Goal: Task Accomplishment & Management: Manage account settings

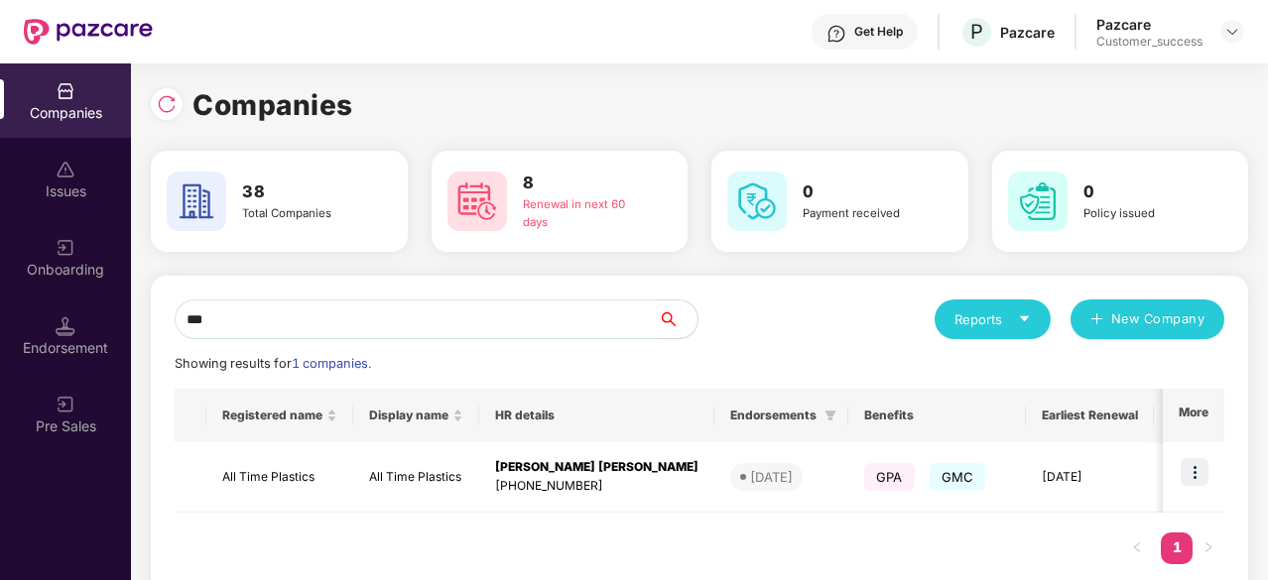
click at [403, 301] on input "***" at bounding box center [416, 320] width 483 height 40
type input "*"
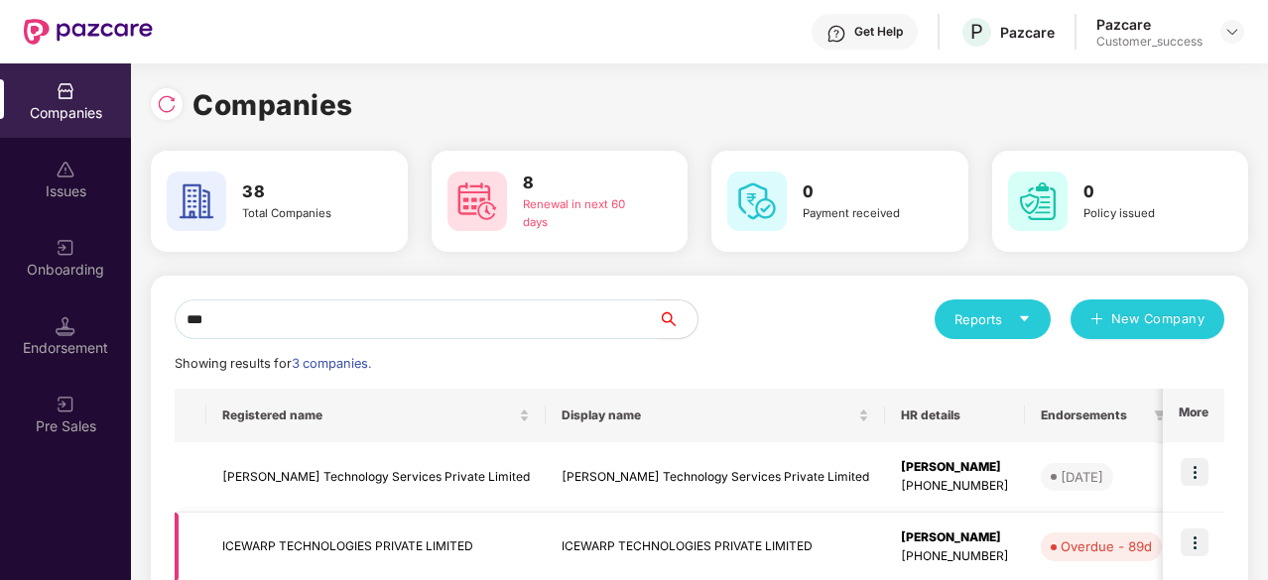
type input "***"
click at [546, 533] on td "ICEWARP TECHNOLOGIES PRIVATE LIMITED" at bounding box center [715, 548] width 339 height 70
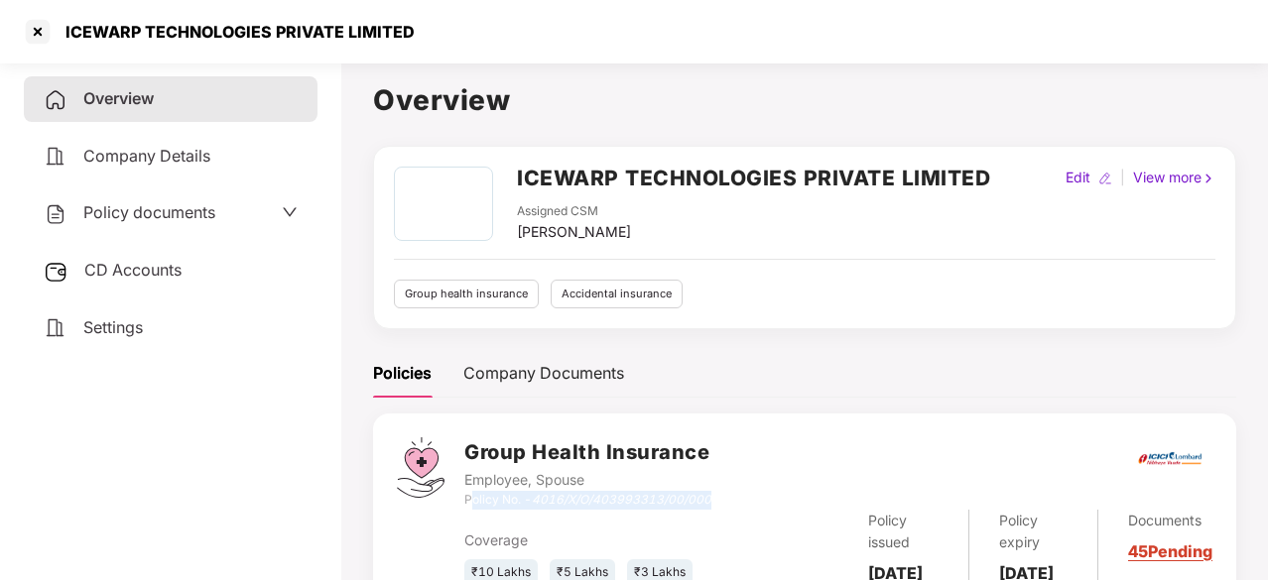
drag, startPoint x: 743, startPoint y: 495, endPoint x: 473, endPoint y: 501, distance: 269.9
click at [473, 501] on div "Group Health Insurance Employee, Spouse Policy No. - 4016/X/O/403993313/00/000" at bounding box center [838, 473] width 748 height 71
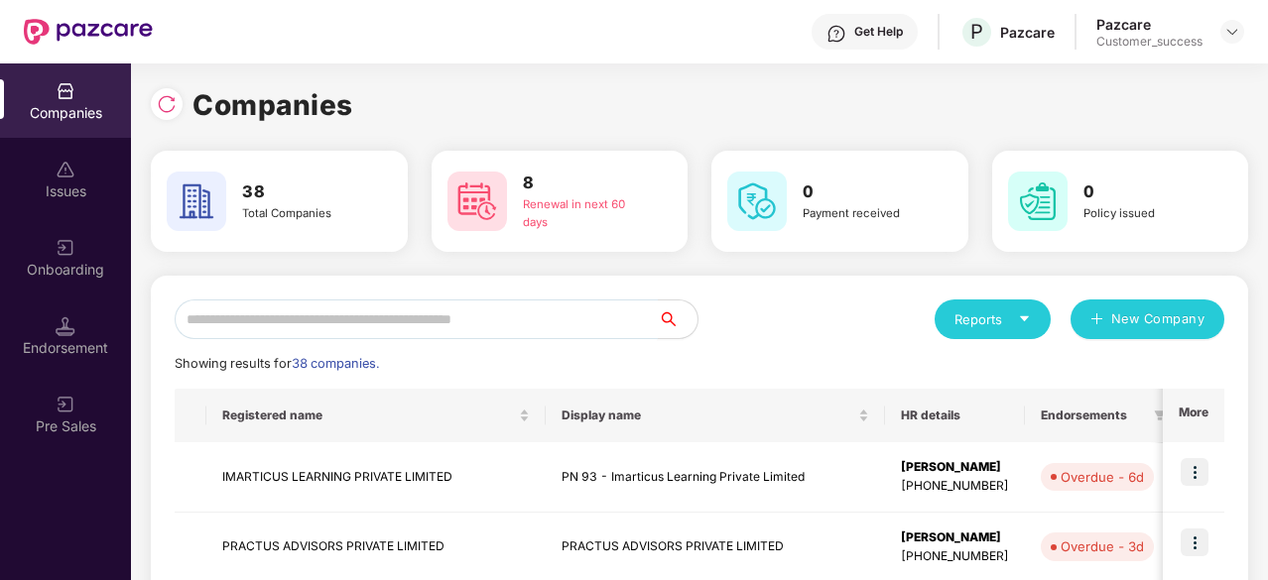
click at [362, 323] on input "text" at bounding box center [416, 320] width 483 height 40
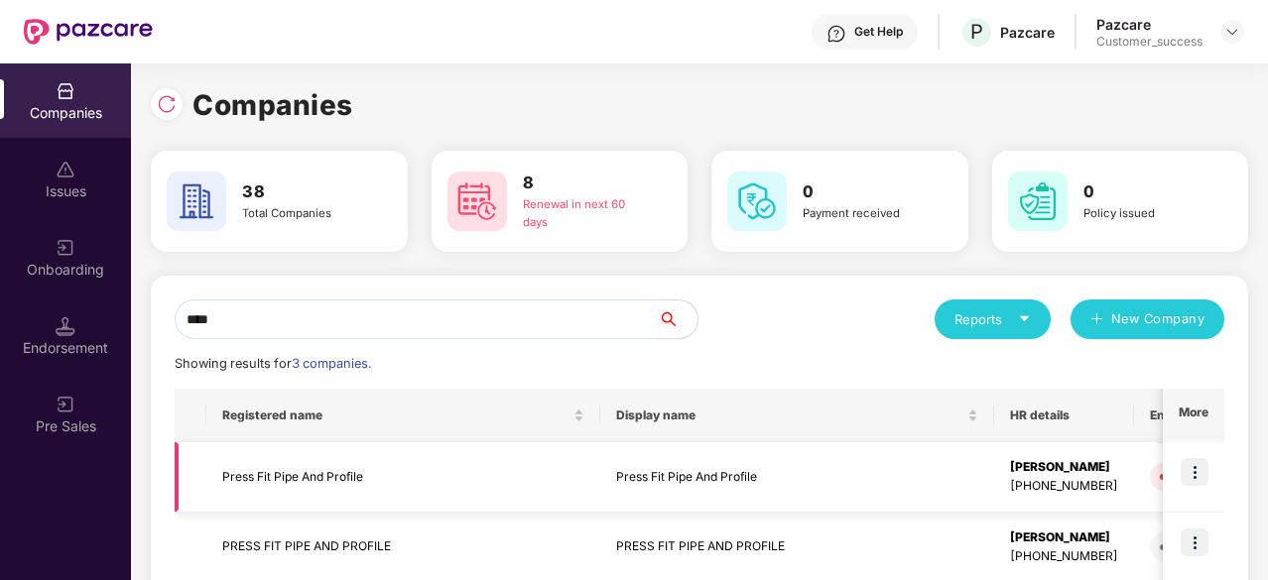
scroll to position [183, 0]
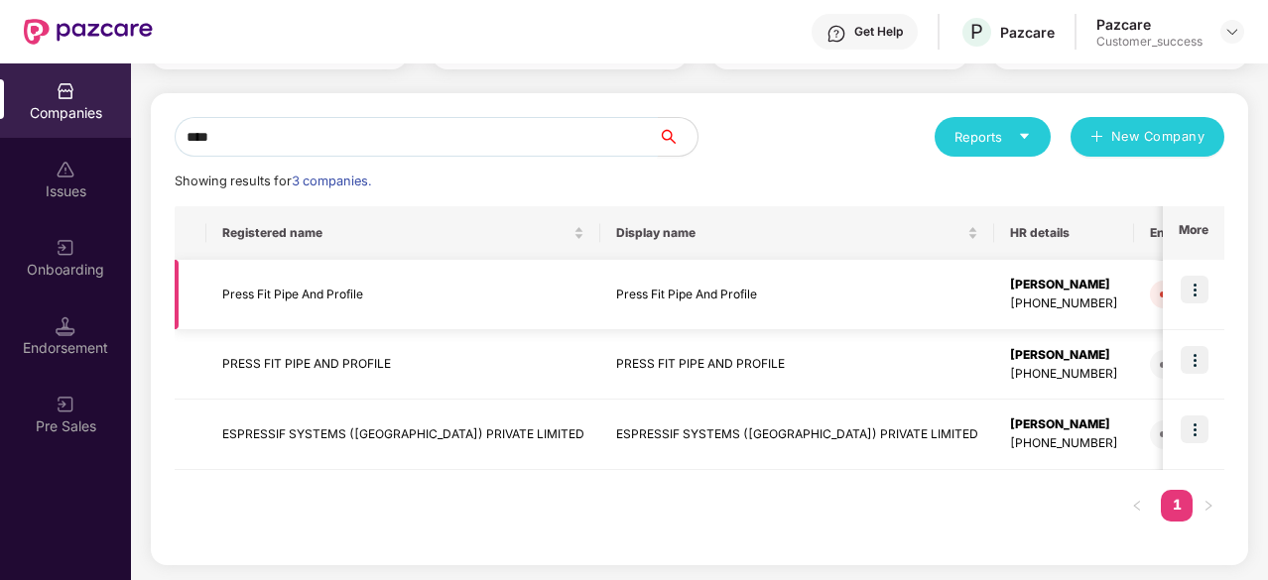
type input "****"
click at [1197, 285] on img at bounding box center [1195, 290] width 28 height 28
click at [601, 294] on td "Press Fit Pipe And Profile" at bounding box center [797, 295] width 394 height 70
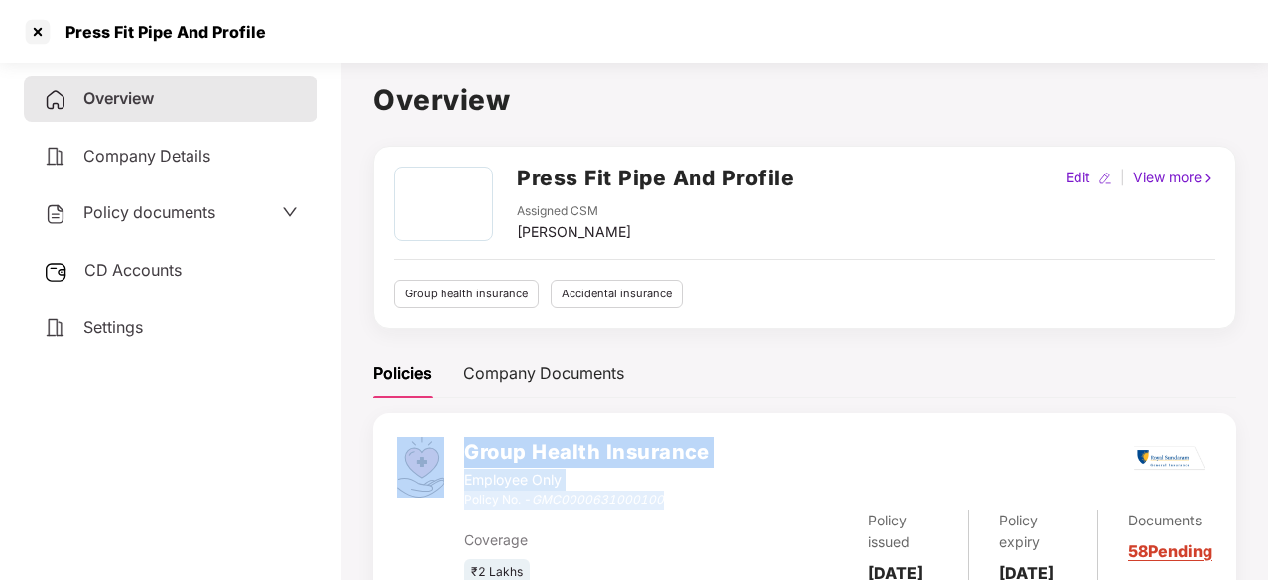
drag, startPoint x: 689, startPoint y: 495, endPoint x: 462, endPoint y: 501, distance: 226.3
click at [462, 501] on div "Group Health Insurance Employee Only Policy No. - GMC0000631000100 Coverage ₹2 …" at bounding box center [804, 511] width 863 height 195
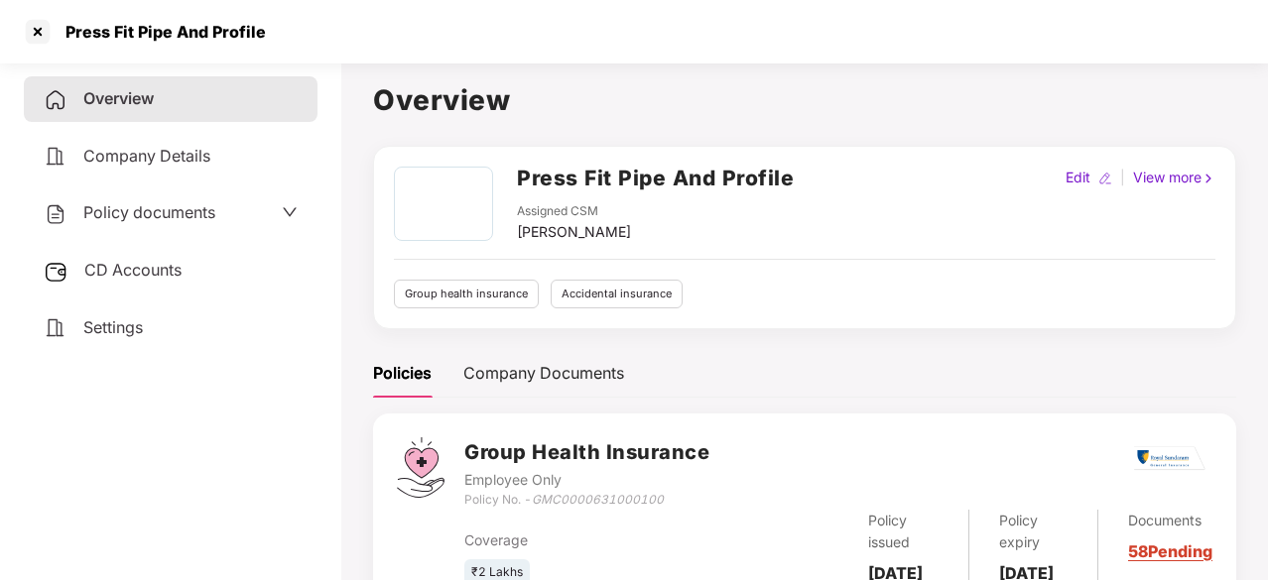
click at [612, 527] on div "Coverage ₹2 Lakhs Policy issued 16 June 2025 Policy expiry 15 June 2026 Documen…" at bounding box center [838, 548] width 748 height 76
drag, startPoint x: 685, startPoint y: 507, endPoint x: 468, endPoint y: 499, distance: 216.4
click at [468, 499] on div "Policy No. - GMC0000631000100" at bounding box center [586, 500] width 245 height 19
copy div "Policy No. - GMC0000631000100"
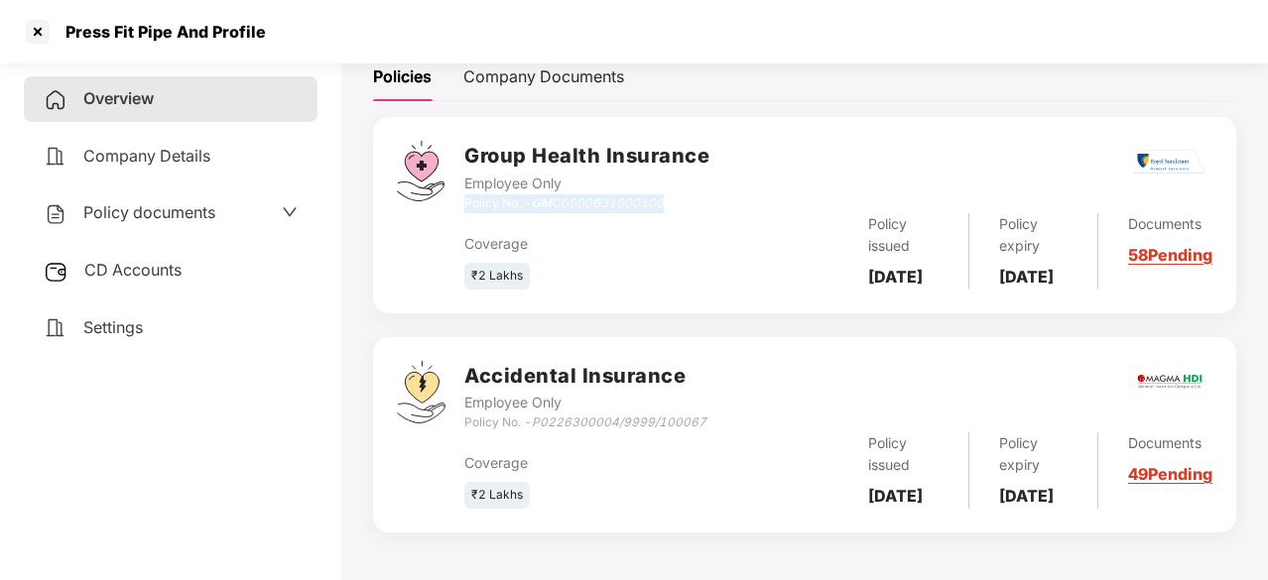
scroll to position [345, 0]
copy div "Policy No. - GMC0000631000100"
click at [717, 384] on div "Accidental Insurance Employee Only Policy No. - P0226300004/9999/100067" at bounding box center [838, 396] width 748 height 71
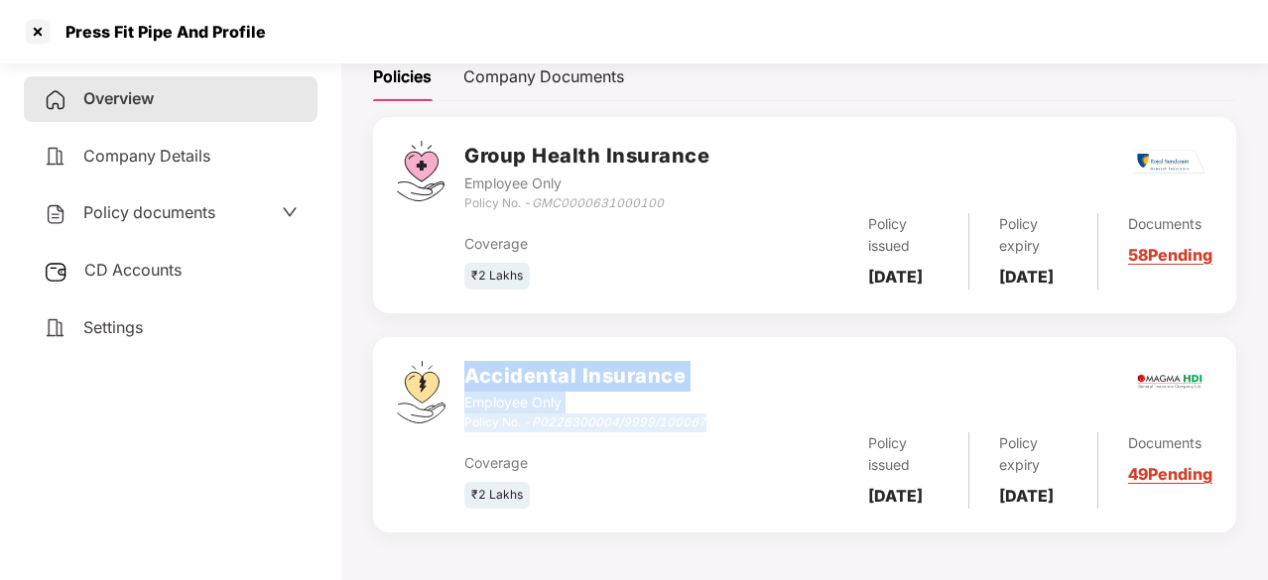
drag, startPoint x: 720, startPoint y: 396, endPoint x: 466, endPoint y: 352, distance: 257.7
click at [466, 361] on div "Accidental Insurance Employee Only Policy No. - P0226300004/9999/100067" at bounding box center [838, 396] width 748 height 71
copy div "Accidental Insurance Employee Only Policy No. - P0226300004/9999/100067"
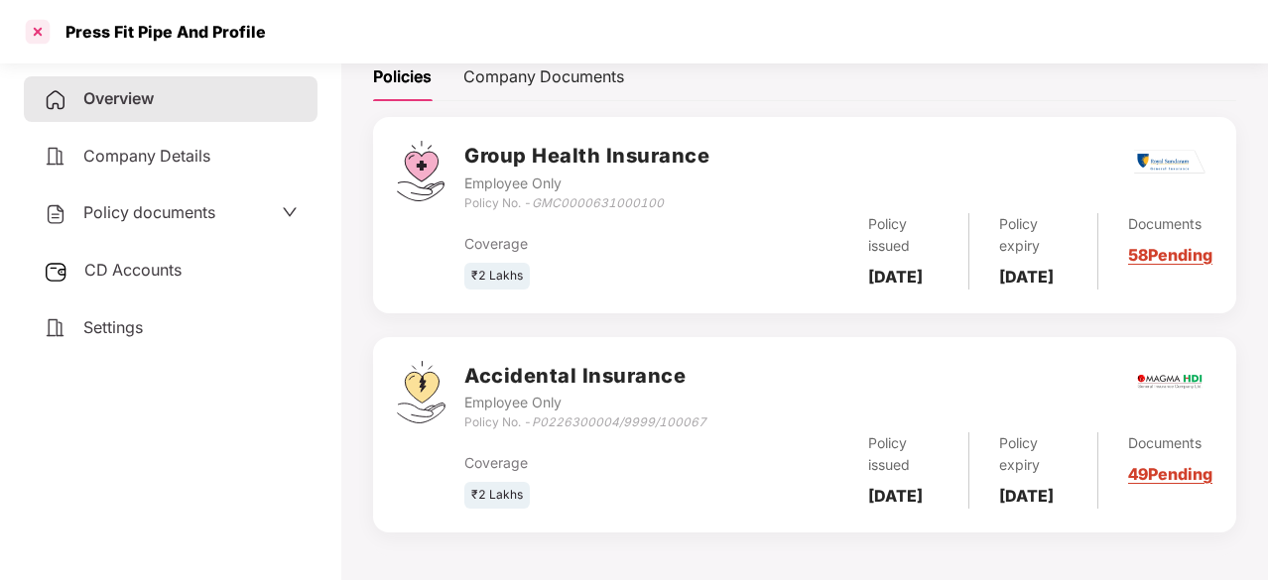
click at [42, 27] on div at bounding box center [38, 32] width 32 height 32
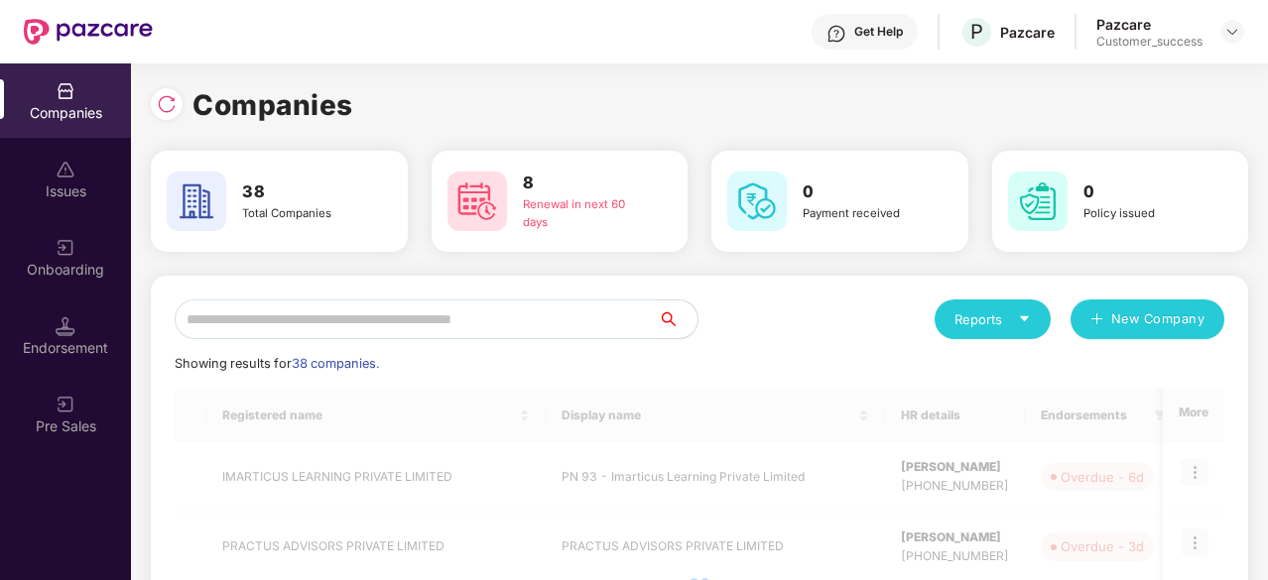
scroll to position [0, 0]
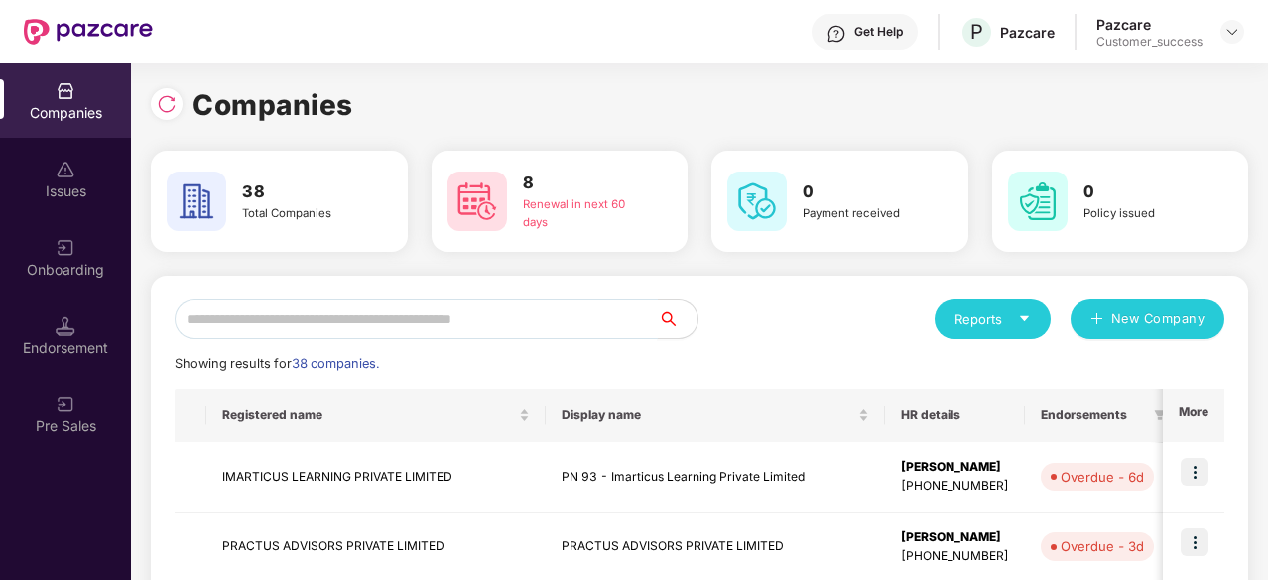
click at [274, 323] on input "text" at bounding box center [416, 320] width 483 height 40
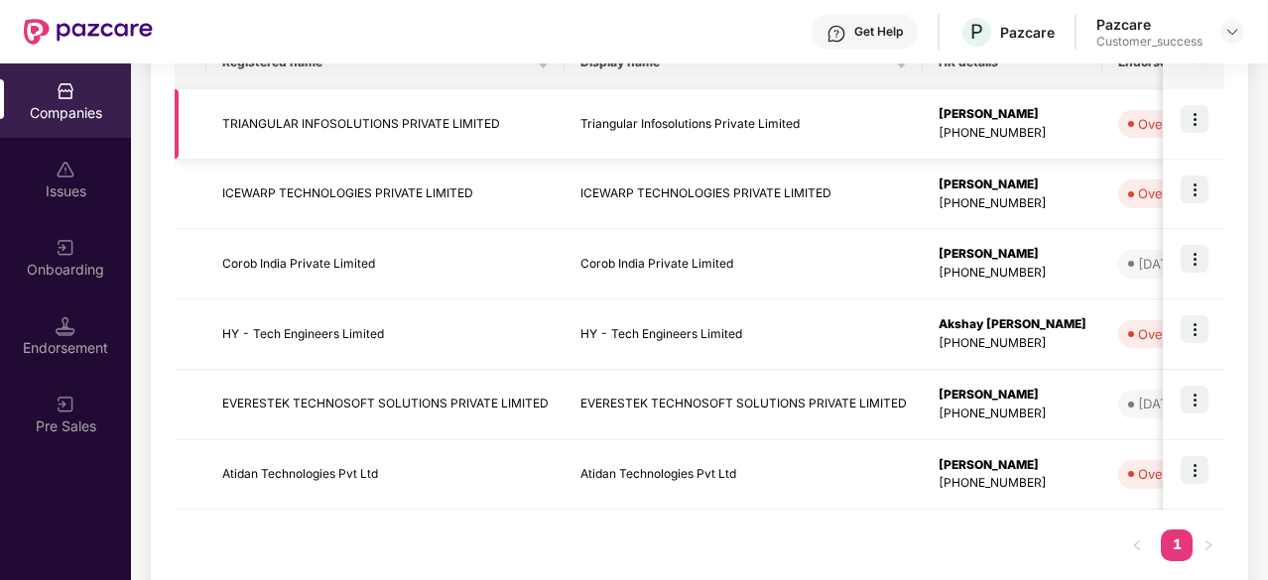
scroll to position [355, 0]
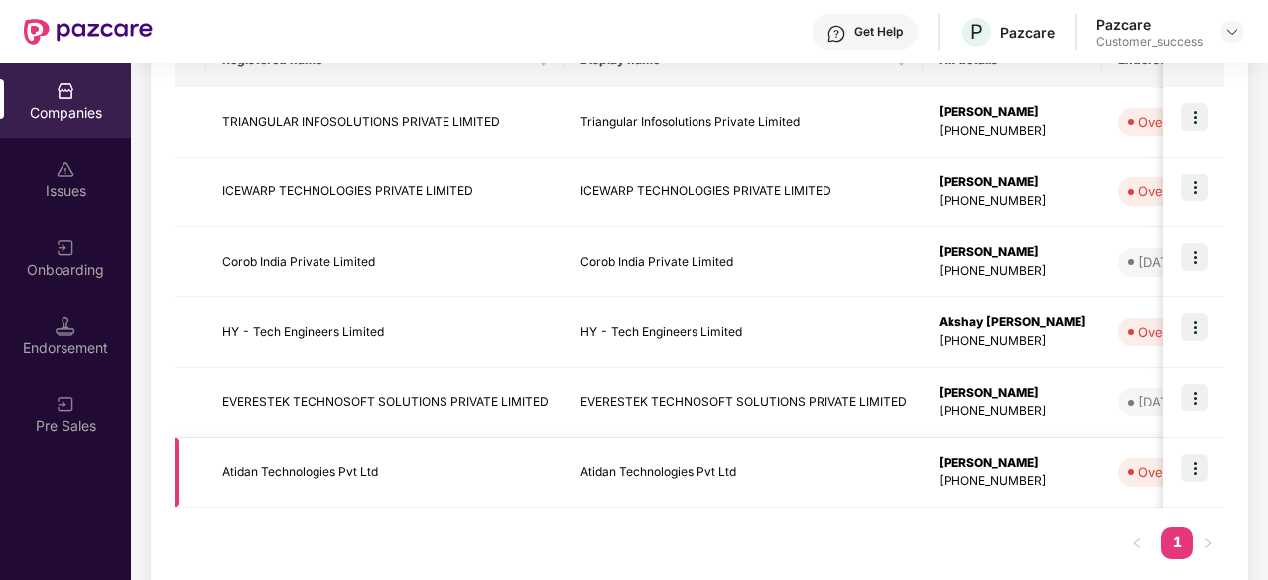
type input "***"
click at [406, 478] on td "Atidan Technologies Pvt Ltd" at bounding box center [385, 474] width 358 height 70
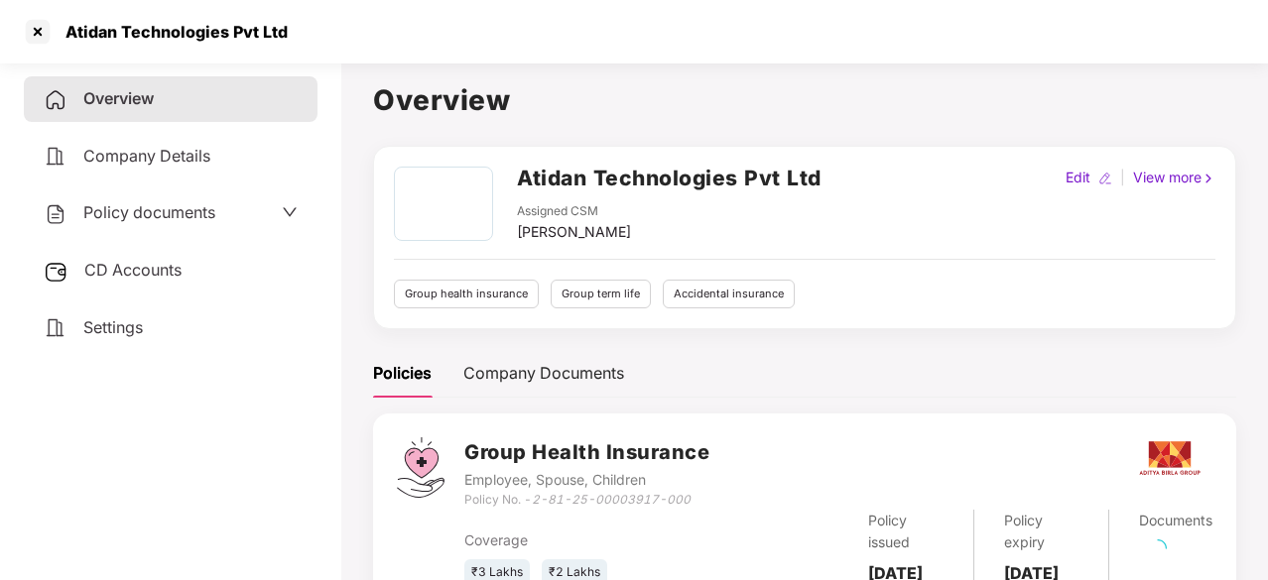
click at [167, 209] on span "Policy documents" at bounding box center [149, 212] width 132 height 20
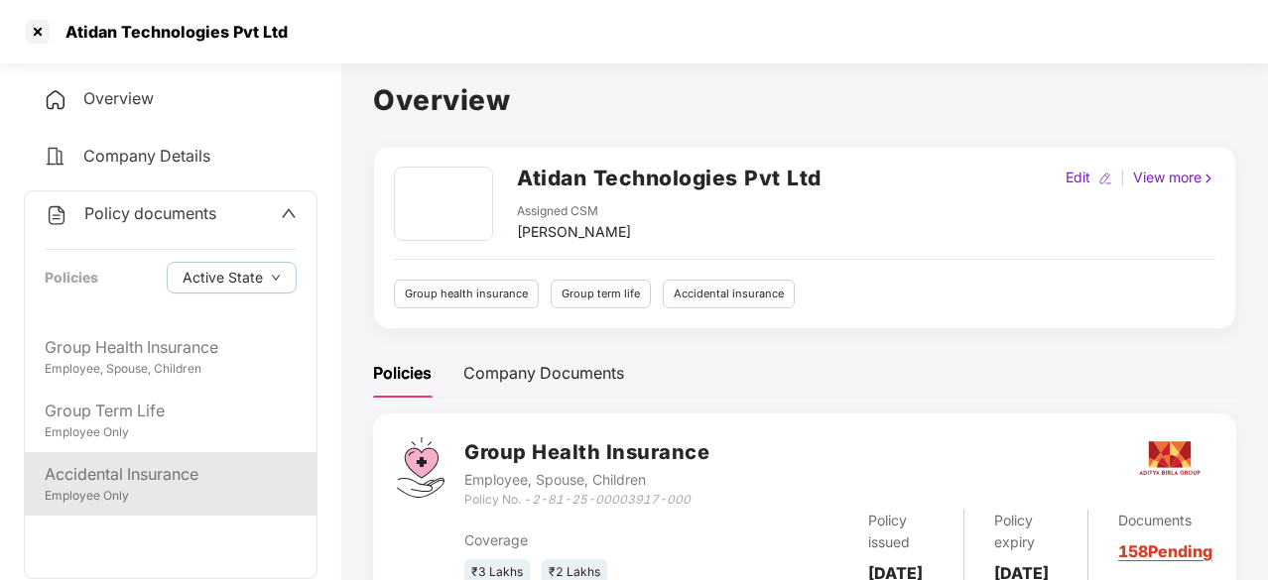
click at [103, 462] on div "Accidental Insurance" at bounding box center [171, 474] width 252 height 25
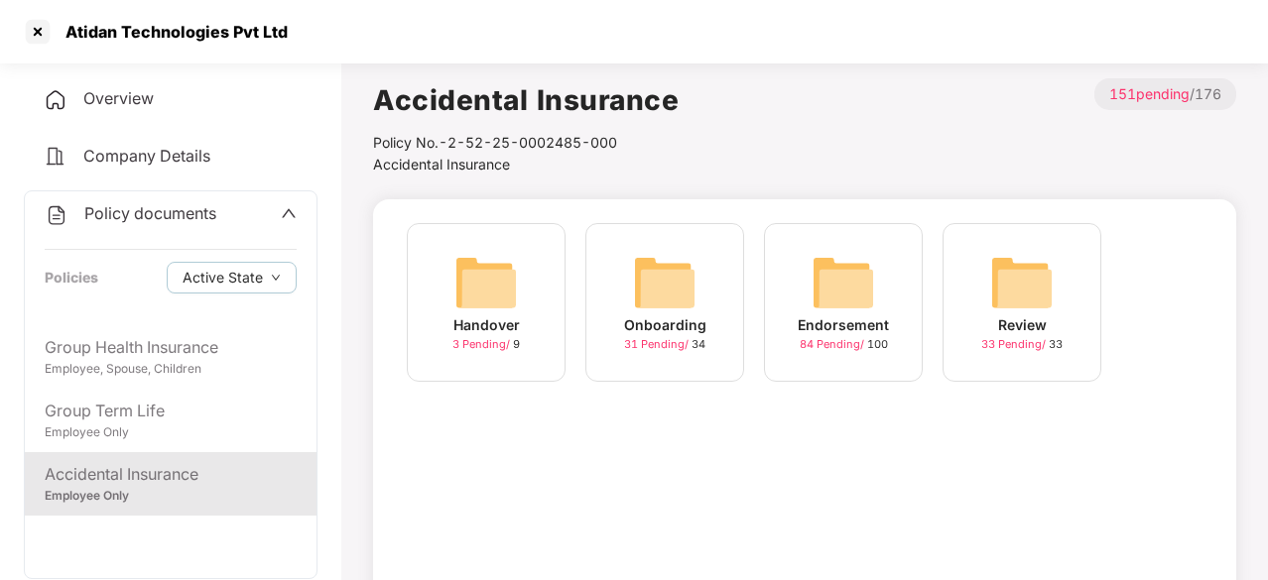
click at [853, 286] on img at bounding box center [843, 282] width 63 height 63
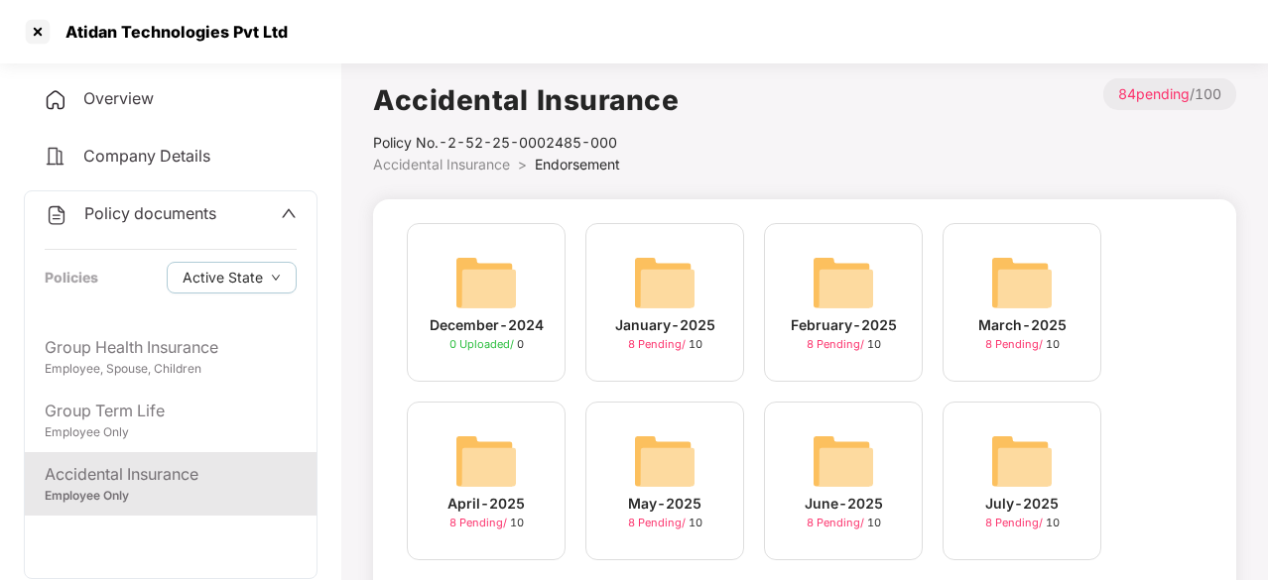
scroll to position [226, 0]
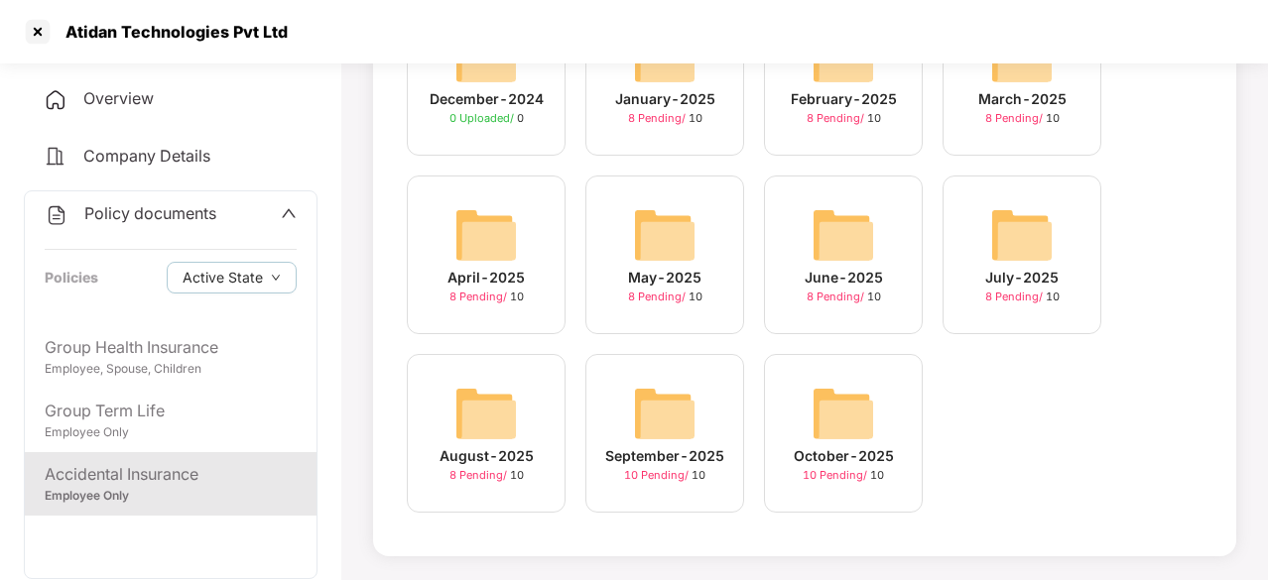
click at [687, 432] on img at bounding box center [664, 413] width 63 height 63
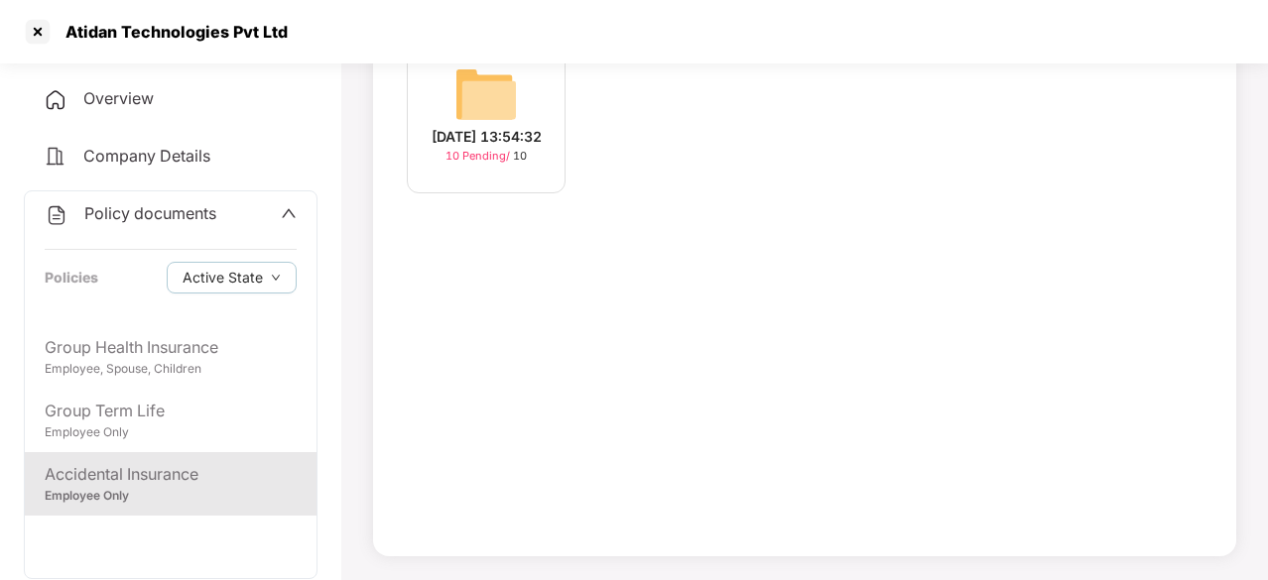
click at [513, 114] on img at bounding box center [485, 94] width 63 height 63
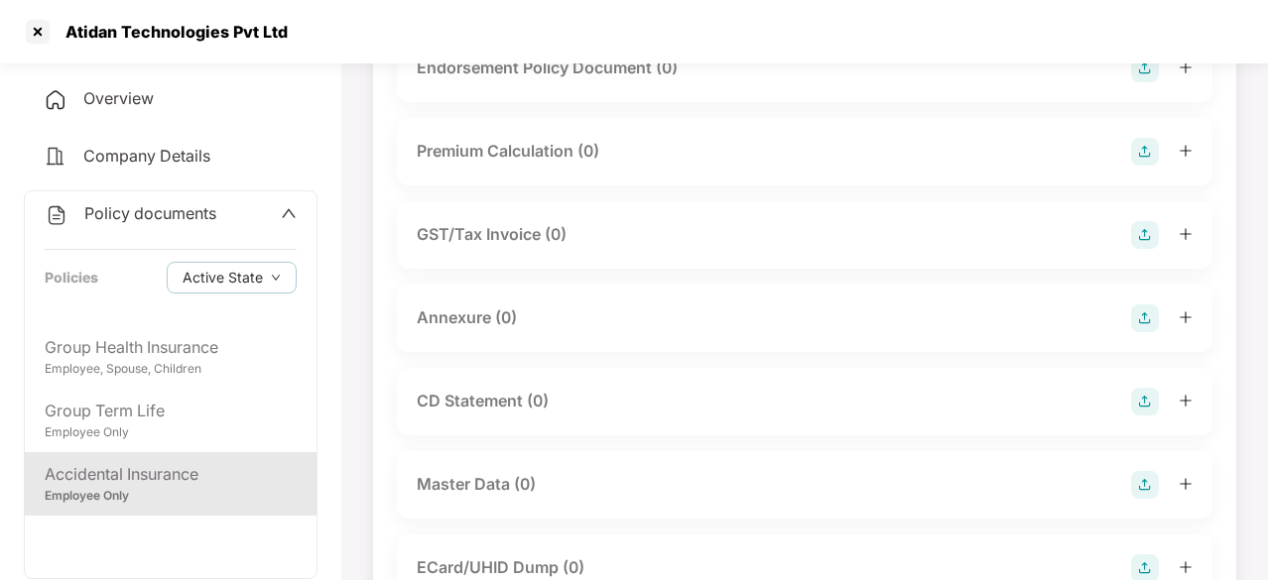
scroll to position [0, 0]
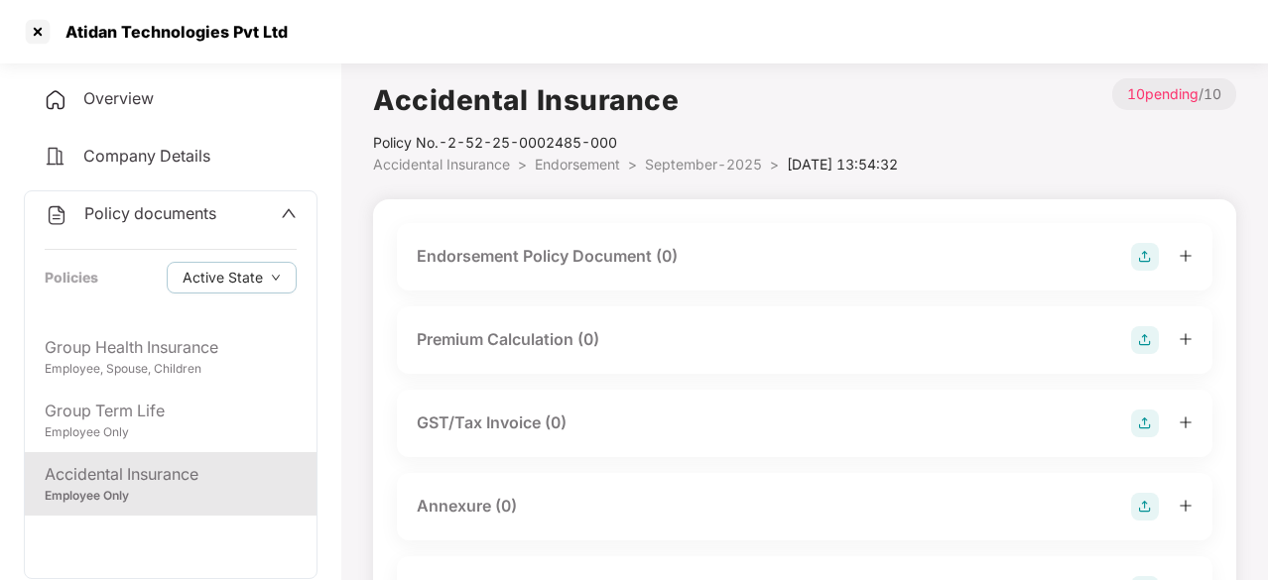
scroll to position [189, 0]
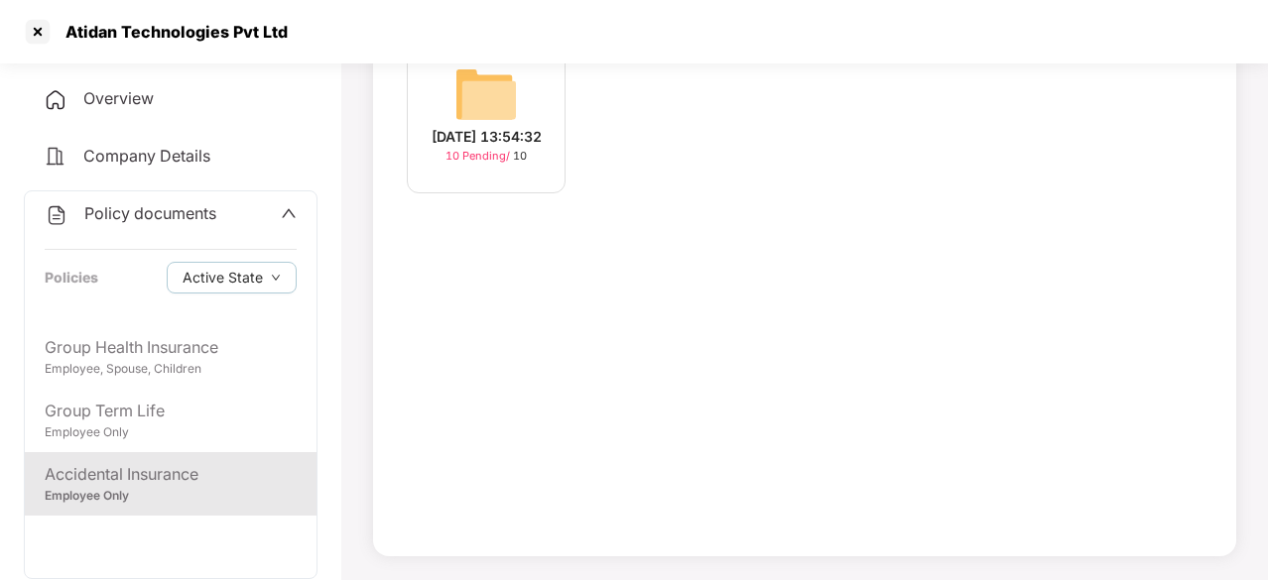
scroll to position [226, 0]
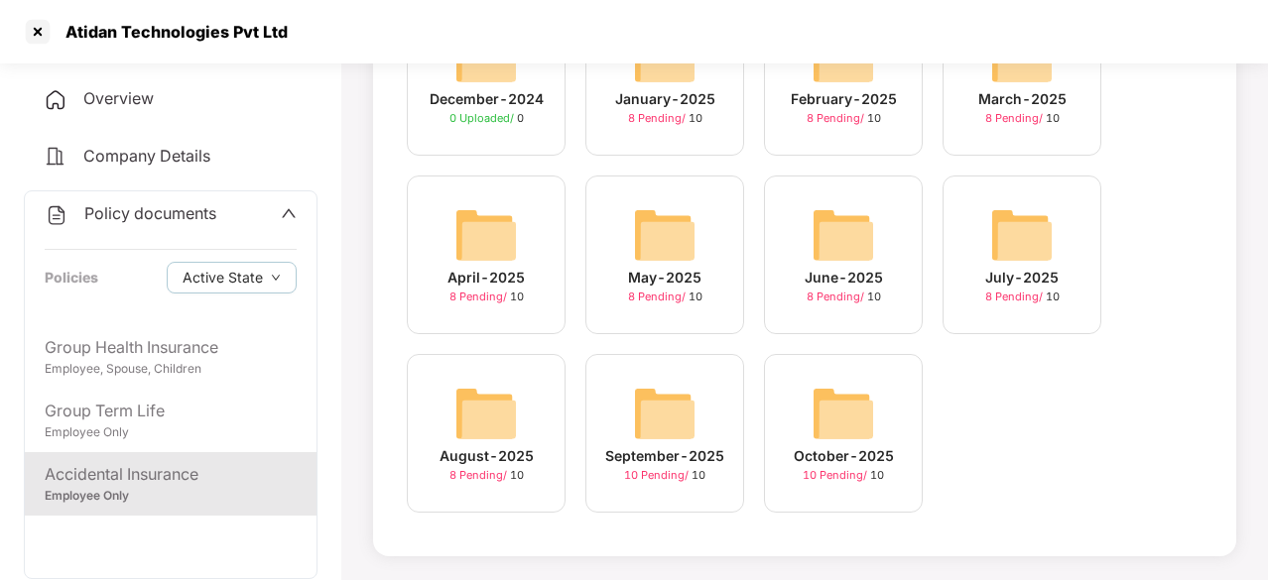
click at [496, 410] on img at bounding box center [485, 413] width 63 height 63
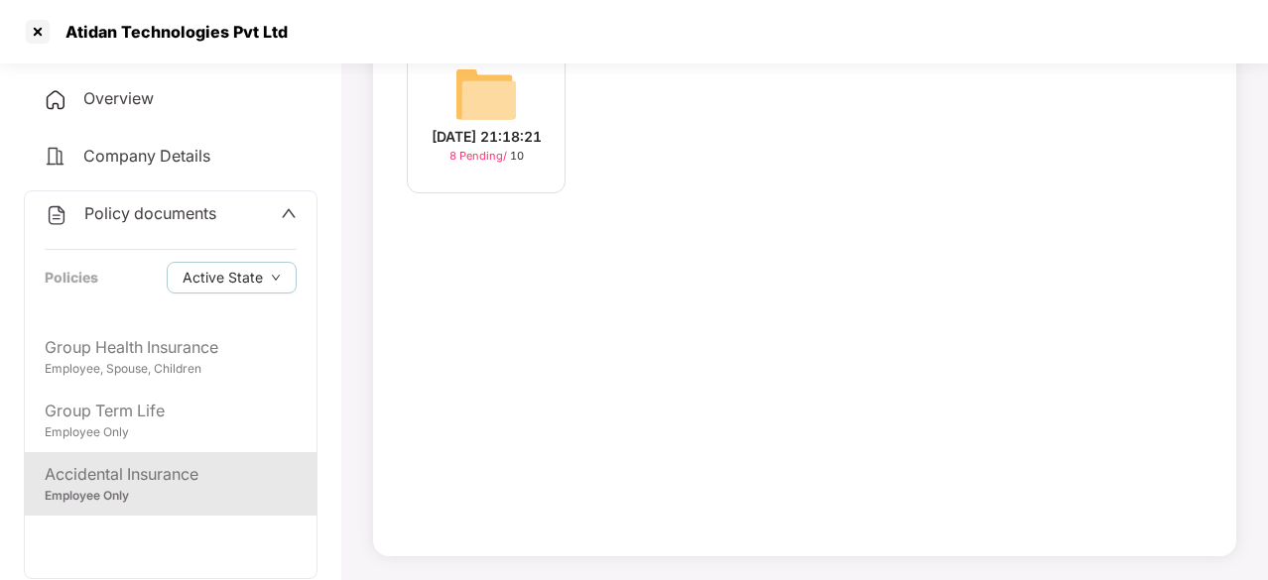
scroll to position [189, 0]
click at [466, 77] on img at bounding box center [485, 94] width 63 height 63
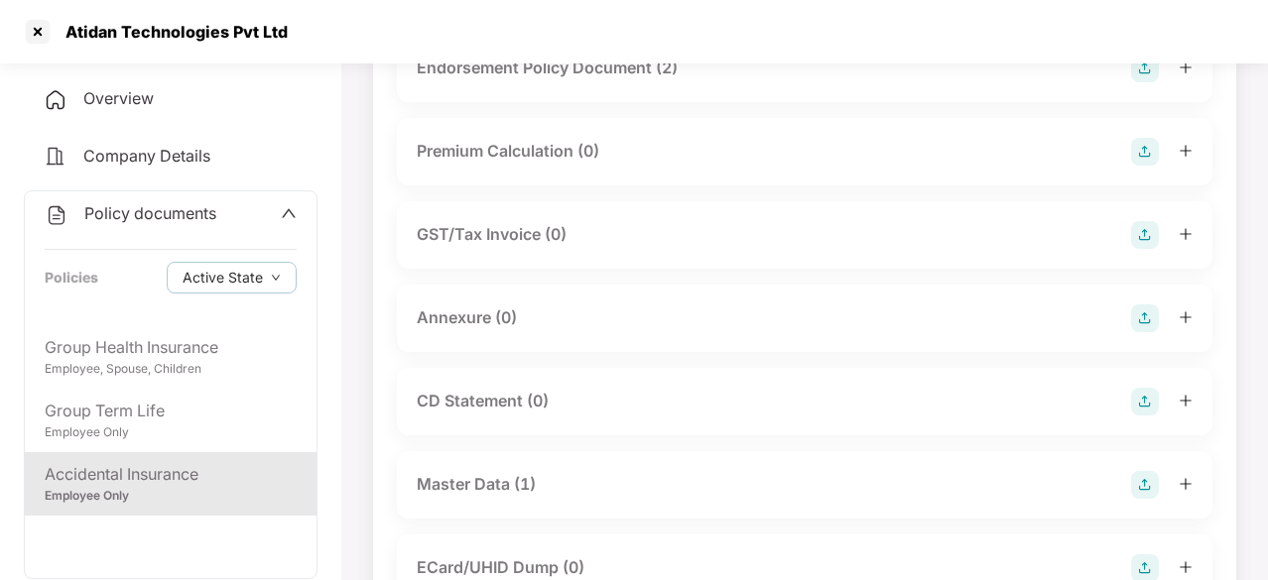
scroll to position [39, 0]
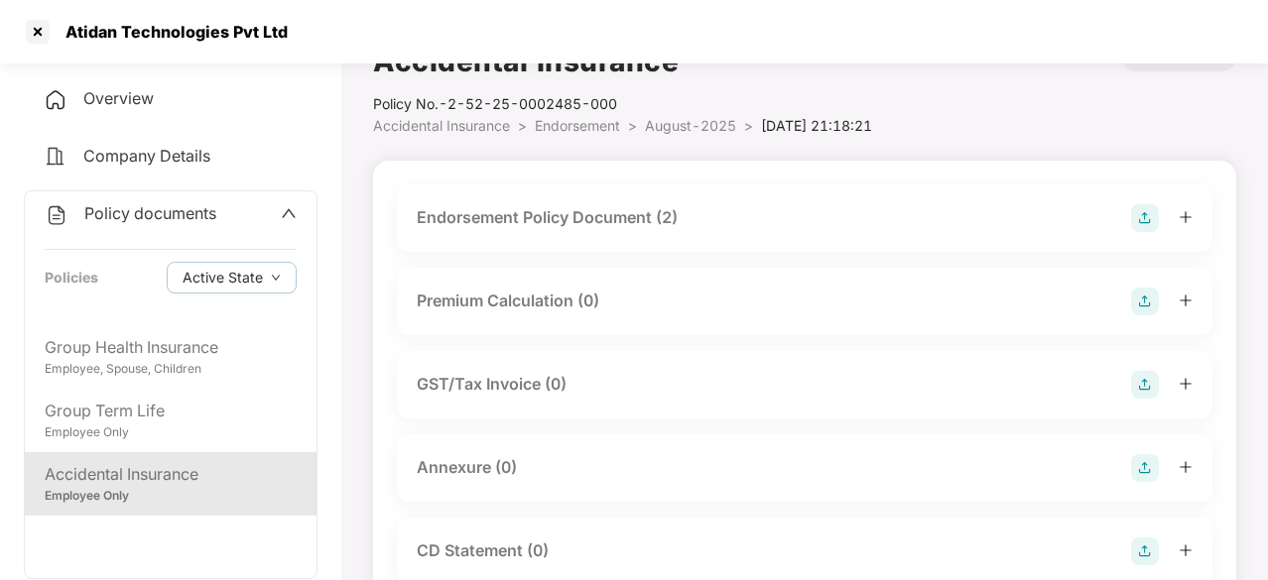
click at [546, 212] on div "Endorsement Policy Document (2)" at bounding box center [547, 217] width 261 height 25
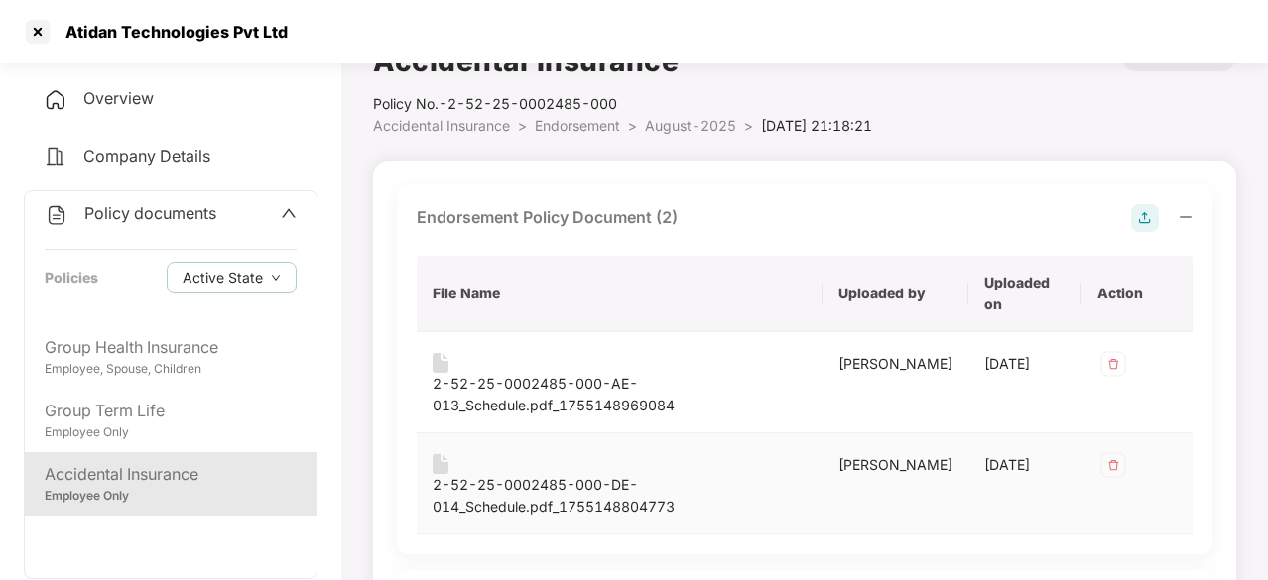
click at [571, 507] on div "2-52-25-0002485-000-DE-014_Schedule.pdf_1755148804773" at bounding box center [620, 496] width 374 height 44
click at [603, 390] on div "2-52-25-0002485-000-AE-013_Schedule.pdf_1755148969084" at bounding box center [620, 395] width 374 height 44
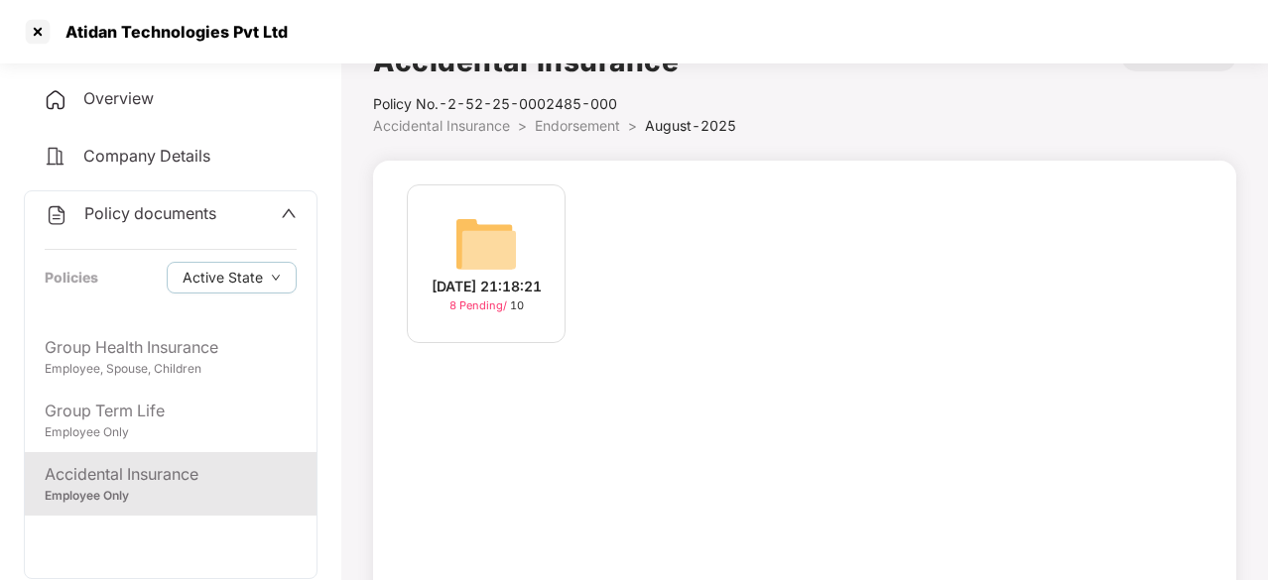
scroll to position [189, 0]
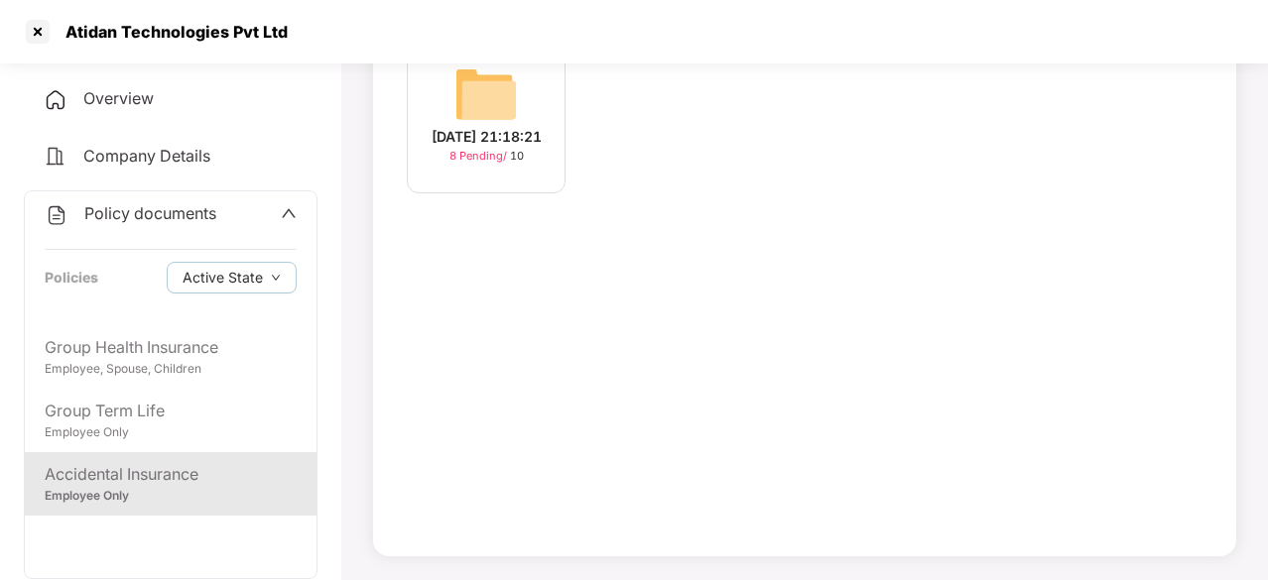
click at [464, 126] on div "11-Aug-2025 21:18:21" at bounding box center [487, 137] width 110 height 22
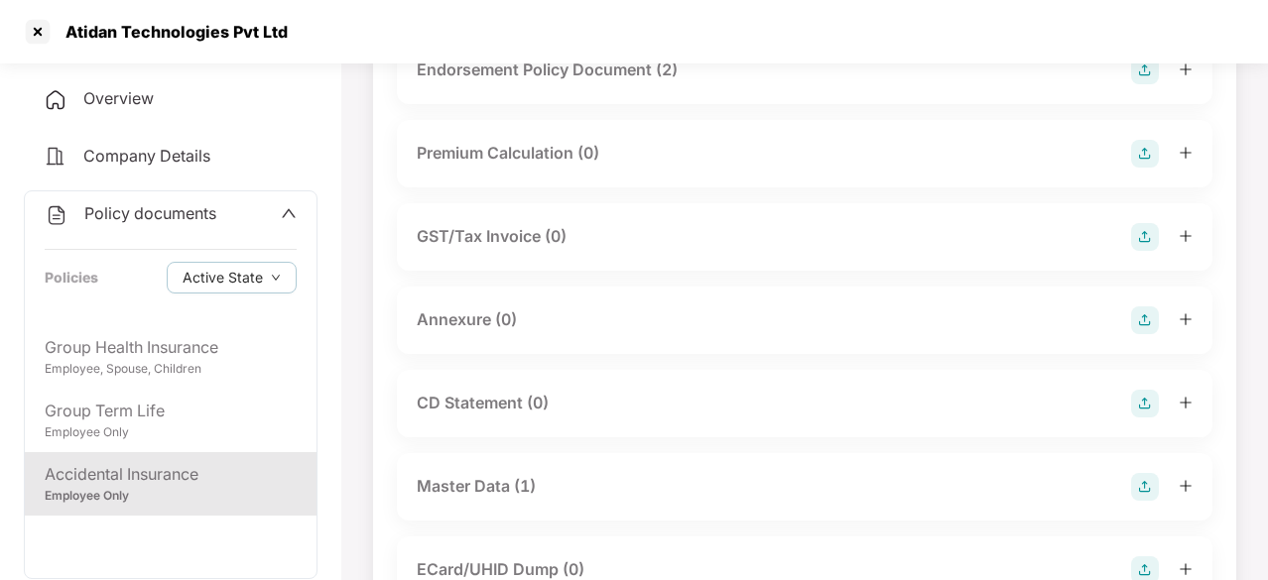
scroll to position [0, 0]
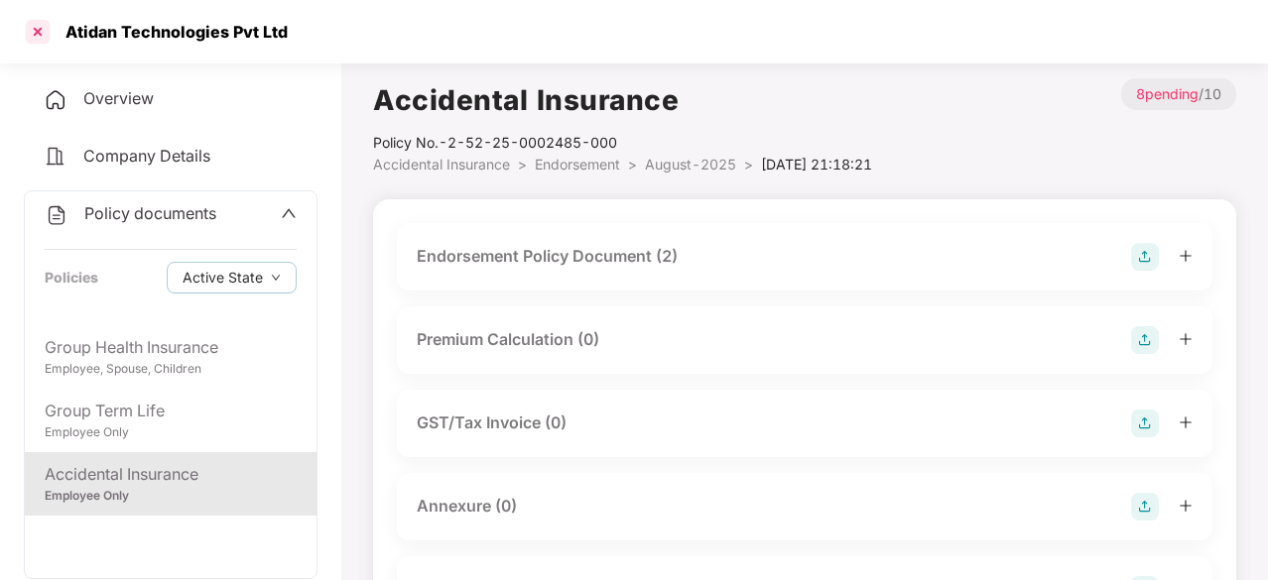
click at [34, 37] on div at bounding box center [38, 32] width 32 height 32
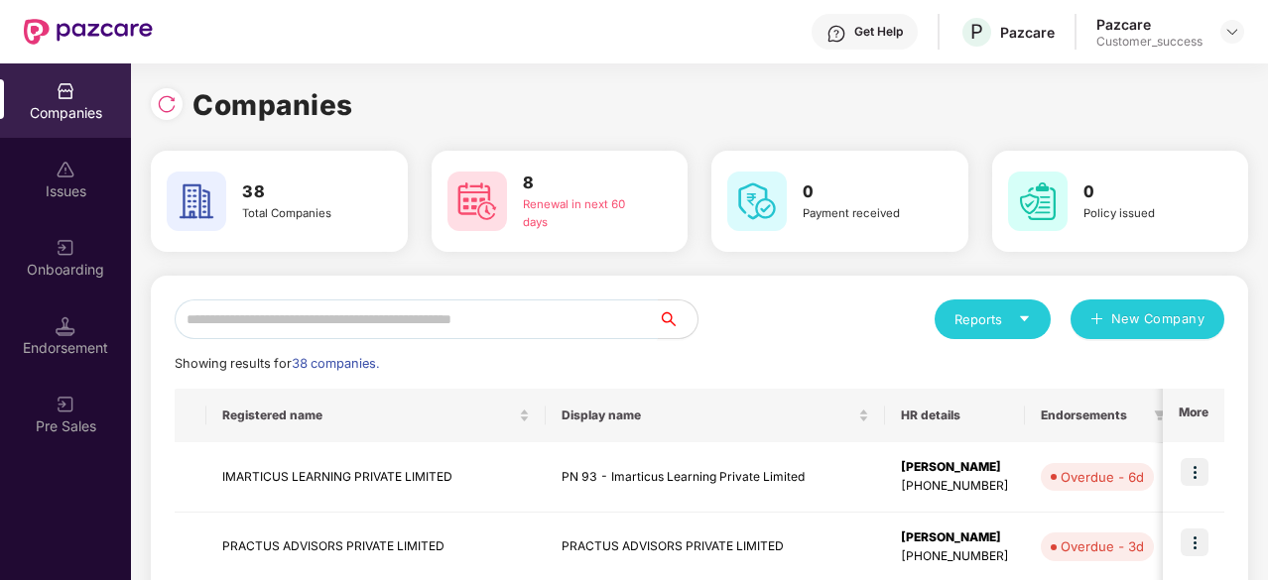
click at [363, 310] on input "text" at bounding box center [416, 320] width 483 height 40
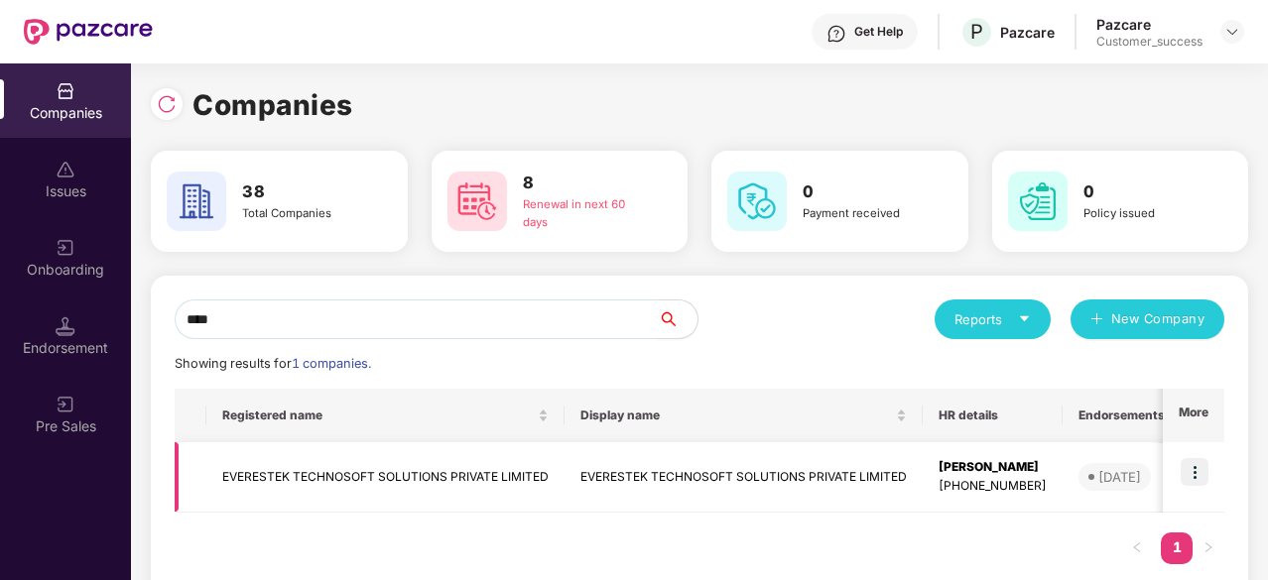
type input "****"
click at [631, 477] on td "EVERESTEK TECHNOSOFT SOLUTIONS PRIVATE LIMITED" at bounding box center [744, 478] width 358 height 70
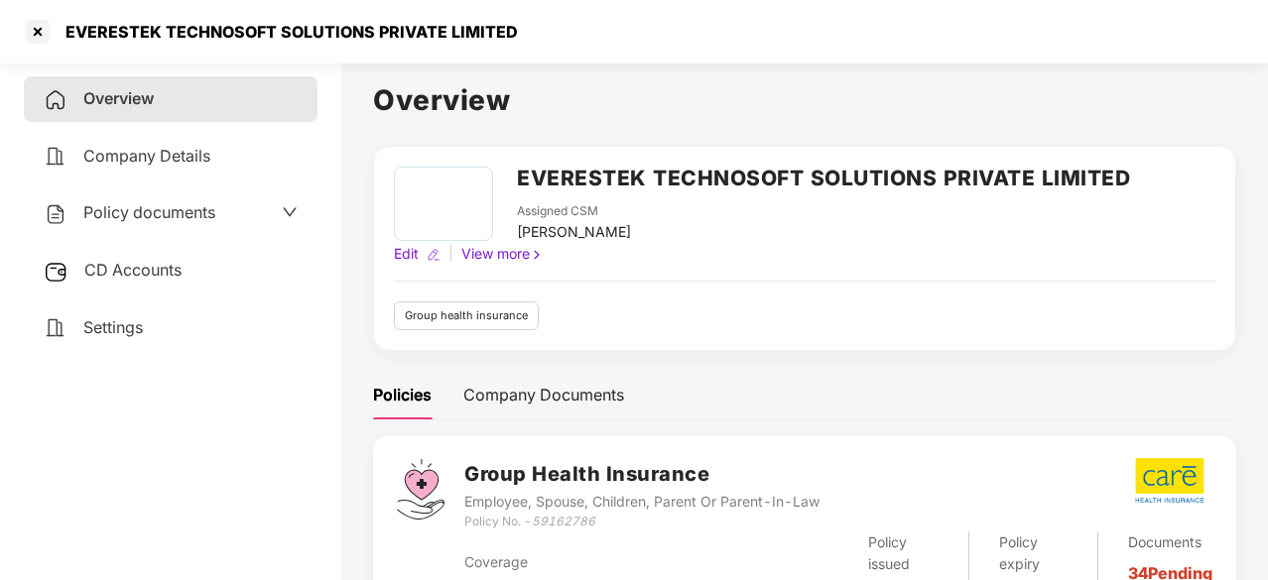
click at [160, 221] on span "Policy documents" at bounding box center [149, 212] width 132 height 20
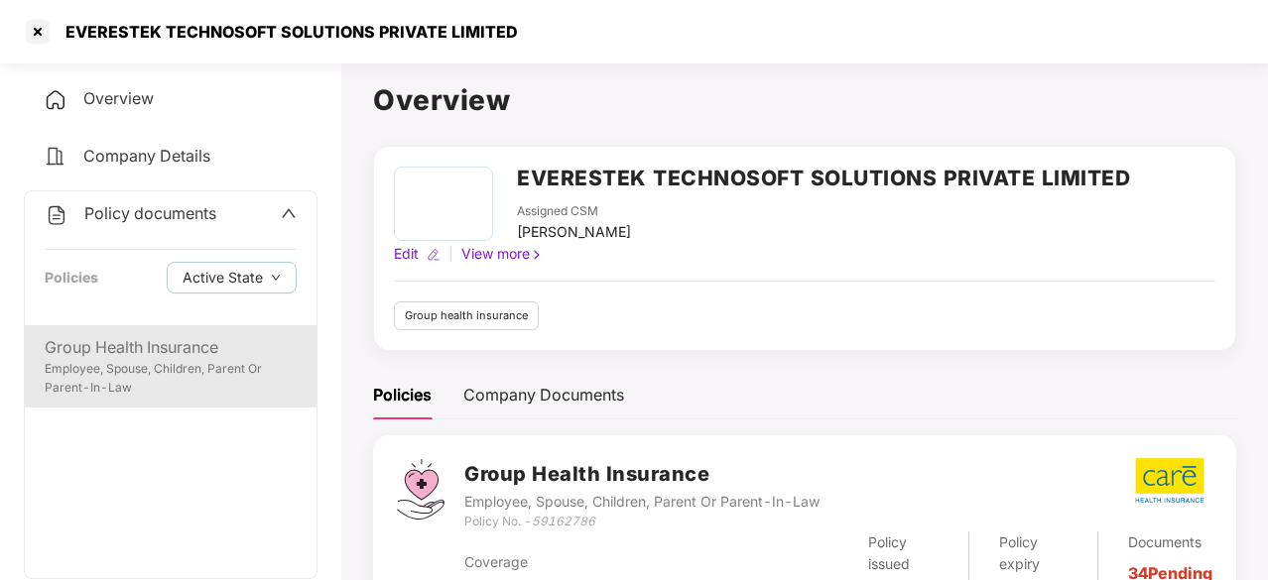
click at [129, 366] on div "Employee, Spouse, Children, Parent Or Parent-In-Law" at bounding box center [171, 379] width 252 height 38
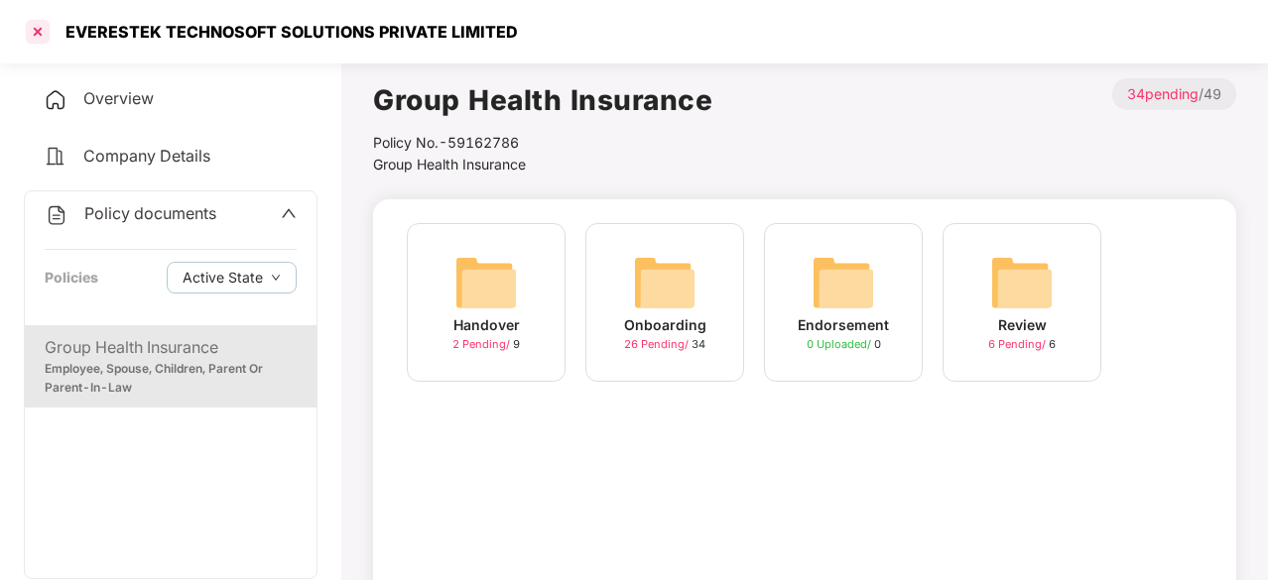
click at [33, 28] on div at bounding box center [38, 32] width 32 height 32
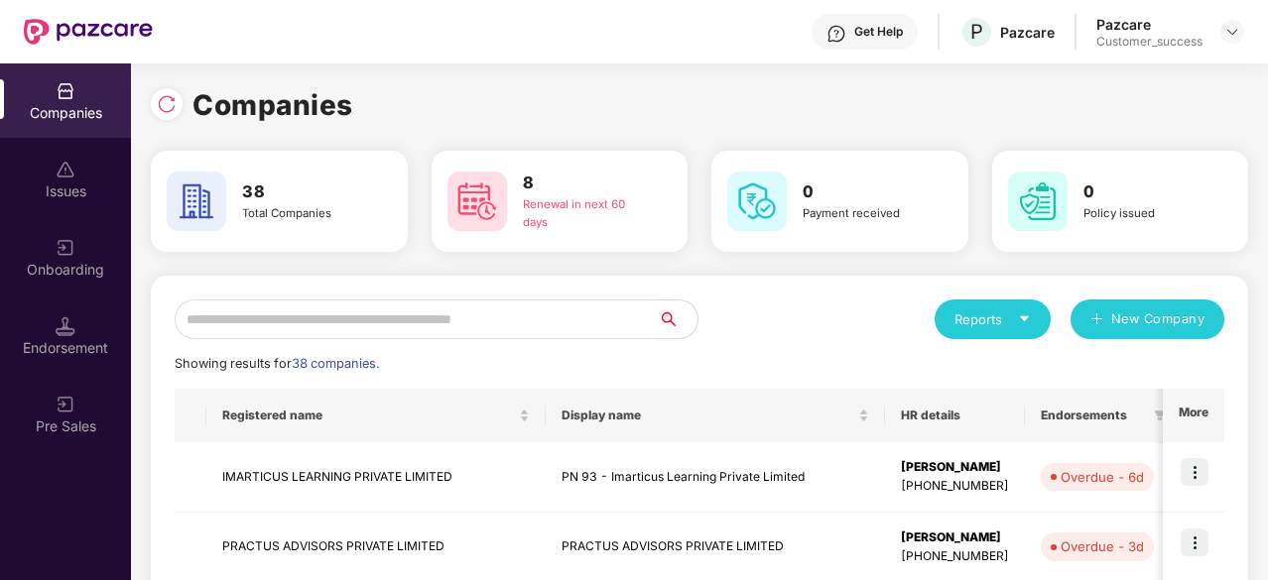
click at [554, 310] on input "text" at bounding box center [416, 320] width 483 height 40
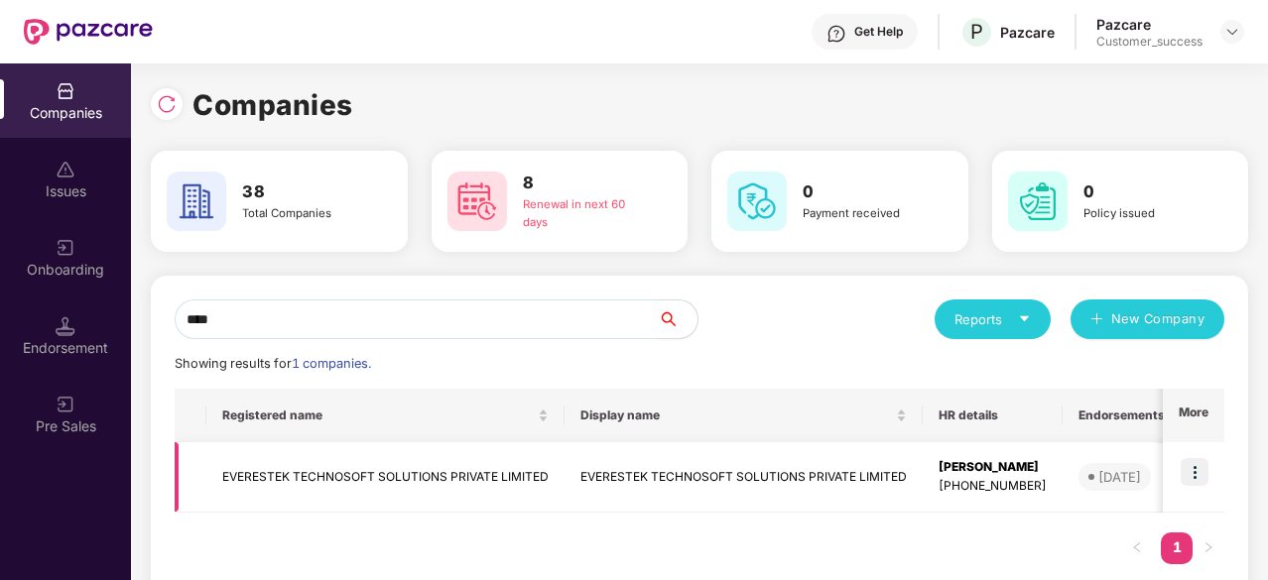
type input "****"
click at [646, 475] on td "EVERESTEK TECHNOSOFT SOLUTIONS PRIVATE LIMITED" at bounding box center [744, 478] width 358 height 70
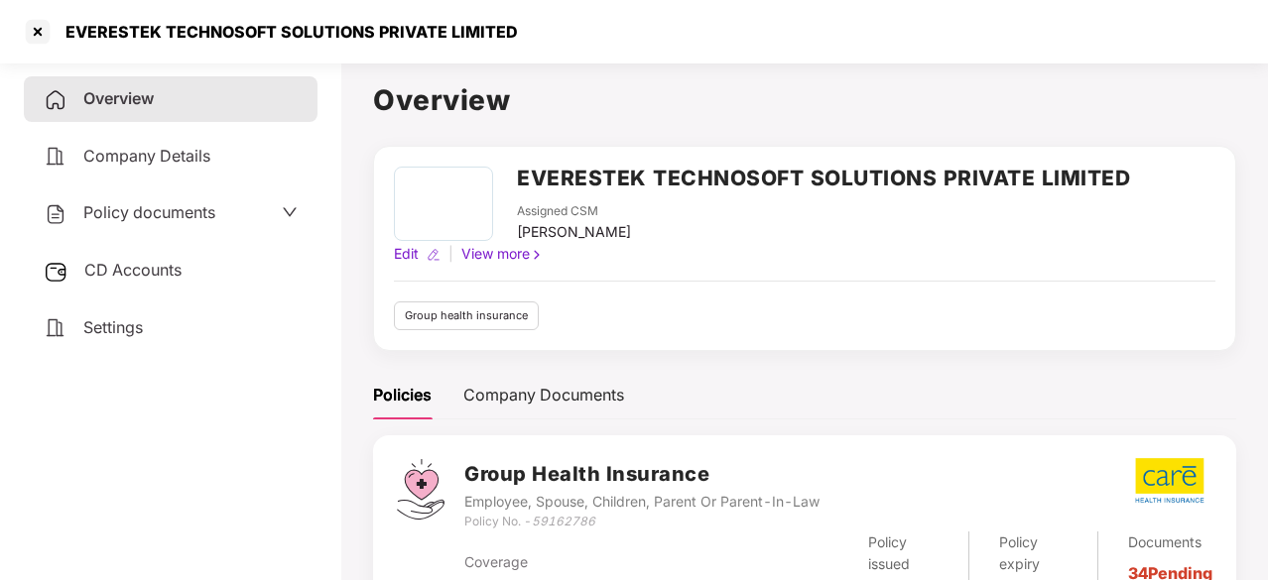
click at [173, 214] on span "Policy documents" at bounding box center [149, 212] width 132 height 20
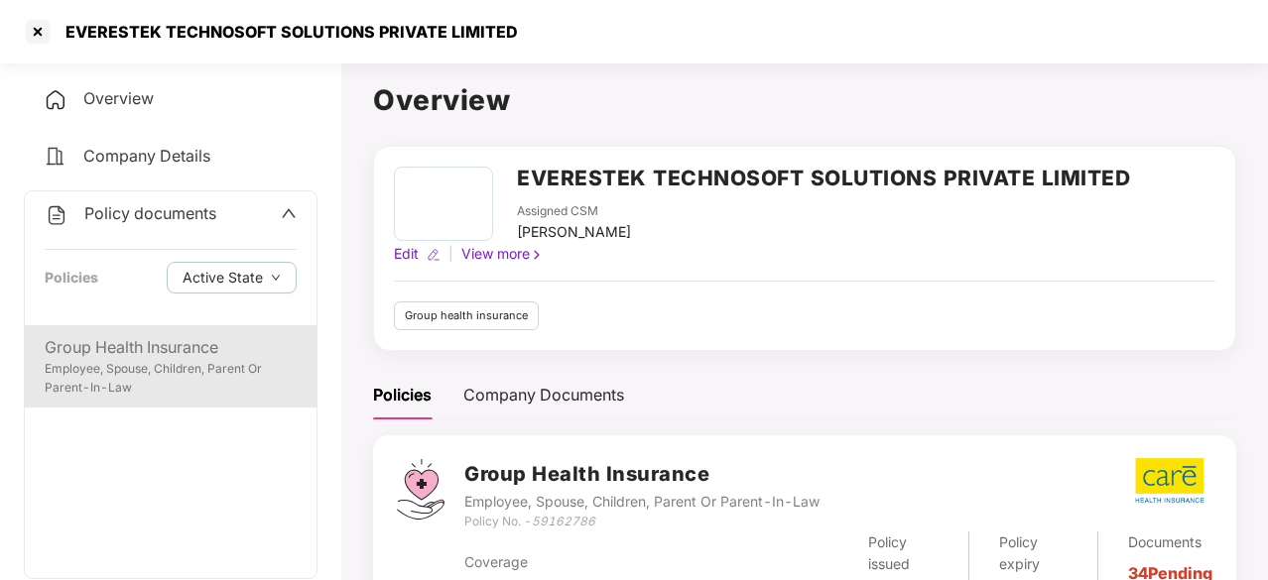
click at [187, 353] on div "Group Health Insurance" at bounding box center [171, 347] width 252 height 25
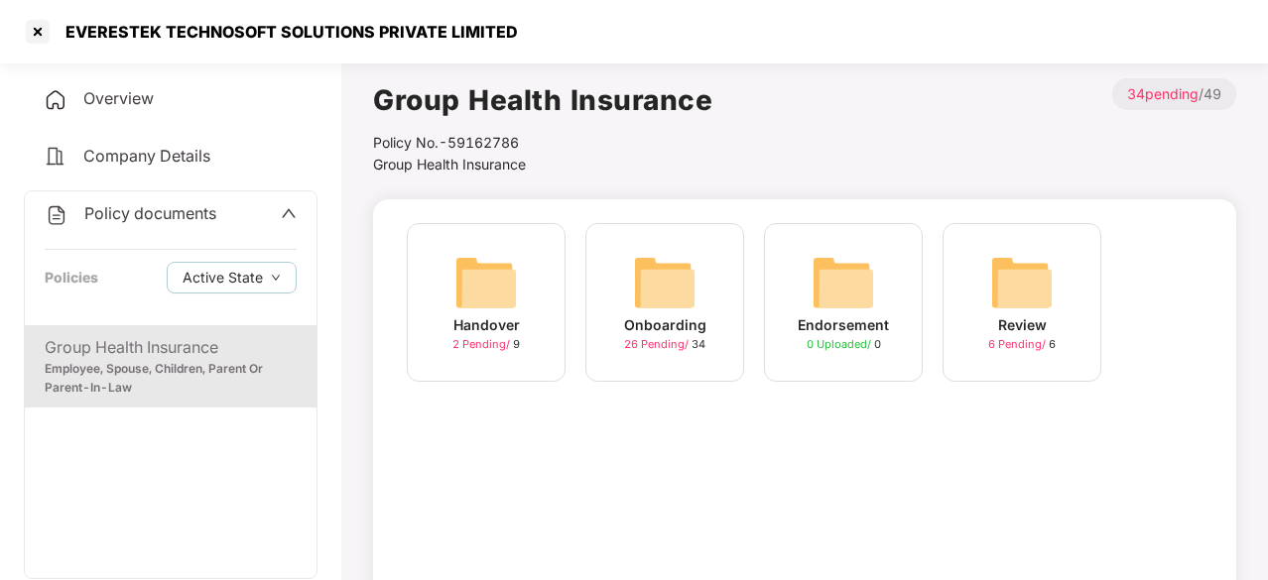
click at [645, 299] on img at bounding box center [664, 282] width 63 height 63
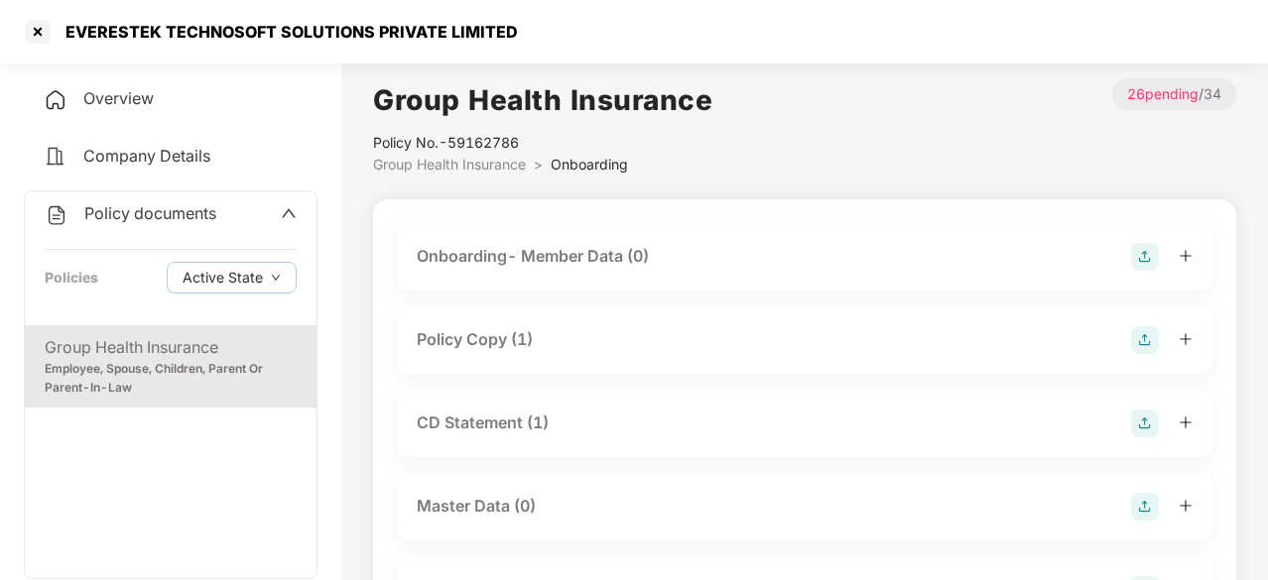
click at [495, 430] on div "CD Statement (1)" at bounding box center [483, 423] width 132 height 25
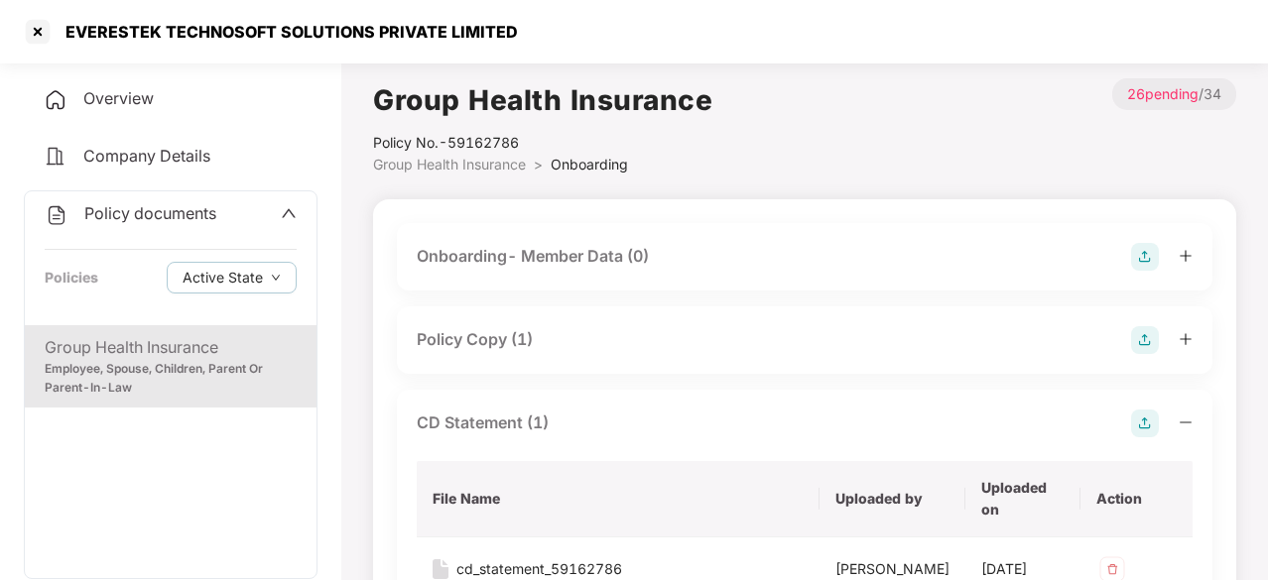
scroll to position [192, 0]
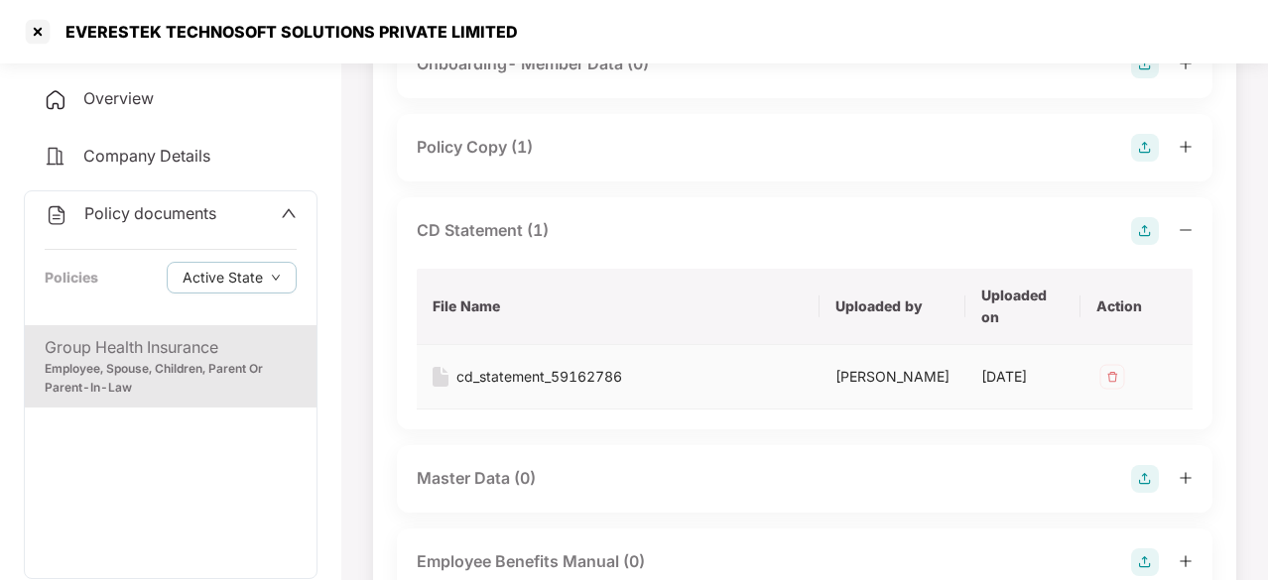
click at [542, 370] on div "cd_statement_59162786" at bounding box center [539, 377] width 166 height 22
click at [36, 21] on div at bounding box center [38, 32] width 32 height 32
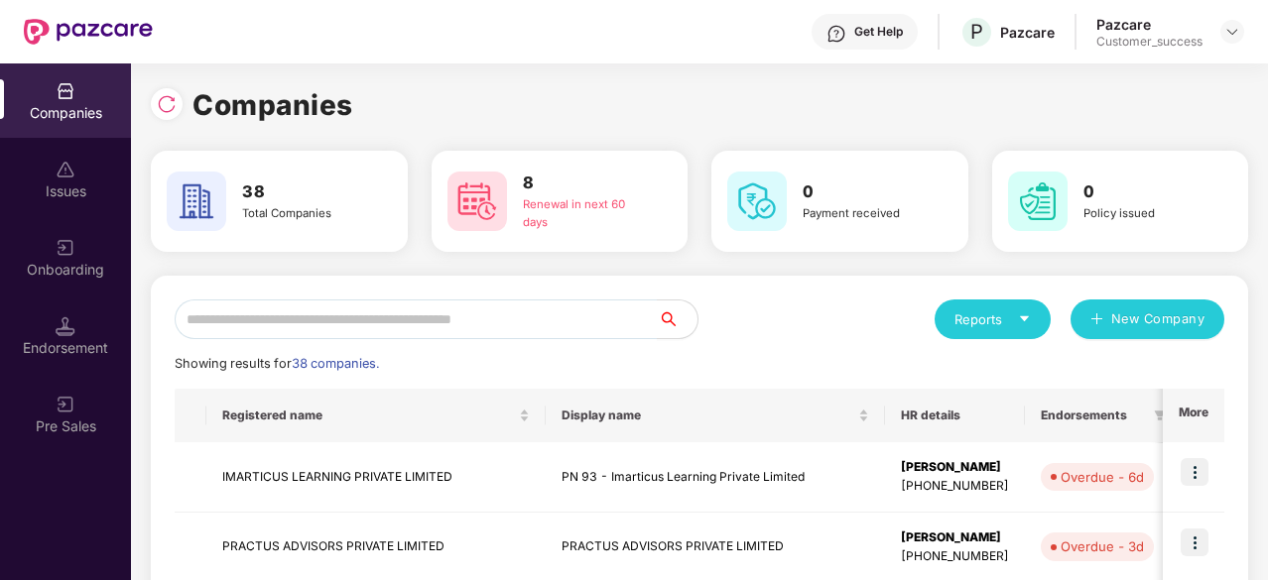
scroll to position [0, 0]
click at [331, 320] on input "text" at bounding box center [416, 320] width 483 height 40
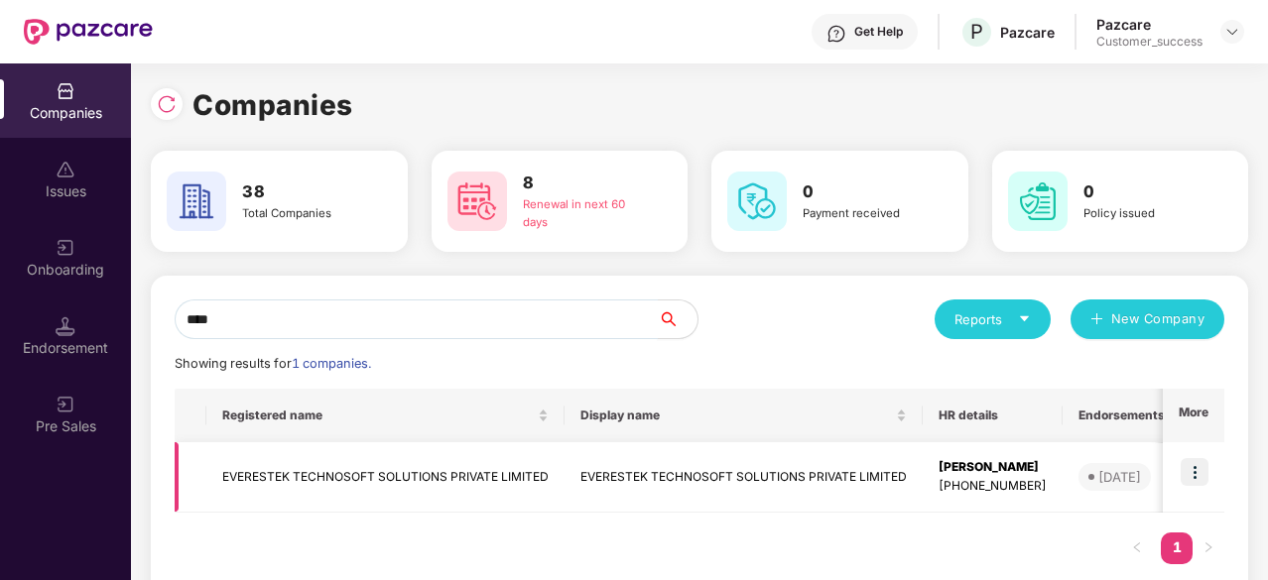
type input "****"
click at [1199, 471] on img at bounding box center [1195, 472] width 28 height 28
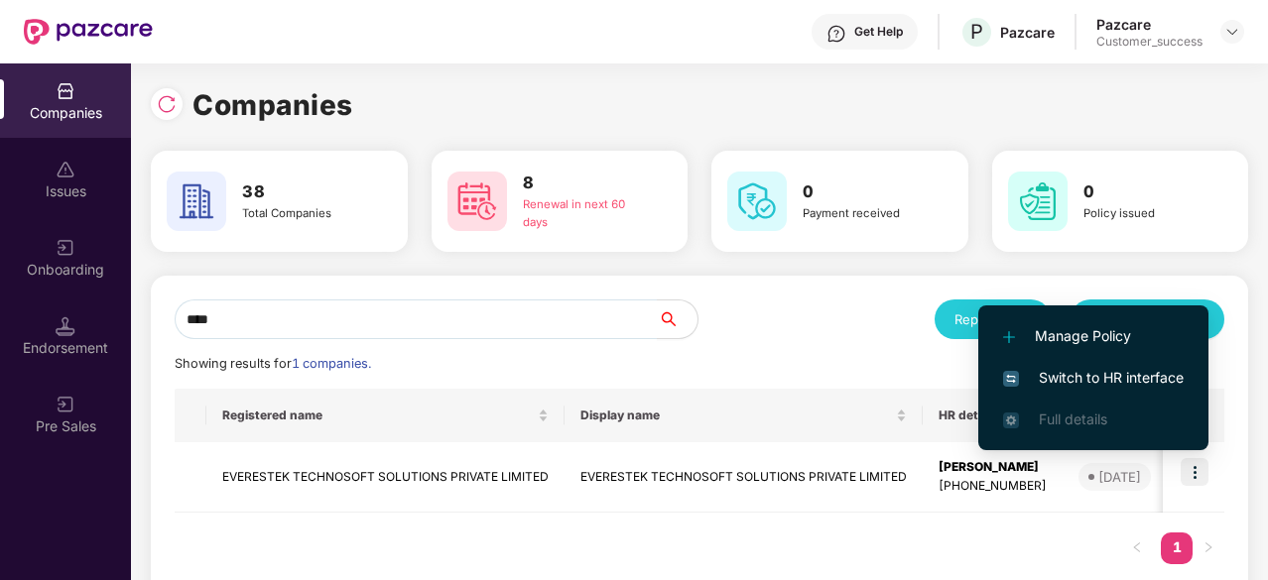
click at [1128, 375] on span "Switch to HR interface" at bounding box center [1093, 378] width 181 height 22
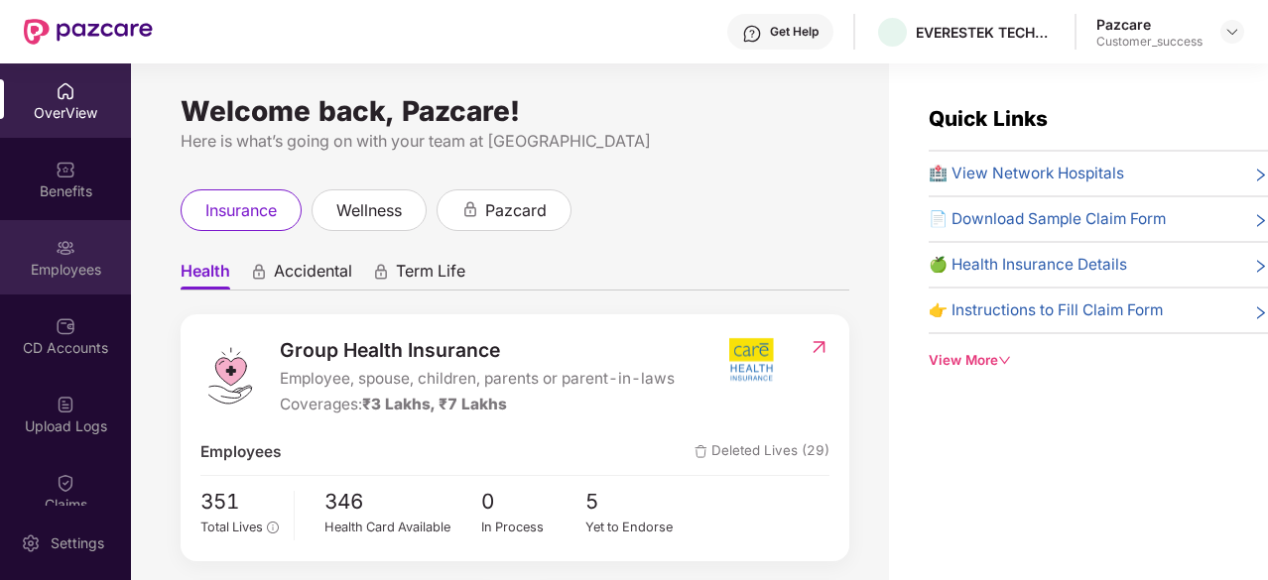
click at [88, 263] on div "Employees" at bounding box center [65, 270] width 131 height 20
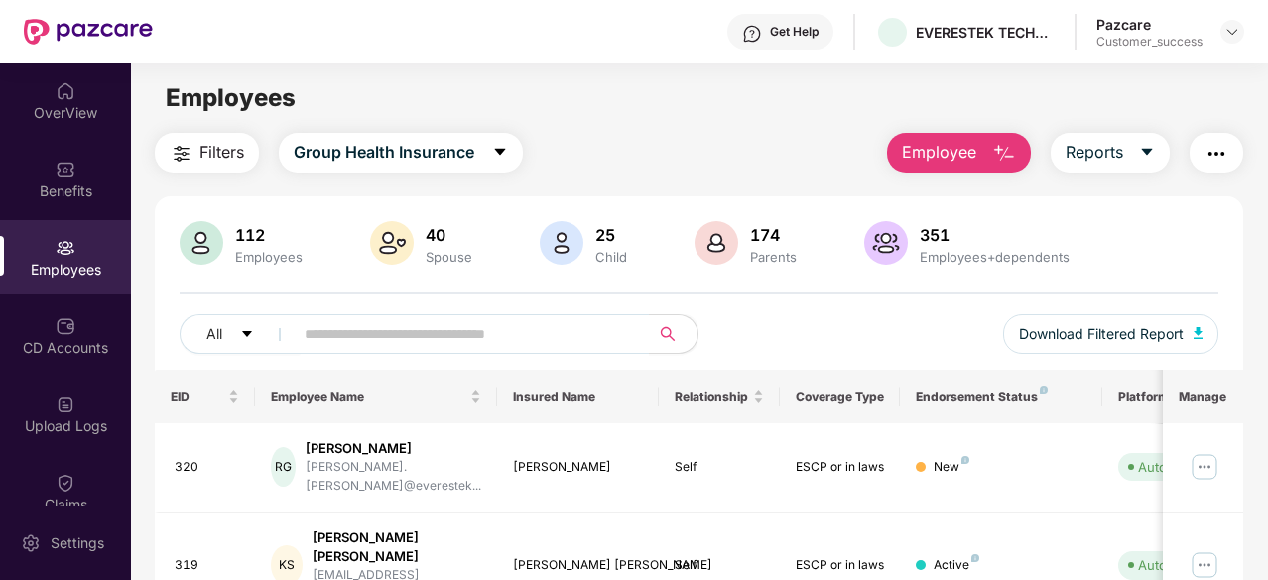
click at [1001, 156] on img "button" at bounding box center [1004, 154] width 24 height 24
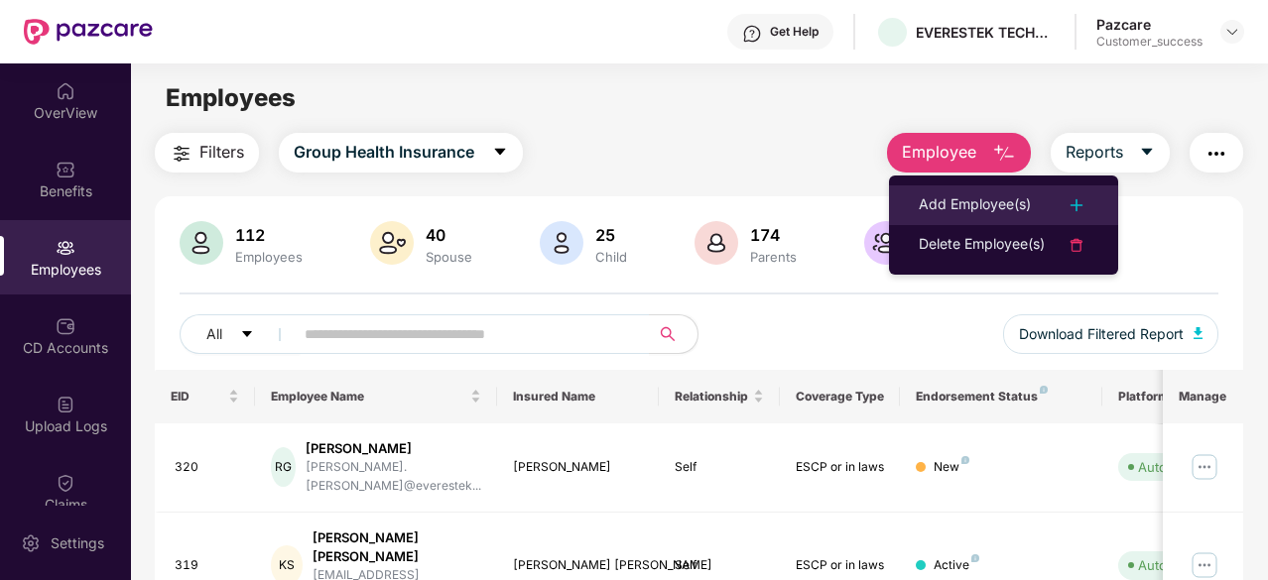
click at [962, 207] on div "Add Employee(s)" at bounding box center [975, 205] width 112 height 24
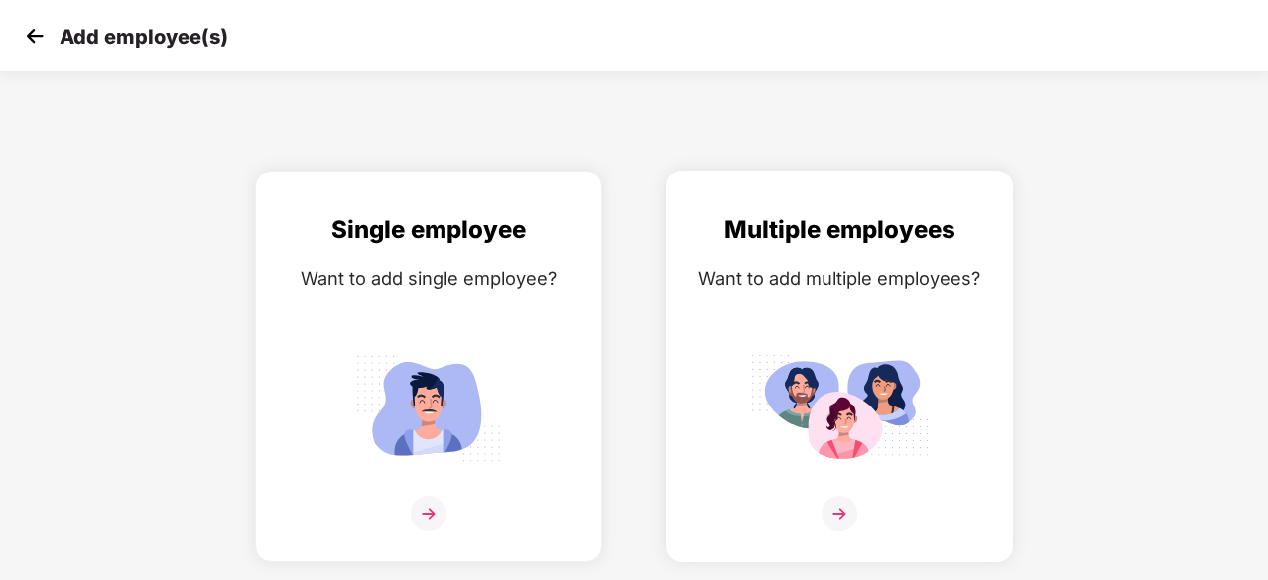
click at [836, 481] on div "Multiple employees Want to add multiple employees?" at bounding box center [840, 383] width 306 height 345
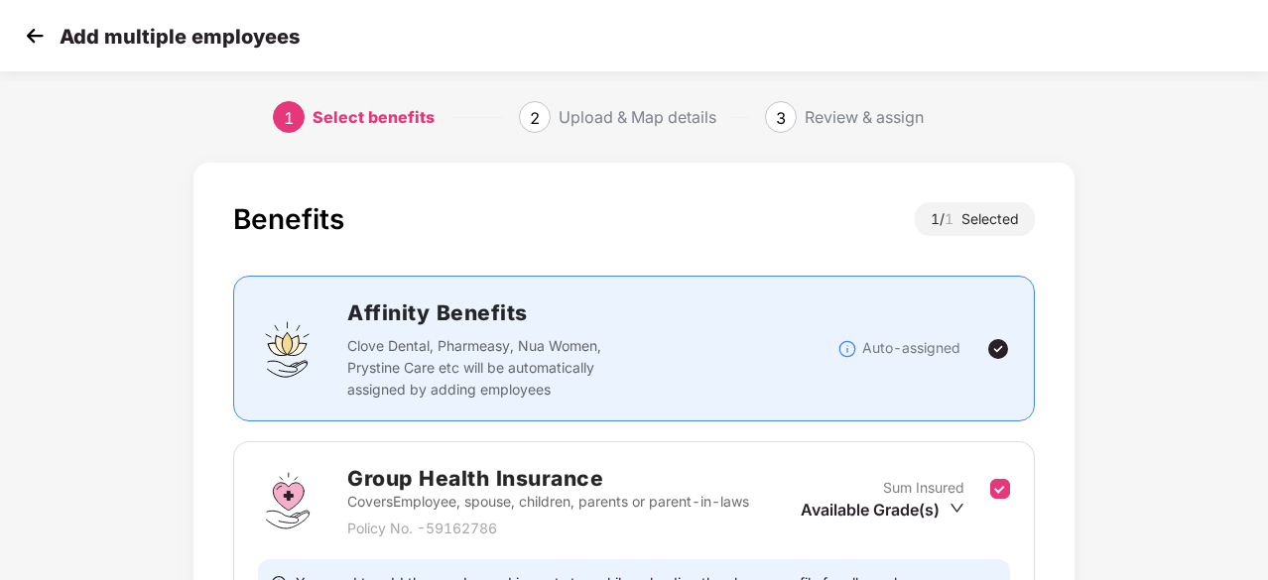
scroll to position [217, 0]
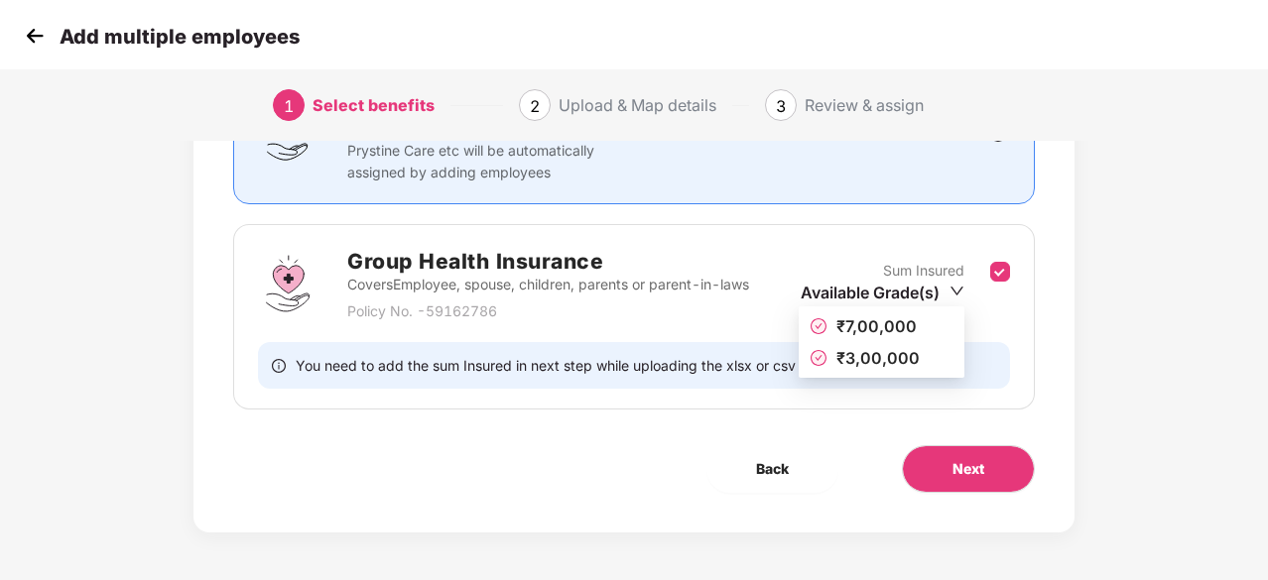
click at [964, 285] on icon "down" at bounding box center [956, 291] width 15 height 15
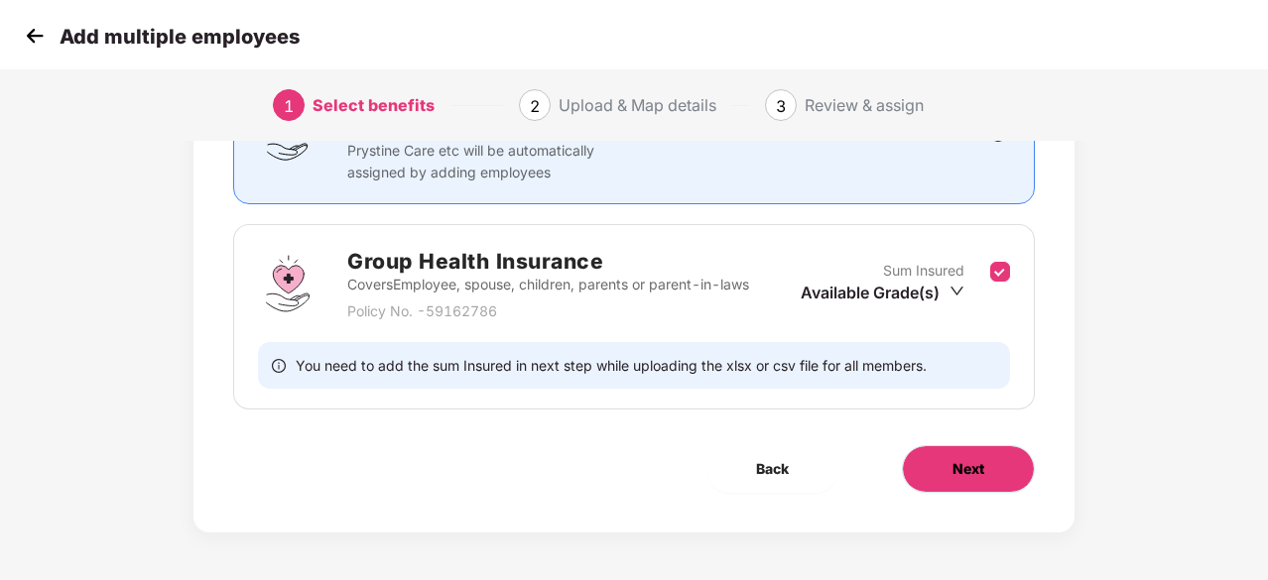
click at [1008, 461] on button "Next" at bounding box center [968, 469] width 133 height 48
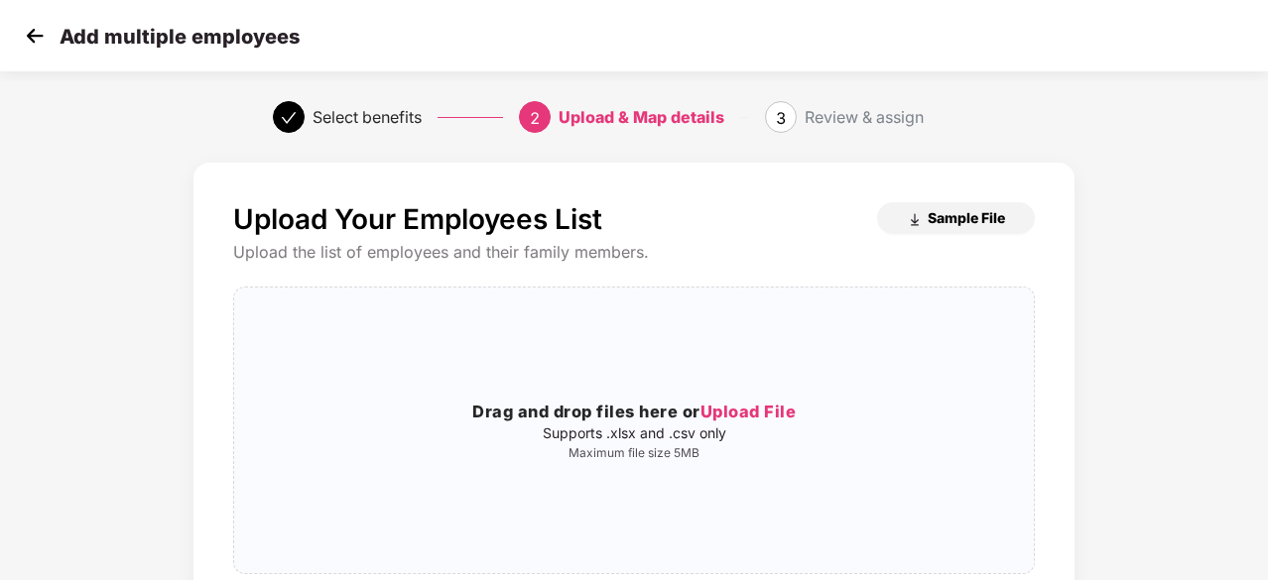
click at [952, 217] on span "Sample File" at bounding box center [966, 217] width 77 height 19
click at [740, 418] on span "Upload File" at bounding box center [748, 412] width 96 height 20
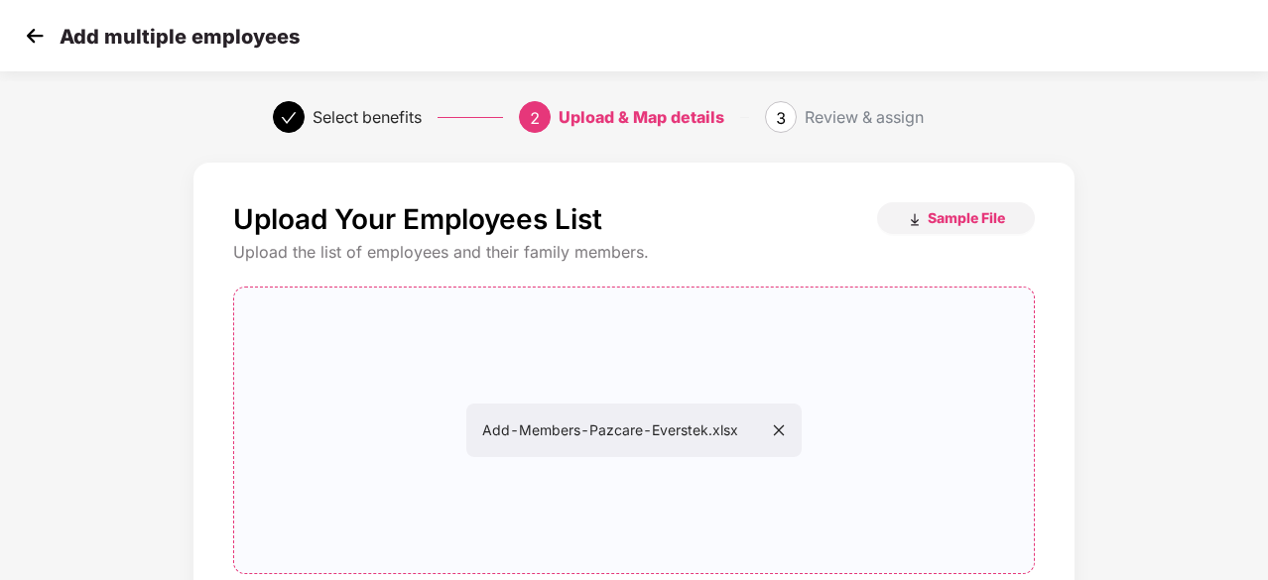
scroll to position [216, 0]
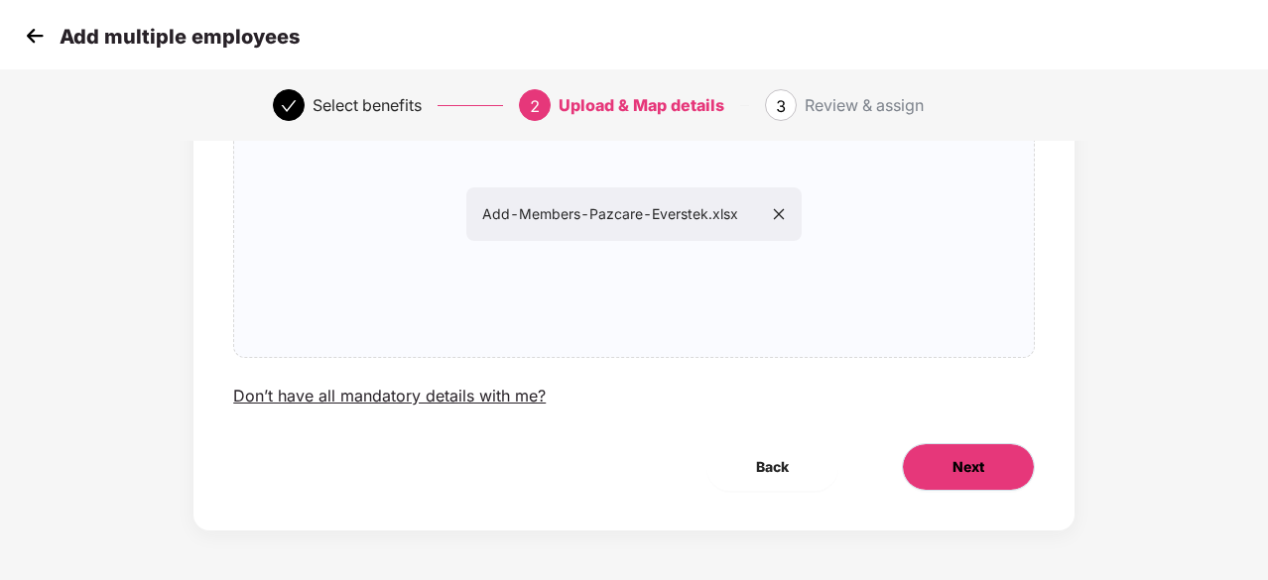
click at [1004, 477] on button "Next" at bounding box center [968, 467] width 133 height 48
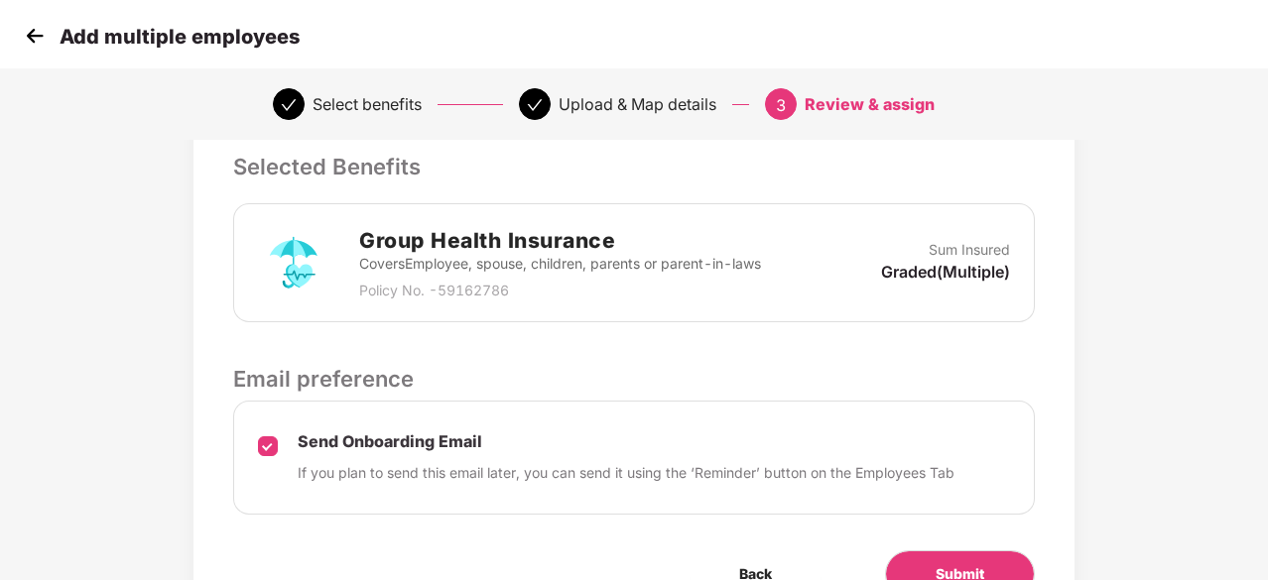
scroll to position [545, 2]
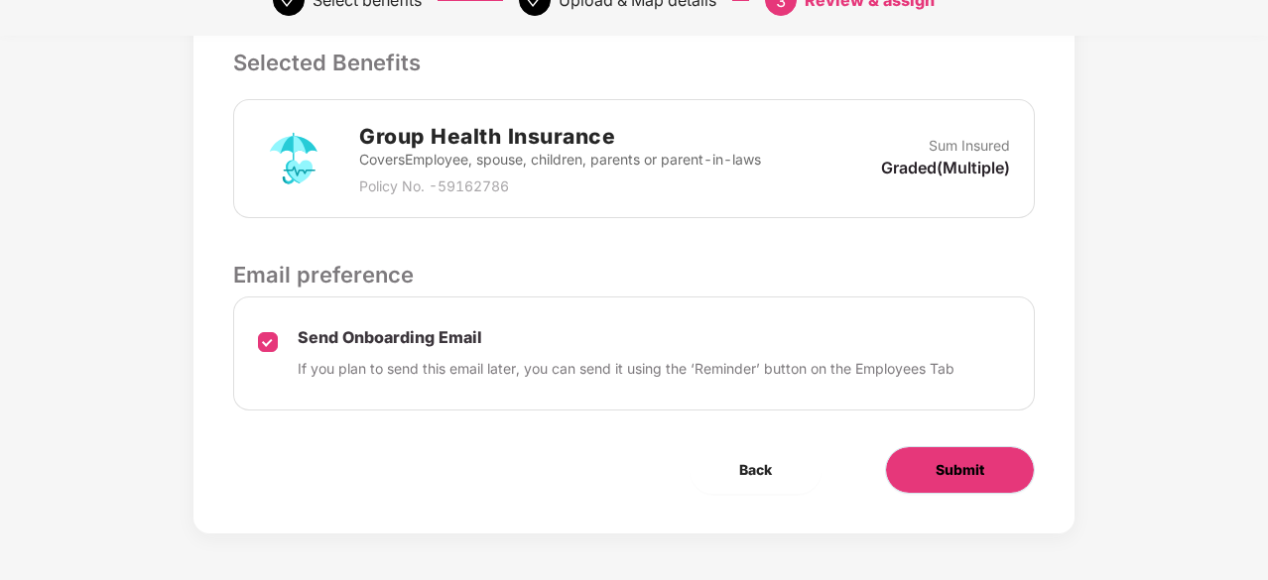
click at [963, 469] on span "Submit" at bounding box center [960, 470] width 49 height 22
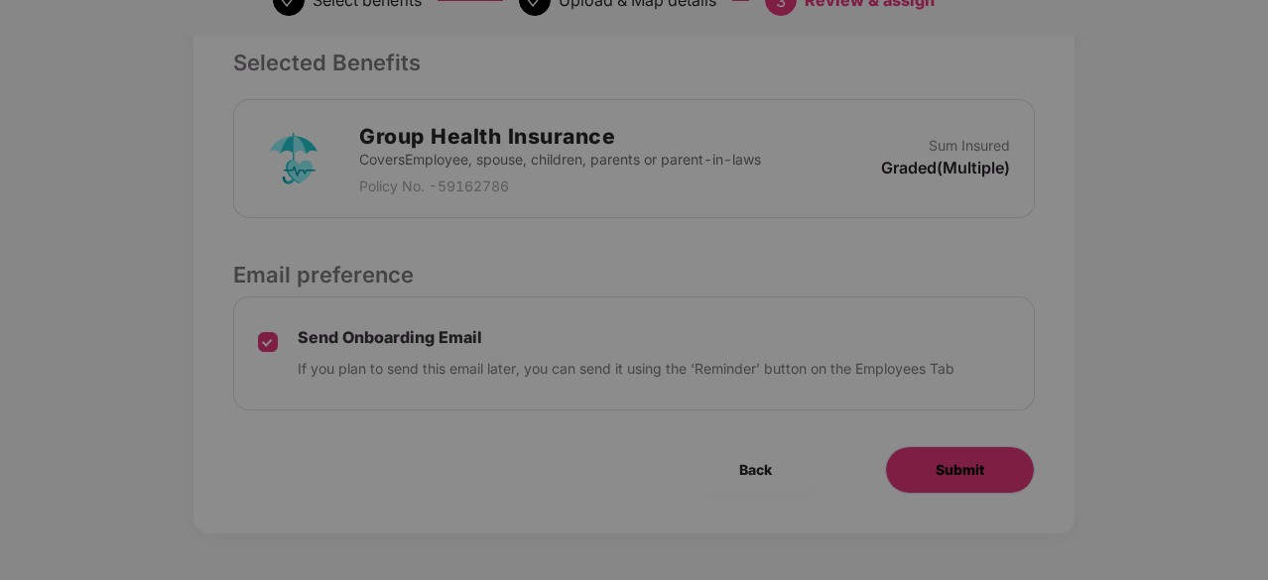
scroll to position [0, 2]
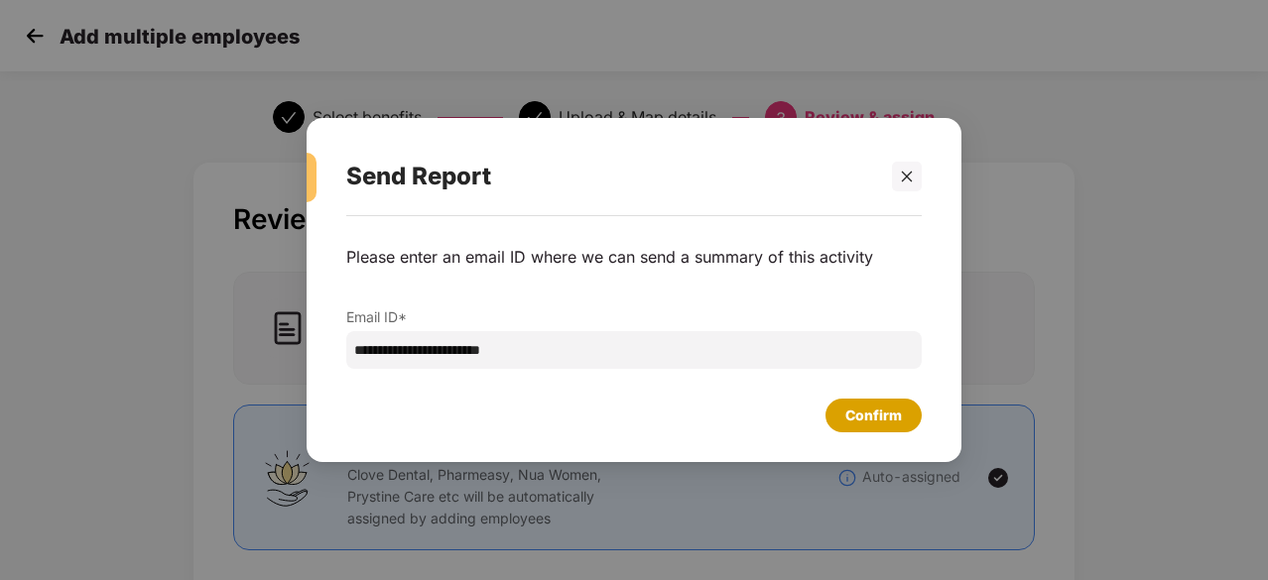
click at [854, 413] on div "Confirm" at bounding box center [873, 416] width 57 height 22
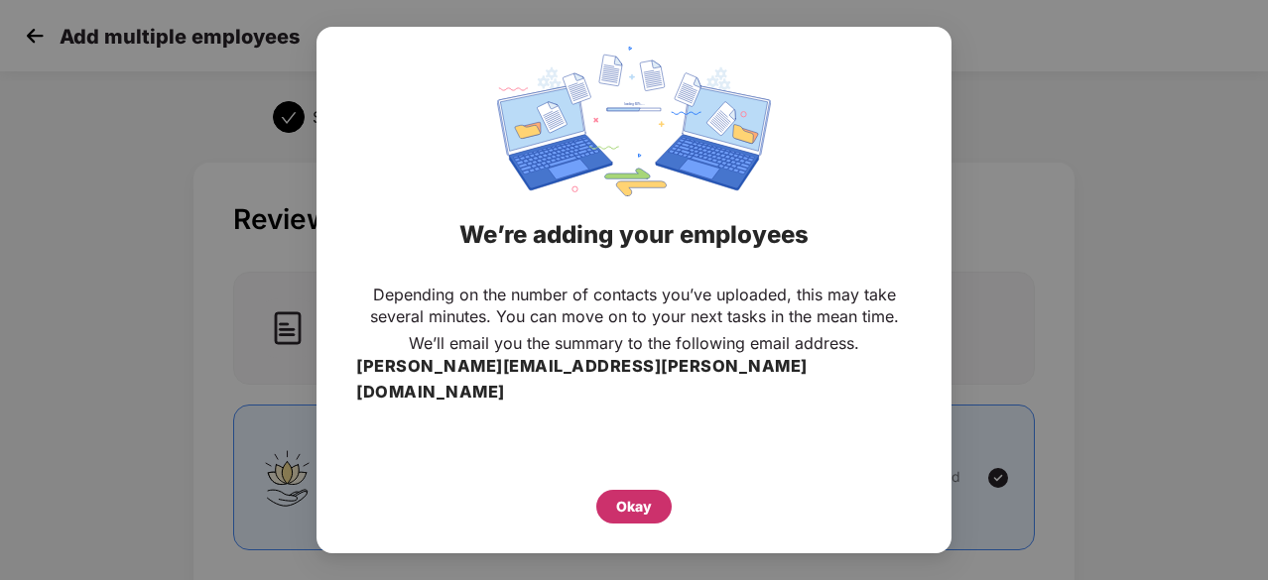
click at [607, 503] on div "Okay" at bounding box center [633, 507] width 75 height 34
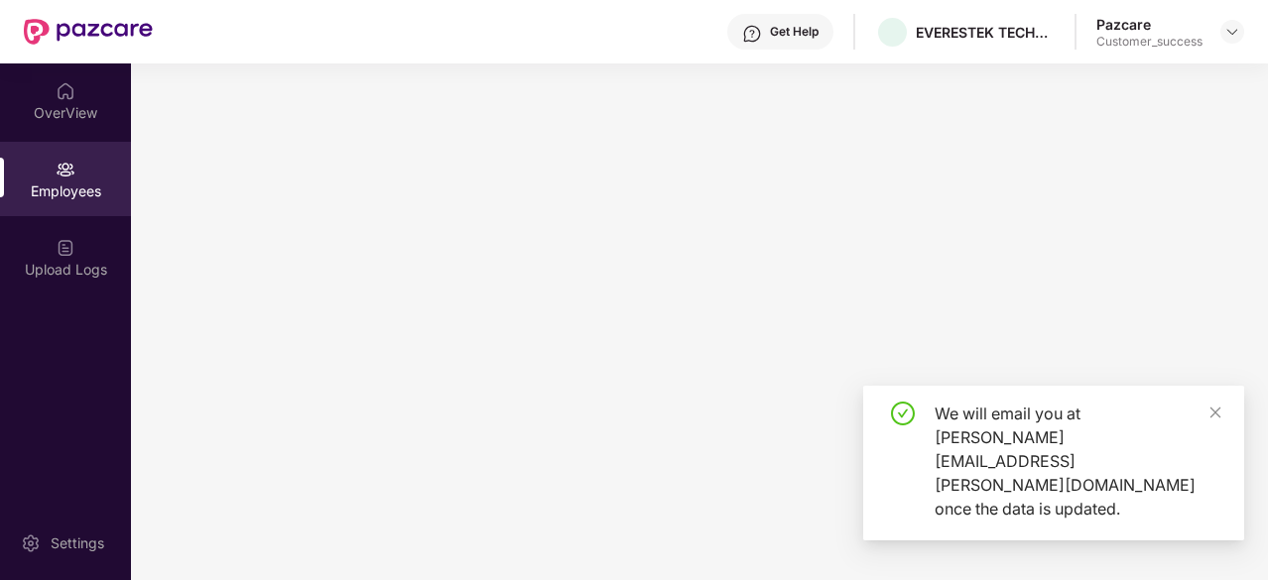
scroll to position [0, 0]
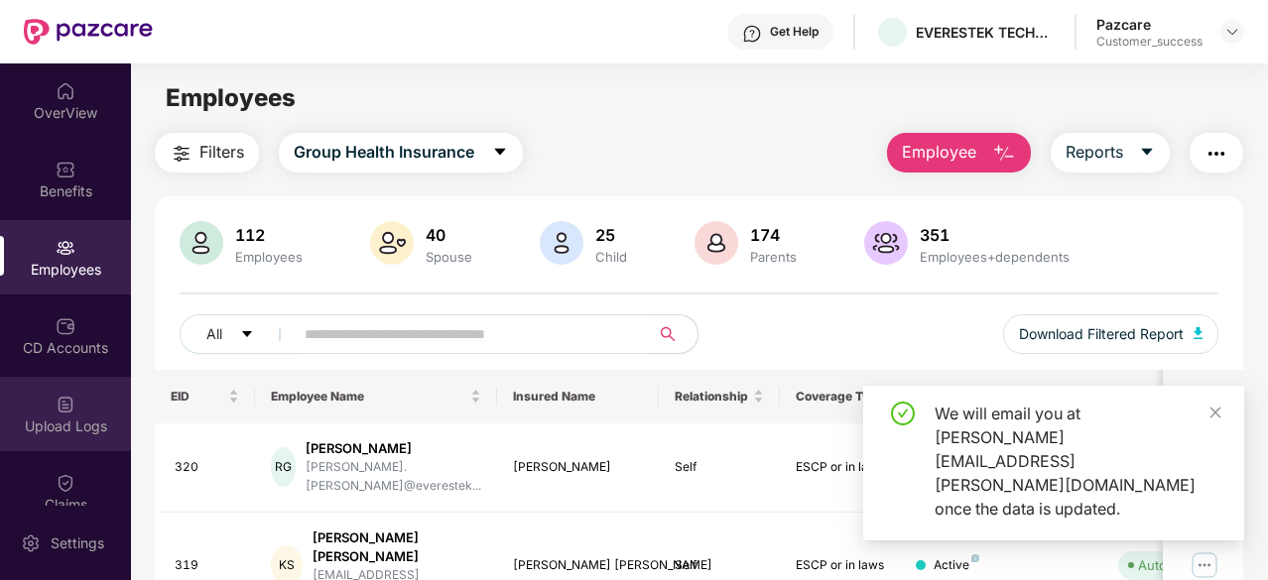
click at [58, 426] on div "Upload Logs" at bounding box center [65, 427] width 131 height 20
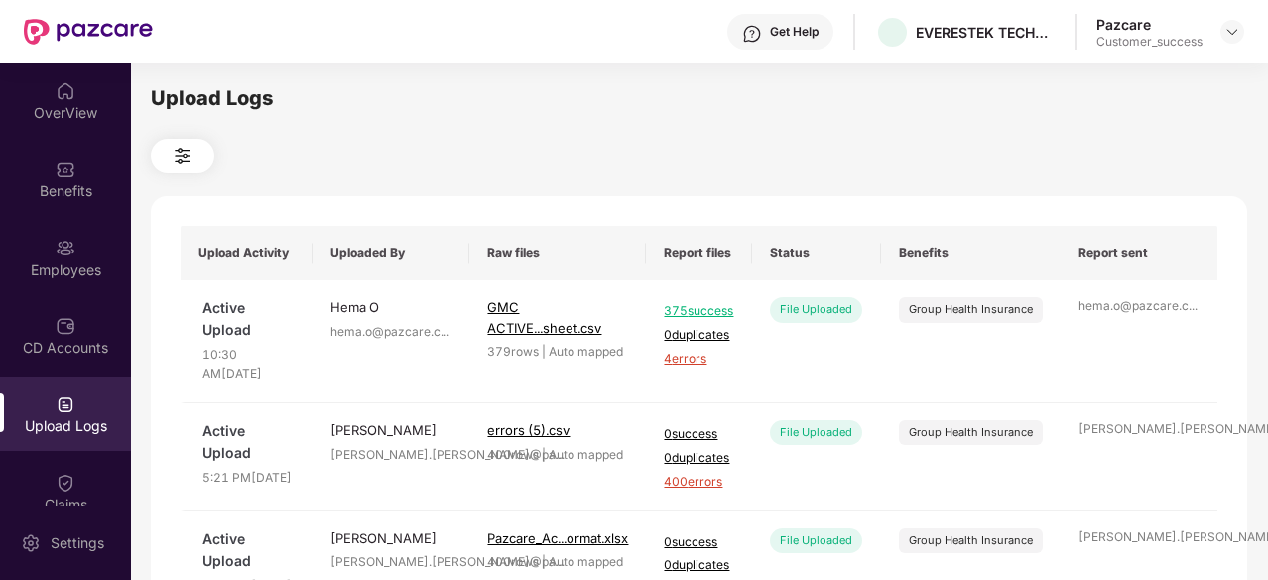
click at [37, 412] on div "Upload Logs" at bounding box center [65, 414] width 131 height 74
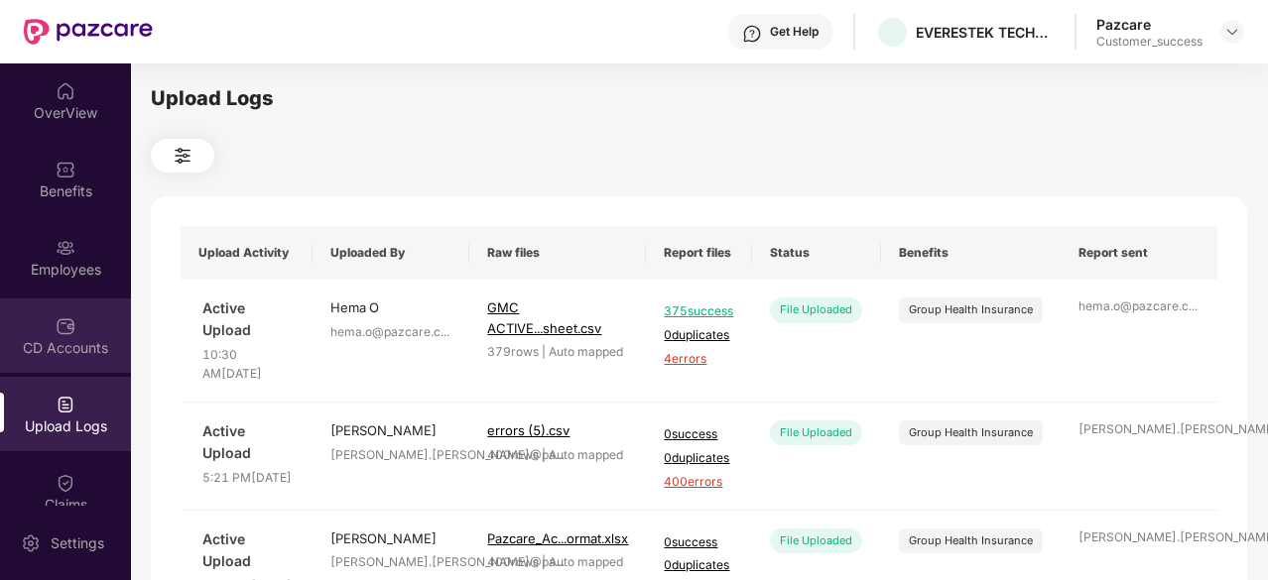
click at [70, 335] on img at bounding box center [66, 326] width 20 height 20
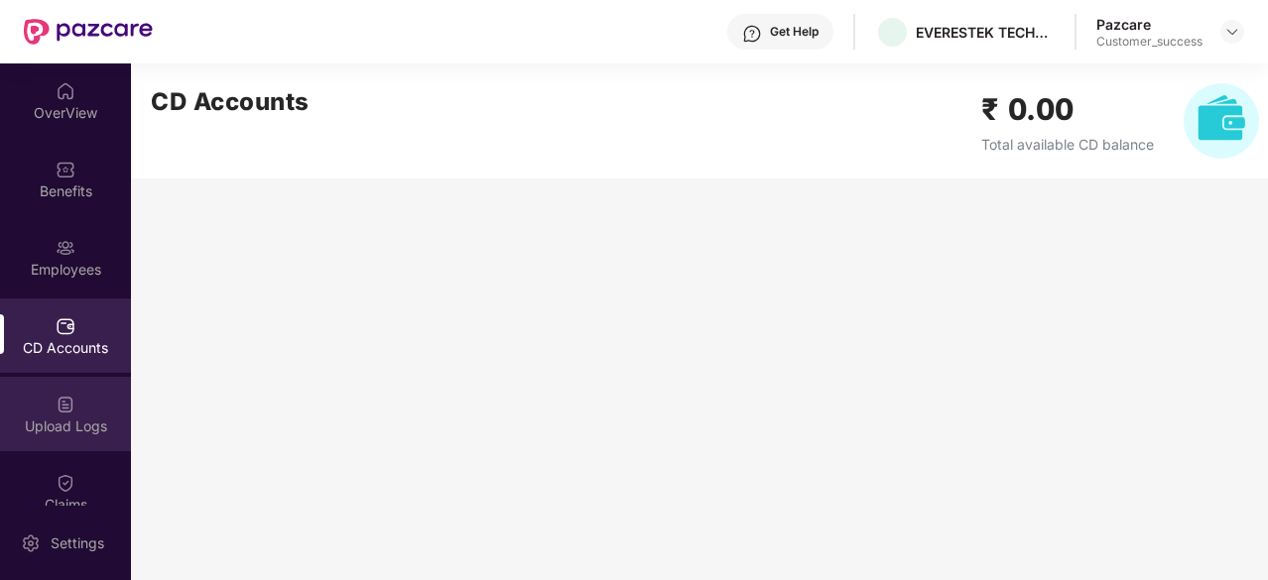
click at [62, 414] on img at bounding box center [66, 405] width 20 height 20
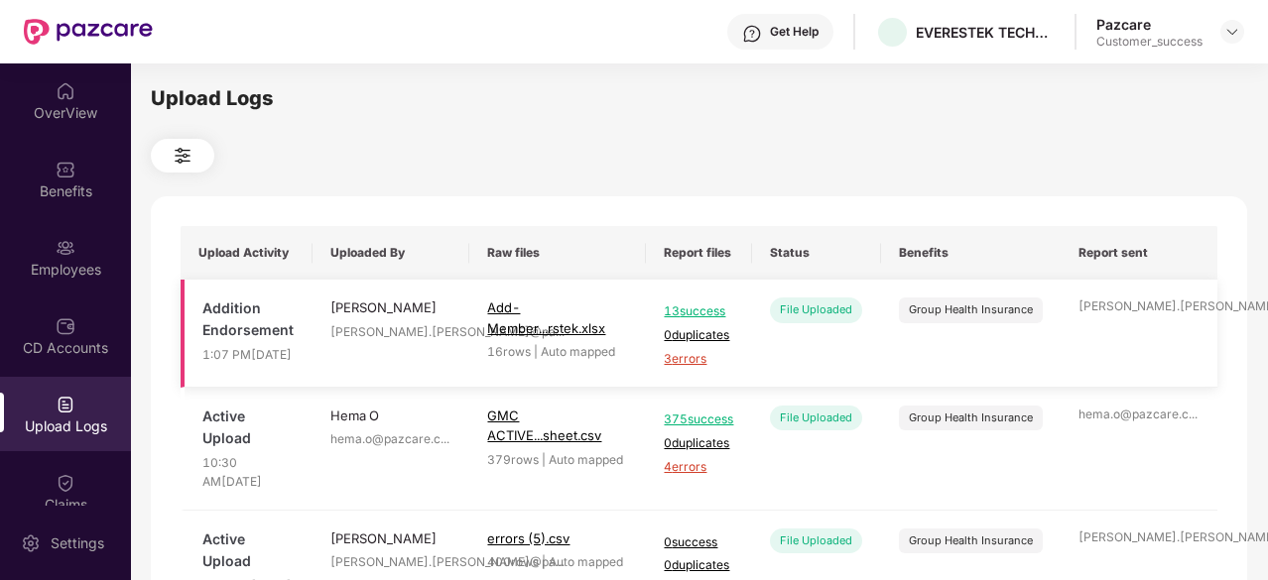
click at [696, 369] on span "3 errors" at bounding box center [699, 359] width 70 height 19
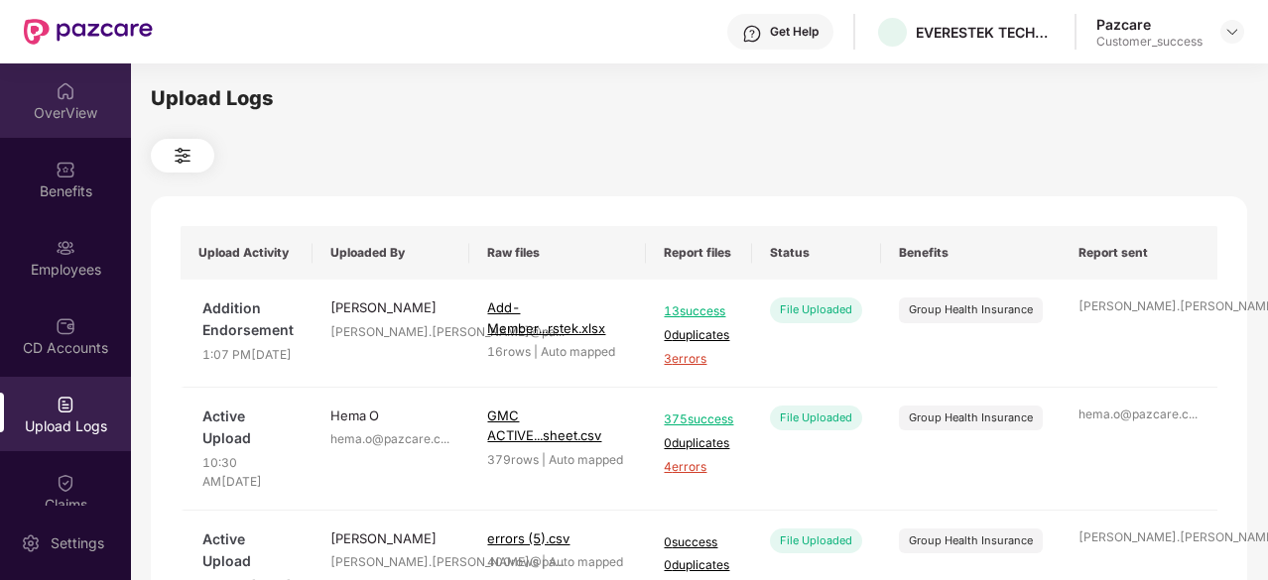
click at [60, 88] on img at bounding box center [66, 91] width 20 height 20
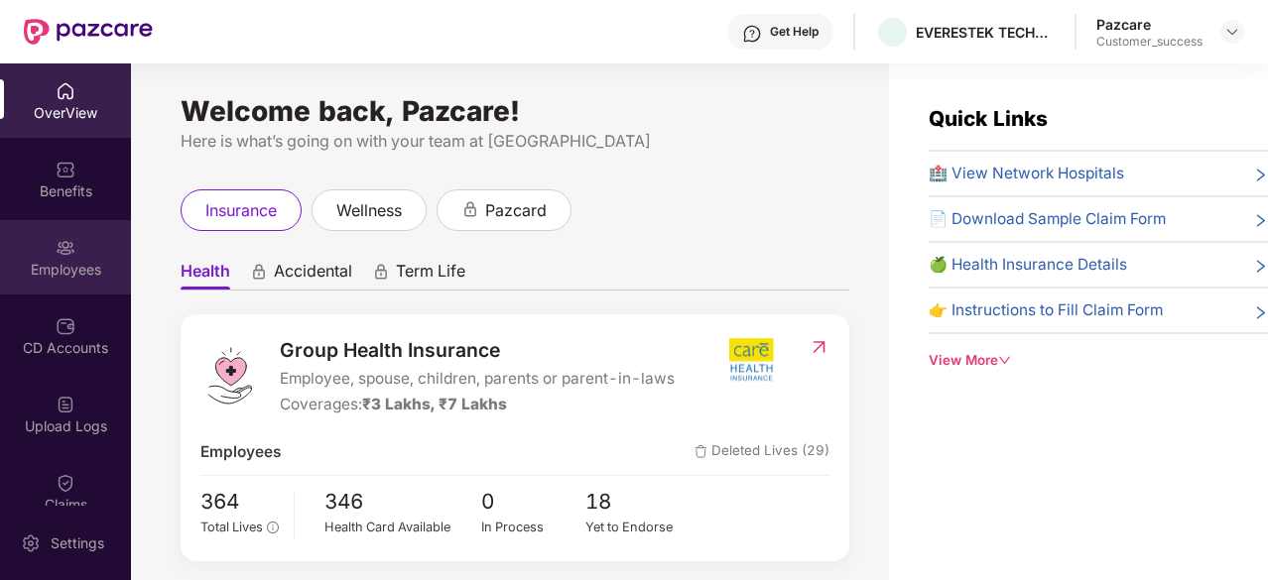
click at [43, 262] on div "Employees" at bounding box center [65, 270] width 131 height 20
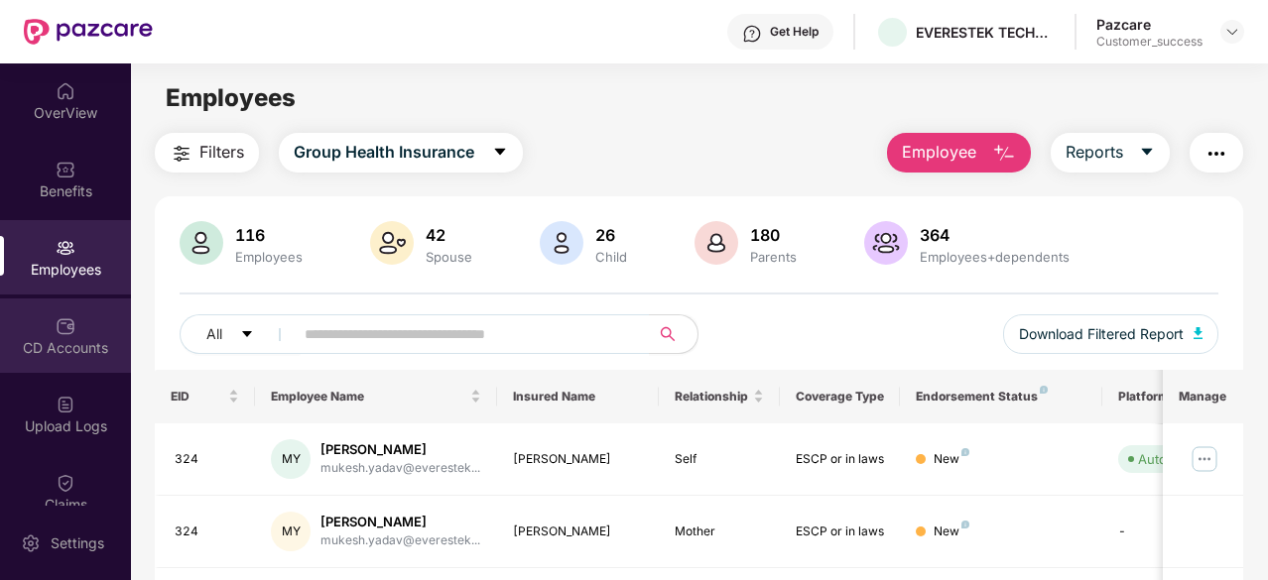
click at [37, 334] on div "CD Accounts" at bounding box center [65, 336] width 131 height 74
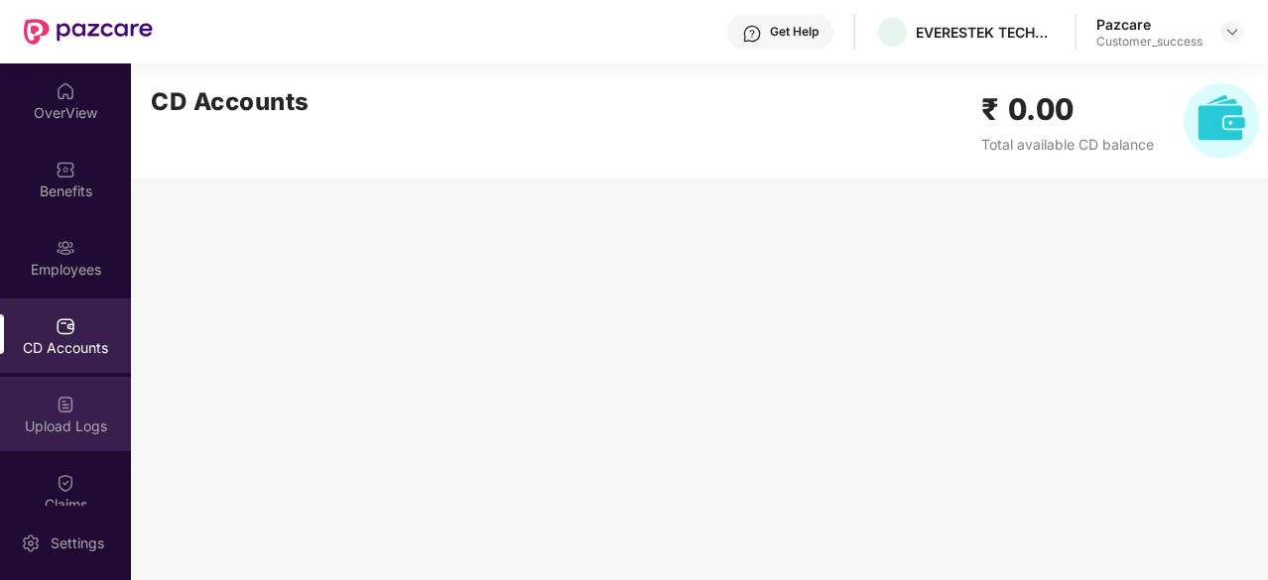
click at [76, 388] on div "Upload Logs" at bounding box center [65, 414] width 131 height 74
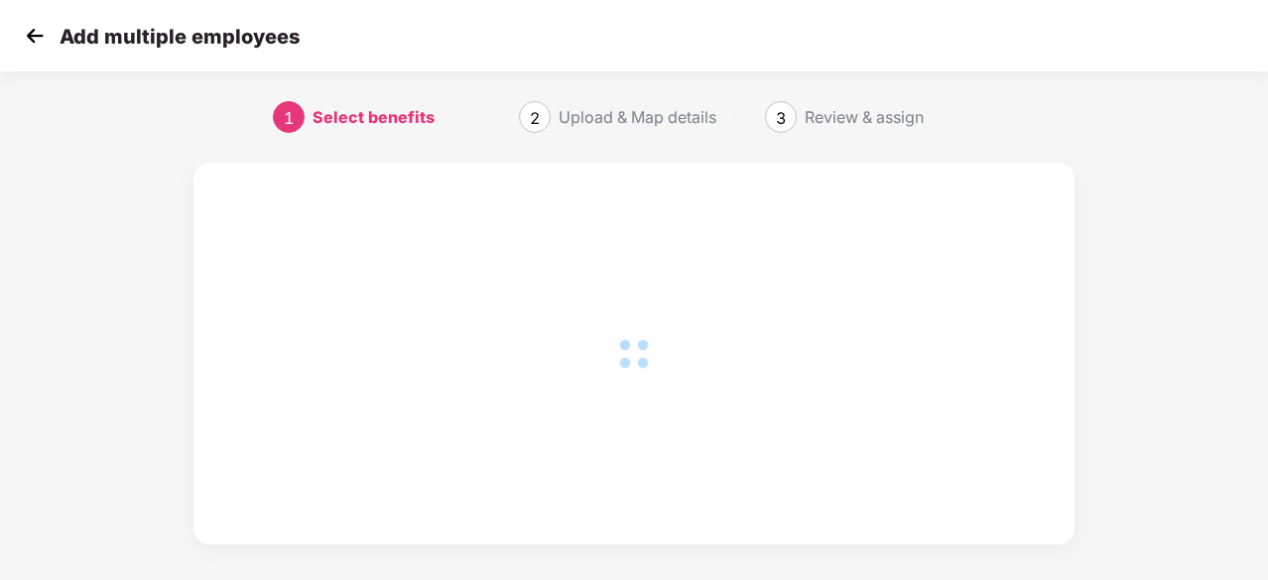
scroll to position [0, 2]
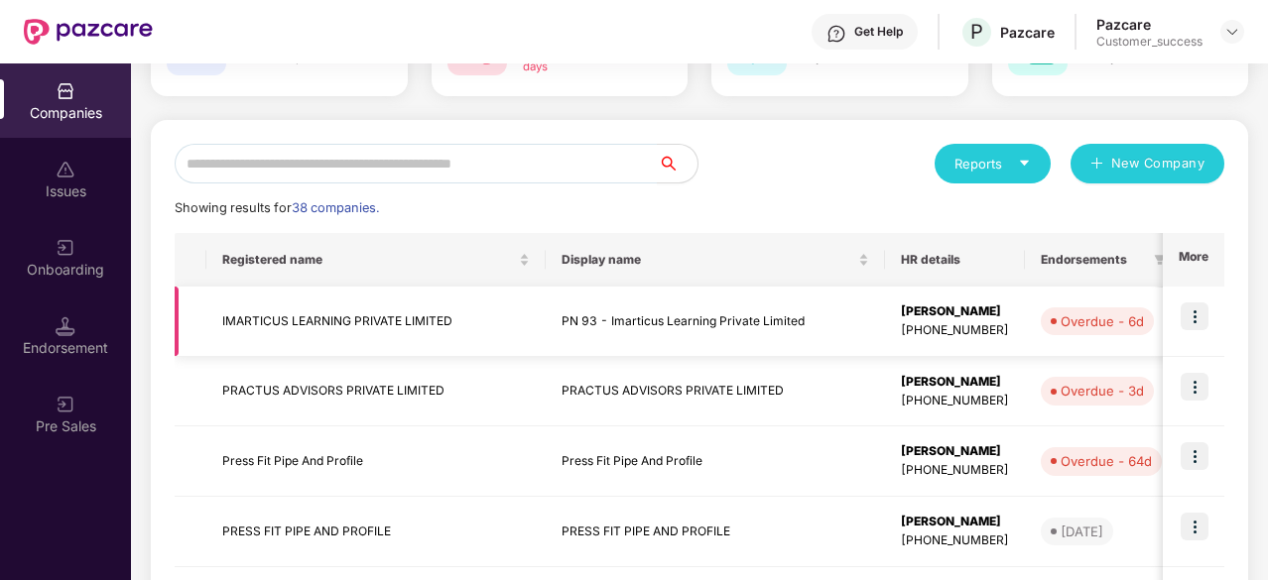
scroll to position [158, 0]
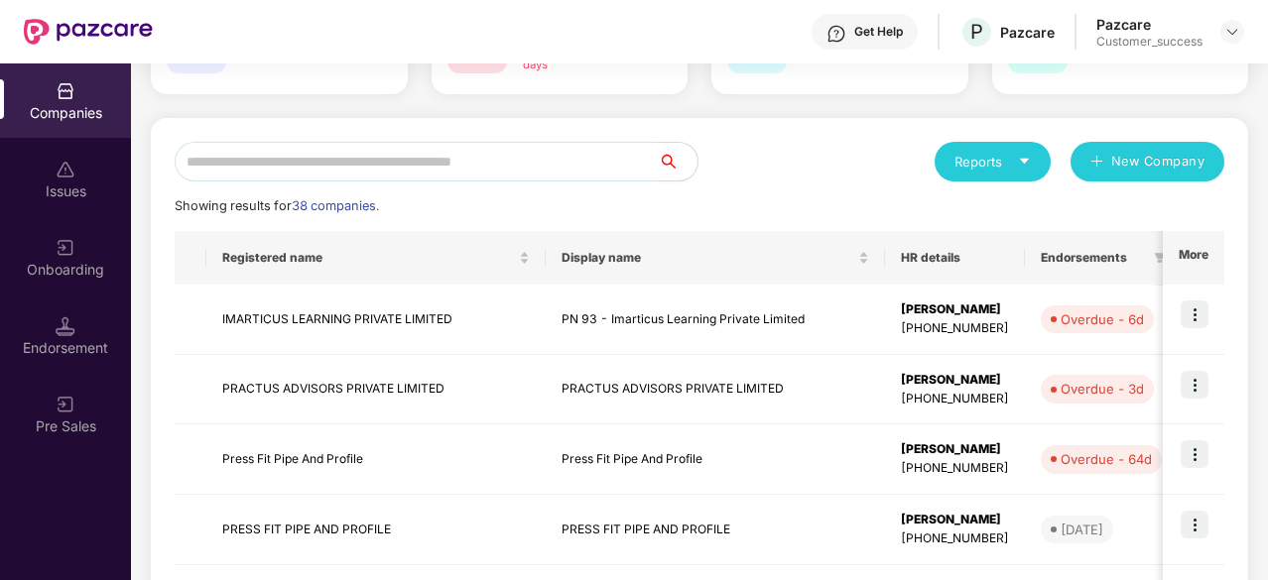
click at [307, 159] on input "text" at bounding box center [416, 162] width 483 height 40
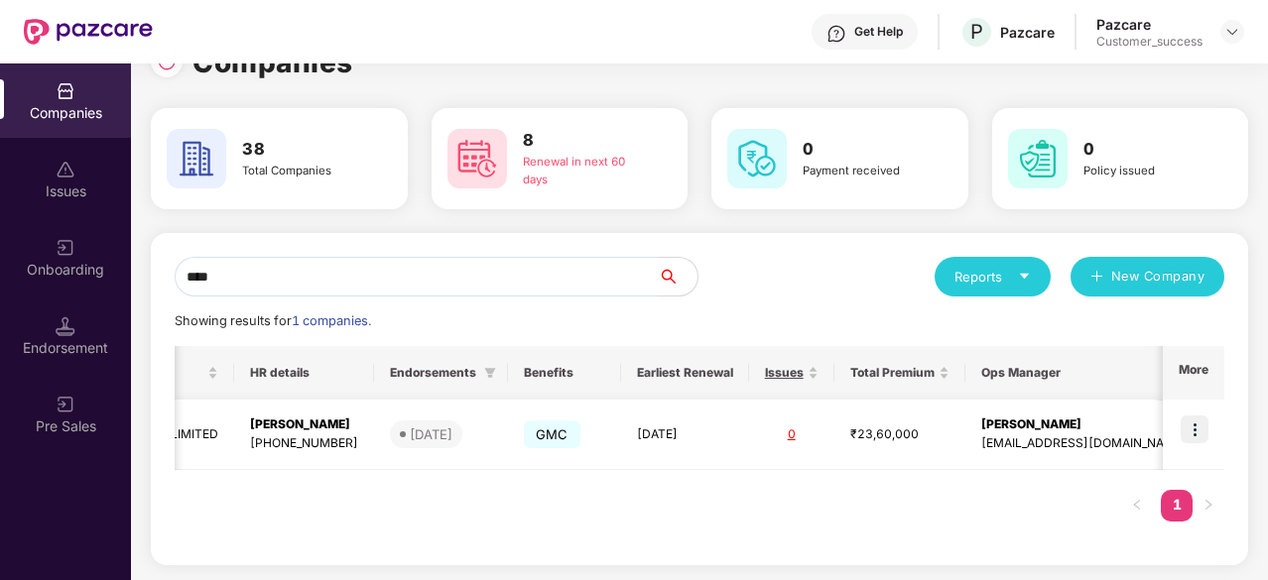
scroll to position [0, 0]
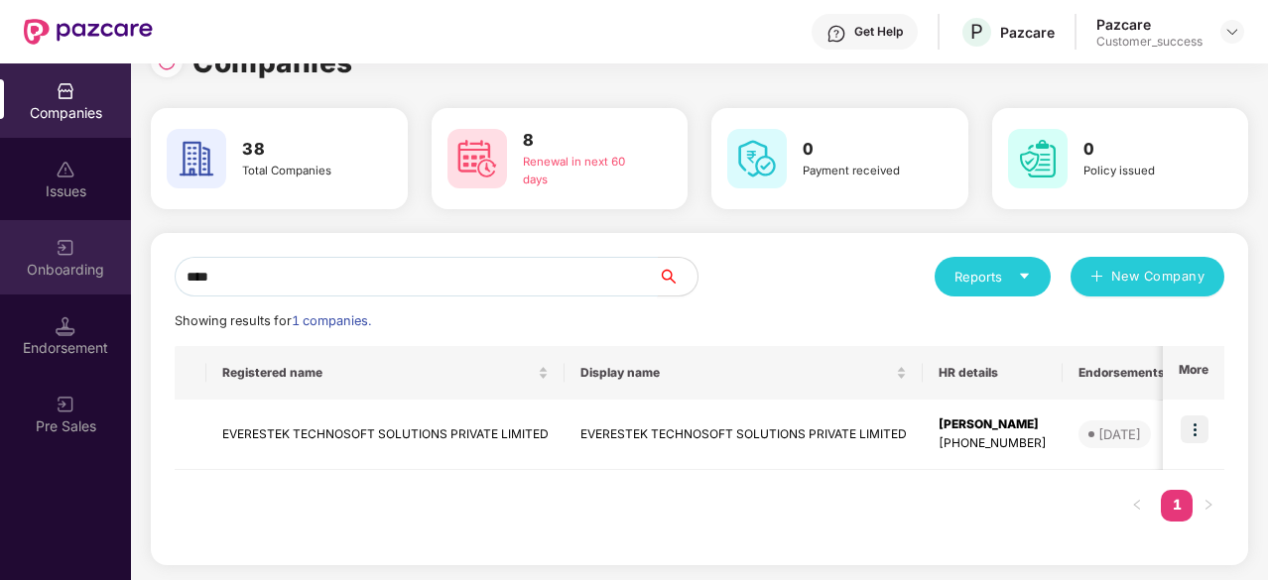
drag, startPoint x: 272, startPoint y: 283, endPoint x: 98, endPoint y: 281, distance: 173.6
click at [98, 281] on div "Companies Issues Onboarding Endorsement Pre Sales Companies 38 Total Companies …" at bounding box center [634, 321] width 1268 height 517
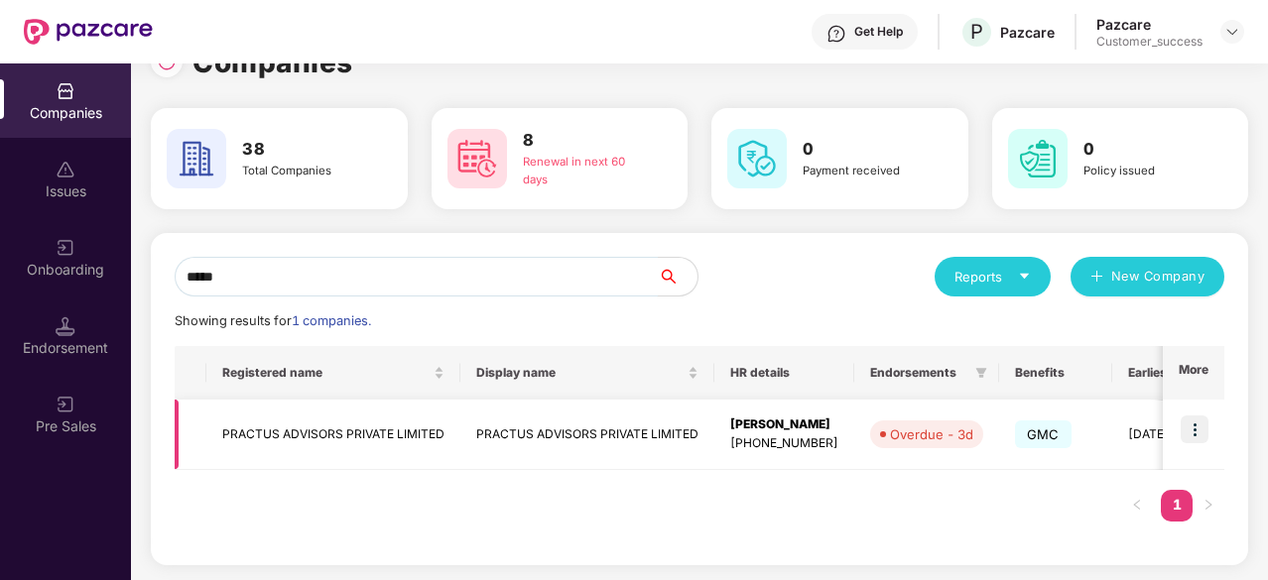
type input "*****"
click at [1201, 434] on img at bounding box center [1195, 430] width 28 height 28
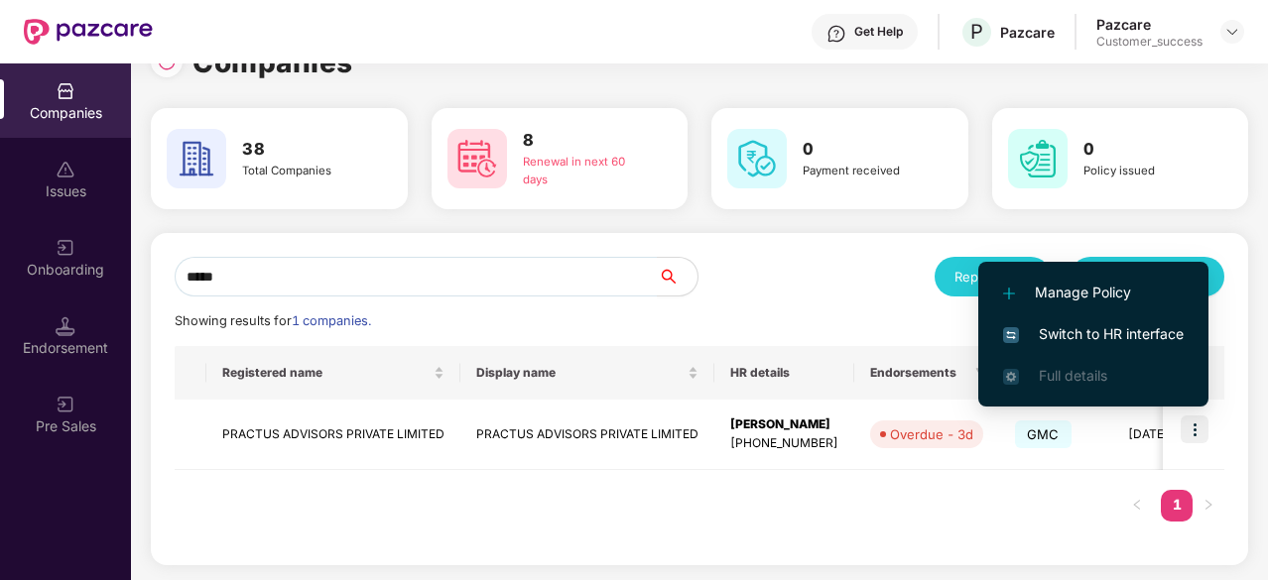
click at [1123, 328] on span "Switch to HR interface" at bounding box center [1093, 334] width 181 height 22
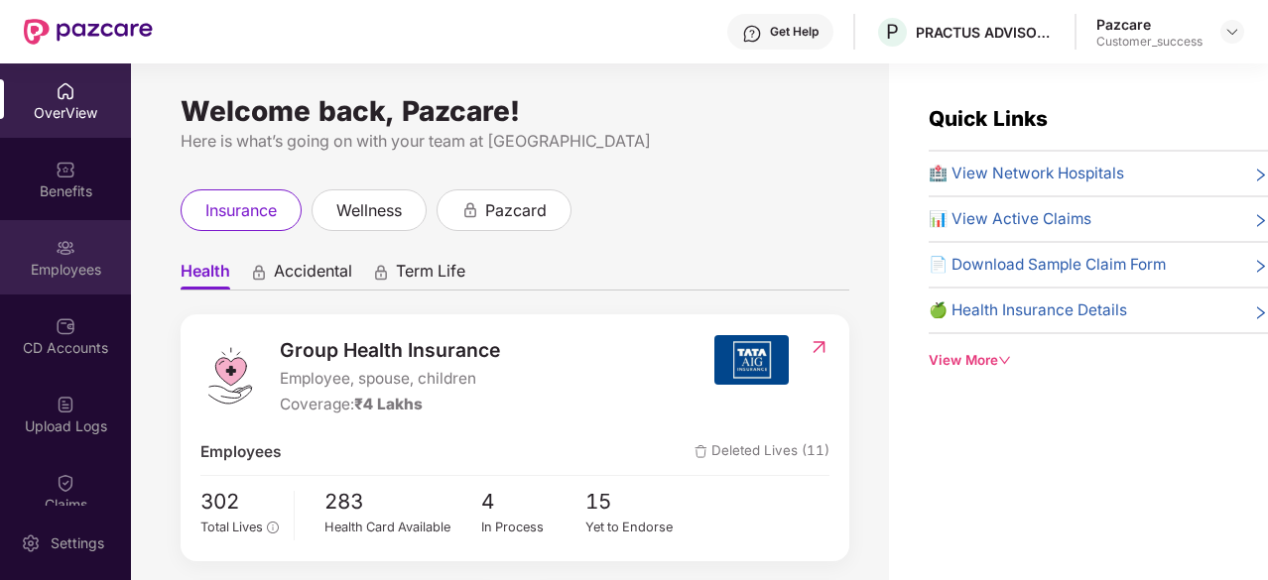
click at [55, 260] on div "Employees" at bounding box center [65, 270] width 131 height 20
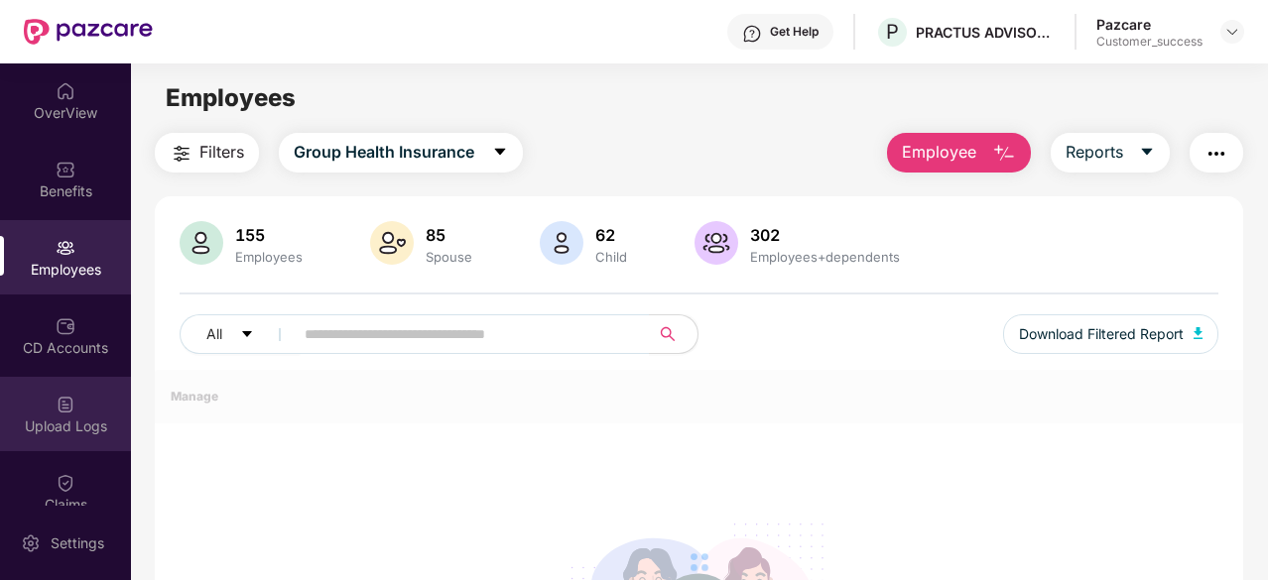
click at [69, 406] on img at bounding box center [66, 405] width 20 height 20
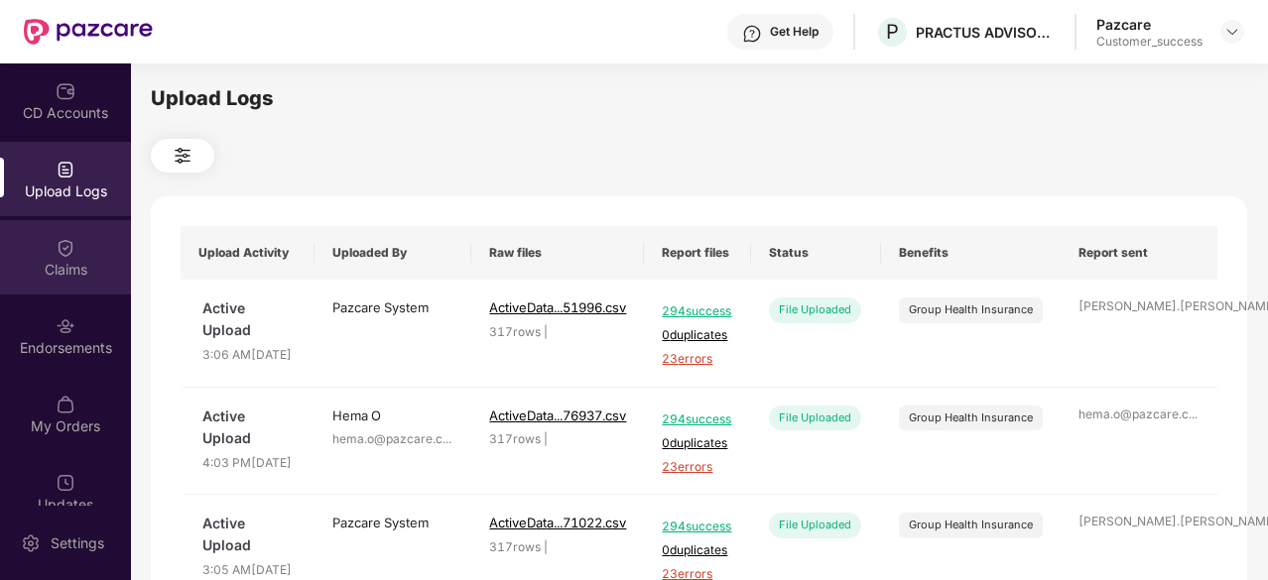
scroll to position [243, 0]
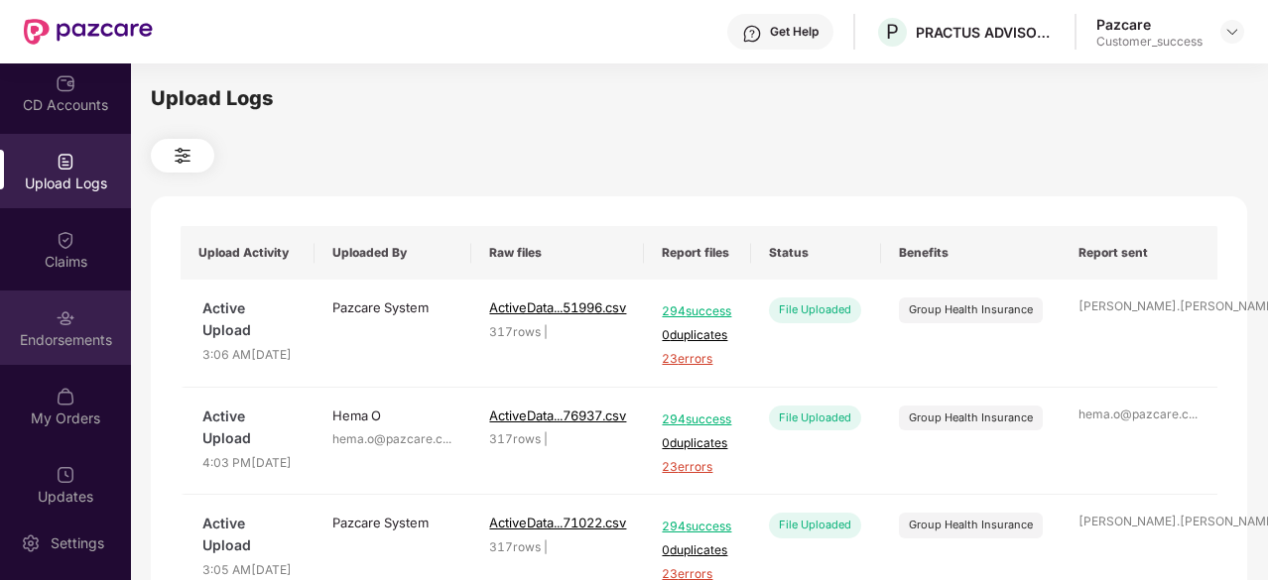
click at [63, 344] on div "Endorsements" at bounding box center [65, 340] width 131 height 20
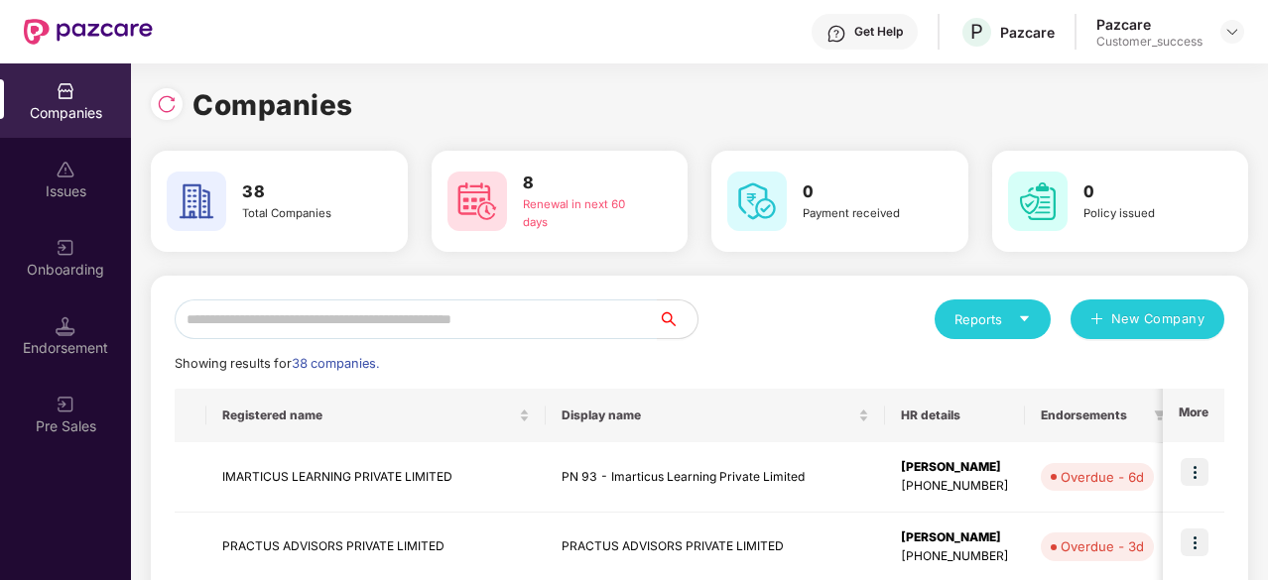
scroll to position [0, 2]
click at [254, 313] on input "text" at bounding box center [416, 320] width 483 height 40
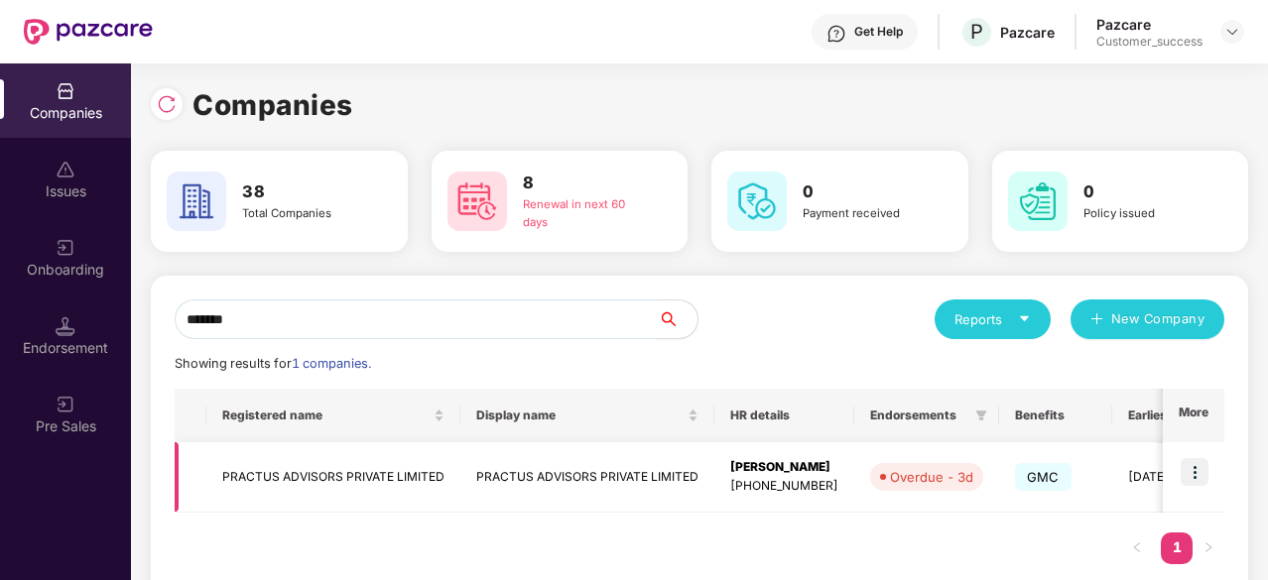
type input "*******"
click at [575, 476] on td "PRACTUS ADVISORS PRIVATE LIMITED" at bounding box center [587, 478] width 254 height 70
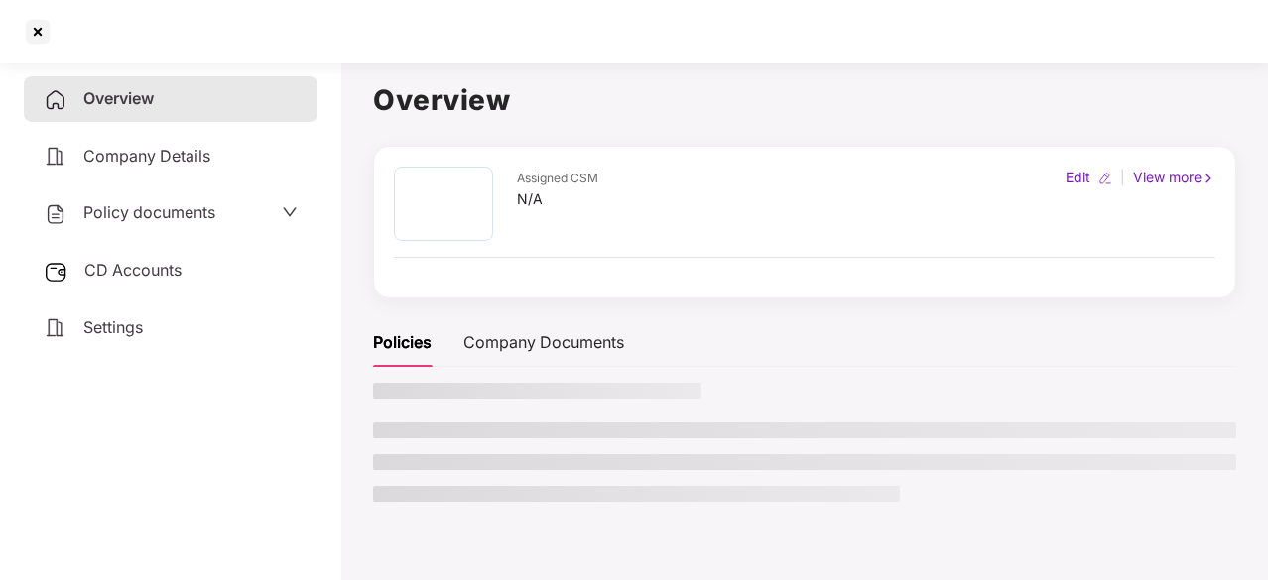
scroll to position [0, 0]
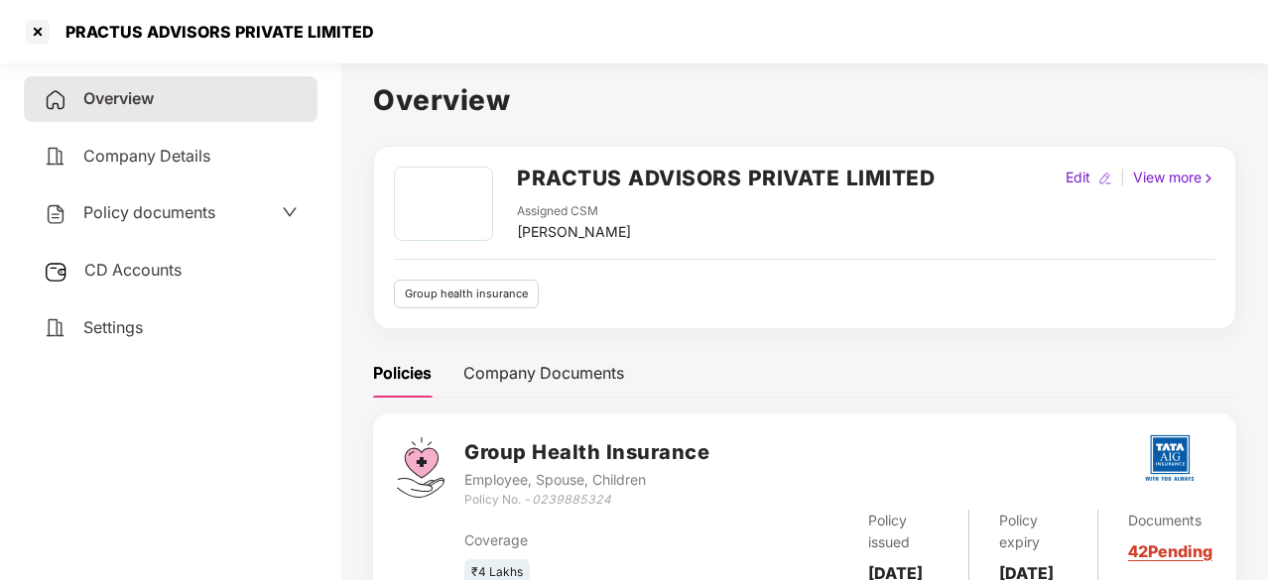
click at [164, 200] on div "Policy documents" at bounding box center [130, 213] width 172 height 26
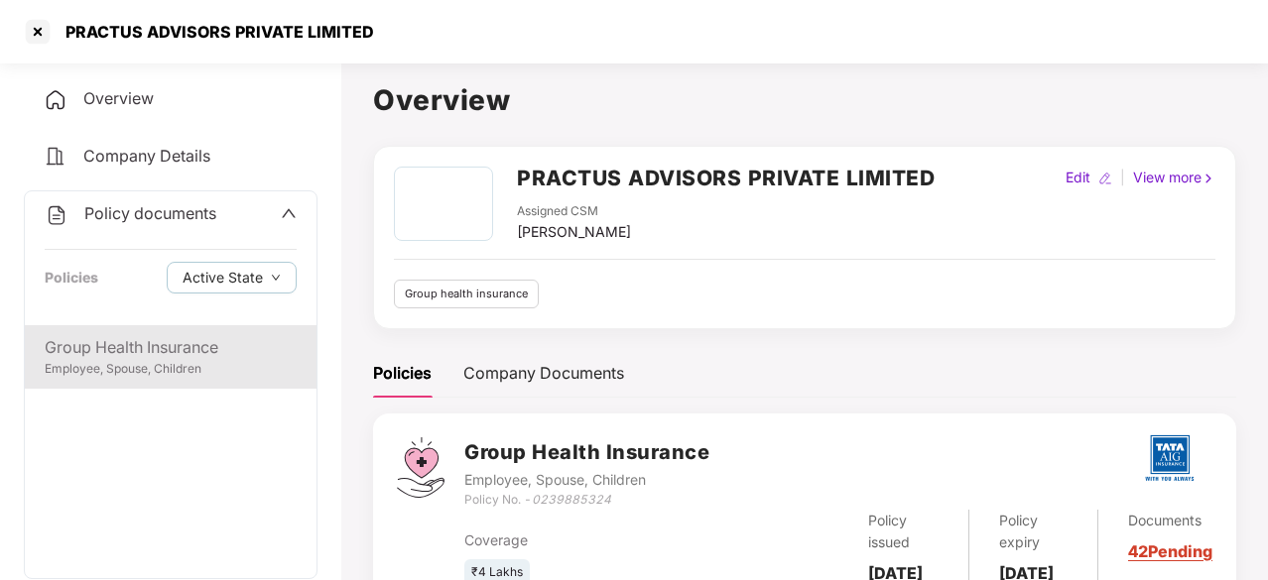
click at [121, 342] on div "Group Health Insurance" at bounding box center [171, 347] width 252 height 25
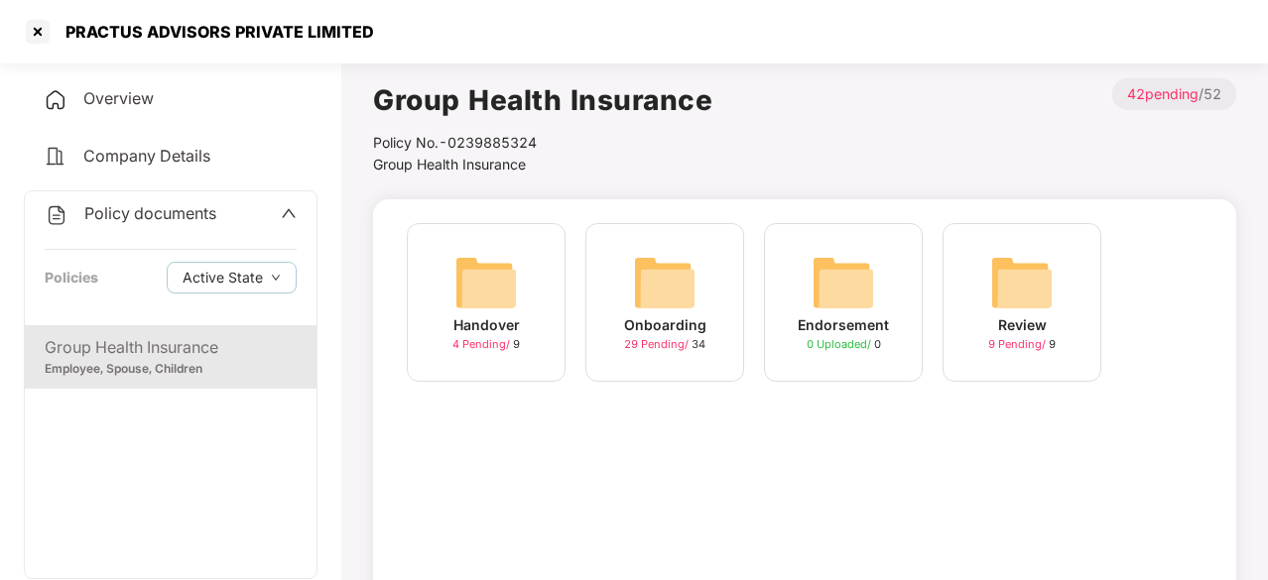
click at [886, 301] on div "Endorsement 0 Uploaded / 0" at bounding box center [843, 302] width 159 height 159
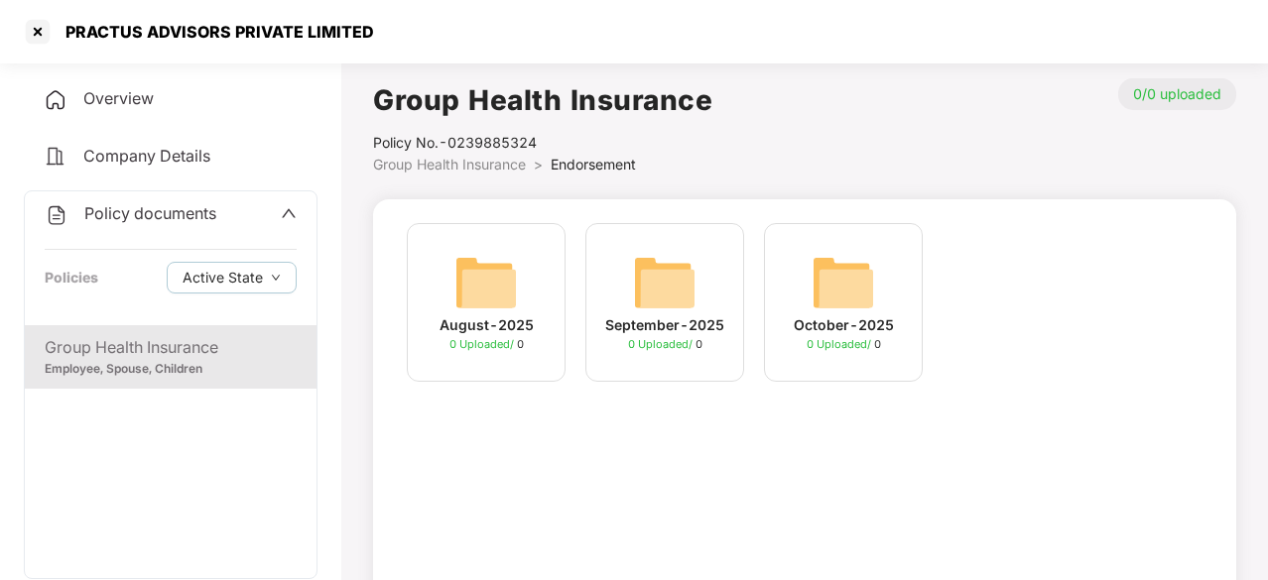
click at [112, 358] on div "Group Health Insurance" at bounding box center [171, 347] width 252 height 25
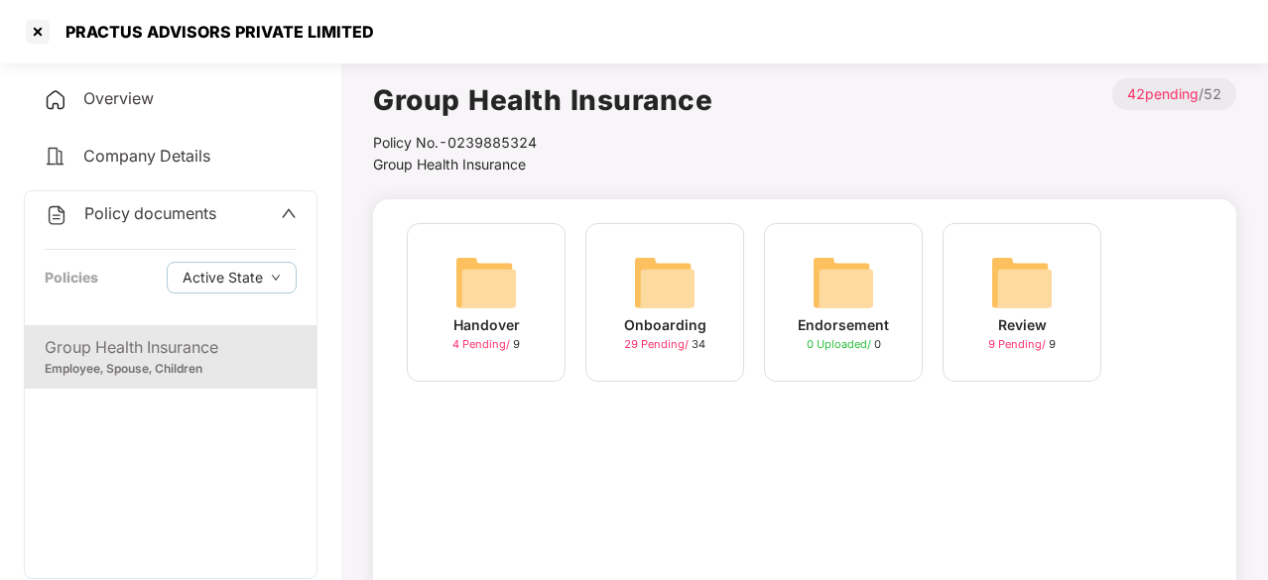
click at [667, 285] on img at bounding box center [664, 282] width 63 height 63
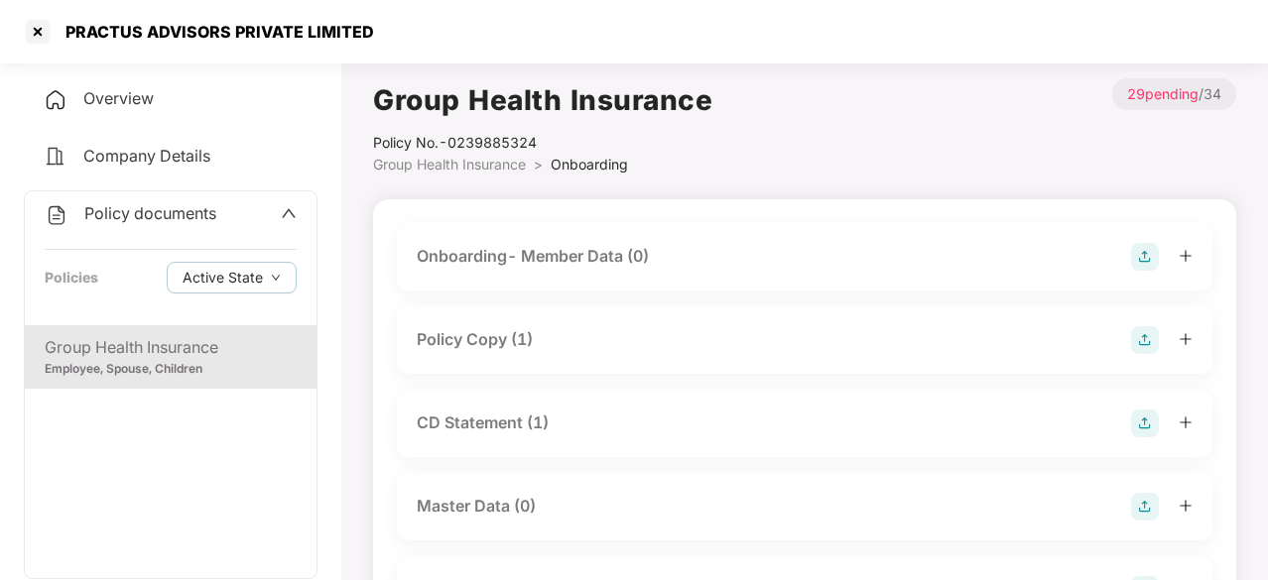
click at [450, 416] on div "CD Statement (1)" at bounding box center [483, 423] width 132 height 25
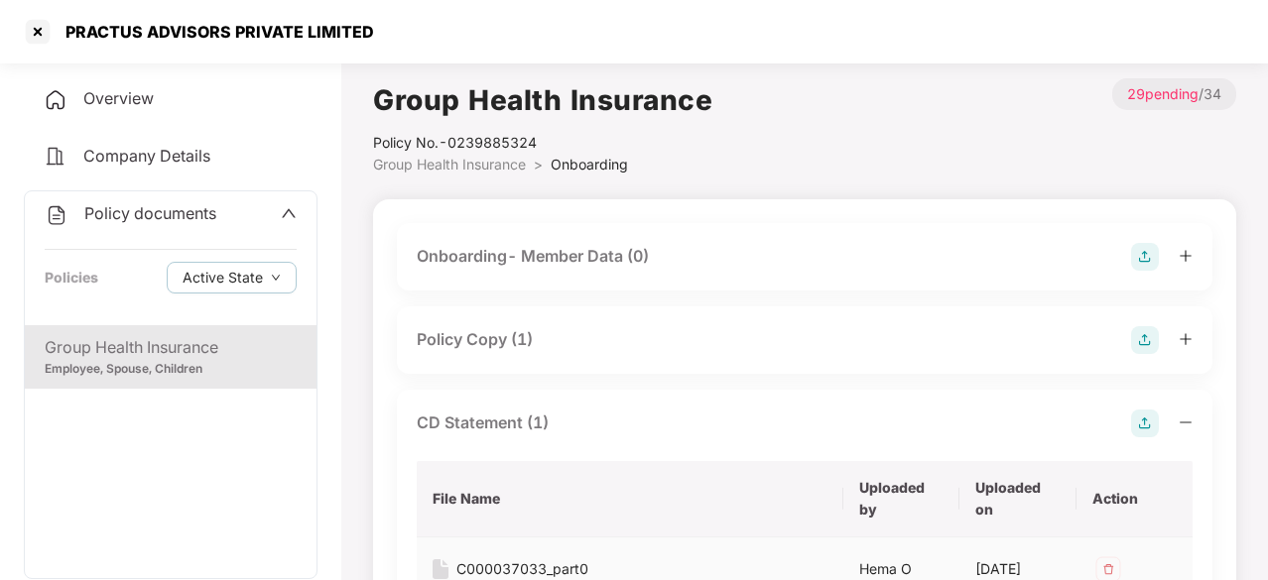
scroll to position [159, 0]
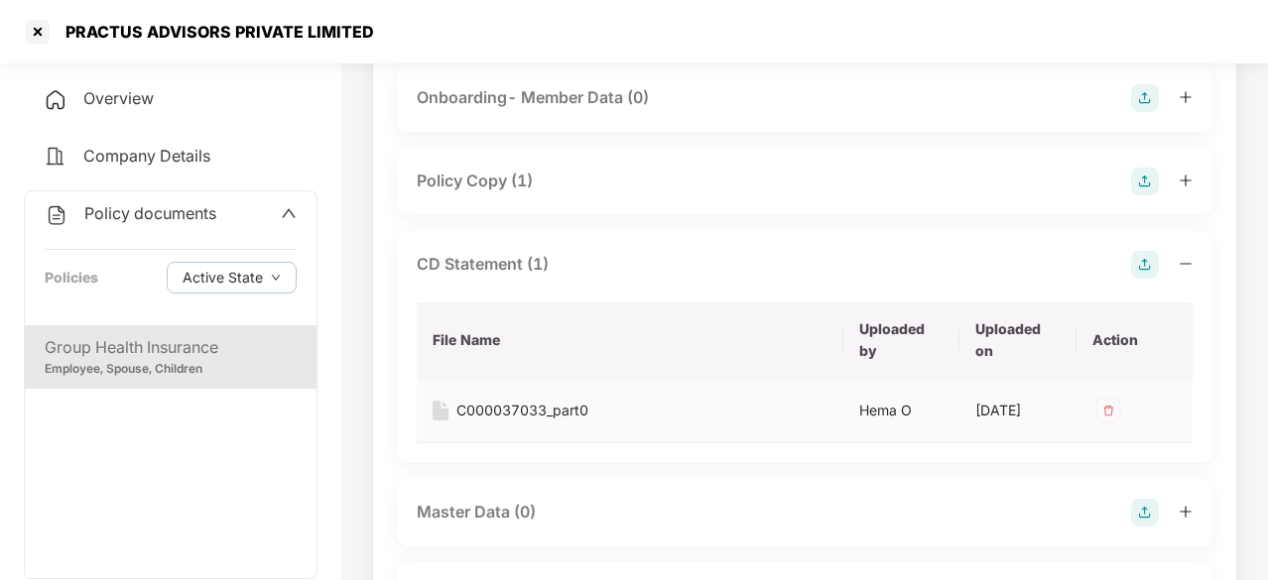
click at [567, 405] on div "C000037033_part0" at bounding box center [522, 411] width 132 height 22
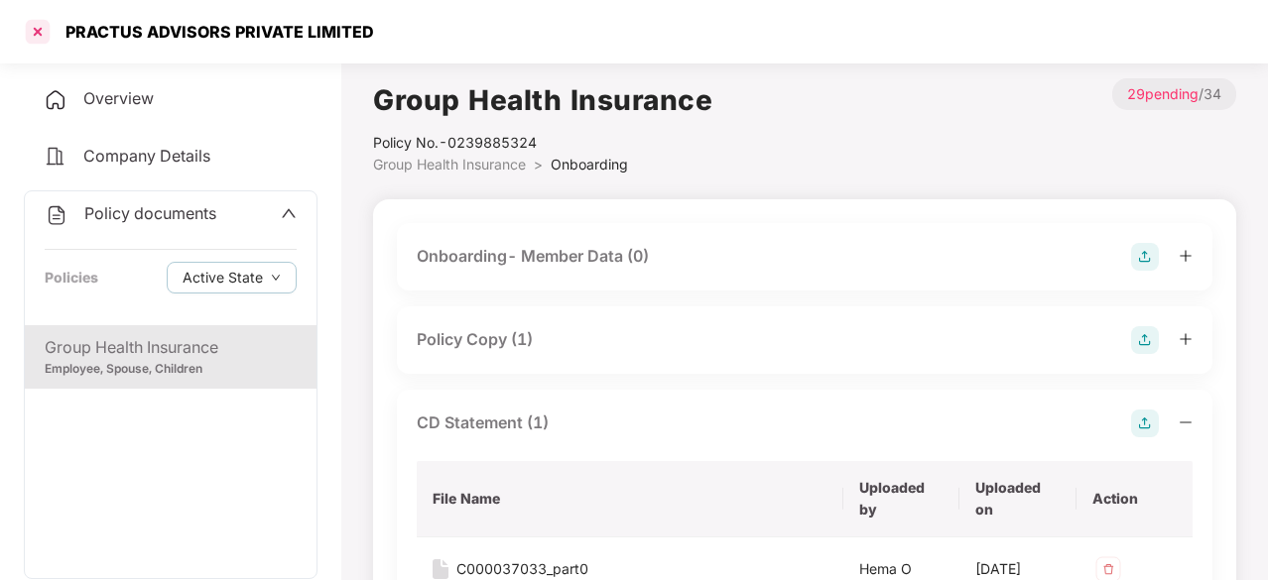
click at [30, 41] on div at bounding box center [38, 32] width 32 height 32
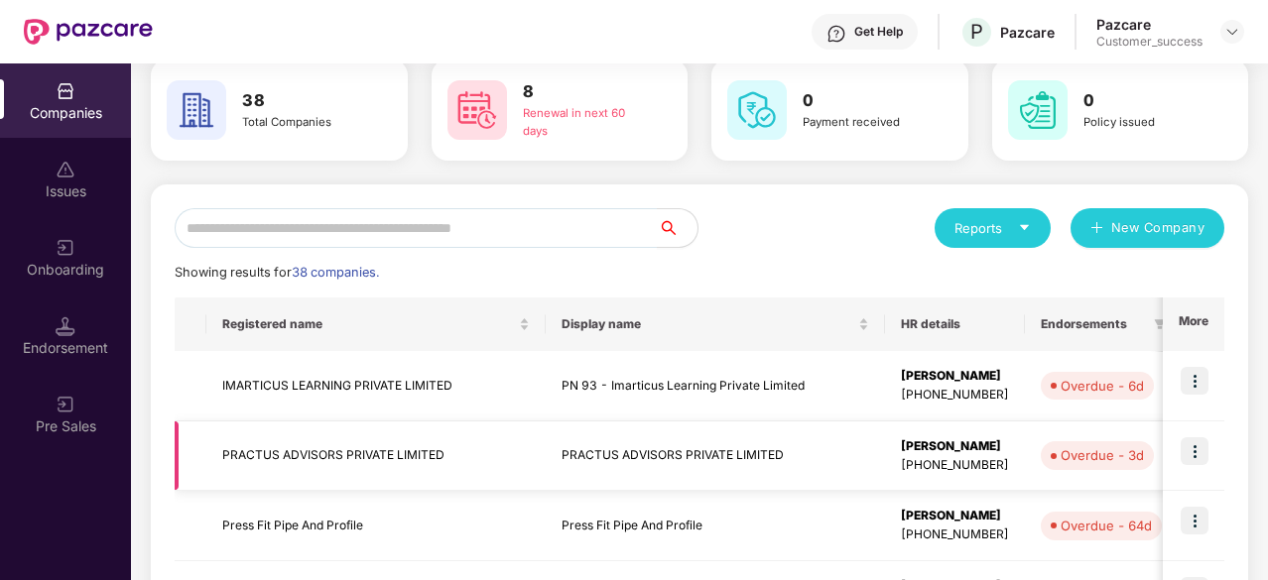
click at [314, 448] on td "PRACTUS ADVISORS PRIVATE LIMITED" at bounding box center [375, 457] width 339 height 70
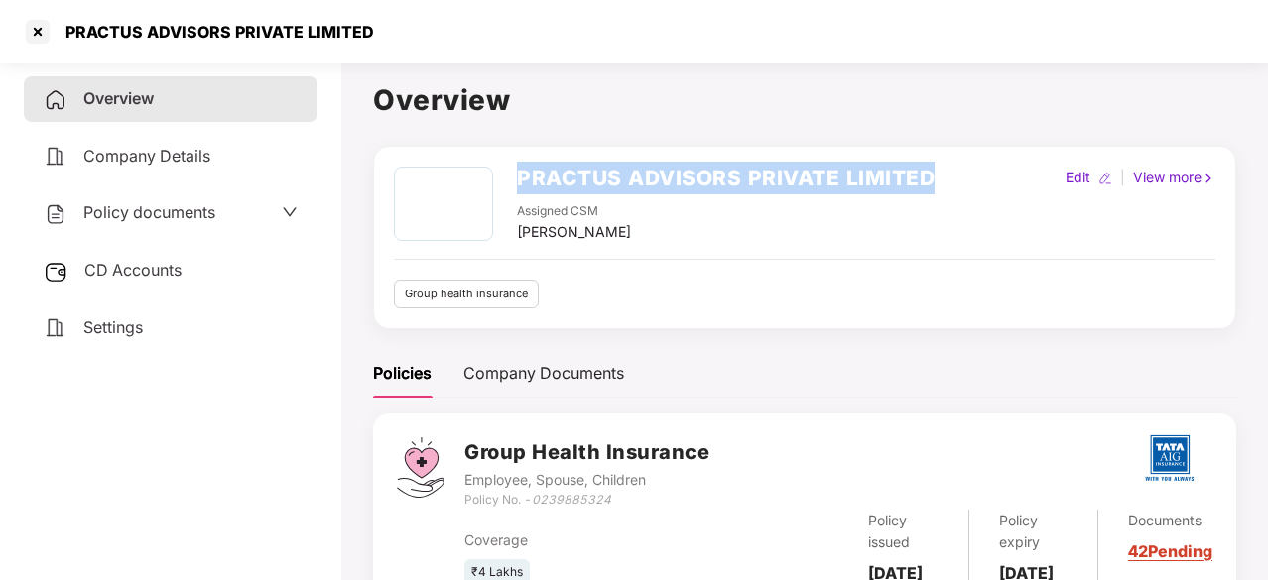
drag, startPoint x: 953, startPoint y: 180, endPoint x: 510, endPoint y: 175, distance: 443.5
click at [510, 175] on div "PRACTUS ADVISORS PRIVATE LIMITED Assigned CSM Preetam Thapa Edit | View more" at bounding box center [805, 205] width 822 height 76
copy h2 "PRACTUS ADVISORS PRIVATE LIMITED"
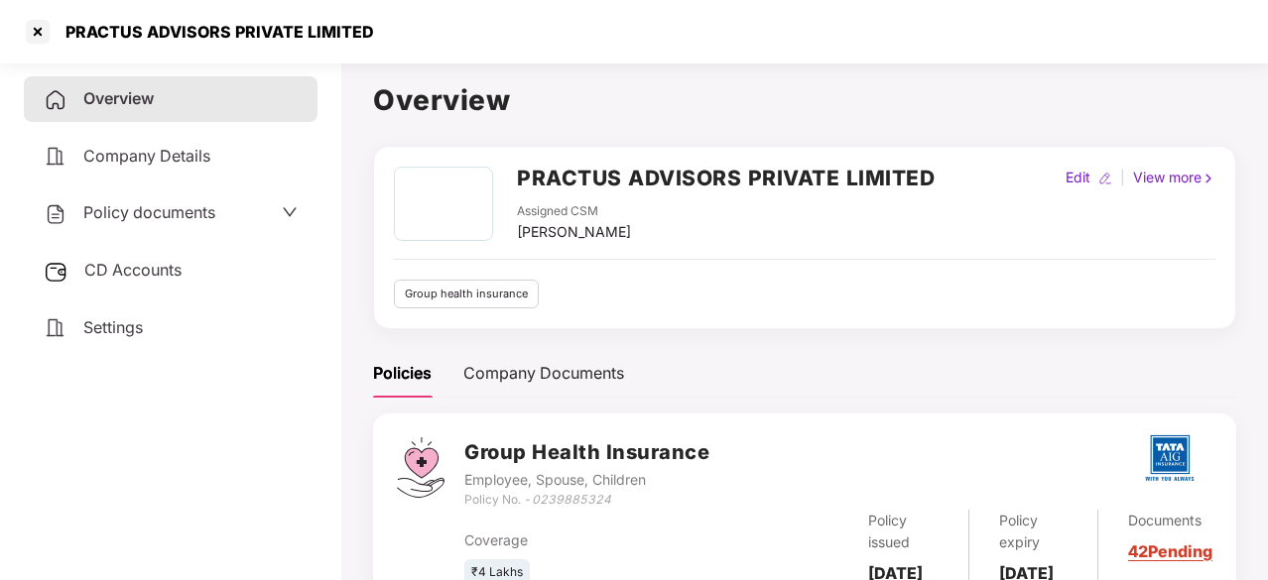
click at [161, 217] on span "Policy documents" at bounding box center [149, 212] width 132 height 20
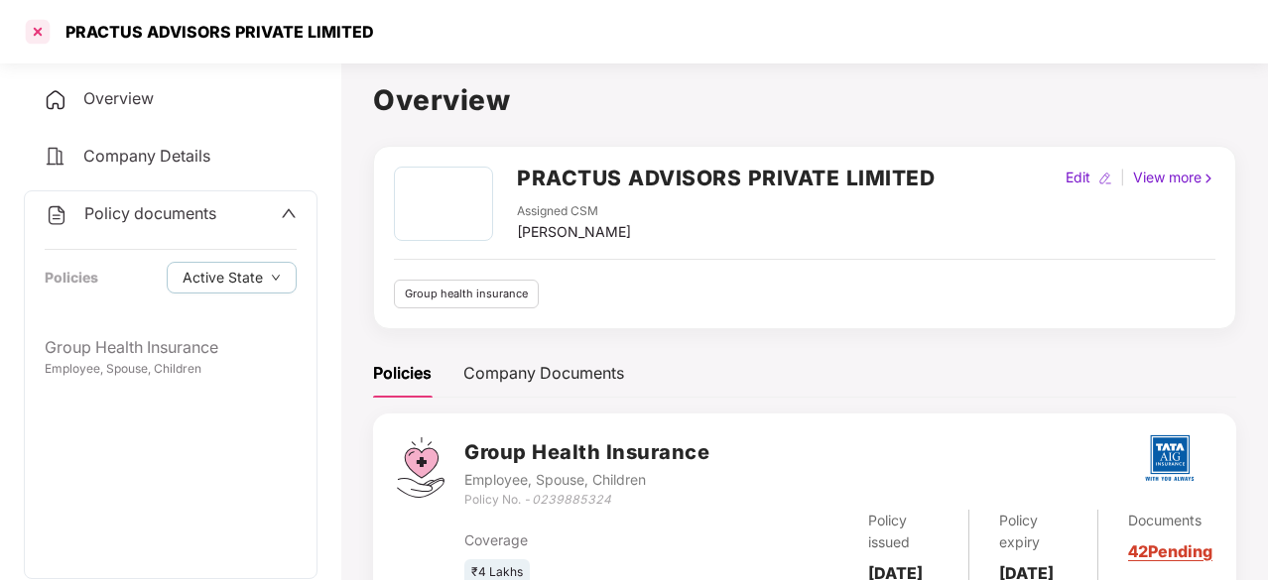
click at [26, 28] on div at bounding box center [38, 32] width 32 height 32
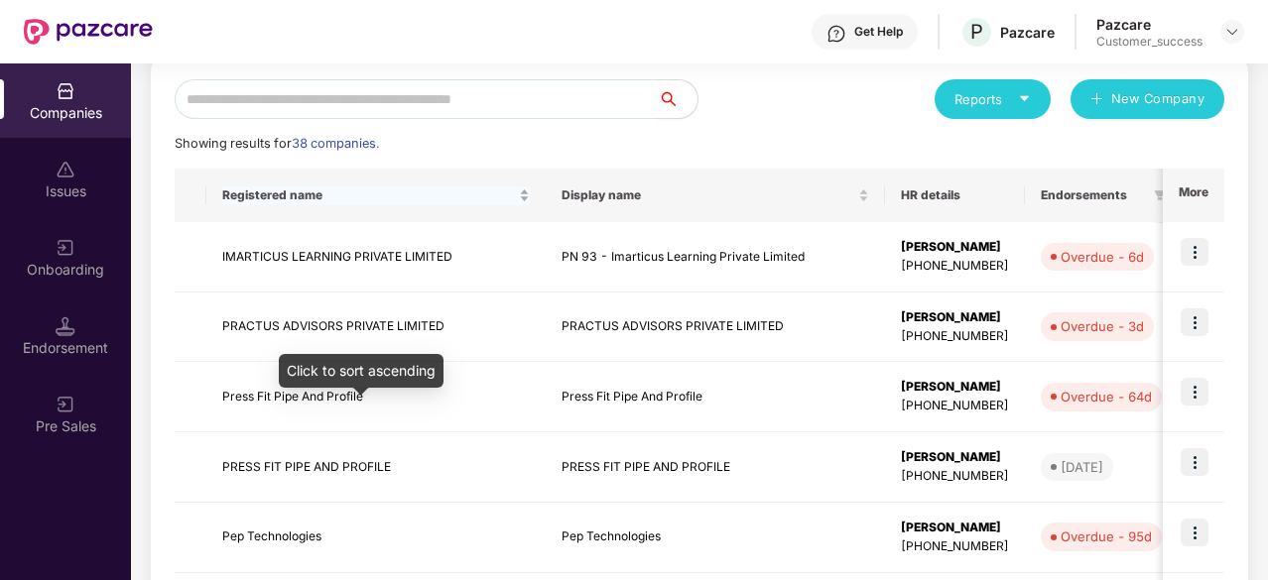
scroll to position [221, 0]
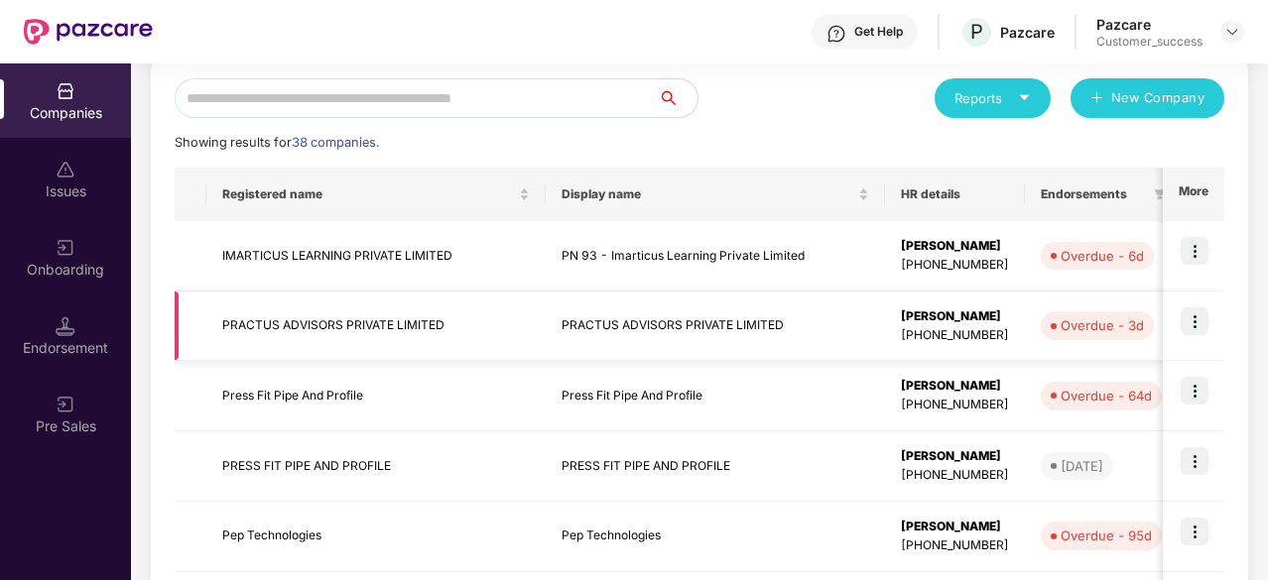
click at [502, 317] on td "PRACTUS ADVISORS PRIVATE LIMITED" at bounding box center [375, 327] width 339 height 70
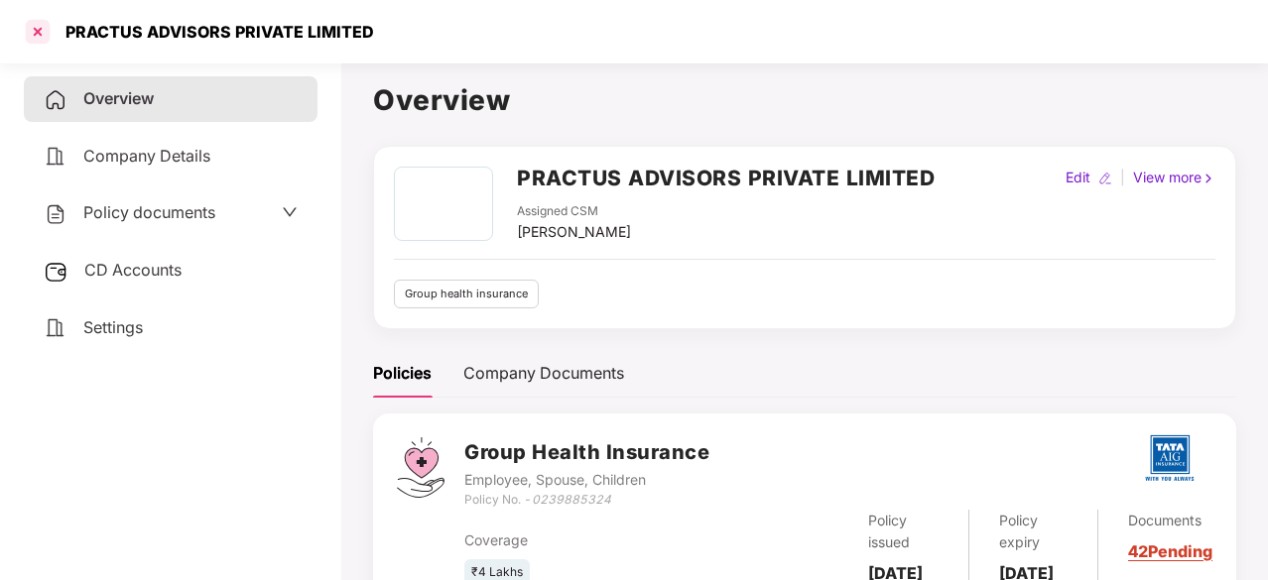
click at [38, 32] on div at bounding box center [38, 32] width 32 height 32
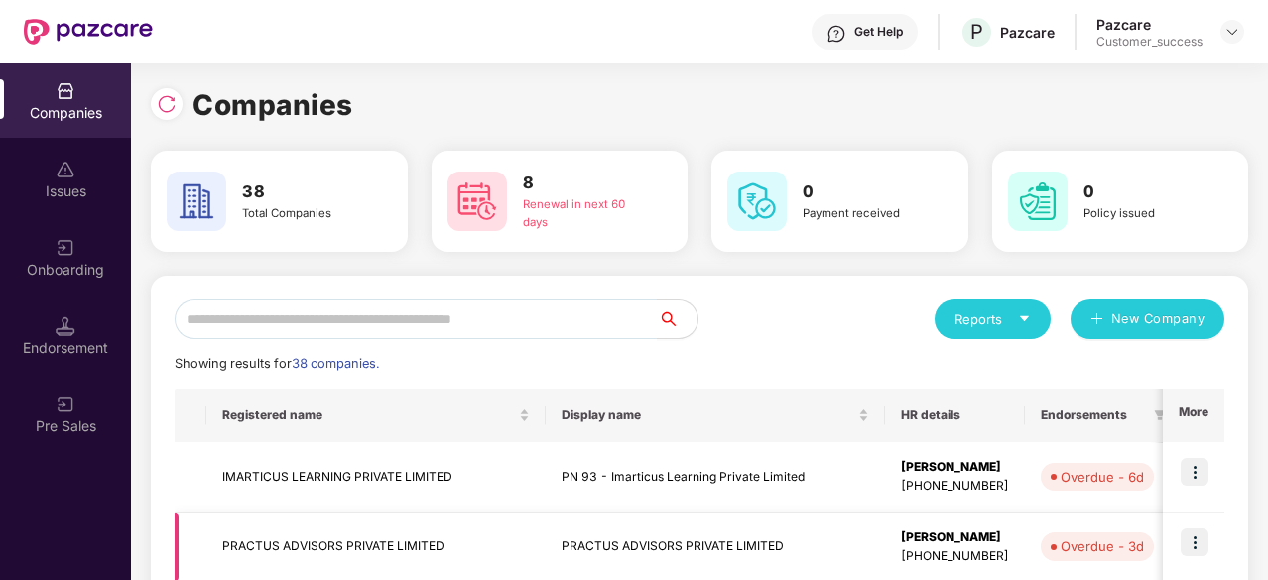
click at [1187, 544] on img at bounding box center [1195, 543] width 28 height 28
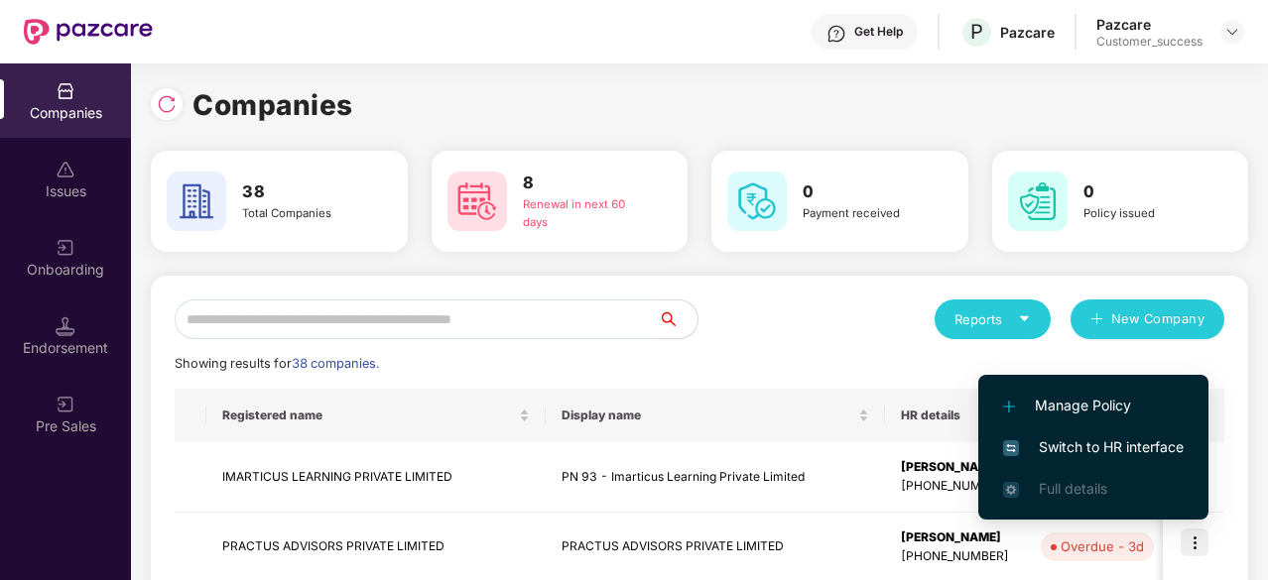
click at [1146, 446] on span "Switch to HR interface" at bounding box center [1093, 448] width 181 height 22
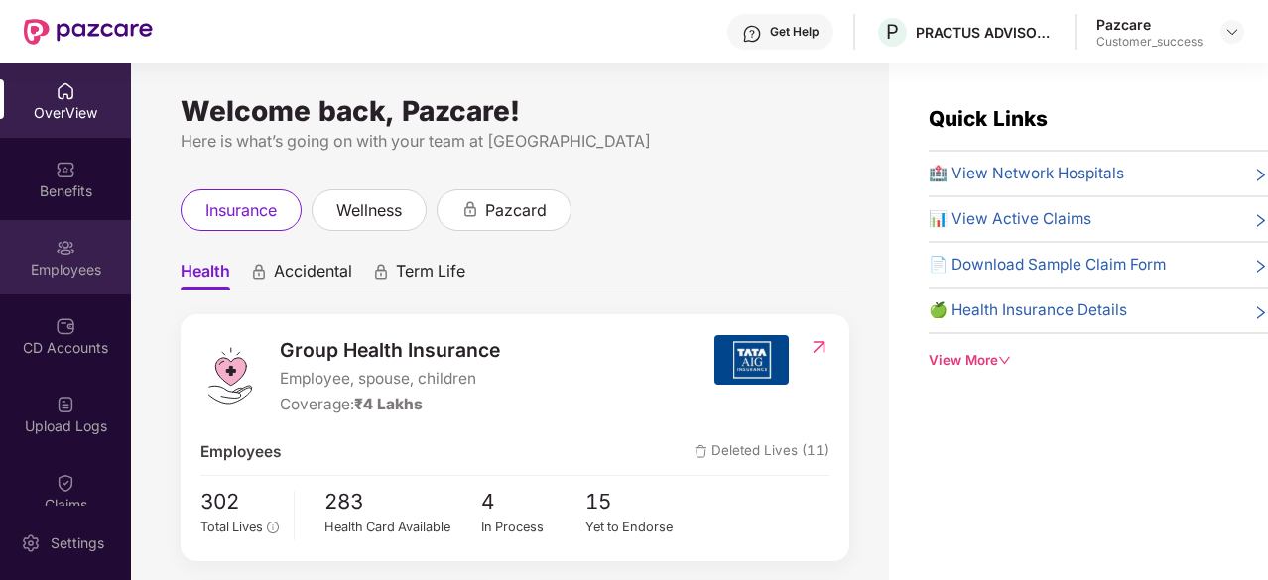
click at [82, 260] on div "Employees" at bounding box center [65, 270] width 131 height 20
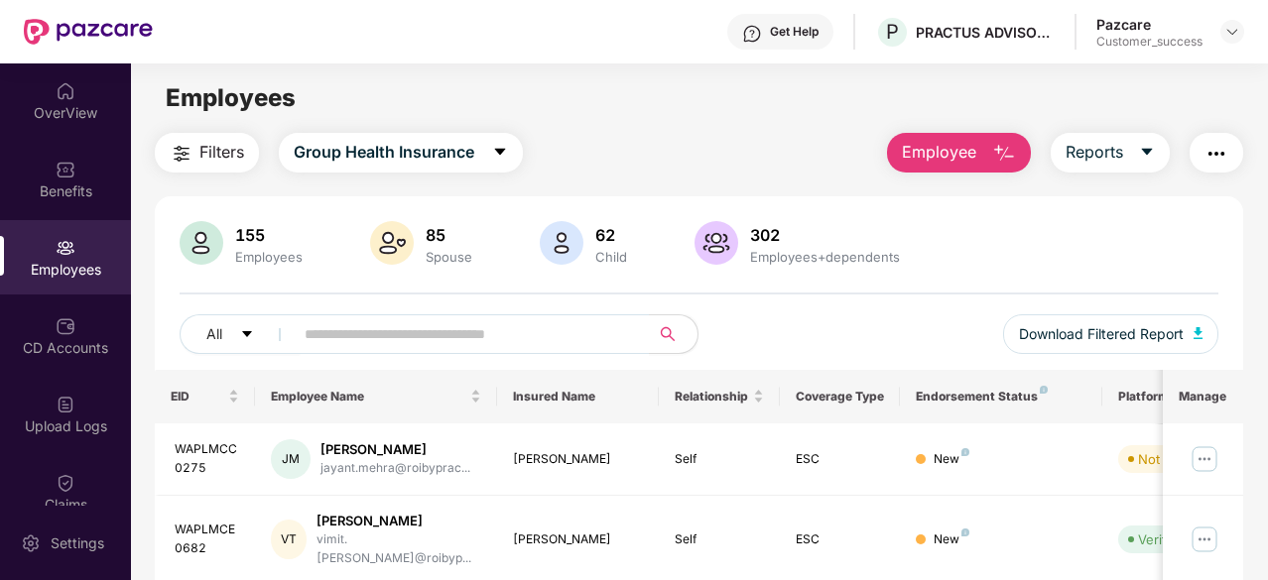
click at [993, 138] on button "Employee" at bounding box center [959, 153] width 144 height 40
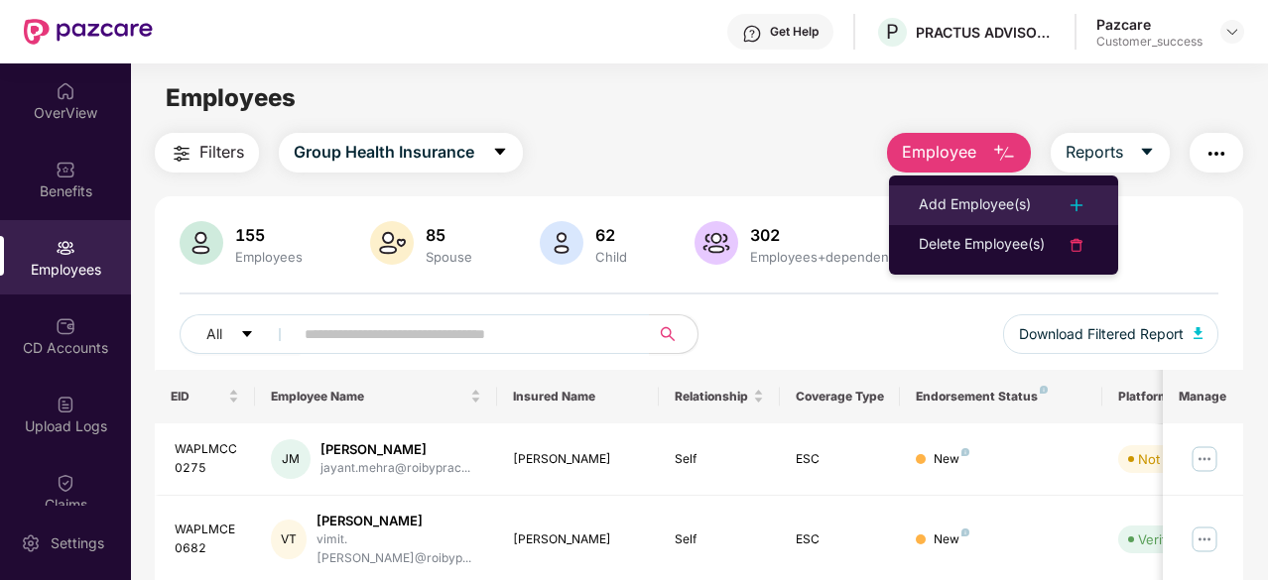
click at [980, 195] on div "Add Employee(s)" at bounding box center [975, 205] width 112 height 24
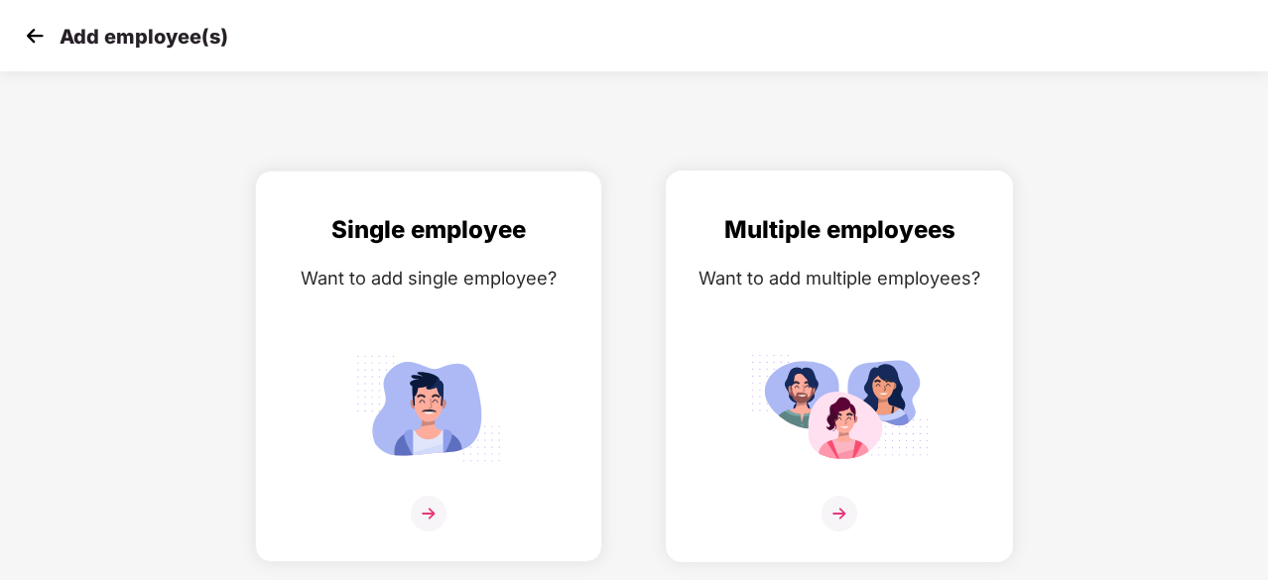
click at [864, 500] on div at bounding box center [840, 526] width 306 height 61
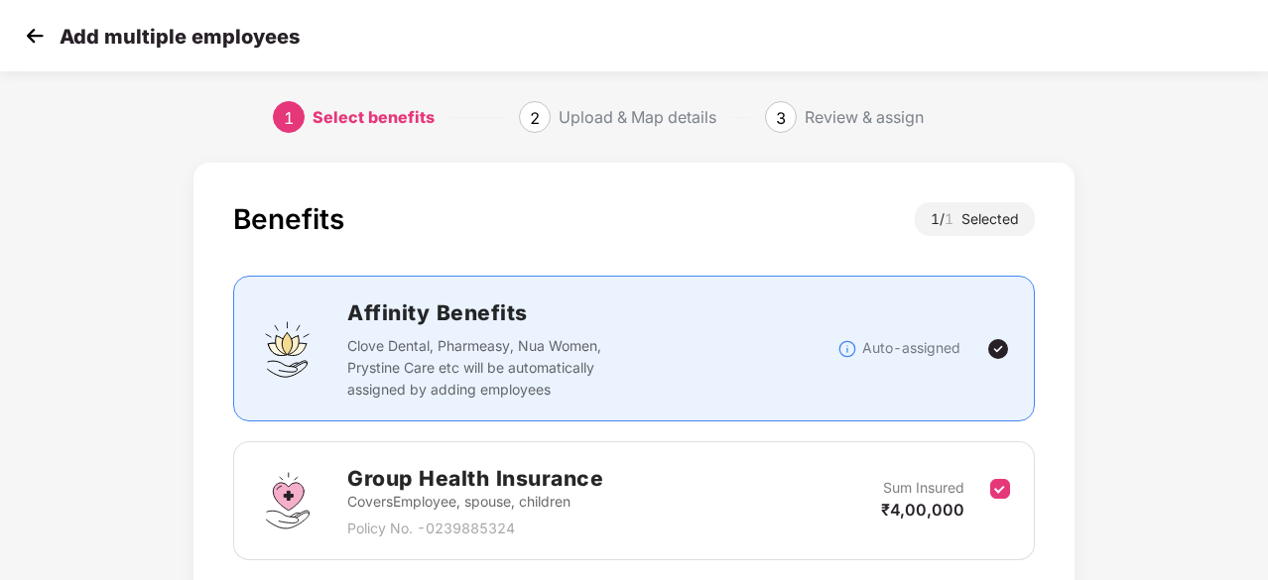
scroll to position [151, 0]
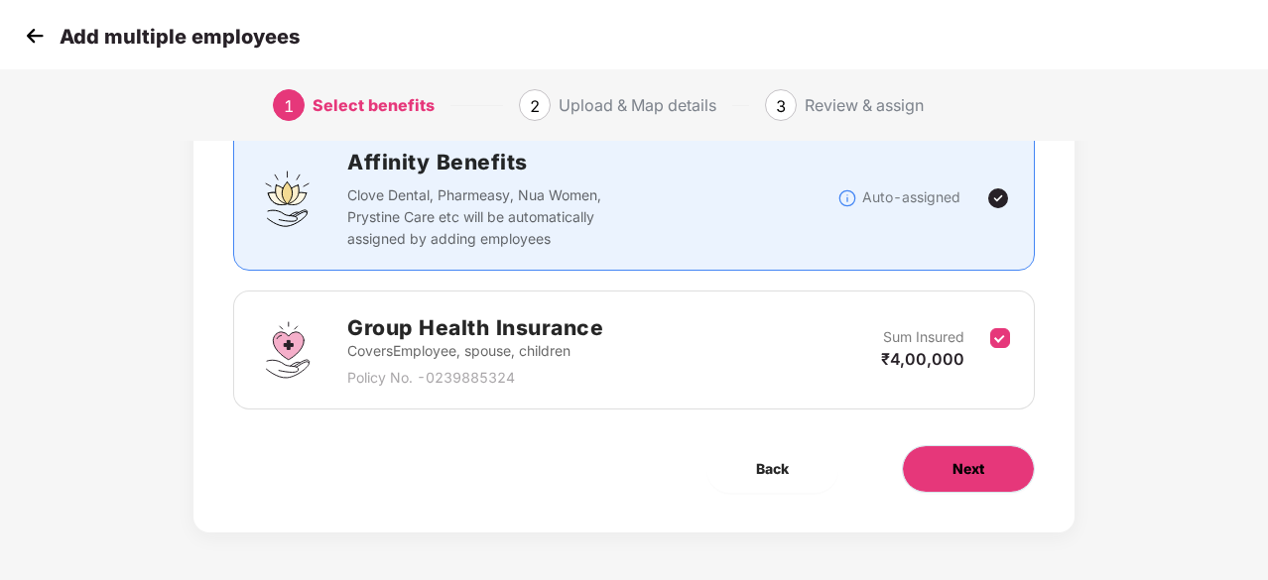
click at [948, 469] on button "Next" at bounding box center [968, 469] width 133 height 48
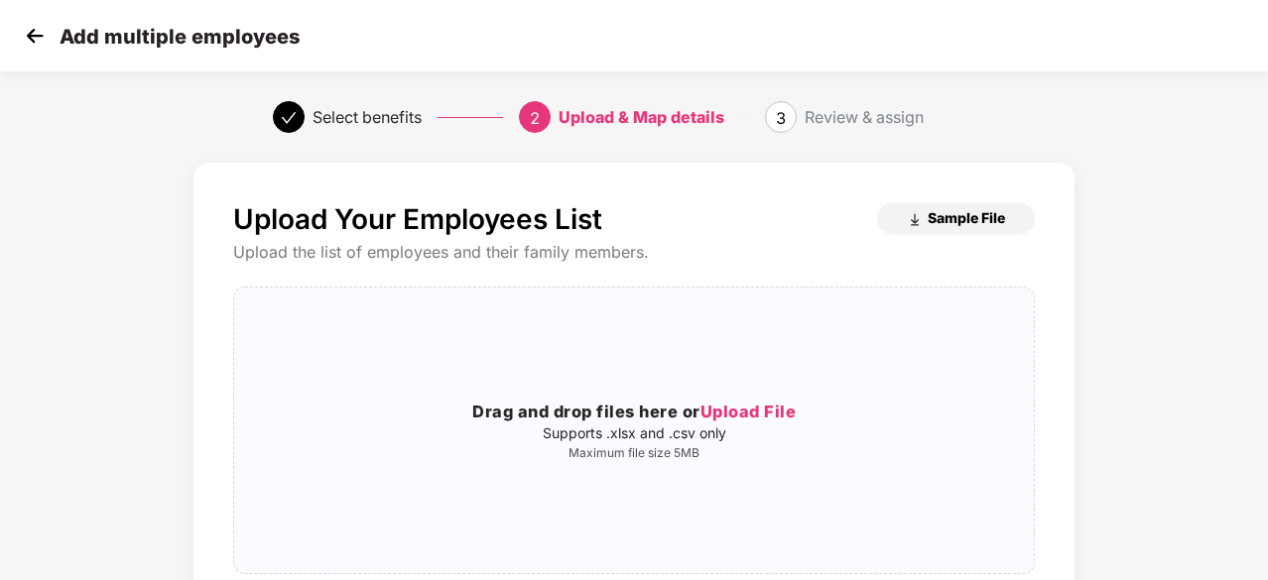
click at [954, 215] on span "Sample File" at bounding box center [966, 217] width 77 height 19
click at [27, 35] on img at bounding box center [35, 36] width 30 height 30
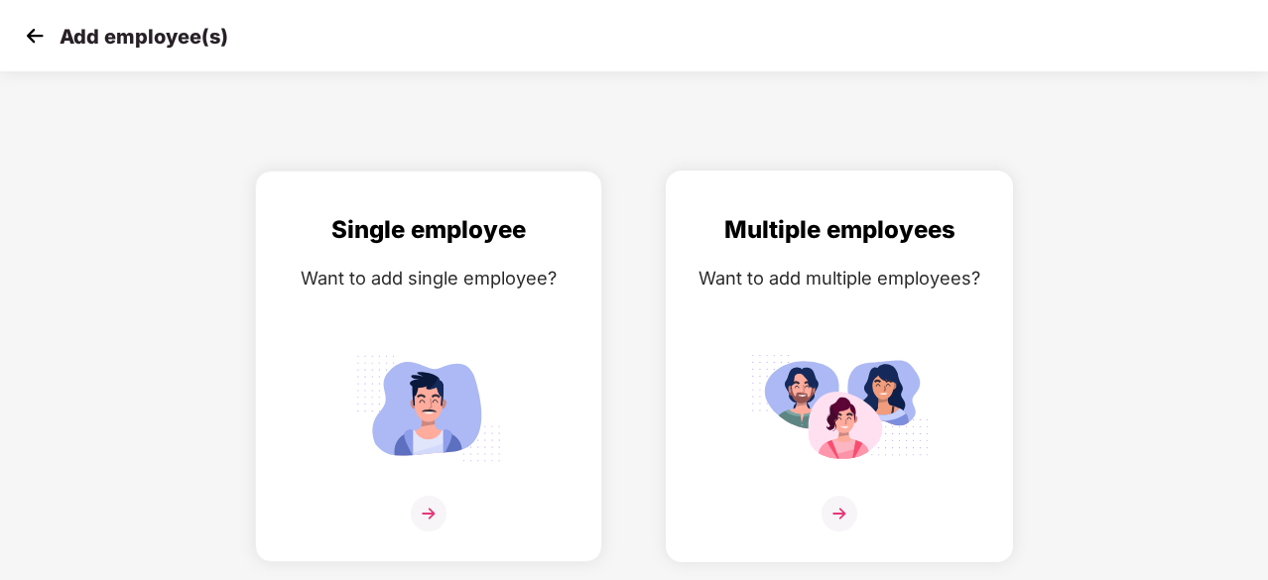
click at [827, 310] on div "Multiple employees Want to add multiple employees?" at bounding box center [840, 383] width 306 height 345
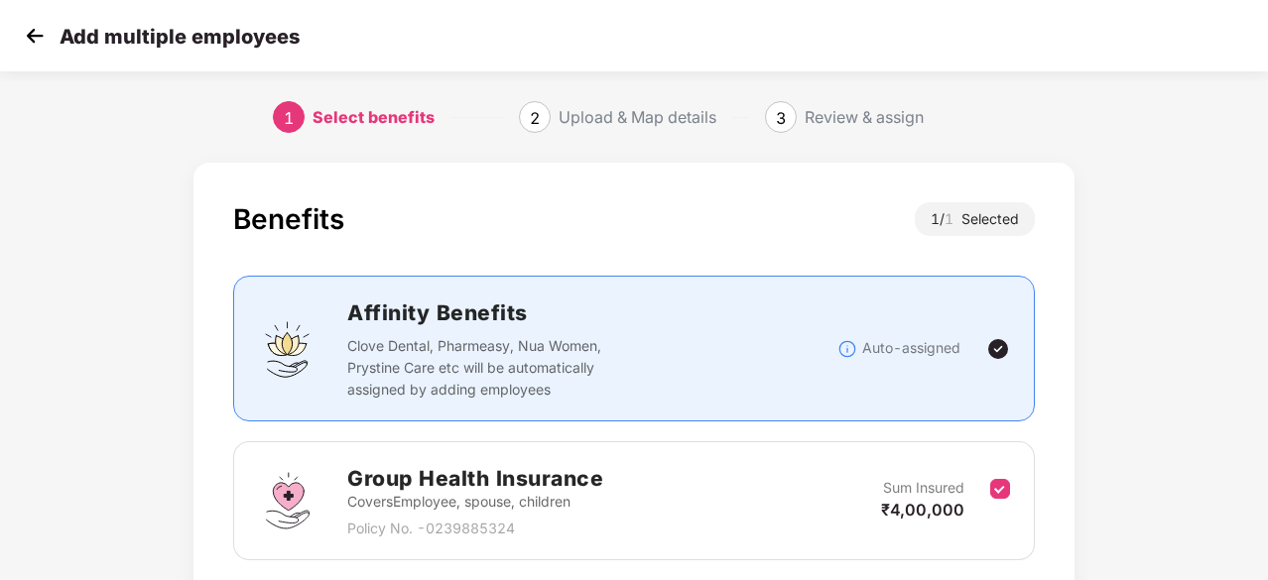
scroll to position [151, 0]
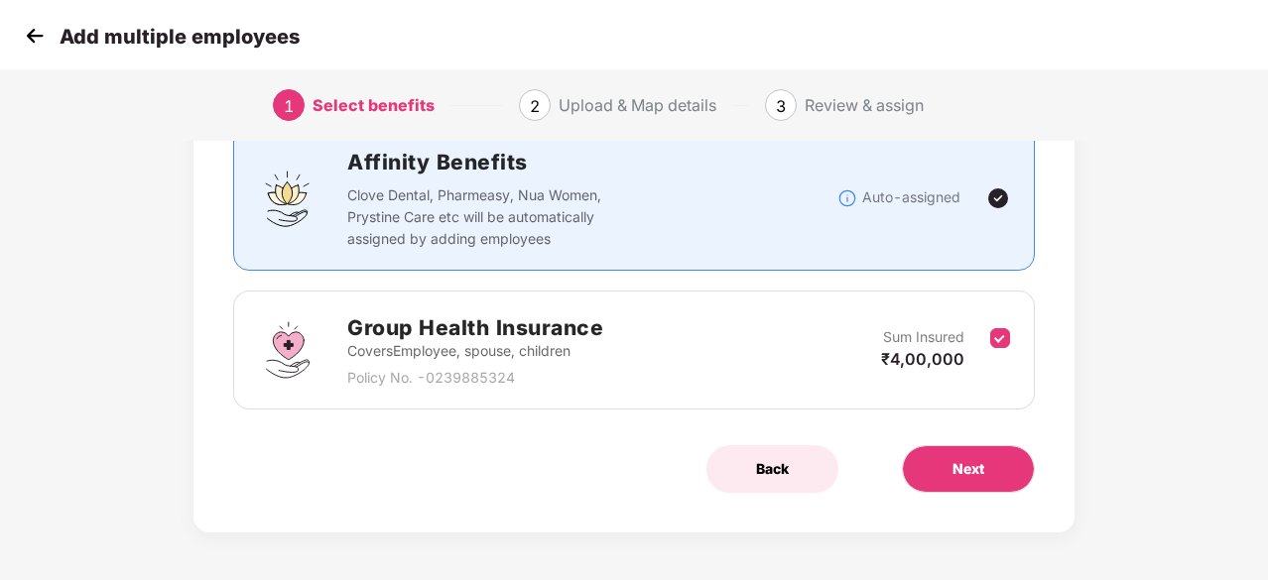
click at [762, 471] on span "Back" at bounding box center [772, 469] width 33 height 22
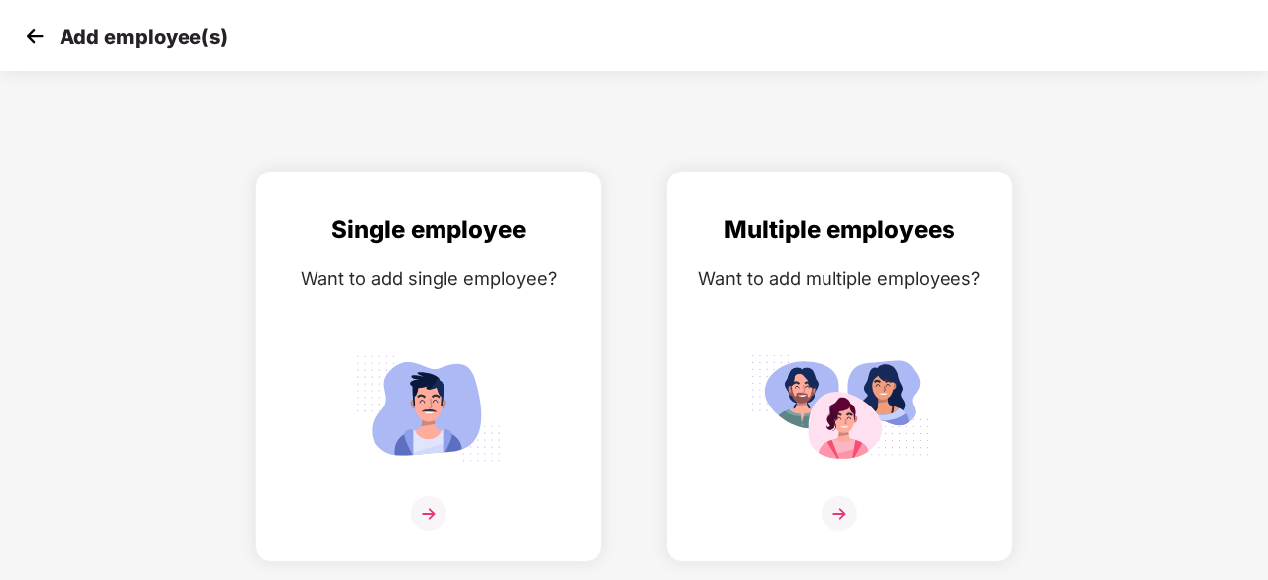
scroll to position [0, 0]
click at [35, 37] on img at bounding box center [35, 36] width 30 height 30
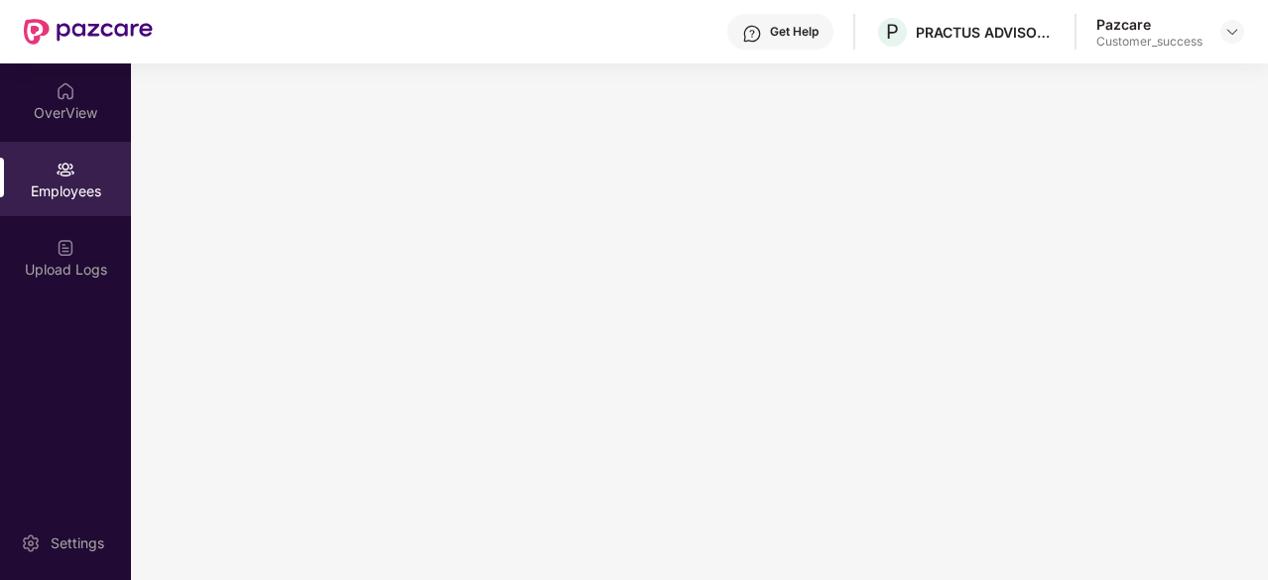
click at [35, 37] on img at bounding box center [88, 32] width 129 height 26
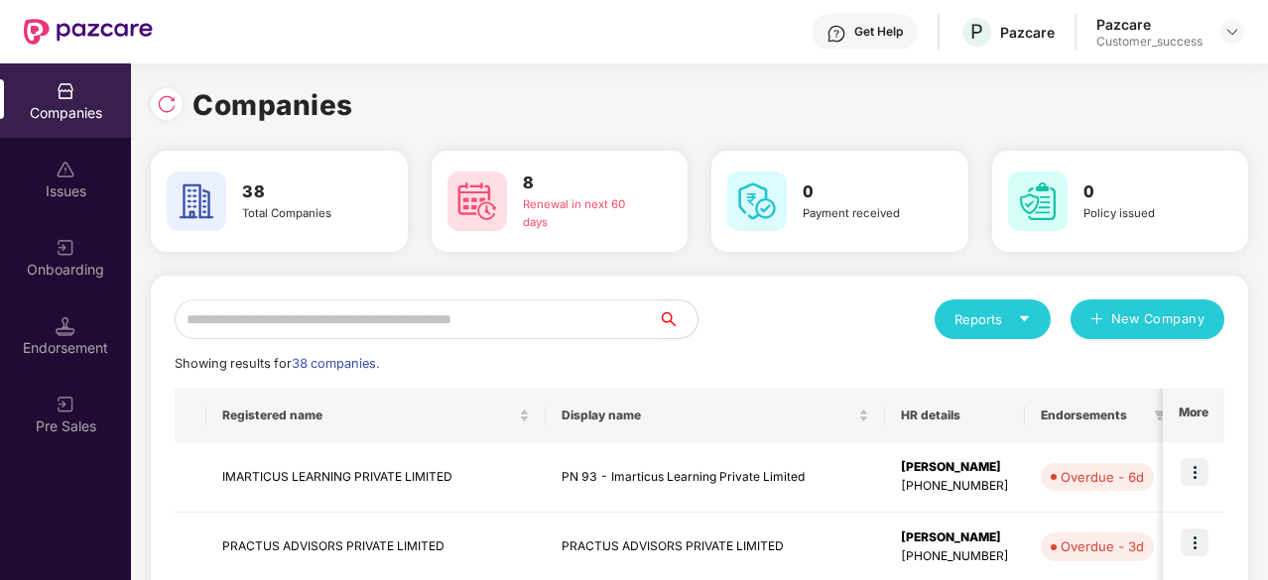
click at [390, 314] on input "text" at bounding box center [416, 320] width 483 height 40
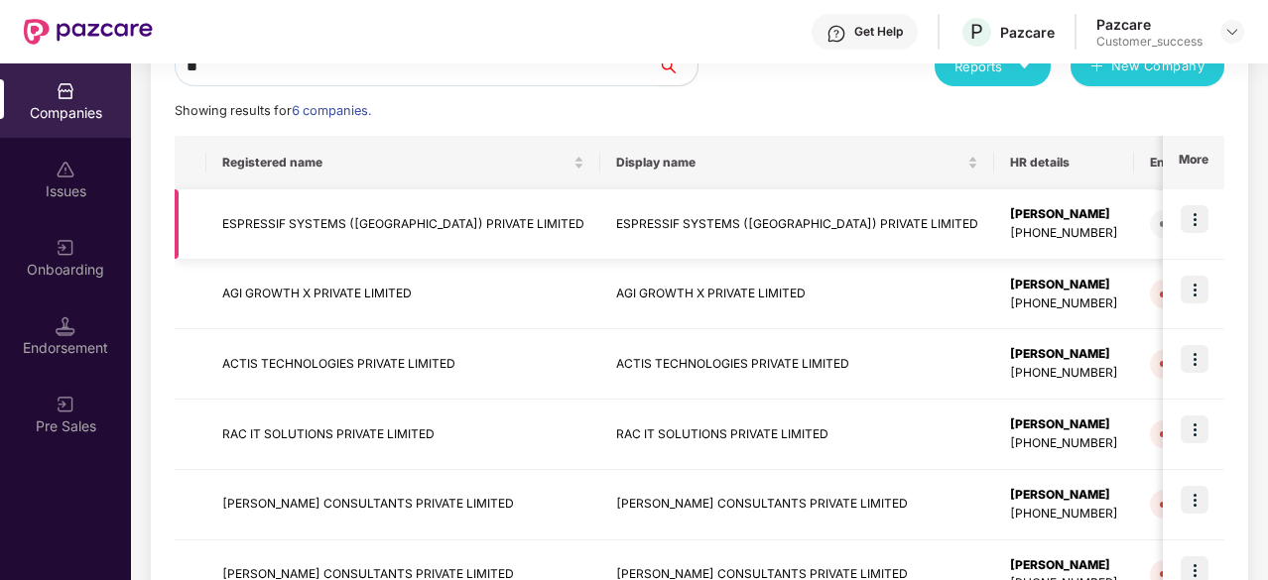
scroll to position [256, 0]
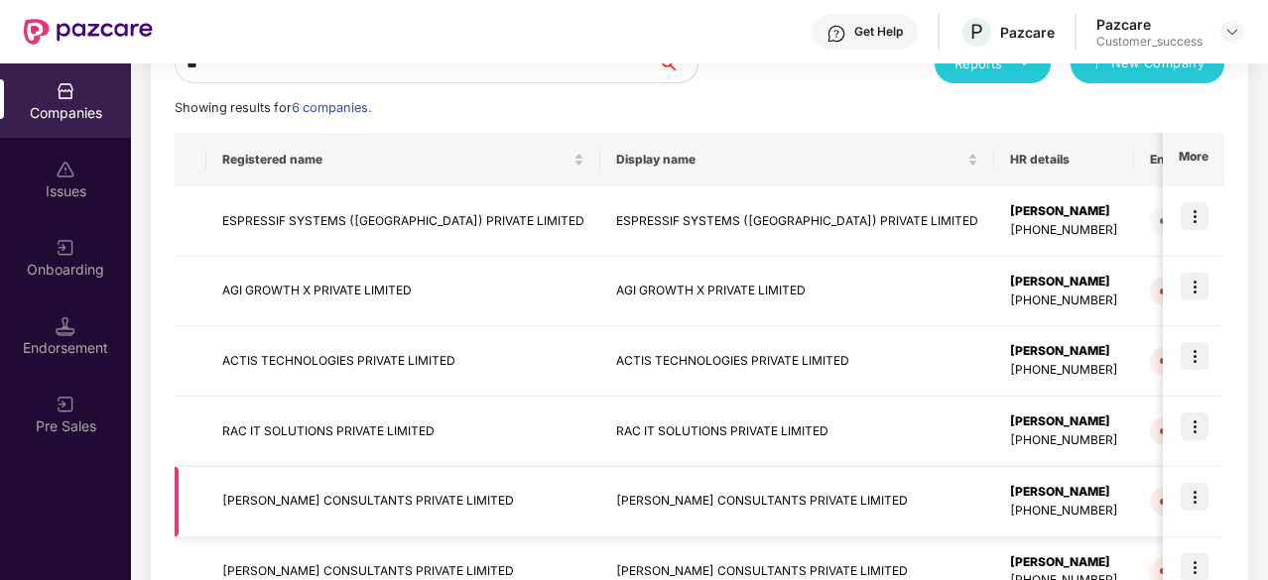
type input "**"
click at [706, 513] on td "FAKHOURY CONSULTANTS PRIVATE LIMITED" at bounding box center [797, 502] width 394 height 70
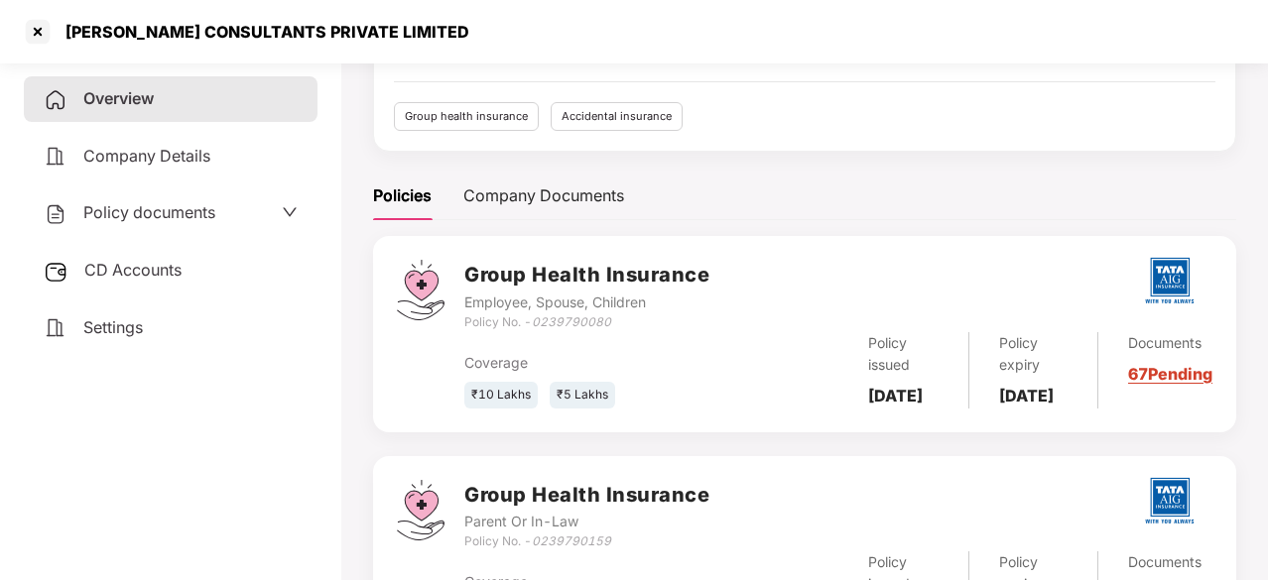
scroll to position [215, 0]
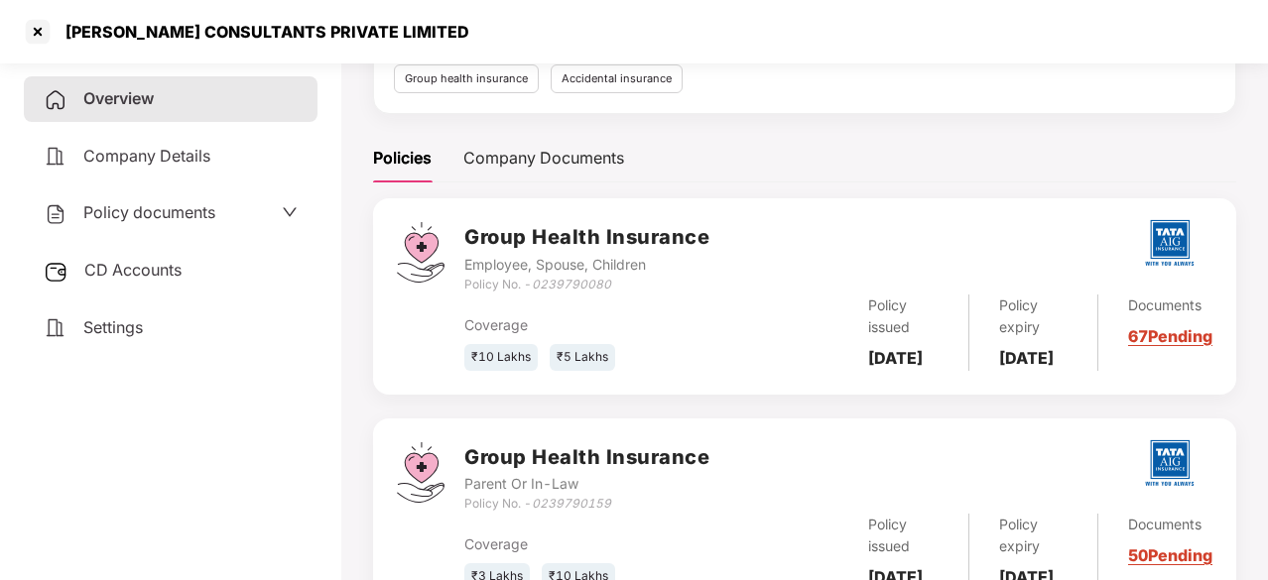
click at [207, 217] on span "Policy documents" at bounding box center [149, 212] width 132 height 20
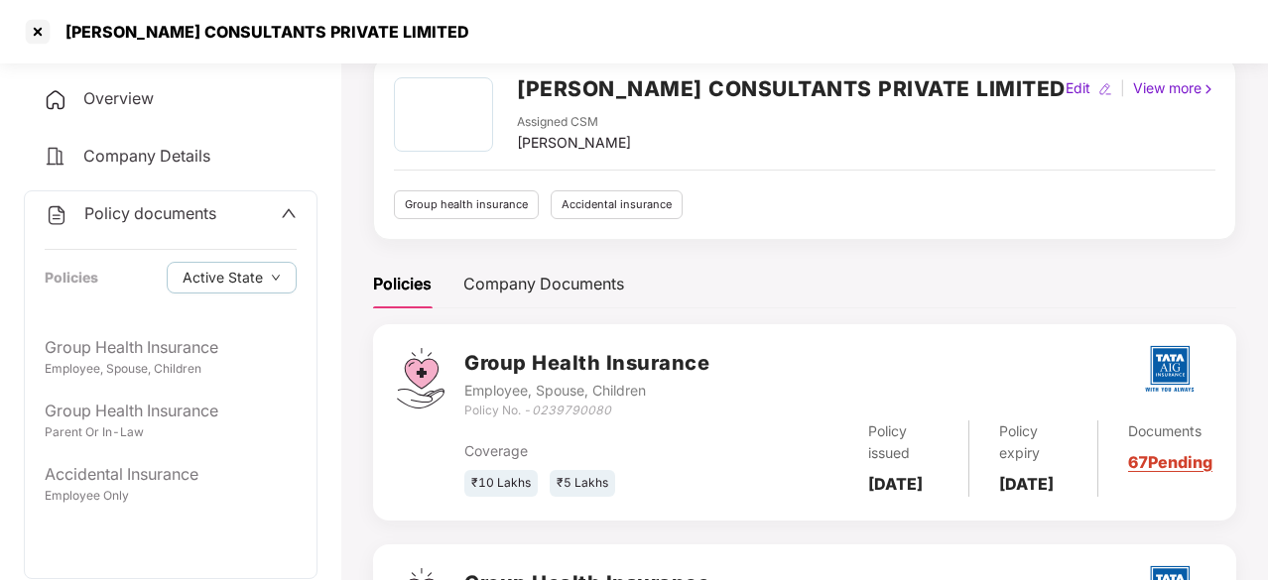
scroll to position [0, 0]
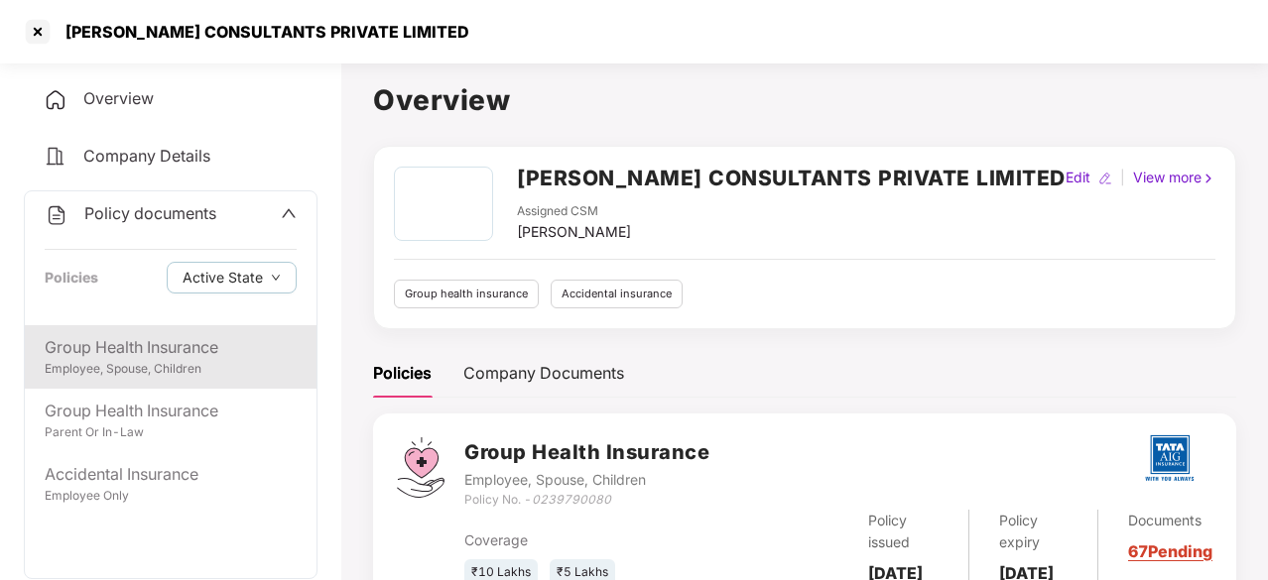
click at [153, 342] on div "Group Health Insurance" at bounding box center [171, 347] width 252 height 25
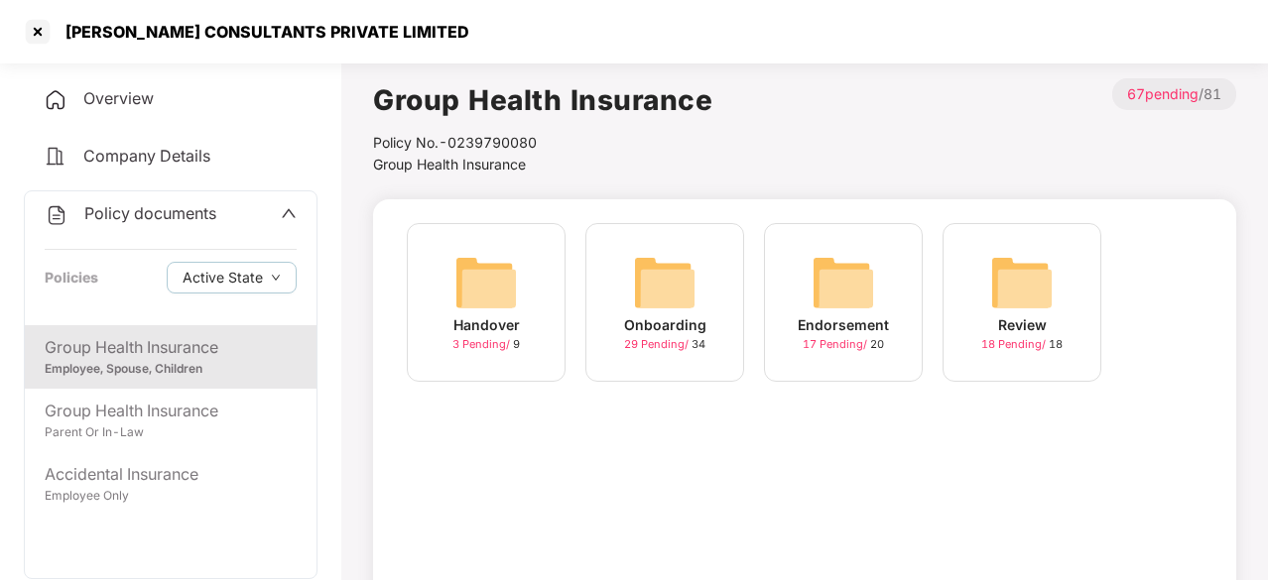
click at [782, 286] on div "Endorsement 17 Pending / 20" at bounding box center [843, 302] width 159 height 159
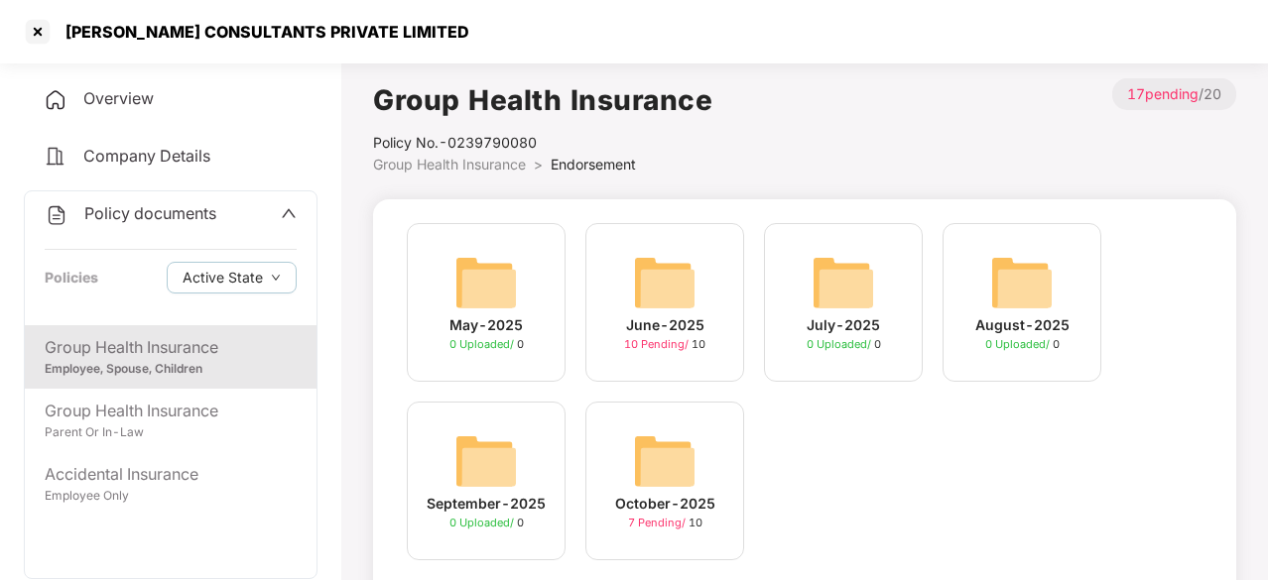
click at [643, 469] on img at bounding box center [664, 461] width 63 height 63
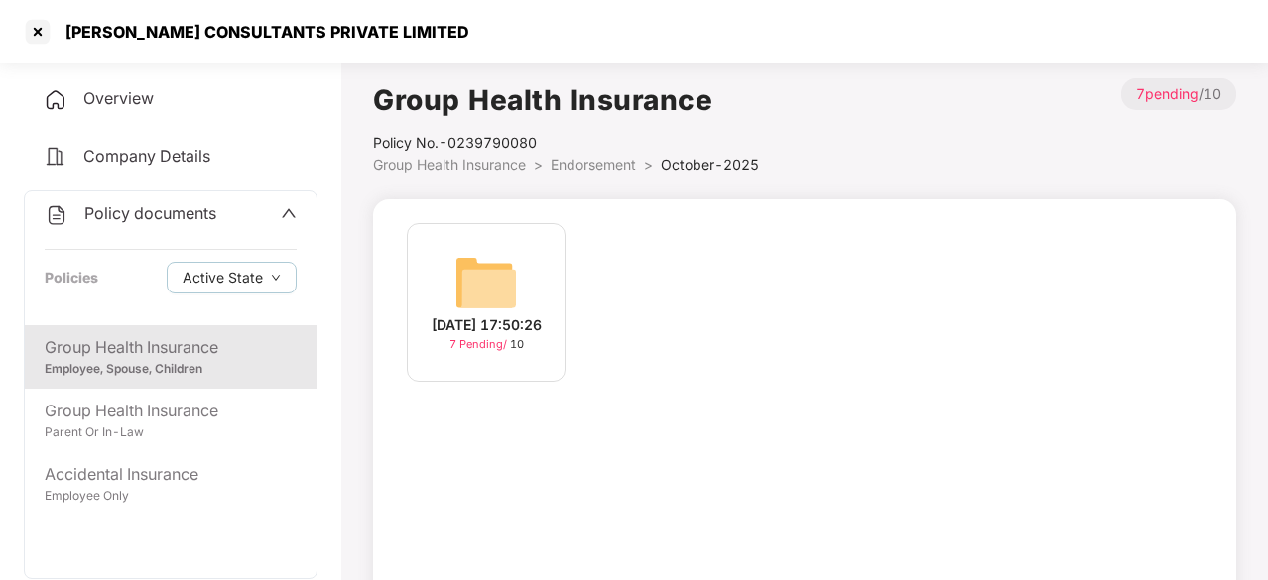
click at [458, 252] on img at bounding box center [485, 282] width 63 height 63
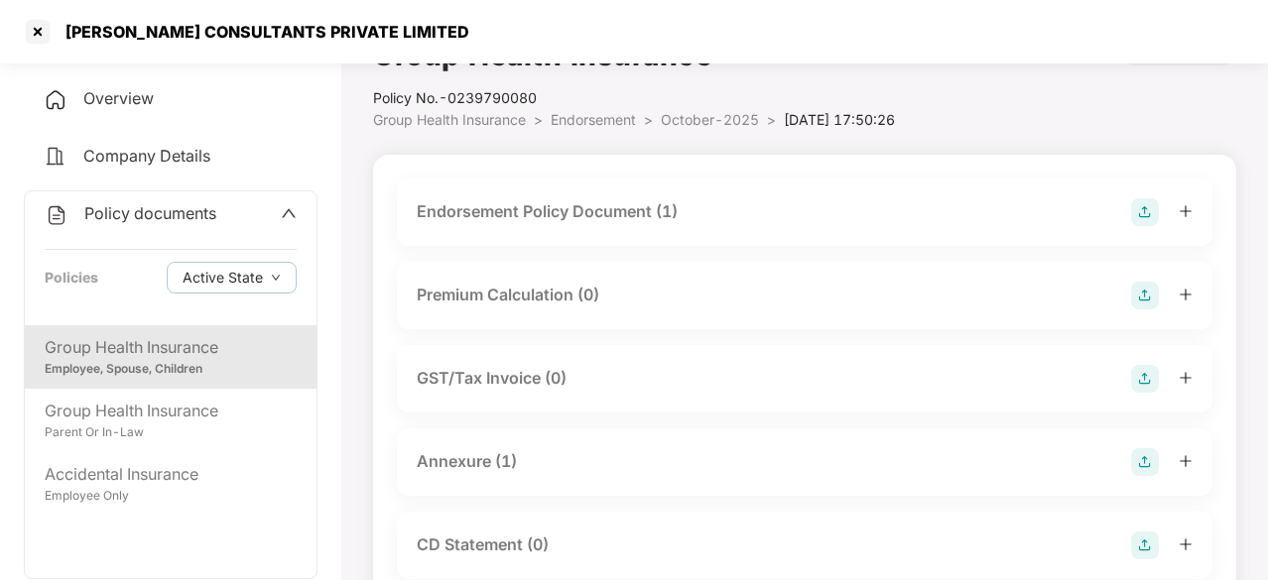
scroll to position [42, 0]
click at [574, 217] on div "Endorsement Policy Document (1)" at bounding box center [547, 214] width 261 height 25
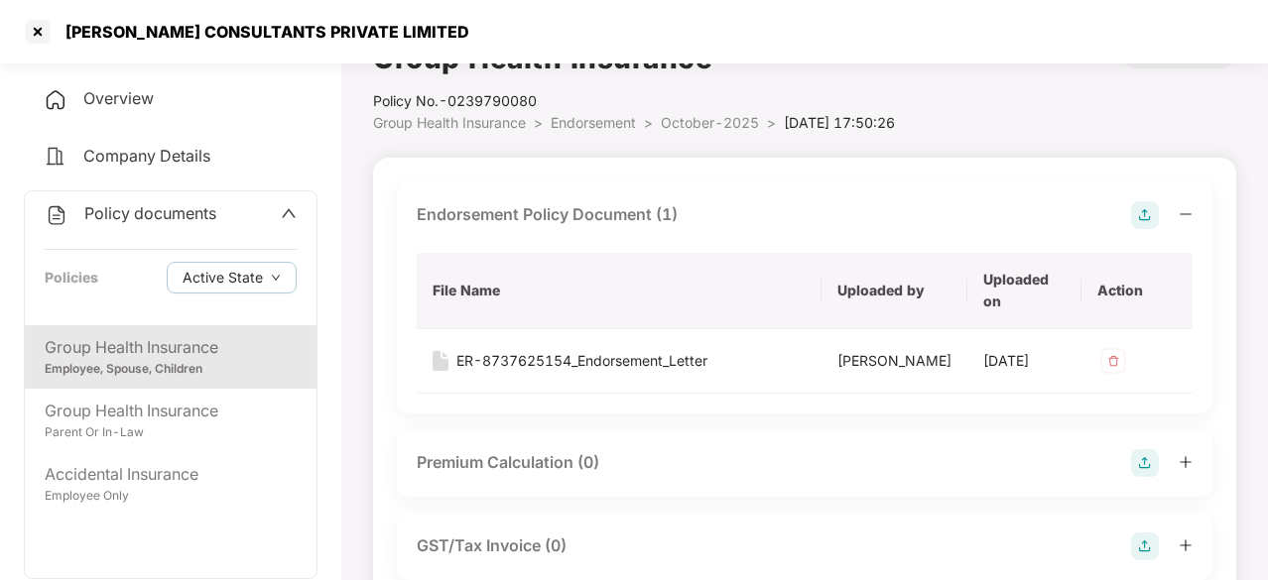
click at [222, 356] on div "Group Health Insurance" at bounding box center [171, 347] width 252 height 25
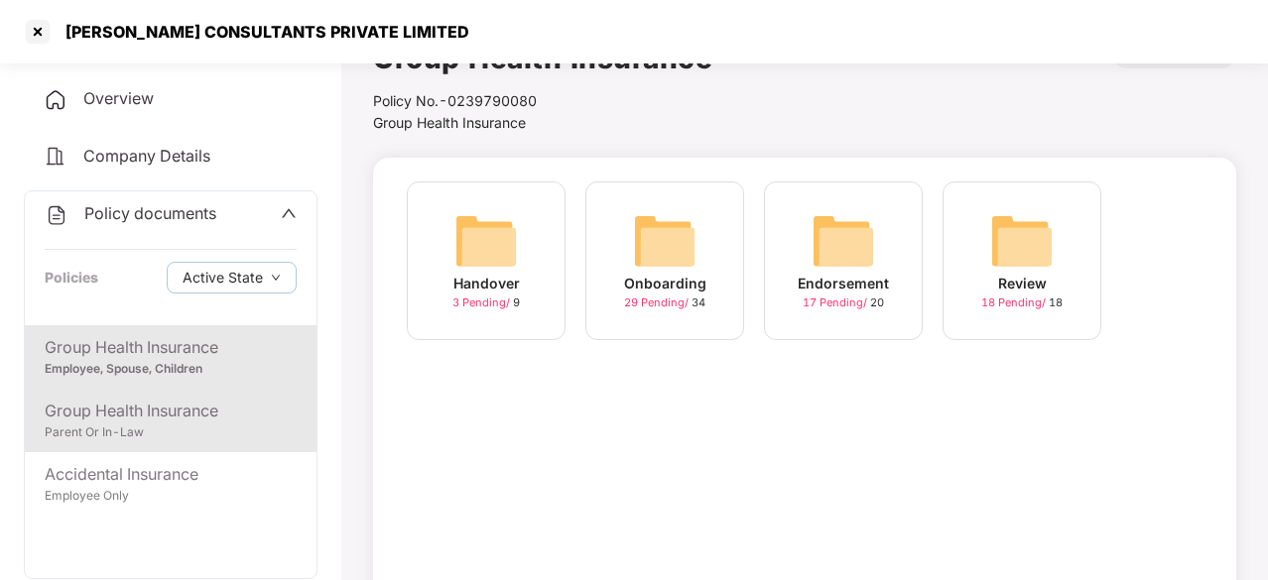
click at [139, 438] on div "Parent Or In-Law" at bounding box center [171, 433] width 252 height 19
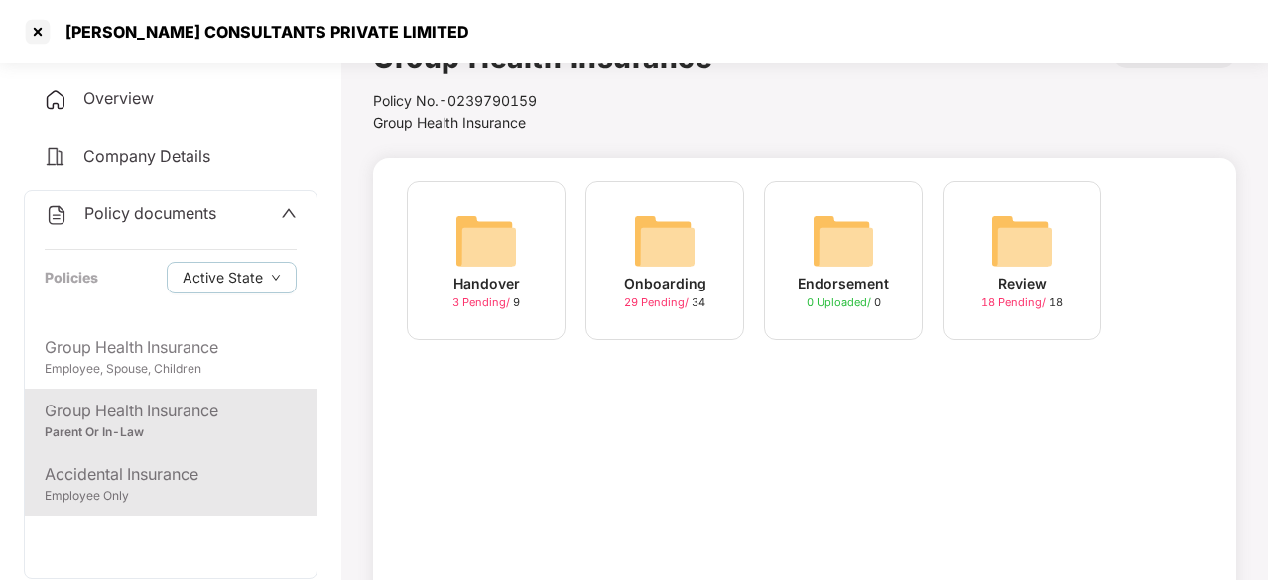
click at [117, 480] on div "Accidental Insurance" at bounding box center [171, 474] width 252 height 25
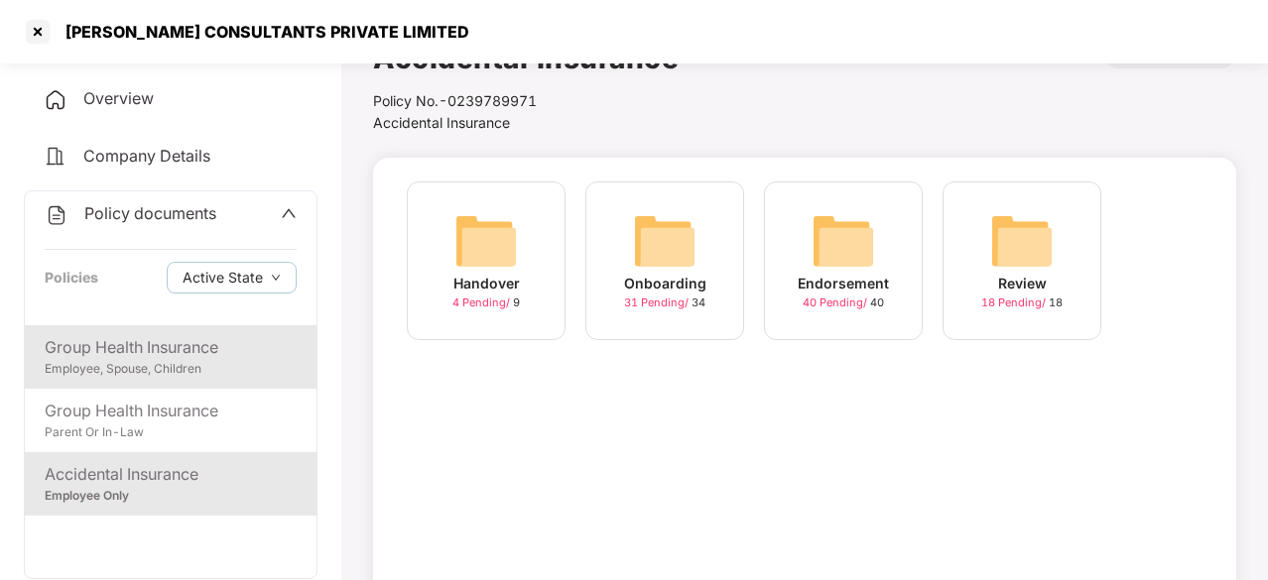
click at [171, 358] on div "Group Health Insurance" at bounding box center [171, 347] width 252 height 25
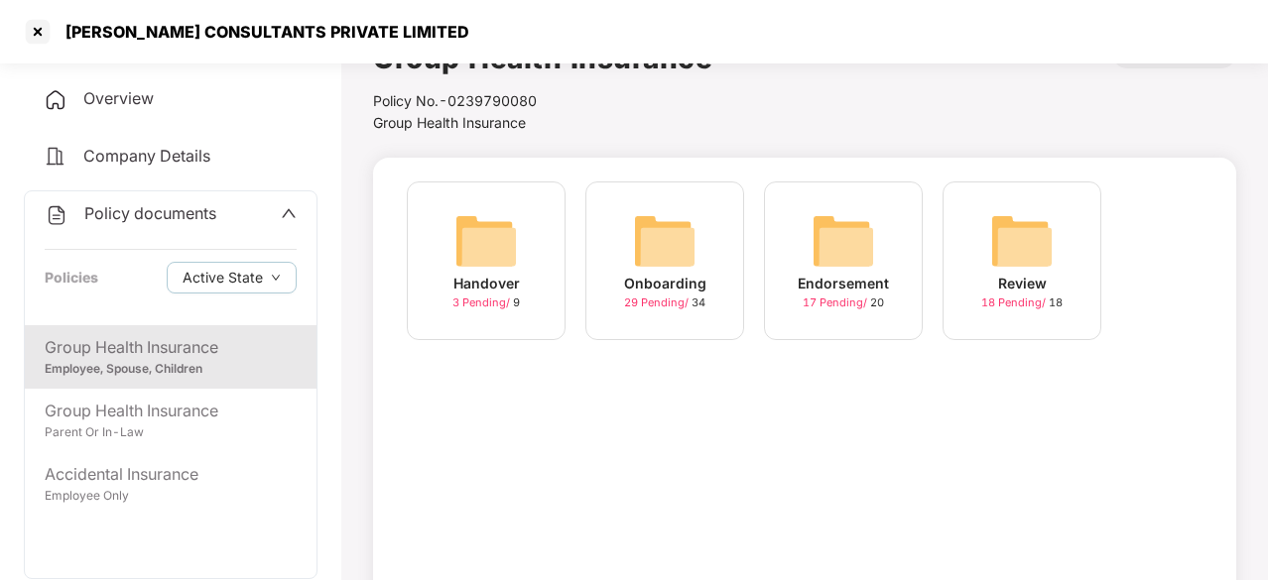
click at [851, 260] on img at bounding box center [843, 240] width 63 height 63
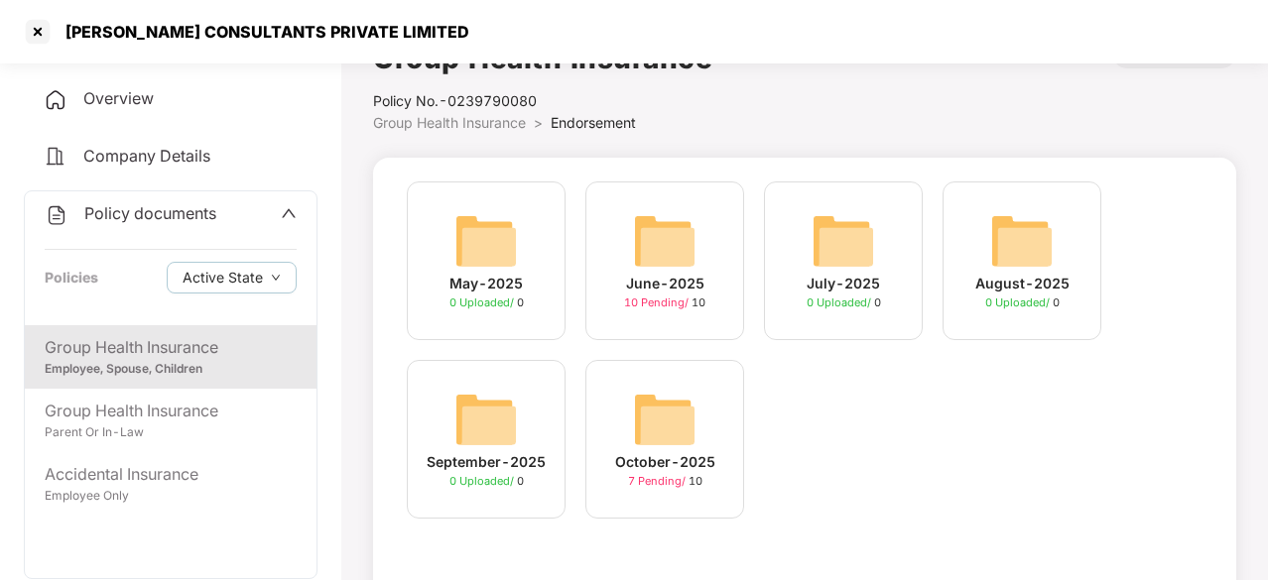
click at [679, 423] on img at bounding box center [664, 419] width 63 height 63
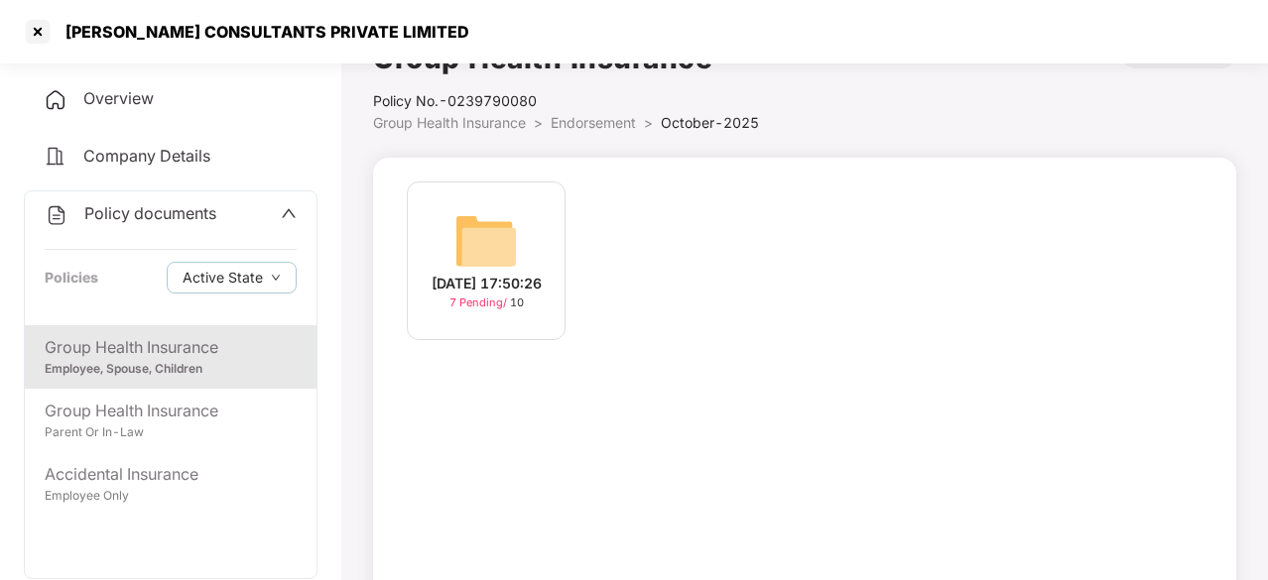
click at [175, 354] on div "Group Health Insurance" at bounding box center [171, 347] width 252 height 25
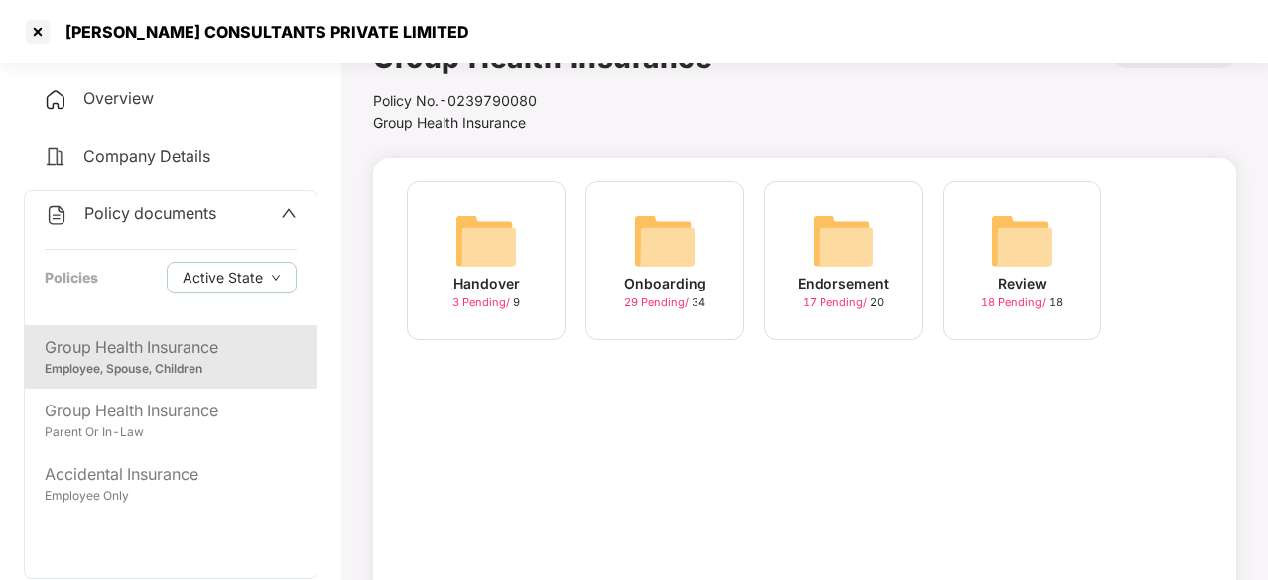
click at [837, 240] on img at bounding box center [843, 240] width 63 height 63
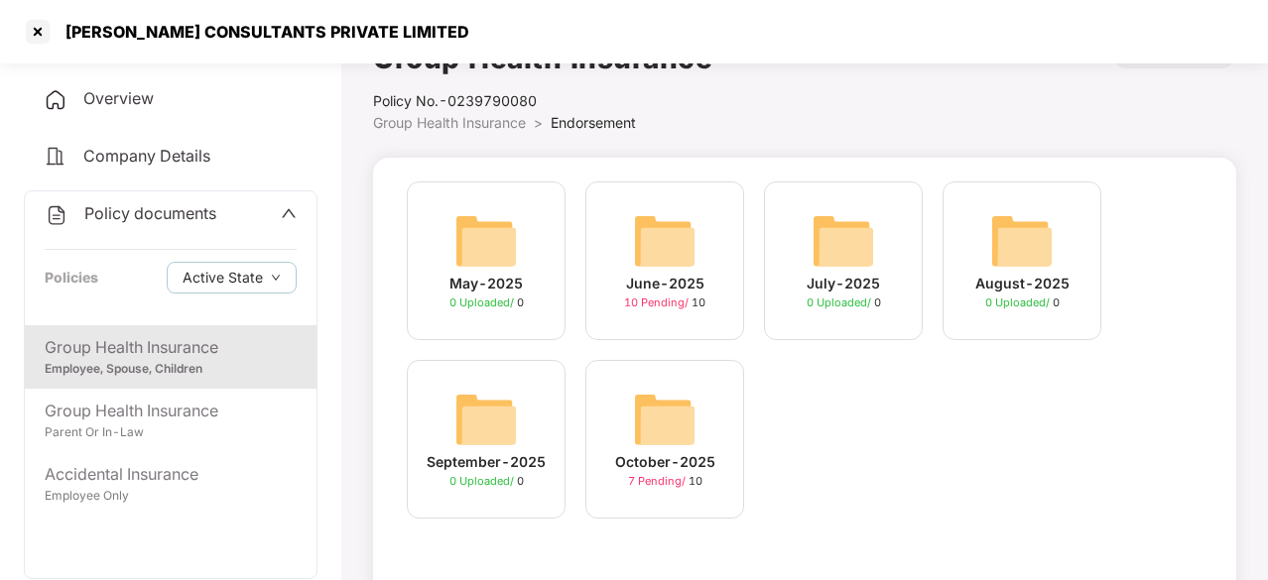
click at [678, 406] on img at bounding box center [664, 419] width 63 height 63
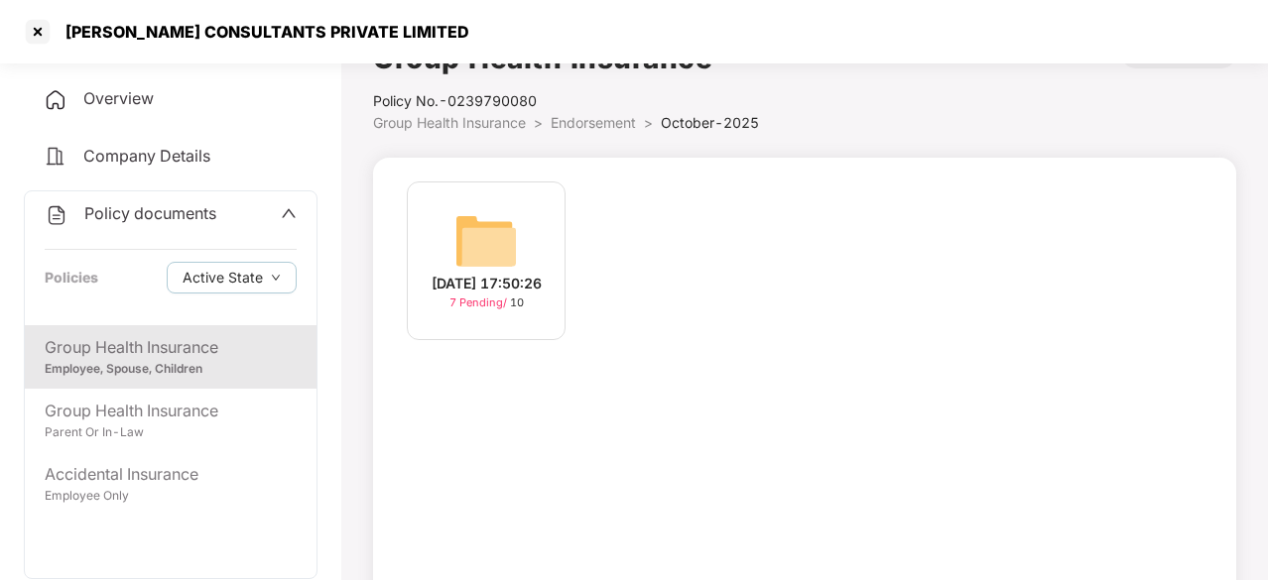
click at [492, 254] on img at bounding box center [485, 240] width 63 height 63
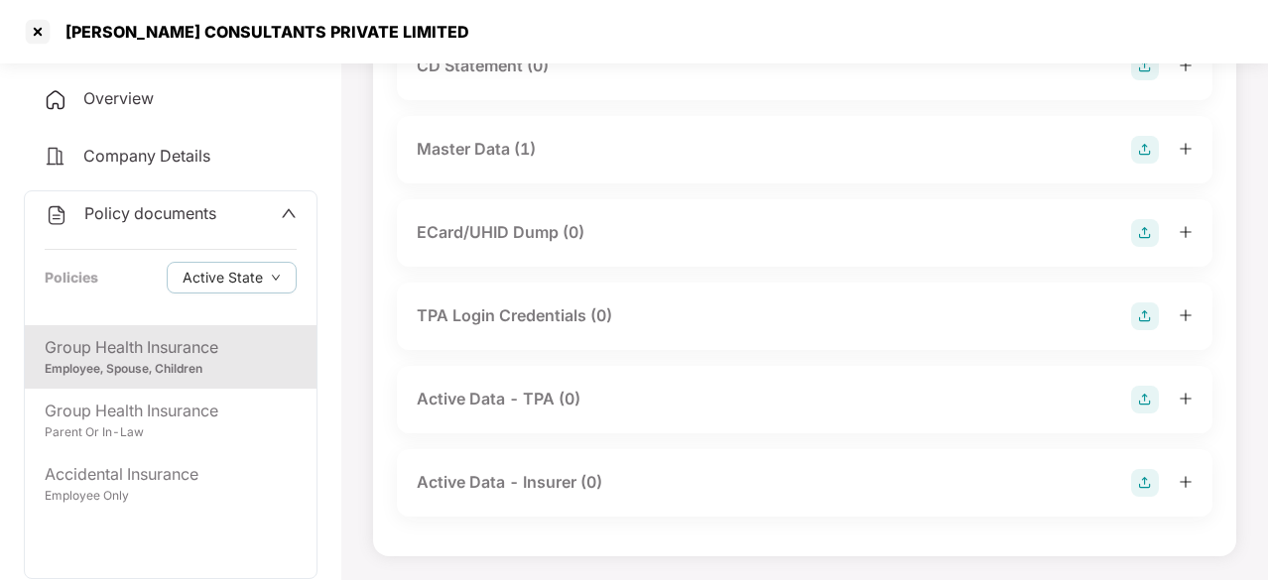
scroll to position [0, 0]
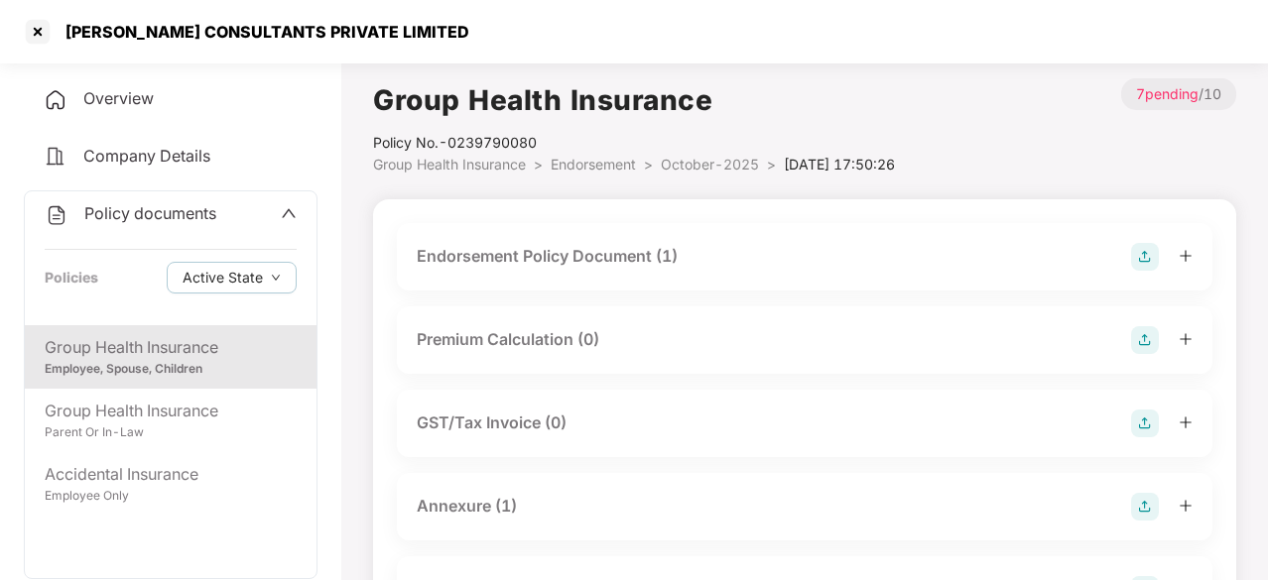
click at [189, 360] on div "Employee, Spouse, Children" at bounding box center [171, 369] width 252 height 19
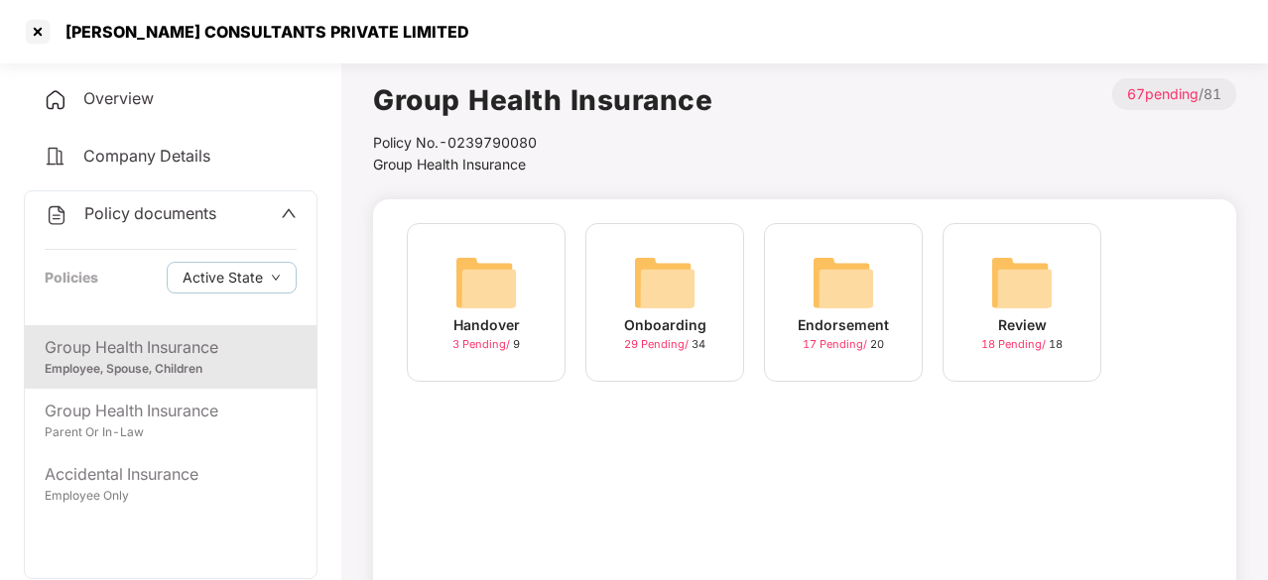
click at [189, 360] on div "Employee, Spouse, Children" at bounding box center [171, 369] width 252 height 19
click at [853, 287] on img at bounding box center [843, 282] width 63 height 63
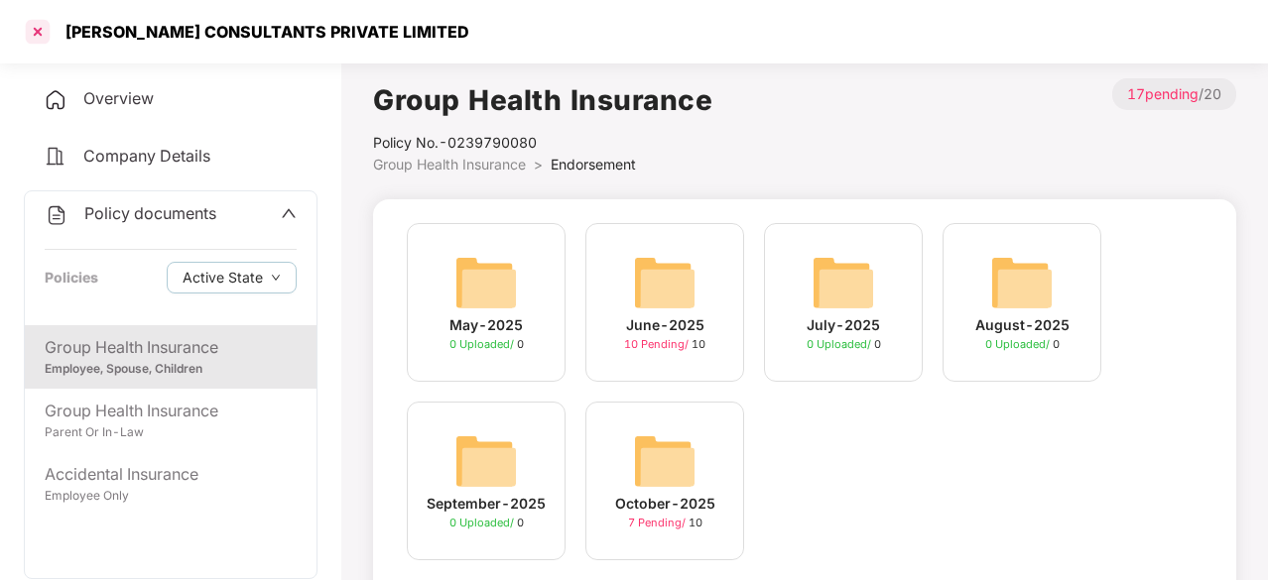
click at [23, 31] on div at bounding box center [38, 32] width 32 height 32
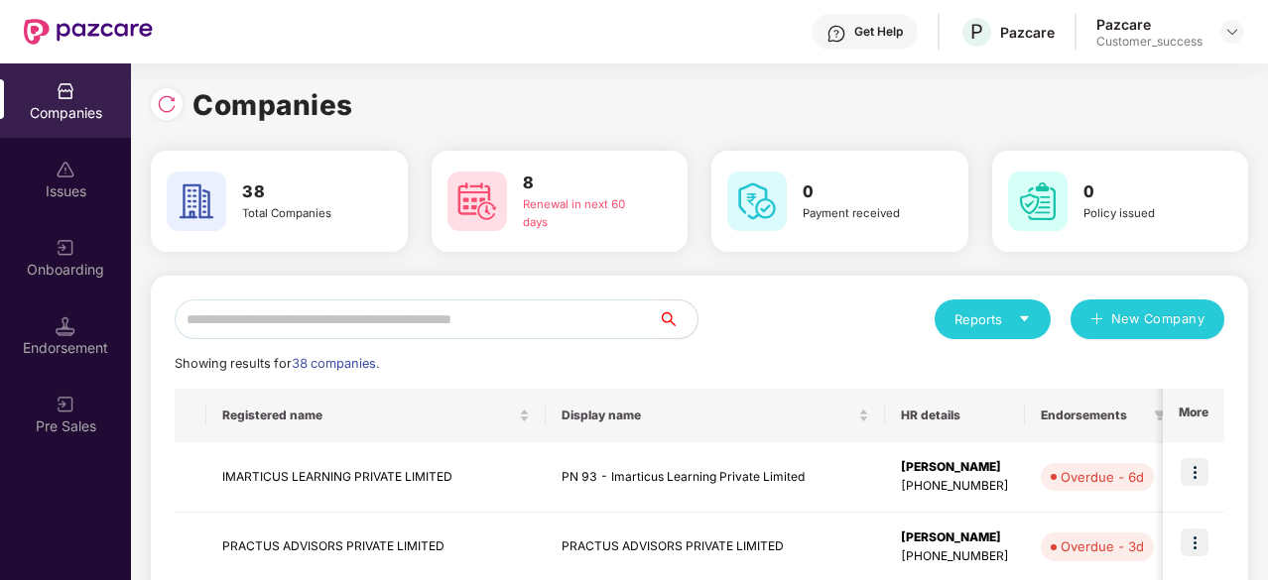
click at [329, 309] on input "text" at bounding box center [416, 320] width 483 height 40
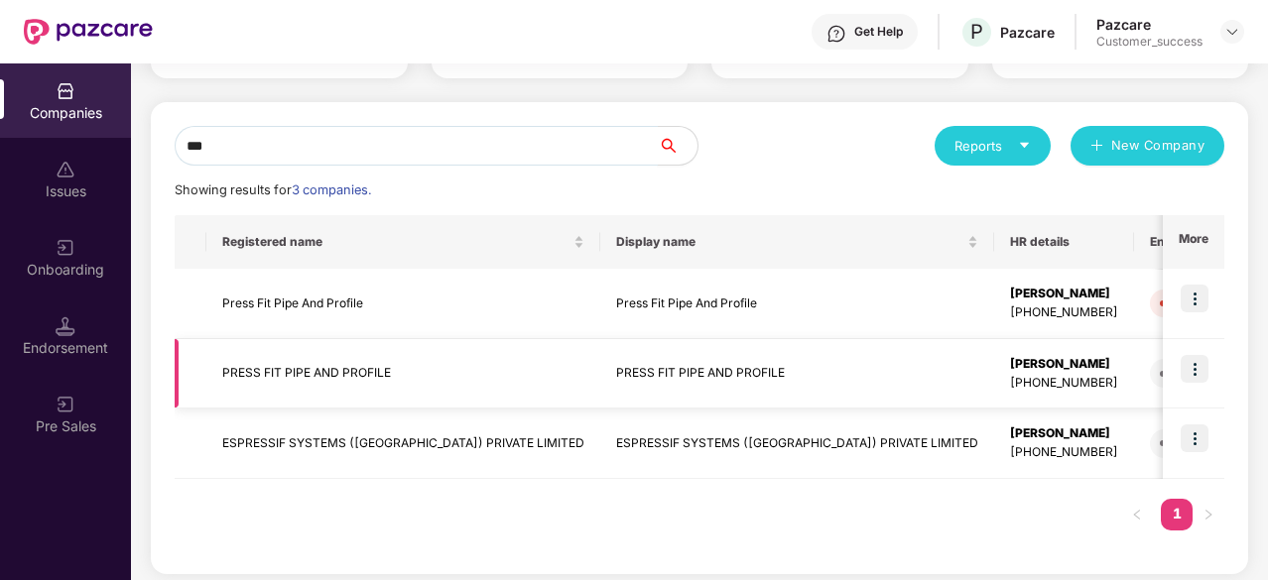
scroll to position [183, 0]
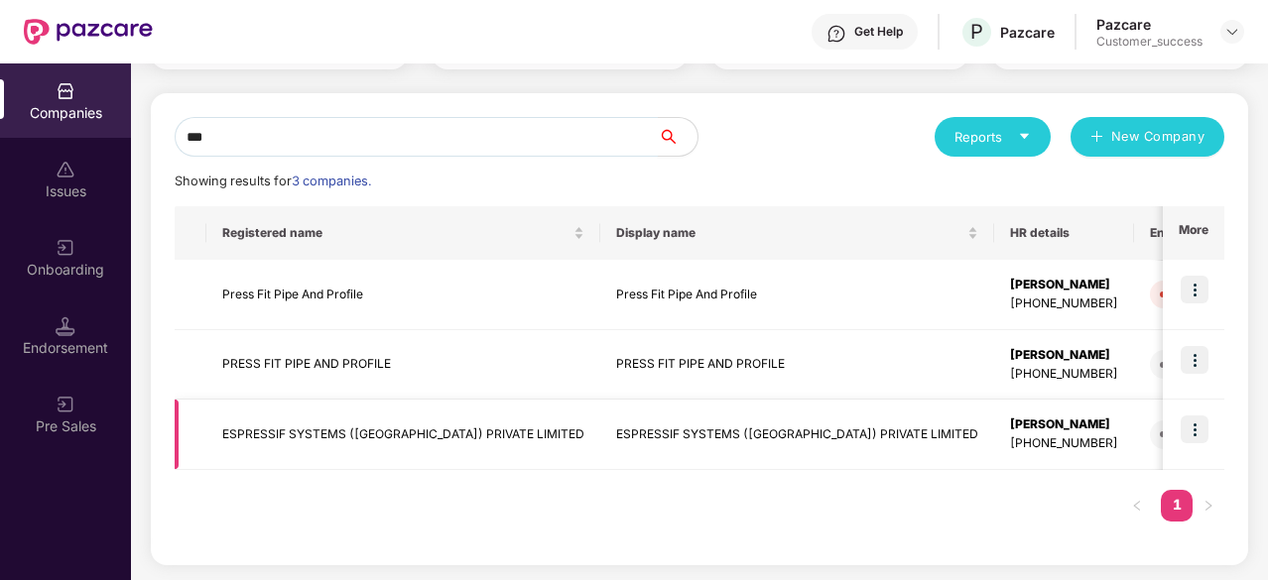
type input "***"
click at [787, 432] on td "ESPRESSIF SYSTEMS (INDIA) PRIVATE LIMITED" at bounding box center [797, 435] width 394 height 70
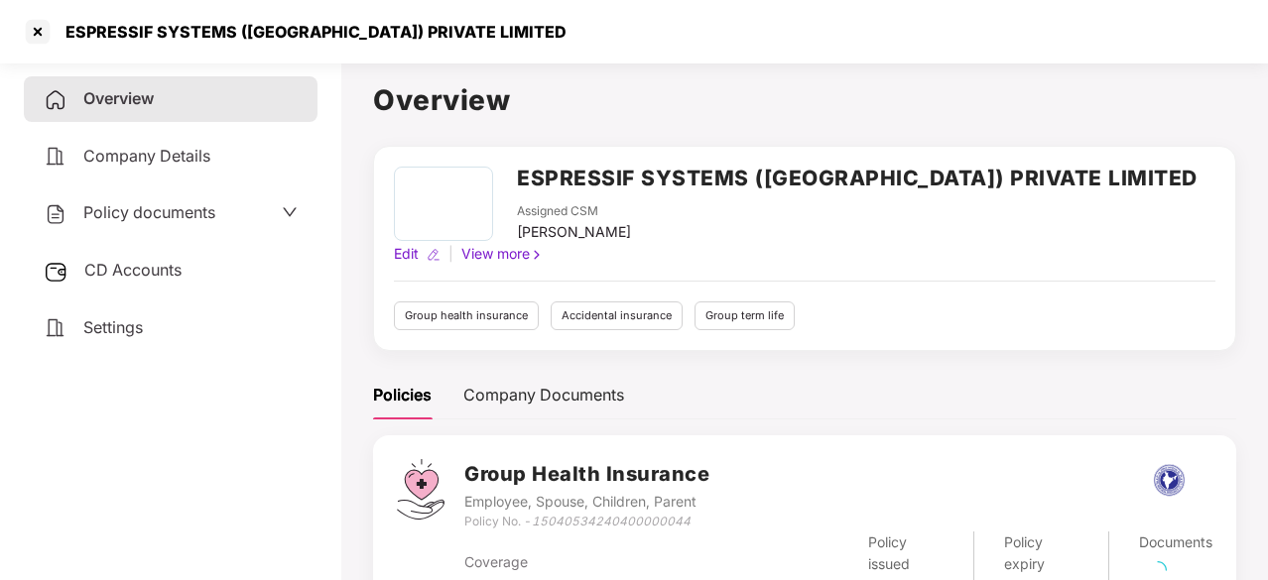
click at [153, 217] on span "Policy documents" at bounding box center [149, 212] width 132 height 20
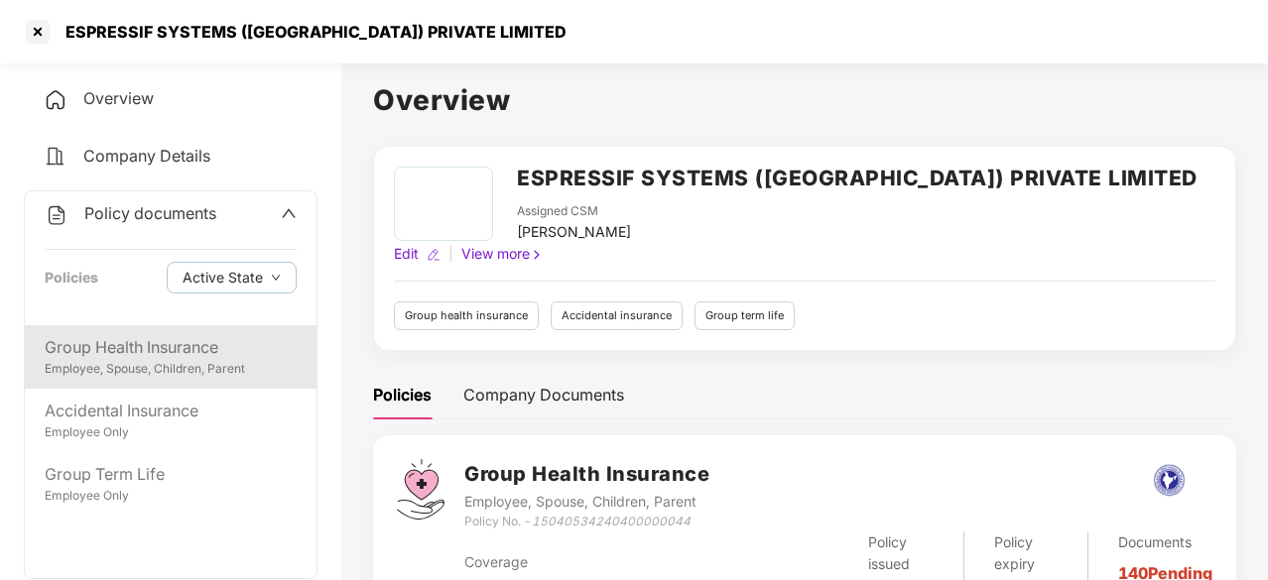
click at [146, 370] on div "Employee, Spouse, Children, Parent" at bounding box center [171, 369] width 252 height 19
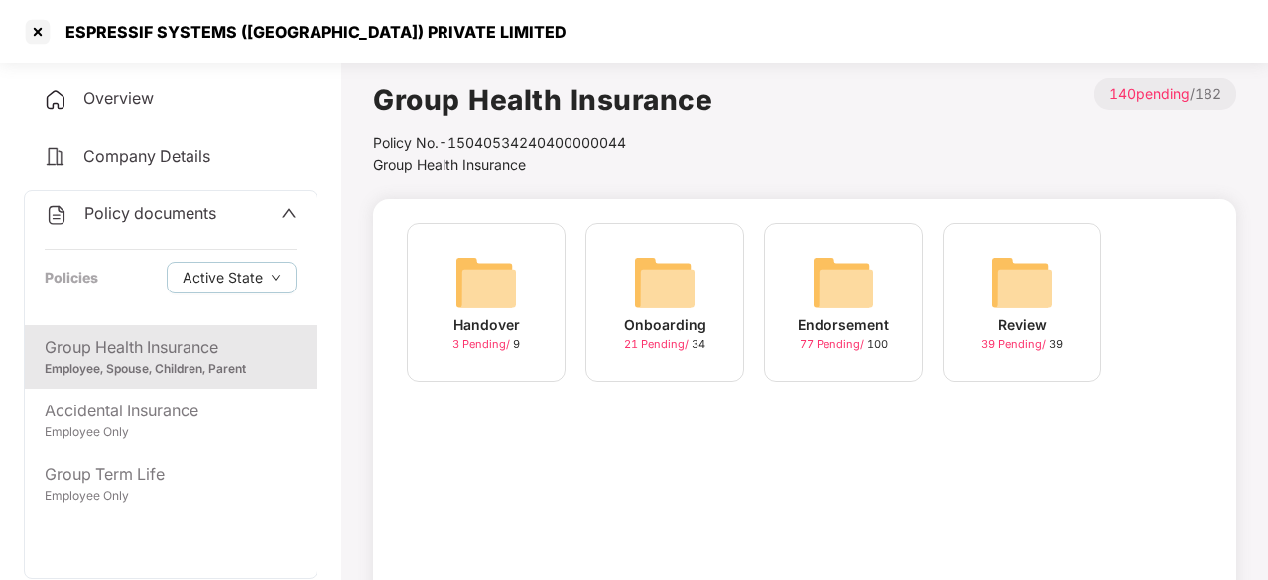
click at [605, 303] on div "Onboarding 21 Pending / 34" at bounding box center [664, 302] width 159 height 159
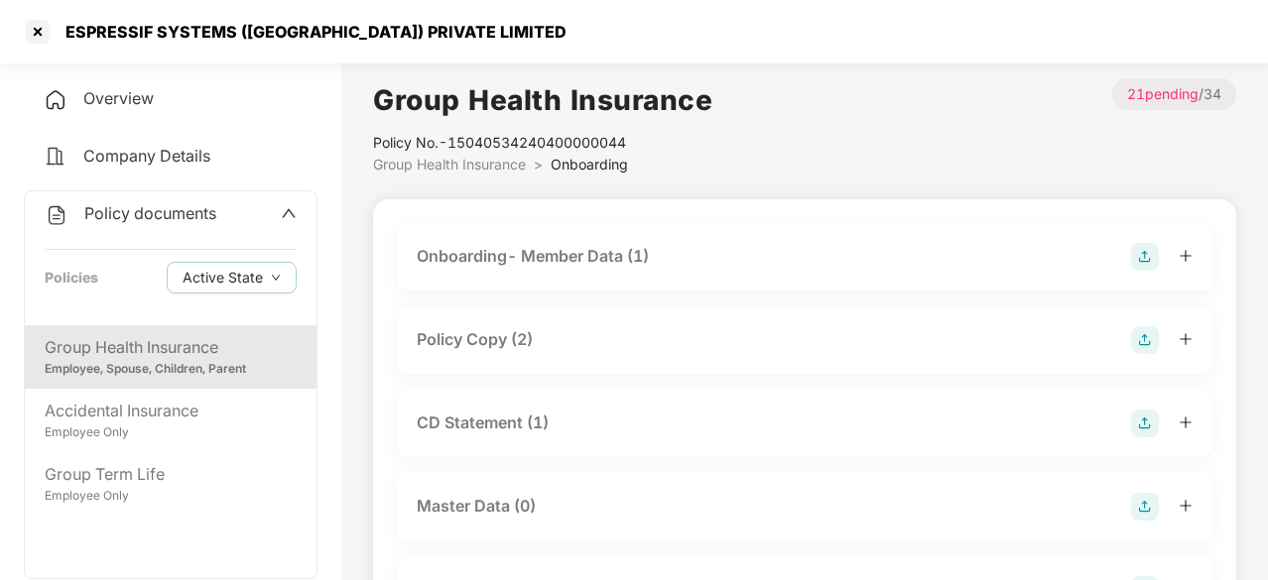
click at [478, 338] on div "Policy Copy (2)" at bounding box center [475, 339] width 116 height 25
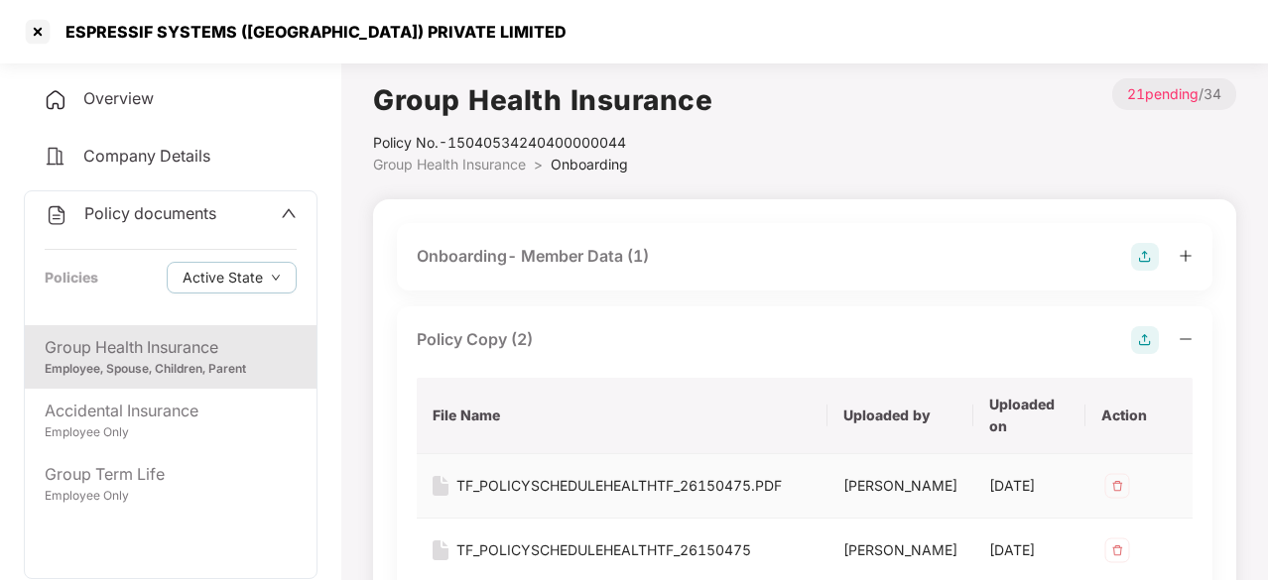
click at [684, 480] on div "TF_POLICYSCHEDULEHEALTHTF_26150475.PDF" at bounding box center [618, 486] width 325 height 22
click at [41, 30] on div at bounding box center [38, 32] width 32 height 32
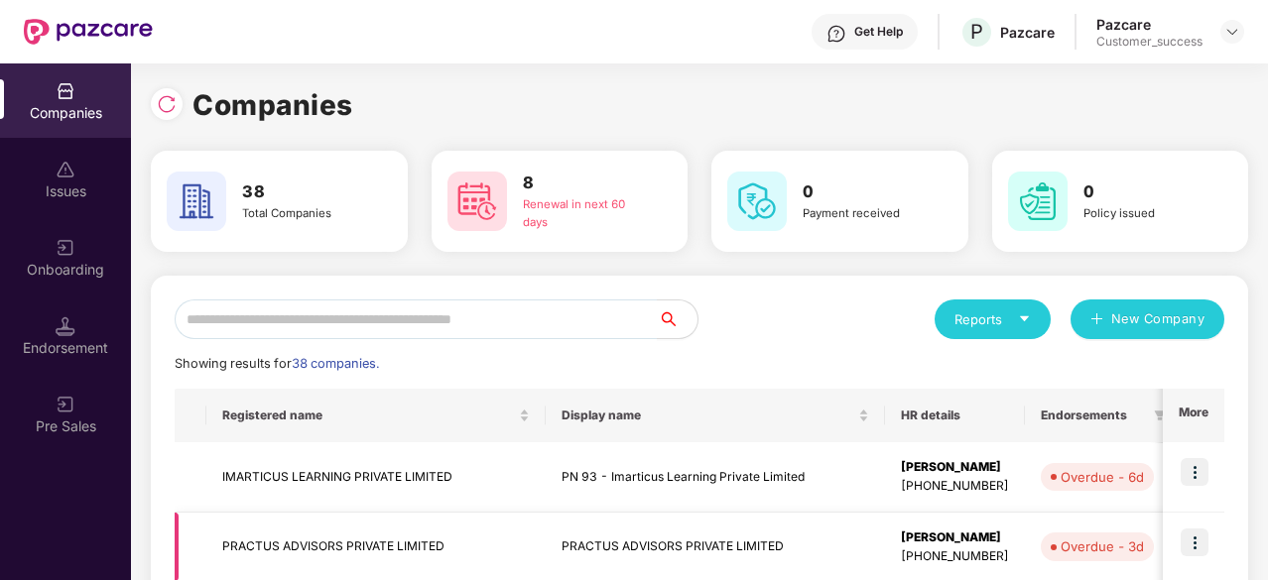
click at [418, 543] on td "PRACTUS ADVISORS PRIVATE LIMITED" at bounding box center [375, 548] width 339 height 70
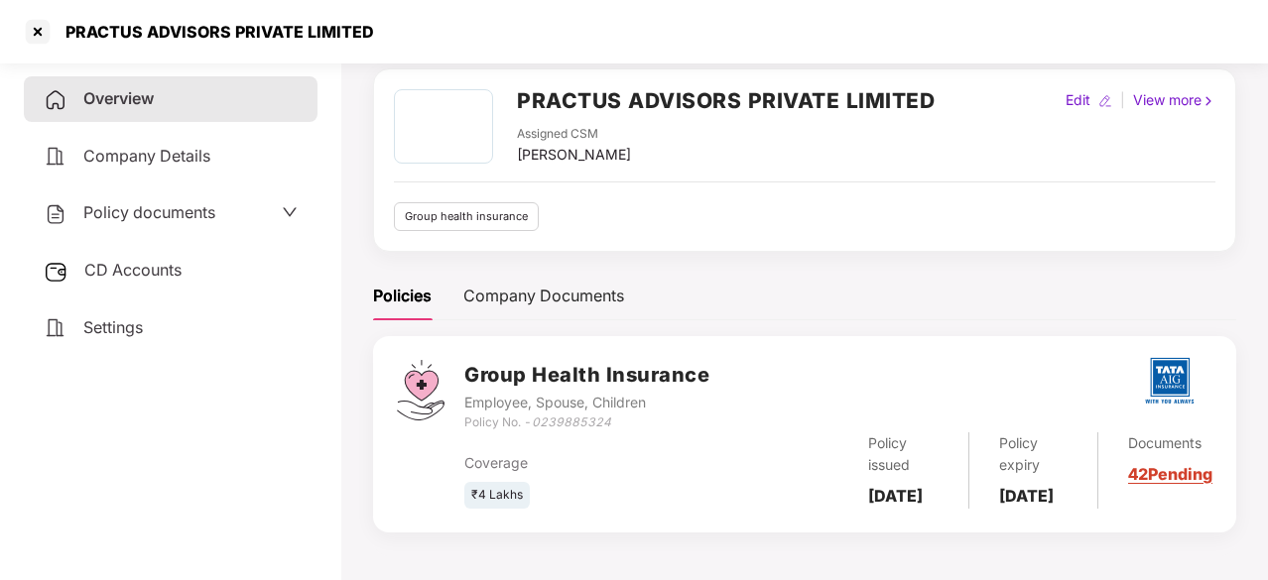
scroll to position [0, 0]
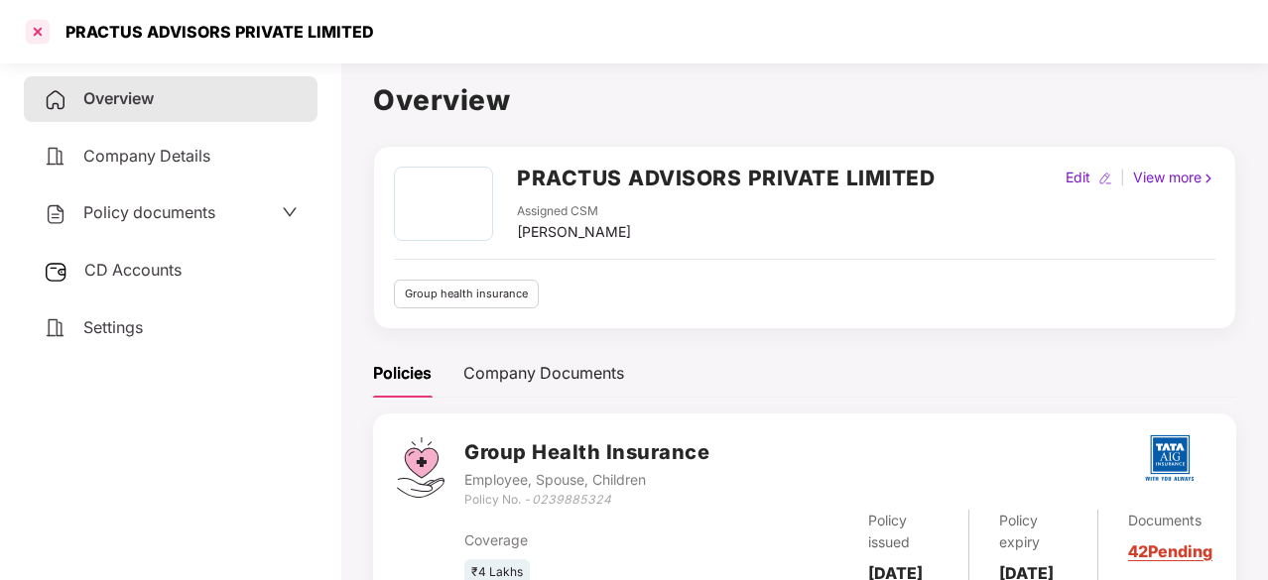
click at [44, 39] on div at bounding box center [38, 32] width 32 height 32
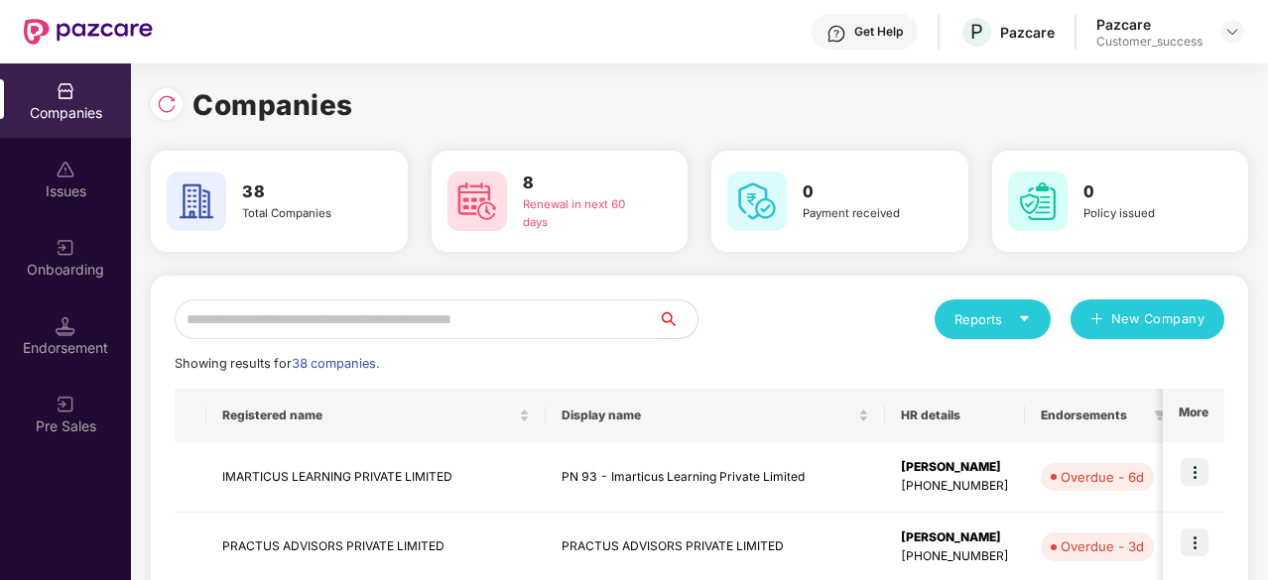
click at [306, 311] on input "text" at bounding box center [416, 320] width 483 height 40
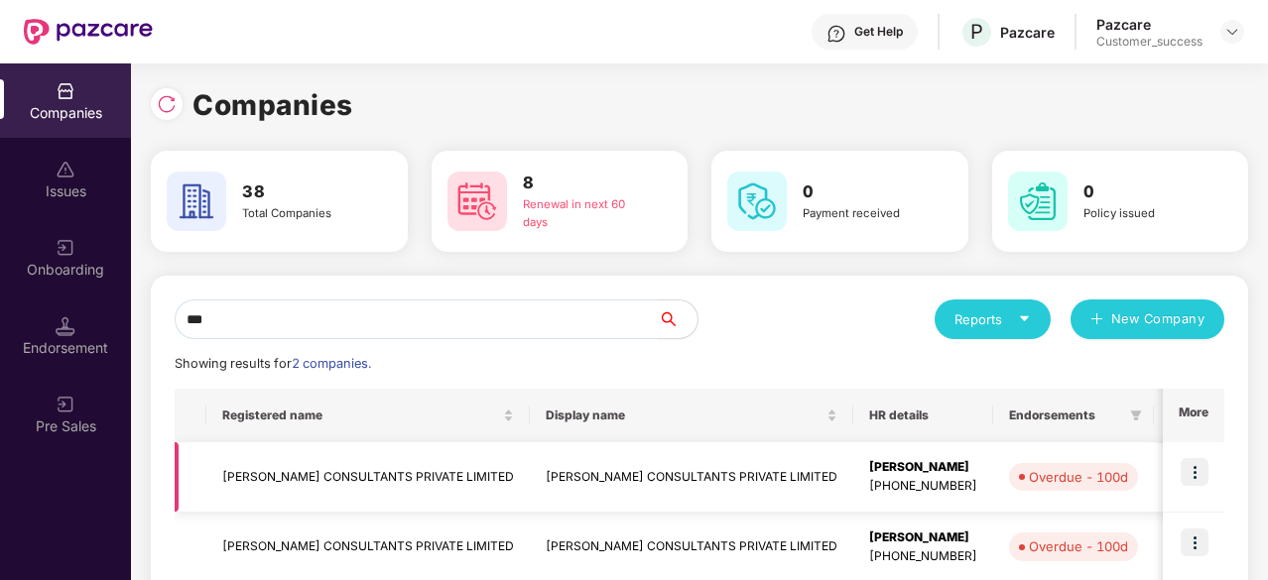
type input "***"
click at [692, 480] on td "FAKHOURY CONSULTANTS PRIVATE LIMITED" at bounding box center [691, 478] width 323 height 70
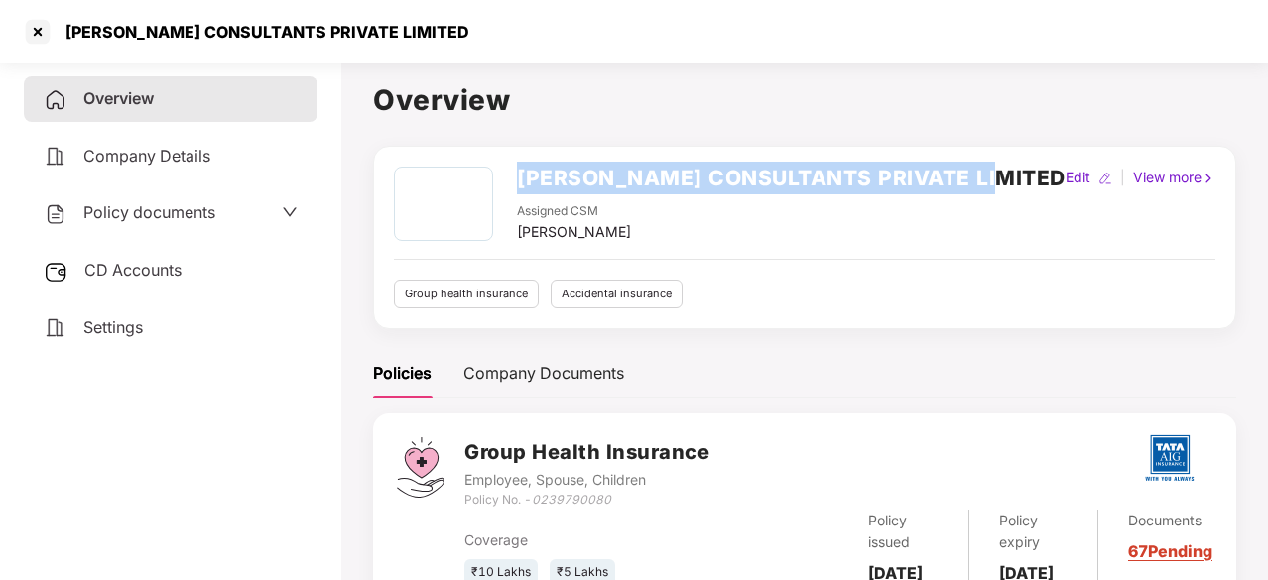
drag, startPoint x: 1016, startPoint y: 177, endPoint x: 520, endPoint y: 168, distance: 496.2
click at [520, 168] on div "FAKHOURY CONSULTANTS PRIVATE LIMITED Assigned CSM Preetam Thapa Edit | View more" at bounding box center [805, 205] width 822 height 76
copy h2 "FAKHOURY CONSULTANTS PRIVATE LIMITED"
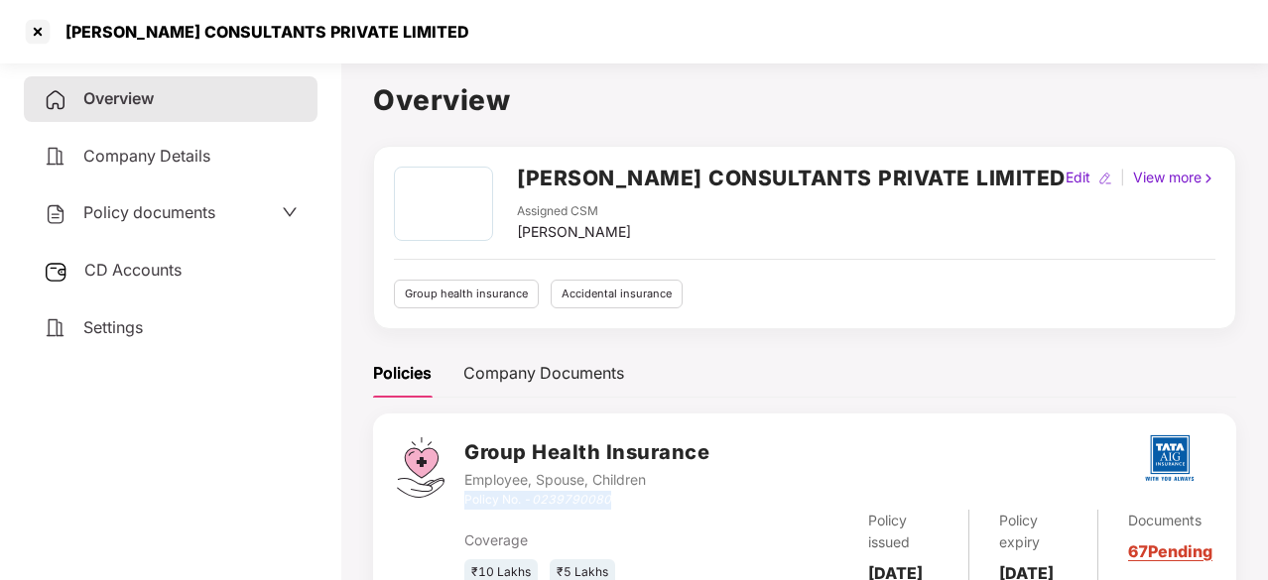
drag, startPoint x: 629, startPoint y: 497, endPoint x: 465, endPoint y: 501, distance: 163.8
click at [465, 501] on div "Policy No. - 0239790080" at bounding box center [586, 500] width 245 height 19
copy div "Policy No. - 0239790080"
click at [38, 37] on div at bounding box center [38, 32] width 32 height 32
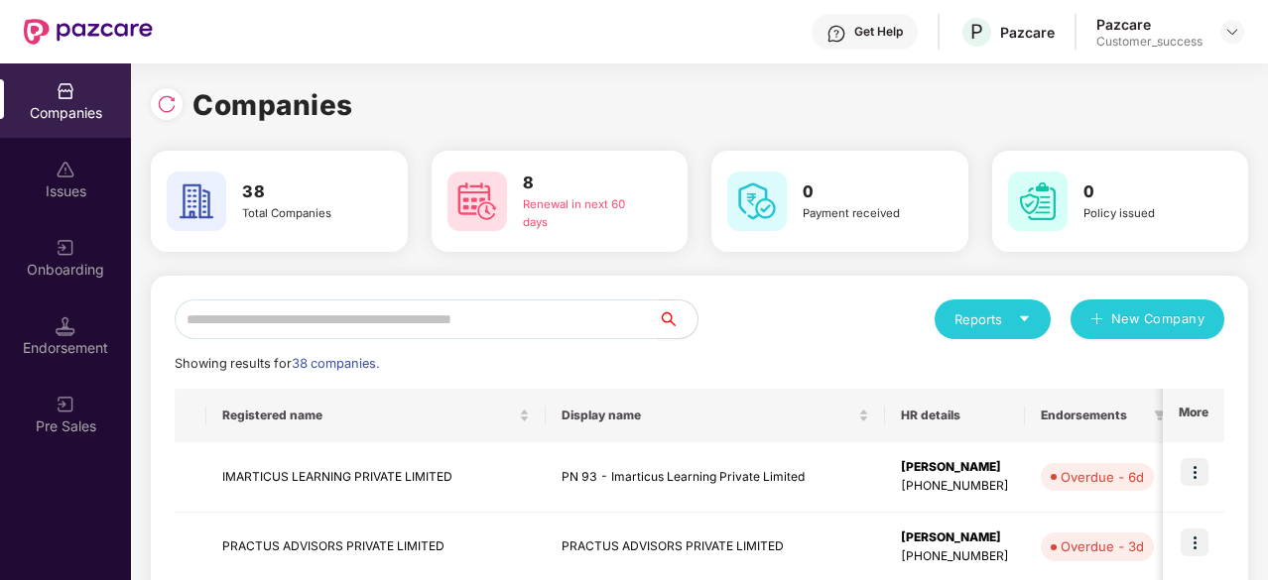
click at [415, 315] on input "text" at bounding box center [416, 320] width 483 height 40
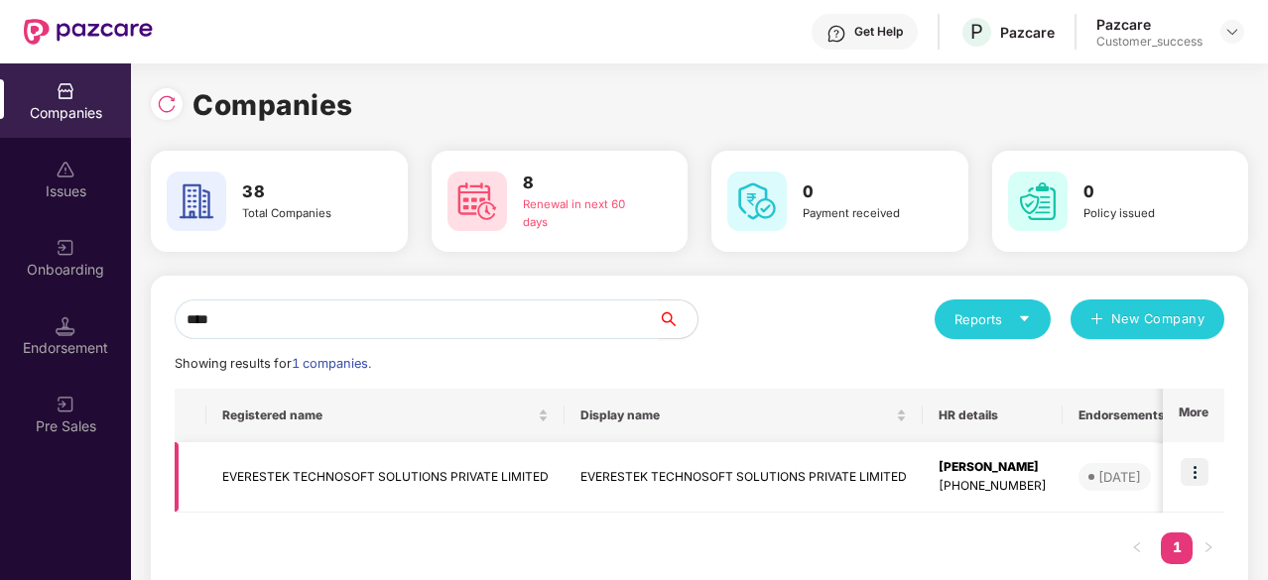
type input "****"
click at [1189, 475] on img at bounding box center [1195, 472] width 28 height 28
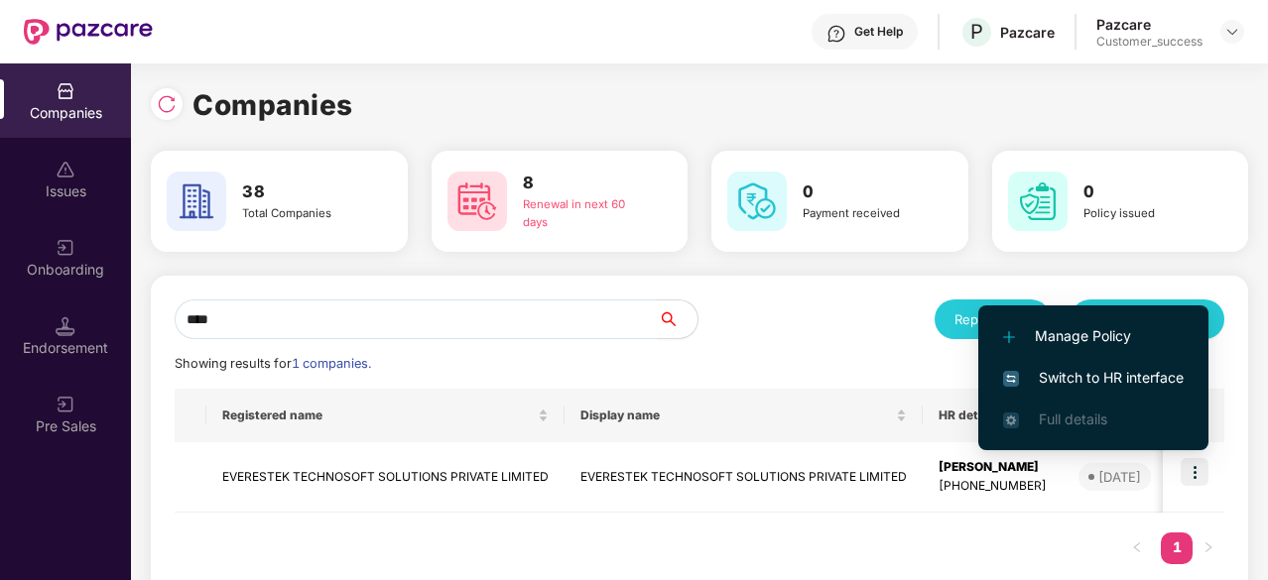
click at [1098, 371] on span "Switch to HR interface" at bounding box center [1093, 378] width 181 height 22
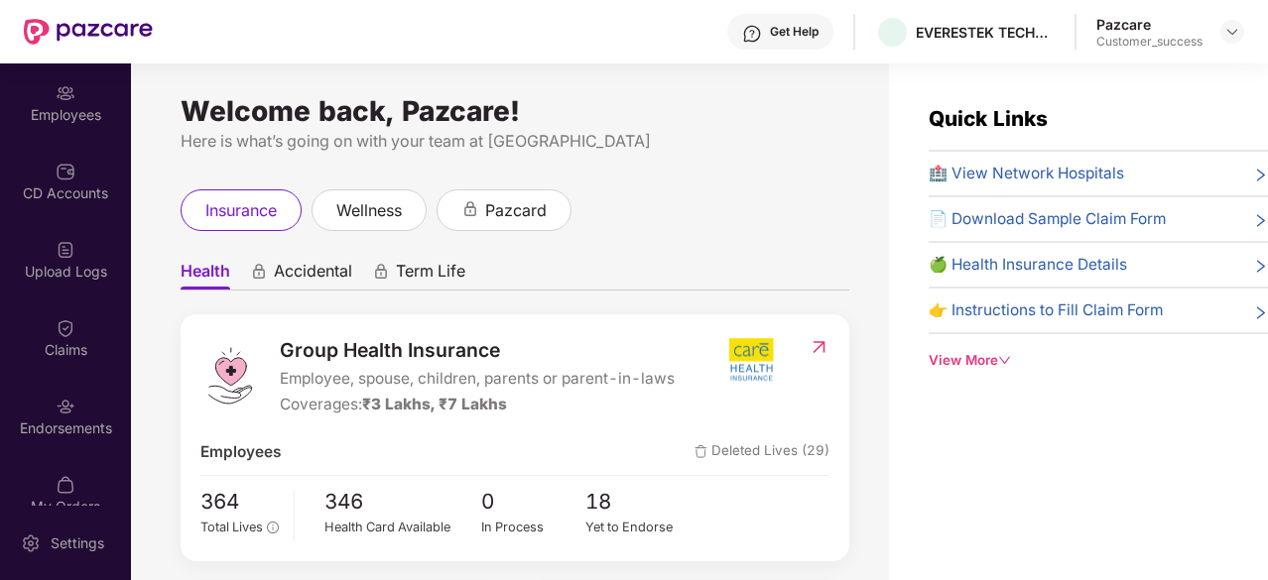
scroll to position [179, 0]
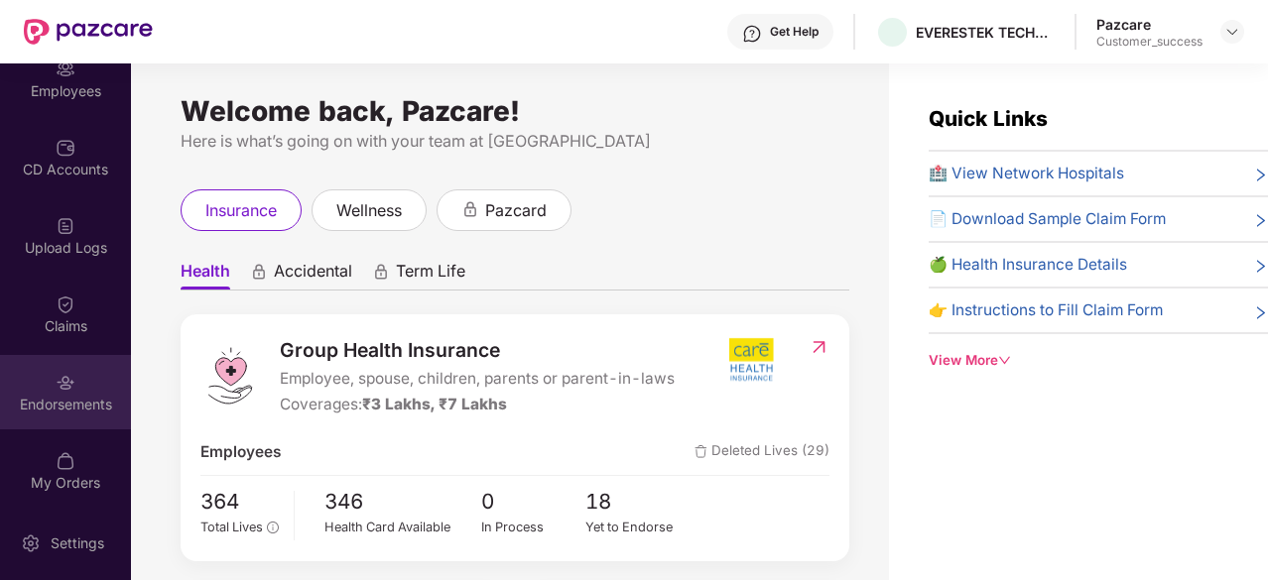
click at [60, 395] on div "Endorsements" at bounding box center [65, 405] width 131 height 20
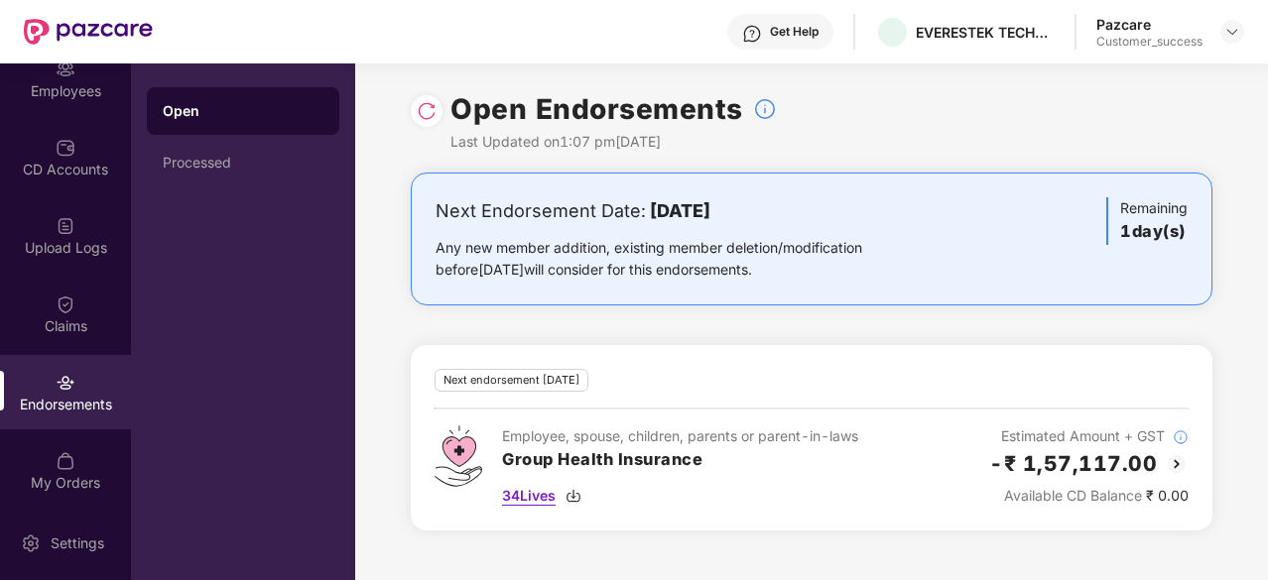
click at [586, 496] on div "34 Lives" at bounding box center [680, 496] width 356 height 22
click at [1084, 463] on h2 "-₹ 1,57,117.00" at bounding box center [1073, 463] width 168 height 33
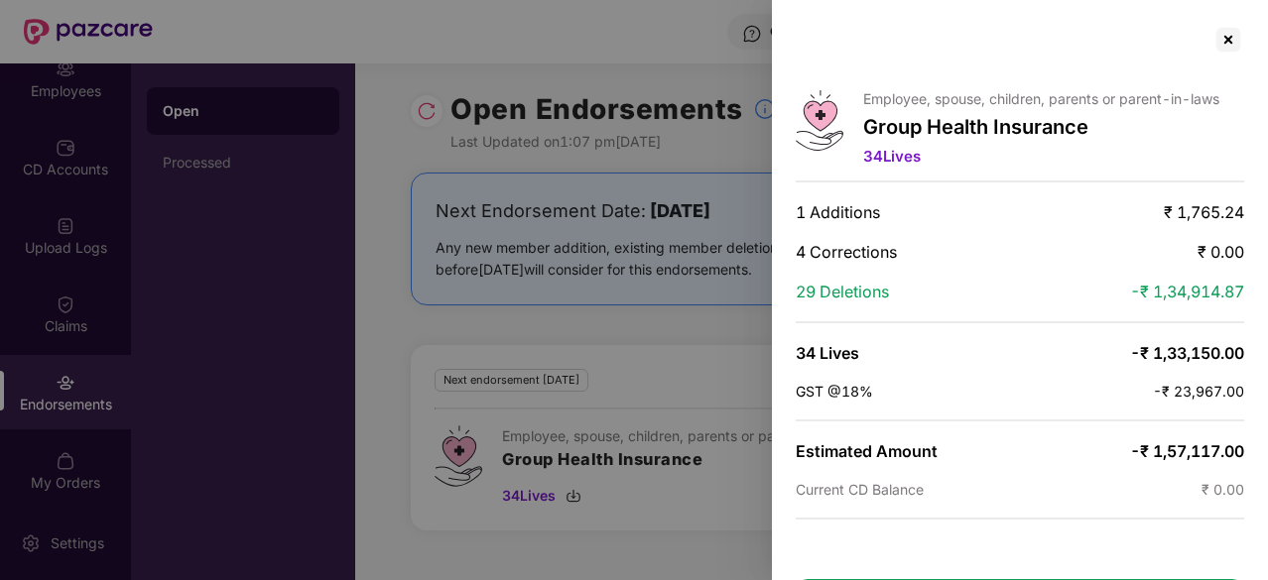
click at [532, 343] on div at bounding box center [634, 290] width 1268 height 580
click at [1232, 43] on div at bounding box center [1228, 40] width 32 height 32
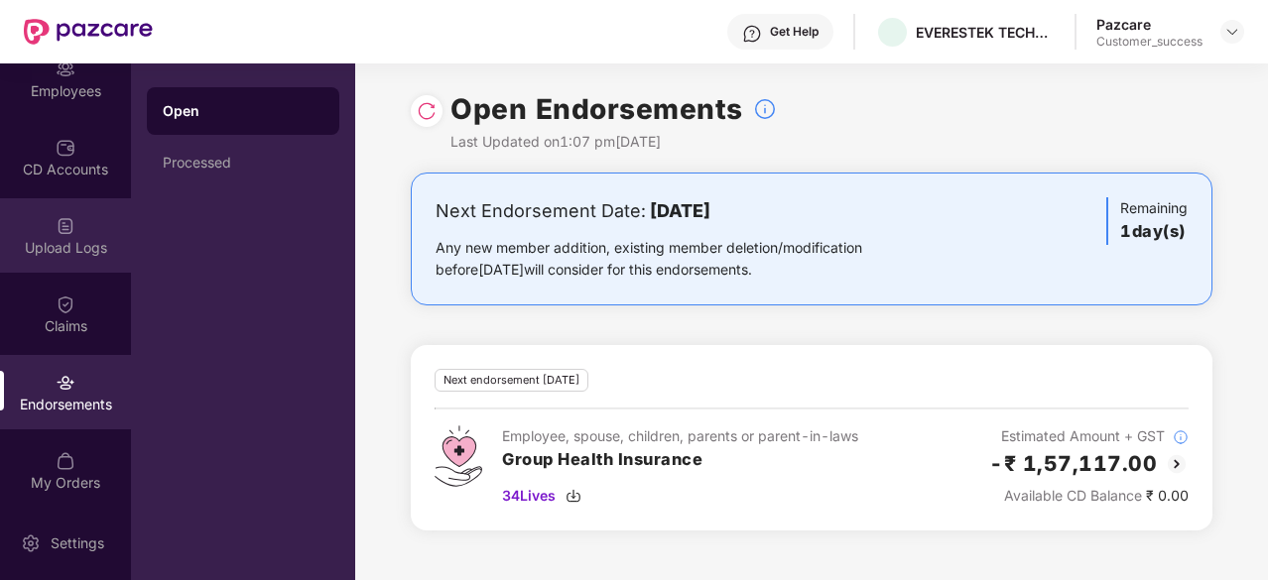
scroll to position [92, 0]
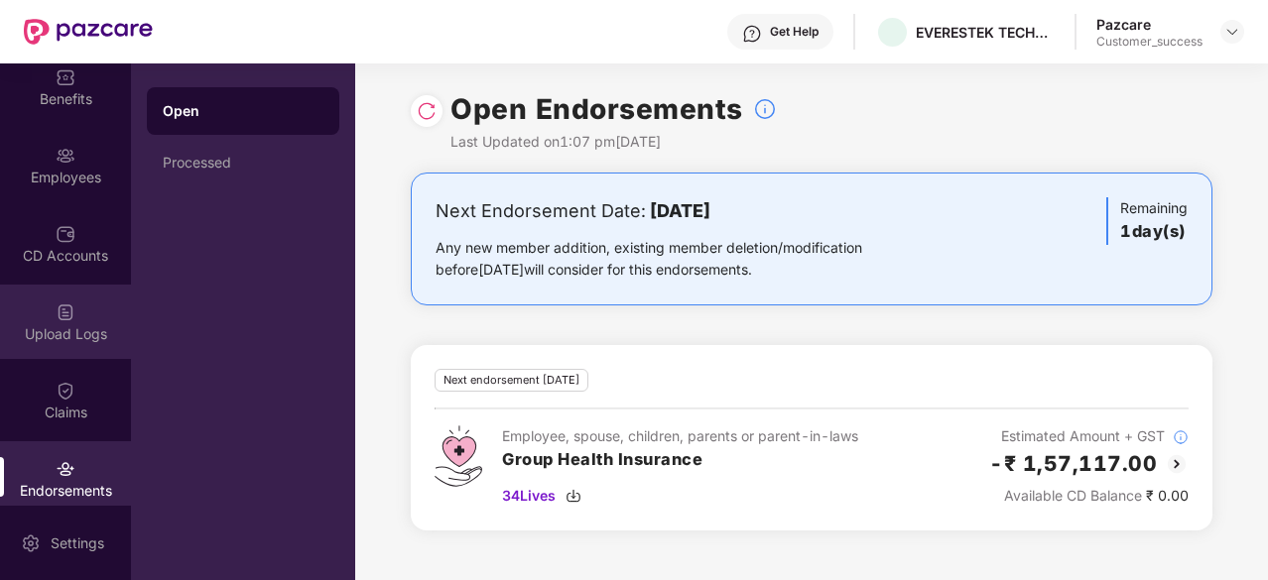
click at [53, 333] on div "Upload Logs" at bounding box center [65, 334] width 131 height 20
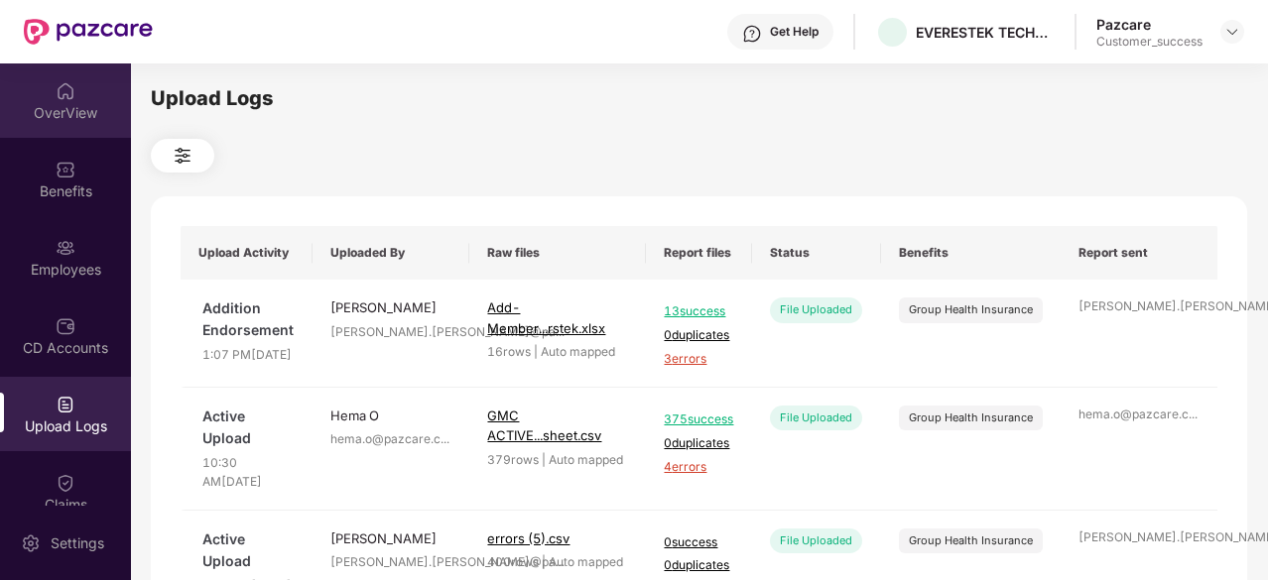
click at [68, 103] on div "OverView" at bounding box center [65, 113] width 131 height 20
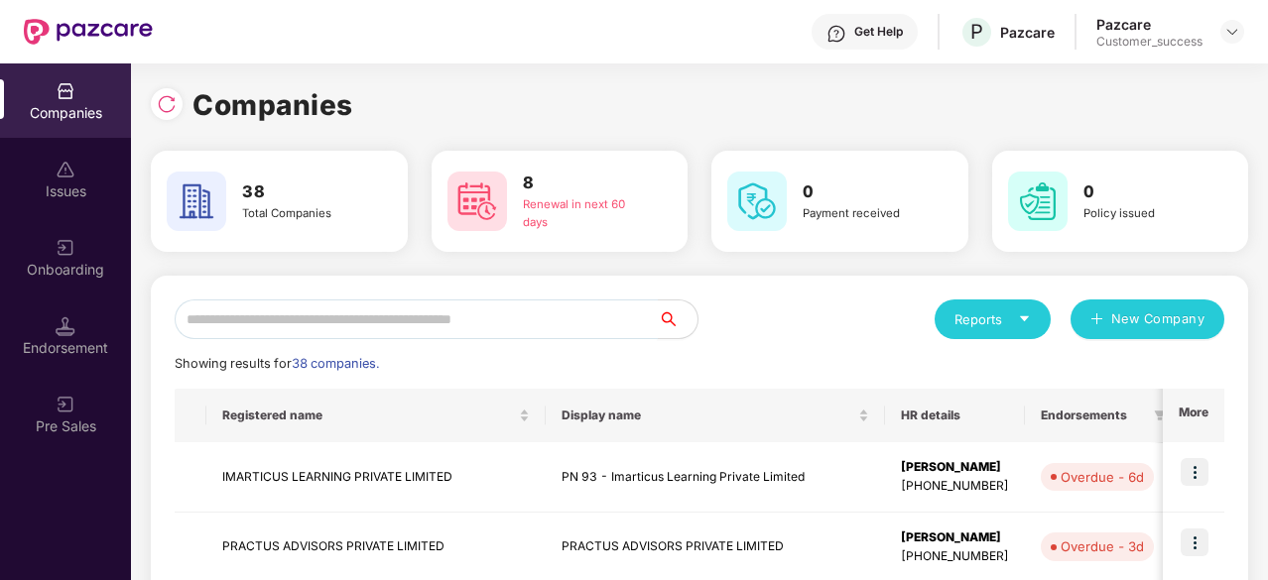
click at [403, 322] on input "text" at bounding box center [416, 320] width 483 height 40
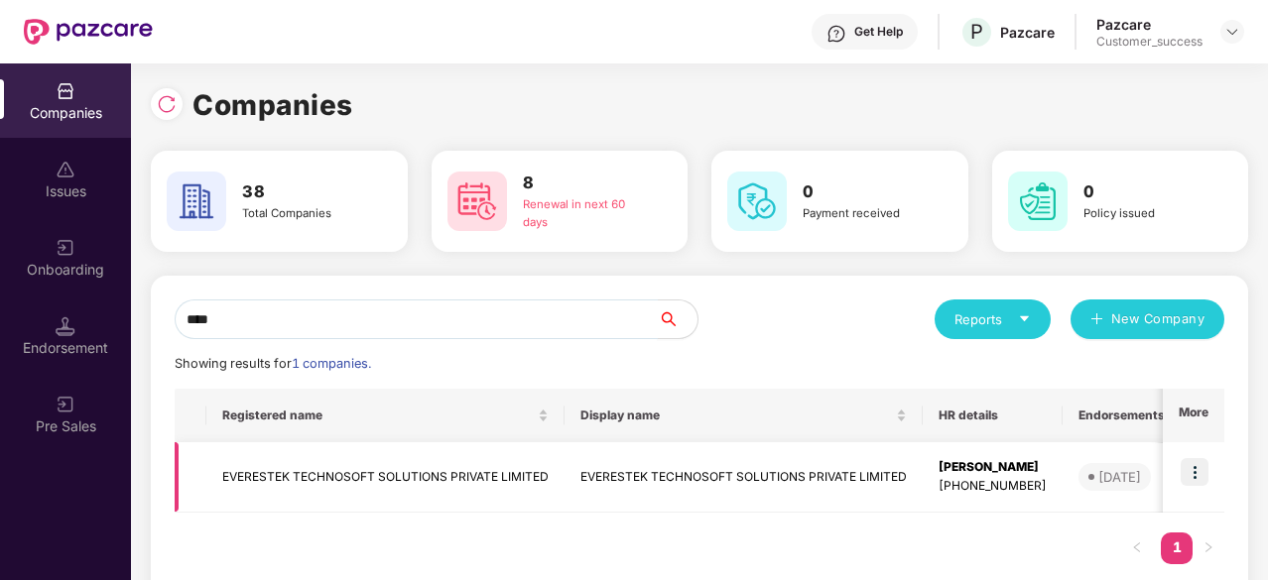
type input "****"
click at [427, 469] on td "EVERESTEK TECHNOSOFT SOLUTIONS PRIVATE LIMITED" at bounding box center [385, 478] width 358 height 70
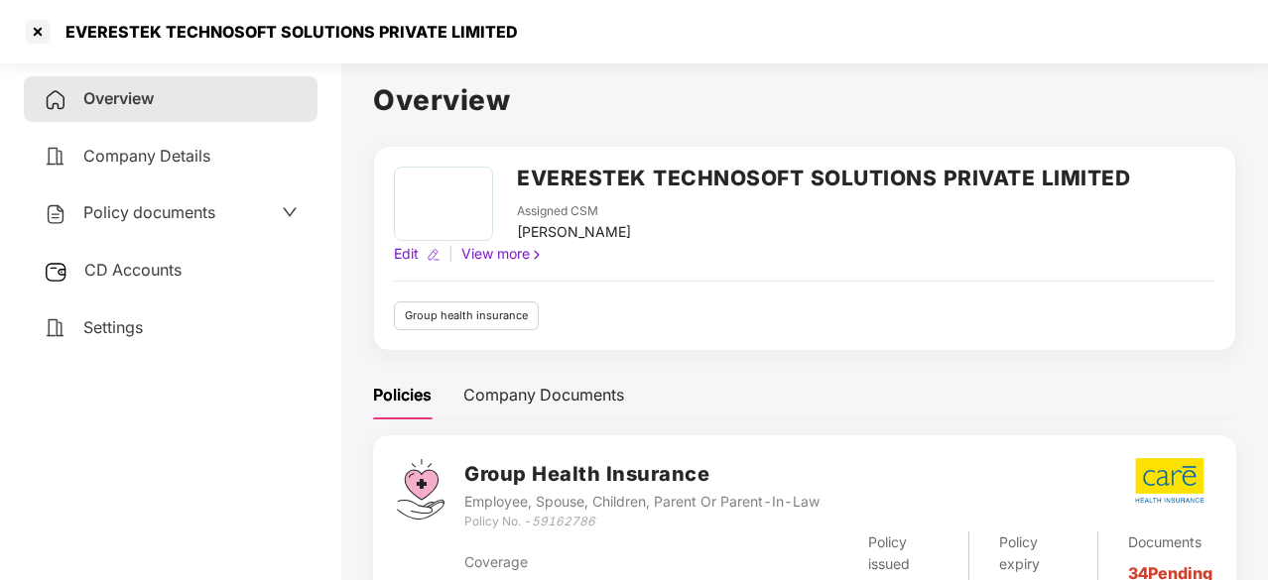
click at [217, 223] on div "Policy documents" at bounding box center [171, 213] width 254 height 26
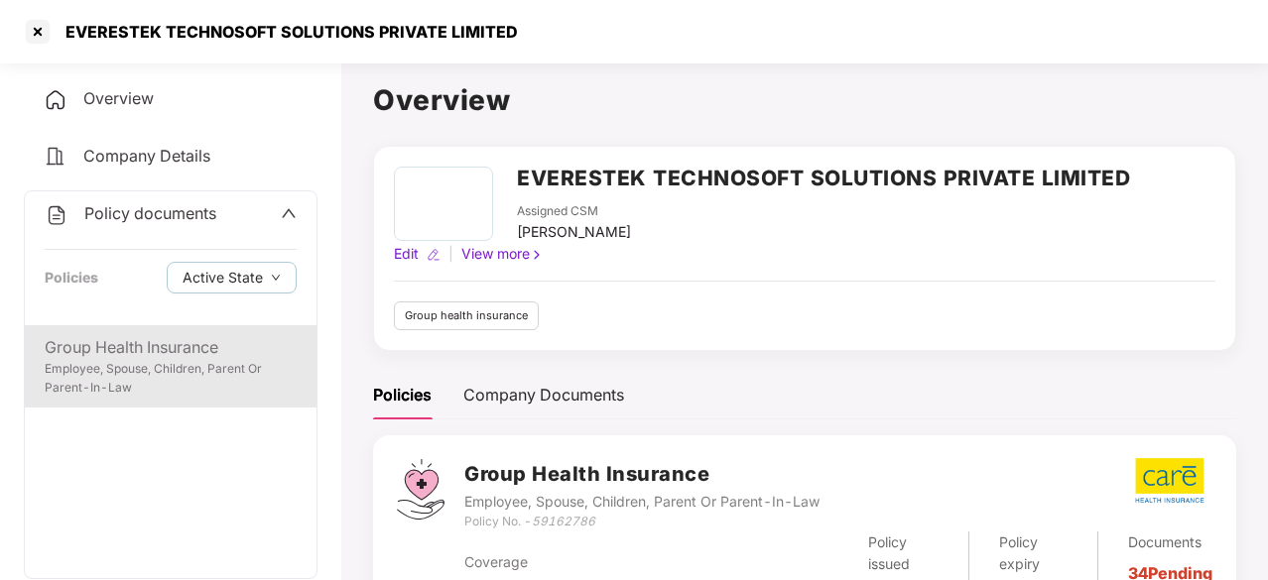
click at [145, 358] on div "Group Health Insurance" at bounding box center [171, 347] width 252 height 25
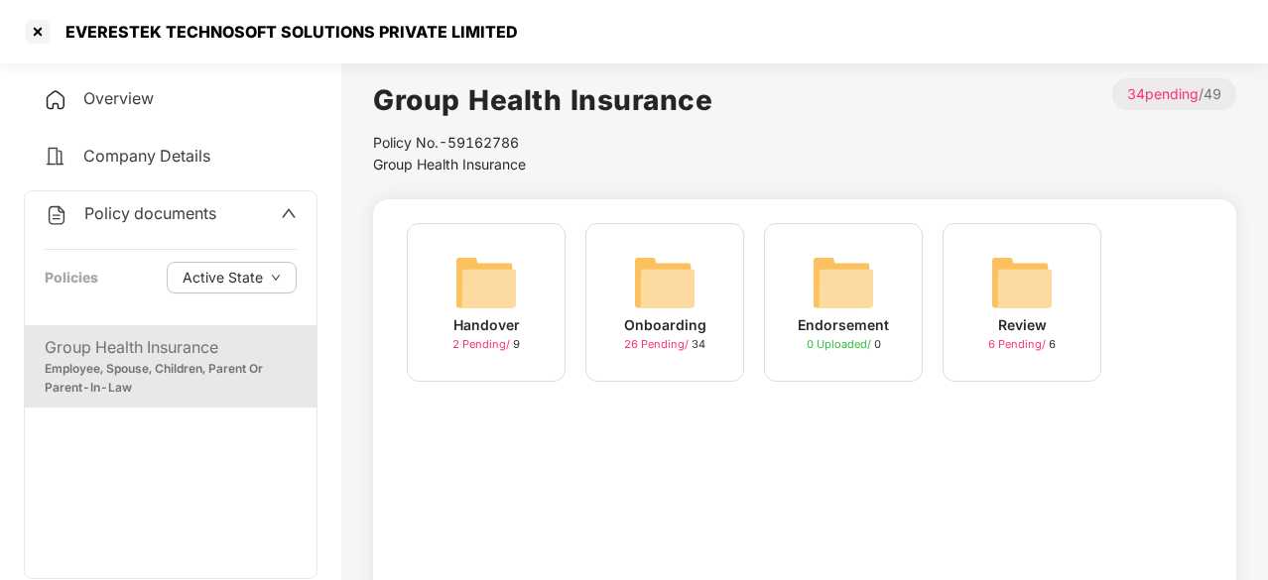
click at [657, 312] on img at bounding box center [664, 282] width 63 height 63
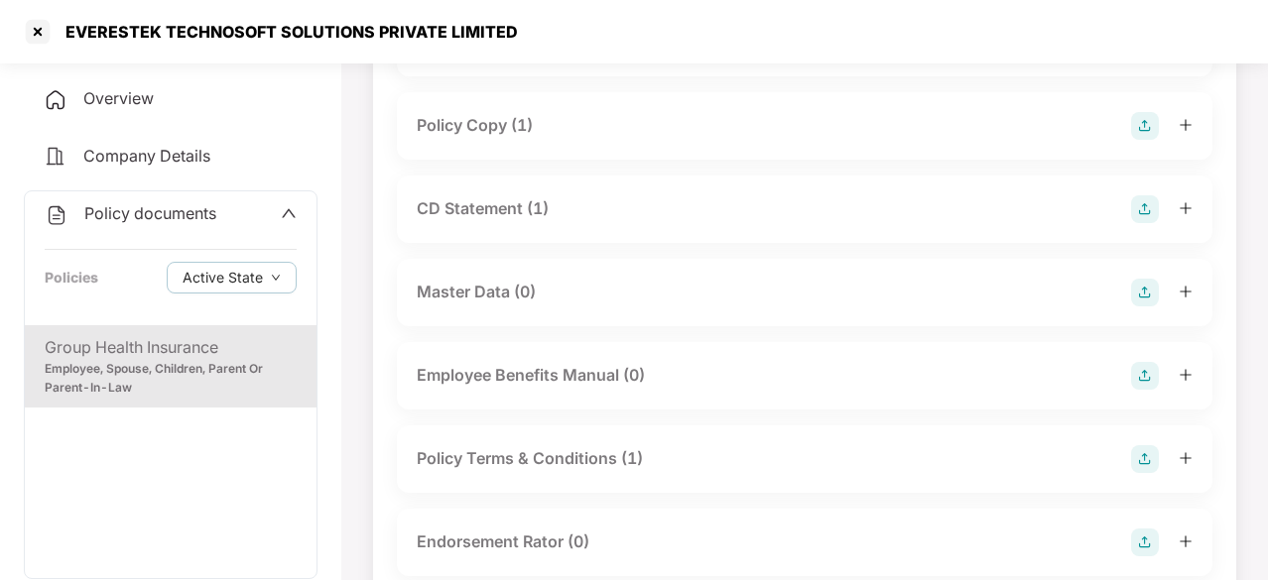
scroll to position [91, 0]
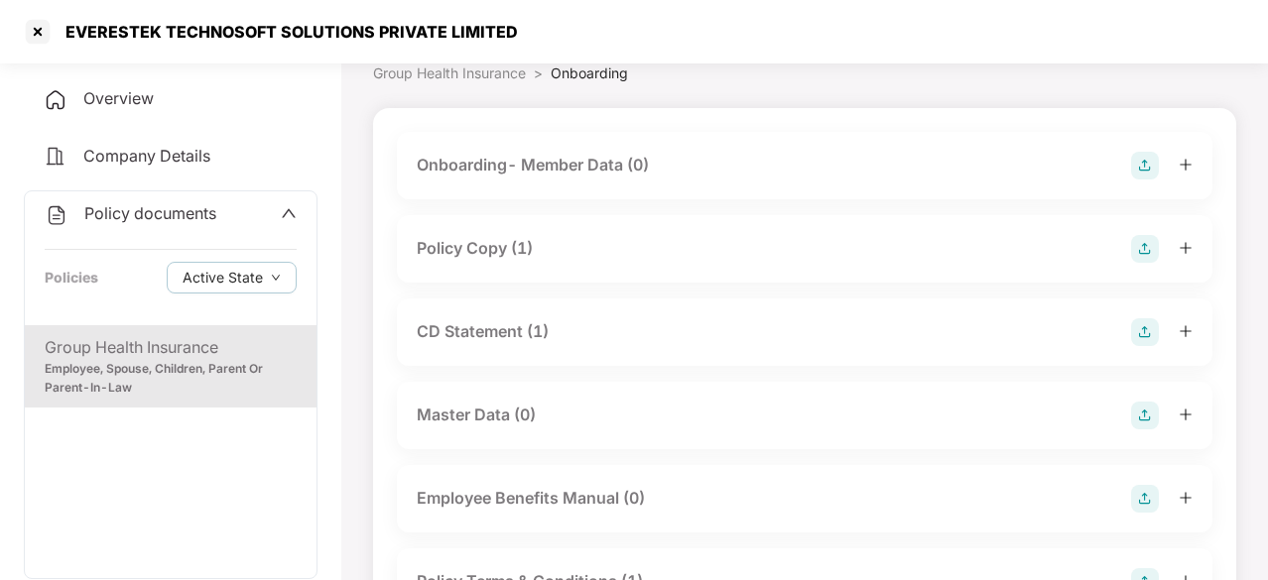
click at [495, 319] on div "CD Statement (1)" at bounding box center [483, 331] width 132 height 25
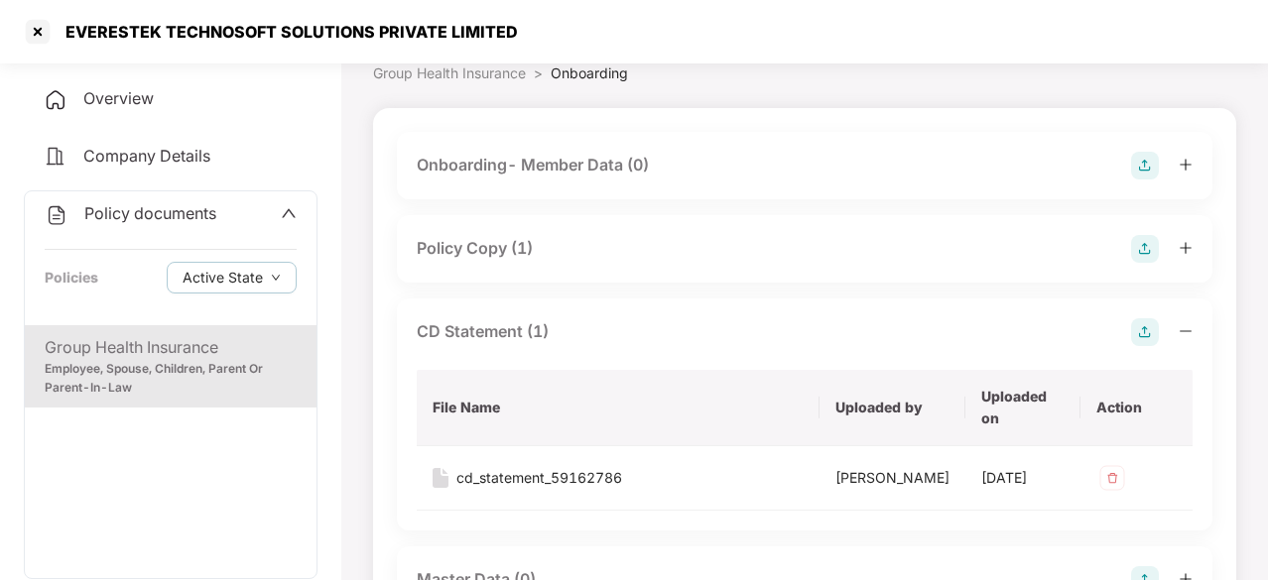
click at [480, 243] on div "Policy Copy (1)" at bounding box center [475, 248] width 116 height 25
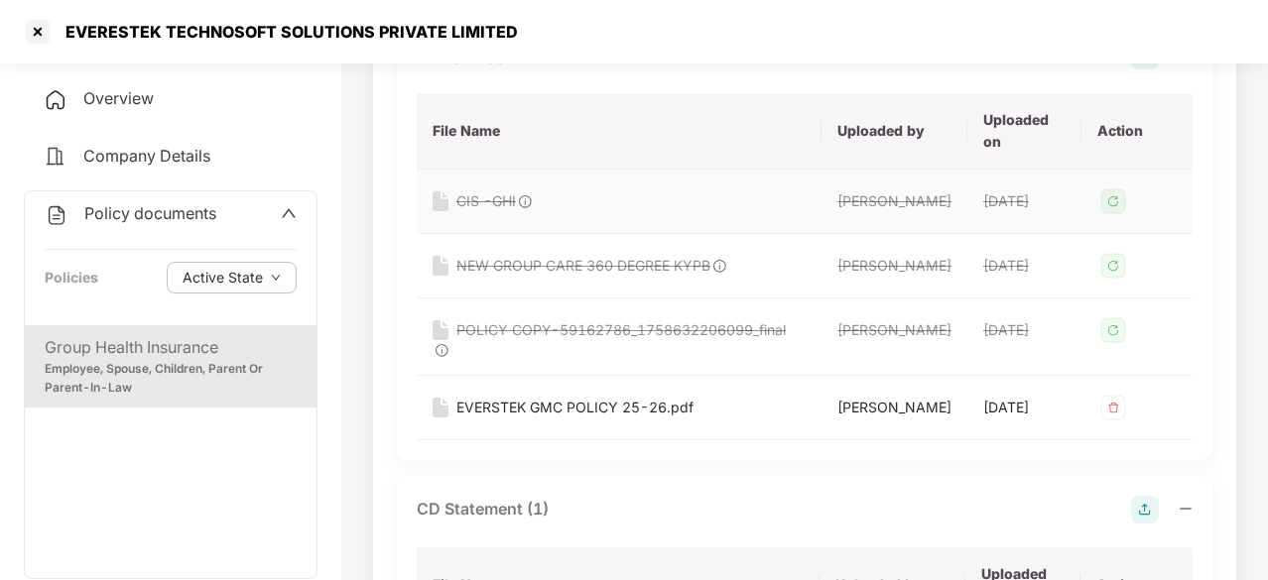
scroll to position [288, 0]
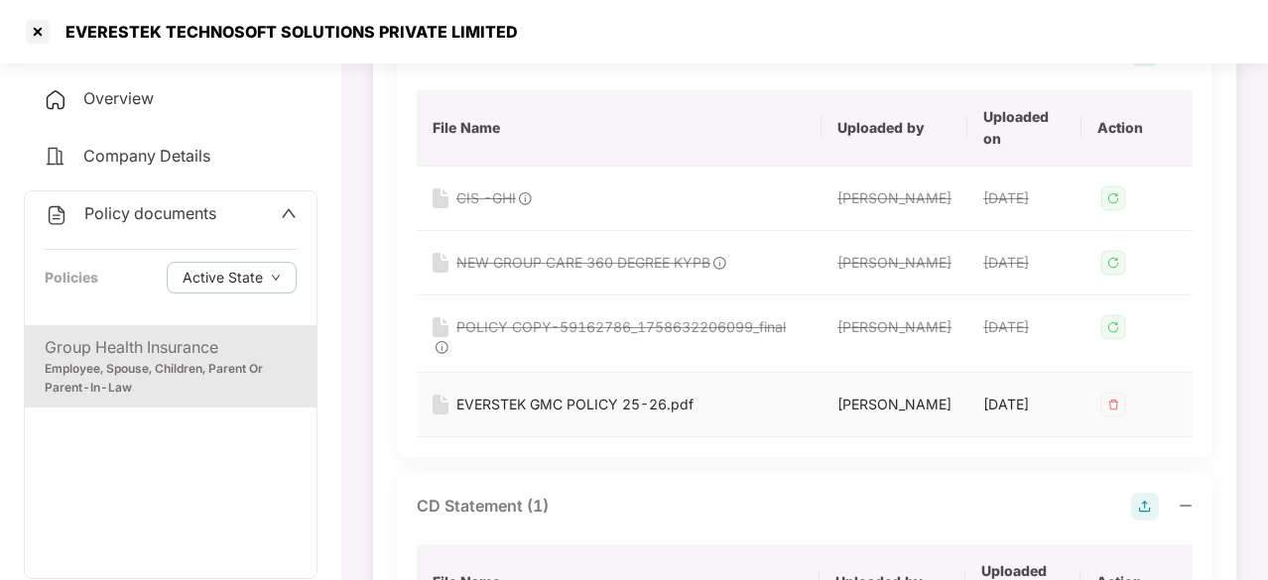
click at [554, 416] on div "EVERSTEK GMC POLICY 25-26.pdf" at bounding box center [574, 405] width 237 height 22
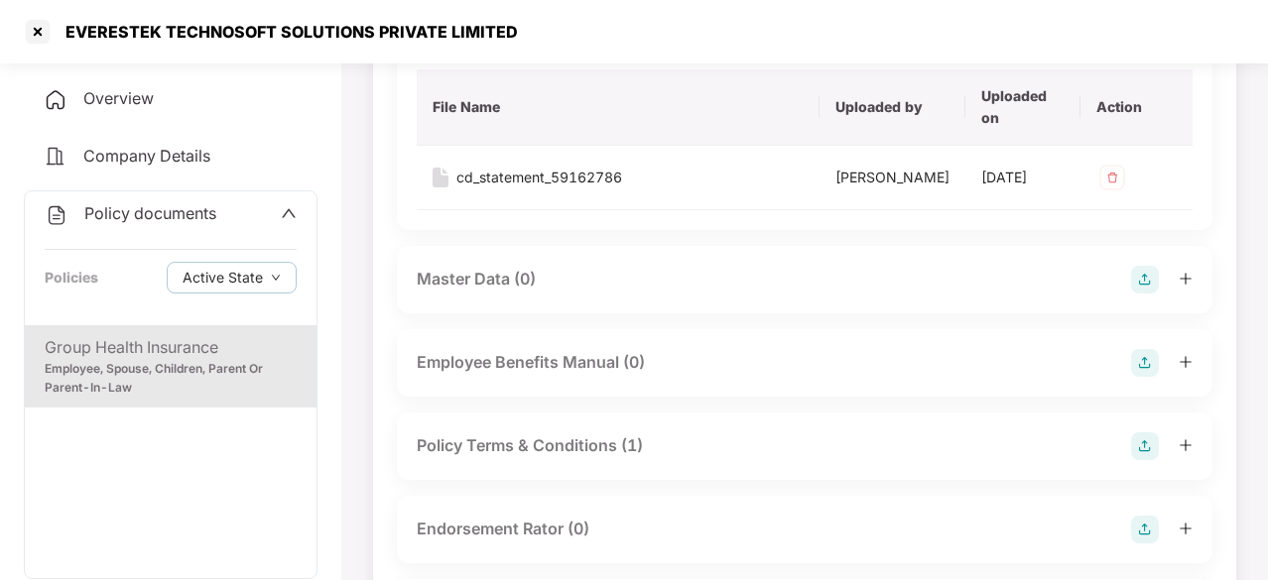
scroll to position [833, 0]
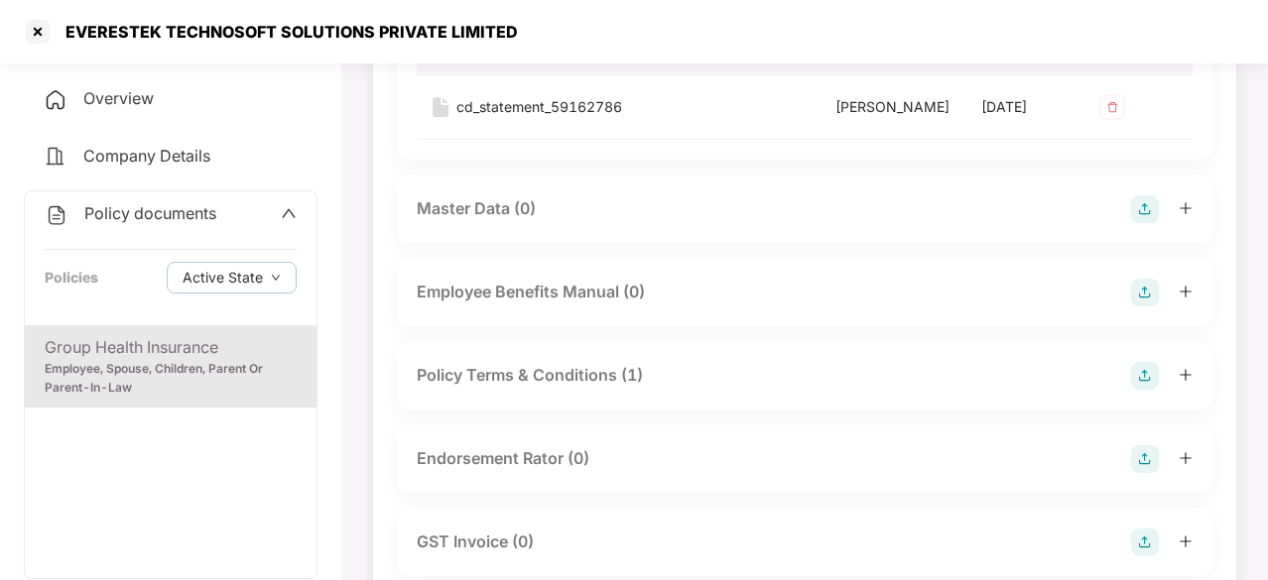
click at [499, 471] on div "Endorsement Rator (0)" at bounding box center [503, 458] width 173 height 25
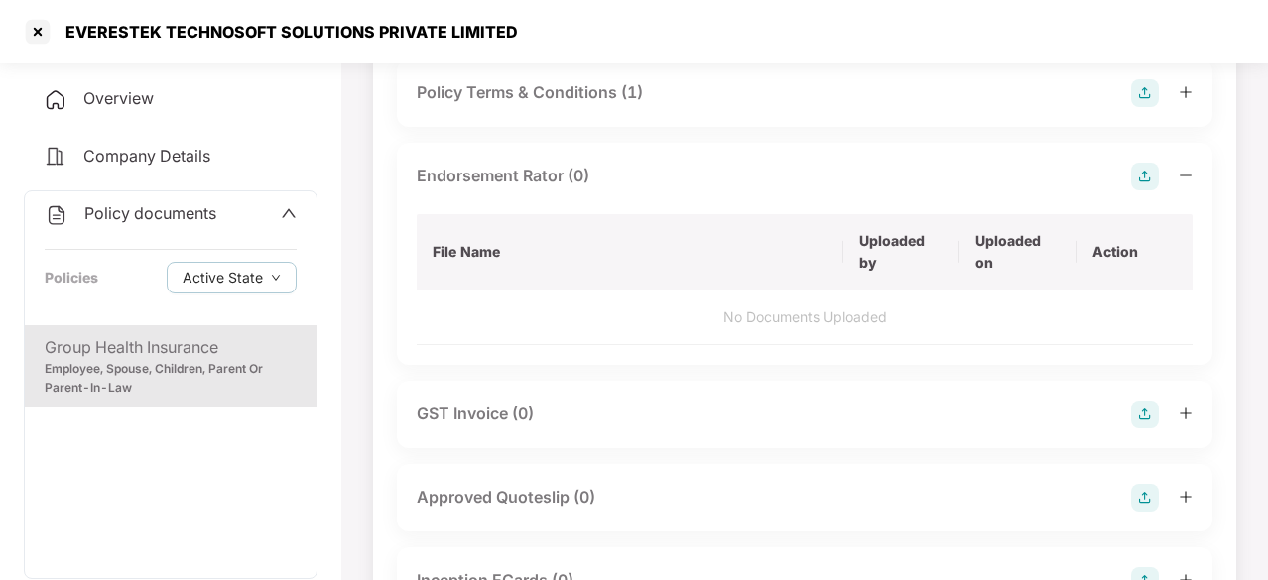
scroll to position [1117, 0]
click at [1149, 190] on img at bounding box center [1145, 176] width 28 height 28
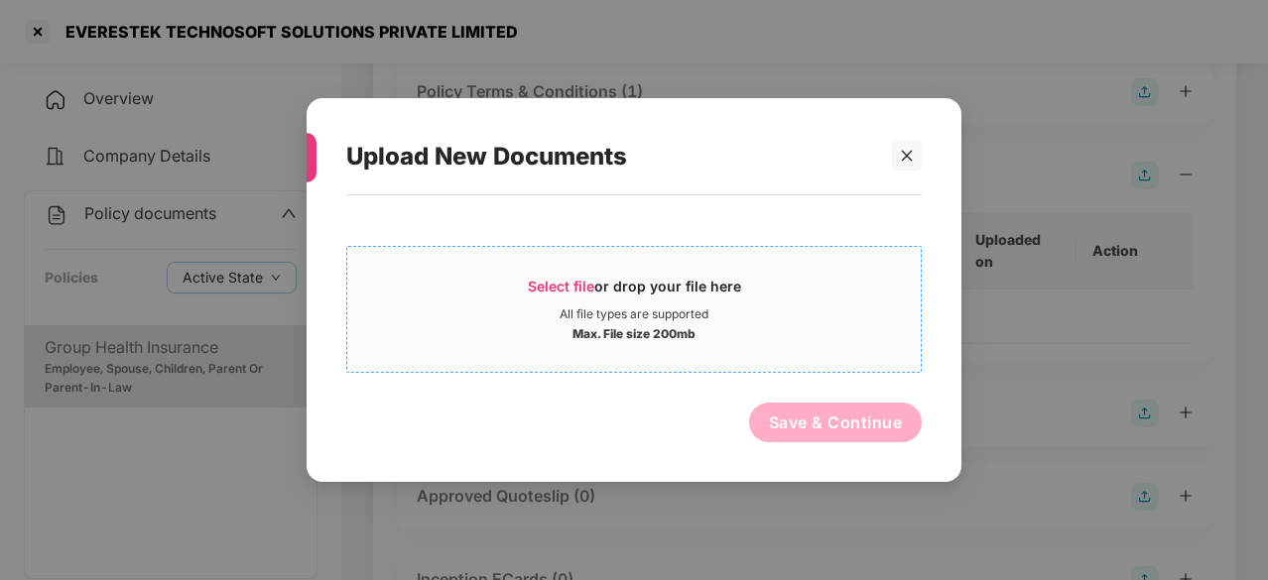
click at [651, 291] on div "Select file or drop your file here" at bounding box center [634, 292] width 213 height 30
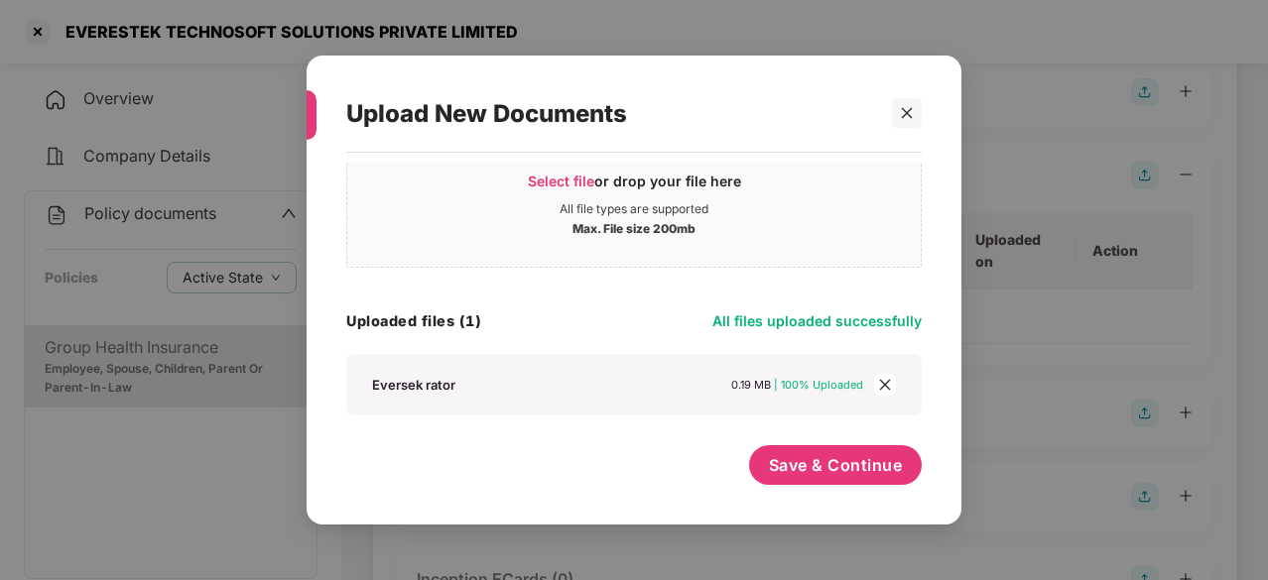
scroll to position [62, 0]
click at [863, 471] on span "Save & Continue" at bounding box center [836, 466] width 134 height 22
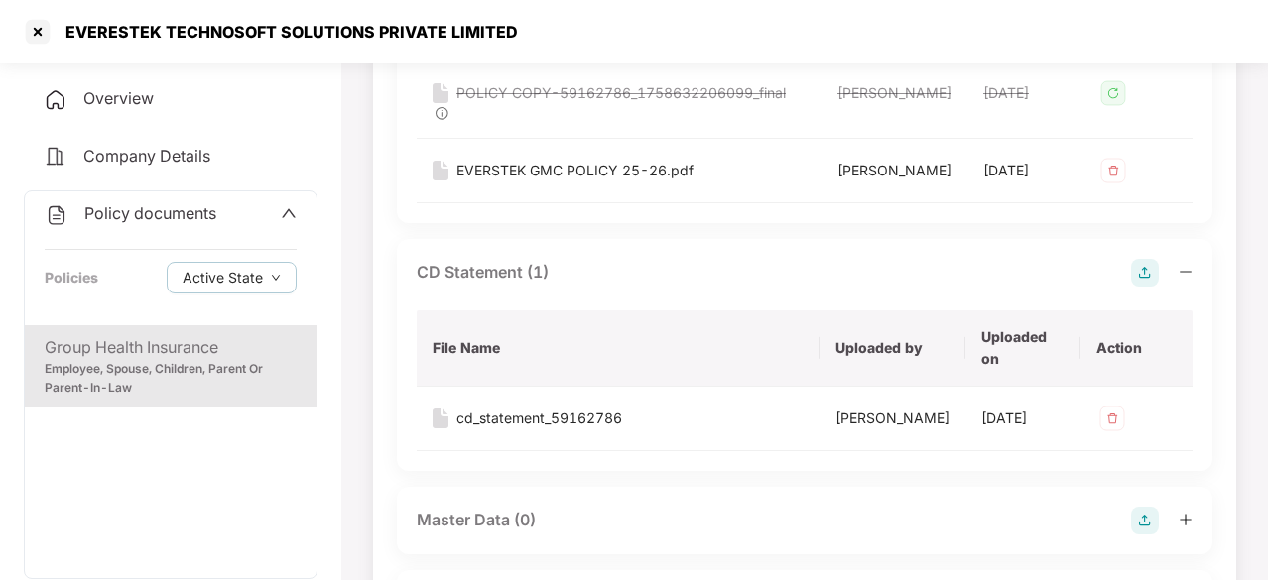
scroll to position [463, 0]
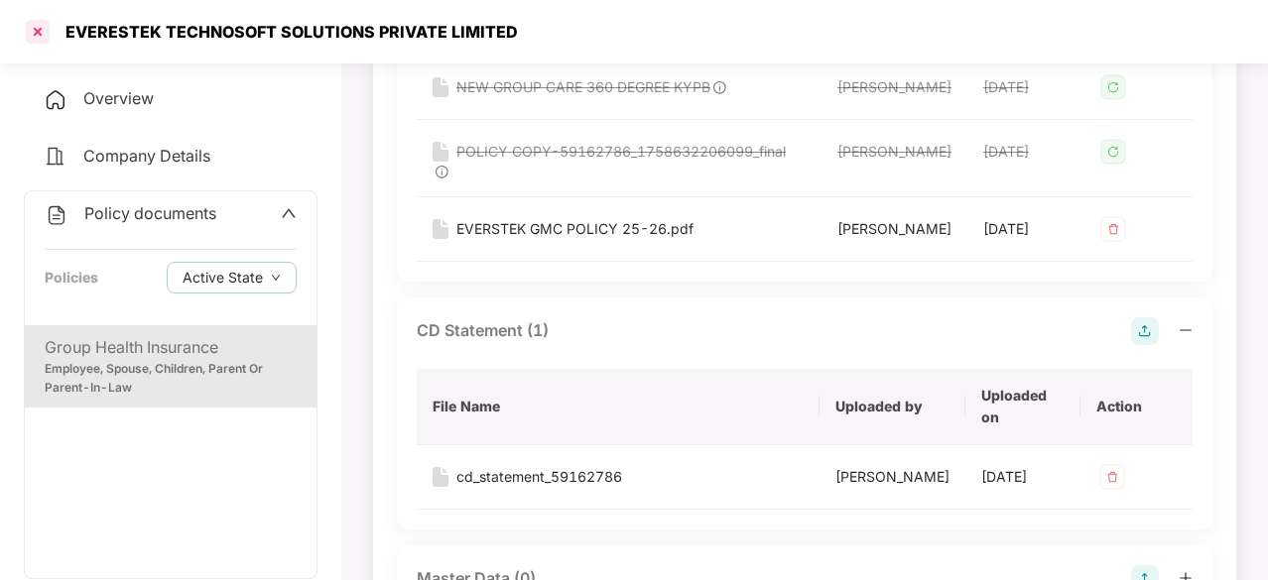
click at [47, 40] on div at bounding box center [38, 32] width 32 height 32
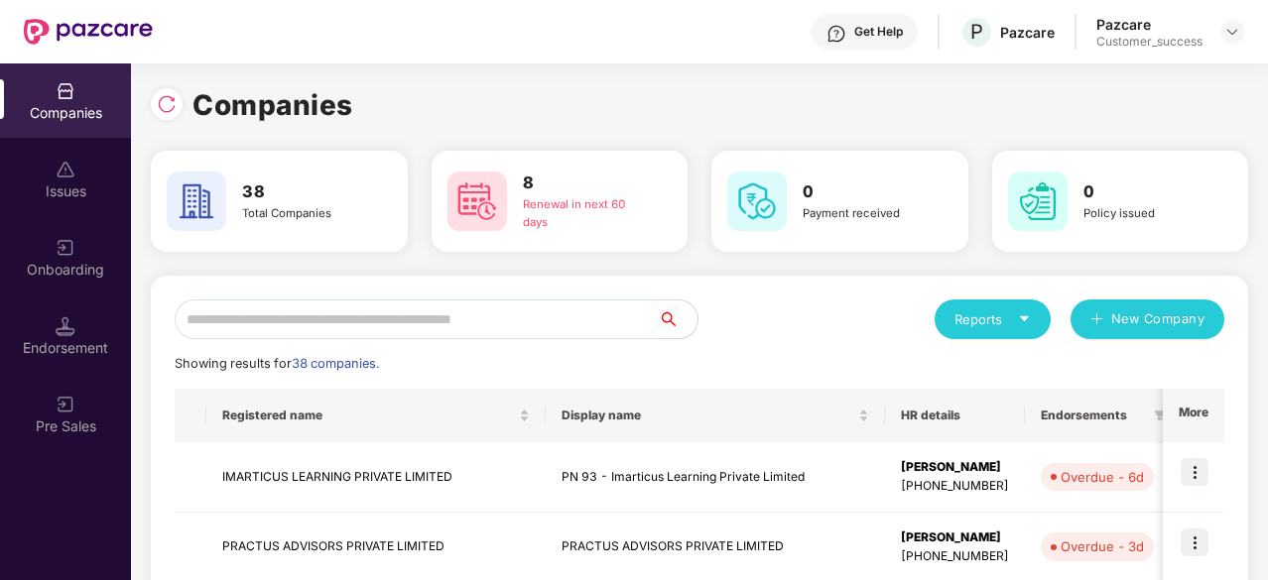
scroll to position [0, 0]
click at [337, 320] on input "text" at bounding box center [416, 320] width 483 height 40
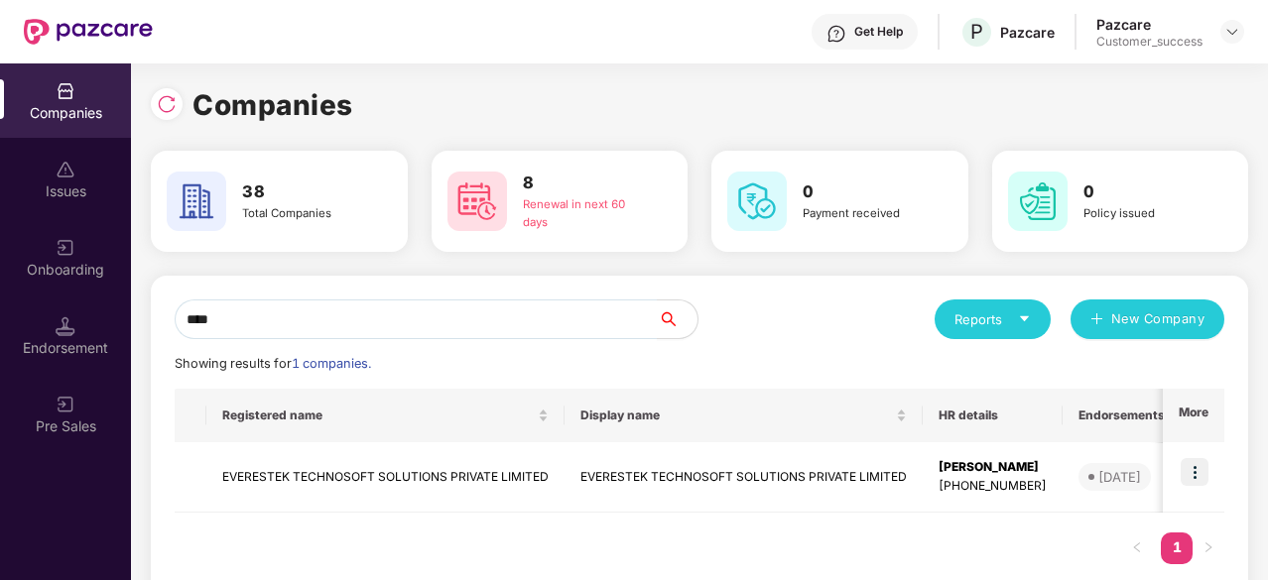
click at [74, 86] on img at bounding box center [66, 91] width 20 height 20
click at [314, 320] on input "****" at bounding box center [416, 320] width 483 height 40
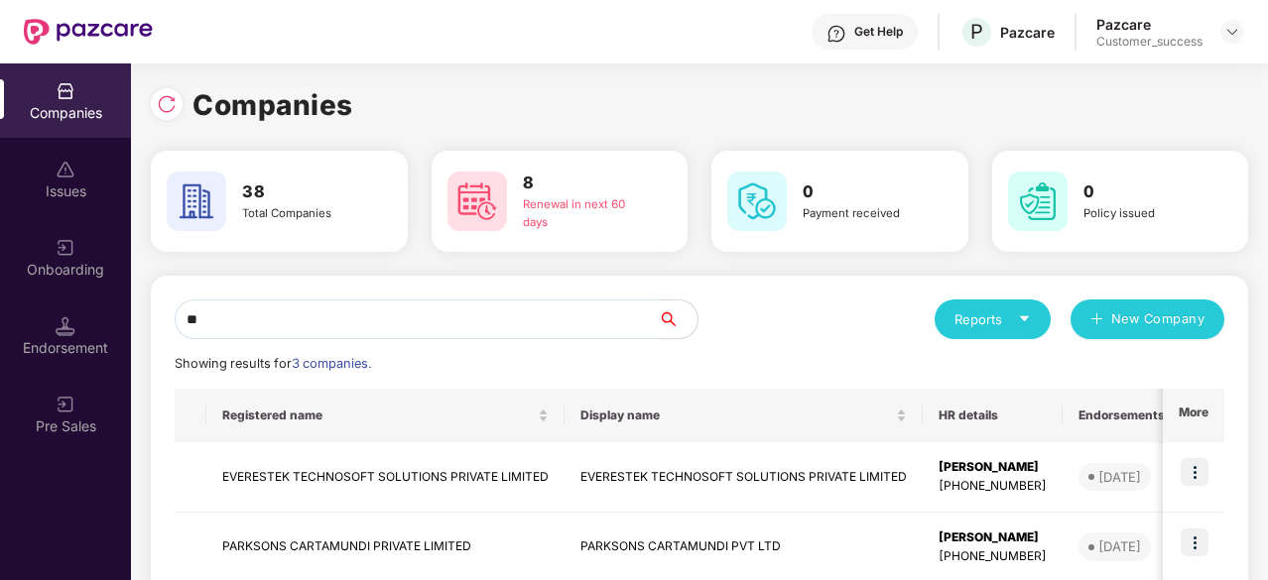
type input "*"
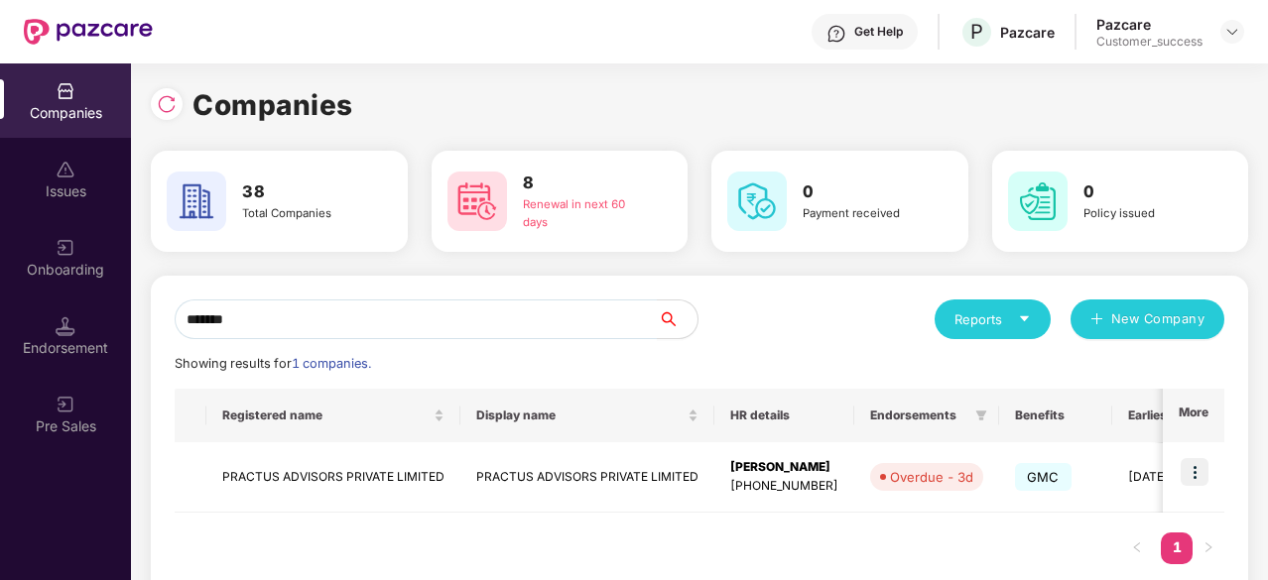
click at [54, 103] on div "Companies" at bounding box center [65, 113] width 131 height 20
drag, startPoint x: 340, startPoint y: 326, endPoint x: 8, endPoint y: 324, distance: 332.4
click at [8, 324] on div "Companies Issues Onboarding Endorsement Pre Sales Companies 38 Total Companies …" at bounding box center [634, 321] width 1268 height 517
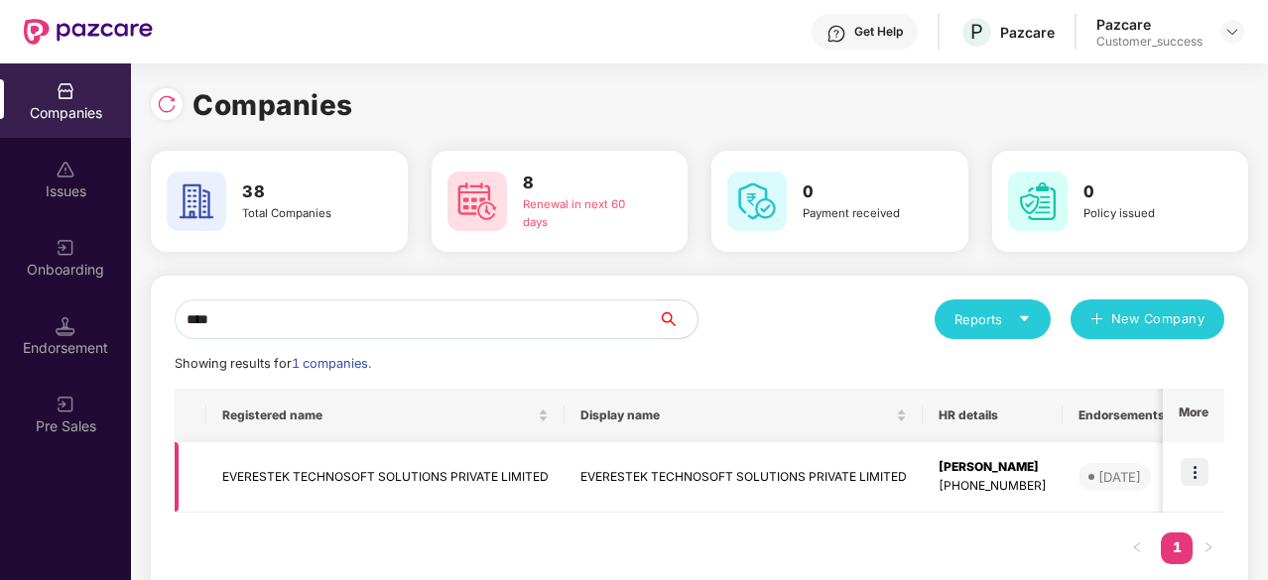
type input "****"
click at [1193, 479] on img at bounding box center [1195, 472] width 28 height 28
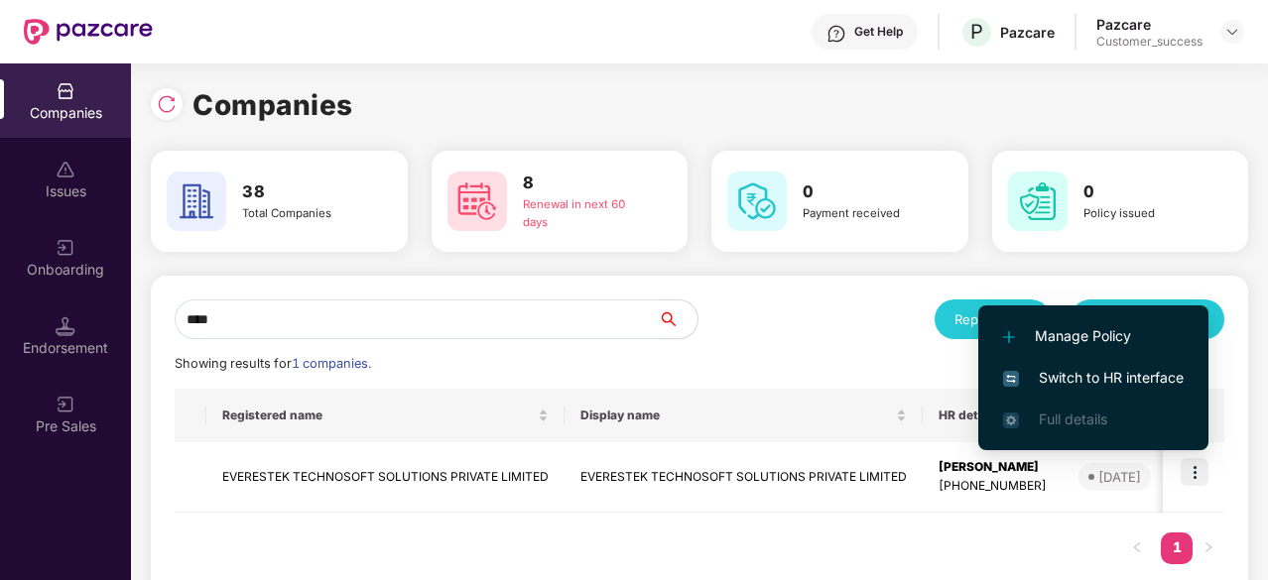
click at [1100, 379] on span "Switch to HR interface" at bounding box center [1093, 378] width 181 height 22
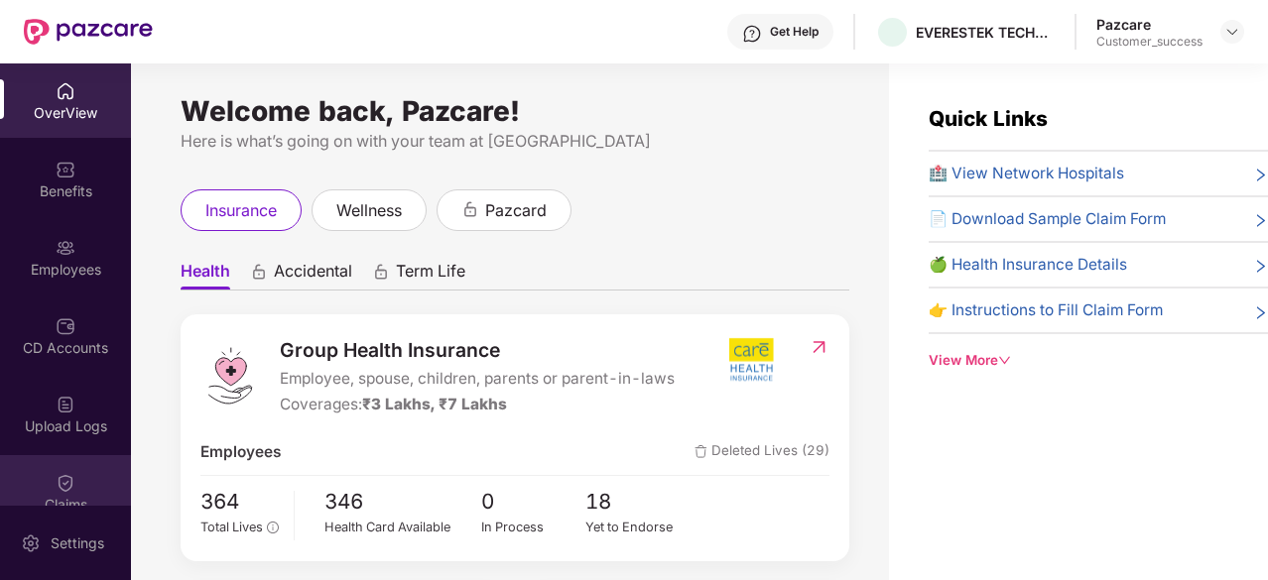
scroll to position [185, 0]
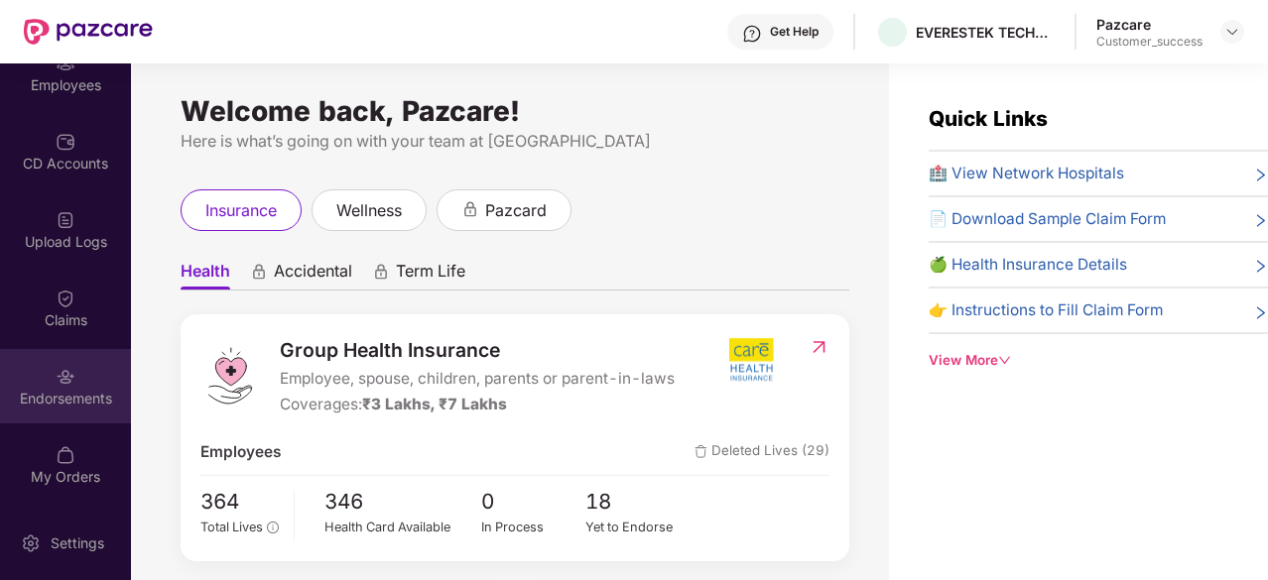
click at [60, 386] on img at bounding box center [66, 377] width 20 height 20
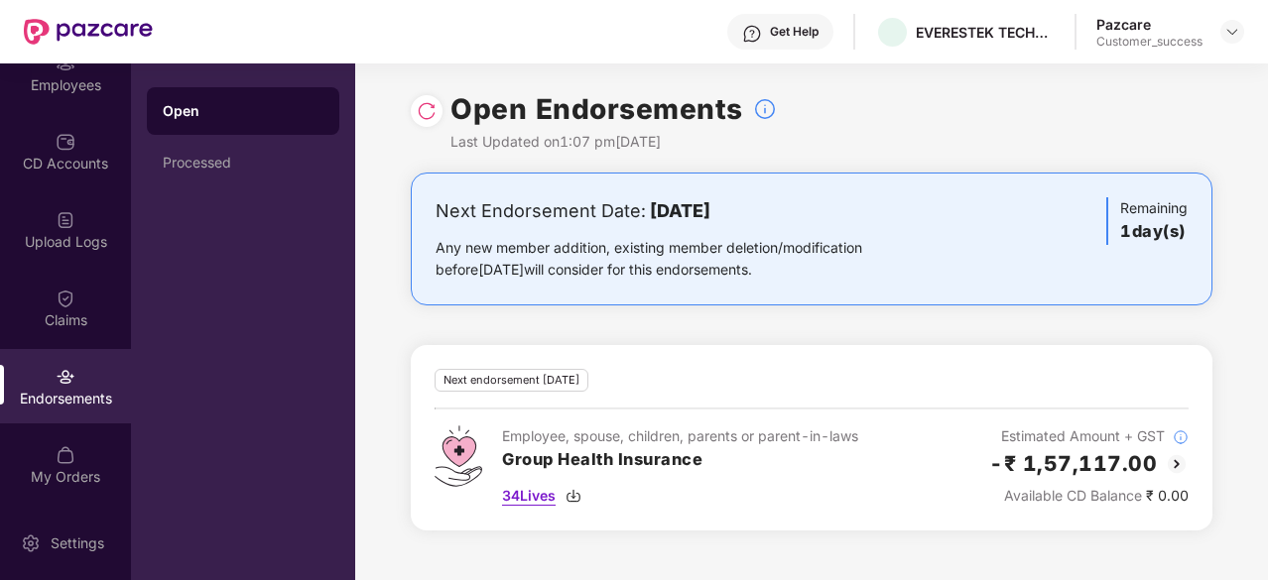
click at [569, 494] on img at bounding box center [574, 496] width 16 height 16
click at [936, 194] on div "Next Endorsement Date: 15 October 2025 Any new member addition, existing member…" at bounding box center [812, 239] width 802 height 133
click at [208, 140] on div "Processed" at bounding box center [243, 163] width 192 height 48
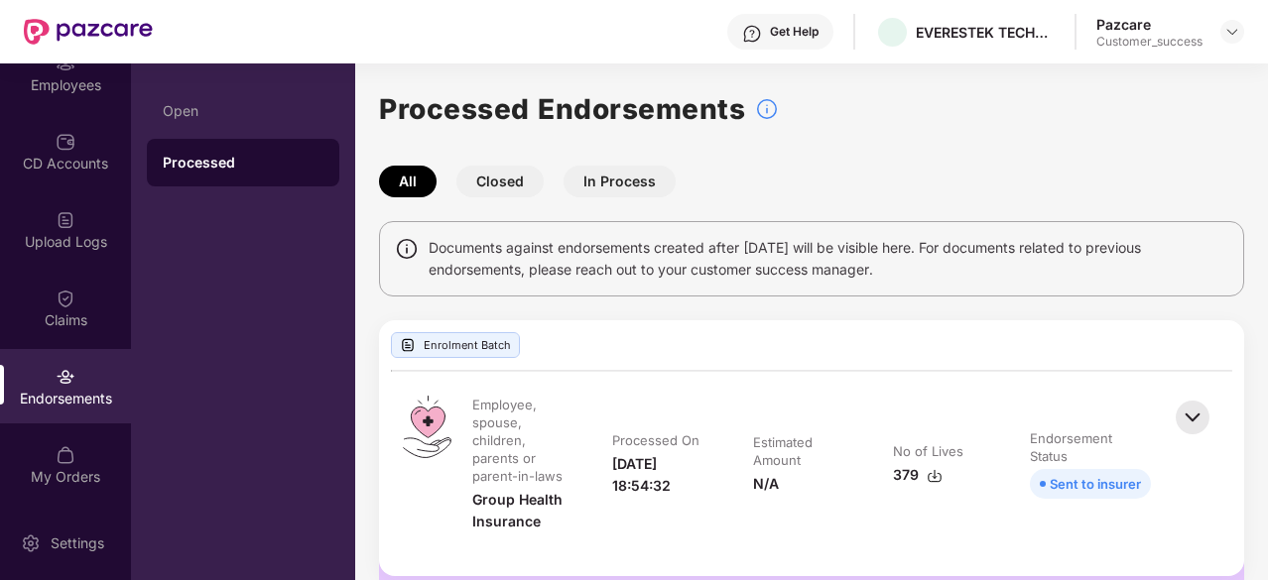
scroll to position [48, 0]
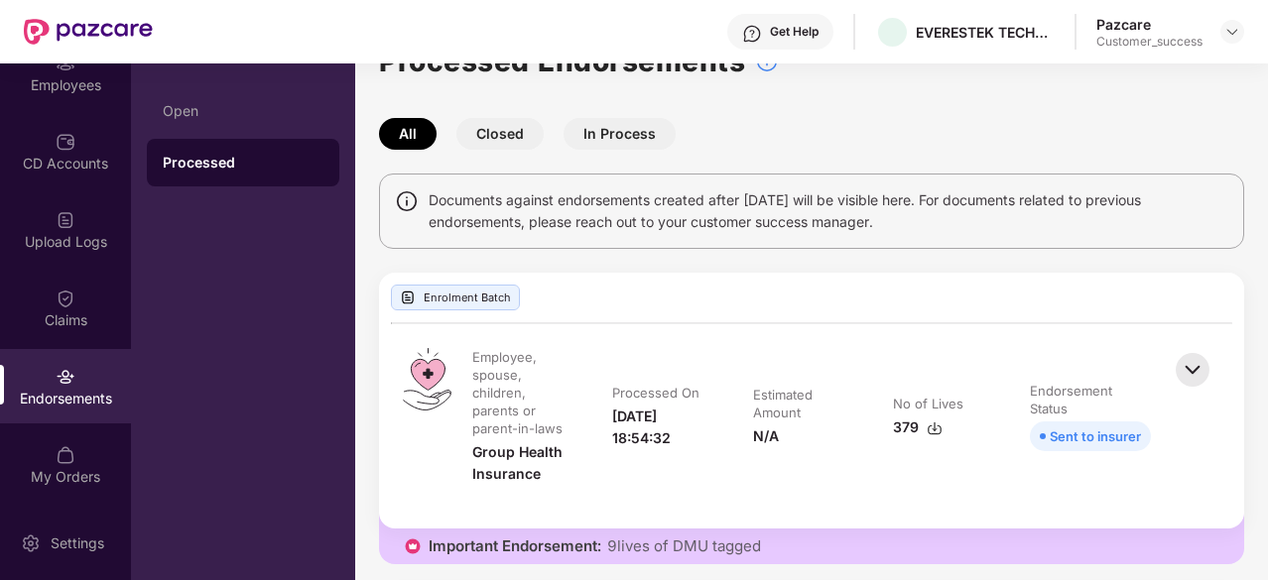
click at [933, 421] on img at bounding box center [935, 429] width 16 height 16
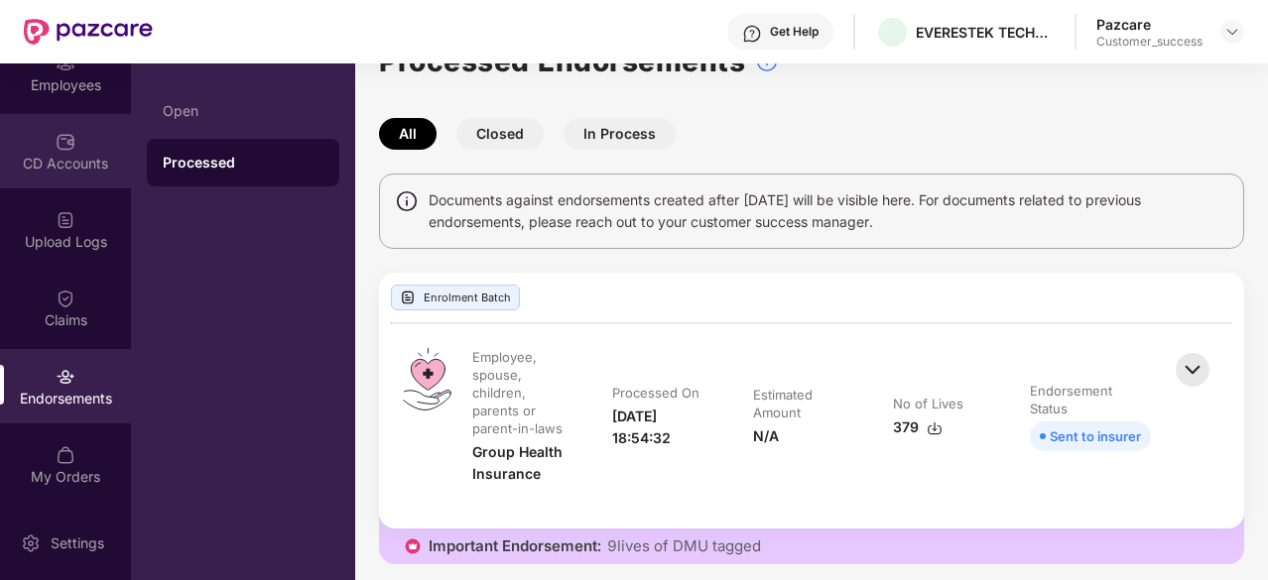
scroll to position [0, 0]
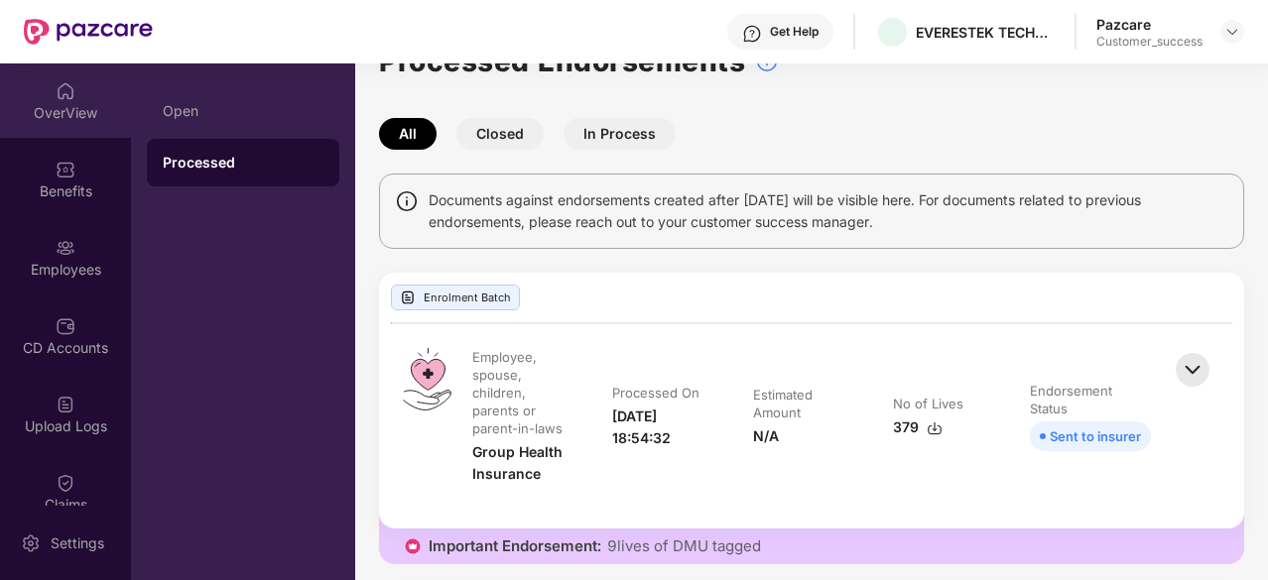
click at [56, 87] on img at bounding box center [66, 91] width 20 height 20
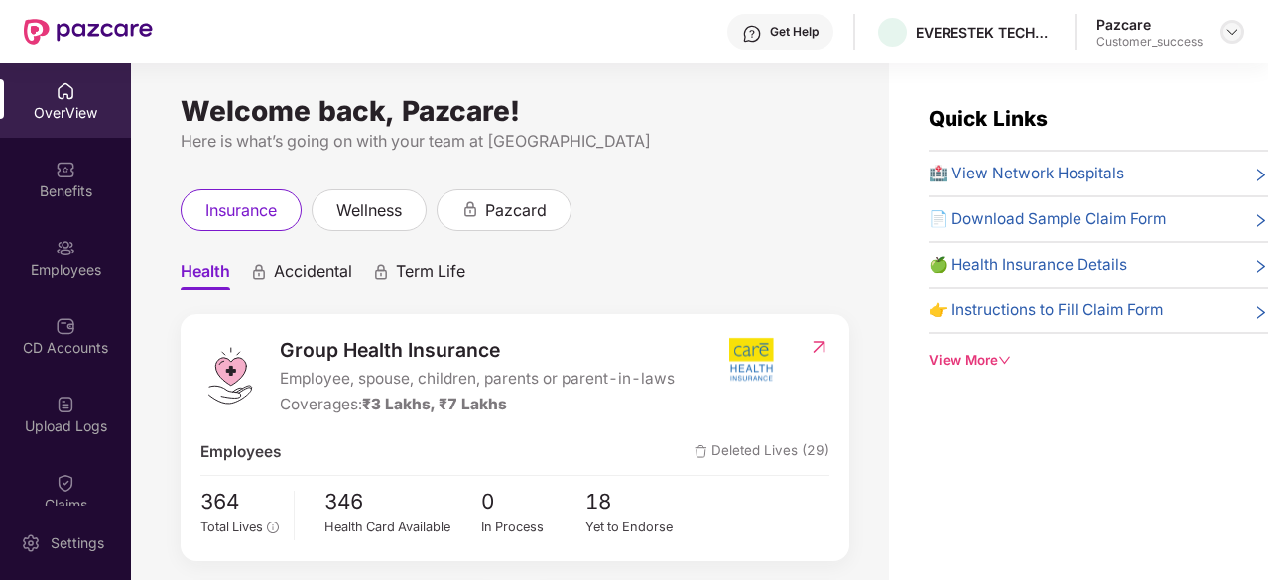
click at [1235, 28] on img at bounding box center [1232, 32] width 16 height 16
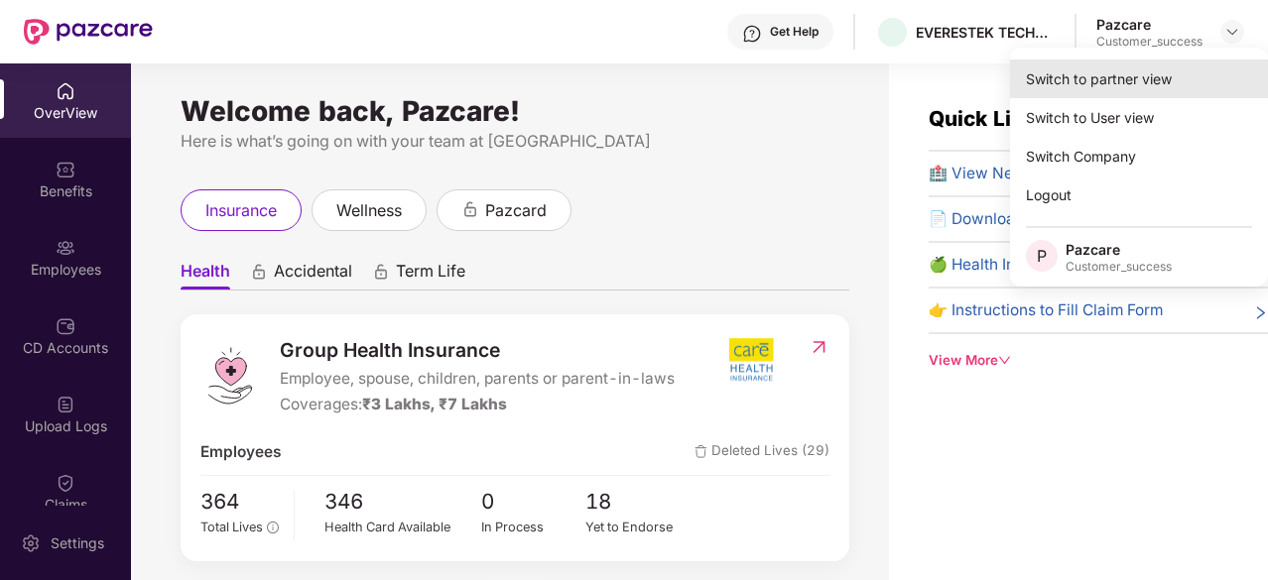
click at [1089, 88] on div "Switch to partner view" at bounding box center [1139, 79] width 258 height 39
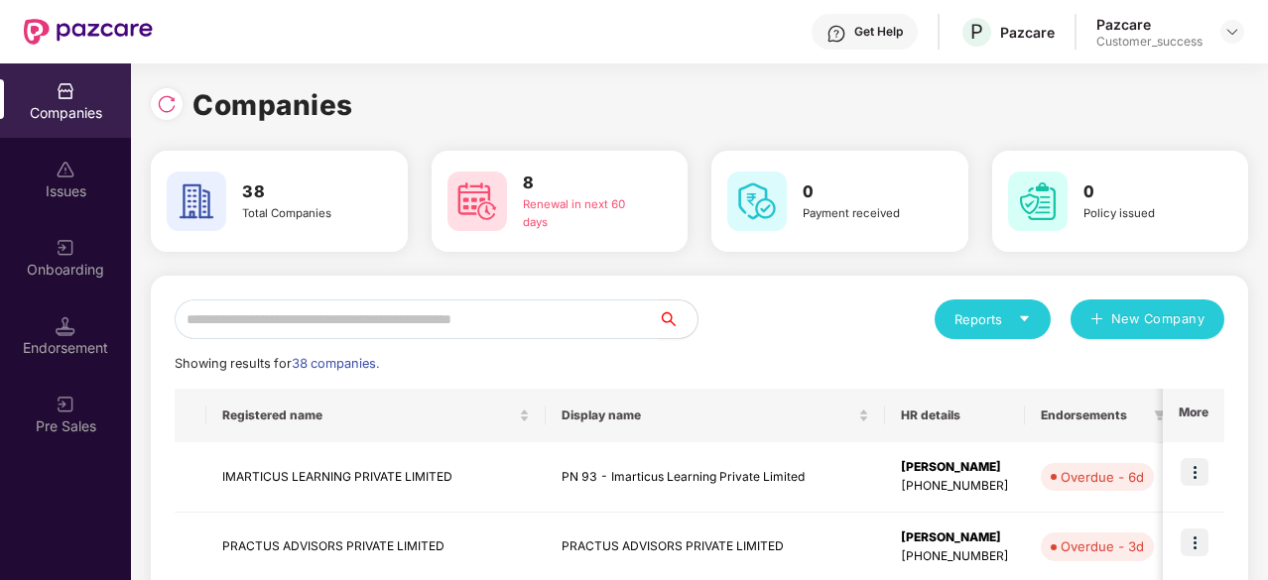
click at [340, 315] on input "text" at bounding box center [416, 320] width 483 height 40
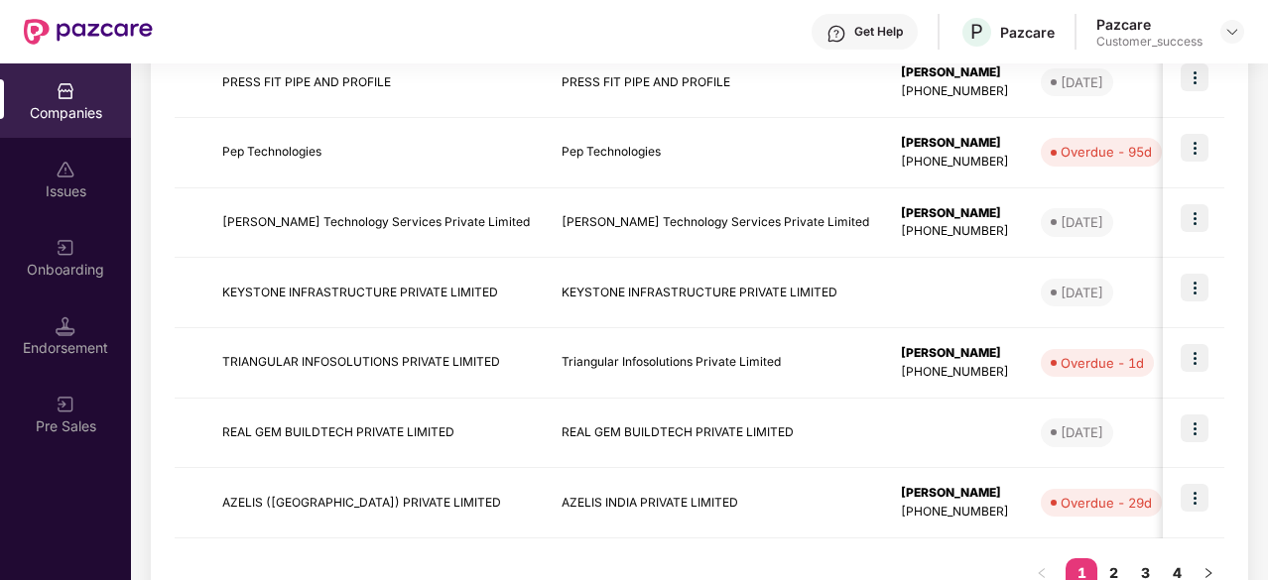
scroll to position [671, 0]
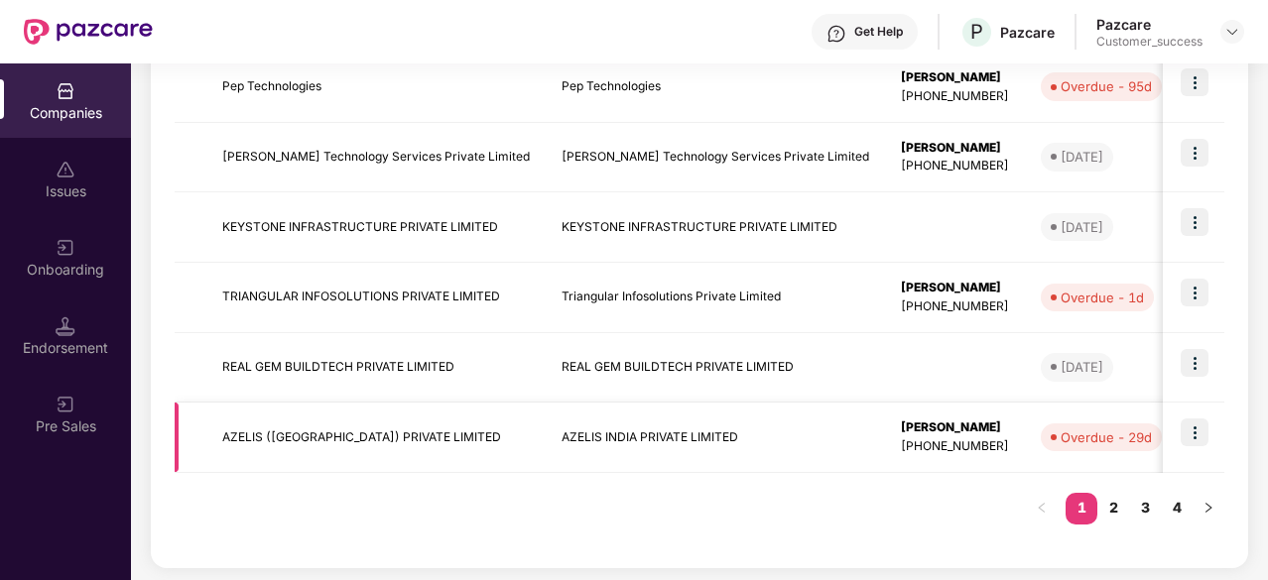
type input "**"
click at [1193, 429] on img at bounding box center [1195, 433] width 28 height 28
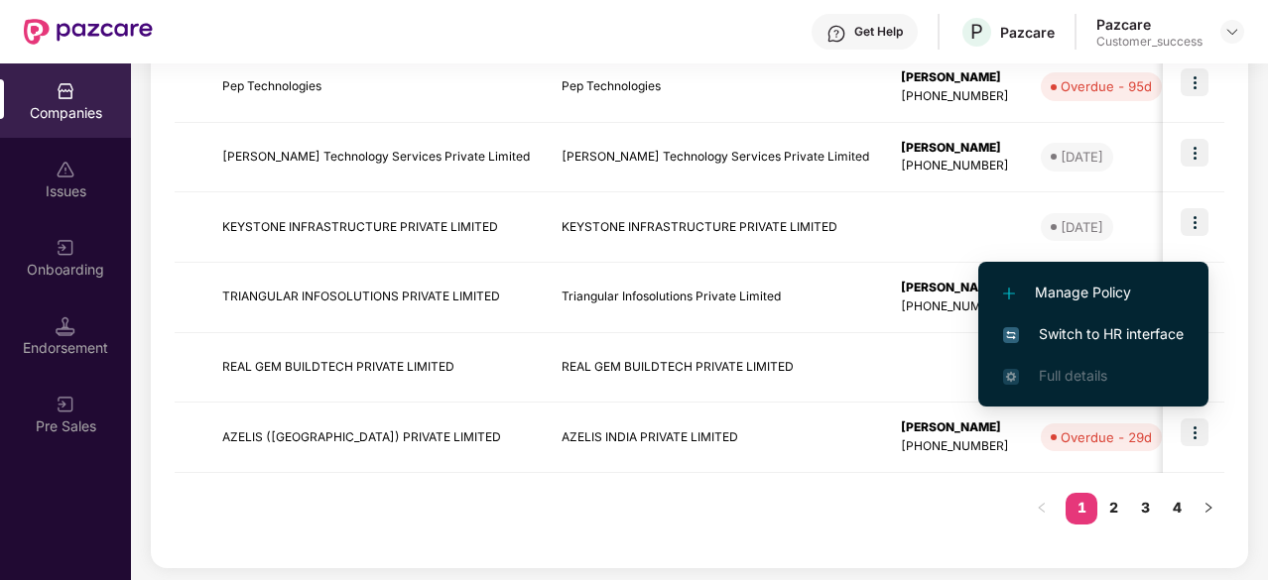
click at [1075, 329] on span "Switch to HR interface" at bounding box center [1093, 334] width 181 height 22
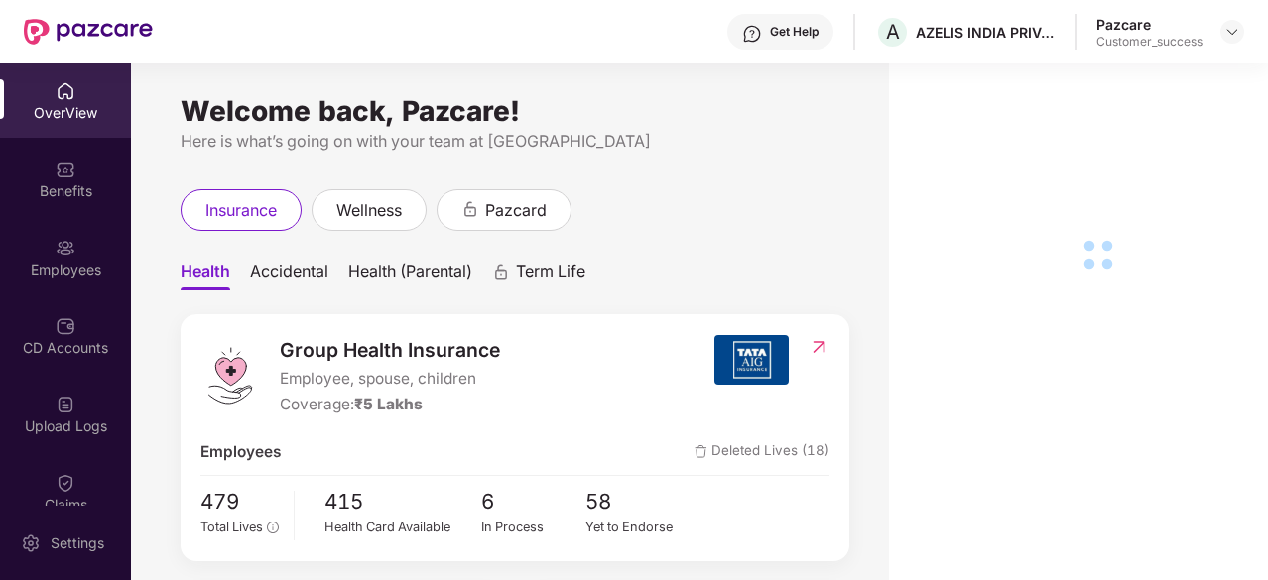
click at [53, 275] on div "Employees" at bounding box center [65, 270] width 131 height 20
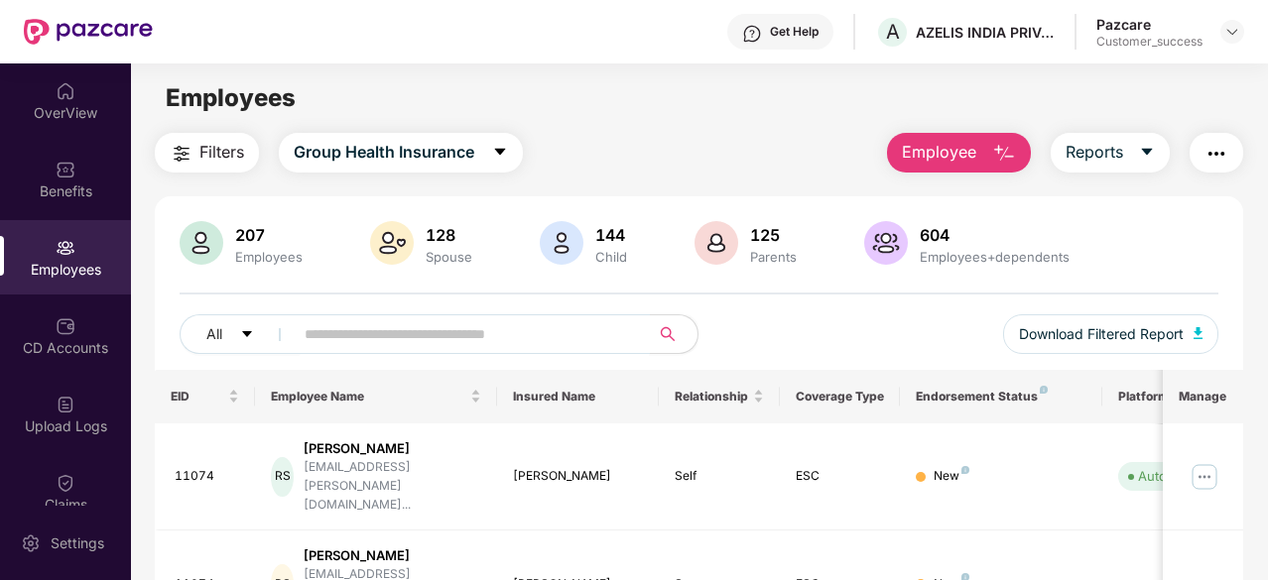
click at [367, 339] on input "text" at bounding box center [464, 334] width 318 height 30
paste input "**********"
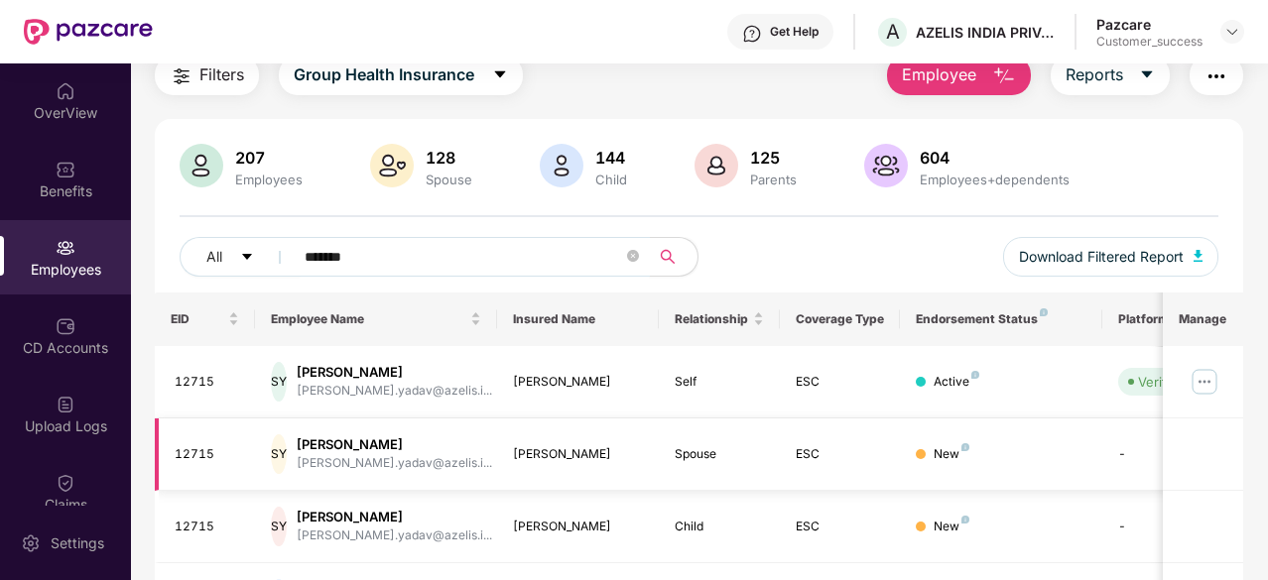
scroll to position [70, 0]
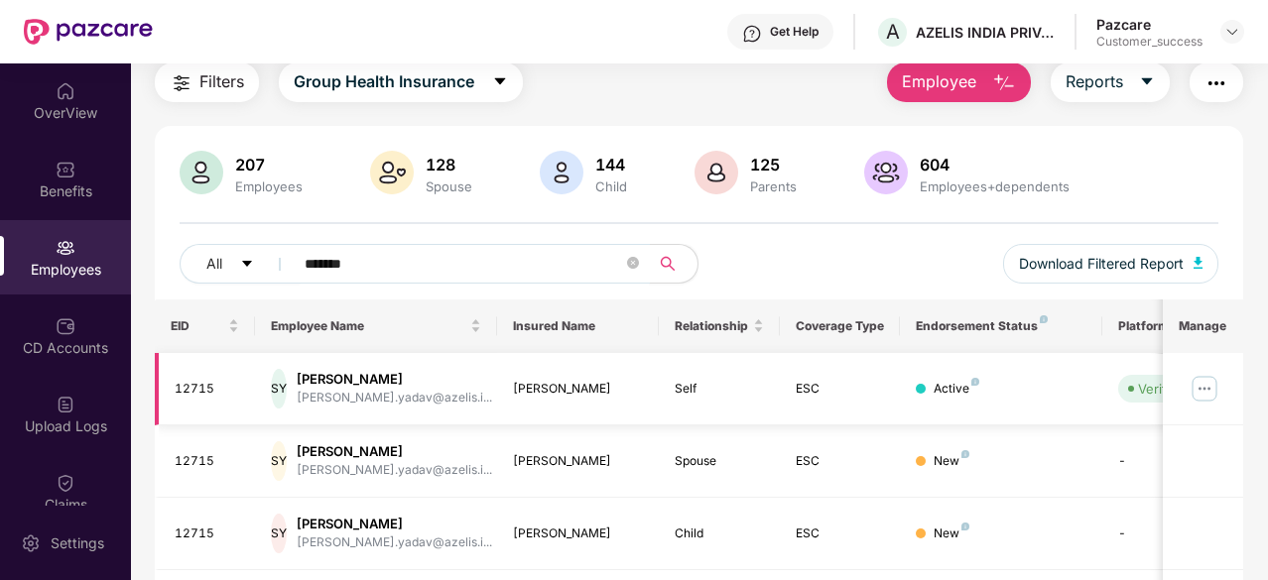
type input "*******"
click at [1207, 400] on img at bounding box center [1205, 389] width 32 height 32
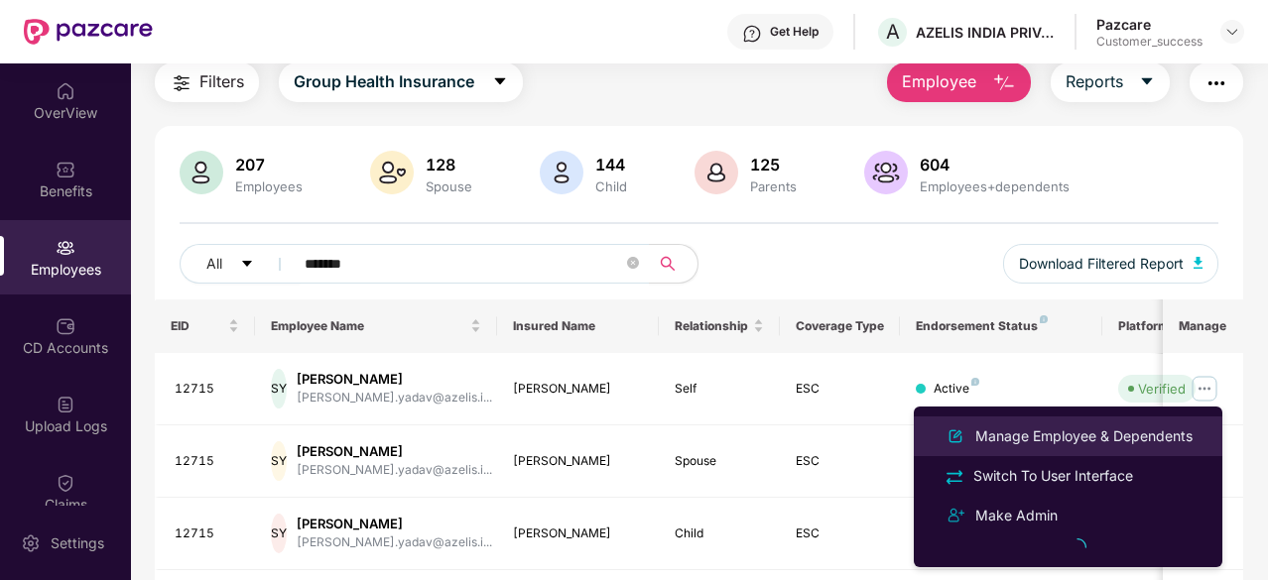
click at [1062, 438] on div "Manage Employee & Dependents" at bounding box center [1083, 437] width 225 height 22
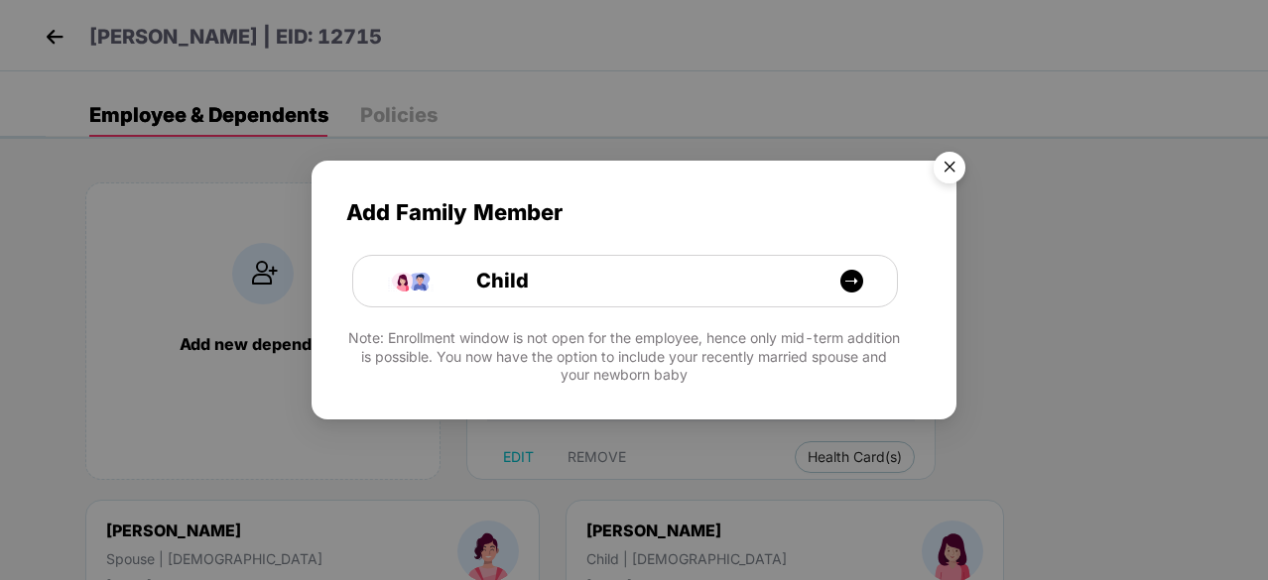
click at [947, 170] on img "Close" at bounding box center [950, 171] width 56 height 56
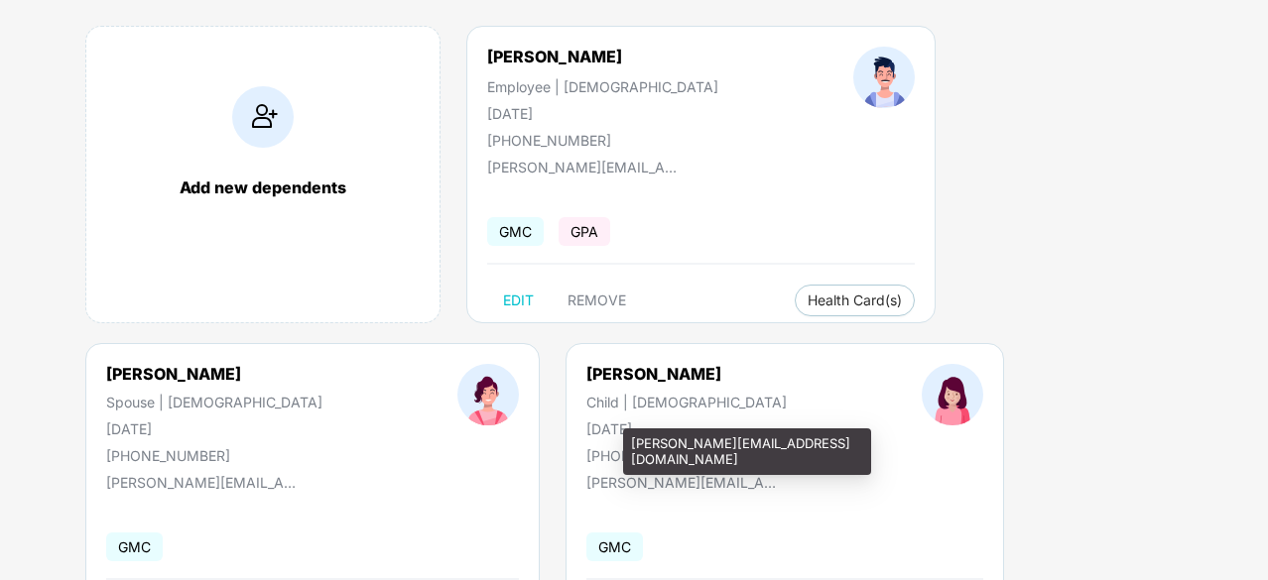
scroll to position [266, 0]
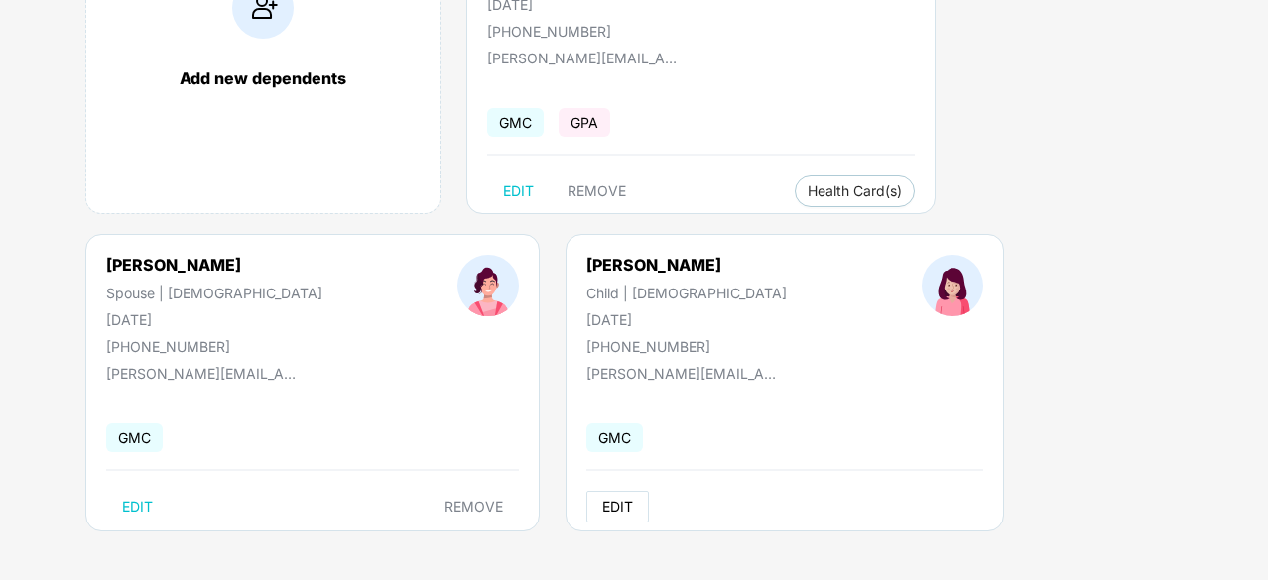
click at [602, 499] on span "EDIT" at bounding box center [617, 507] width 31 height 16
select select "*****"
select select "******"
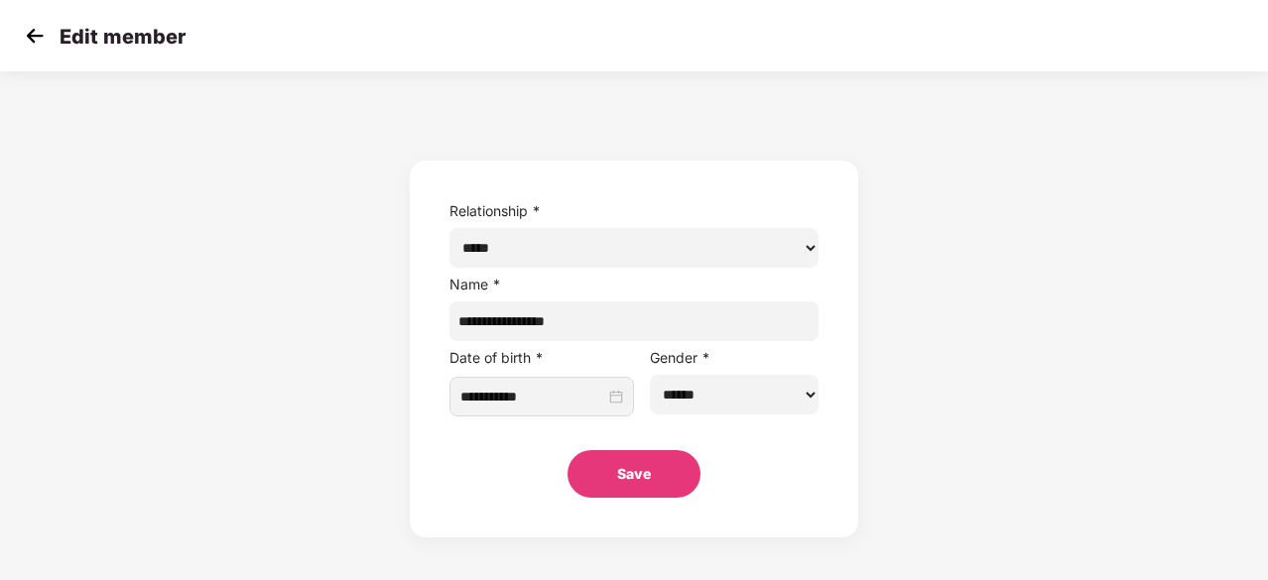
scroll to position [0, 0]
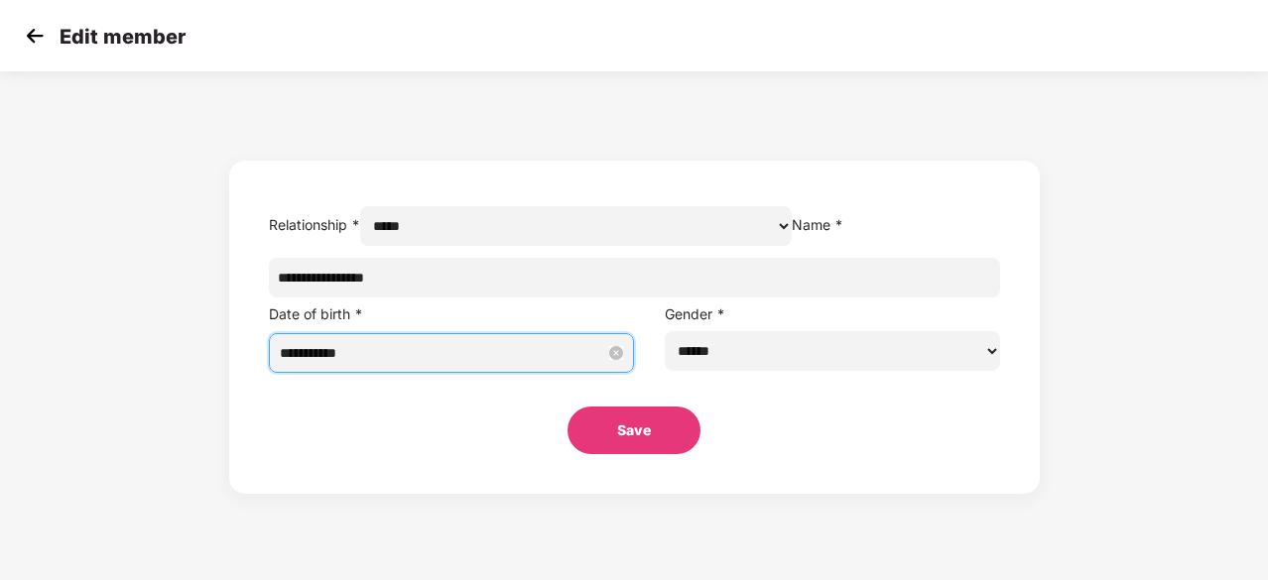
click at [558, 364] on input "**********" at bounding box center [443, 353] width 326 height 22
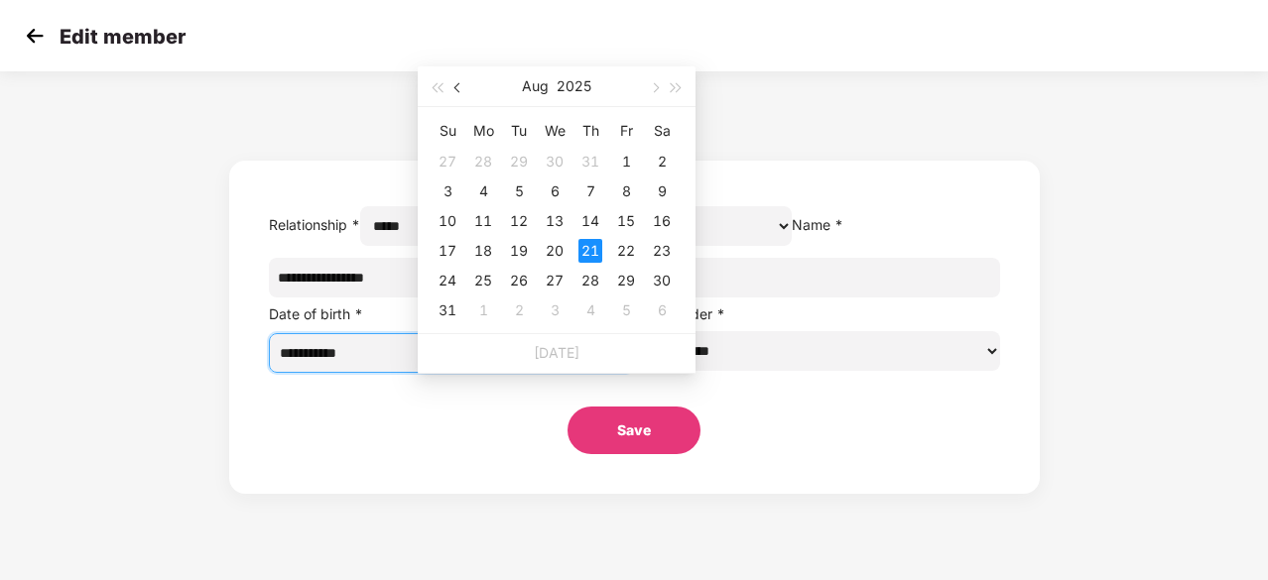
click at [456, 86] on span "button" at bounding box center [459, 88] width 10 height 10
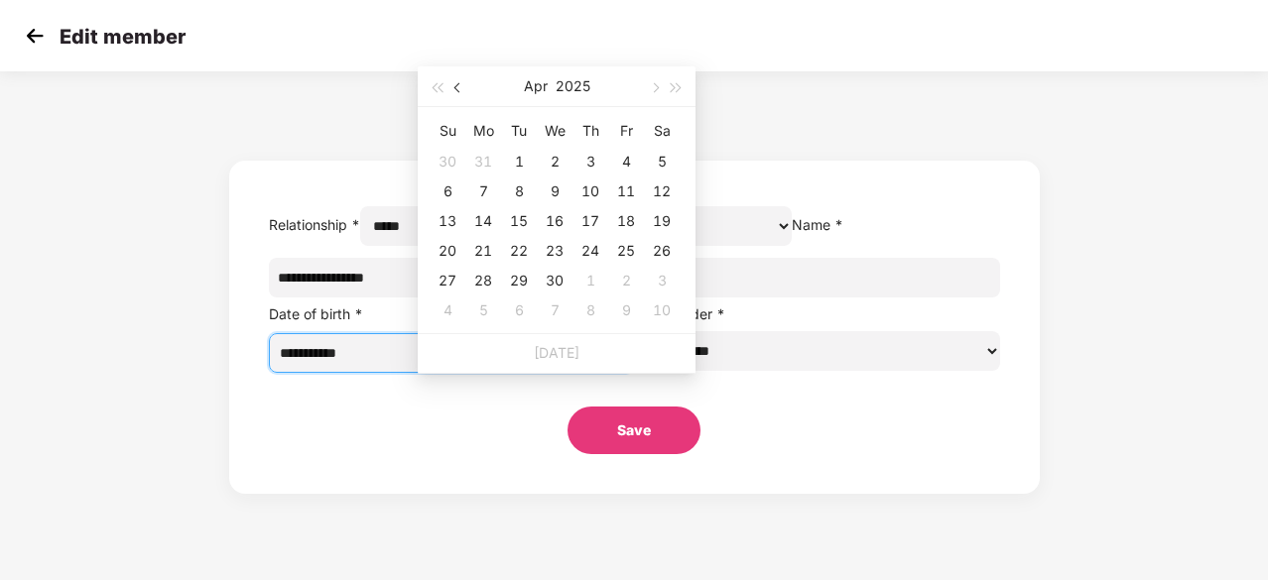
click at [456, 86] on span "button" at bounding box center [459, 88] width 10 height 10
click at [571, 97] on button "2025" at bounding box center [573, 86] width 35 height 40
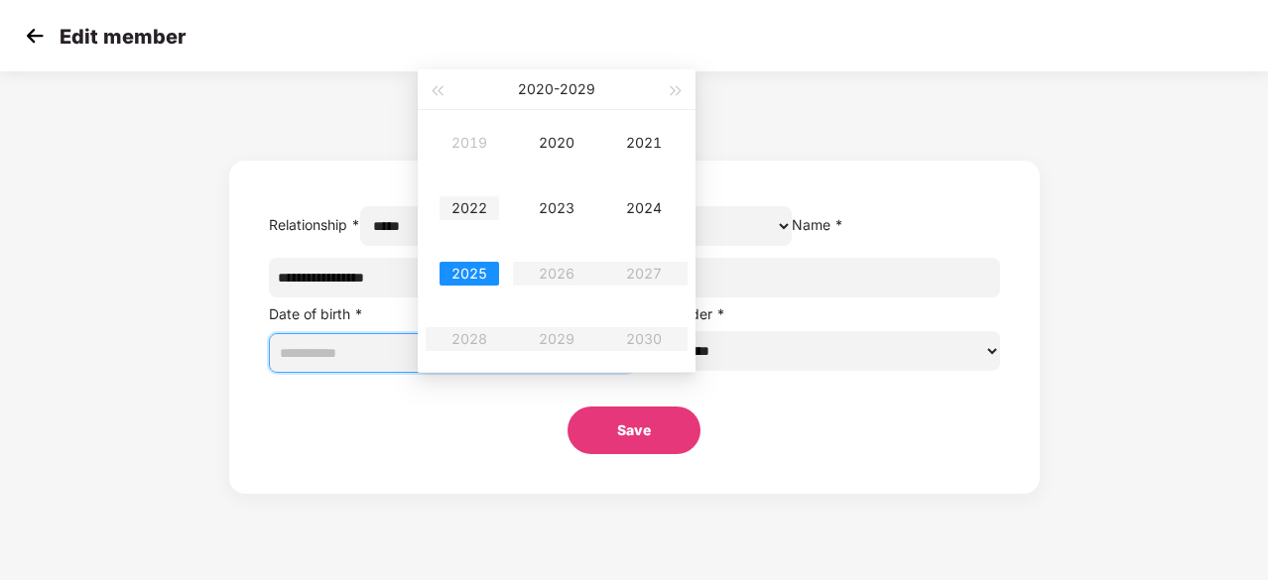
click at [481, 212] on div "2022" at bounding box center [470, 208] width 60 height 24
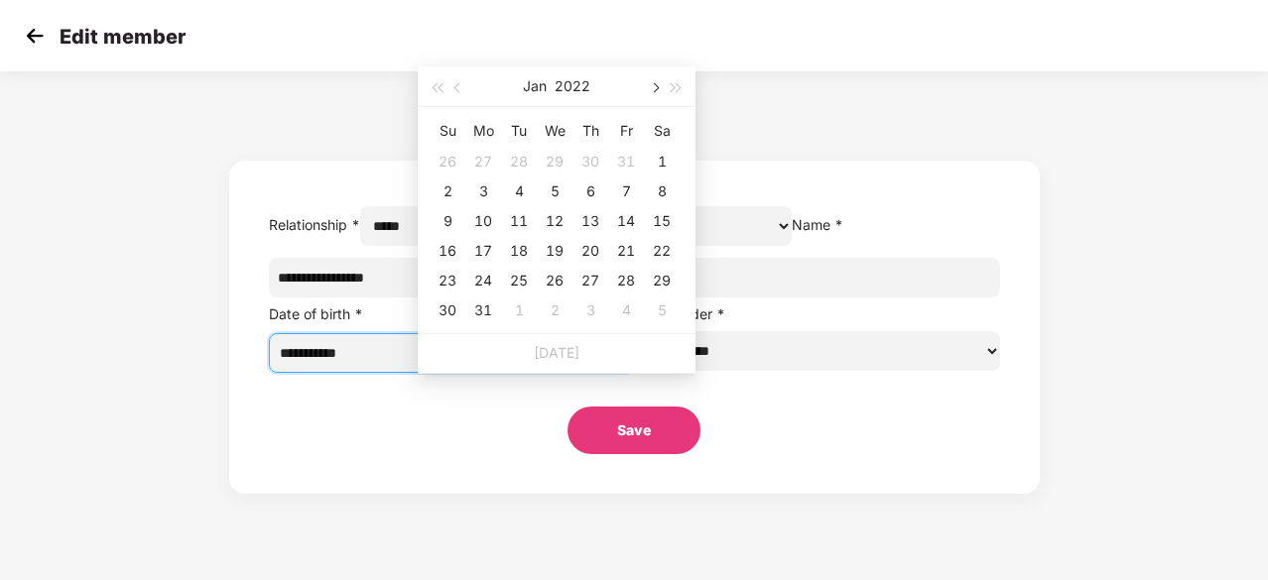
click at [651, 86] on span "button" at bounding box center [654, 88] width 10 height 10
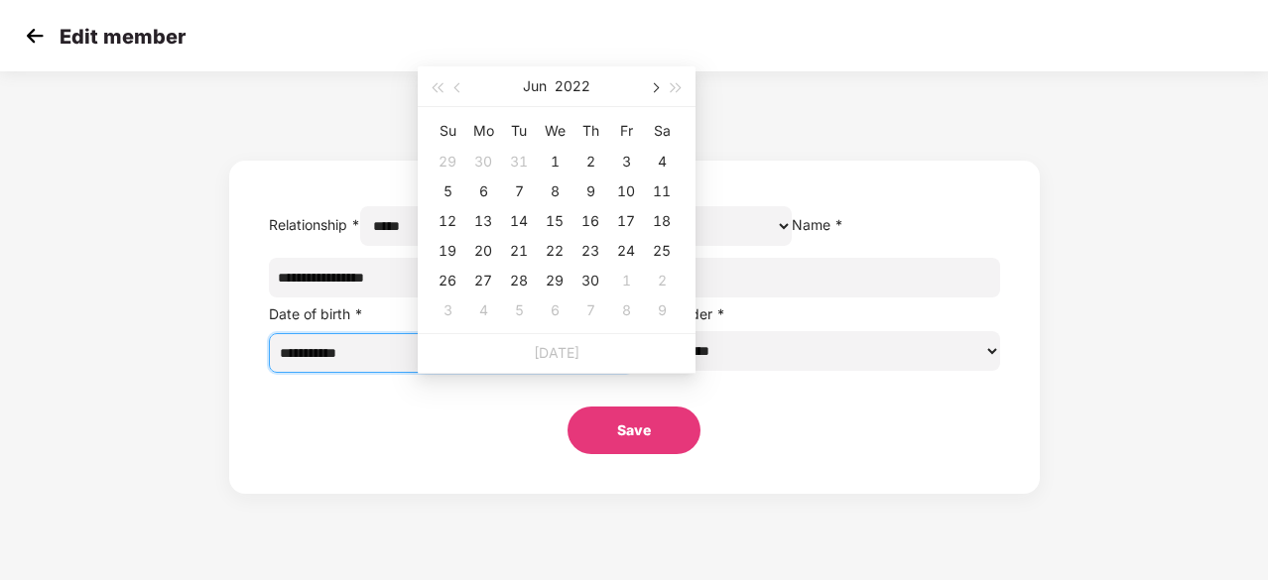
click at [651, 86] on span "button" at bounding box center [654, 88] width 10 height 10
type input "**********"
click at [446, 305] on div "31" at bounding box center [448, 311] width 24 height 24
click at [446, 302] on div "31" at bounding box center [448, 311] width 24 height 24
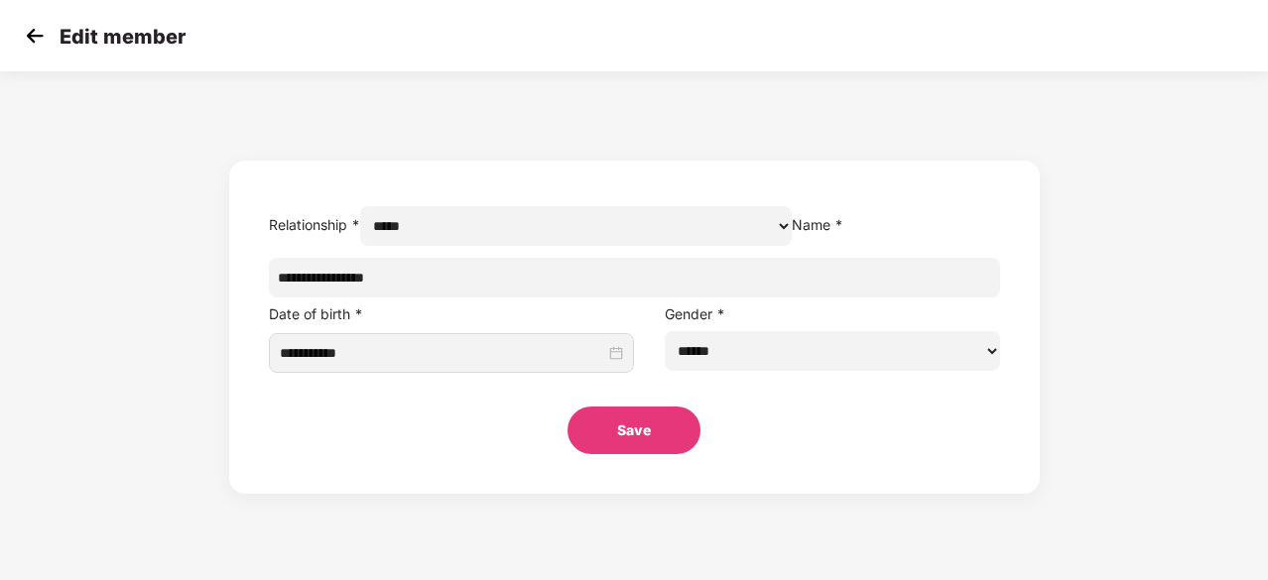
click at [654, 454] on button "Save" at bounding box center [634, 431] width 133 height 48
click at [12, 9] on div "Edit member" at bounding box center [634, 35] width 1268 height 71
click at [27, 28] on img at bounding box center [35, 36] width 30 height 30
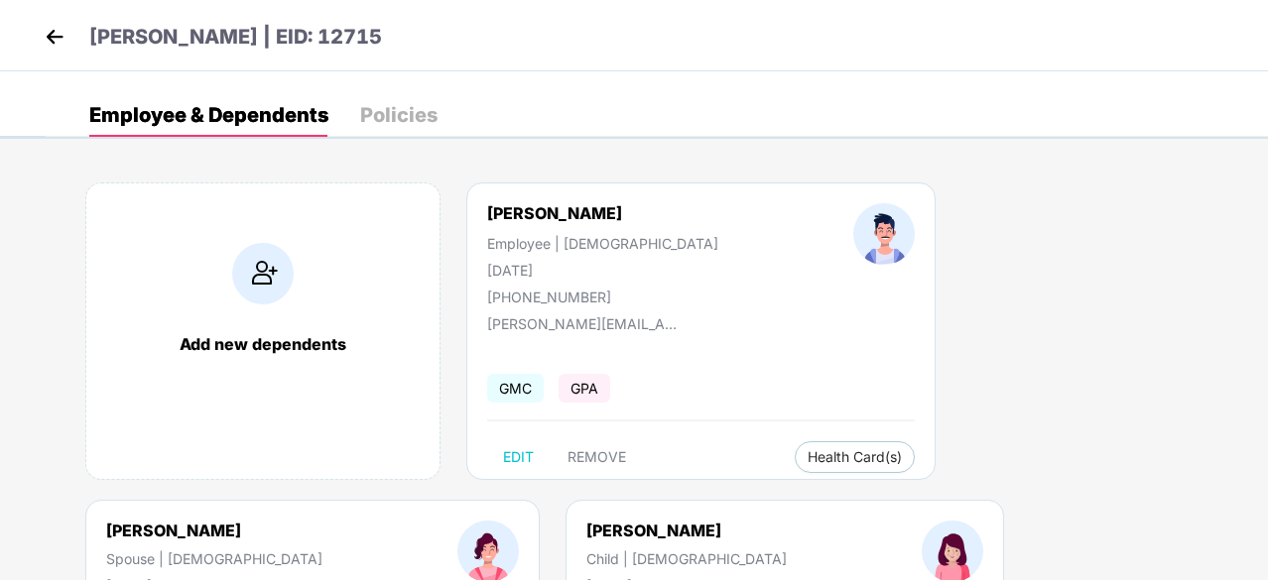
click at [54, 29] on img at bounding box center [55, 37] width 30 height 30
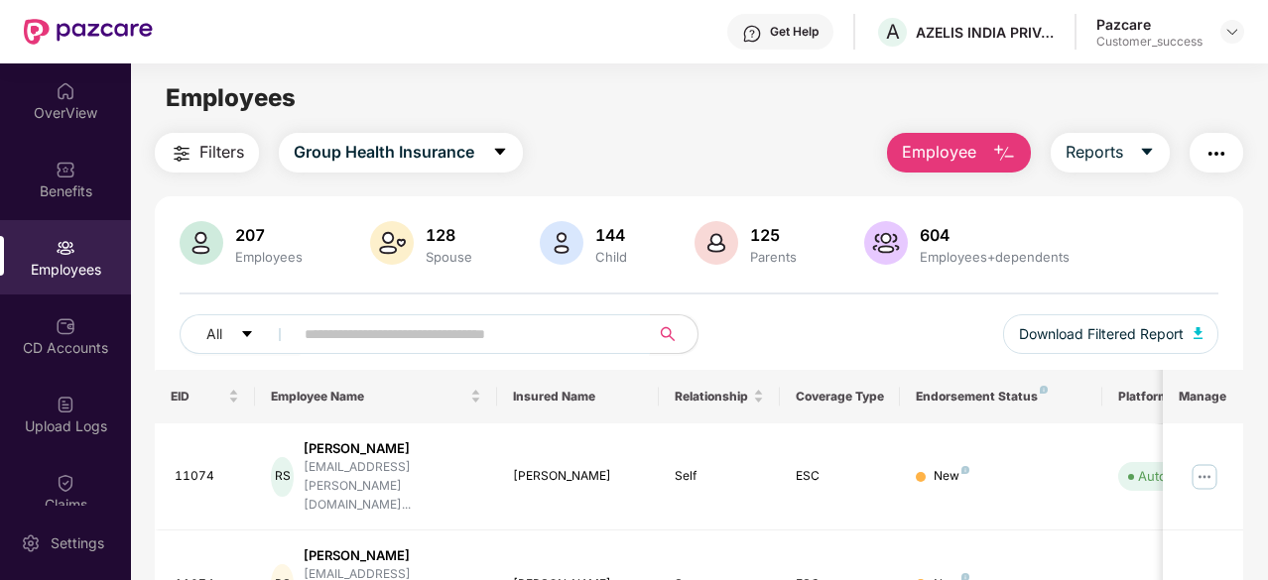
click at [468, 335] on input "text" at bounding box center [464, 334] width 318 height 30
paste input "**********"
type input "**********"
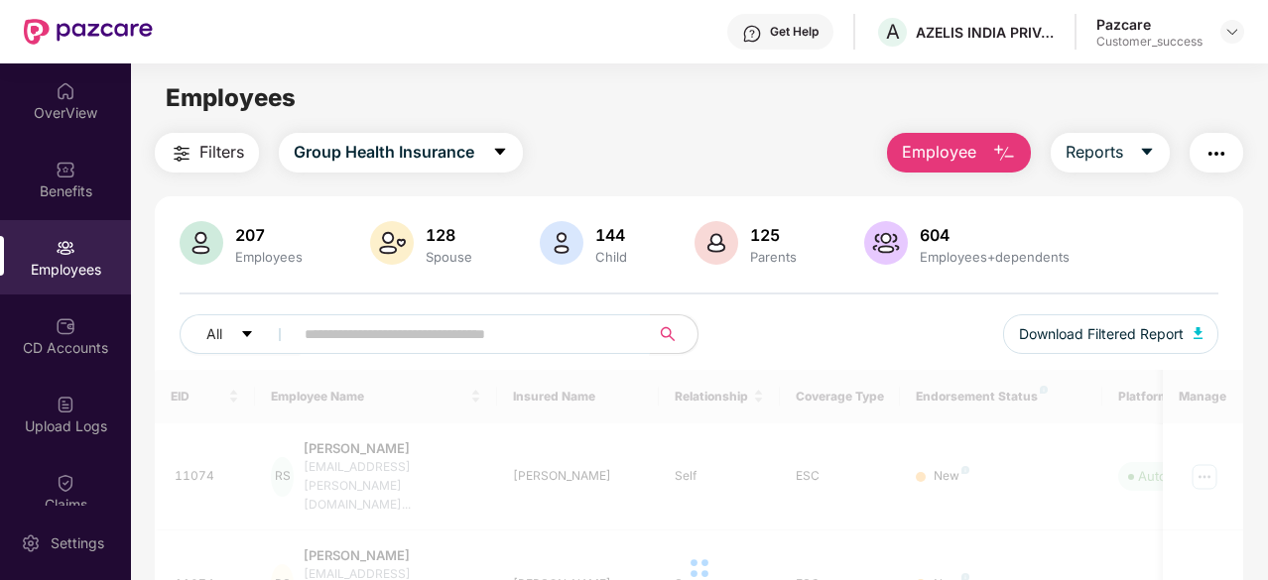
click at [468, 335] on input "text" at bounding box center [464, 334] width 318 height 30
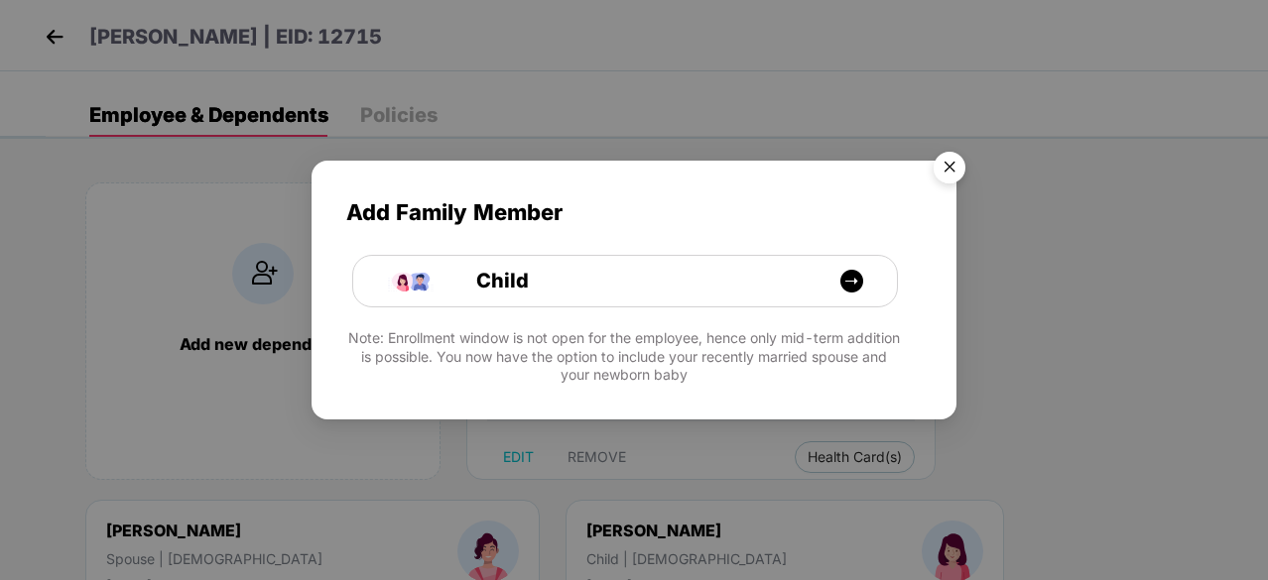
click at [947, 167] on img "Close" at bounding box center [950, 171] width 56 height 56
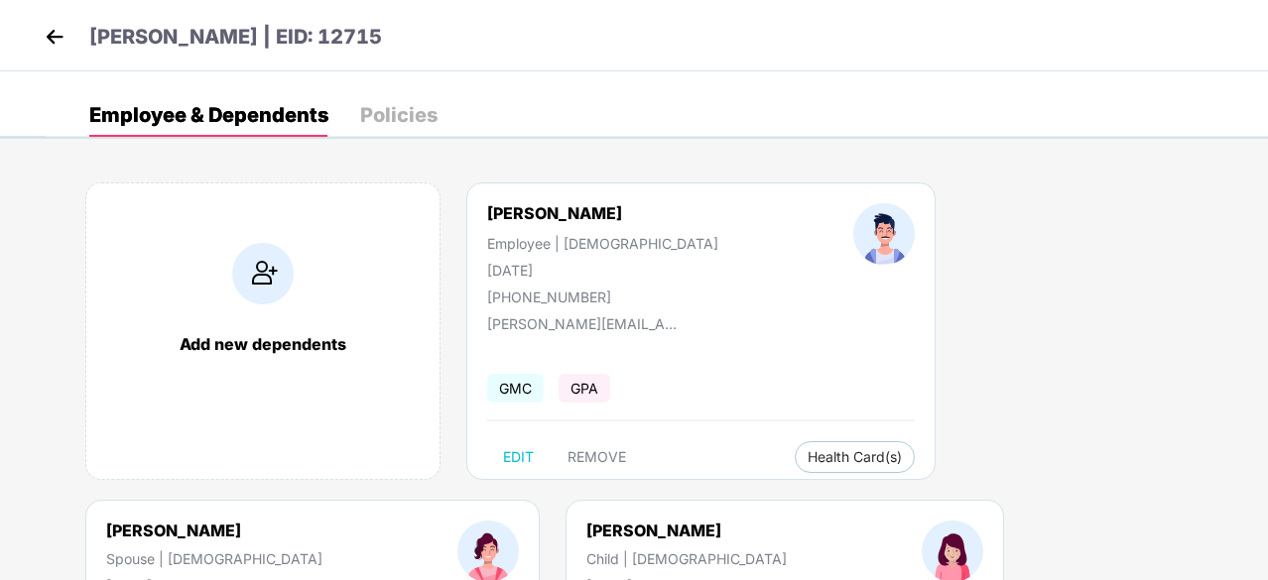
click at [46, 33] on img at bounding box center [55, 37] width 30 height 30
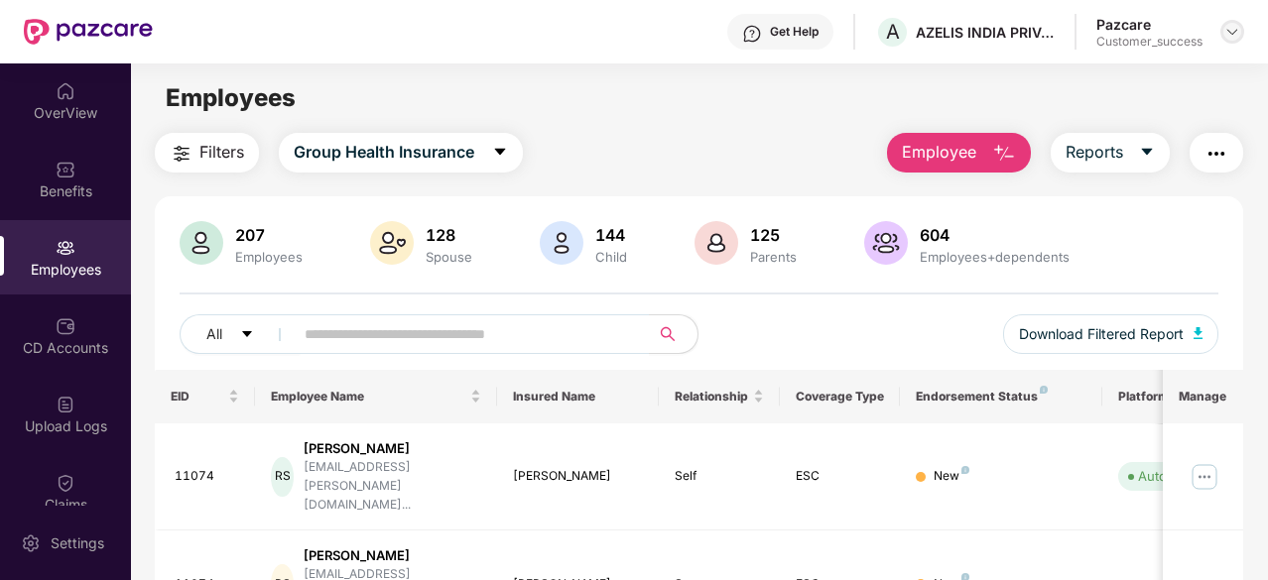
click at [1226, 39] on img at bounding box center [1232, 32] width 16 height 16
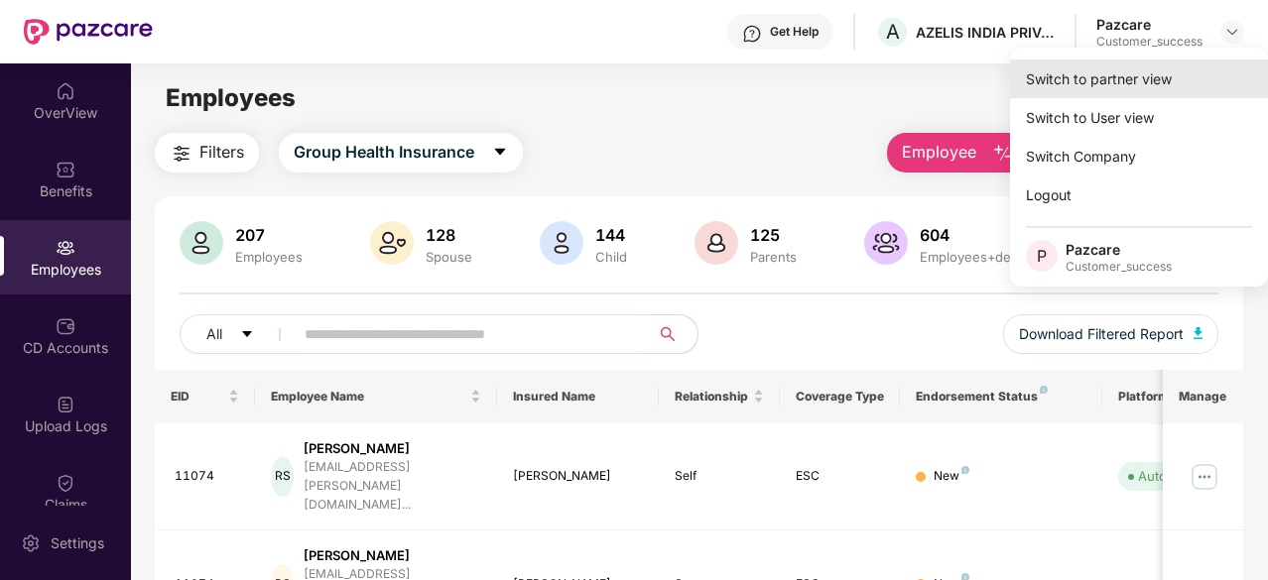
click at [1110, 82] on div "Switch to partner view" at bounding box center [1139, 79] width 258 height 39
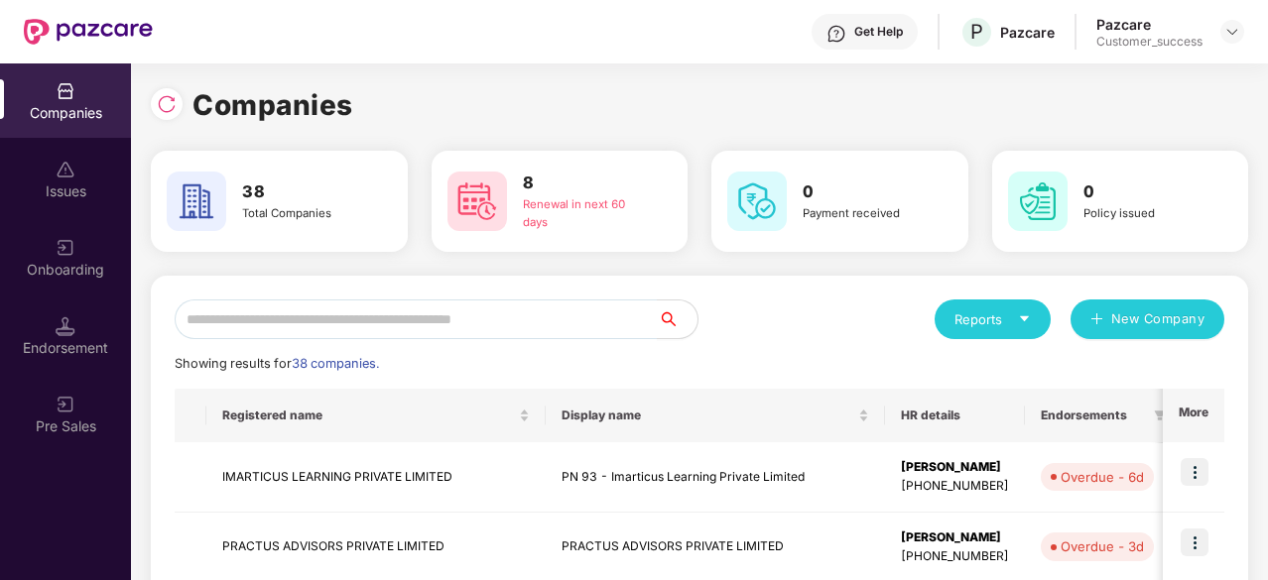
click at [75, 249] on div "Onboarding" at bounding box center [65, 257] width 131 height 74
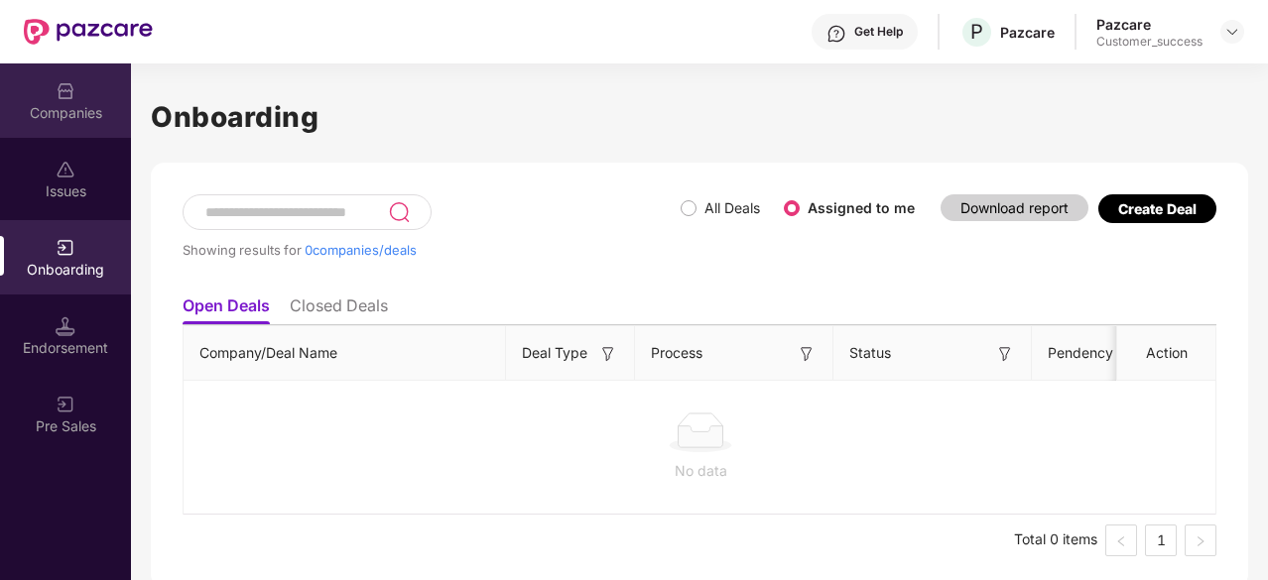
click at [67, 98] on img at bounding box center [66, 91] width 20 height 20
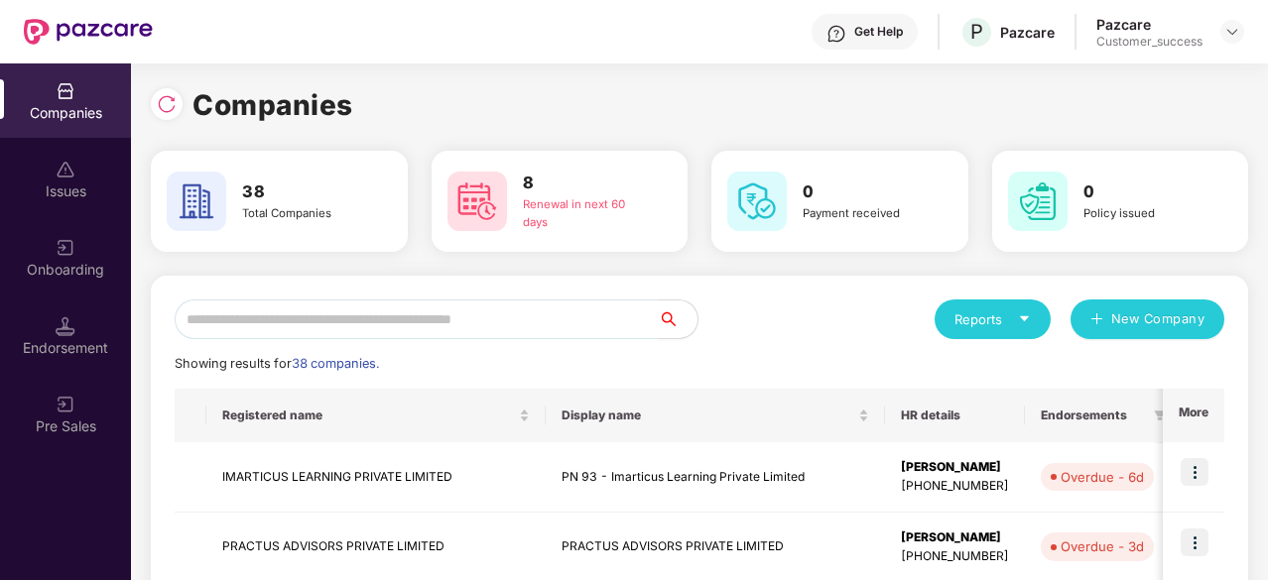
click at [391, 317] on input "text" at bounding box center [416, 320] width 483 height 40
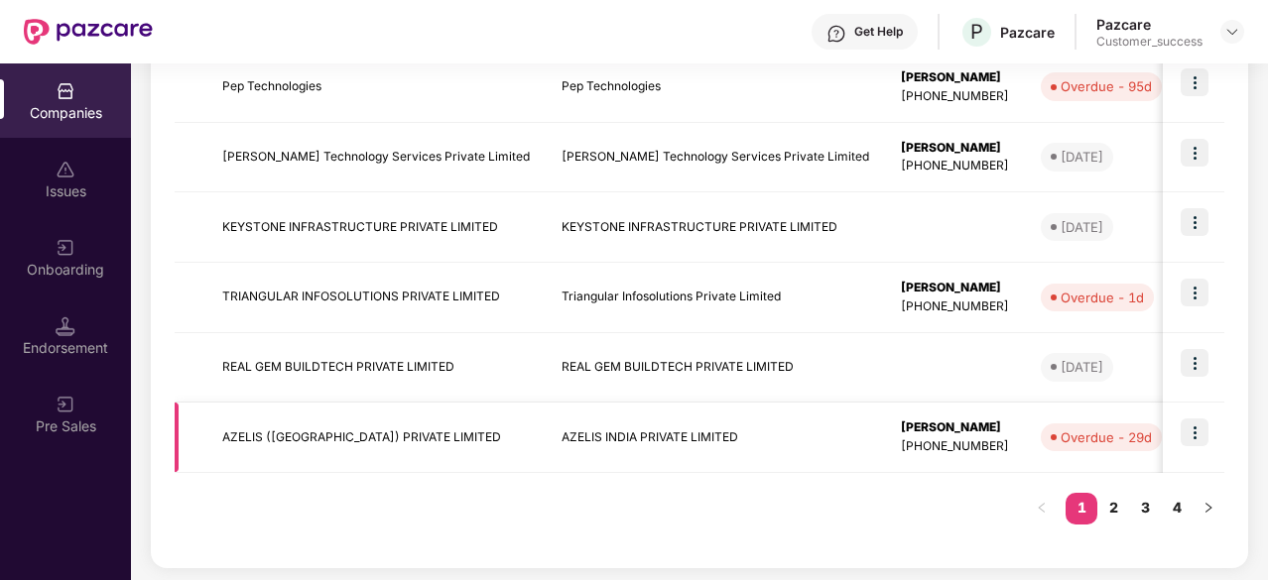
type input "**"
click at [678, 436] on td "AZELIS INDIA PRIVATE LIMITED" at bounding box center [715, 438] width 339 height 70
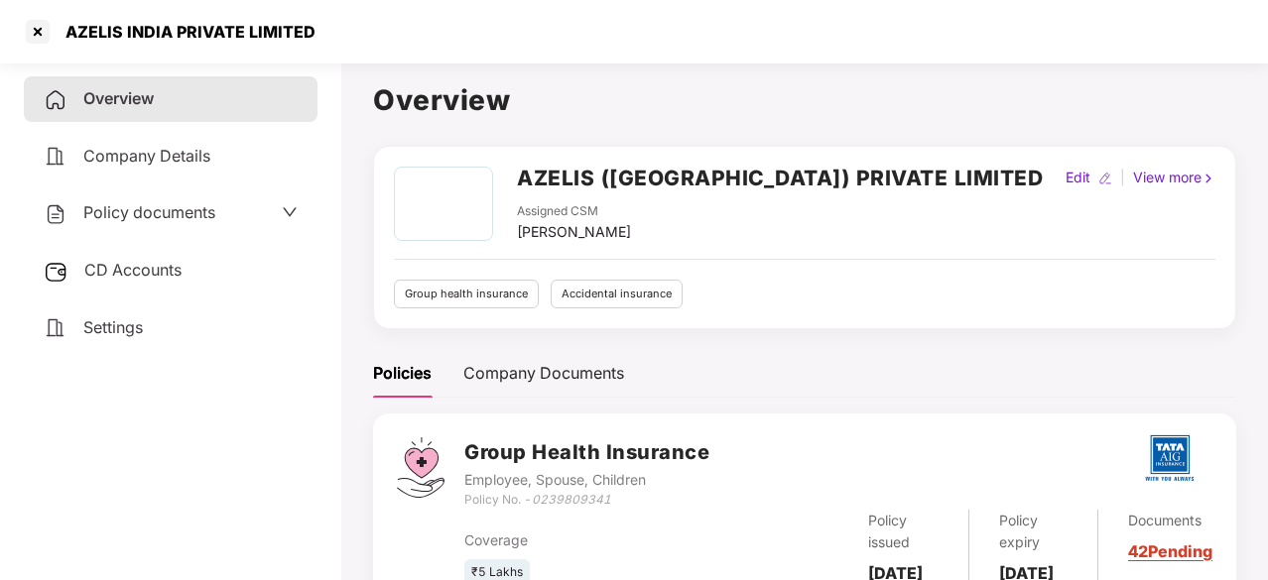
click at [156, 207] on span "Policy documents" at bounding box center [149, 212] width 132 height 20
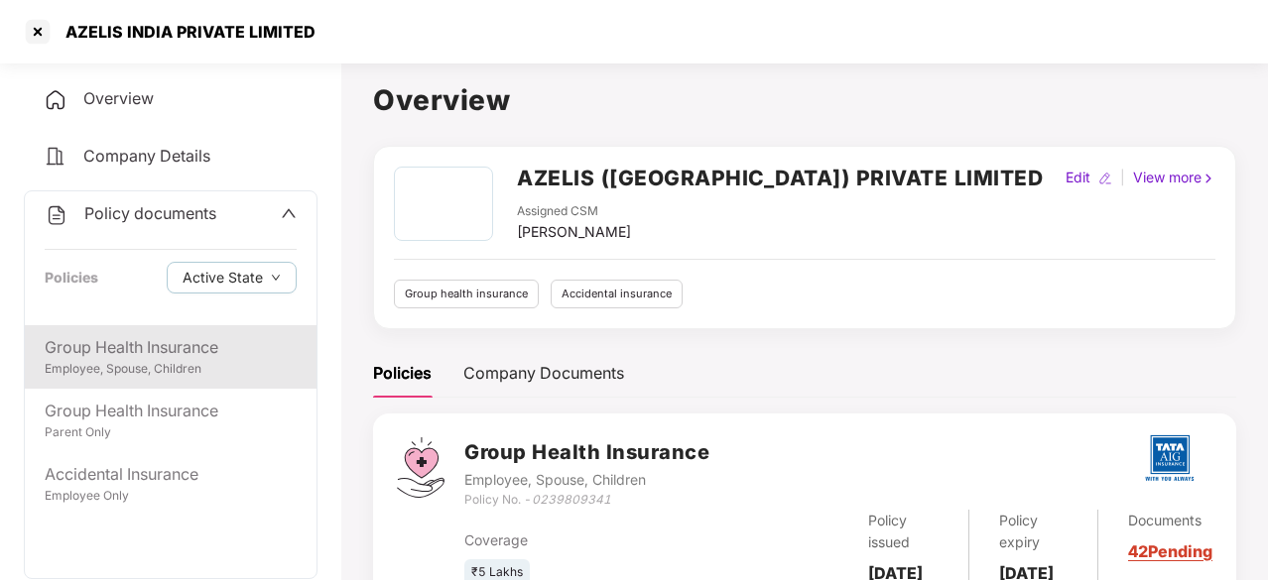
click at [135, 373] on div "Employee, Spouse, Children" at bounding box center [171, 369] width 252 height 19
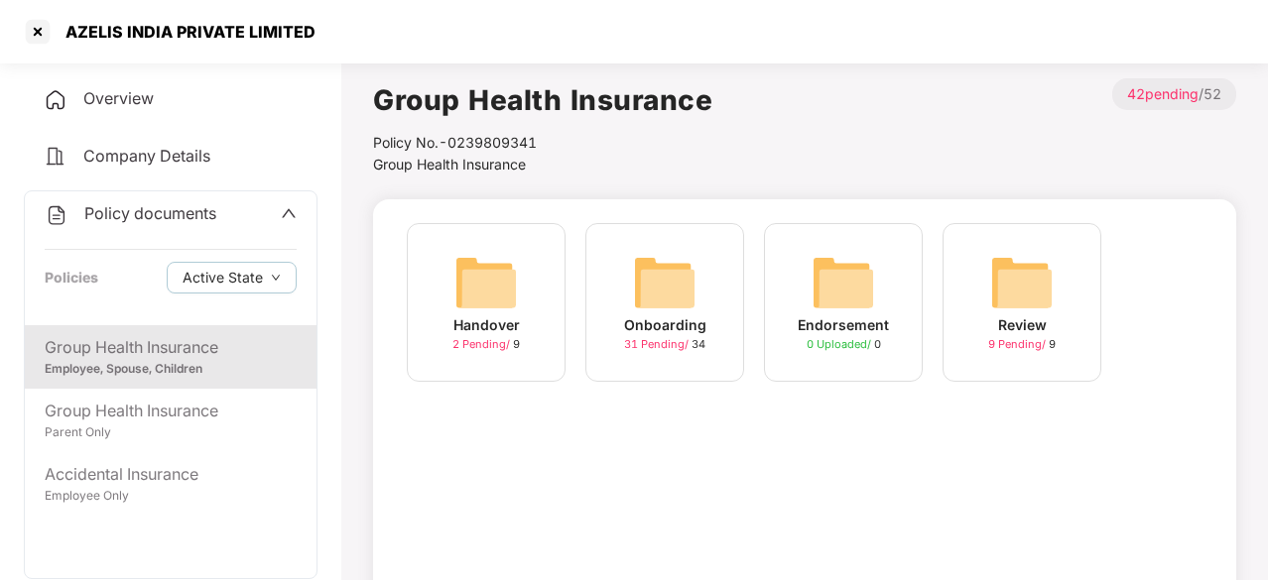
click at [692, 306] on img at bounding box center [664, 282] width 63 height 63
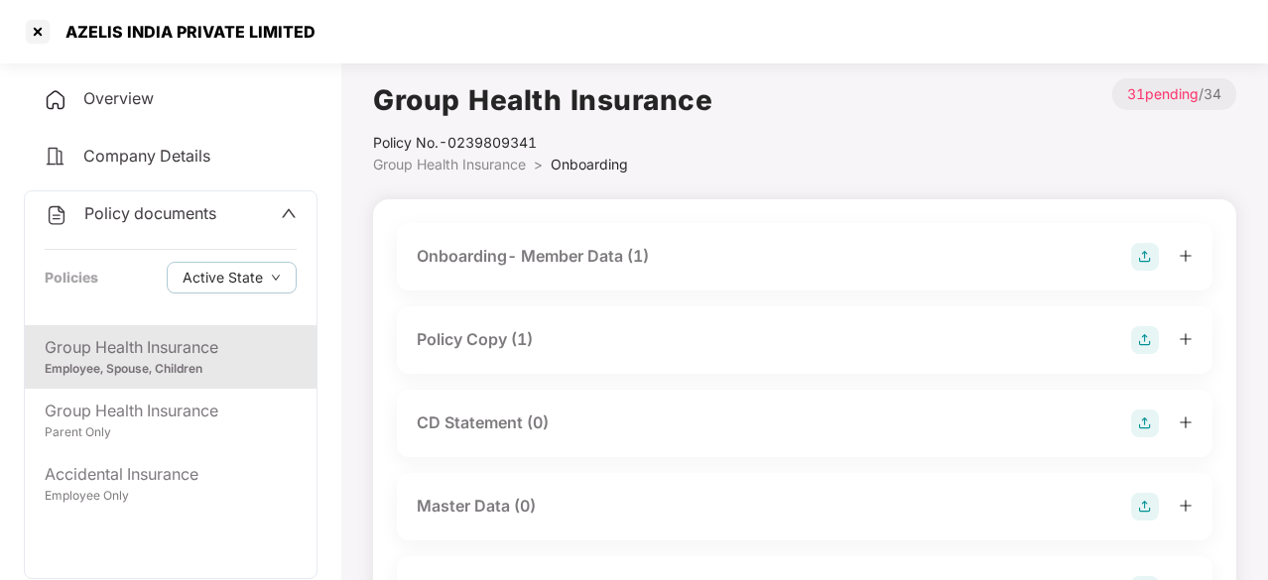
click at [510, 245] on div "Onboarding- Member Data (1)" at bounding box center [533, 256] width 232 height 25
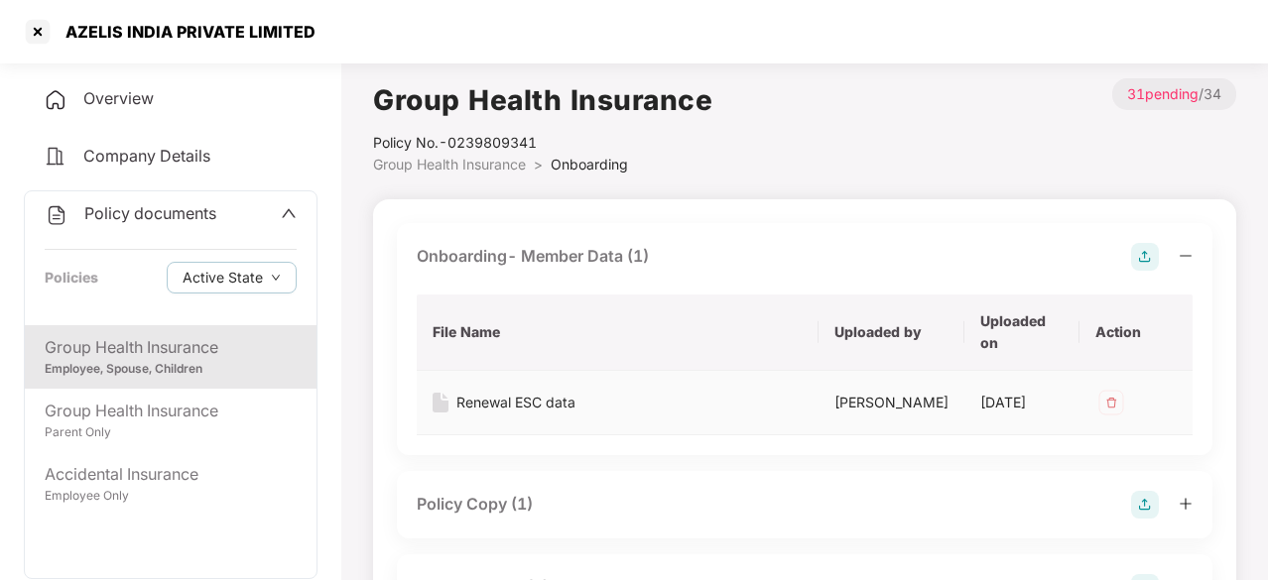
click at [564, 396] on div "Renewal ESC data" at bounding box center [515, 403] width 119 height 22
click at [202, 339] on div "Group Health Insurance" at bounding box center [171, 347] width 252 height 25
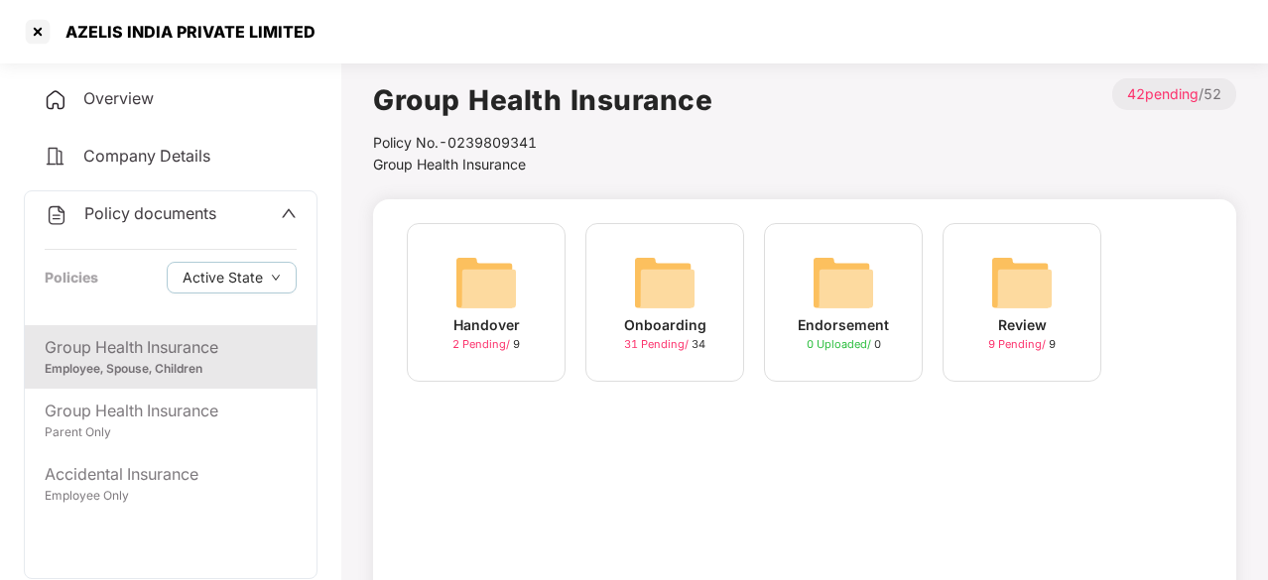
click at [688, 300] on img at bounding box center [664, 282] width 63 height 63
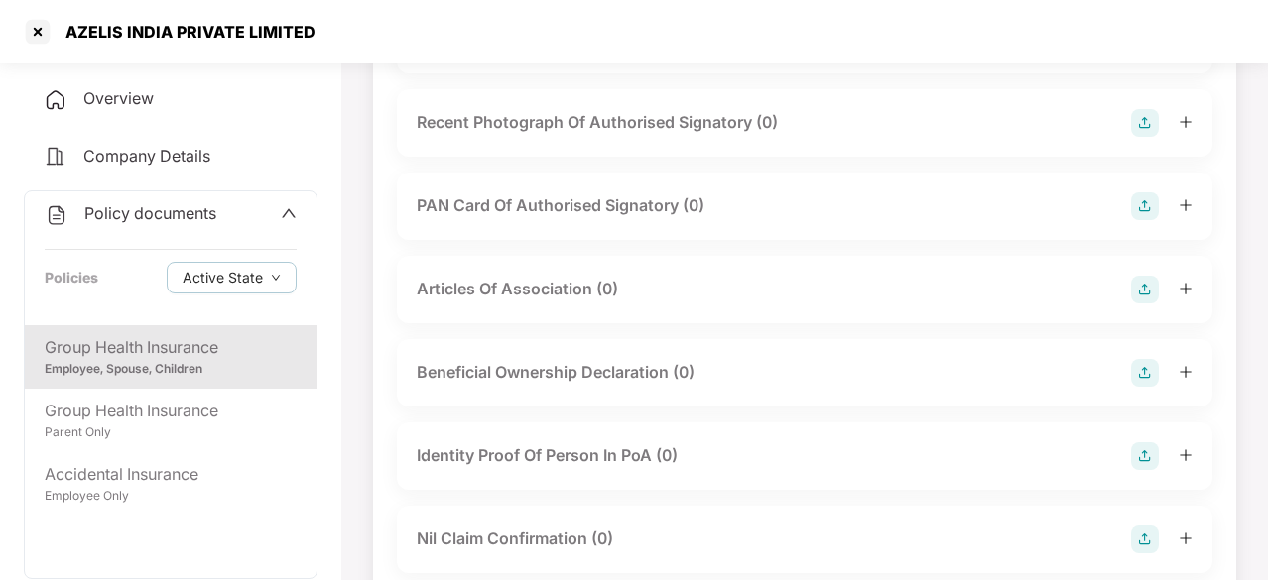
click at [165, 376] on div "Employee, Spouse, Children" at bounding box center [171, 369] width 252 height 19
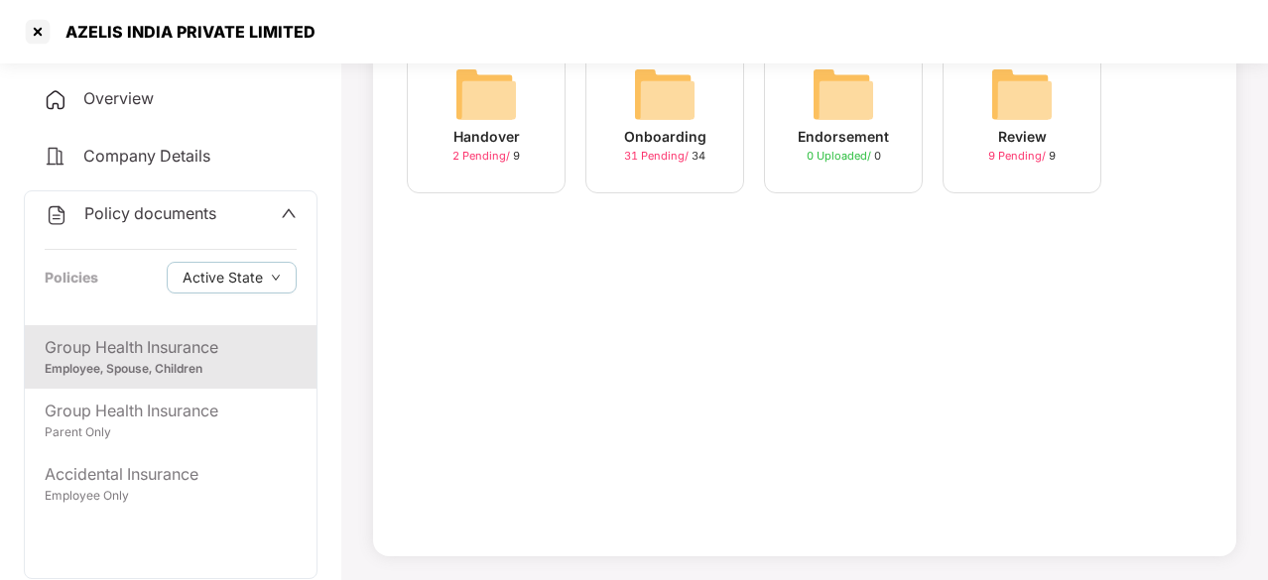
click at [695, 103] on img at bounding box center [664, 94] width 63 height 63
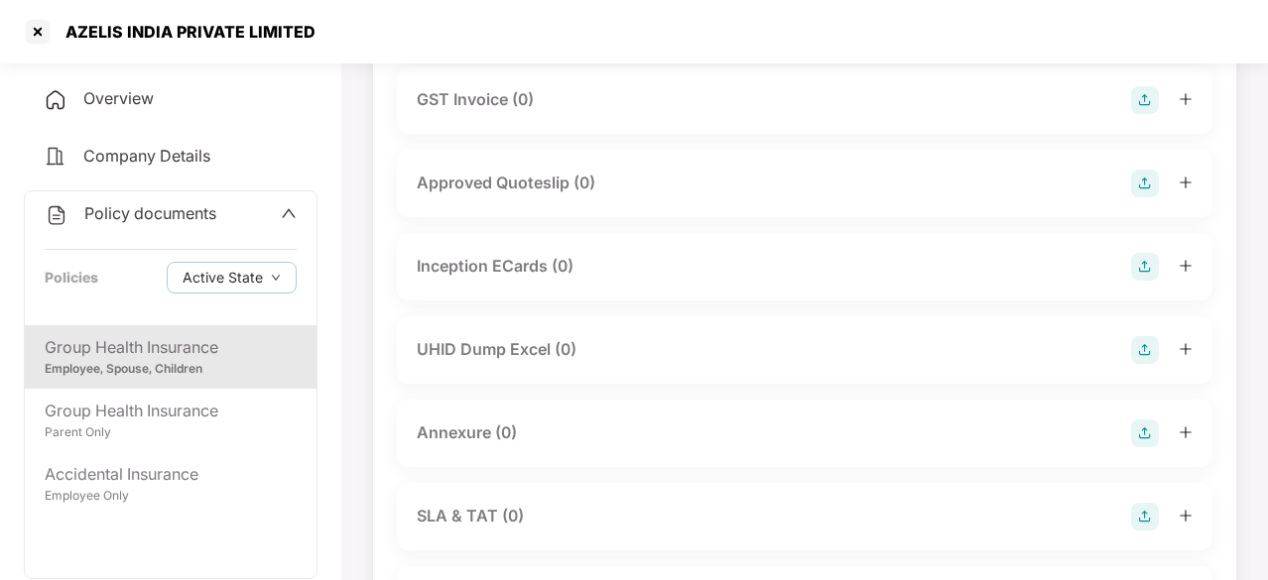
scroll to position [742, 0]
click at [39, 33] on div at bounding box center [38, 32] width 32 height 32
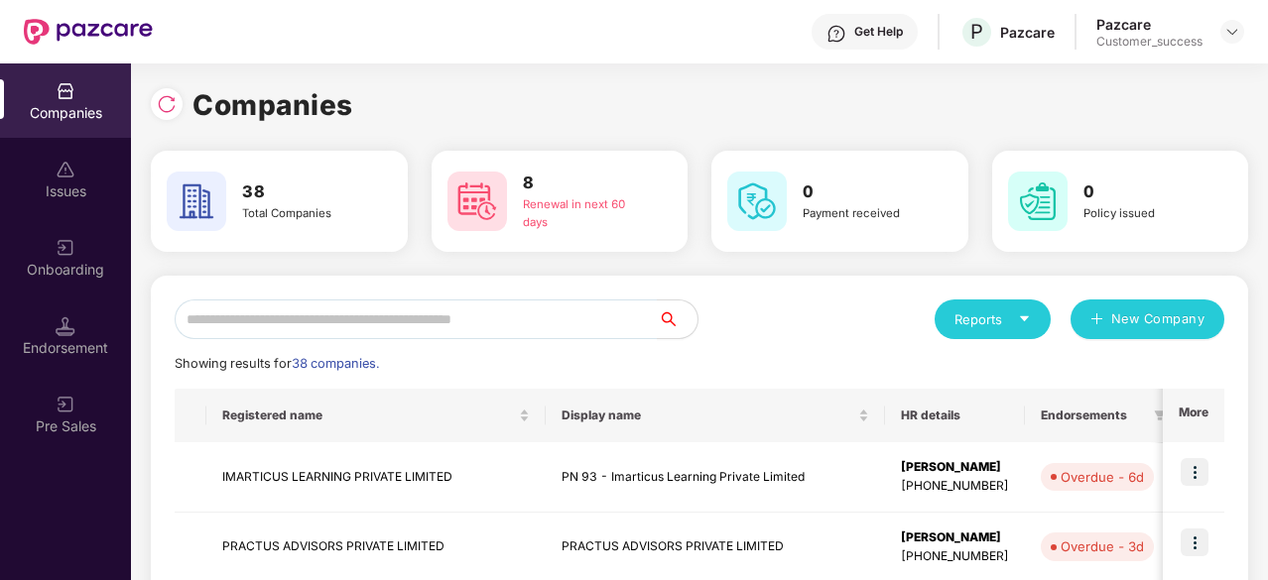
scroll to position [0, 0]
click at [403, 302] on input "text" at bounding box center [416, 320] width 483 height 40
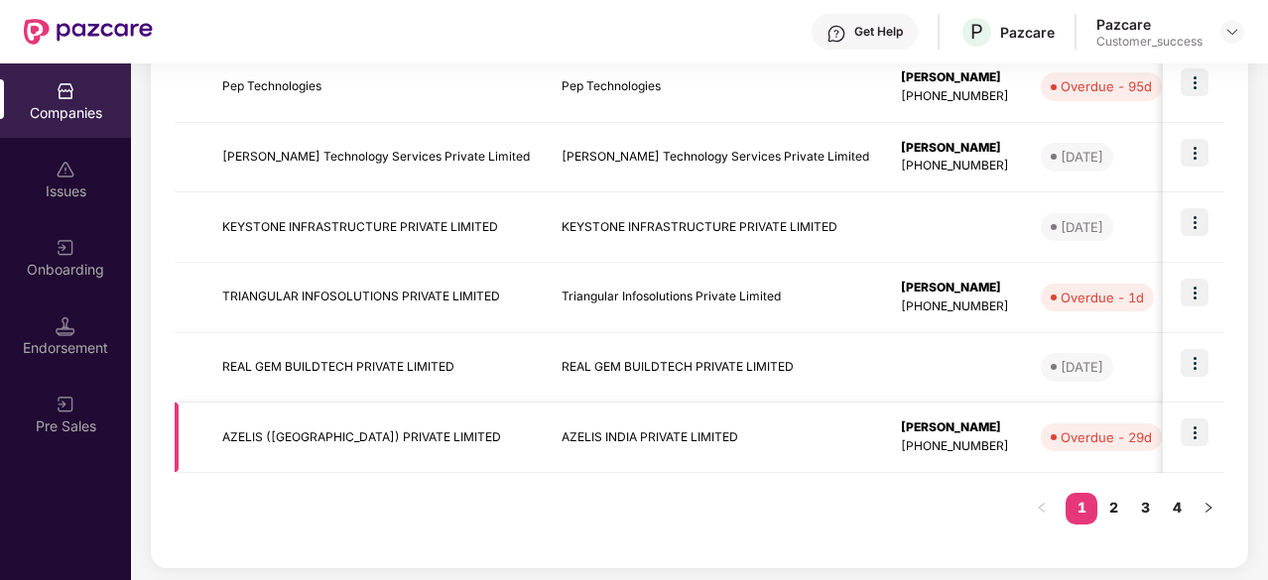
click at [1196, 436] on img at bounding box center [1195, 433] width 28 height 28
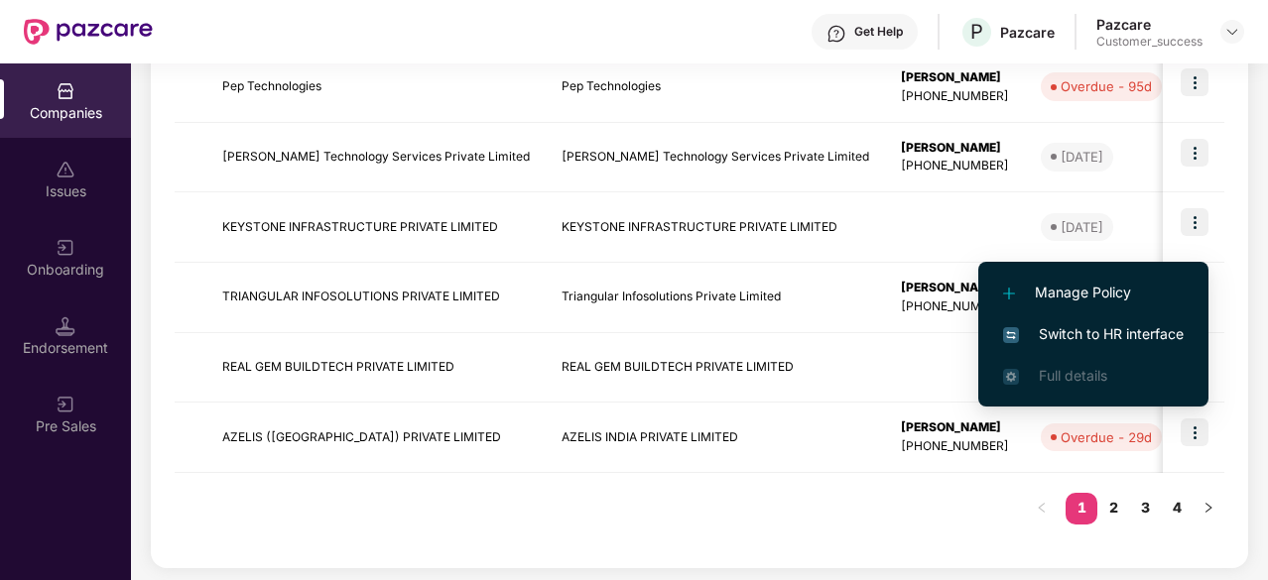
click at [1109, 332] on span "Switch to HR interface" at bounding box center [1093, 334] width 181 height 22
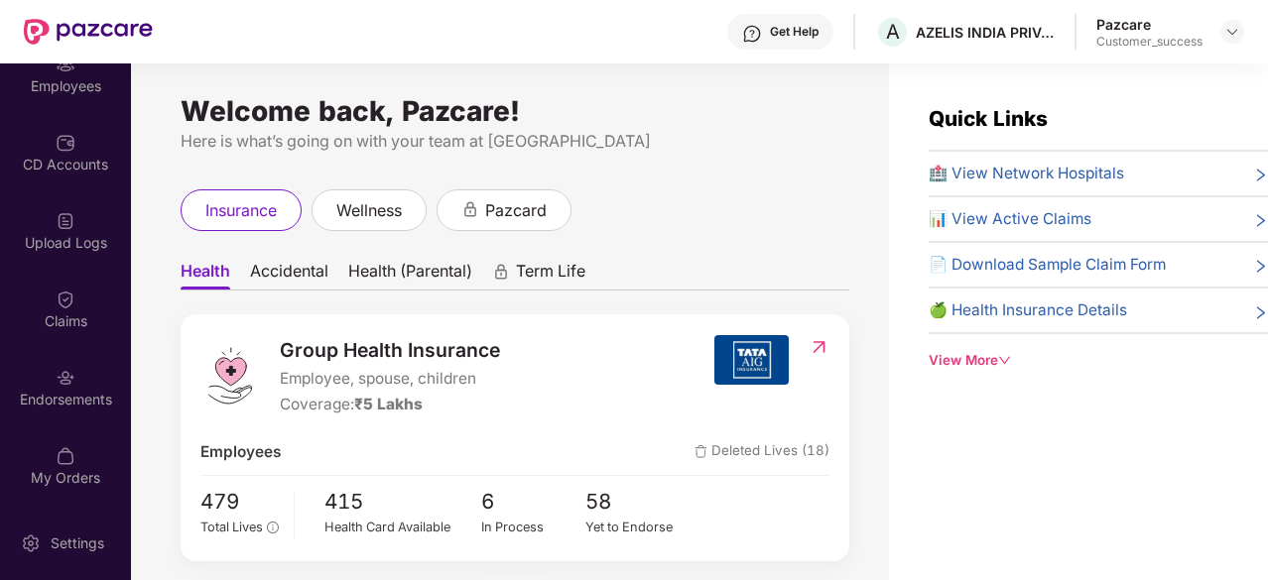
scroll to position [1, 0]
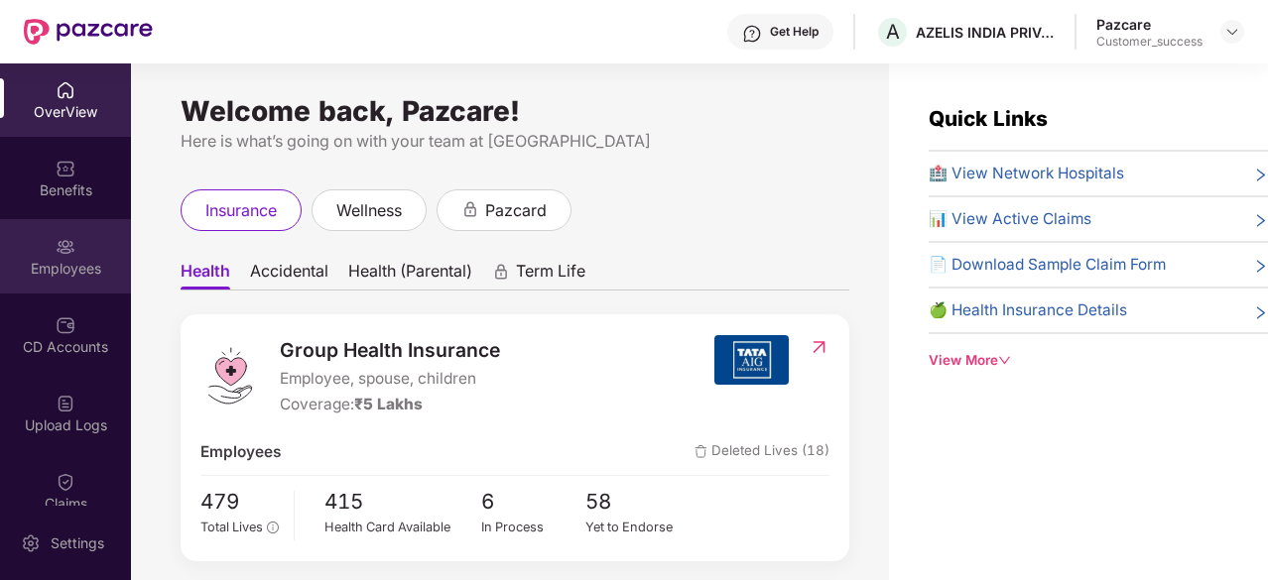
click at [65, 285] on div "Employees" at bounding box center [65, 256] width 131 height 74
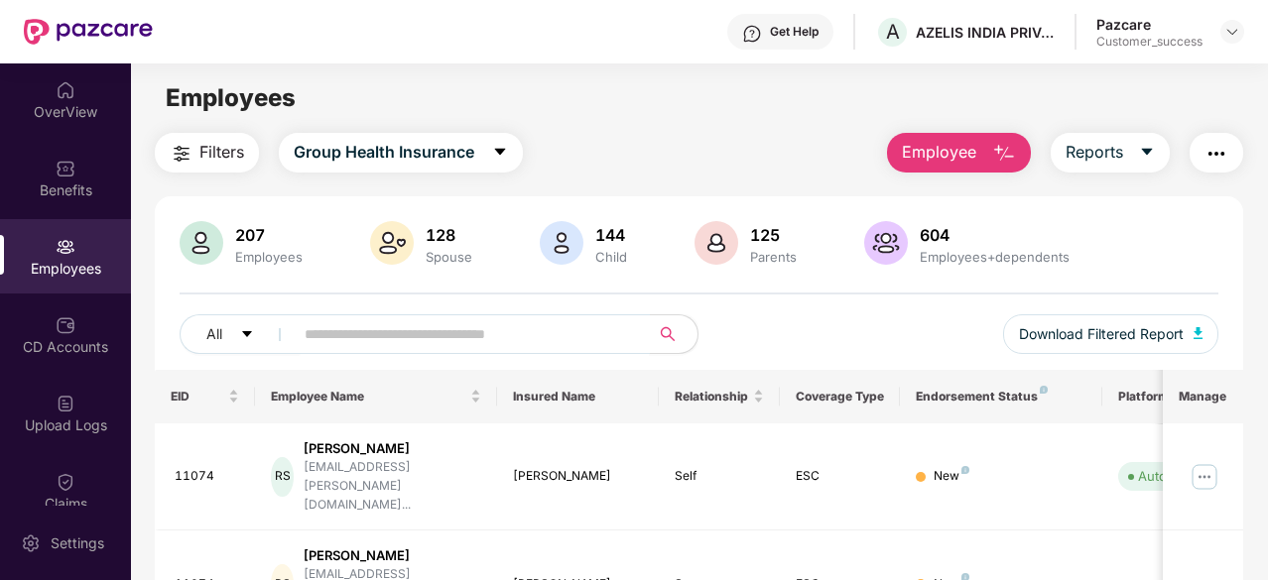
click at [335, 339] on input "text" at bounding box center [464, 334] width 318 height 30
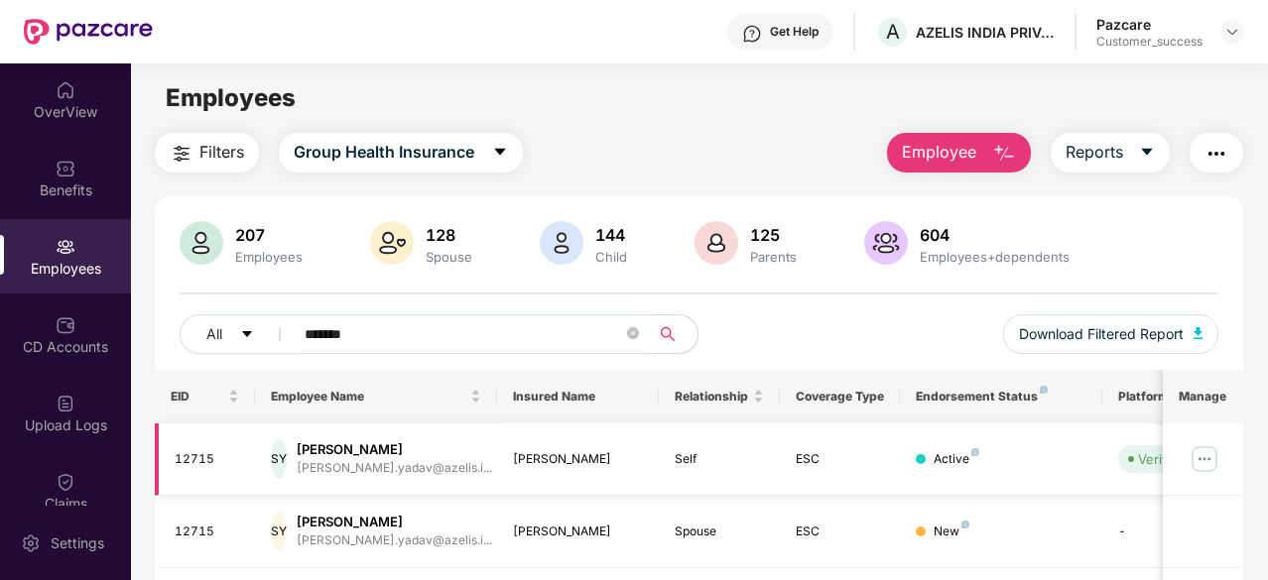
scroll to position [70, 0]
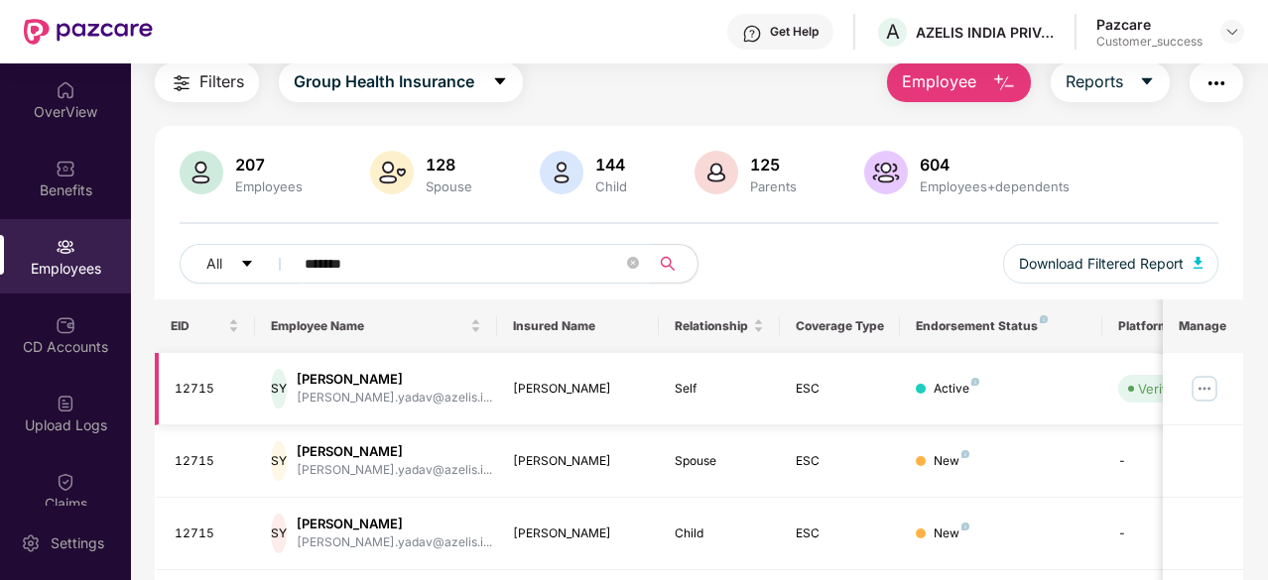
type input "*******"
click at [1208, 386] on img at bounding box center [1205, 389] width 32 height 32
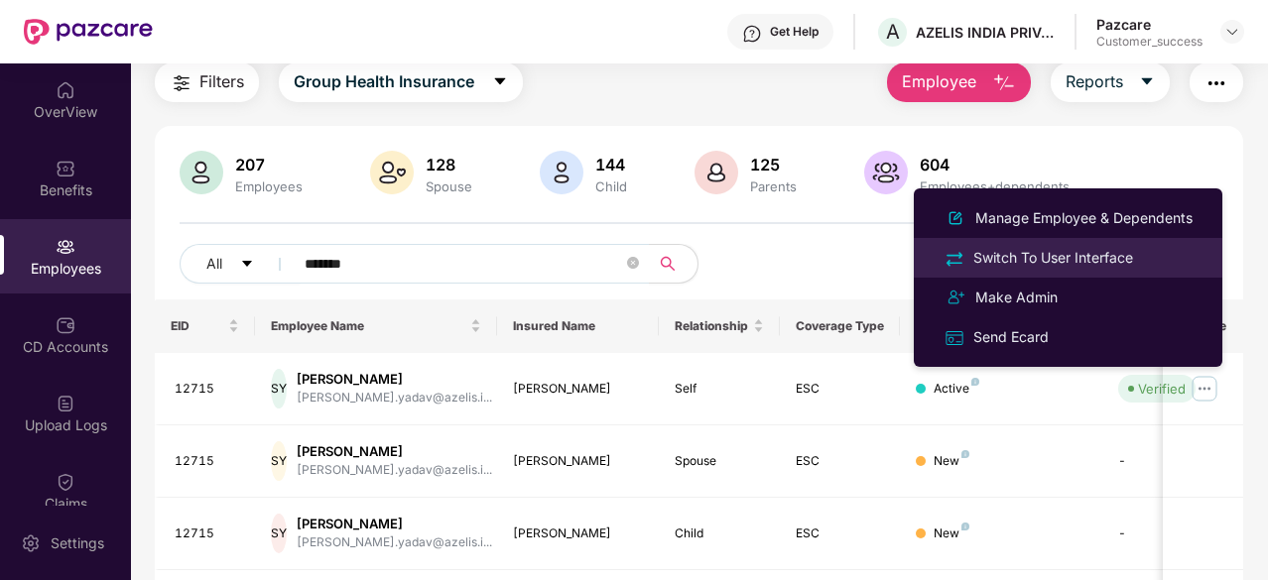
click at [1071, 261] on div "Switch To User Interface" at bounding box center [1053, 258] width 168 height 22
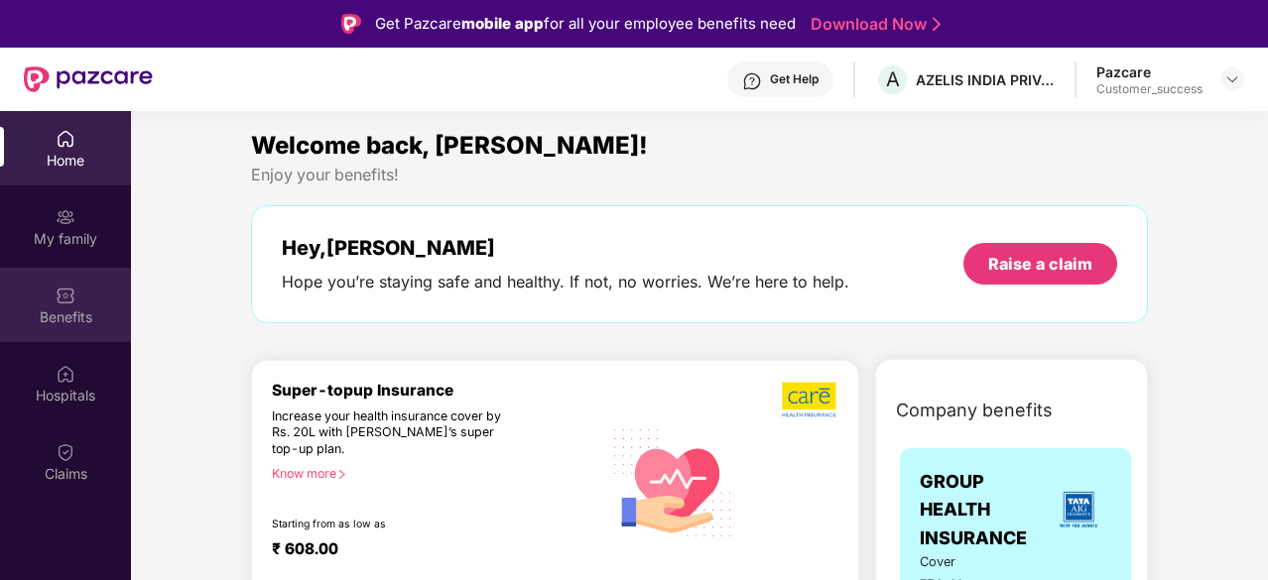
click at [70, 327] on div "Benefits" at bounding box center [65, 305] width 131 height 74
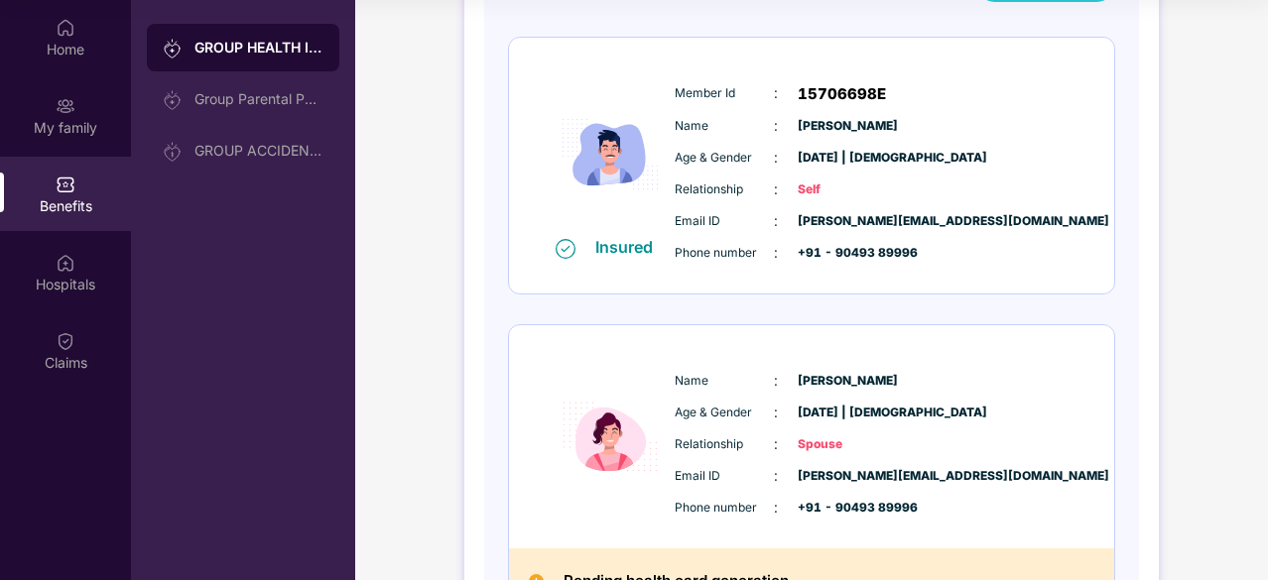
scroll to position [246, 0]
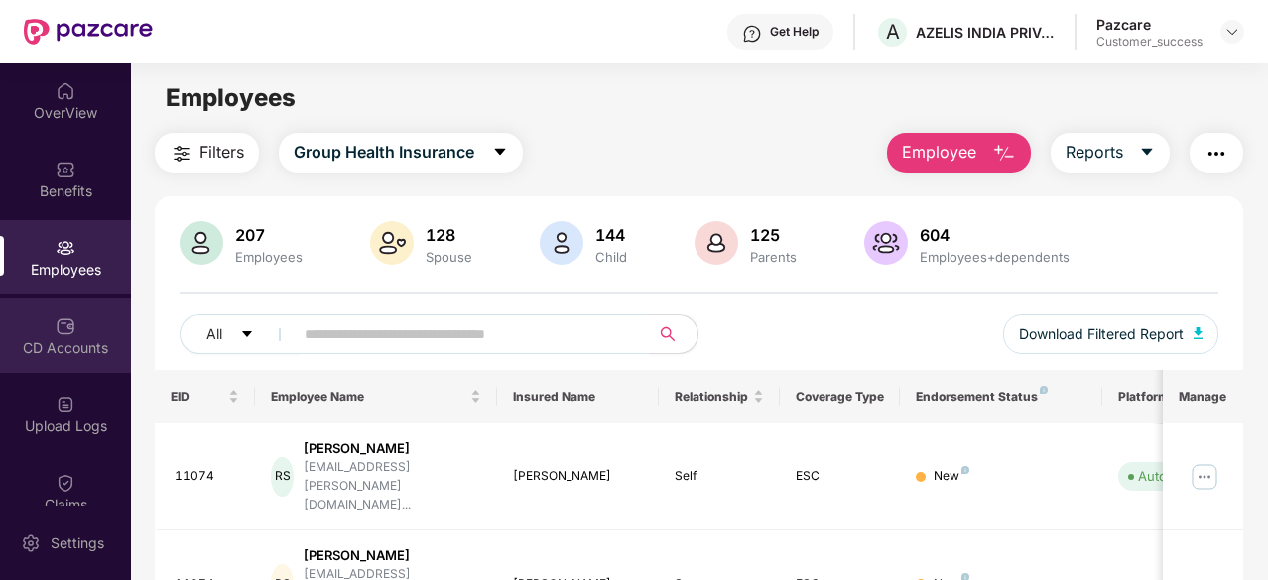
scroll to position [184, 0]
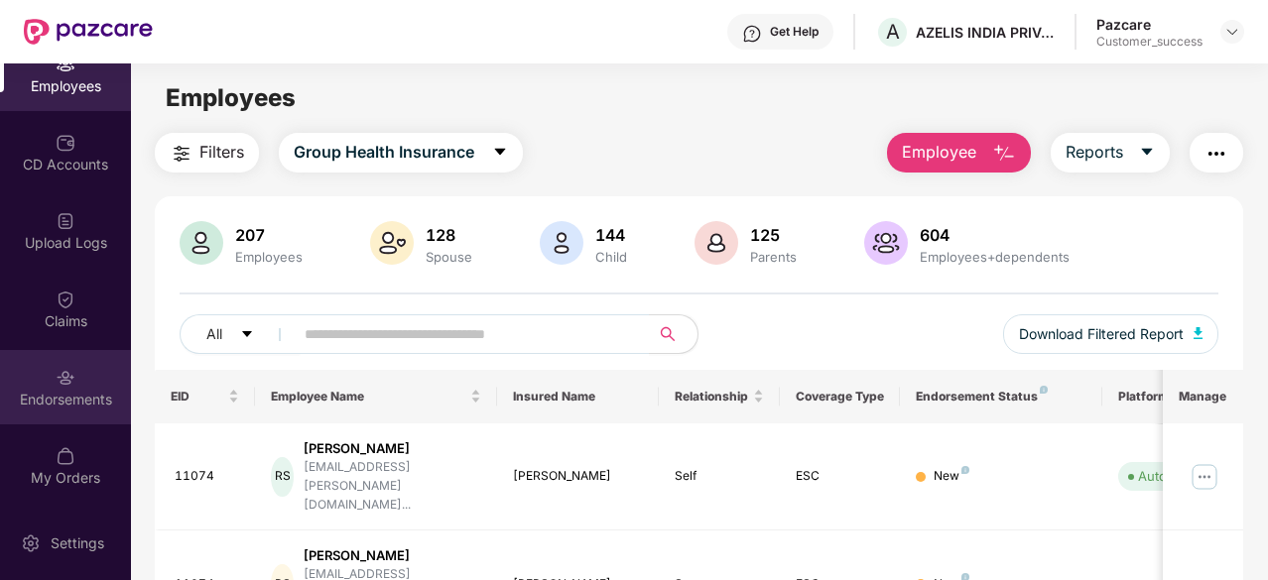
click at [50, 380] on div "Endorsements" at bounding box center [65, 387] width 131 height 74
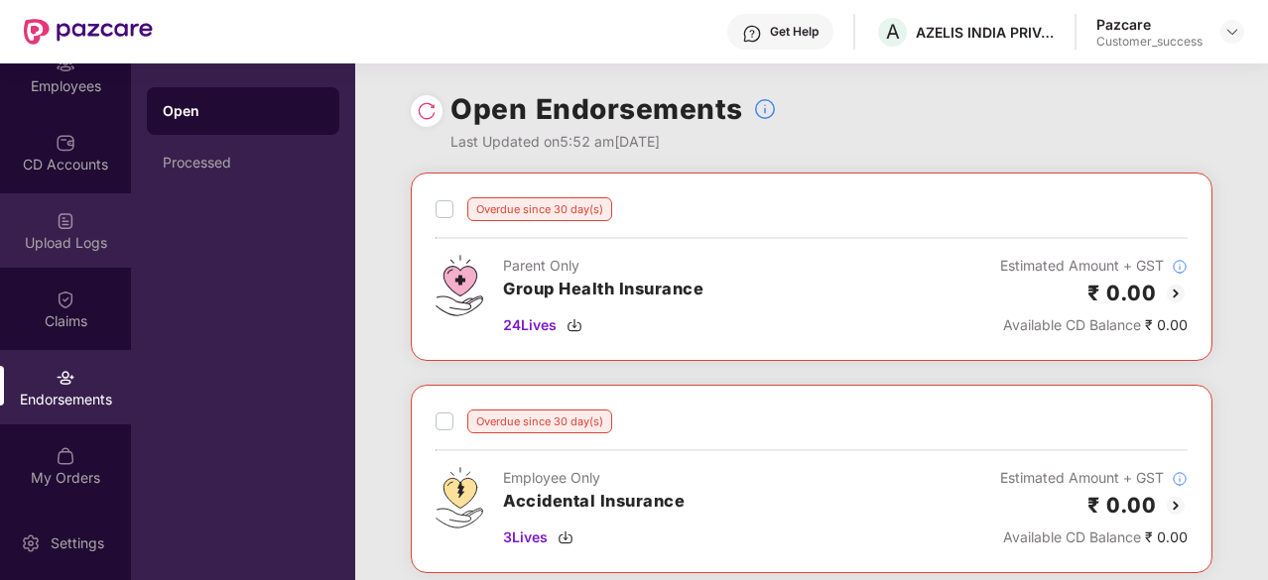
scroll to position [0, 0]
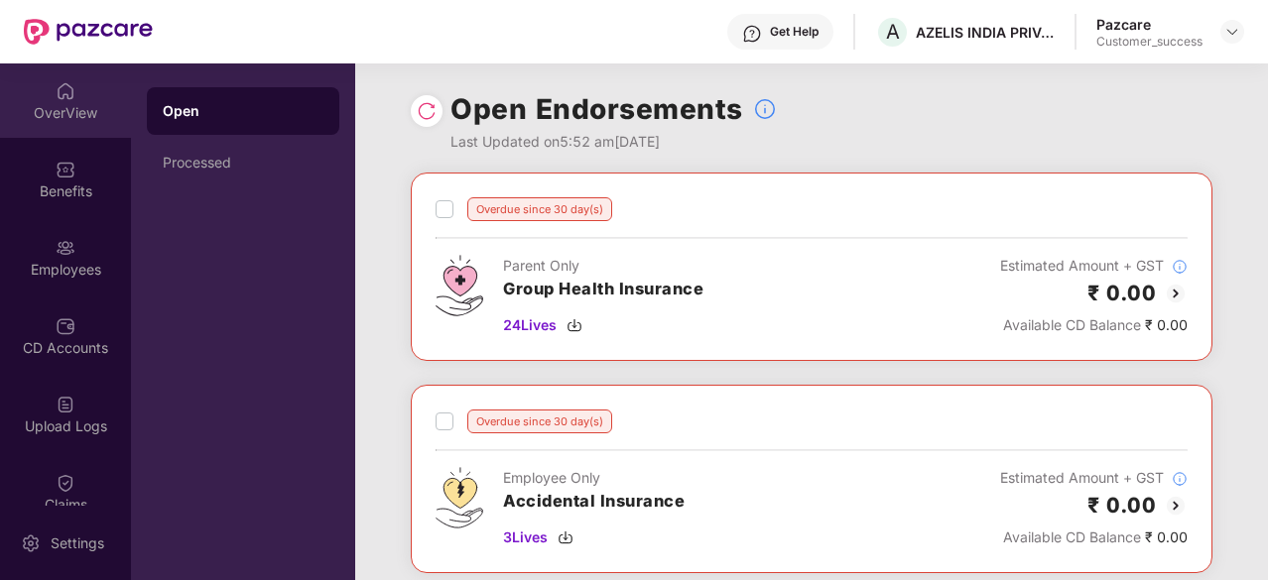
click at [69, 126] on div "OverView" at bounding box center [65, 100] width 131 height 74
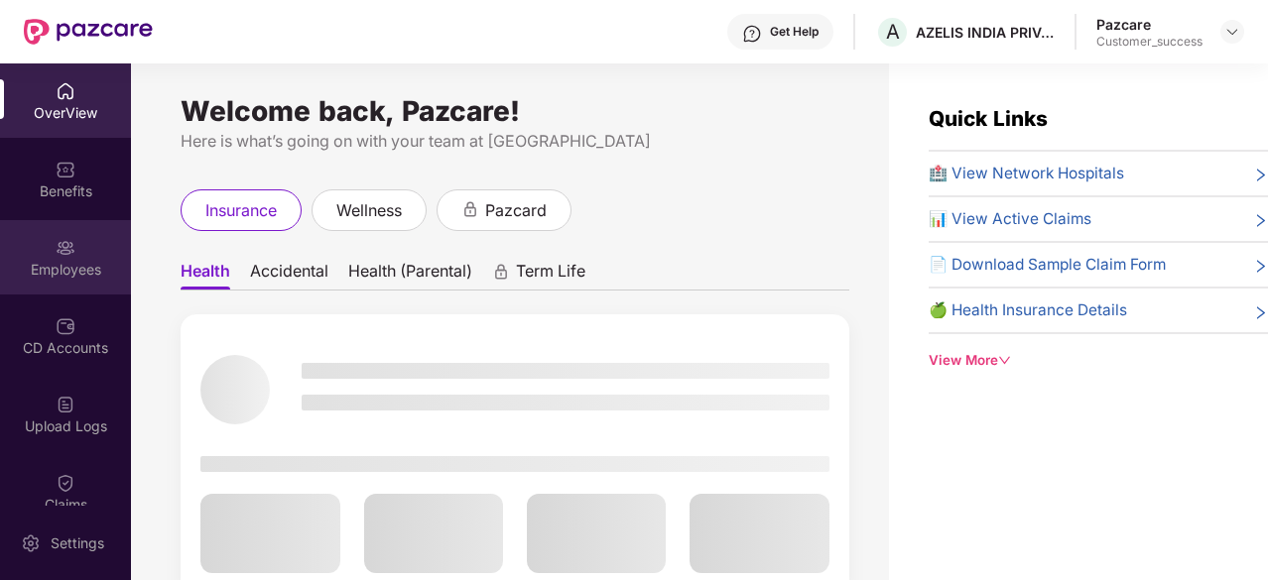
click at [63, 251] on img at bounding box center [66, 248] width 20 height 20
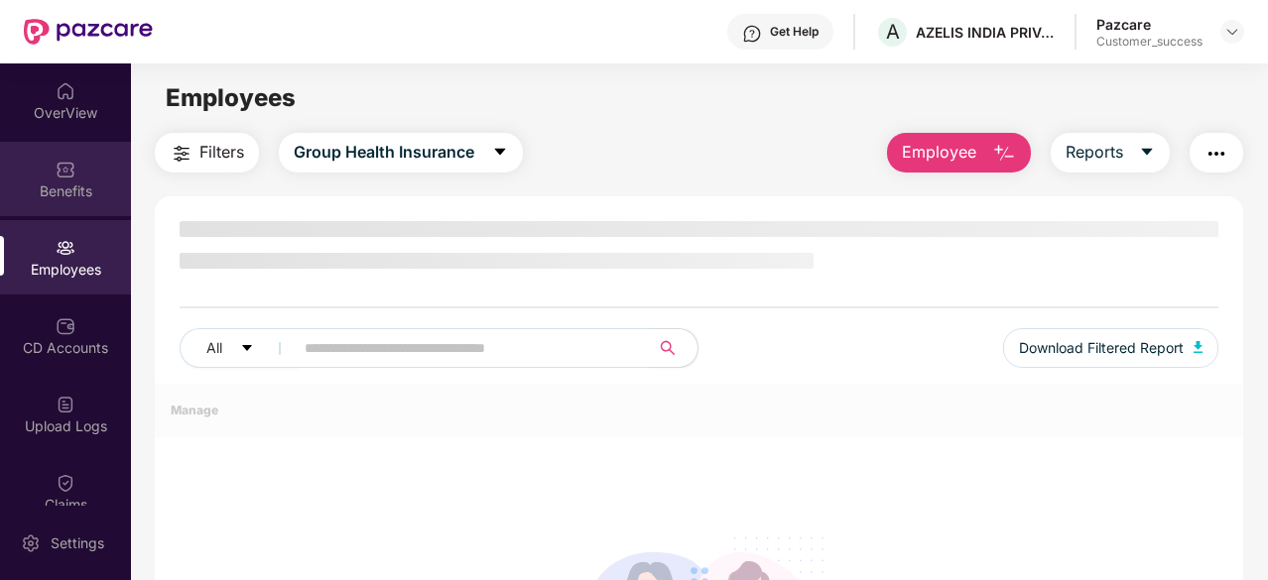
click at [73, 167] on div "Benefits" at bounding box center [65, 179] width 131 height 74
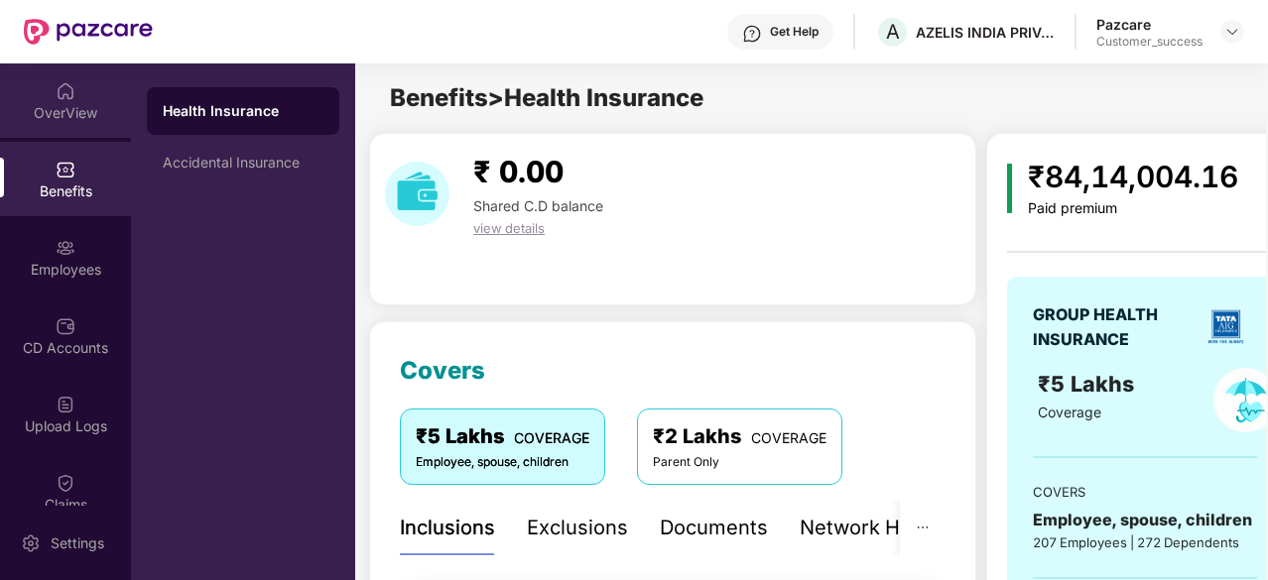
click at [69, 96] on img at bounding box center [66, 91] width 20 height 20
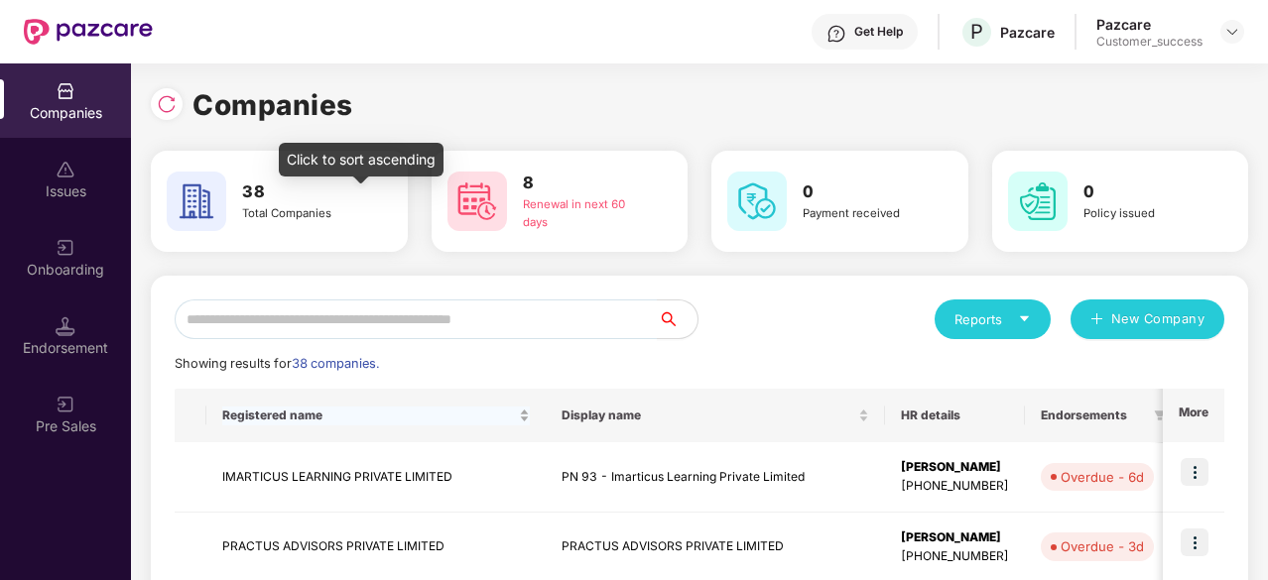
scroll to position [671, 0]
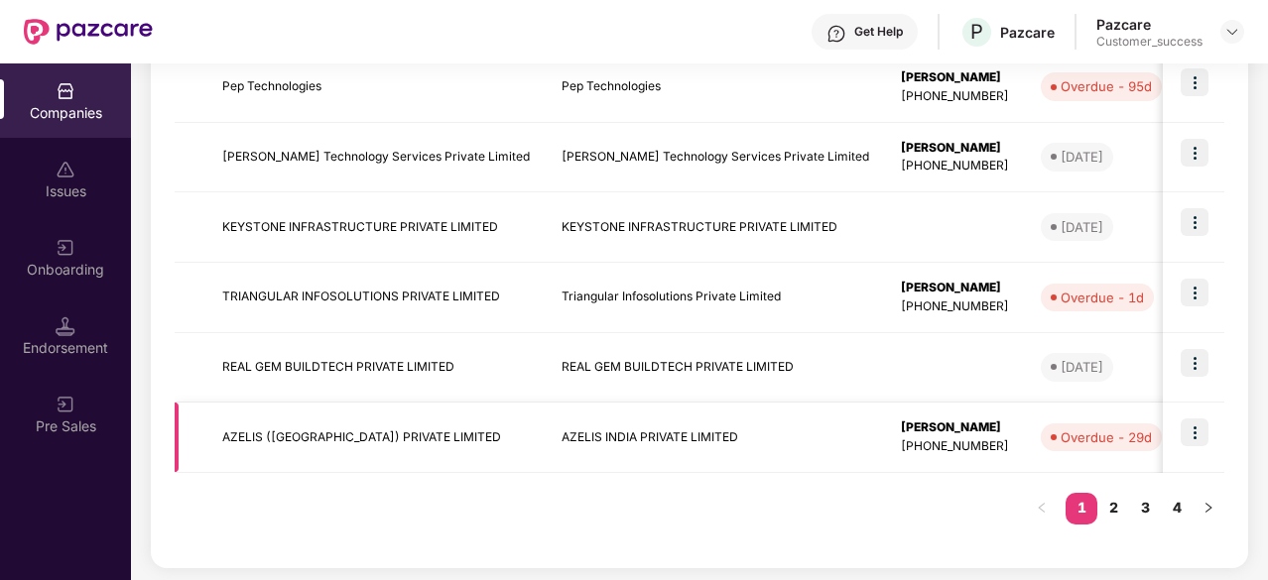
click at [757, 422] on td "AZELIS INDIA PRIVATE LIMITED" at bounding box center [715, 438] width 339 height 70
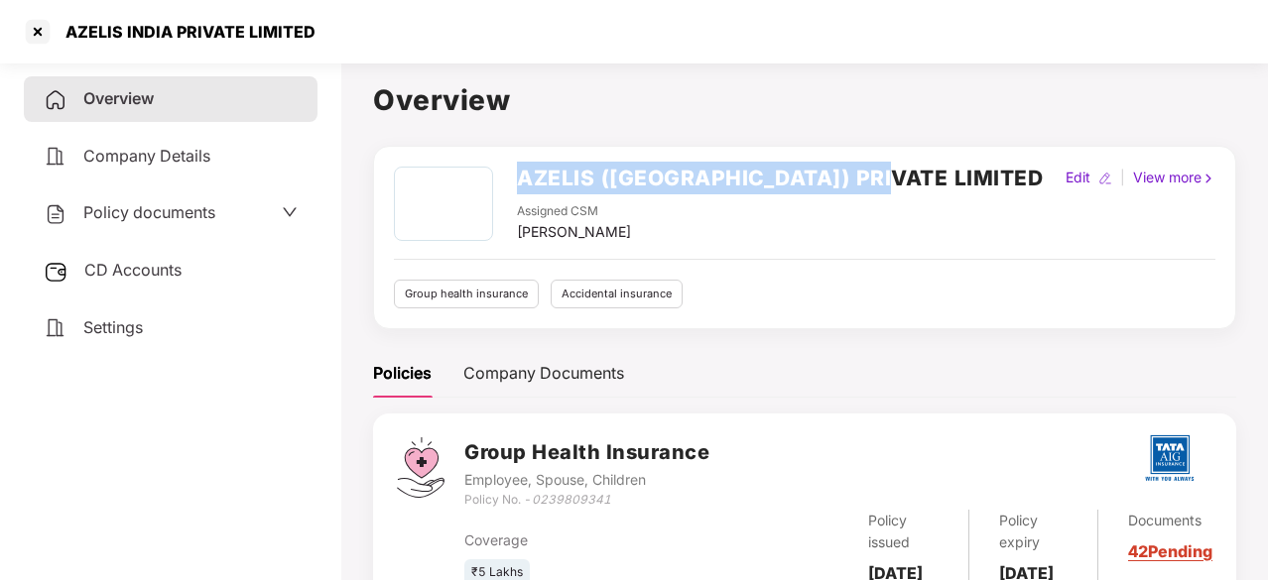
drag, startPoint x: 875, startPoint y: 185, endPoint x: 521, endPoint y: 159, distance: 355.1
click at [521, 159] on div "AZELIS (INDIA) PRIVATE LIMITED Assigned CSM Preetam Thapa Edit | View more Grou…" at bounding box center [804, 238] width 863 height 184
copy h2 "AZELIS (INDIA) PRIVATE LIMITED"
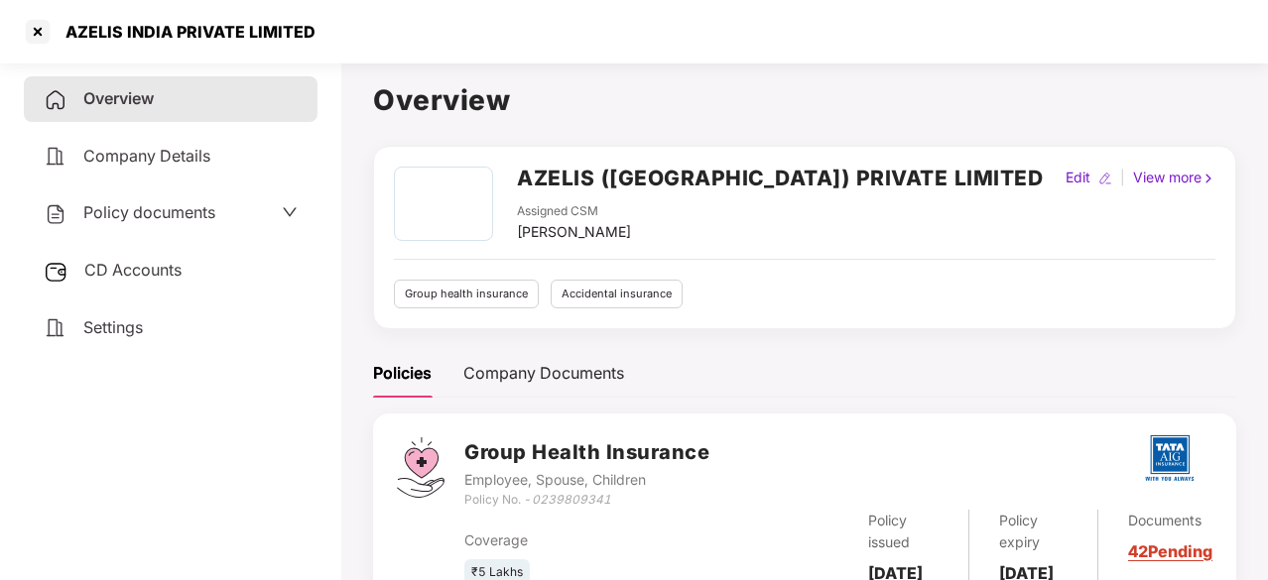
click at [200, 226] on div "Policy documents" at bounding box center [171, 213] width 294 height 46
click at [192, 218] on span "Policy documents" at bounding box center [149, 212] width 132 height 20
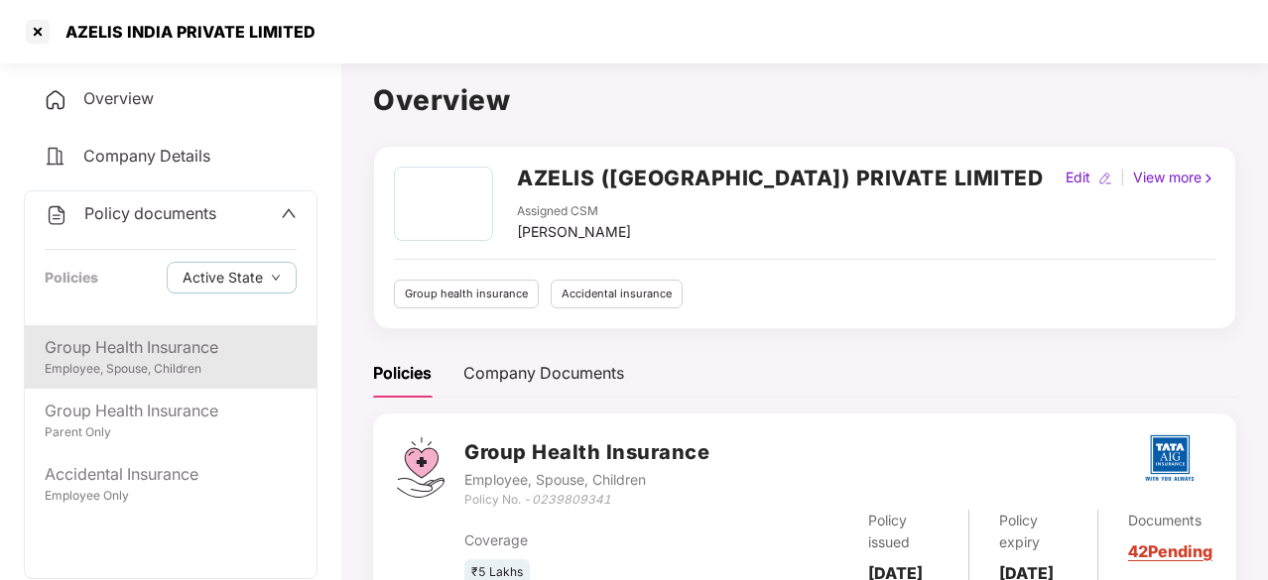
click at [155, 345] on div "Group Health Insurance" at bounding box center [171, 347] width 252 height 25
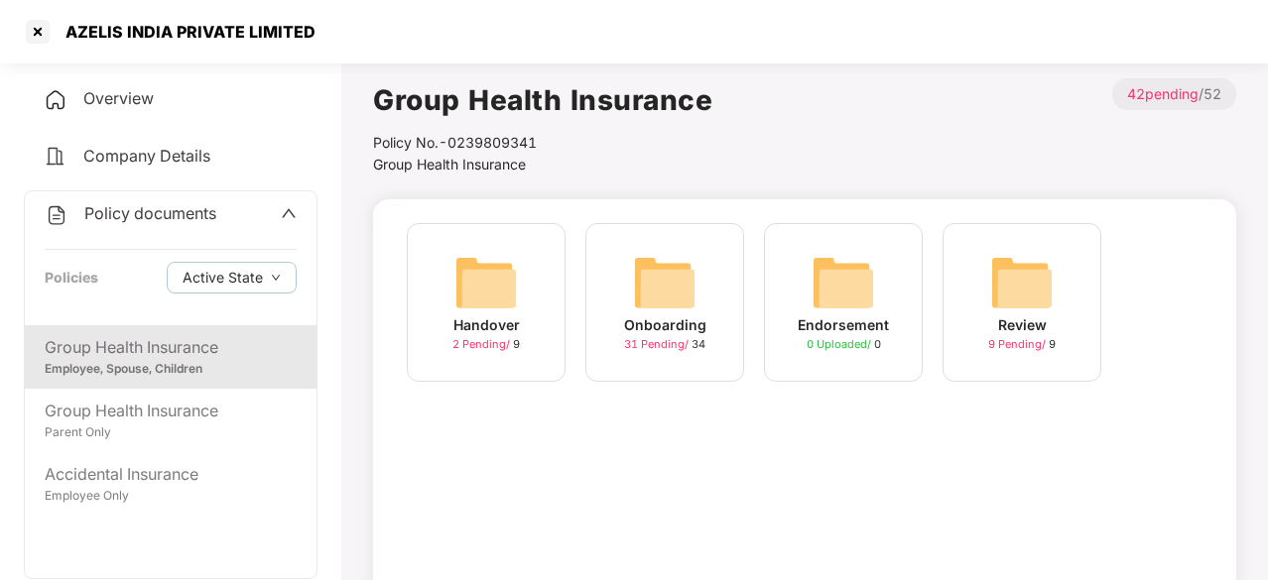
click at [644, 258] on img at bounding box center [664, 282] width 63 height 63
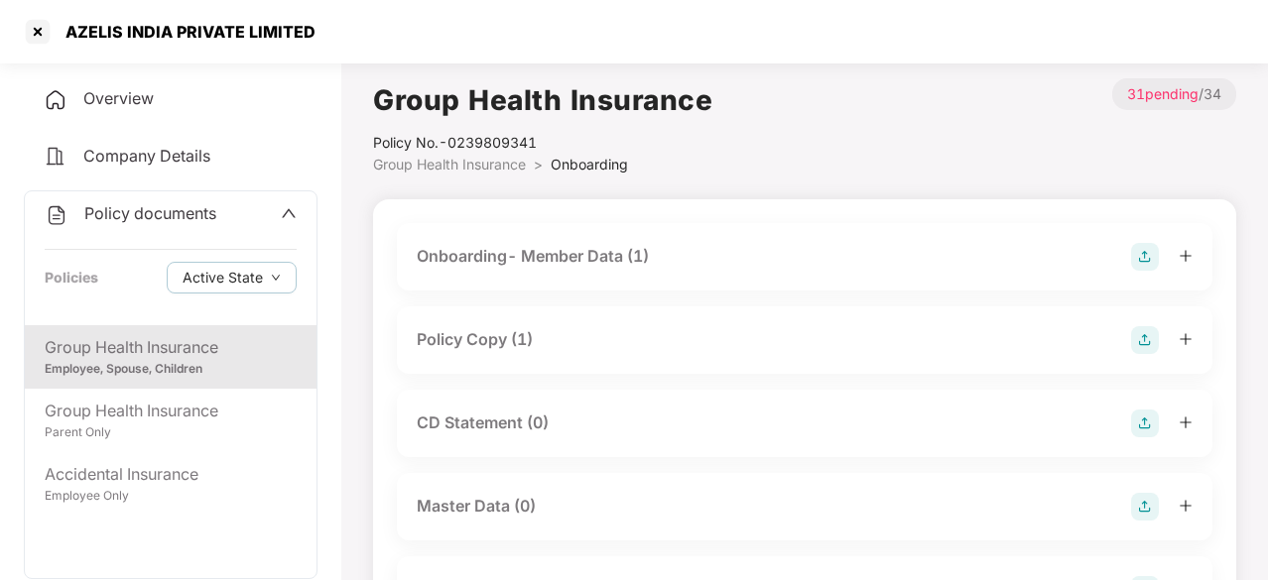
scroll to position [221, 0]
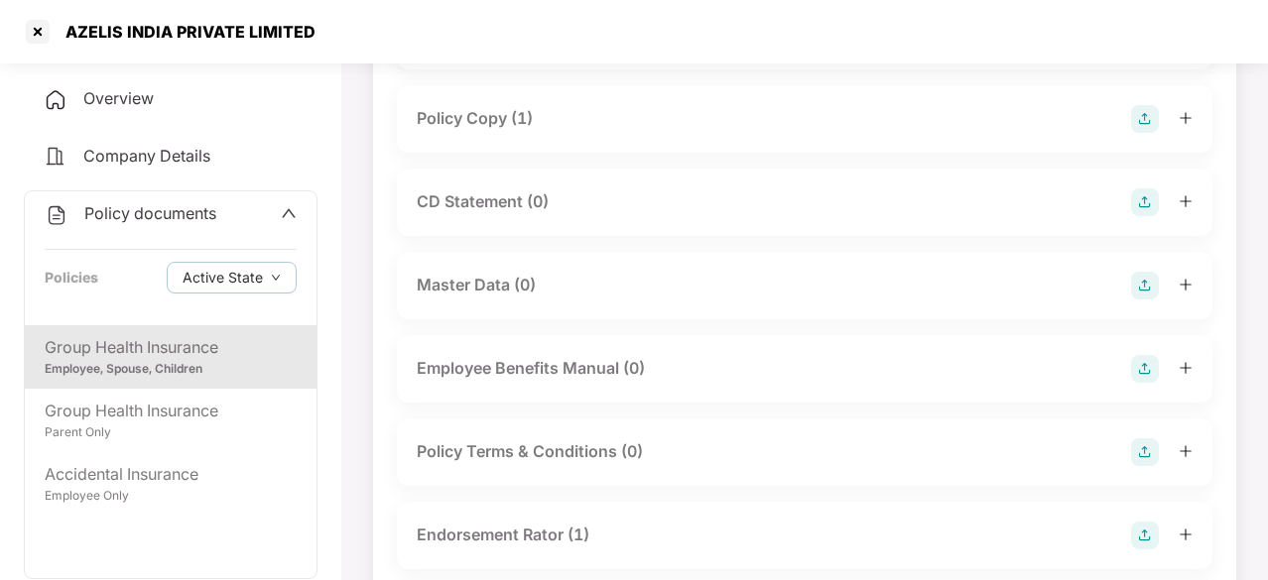
click at [538, 525] on div "Endorsement Rator (1)" at bounding box center [503, 535] width 173 height 25
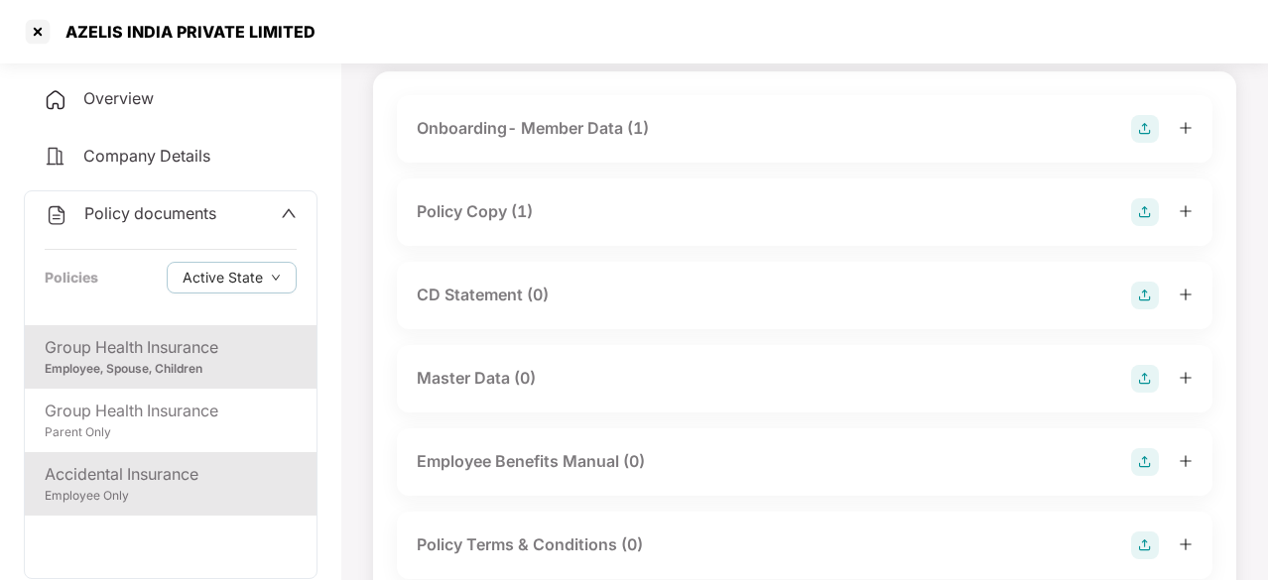
click at [117, 483] on div "Accidental Insurance" at bounding box center [171, 474] width 252 height 25
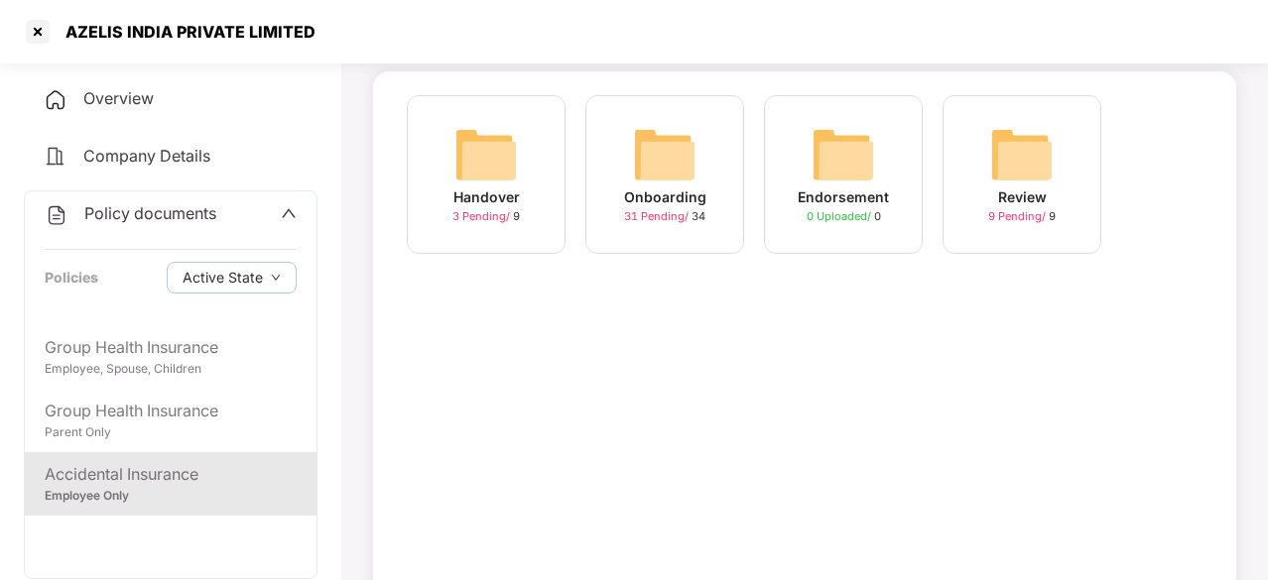
click at [674, 193] on div "Onboarding" at bounding box center [665, 198] width 82 height 22
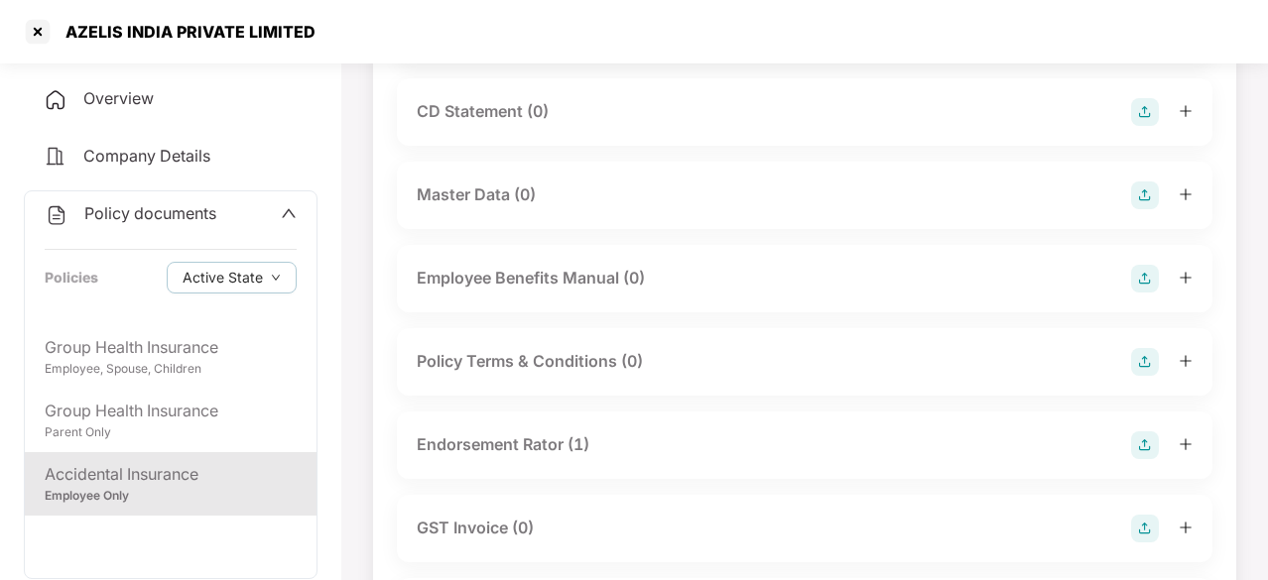
scroll to position [313, 0]
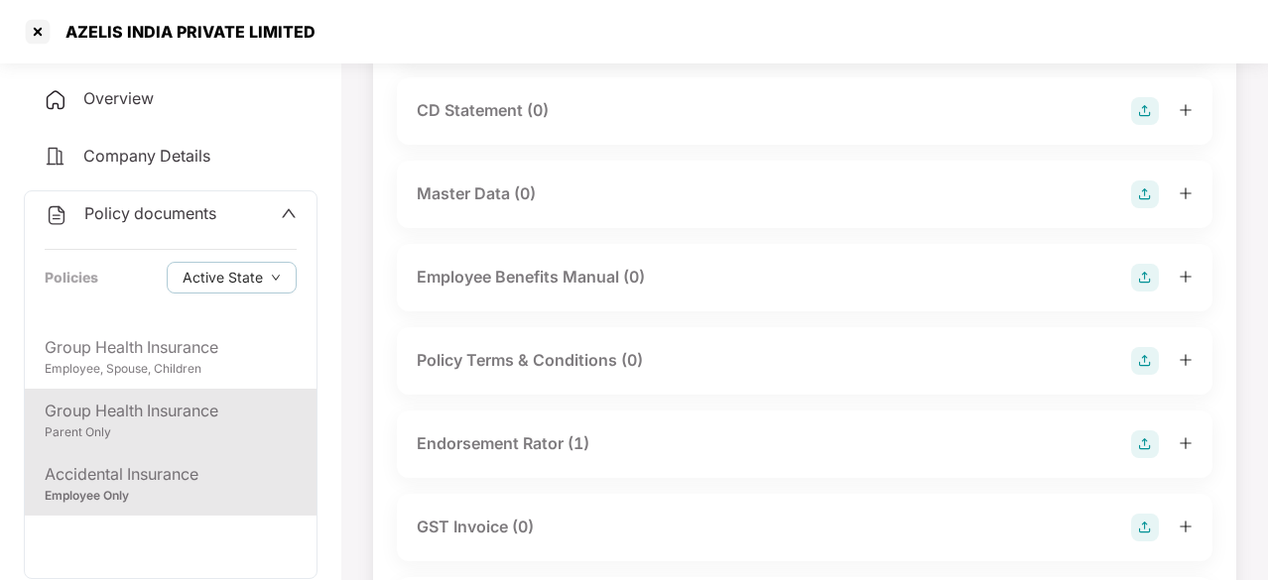
click at [177, 418] on div "Group Health Insurance" at bounding box center [171, 411] width 252 height 25
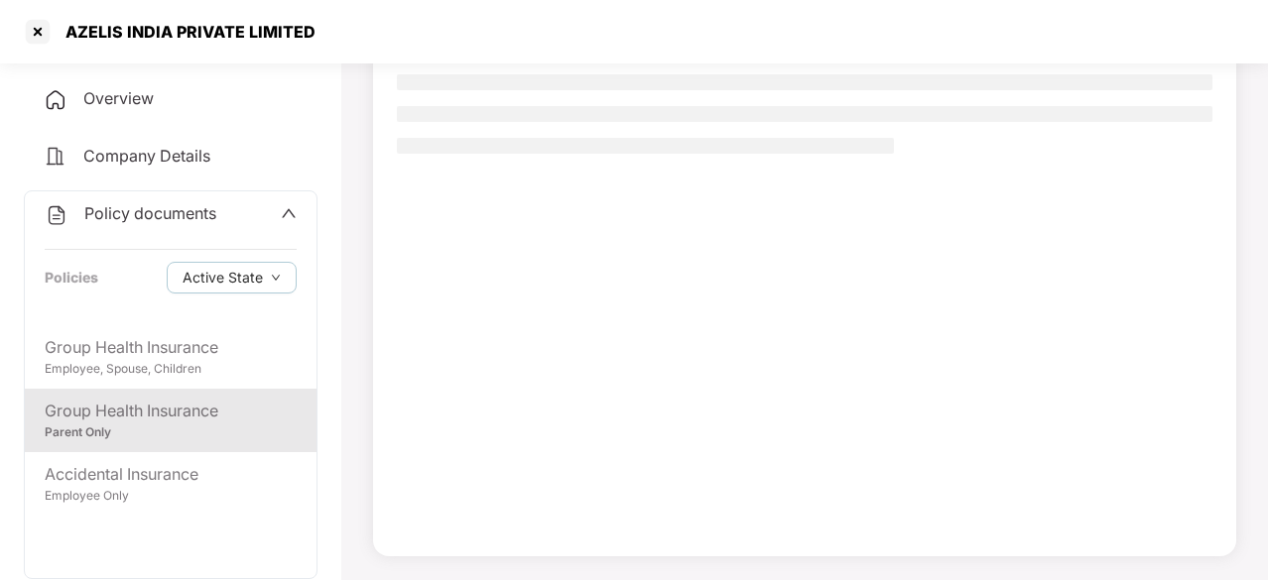
scroll to position [0, 0]
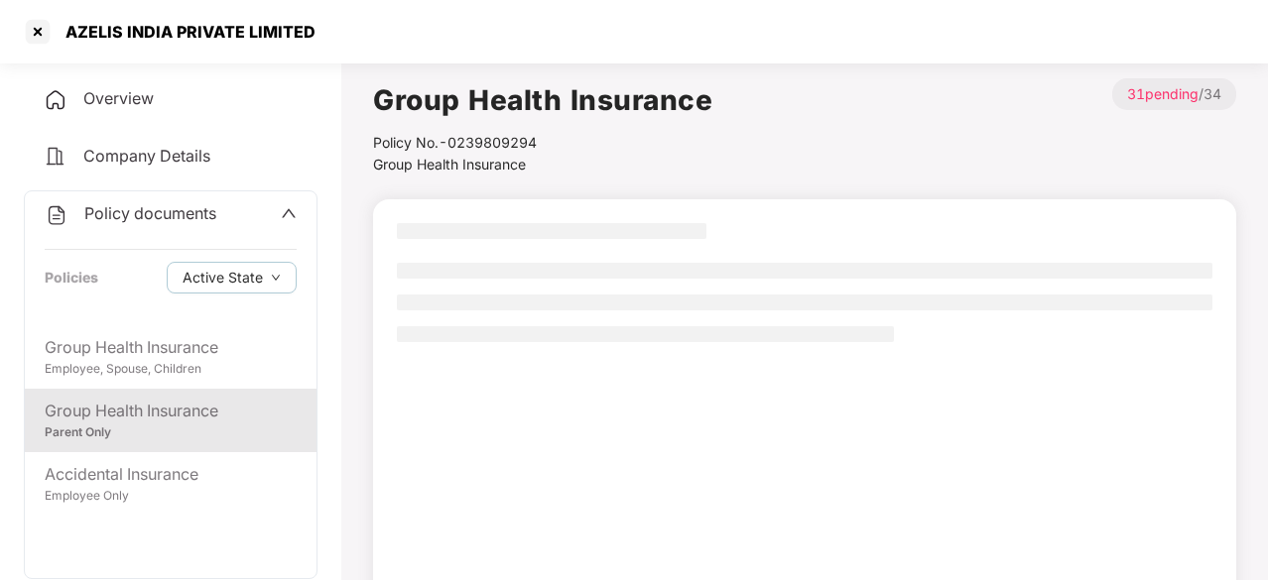
click at [179, 421] on div "Group Health Insurance" at bounding box center [171, 411] width 252 height 25
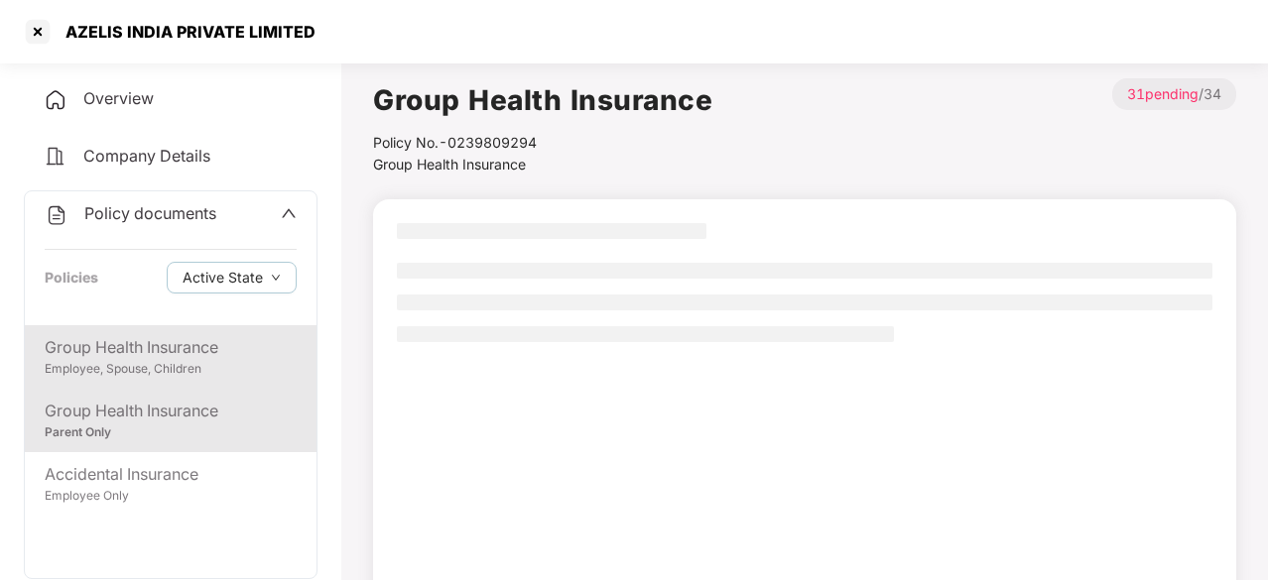
click at [156, 332] on div "Group Health Insurance Employee, Spouse, Children" at bounding box center [171, 356] width 292 height 63
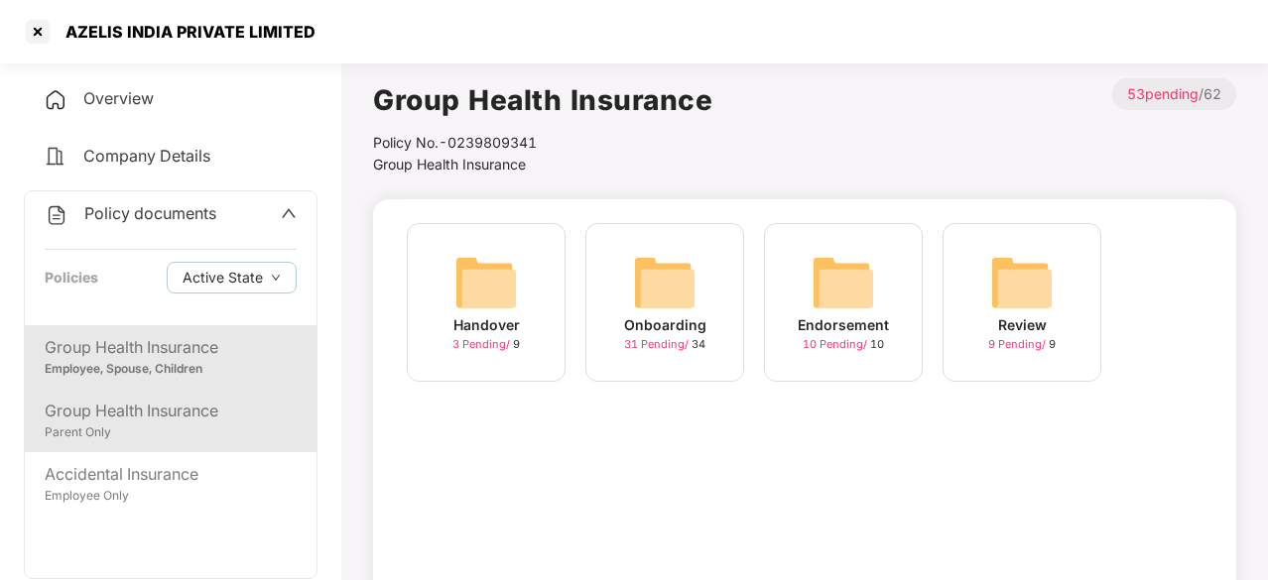
click at [147, 406] on div "Group Health Insurance" at bounding box center [171, 411] width 252 height 25
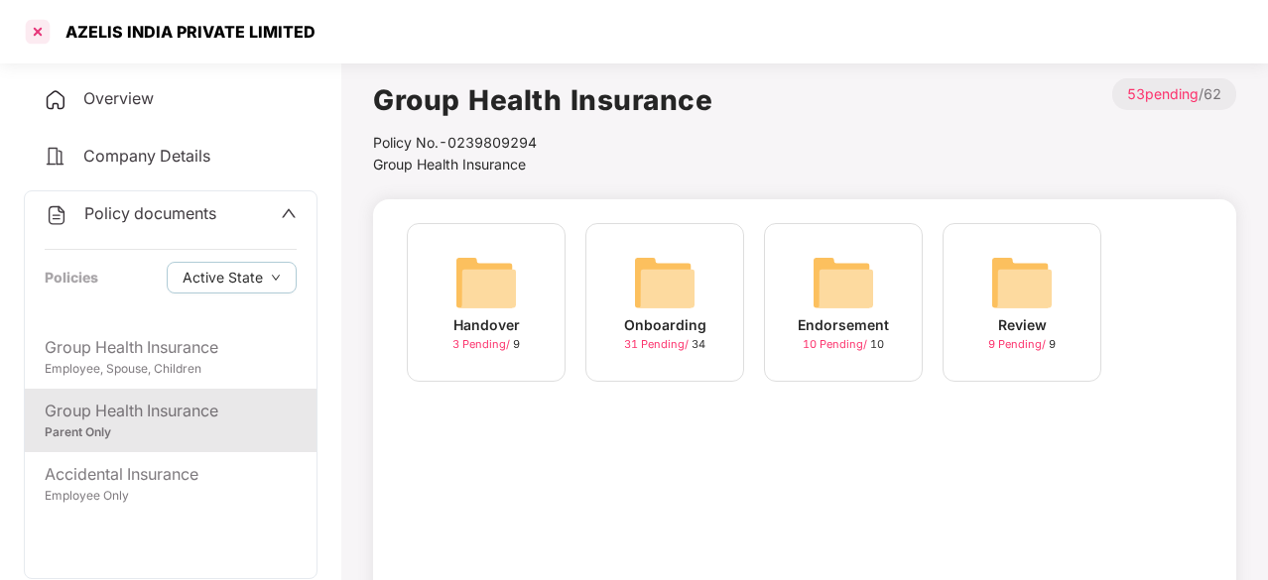
click at [34, 32] on div at bounding box center [38, 32] width 32 height 32
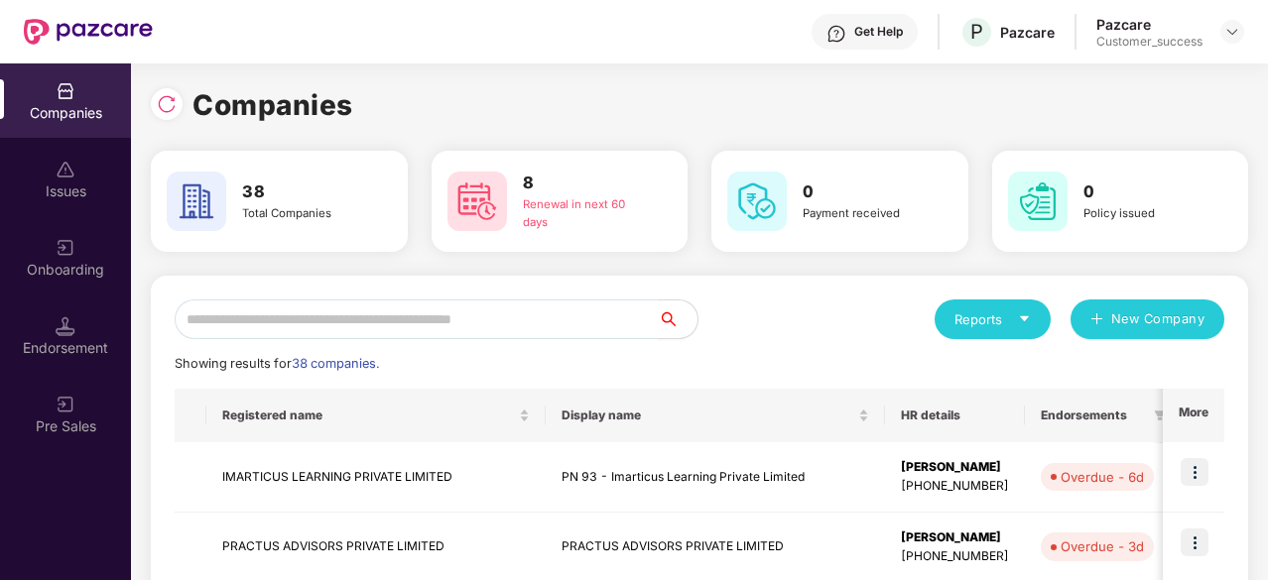
click at [406, 316] on input "text" at bounding box center [416, 320] width 483 height 40
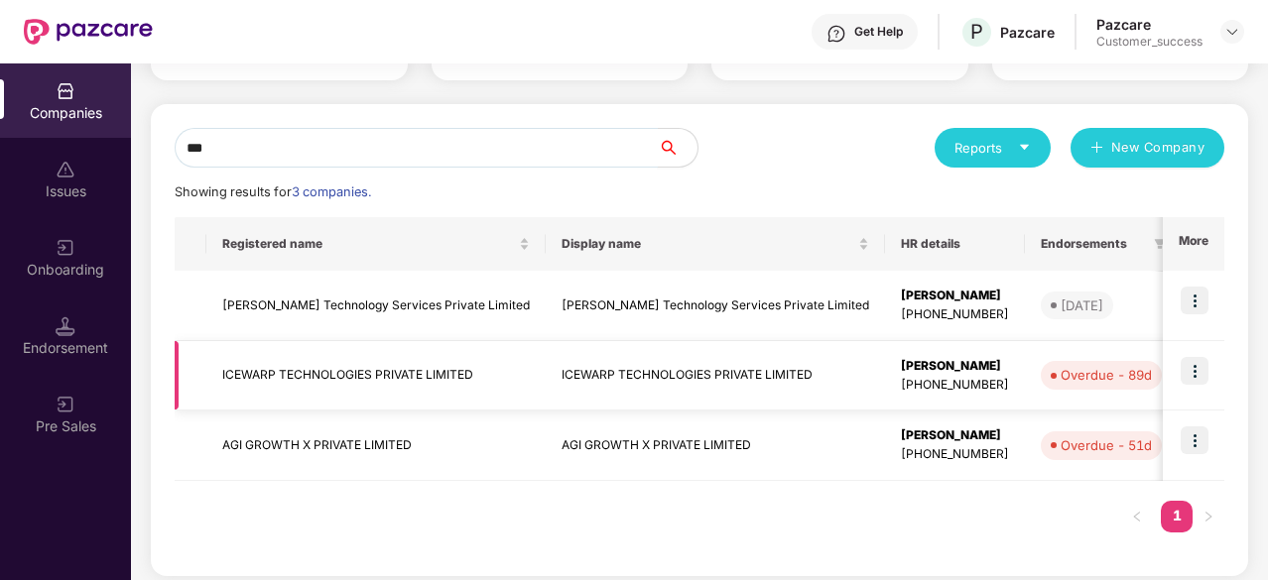
scroll to position [181, 0]
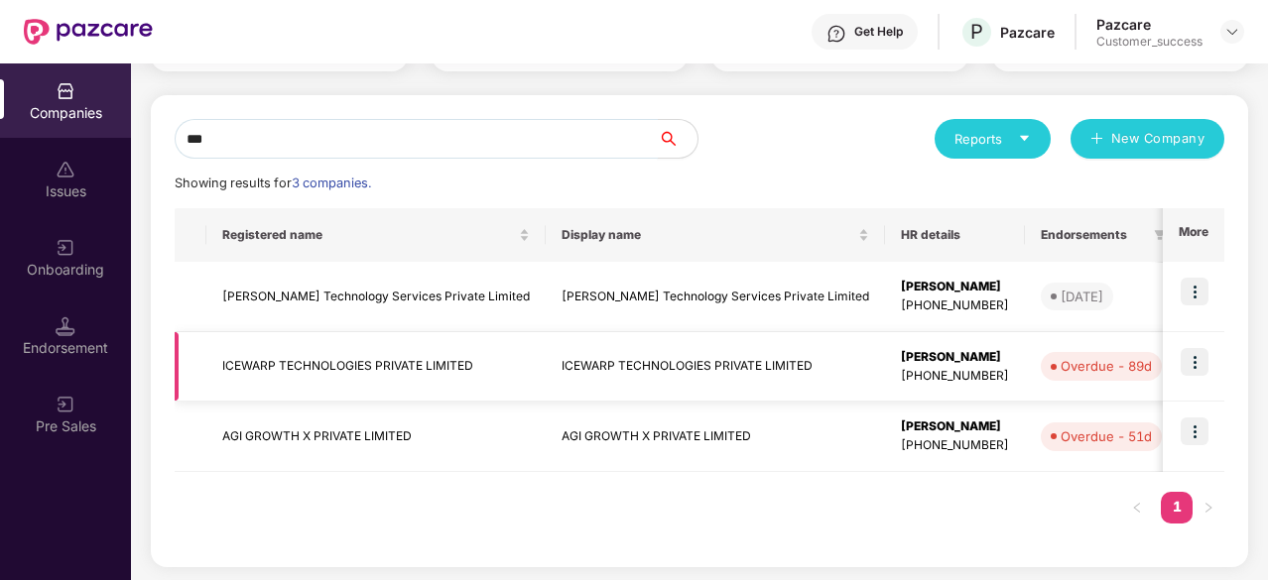
type input "***"
click at [733, 361] on td "ICEWARP TECHNOLOGIES PRIVATE LIMITED" at bounding box center [715, 367] width 339 height 70
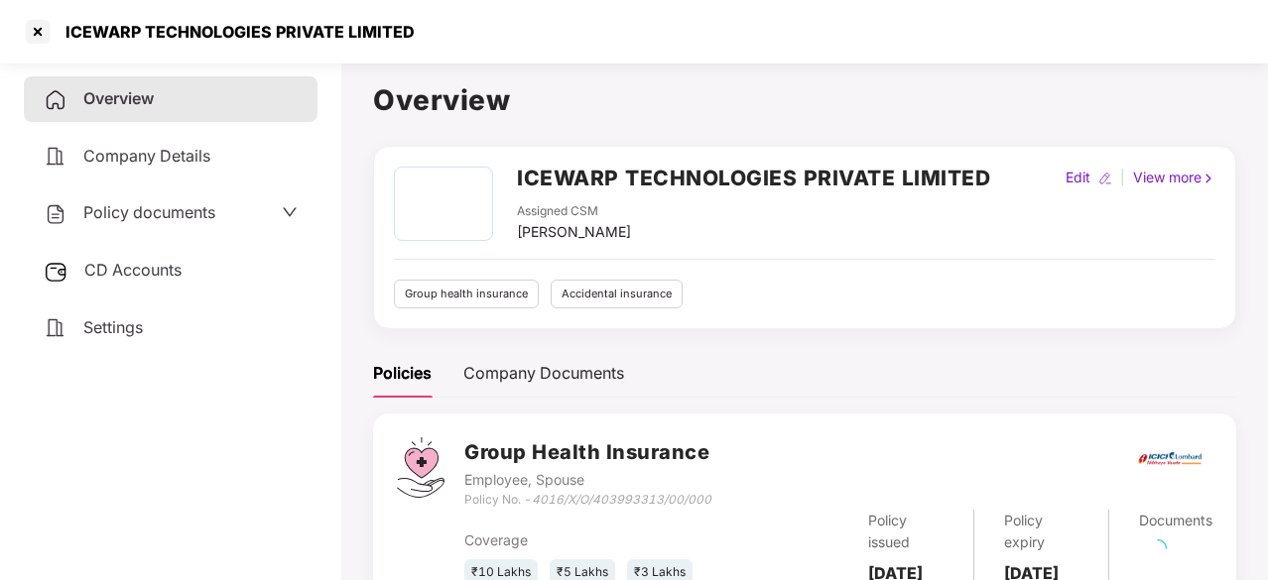
click at [173, 208] on span "Policy documents" at bounding box center [149, 212] width 132 height 20
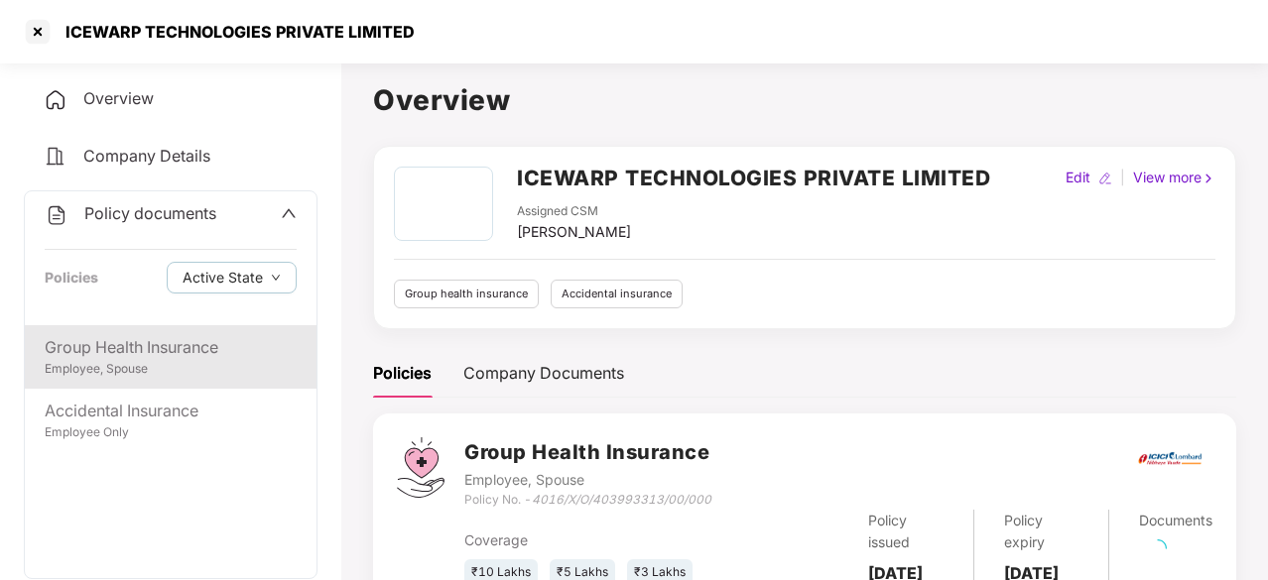
click at [139, 365] on div "Employee, Spouse" at bounding box center [171, 369] width 252 height 19
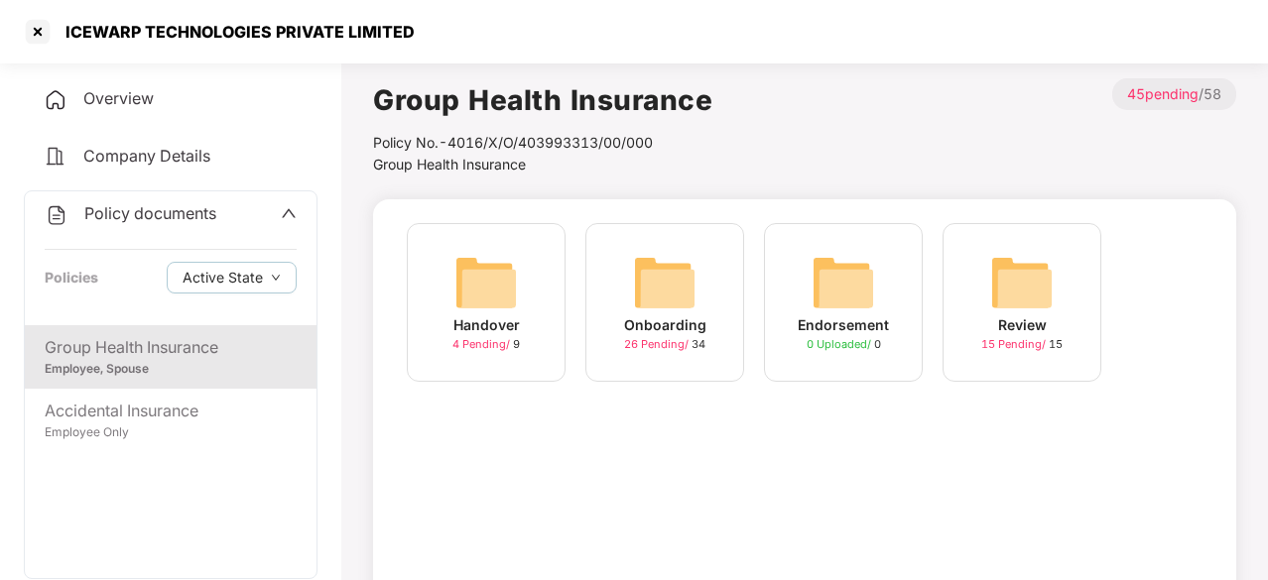
click at [674, 295] on img at bounding box center [664, 282] width 63 height 63
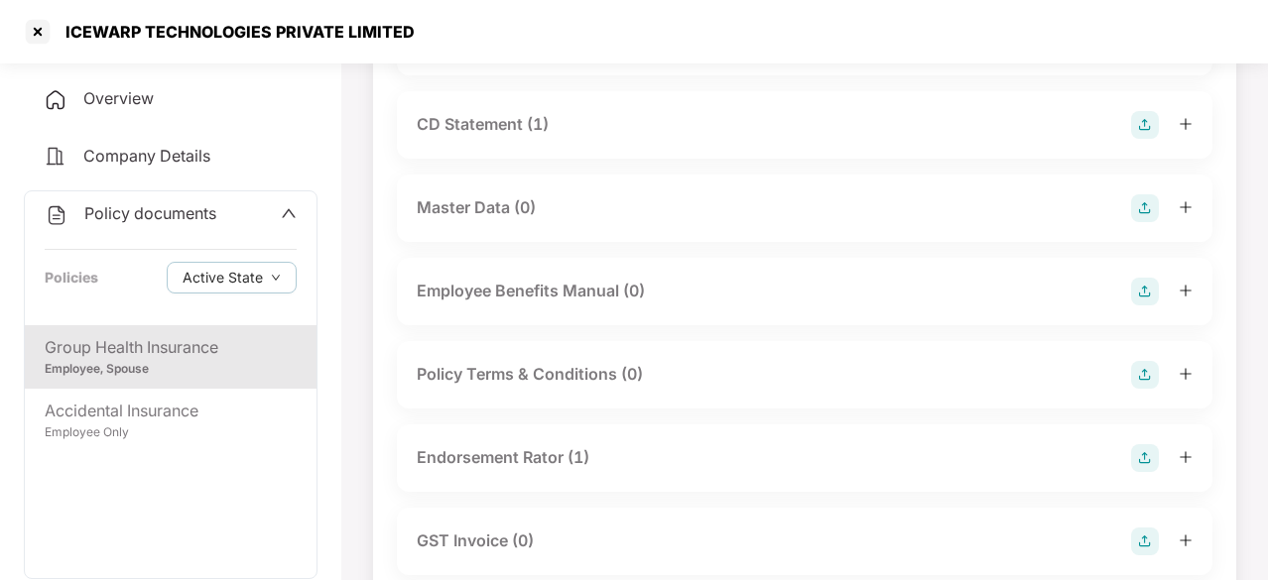
scroll to position [302, 0]
click at [506, 449] on div "Endorsement Rator (1)" at bounding box center [503, 455] width 173 height 25
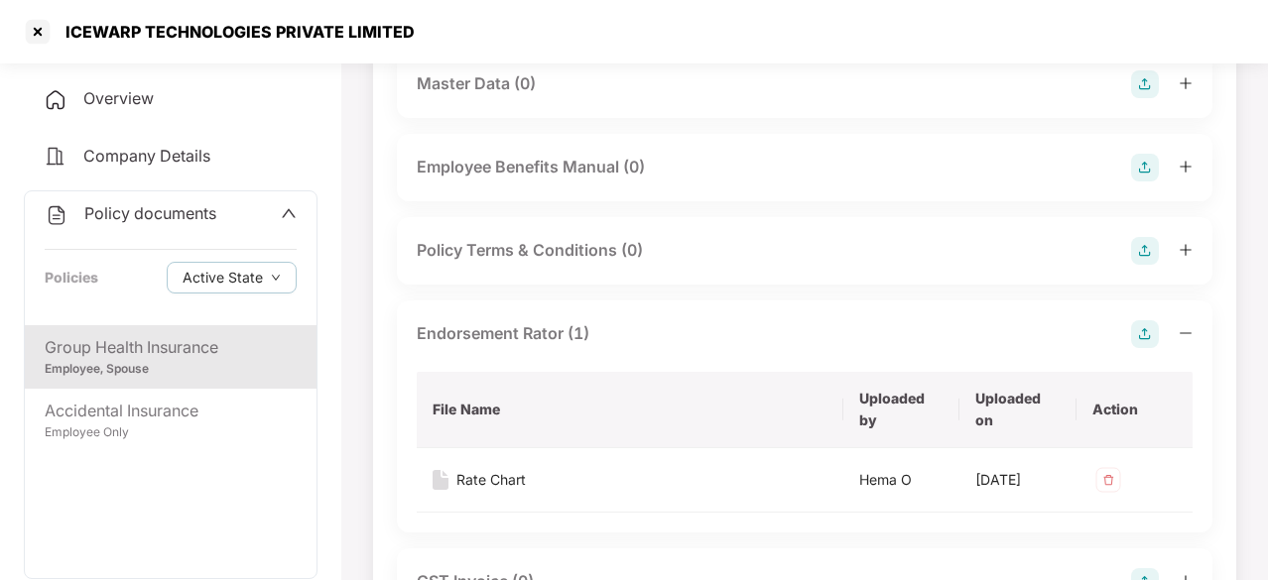
scroll to position [437, 0]
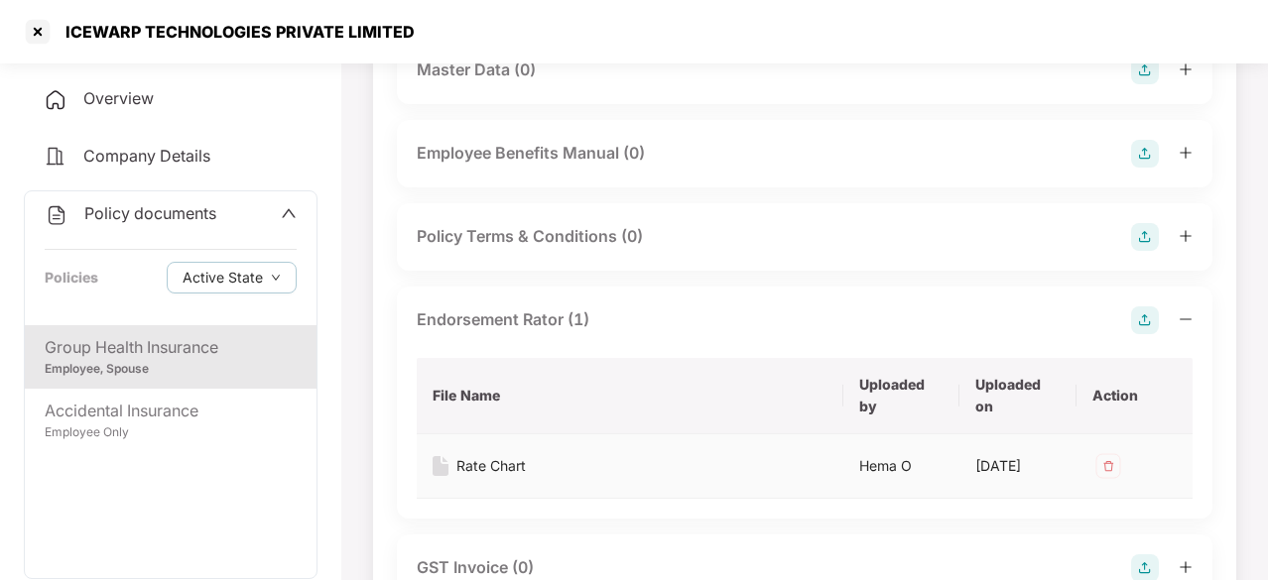
click at [515, 469] on div "Rate Chart" at bounding box center [490, 466] width 69 height 22
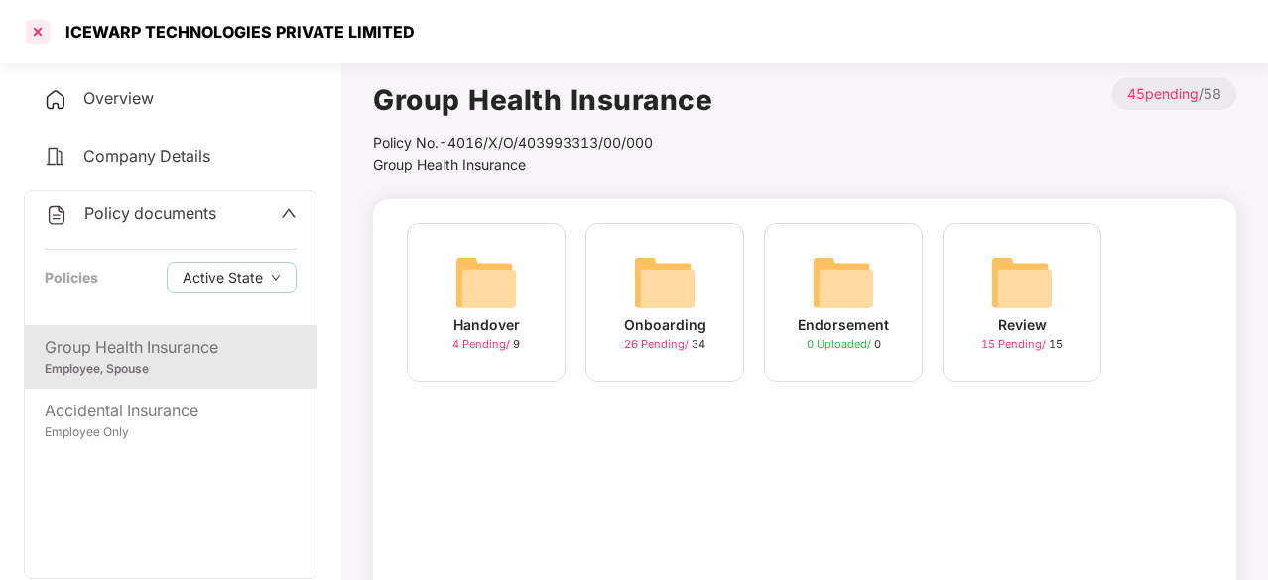
click at [38, 30] on div at bounding box center [38, 32] width 32 height 32
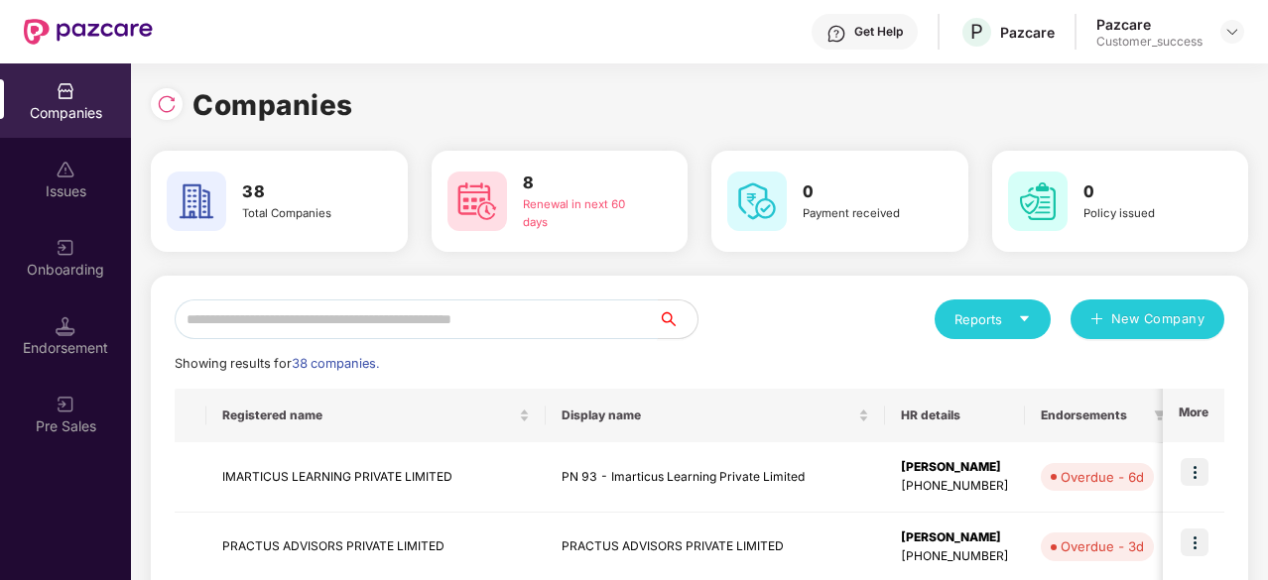
click at [455, 311] on input "text" at bounding box center [416, 320] width 483 height 40
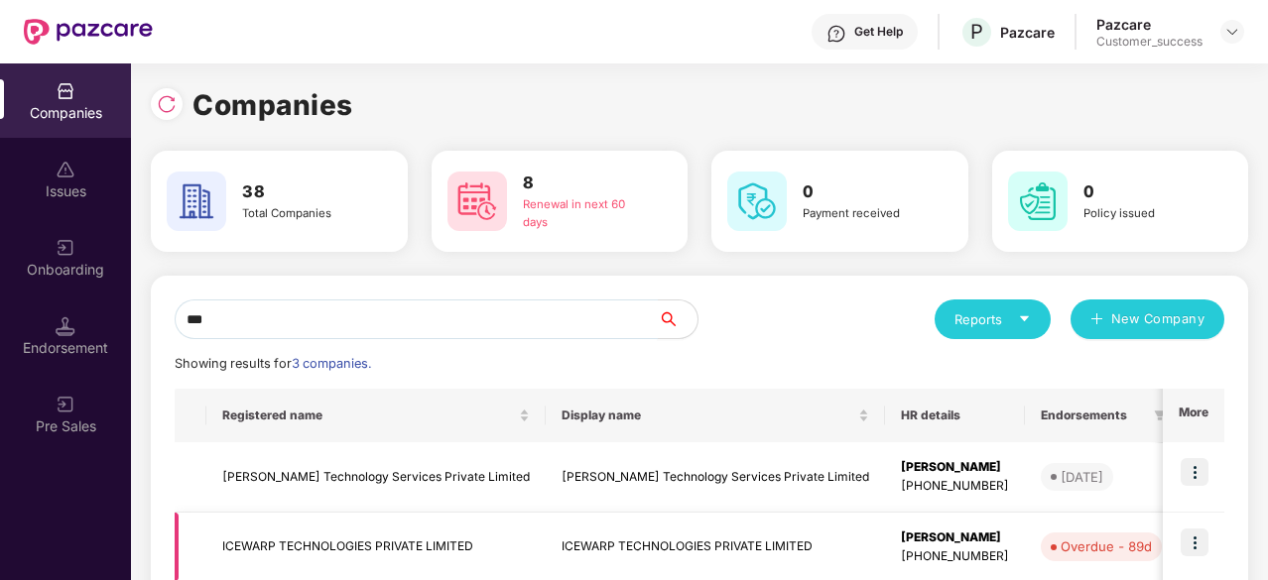
type input "***"
click at [1192, 538] on img at bounding box center [1195, 543] width 28 height 28
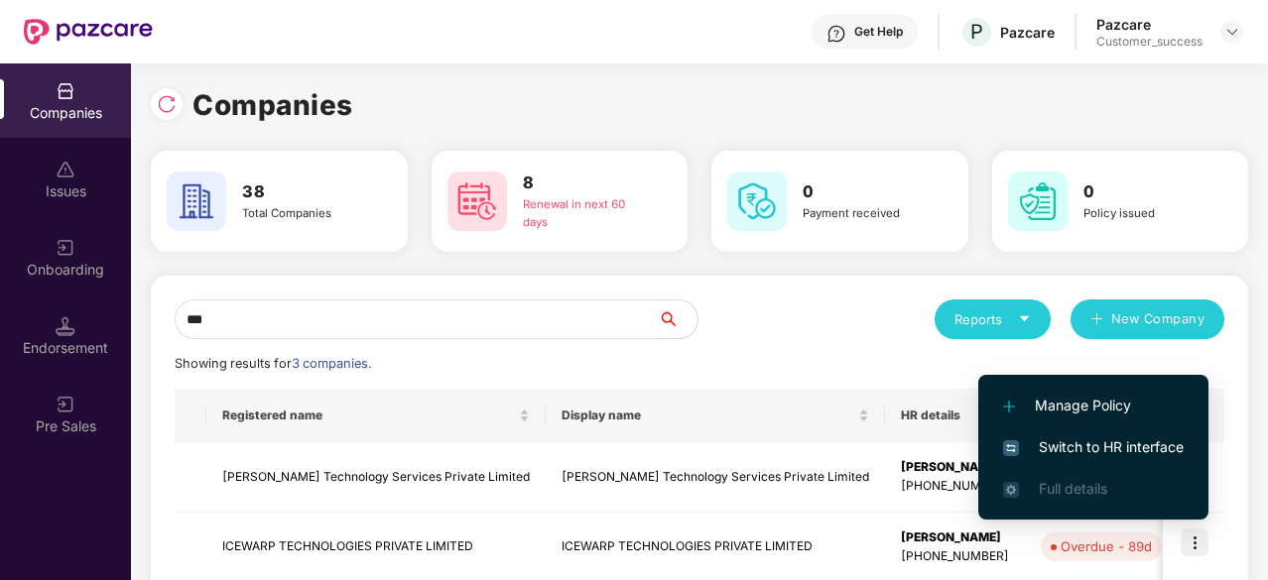
click at [1137, 445] on span "Switch to HR interface" at bounding box center [1093, 448] width 181 height 22
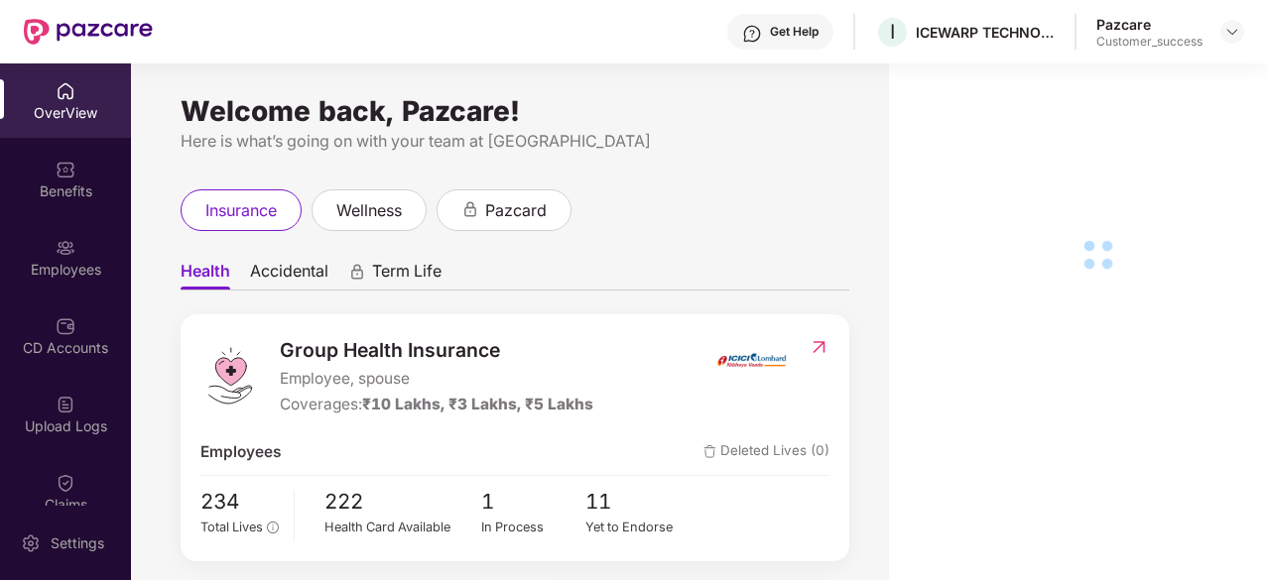
scroll to position [184, 0]
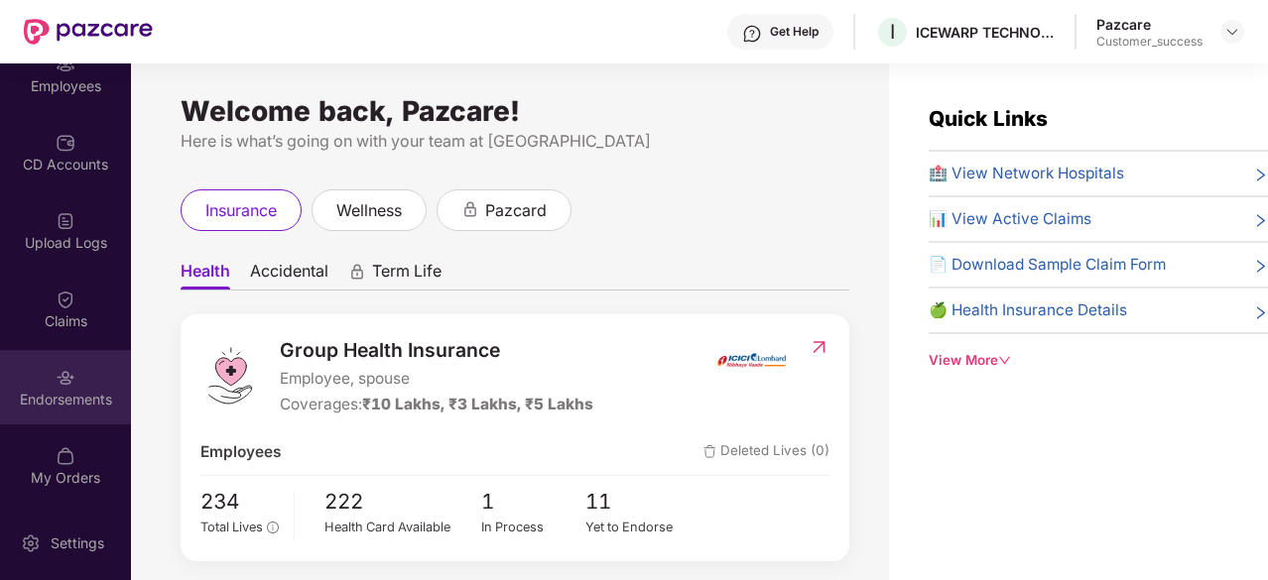
click at [61, 379] on img at bounding box center [66, 378] width 20 height 20
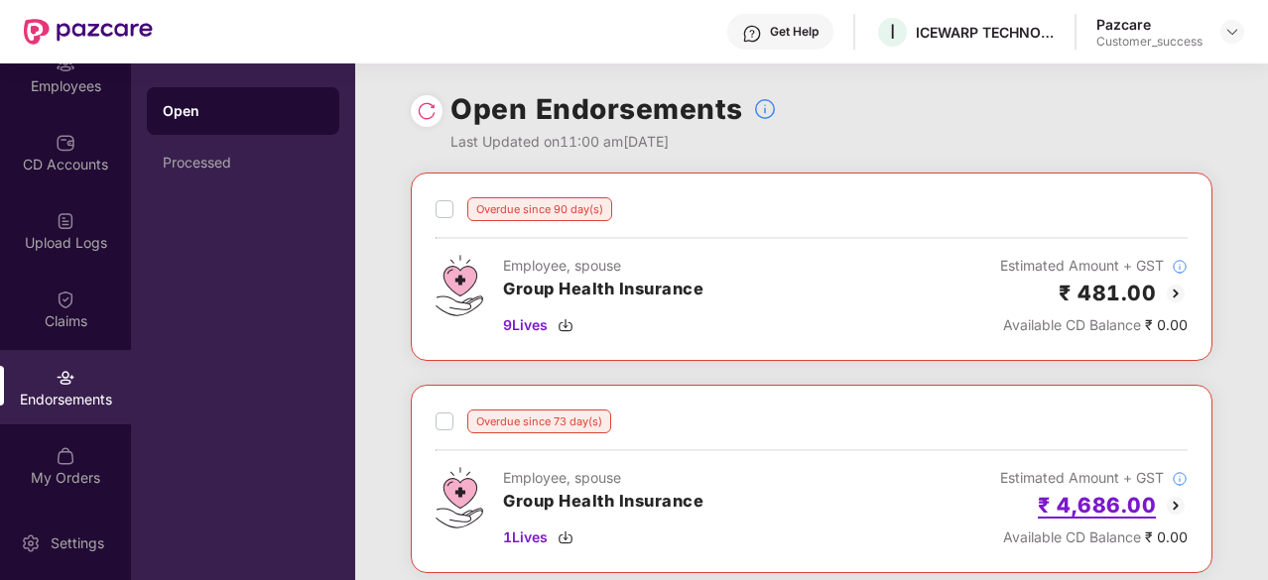
scroll to position [0, 0]
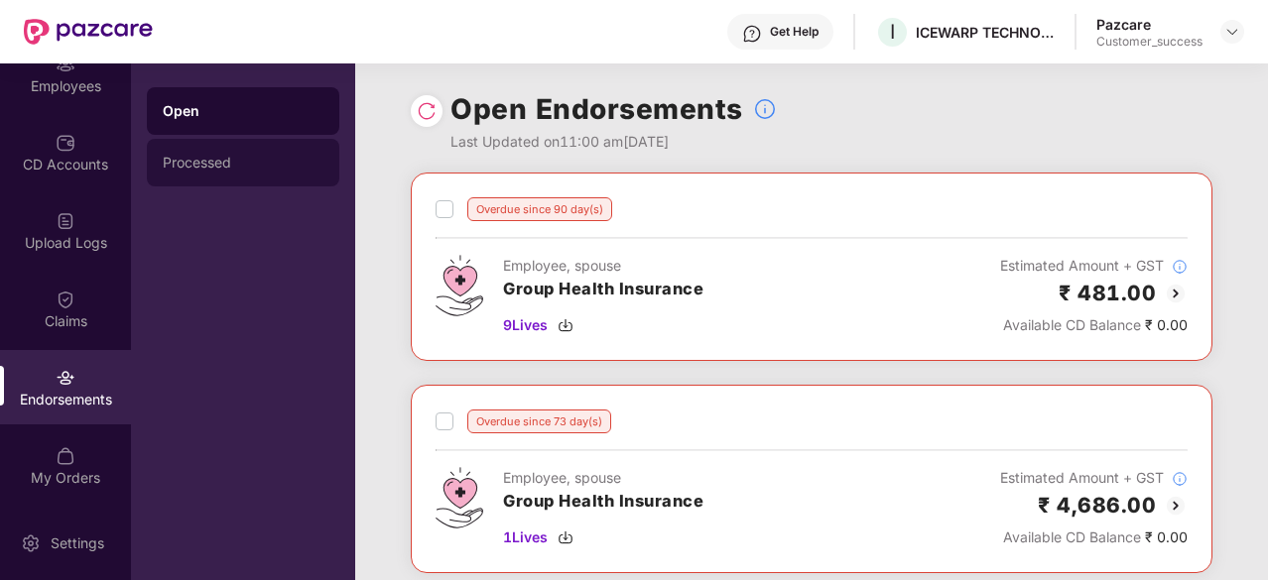
click at [250, 167] on div "Processed" at bounding box center [243, 163] width 161 height 16
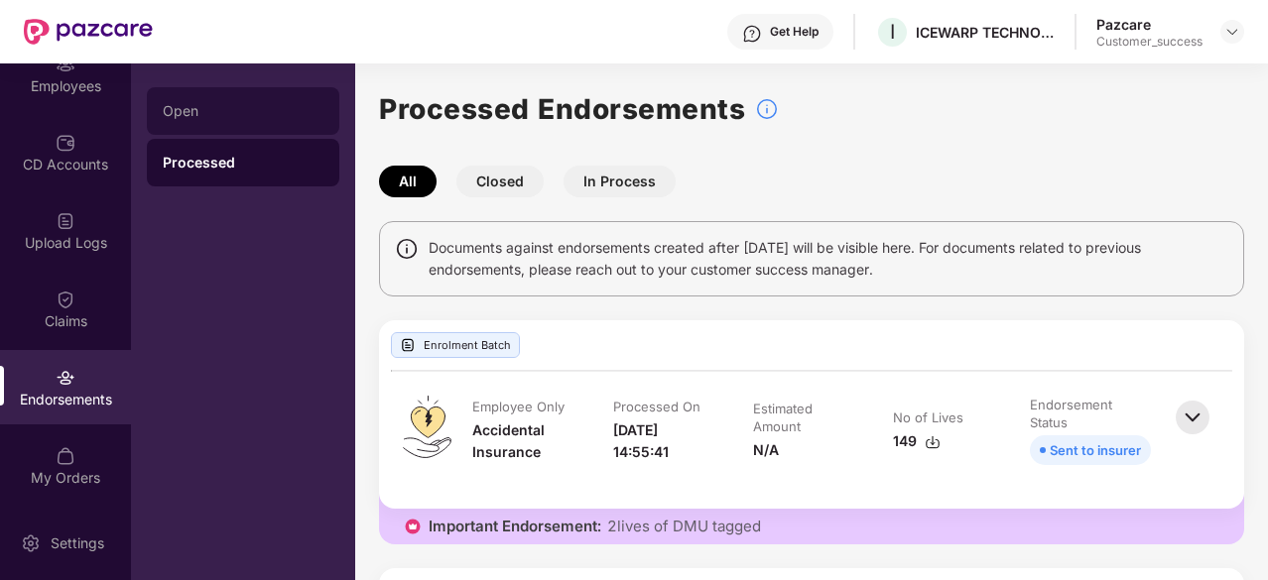
click at [238, 110] on div "Open" at bounding box center [243, 111] width 161 height 16
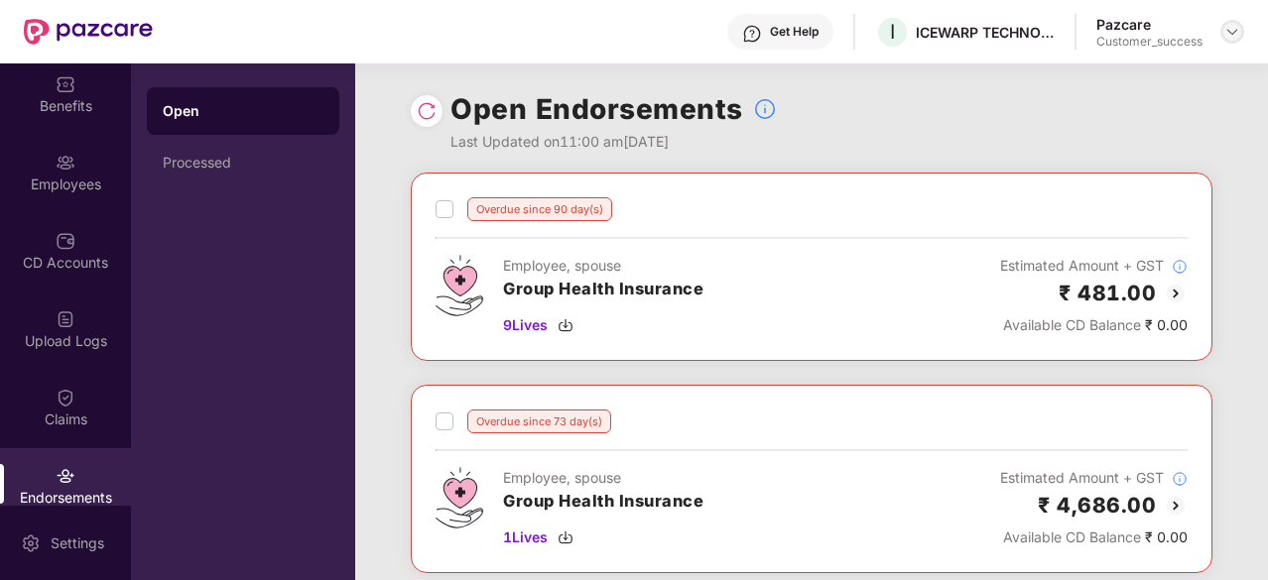
click at [1229, 23] on div at bounding box center [1232, 32] width 24 height 24
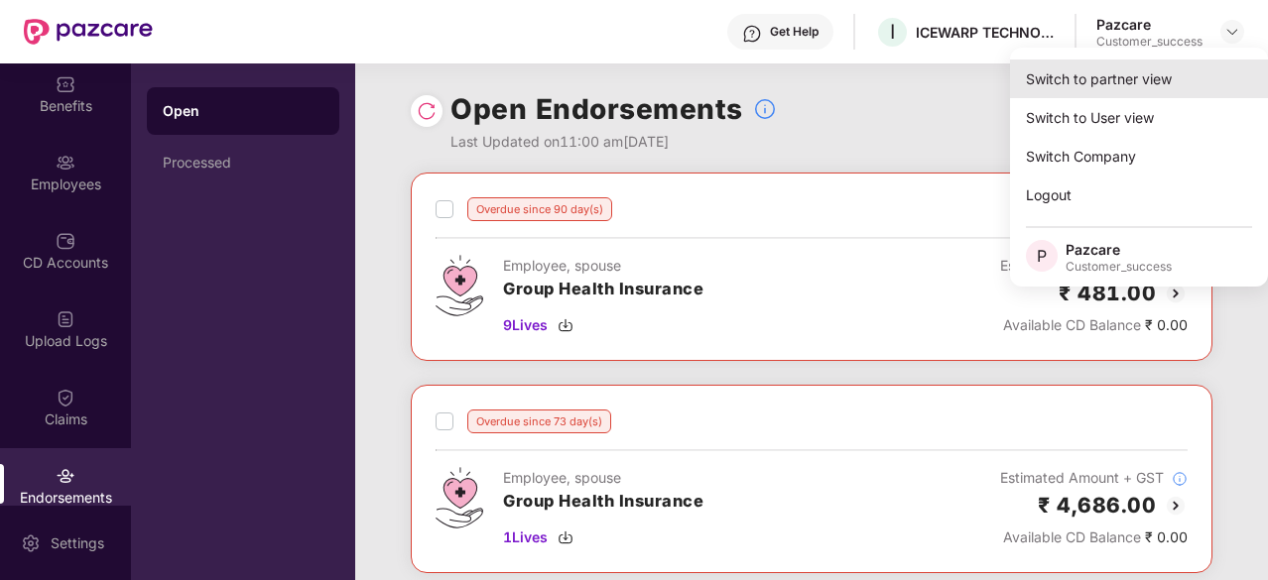
click at [1115, 90] on div "Switch to partner view" at bounding box center [1139, 79] width 258 height 39
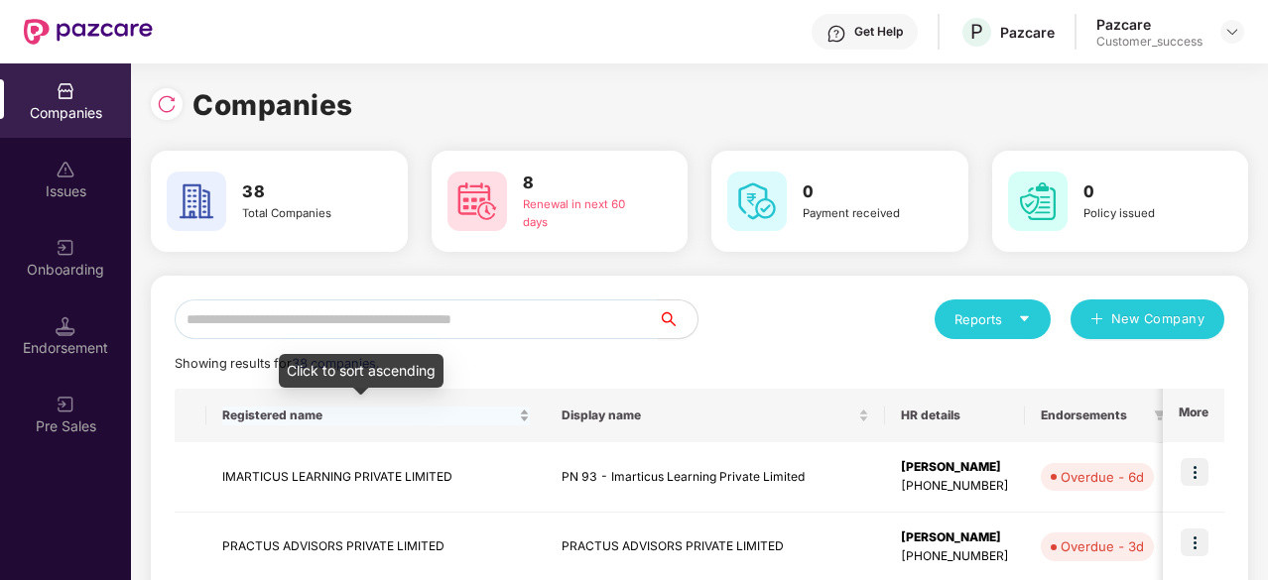
scroll to position [63, 0]
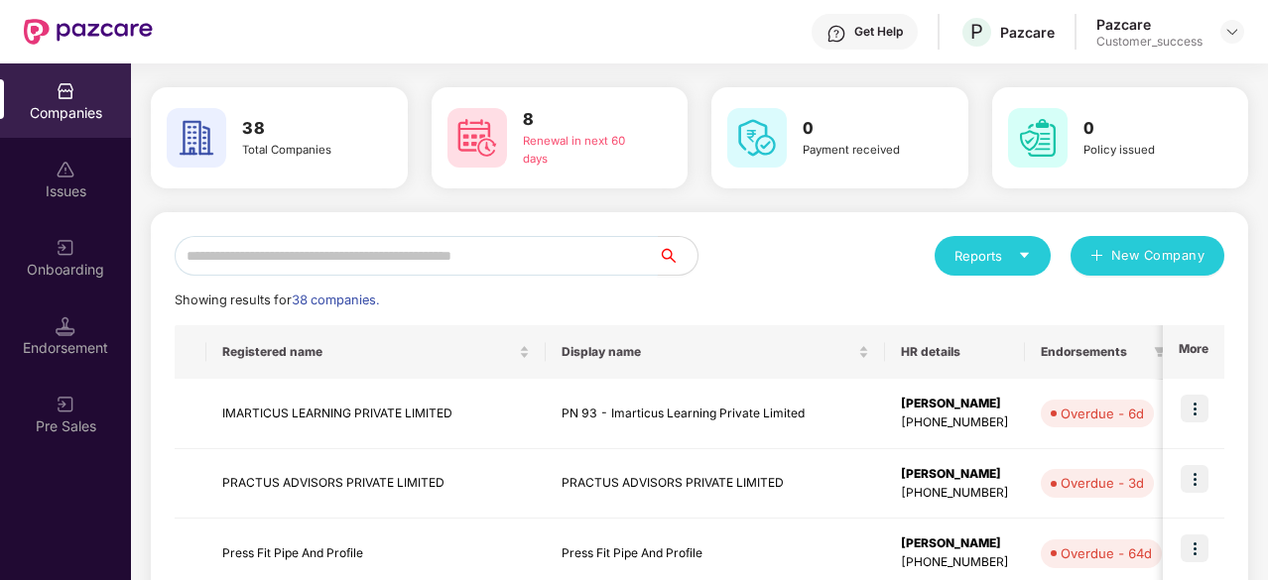
click at [420, 243] on input "text" at bounding box center [416, 256] width 483 height 40
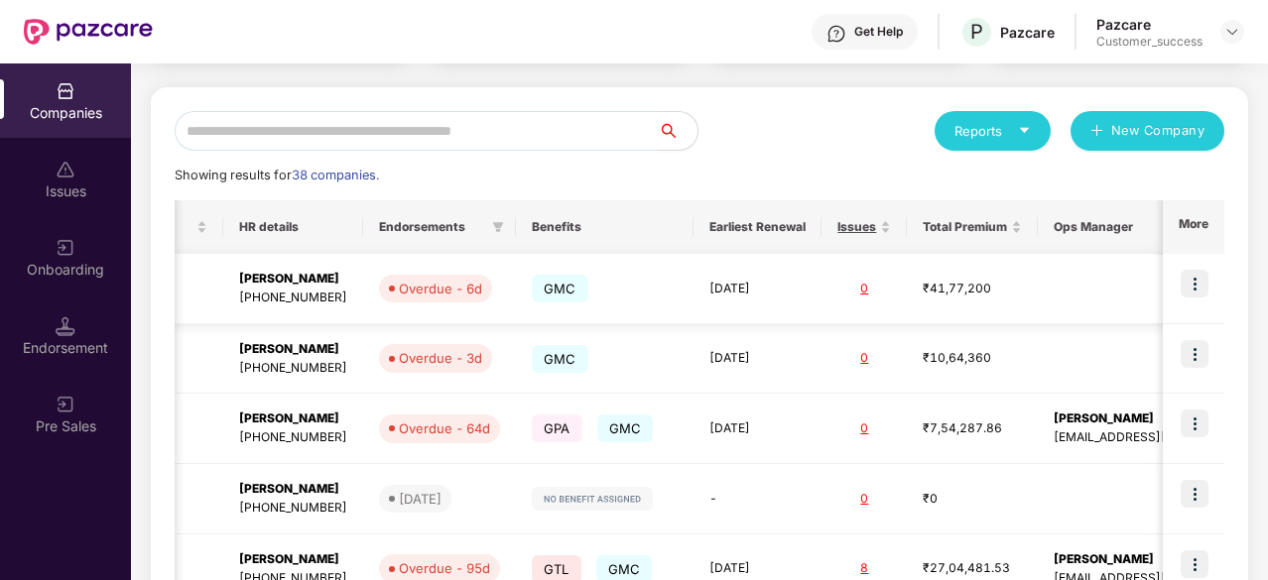
scroll to position [0, 0]
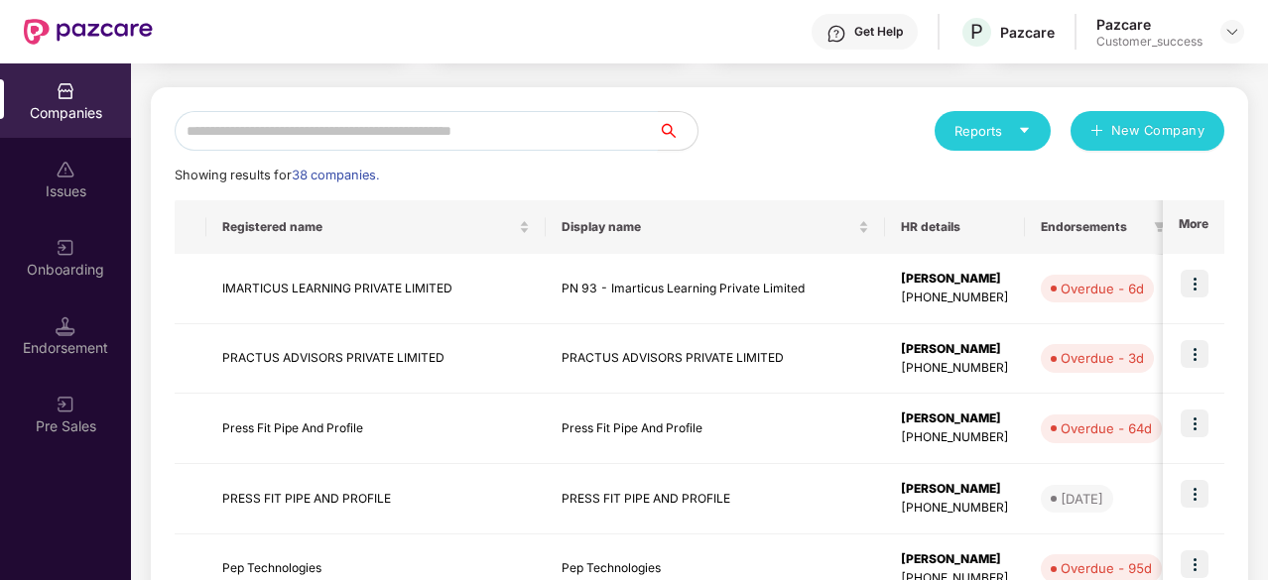
click at [345, 140] on input "text" at bounding box center [416, 131] width 483 height 40
type input "*"
type input "**"
click at [696, 355] on td "PRACTUS ADVISORS PRIVATE LIMITED" at bounding box center [715, 359] width 339 height 70
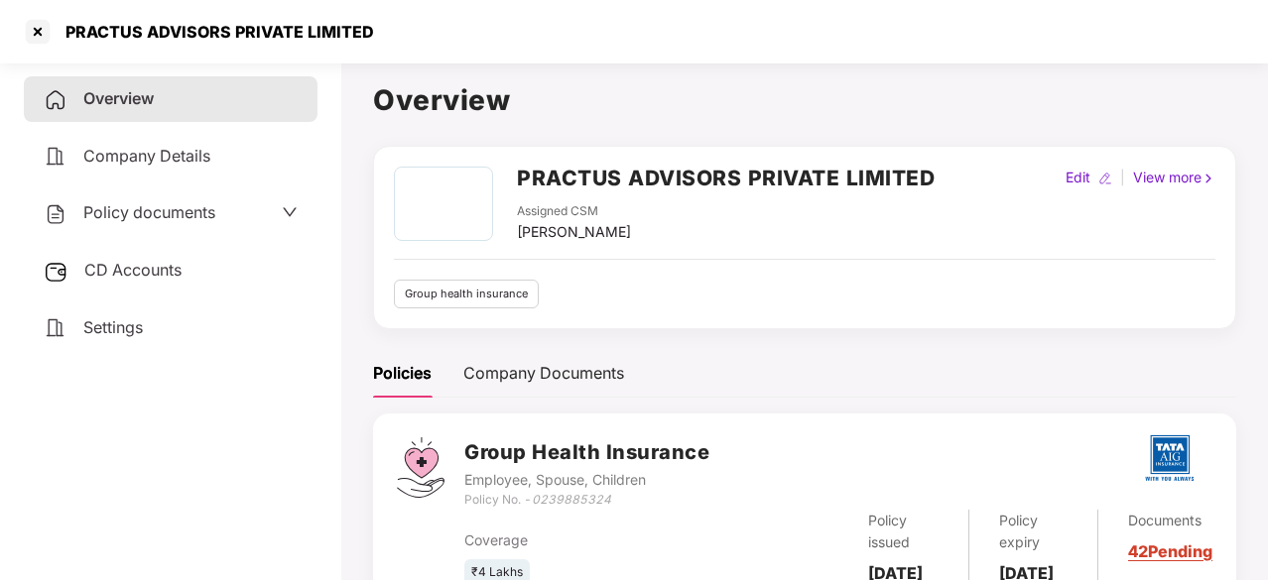
click at [200, 215] on span "Policy documents" at bounding box center [149, 212] width 132 height 20
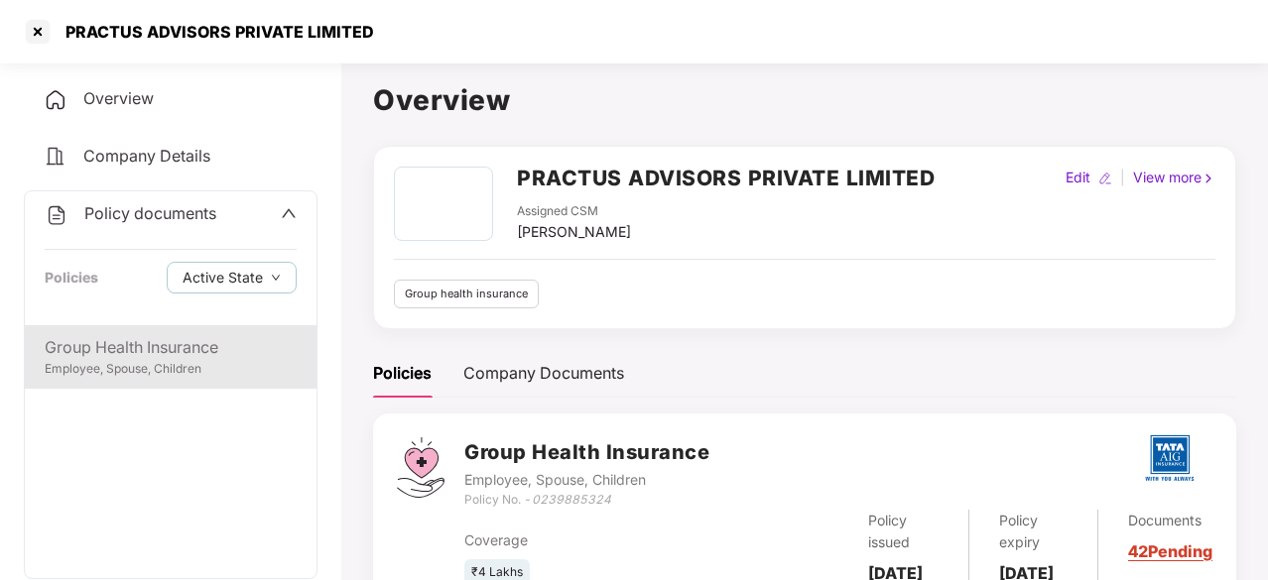
click at [153, 370] on div "Employee, Spouse, Children" at bounding box center [171, 369] width 252 height 19
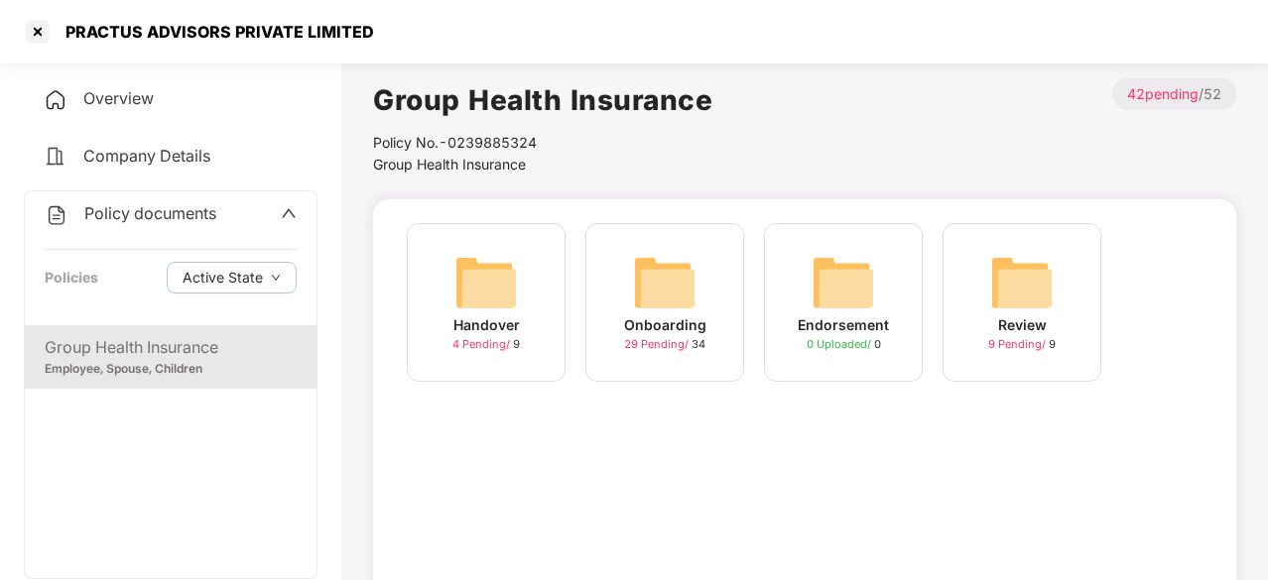
click at [689, 296] on img at bounding box center [664, 282] width 63 height 63
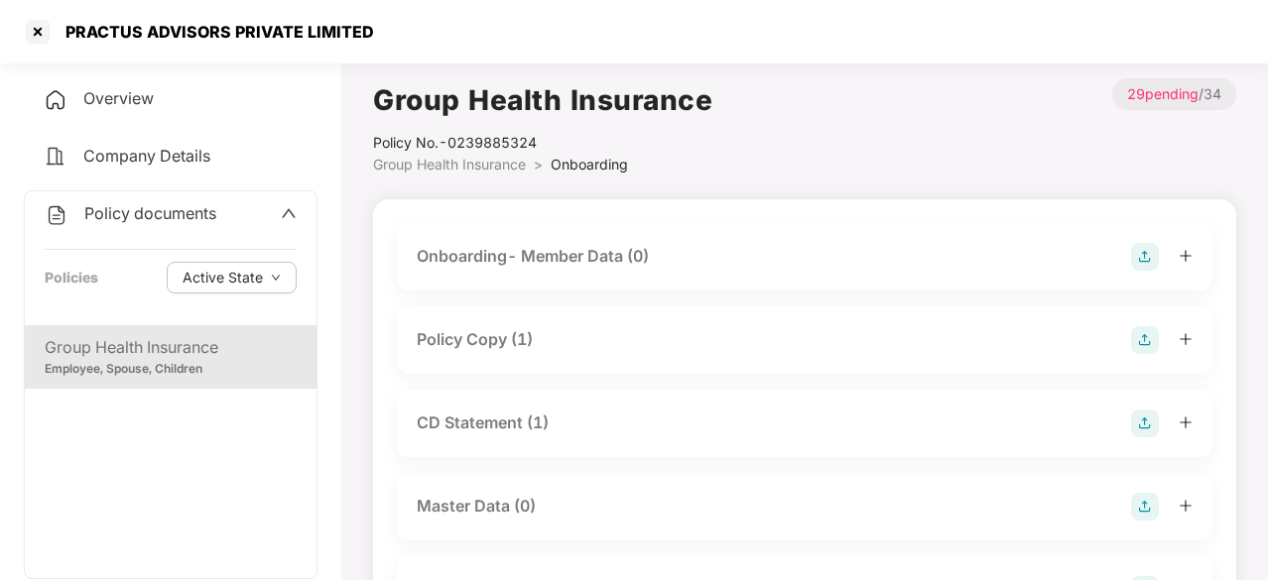
click at [506, 417] on div "CD Statement (1)" at bounding box center [483, 423] width 132 height 25
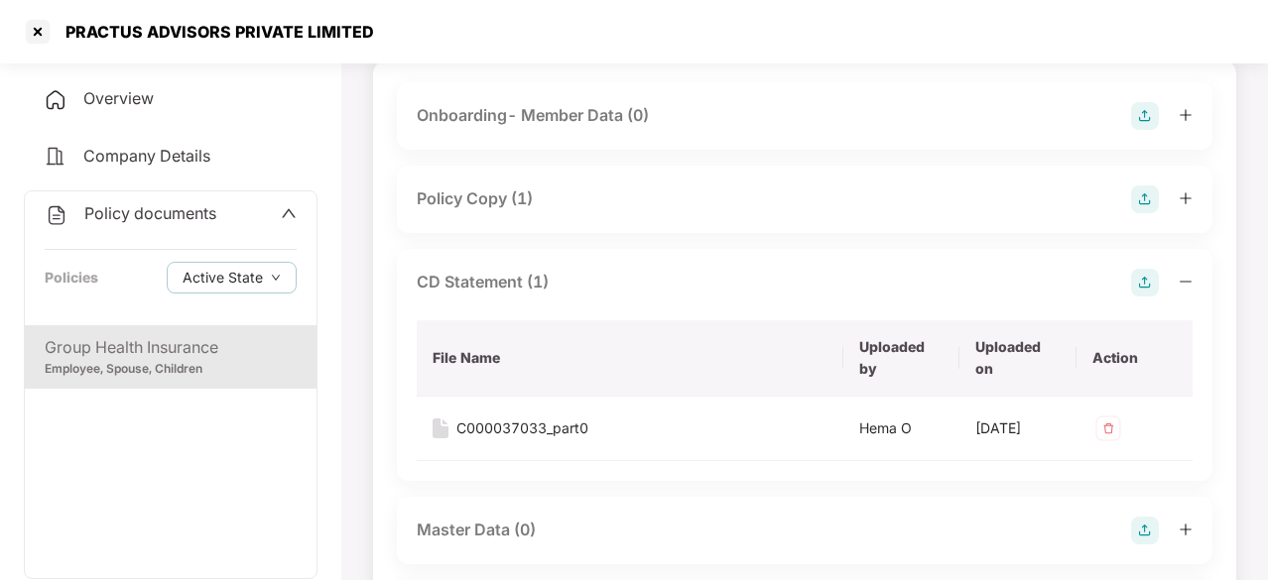
scroll to position [147, 0]
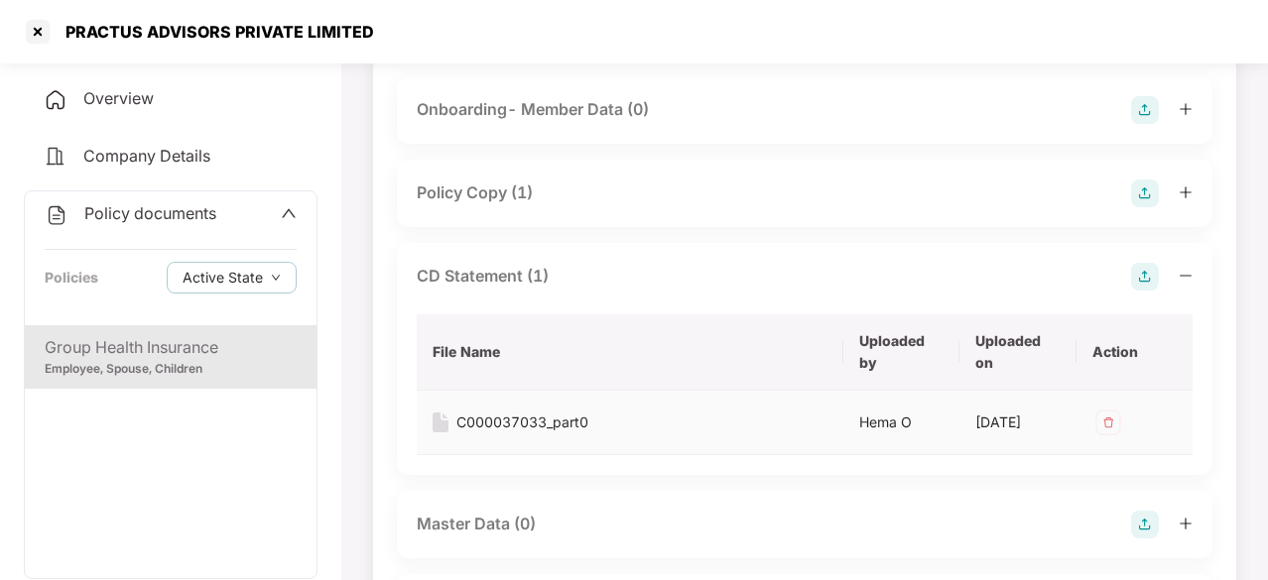
click at [563, 419] on div "C000037033_part0" at bounding box center [522, 423] width 132 height 22
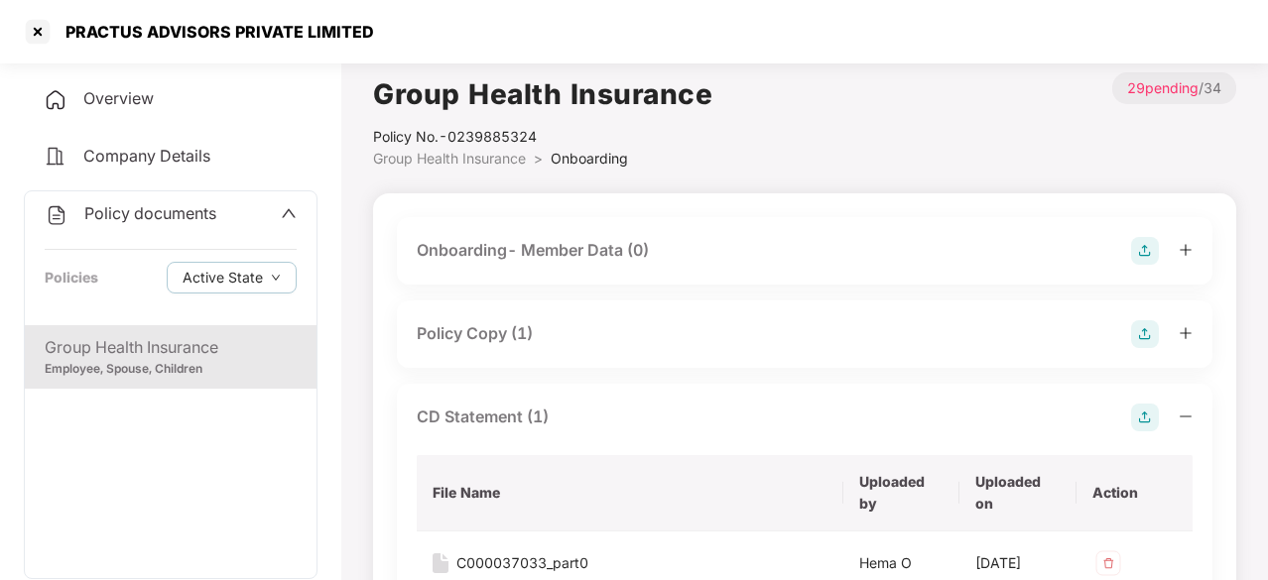
scroll to position [0, 0]
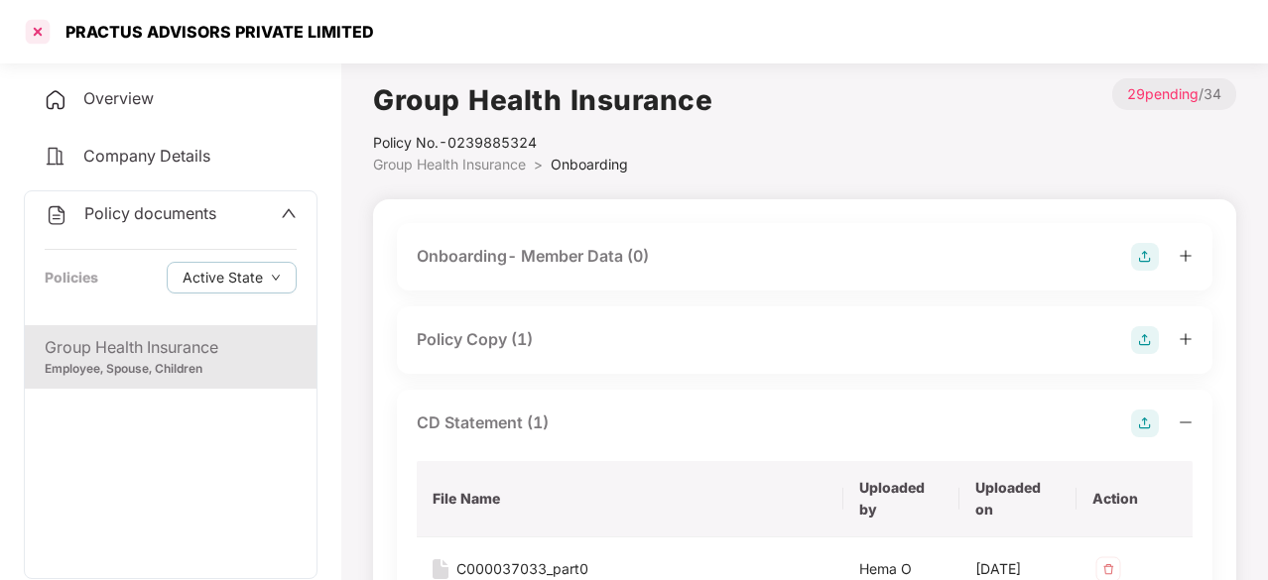
click at [50, 38] on div at bounding box center [38, 32] width 32 height 32
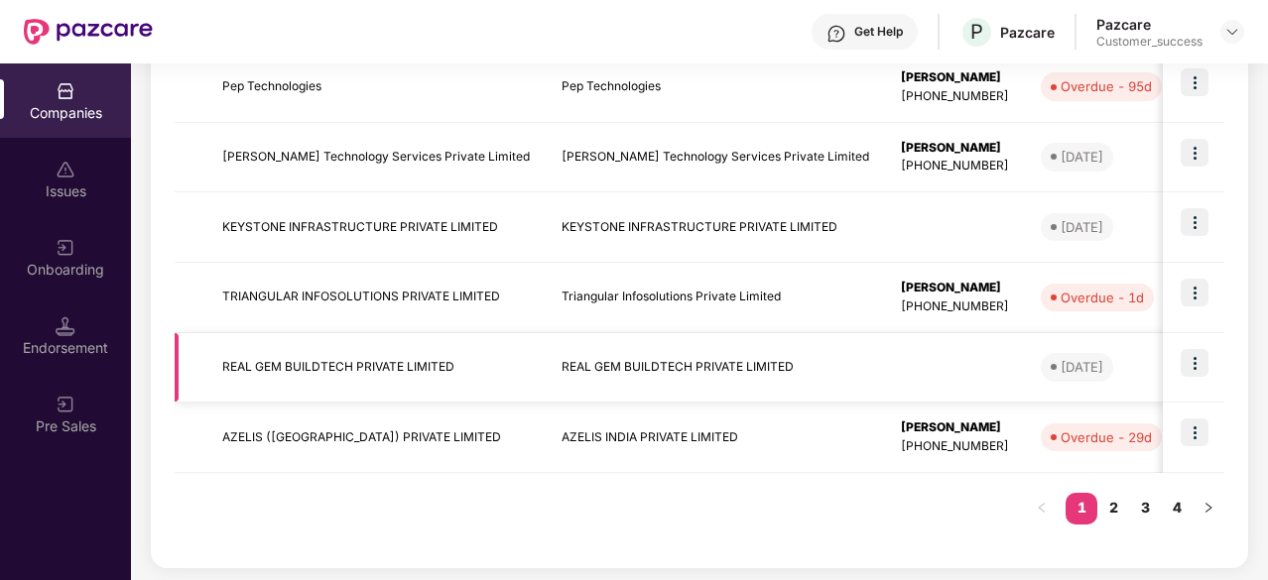
scroll to position [0, 696]
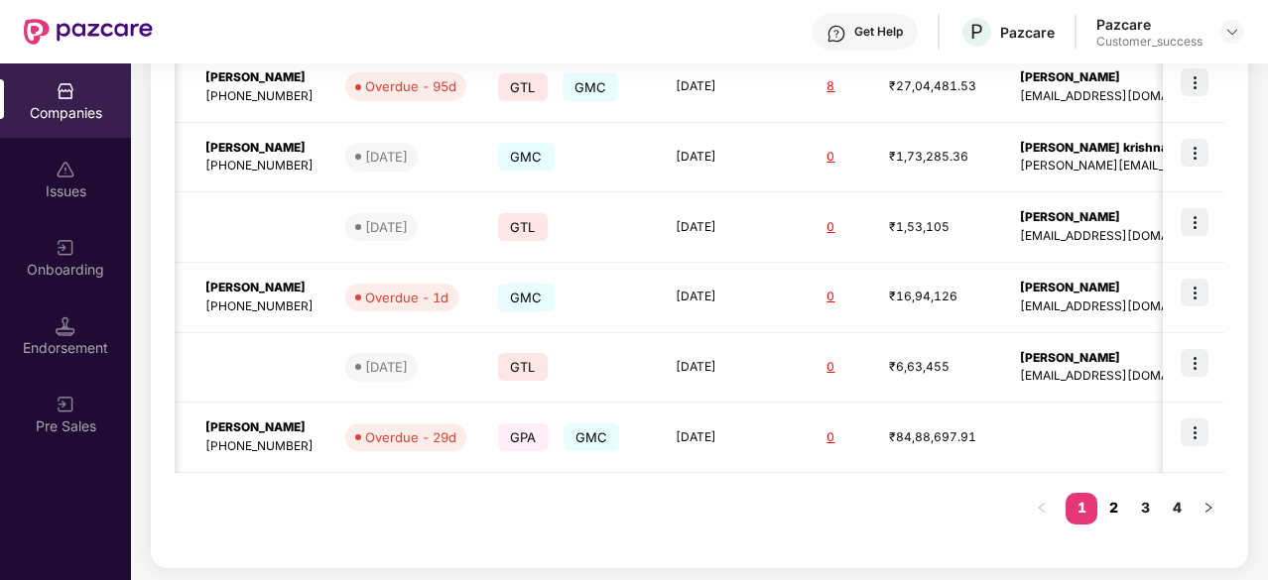
click at [1115, 501] on link "2" at bounding box center [1113, 508] width 32 height 30
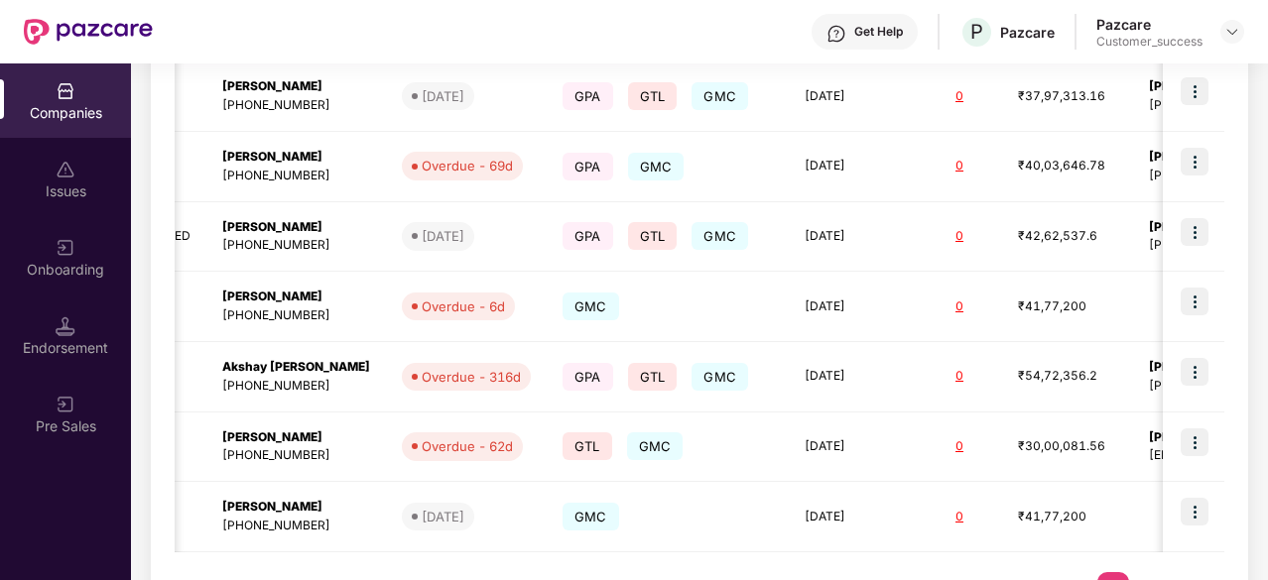
scroll to position [671, 0]
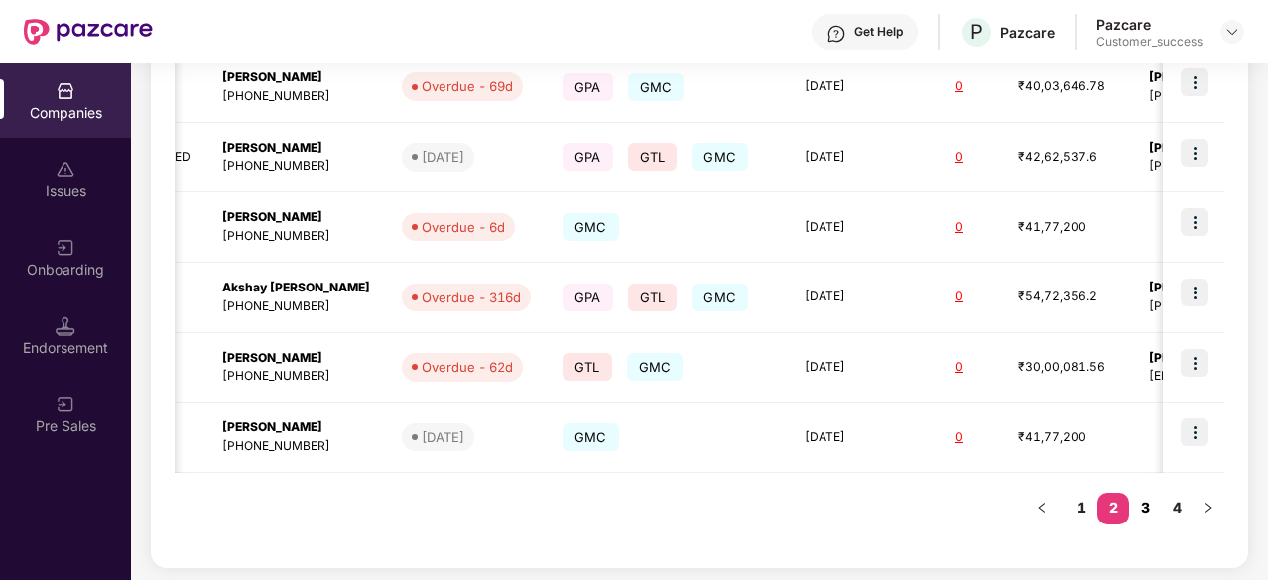
click at [1146, 503] on link "3" at bounding box center [1145, 508] width 32 height 30
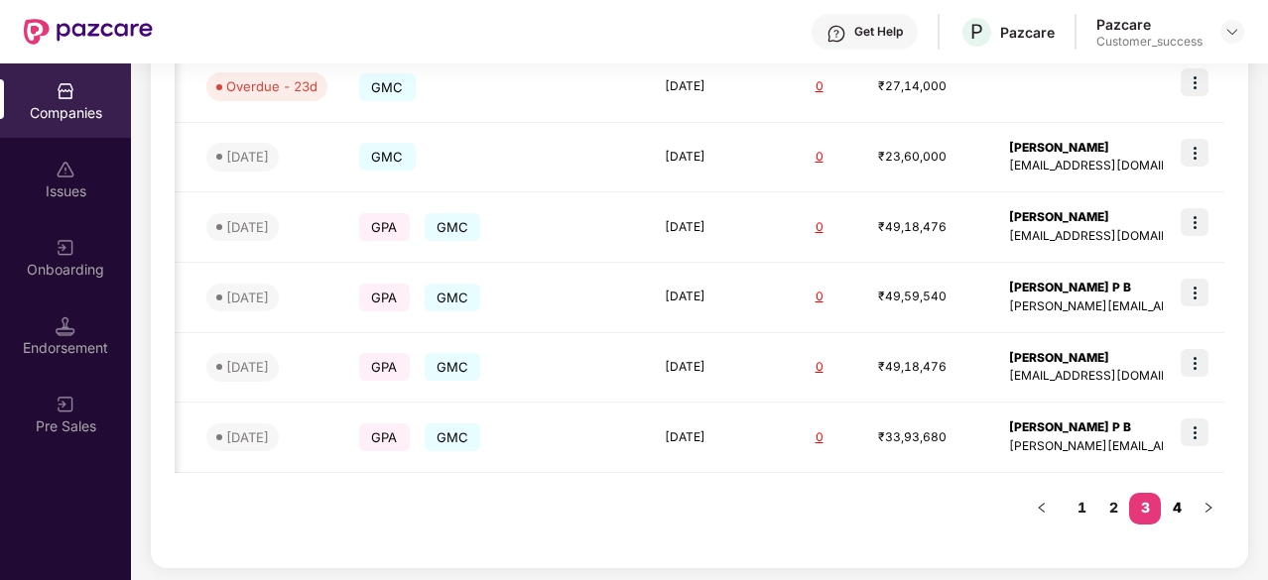
click at [1177, 508] on link "4" at bounding box center [1177, 508] width 32 height 30
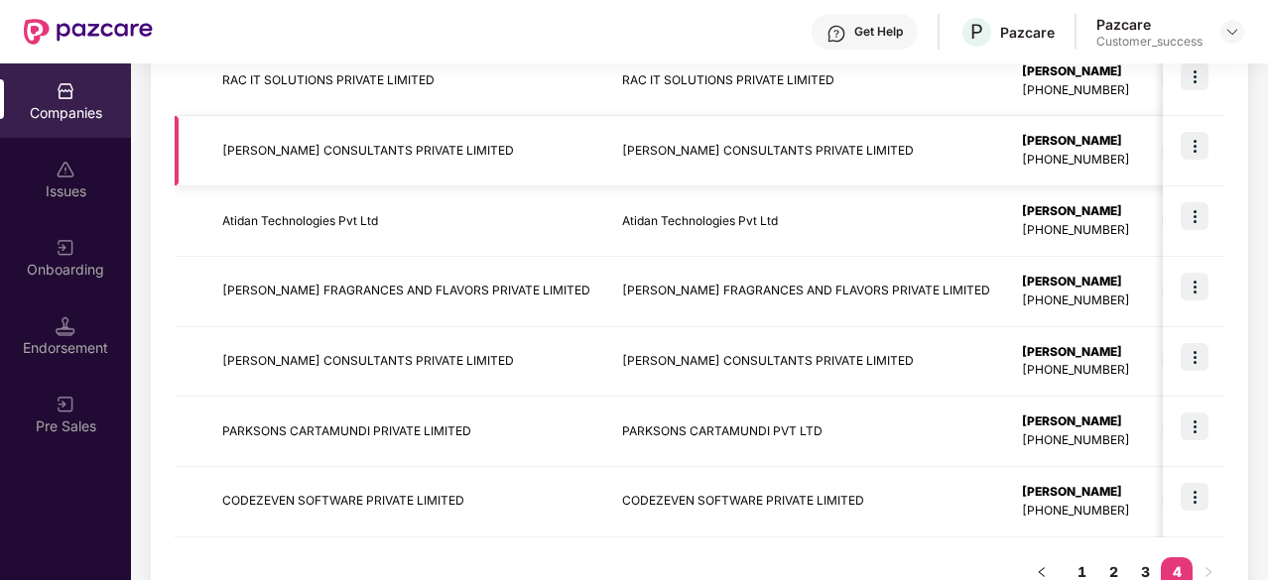
scroll to position [467, 0]
click at [748, 370] on td "FAKHOURY CONSULTANTS PRIVATE LIMITED" at bounding box center [806, 361] width 400 height 70
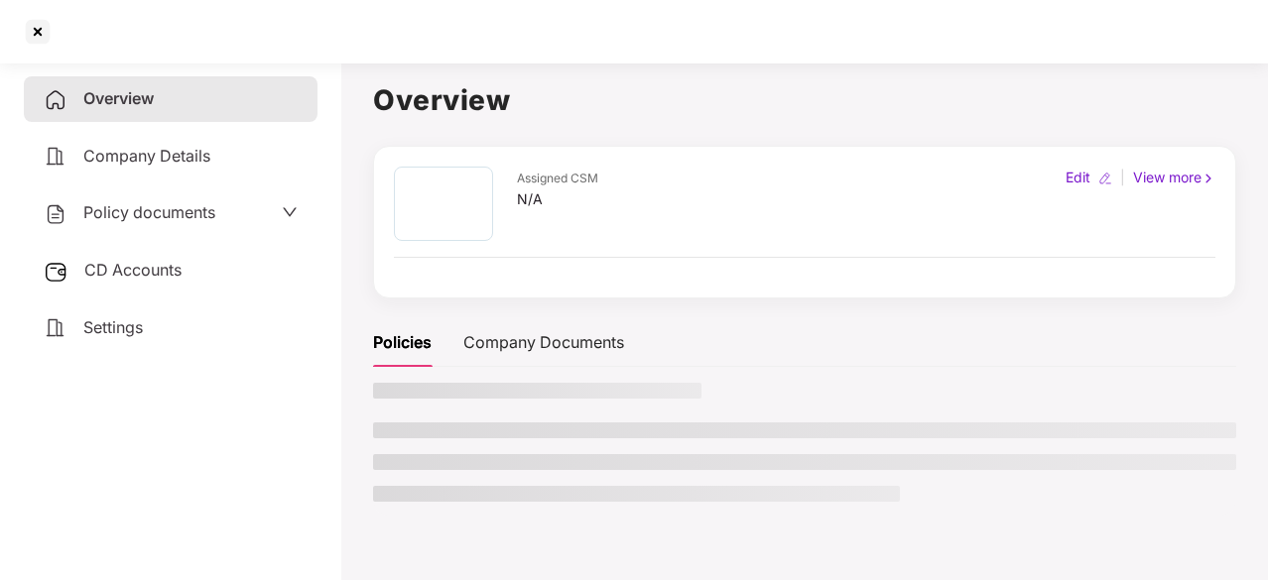
scroll to position [0, 0]
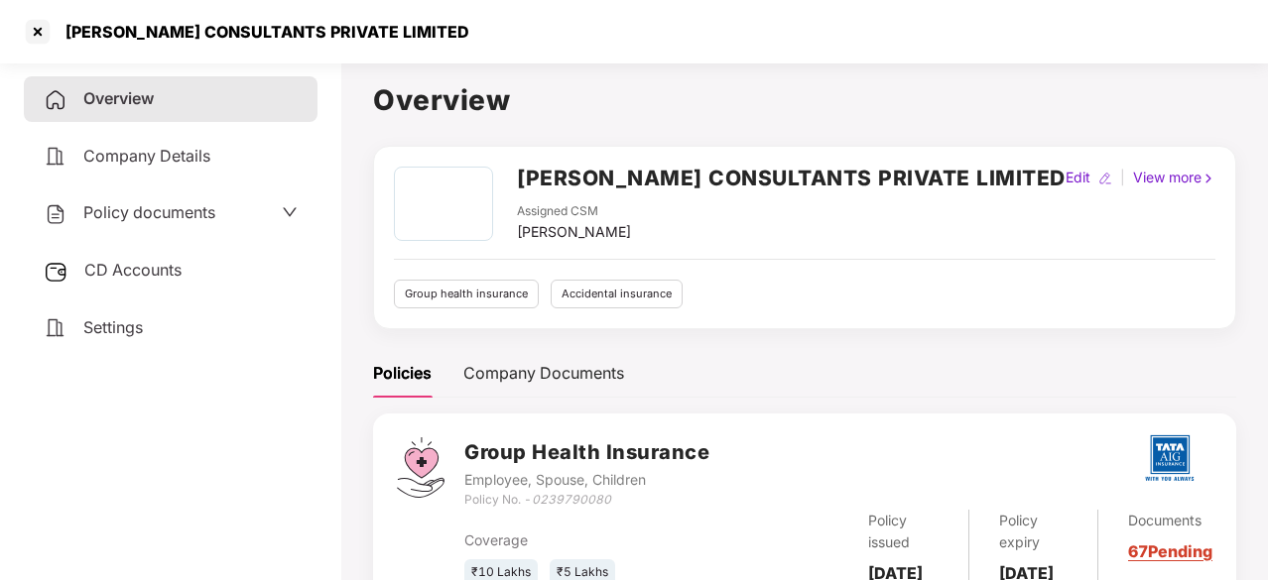
click at [179, 207] on span "Policy documents" at bounding box center [149, 212] width 132 height 20
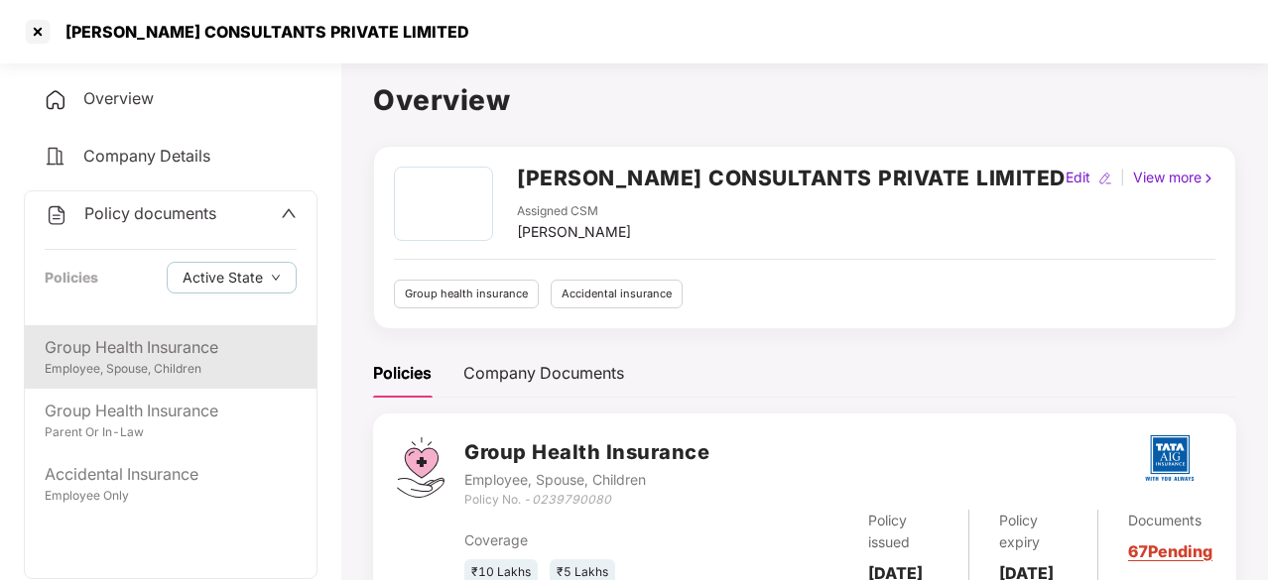
click at [149, 358] on div "Group Health Insurance" at bounding box center [171, 347] width 252 height 25
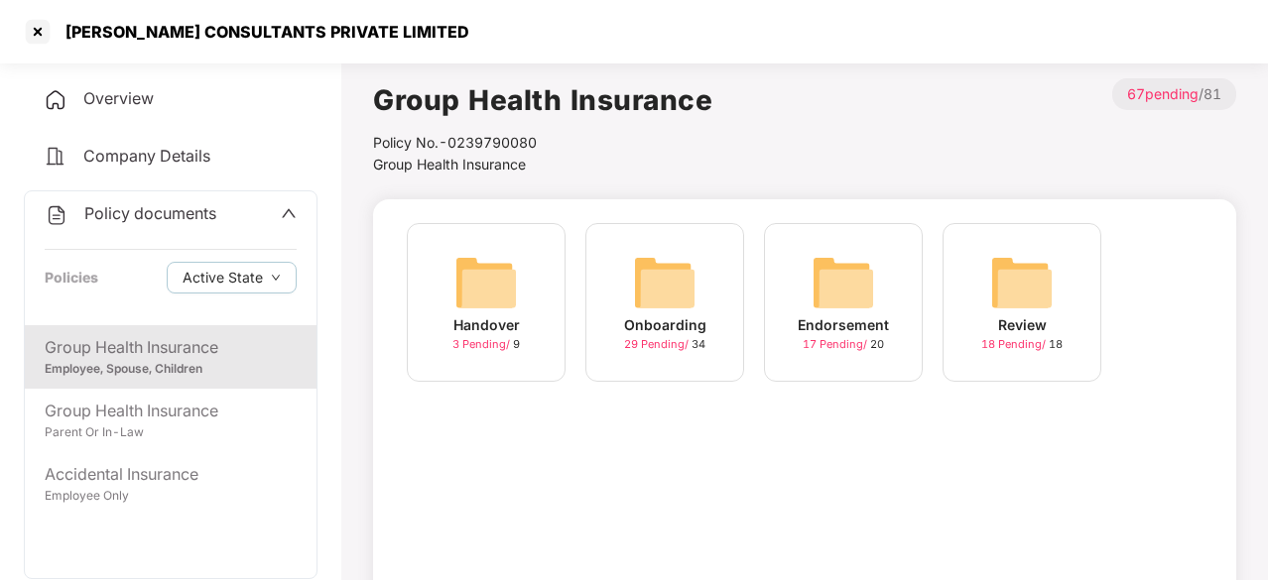
click at [831, 311] on img at bounding box center [843, 282] width 63 height 63
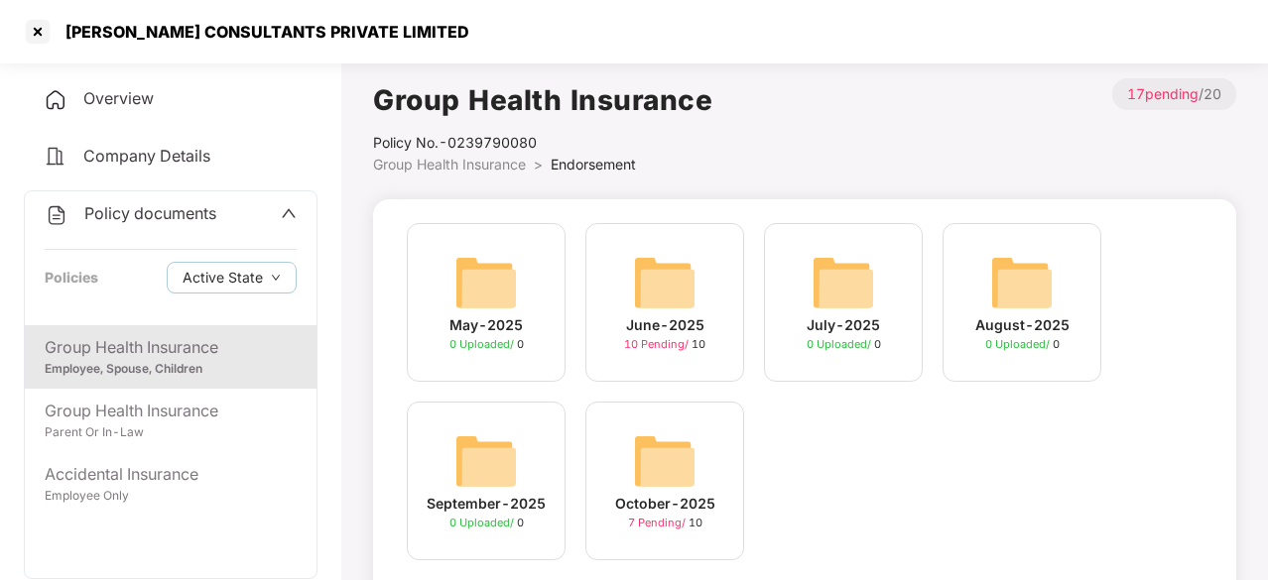
click at [663, 276] on img at bounding box center [664, 282] width 63 height 63
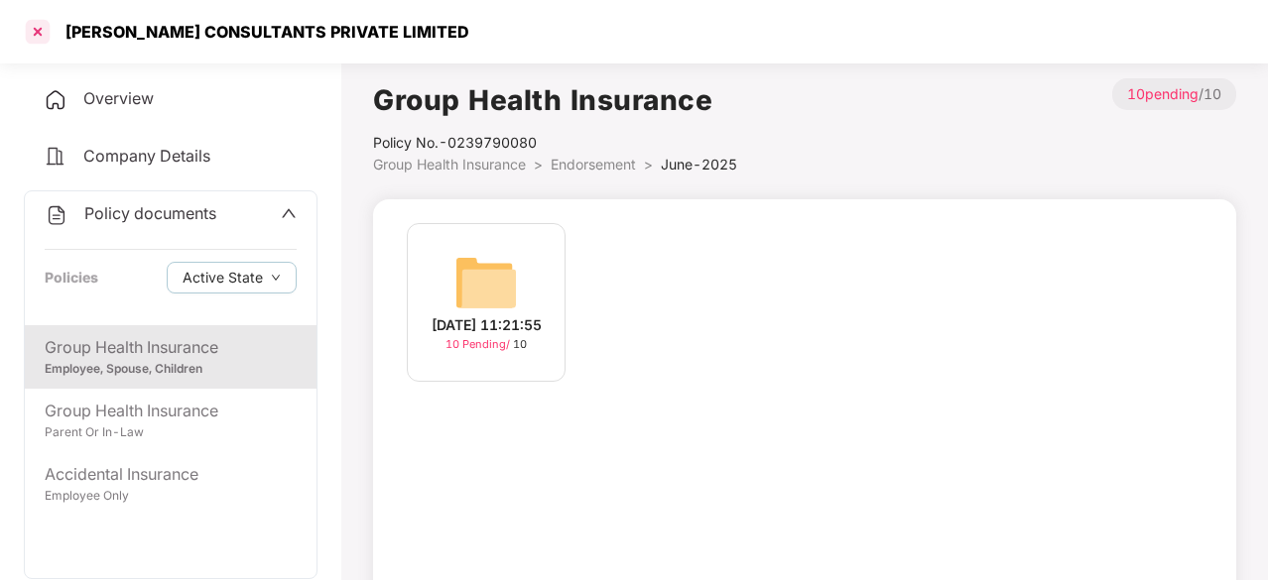
click at [36, 30] on div at bounding box center [38, 32] width 32 height 32
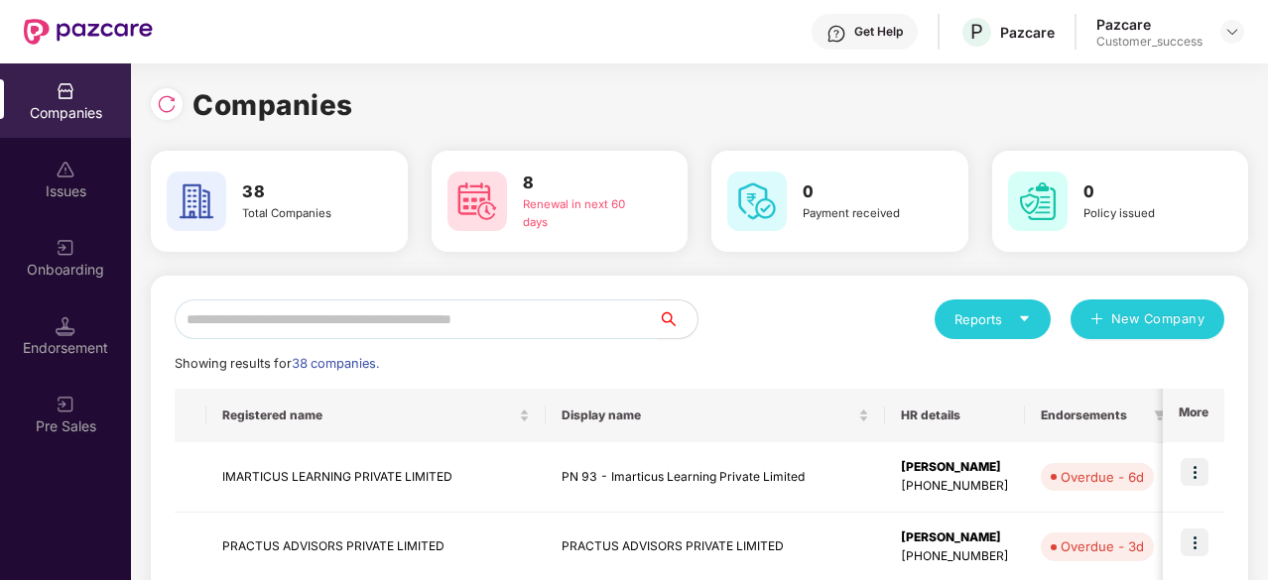
click at [402, 310] on input "text" at bounding box center [416, 320] width 483 height 40
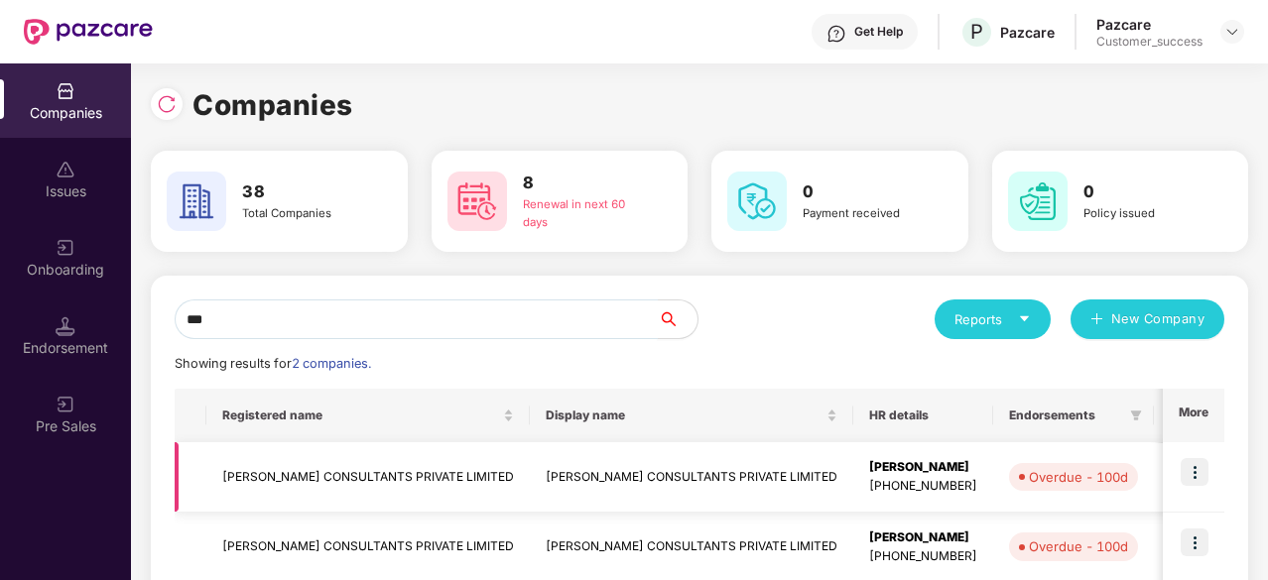
scroll to position [112, 0]
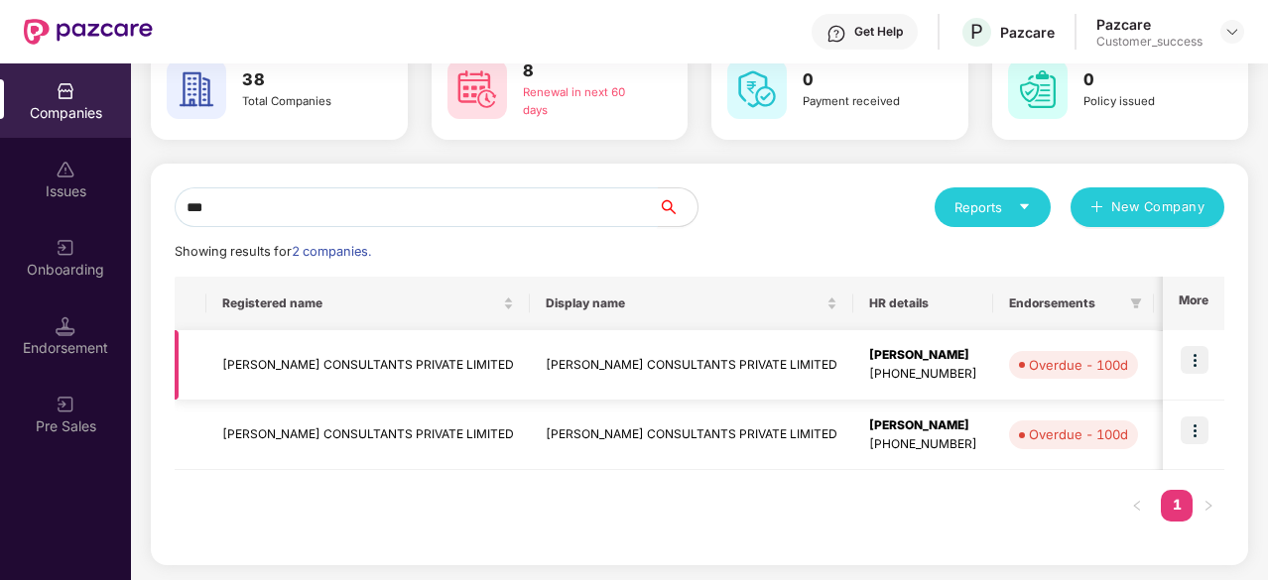
type input "***"
click at [1195, 361] on img at bounding box center [1195, 360] width 28 height 28
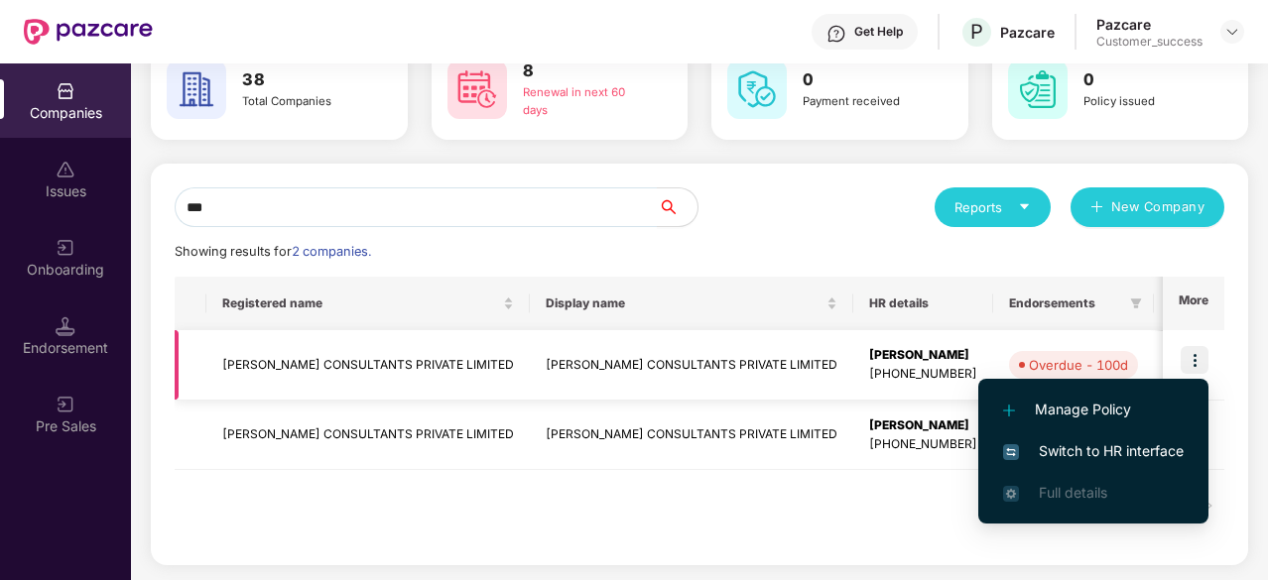
click at [689, 352] on td "FAKHOURY CONSULTANTS PRIVATE LIMITED" at bounding box center [691, 365] width 323 height 70
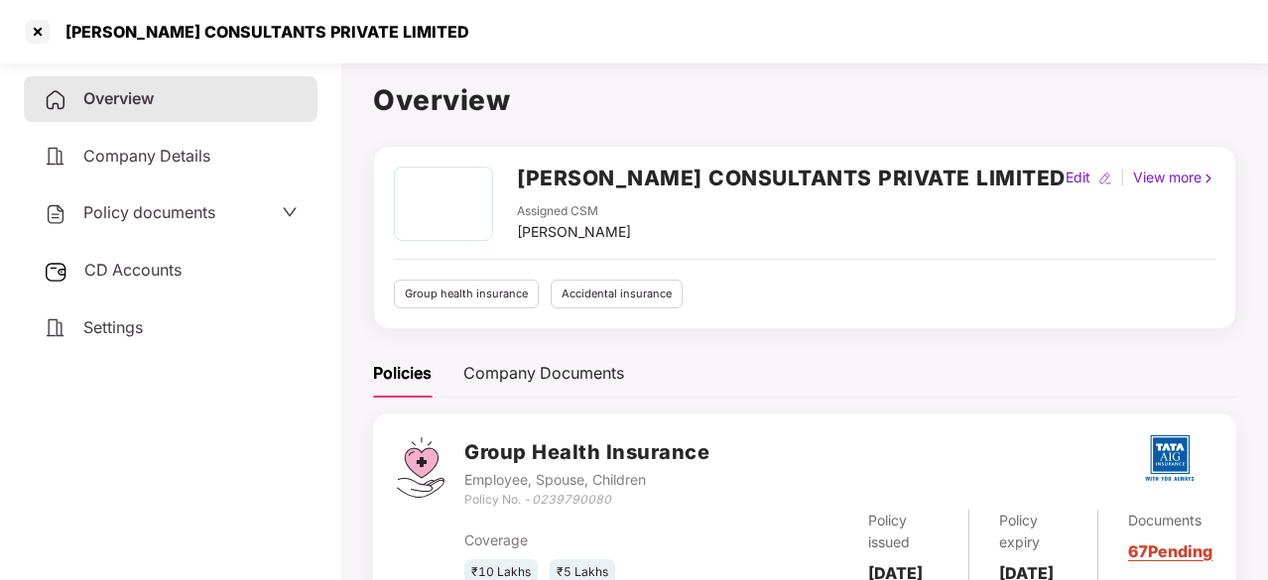
click at [163, 213] on span "Policy documents" at bounding box center [149, 212] width 132 height 20
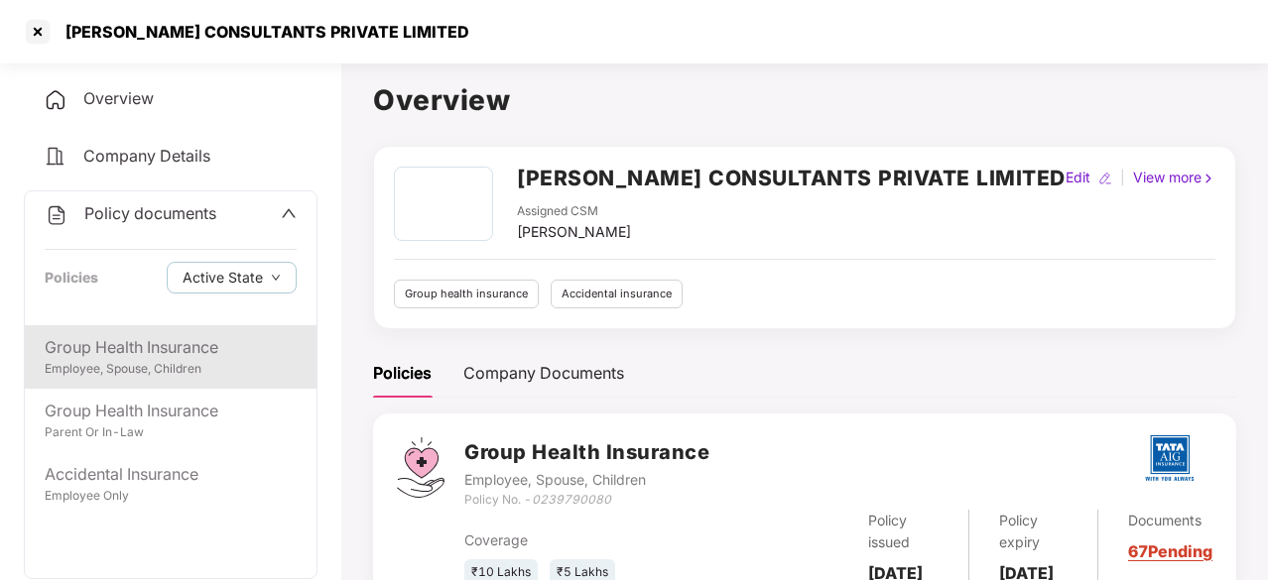
click at [162, 352] on div "Group Health Insurance" at bounding box center [171, 347] width 252 height 25
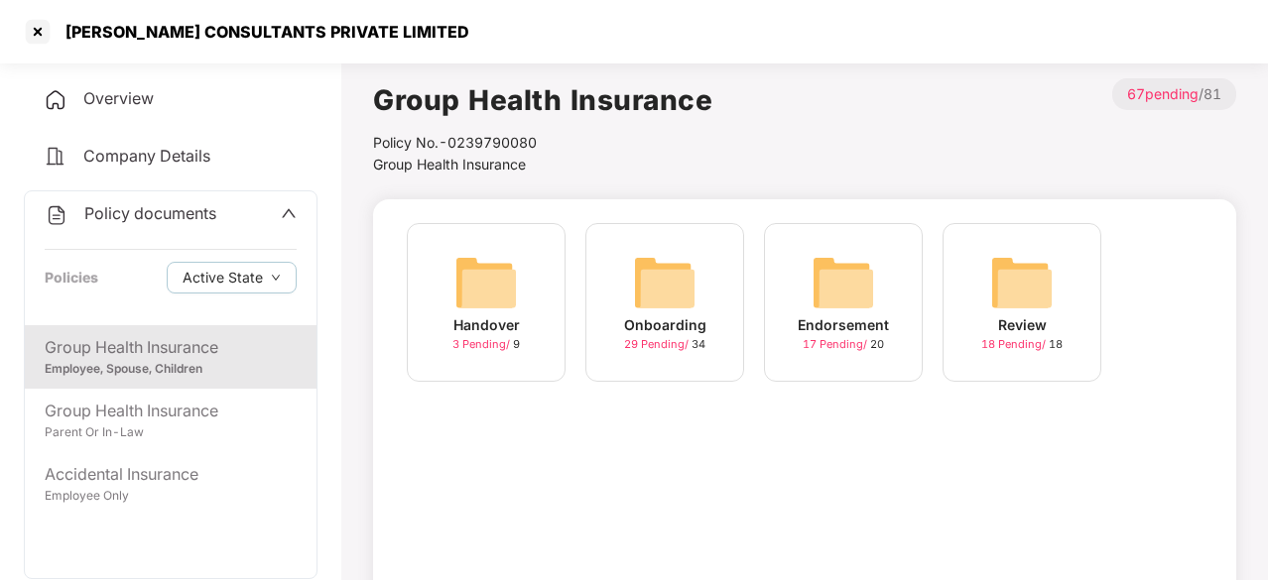
click at [854, 308] on img at bounding box center [843, 282] width 63 height 63
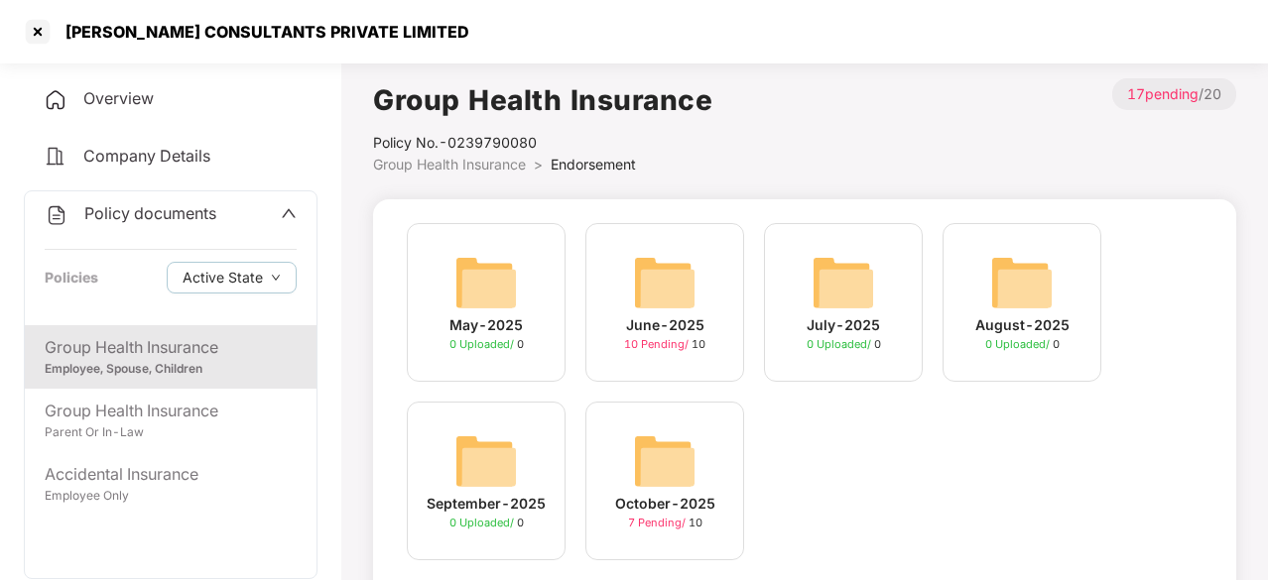
click at [694, 494] on div "October-2025" at bounding box center [665, 504] width 100 height 22
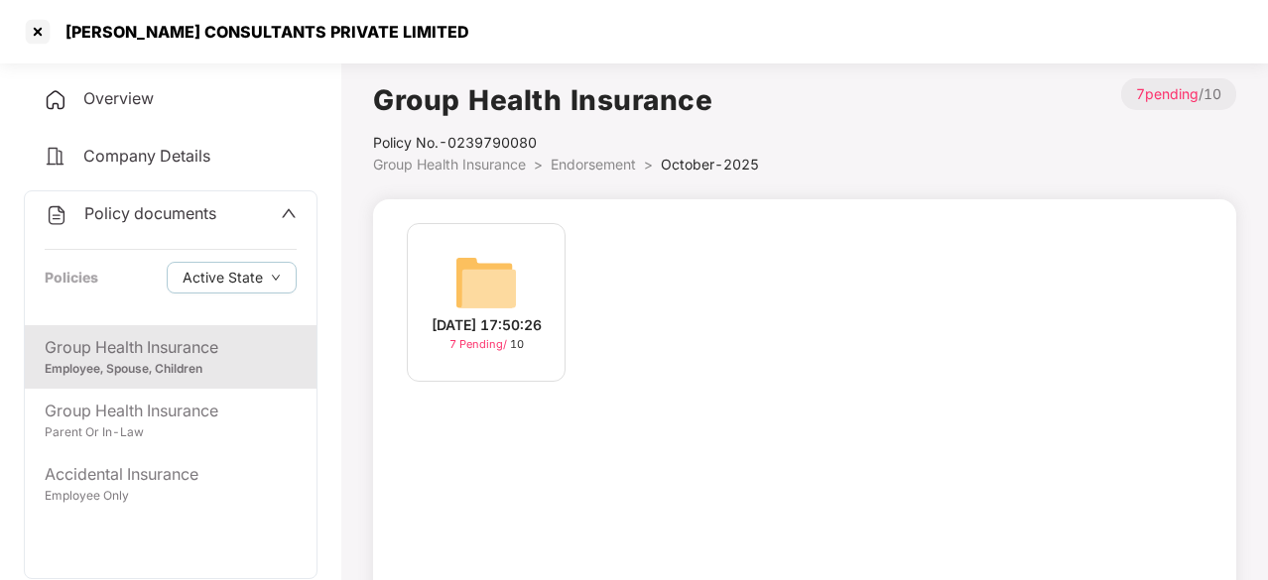
click at [524, 259] on div "08-Oct-2025 17:50:26 7 Pending / 10" at bounding box center [486, 302] width 159 height 159
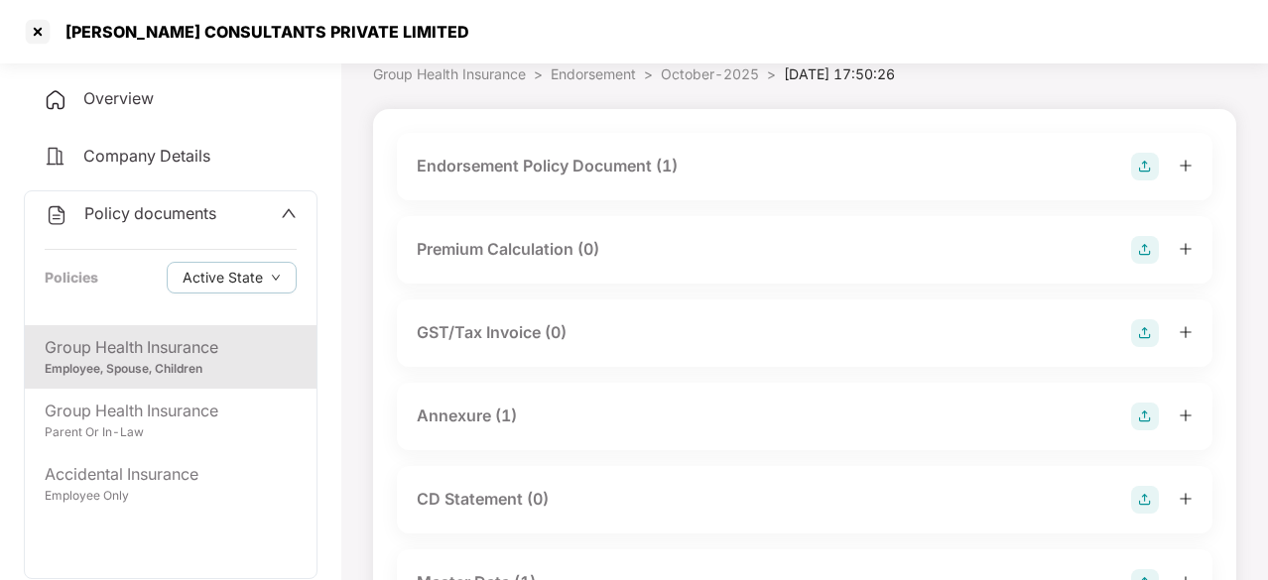
scroll to position [0, 0]
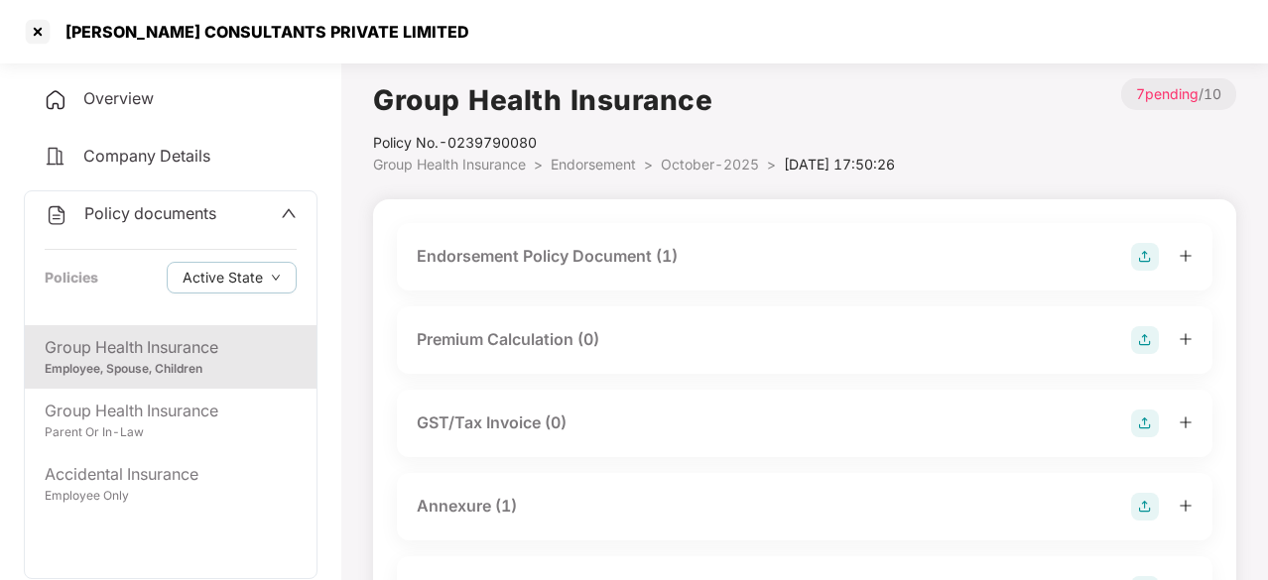
click at [536, 246] on div "Endorsement Policy Document (1)" at bounding box center [547, 256] width 261 height 25
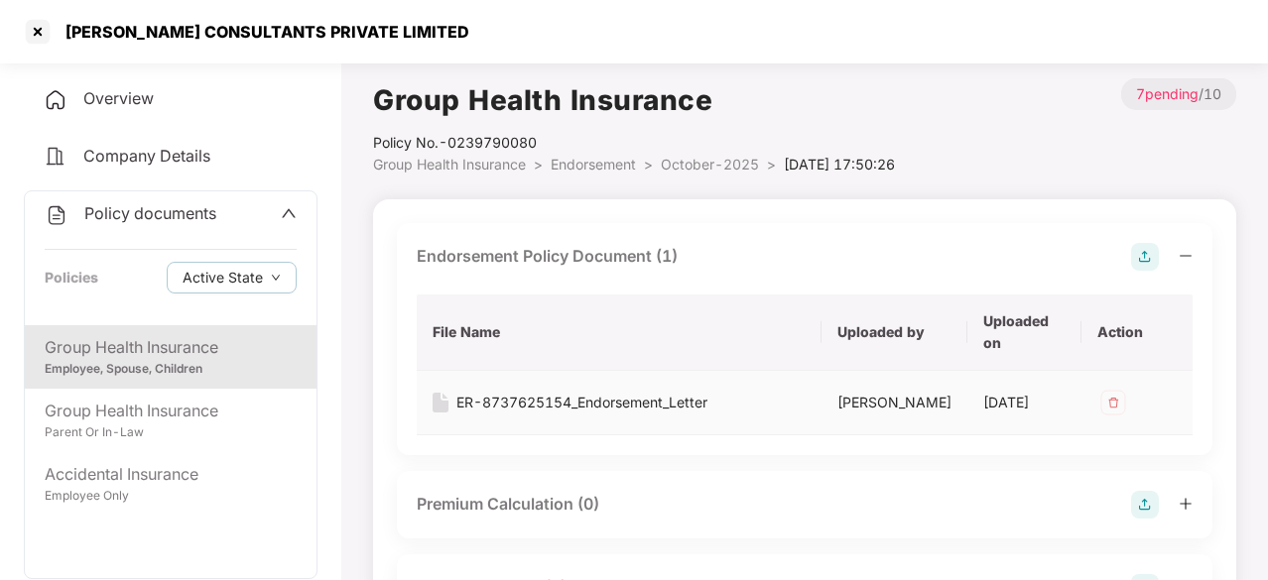
click at [532, 410] on div "ER-8737625154_Endorsement_Letter" at bounding box center [581, 403] width 251 height 22
click at [40, 33] on div at bounding box center [38, 32] width 32 height 32
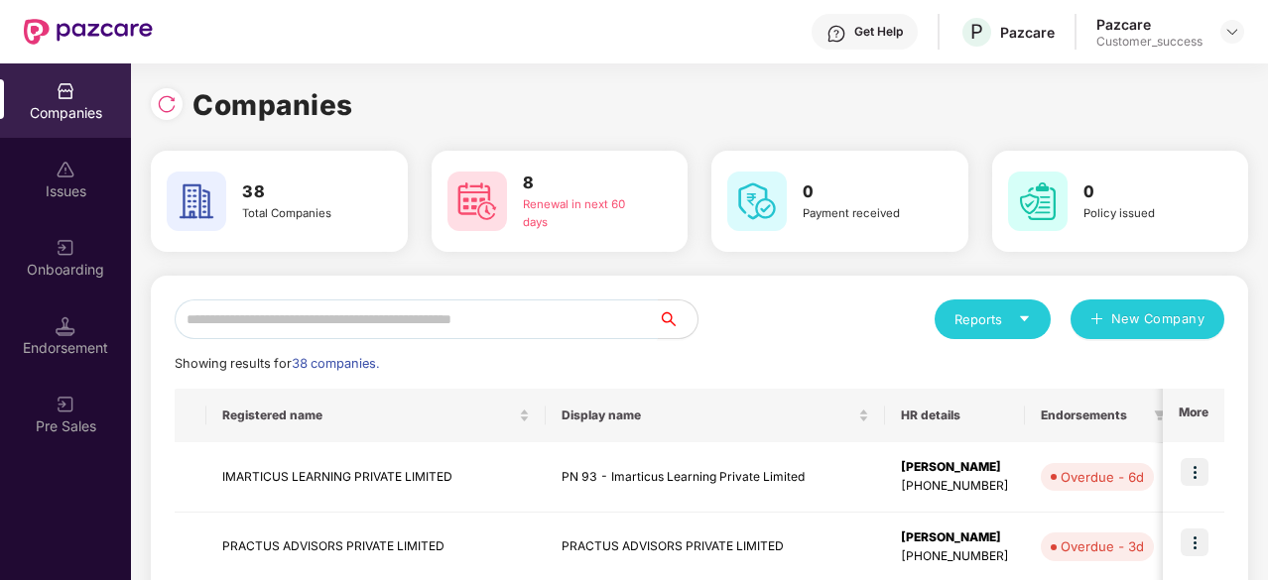
click at [349, 318] on input "text" at bounding box center [416, 320] width 483 height 40
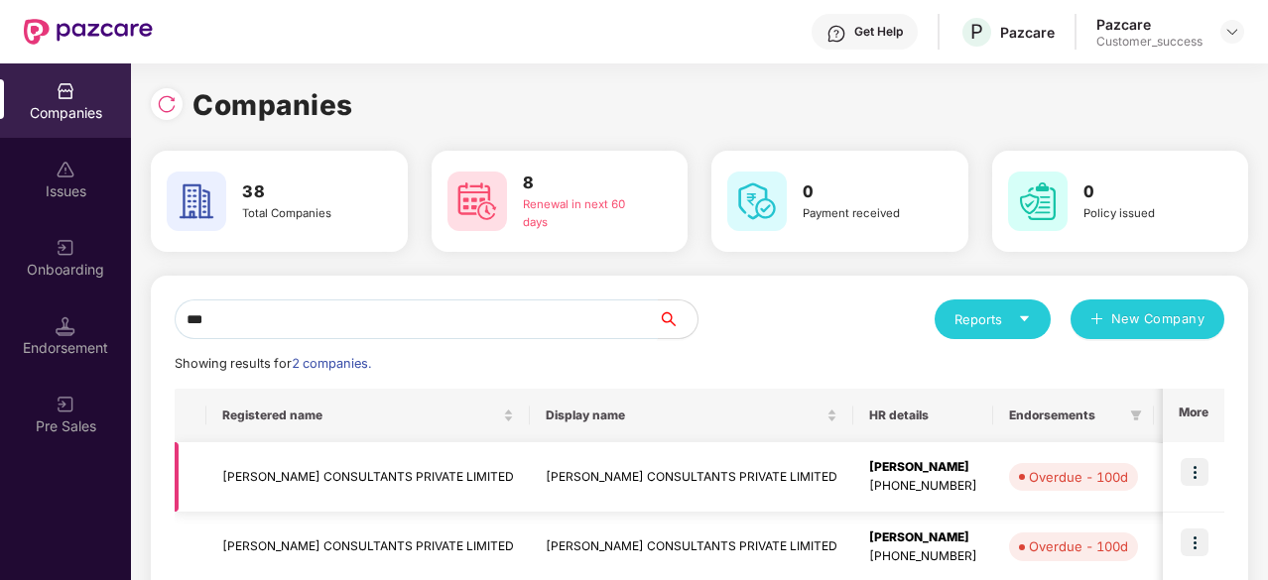
type input "***"
click at [711, 473] on td "FAKHOURY CONSULTANTS PRIVATE LIMITED" at bounding box center [691, 478] width 323 height 70
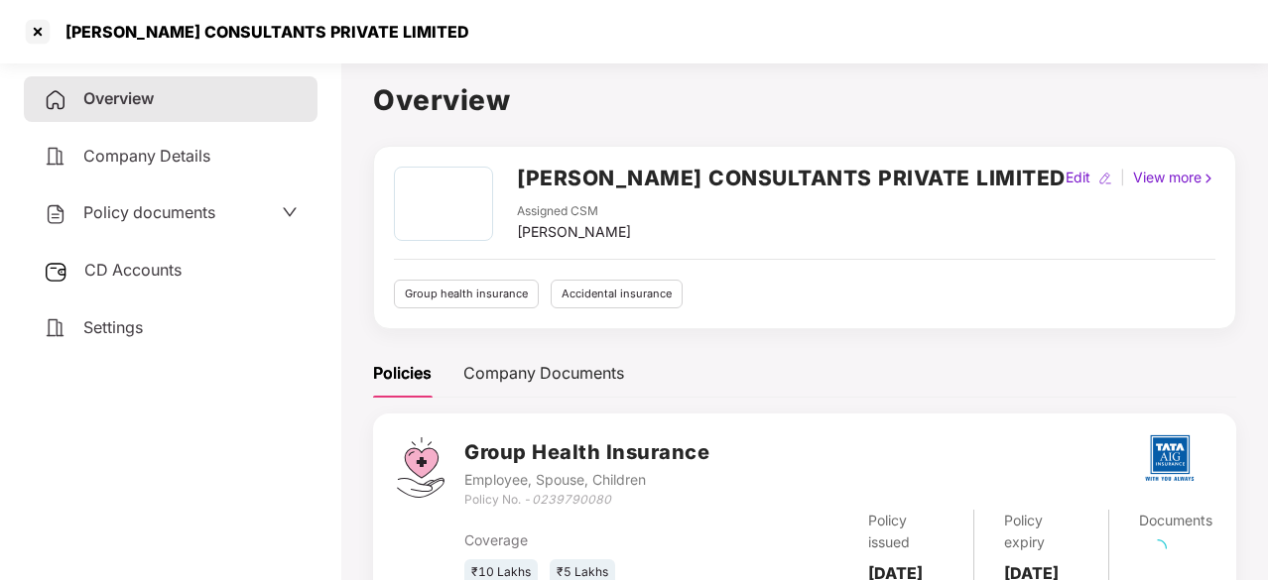
click at [194, 214] on span "Policy documents" at bounding box center [149, 212] width 132 height 20
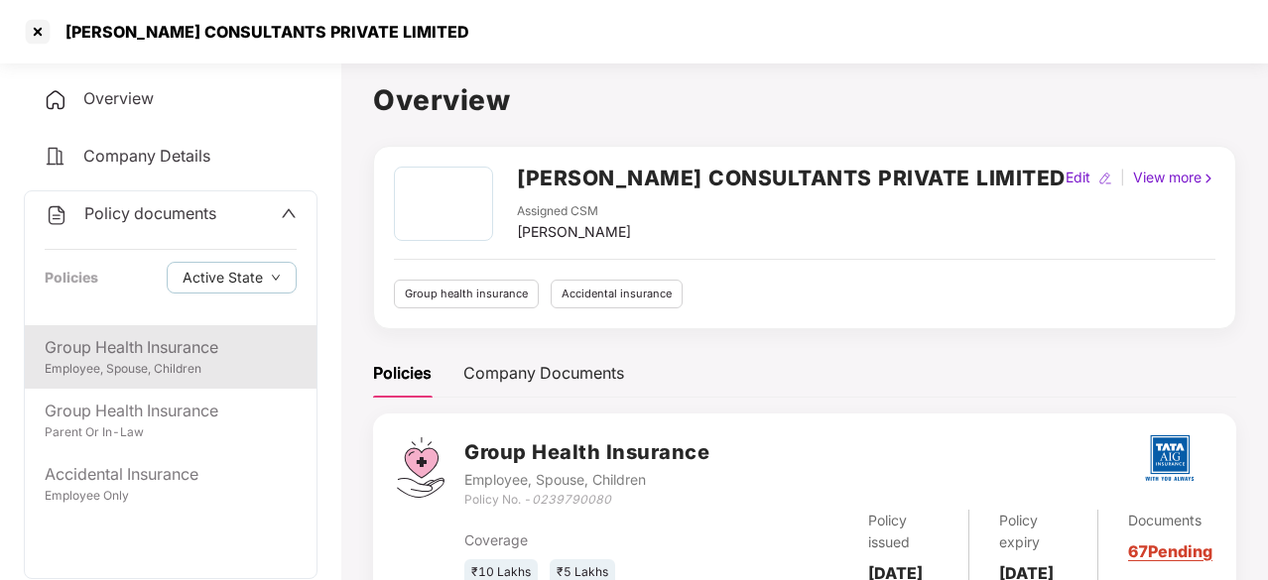
click at [148, 346] on div "Group Health Insurance" at bounding box center [171, 347] width 252 height 25
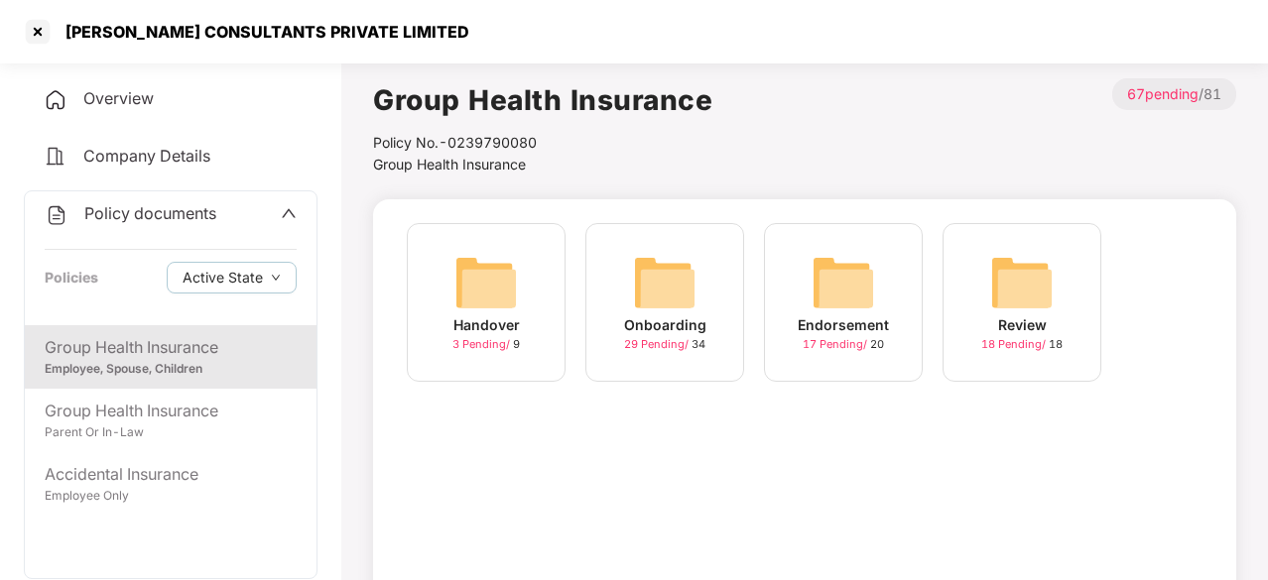
click at [659, 278] on img at bounding box center [664, 282] width 63 height 63
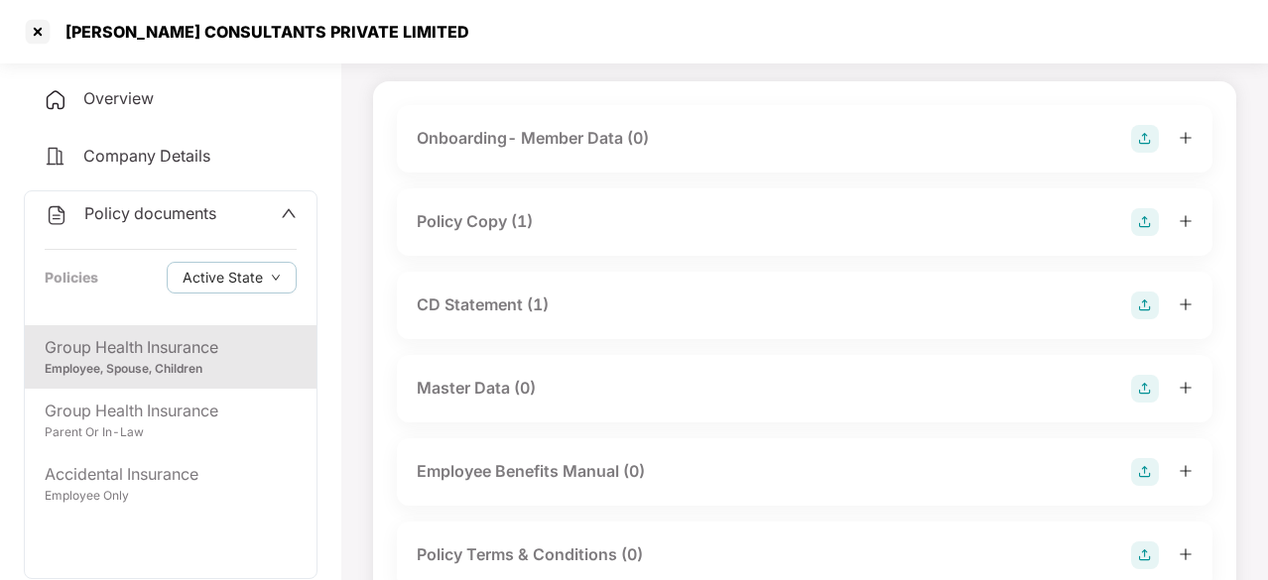
scroll to position [117, 0]
click at [486, 311] on div "CD Statement (1)" at bounding box center [483, 306] width 132 height 25
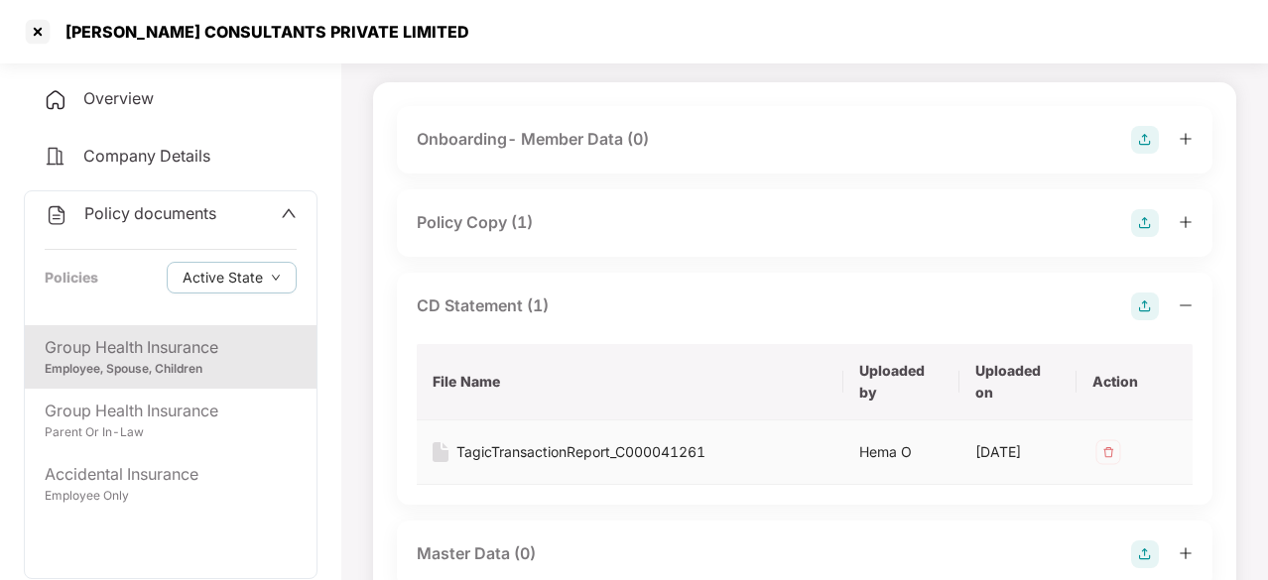
click at [552, 459] on div "TagicTransactionReport_C000041261" at bounding box center [580, 453] width 249 height 22
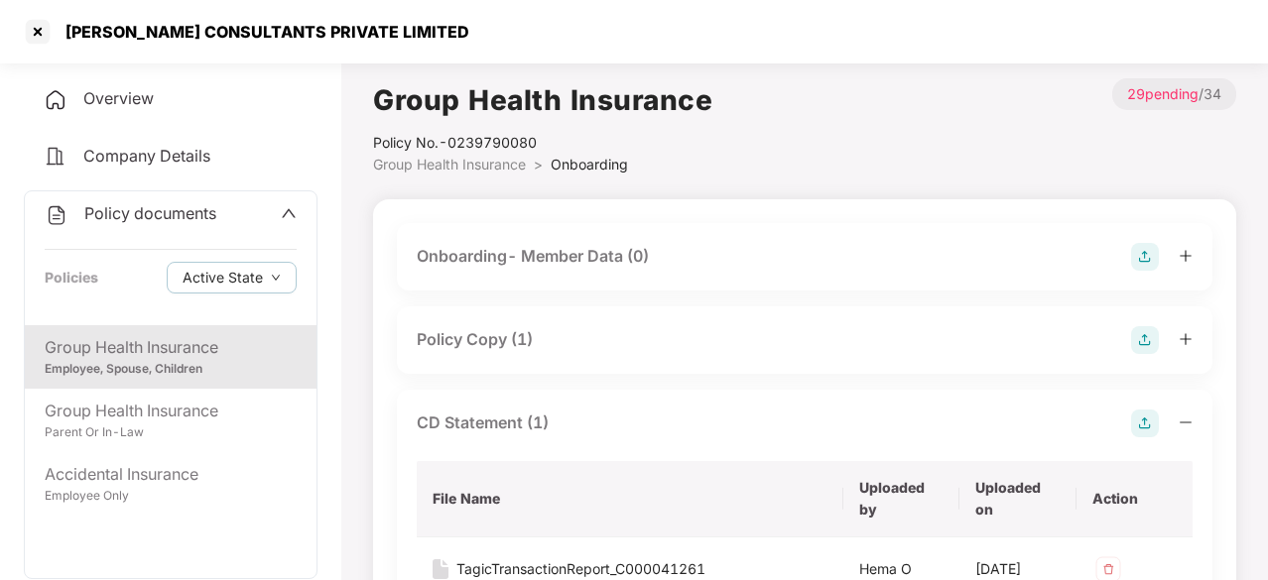
click at [118, 86] on div "Overview" at bounding box center [171, 99] width 294 height 46
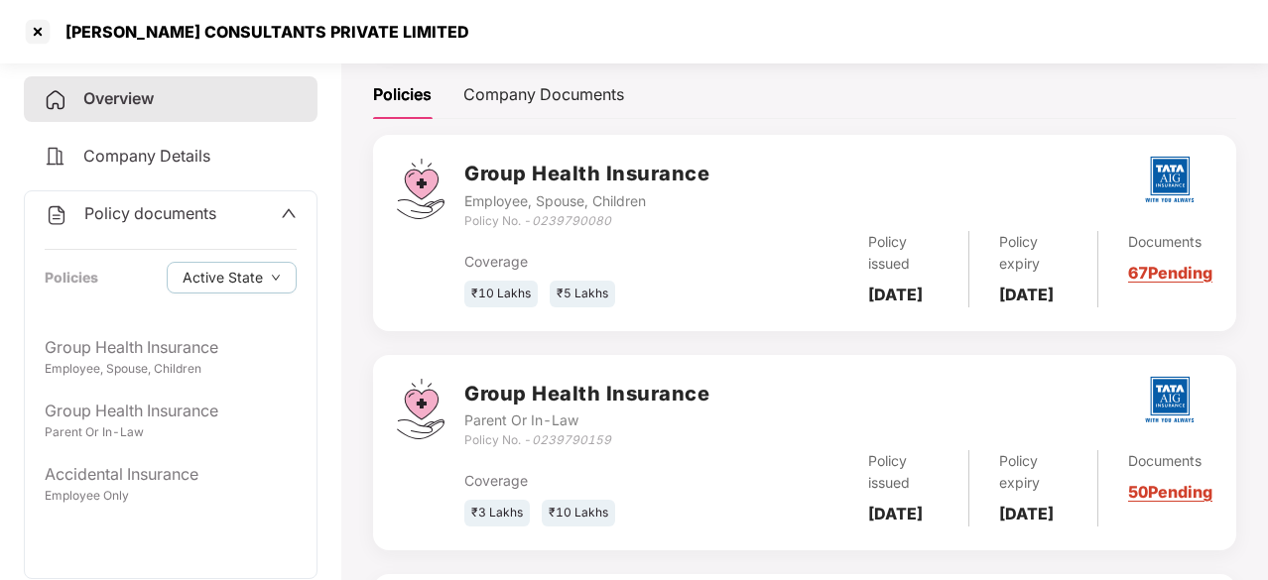
scroll to position [280, 0]
click at [47, 35] on div at bounding box center [38, 32] width 32 height 32
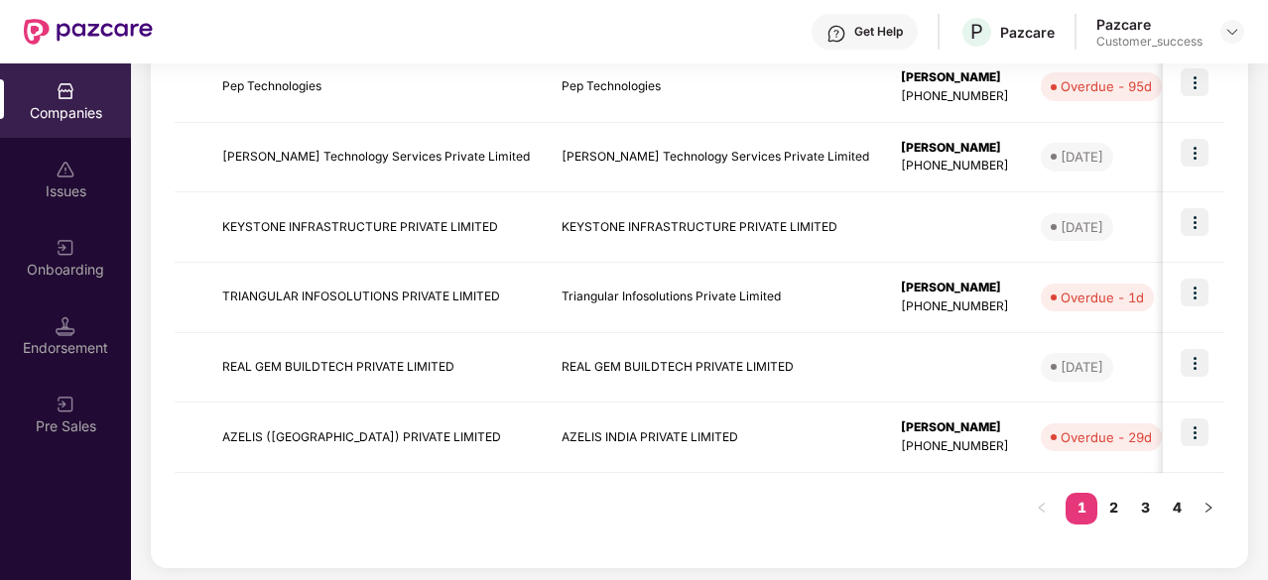
scroll to position [0, 0]
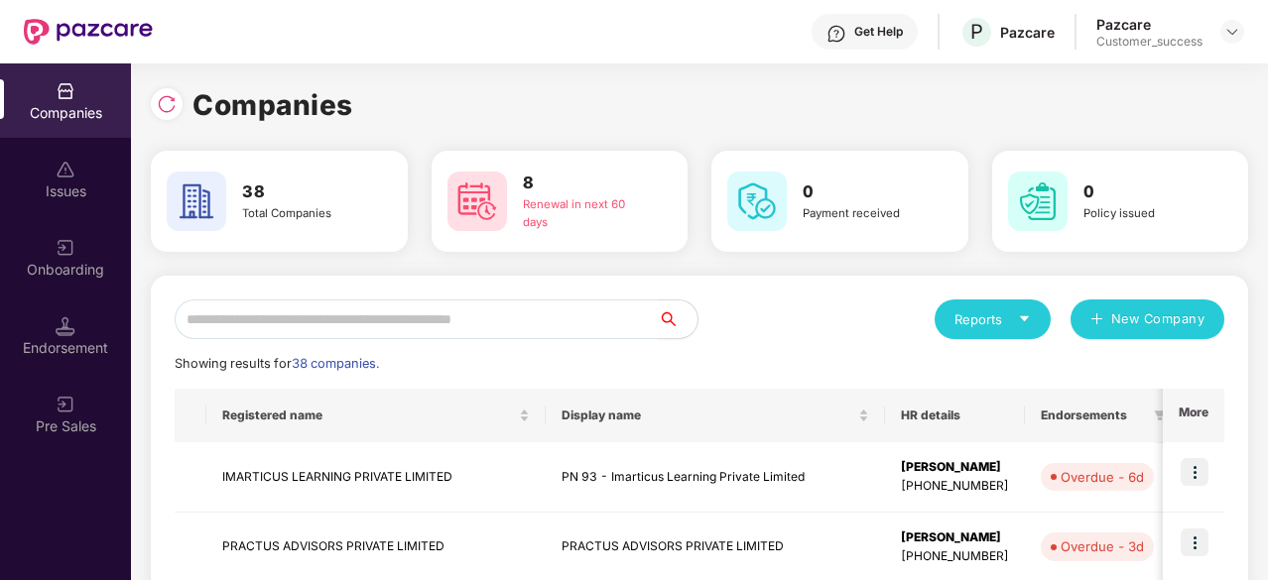
click at [408, 313] on input "text" at bounding box center [416, 320] width 483 height 40
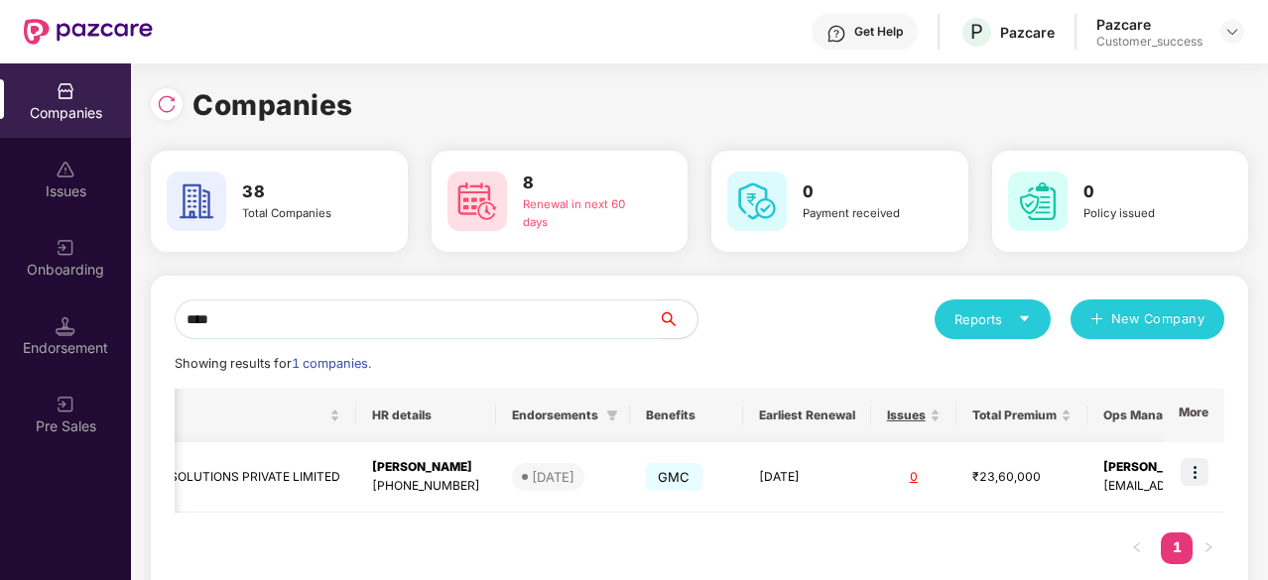
scroll to position [0, 689]
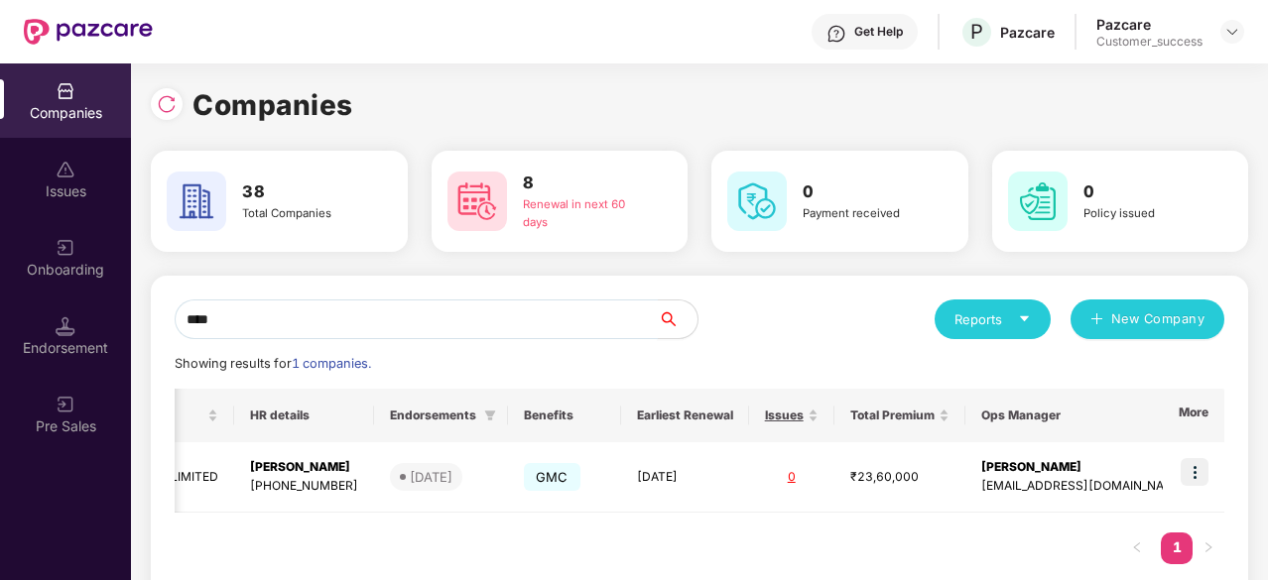
click at [202, 313] on input "****" at bounding box center [416, 320] width 483 height 40
type input "****"
click at [1191, 464] on img at bounding box center [1195, 472] width 28 height 28
click at [833, 293] on div "**** Reports New Company Showing results for 1 companies. Registered name Displ…" at bounding box center [699, 442] width 1097 height 332
click at [1032, 311] on div "Reports" at bounding box center [993, 320] width 116 height 40
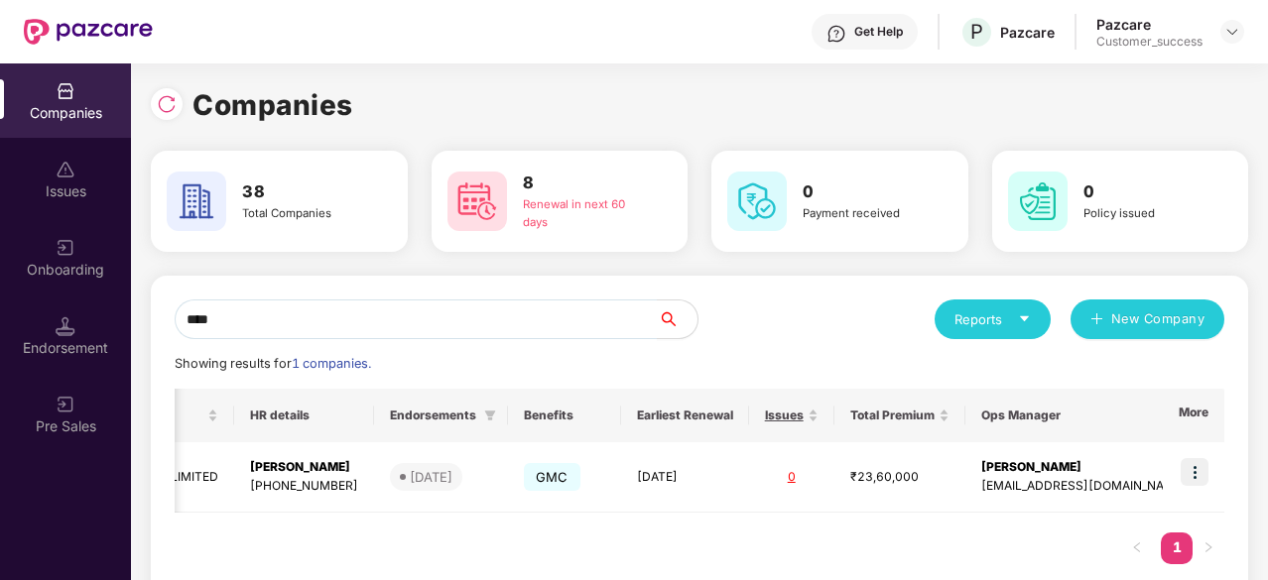
click at [821, 305] on div "Reports New Company" at bounding box center [961, 320] width 525 height 40
click at [37, 108] on div "Companies" at bounding box center [65, 113] width 131 height 20
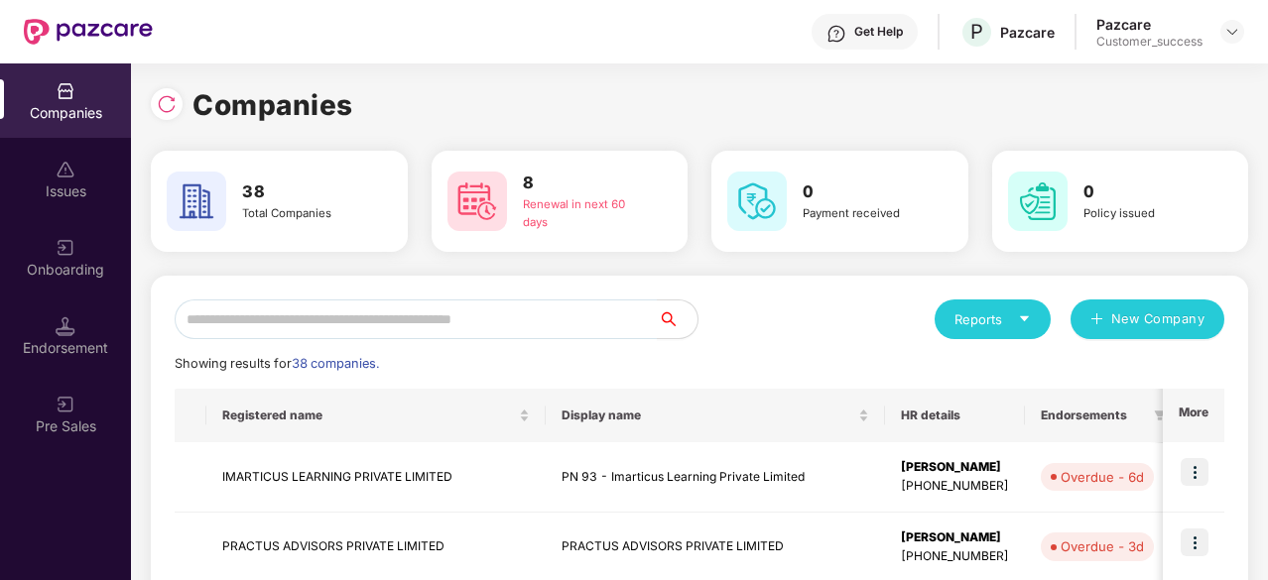
click at [322, 316] on input "text" at bounding box center [416, 320] width 483 height 40
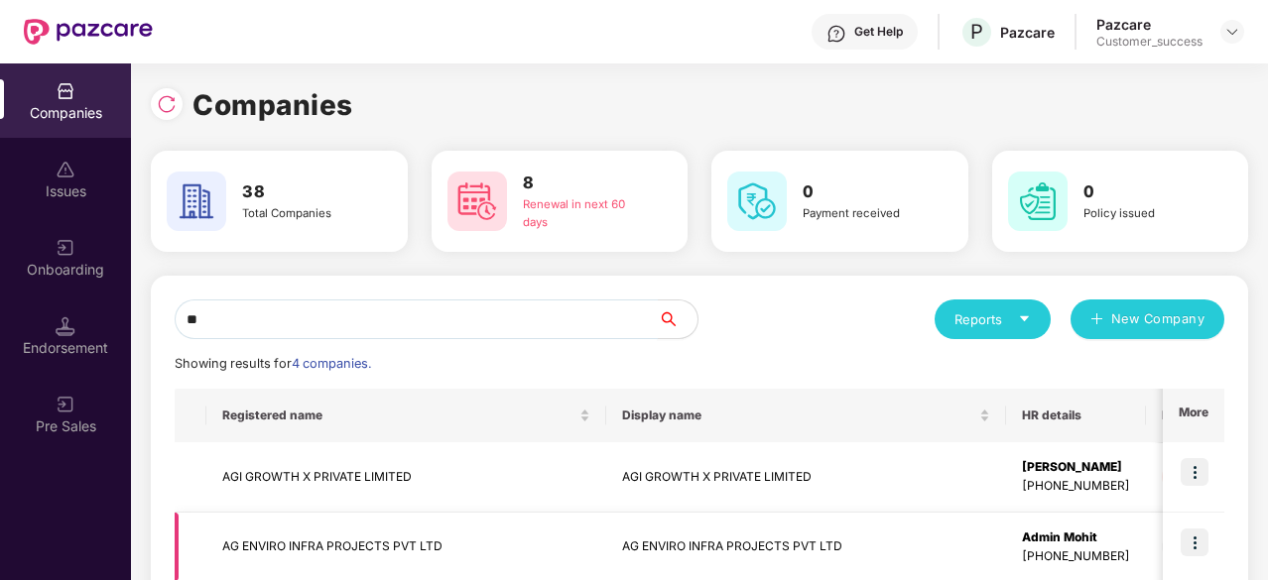
scroll to position [136, 0]
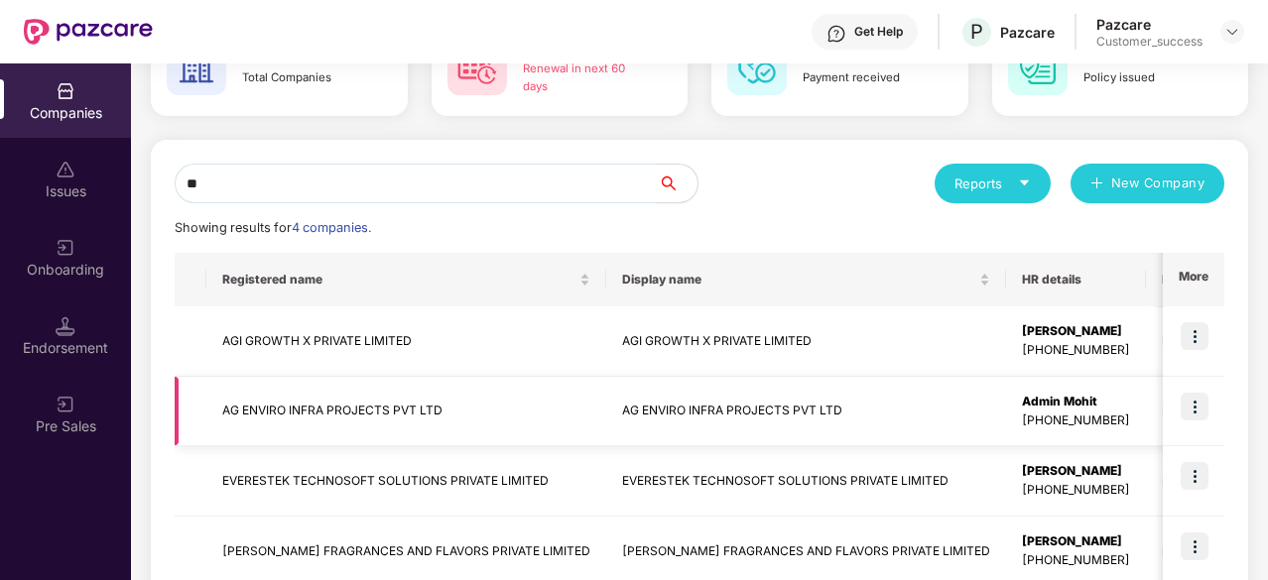
type input "**"
click at [1199, 396] on img at bounding box center [1195, 407] width 28 height 28
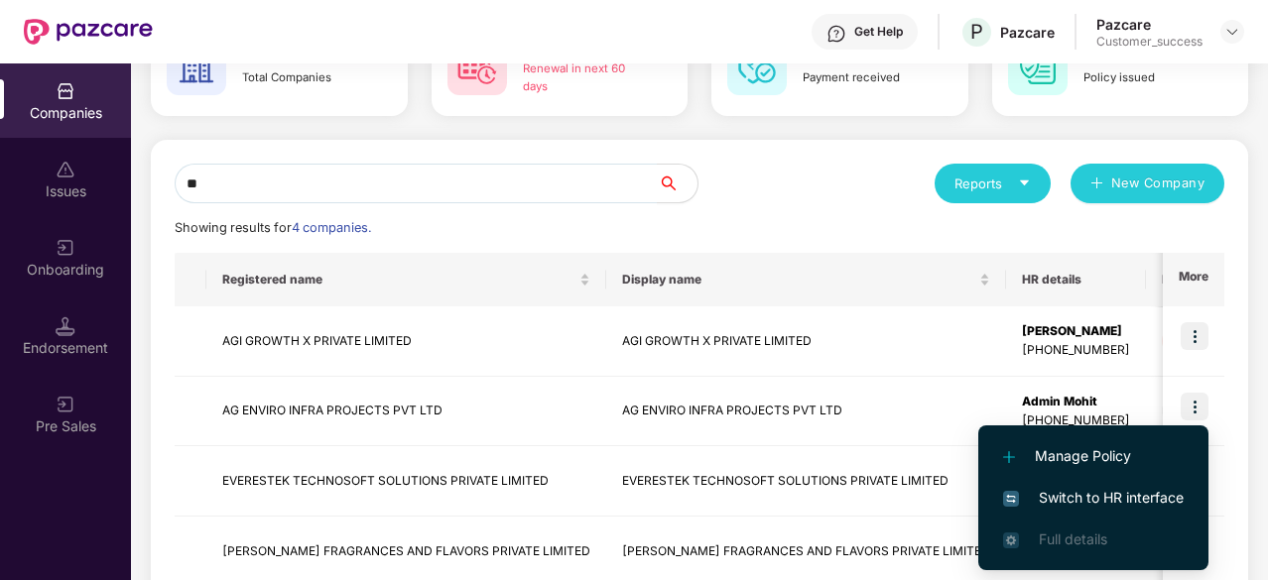
click at [1097, 494] on span "Switch to HR interface" at bounding box center [1093, 498] width 181 height 22
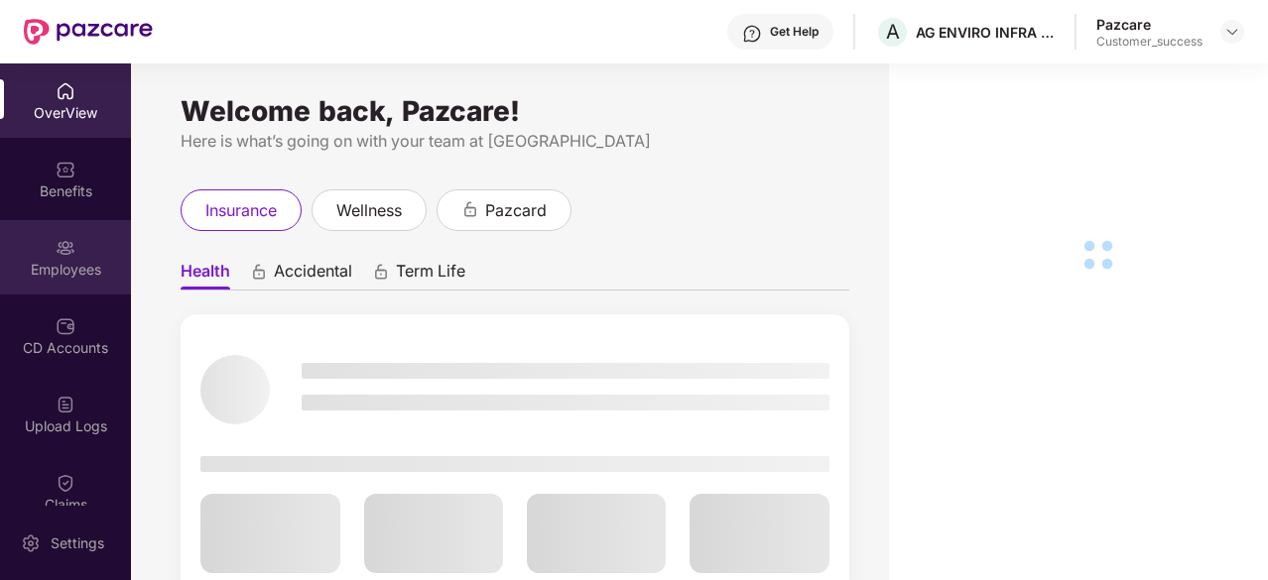
click at [72, 260] on div "Employees" at bounding box center [65, 270] width 131 height 20
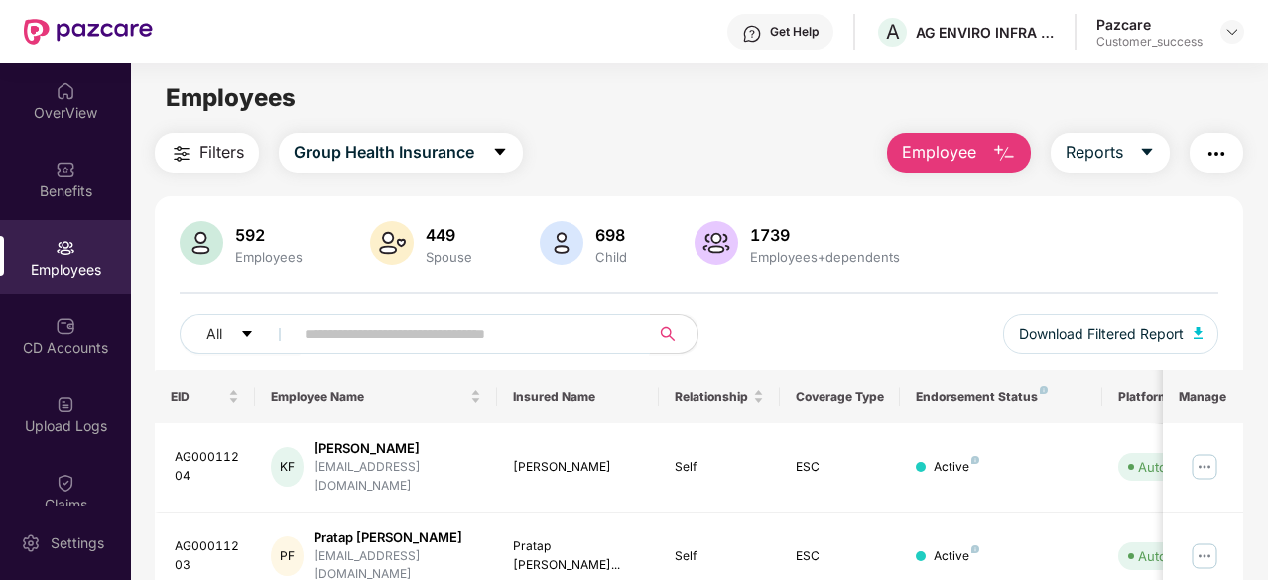
click at [433, 334] on input "text" at bounding box center [464, 334] width 318 height 30
paste input "**********"
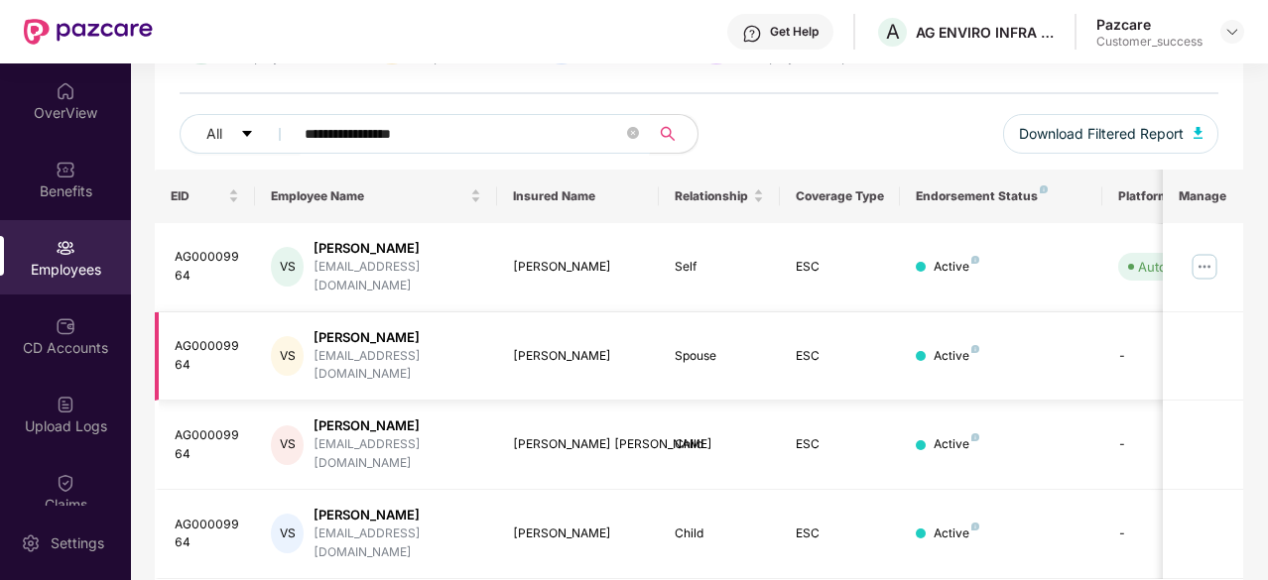
scroll to position [201, 0]
drag, startPoint x: 472, startPoint y: 128, endPoint x: 254, endPoint y: 109, distance: 219.1
click at [254, 109] on div "**********" at bounding box center [699, 94] width 1088 height 149
paste input "******"
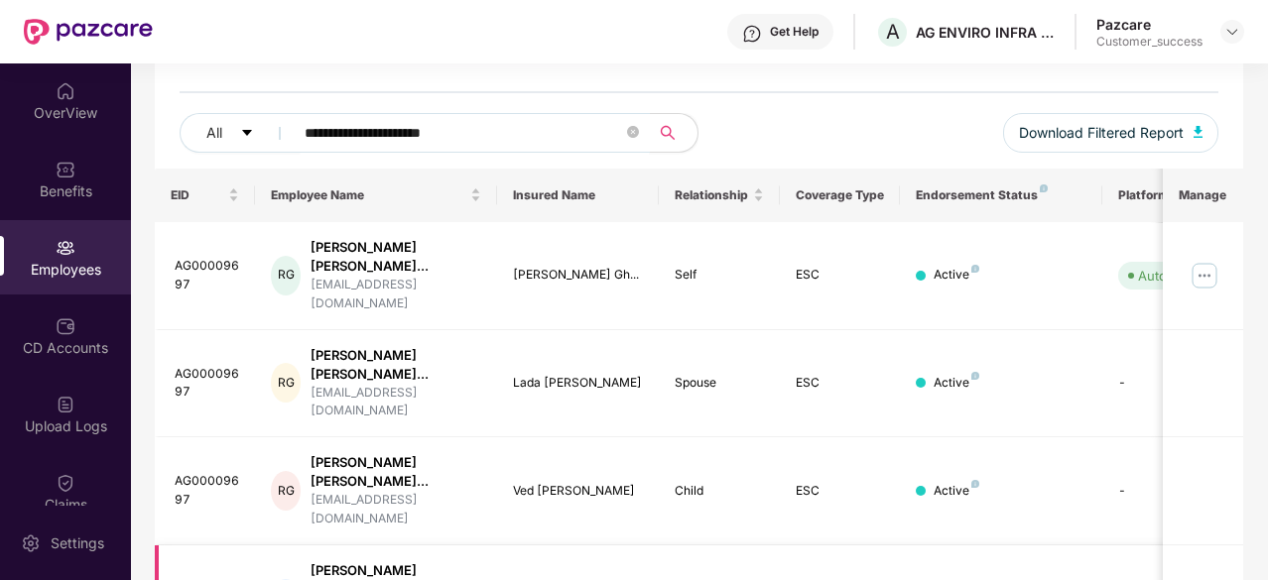
type input "**********"
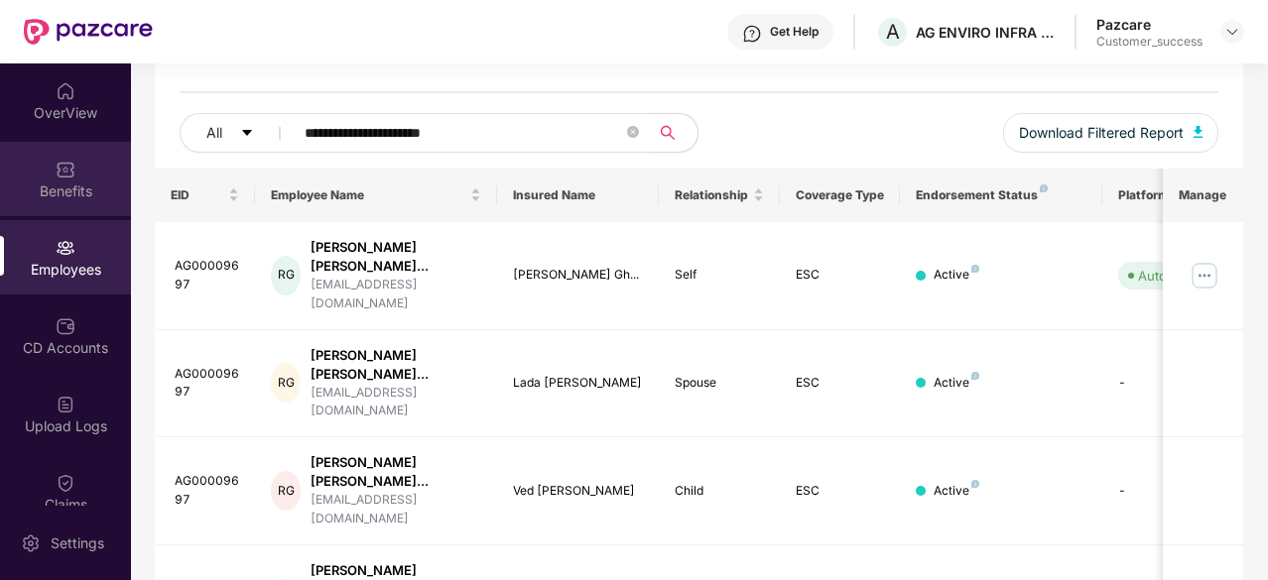
scroll to position [0, 0]
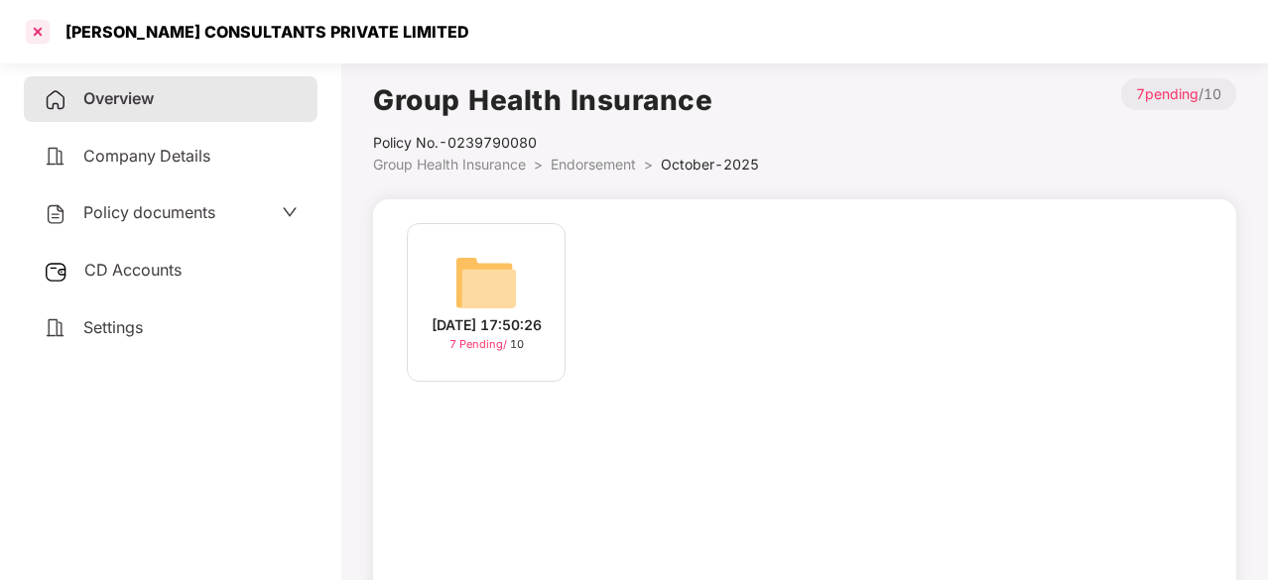
click at [48, 31] on div at bounding box center [38, 32] width 32 height 32
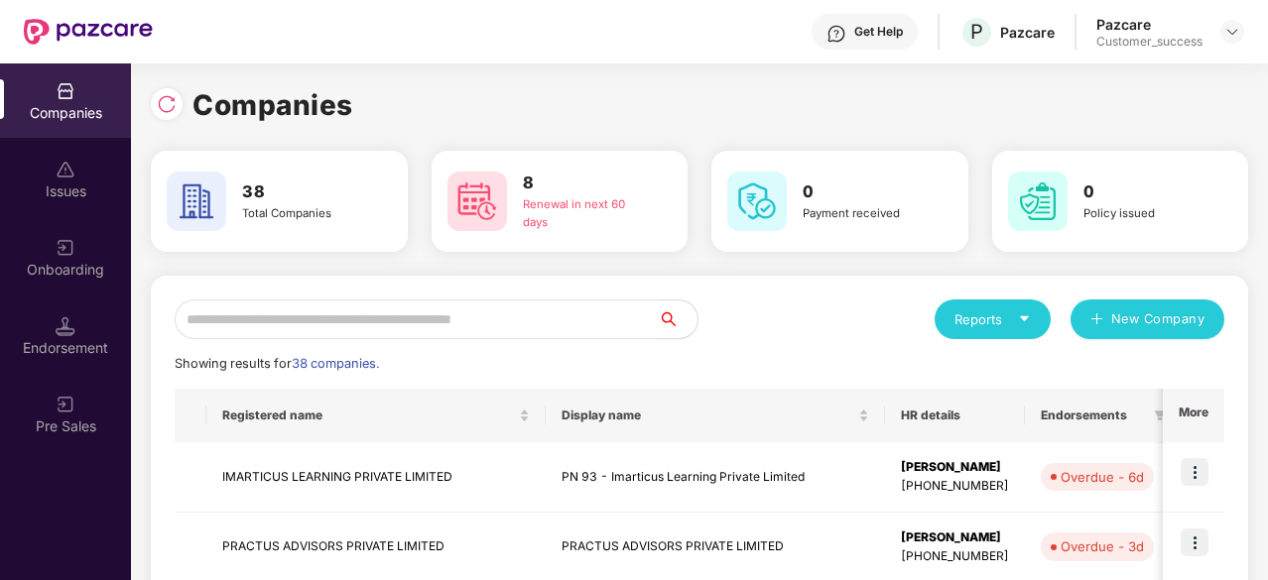
click at [302, 315] on input "text" at bounding box center [416, 320] width 483 height 40
type input "*"
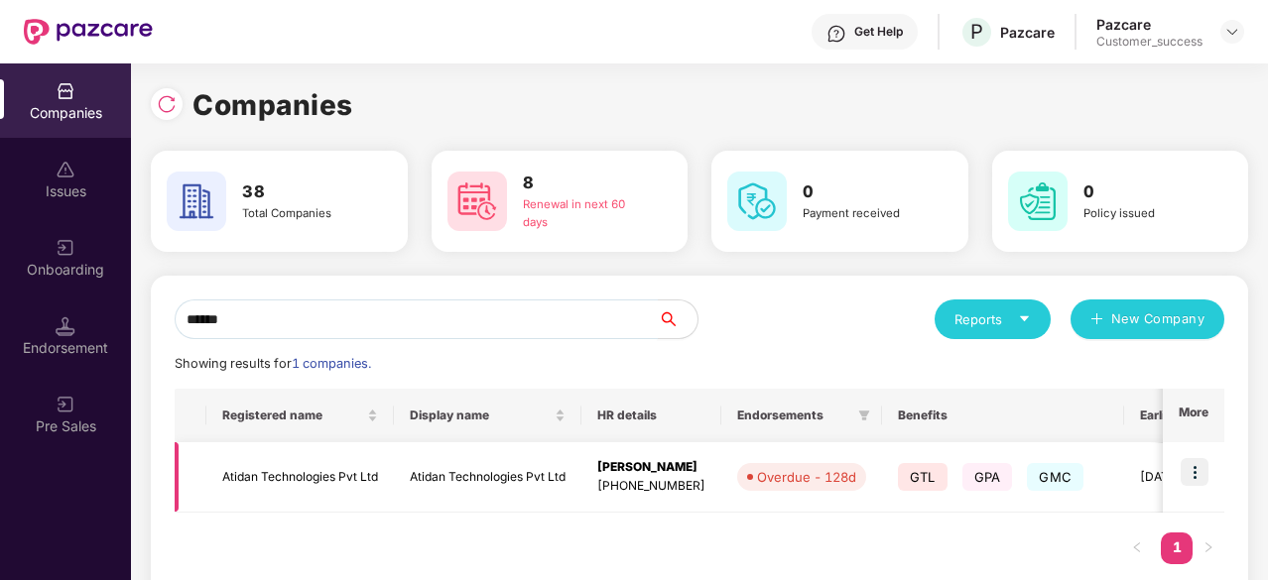
type input "******"
click at [537, 481] on td "Atidan Technologies Pvt Ltd" at bounding box center [488, 478] width 188 height 70
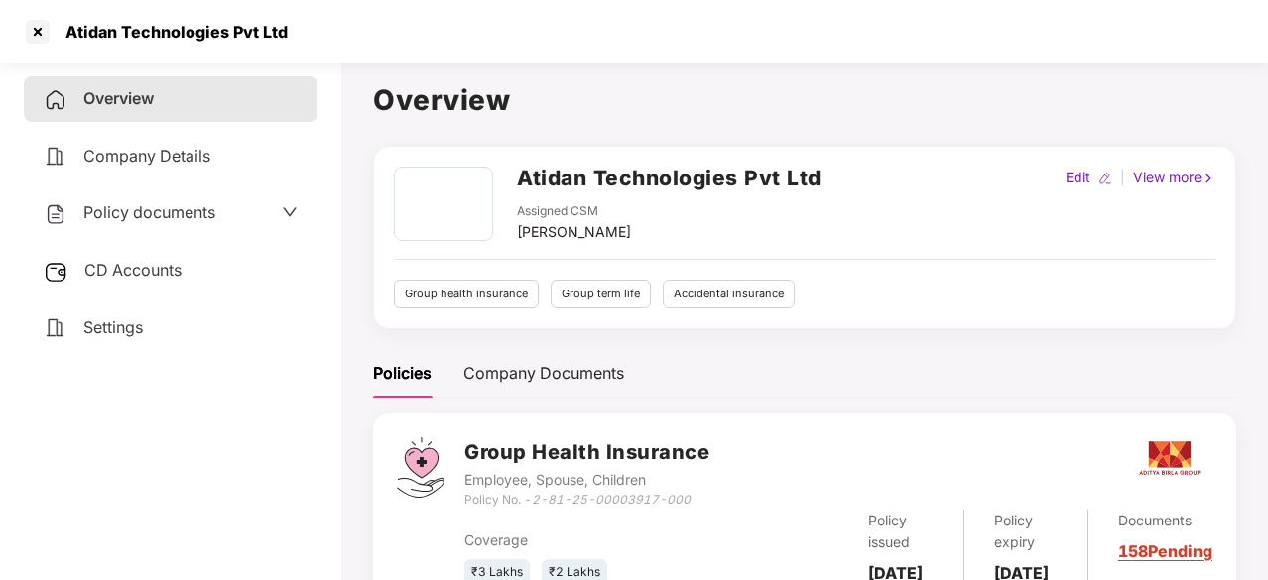
click at [157, 217] on span "Policy documents" at bounding box center [149, 212] width 132 height 20
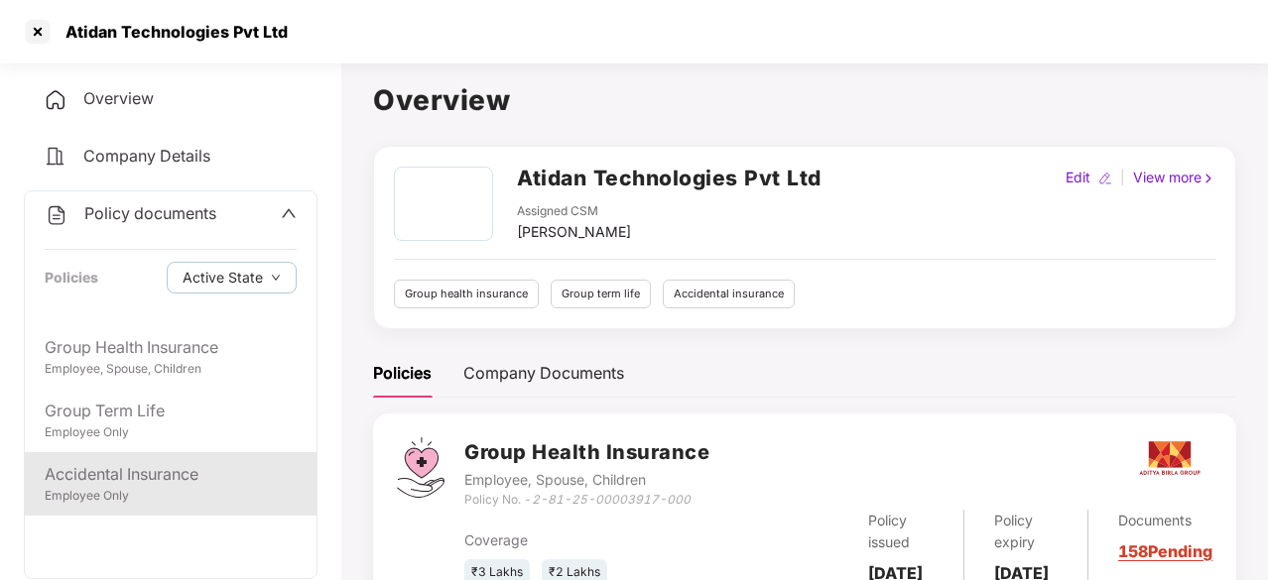
click at [105, 454] on div "Accidental Insurance Employee Only" at bounding box center [171, 483] width 292 height 63
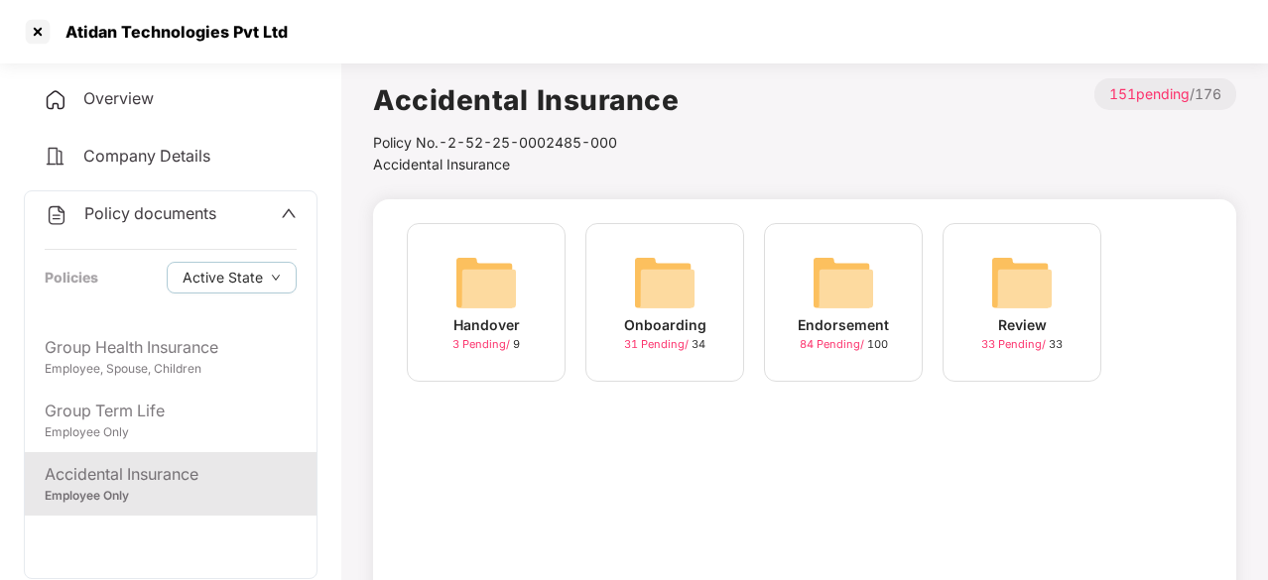
click at [687, 285] on img at bounding box center [664, 282] width 63 height 63
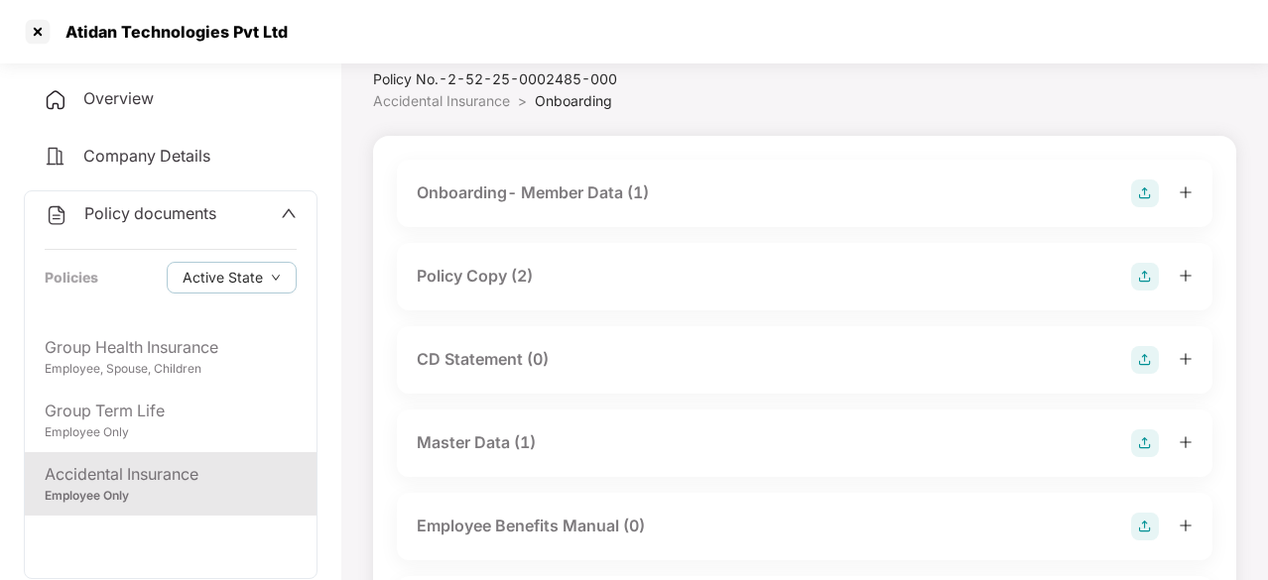
scroll to position [64, 0]
click at [486, 443] on div "Master Data (1)" at bounding box center [476, 442] width 119 height 25
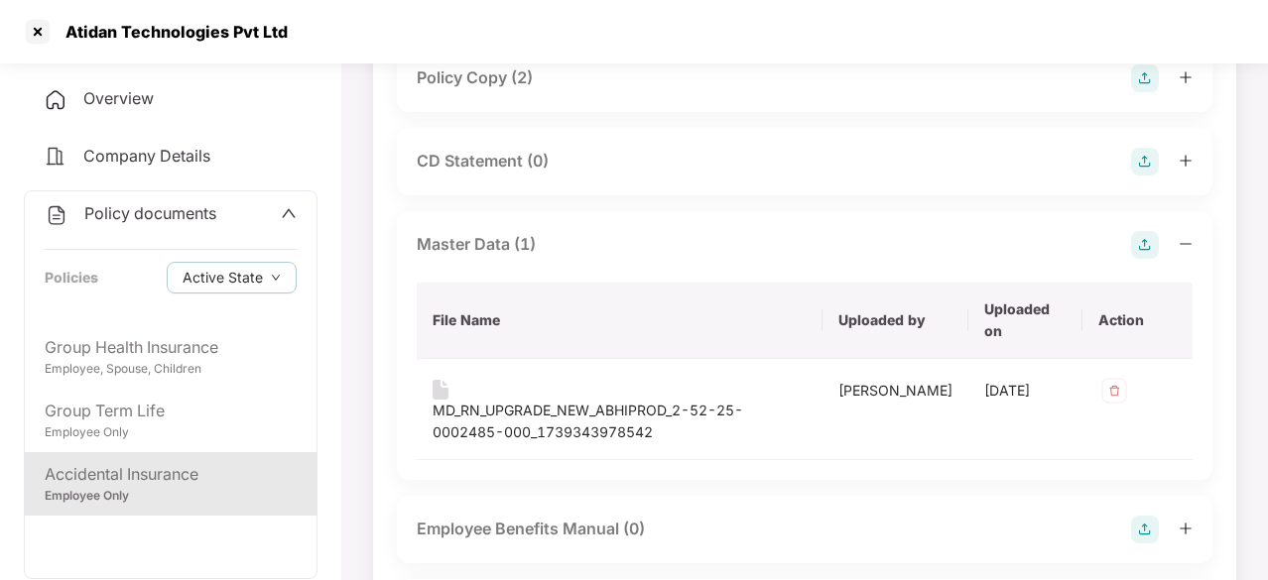
scroll to position [263, 0]
click at [594, 416] on div "MD_RN_UPGRADE_NEW_ABHIPROD_2-52-25-0002485-000_1739343978542" at bounding box center [620, 421] width 374 height 44
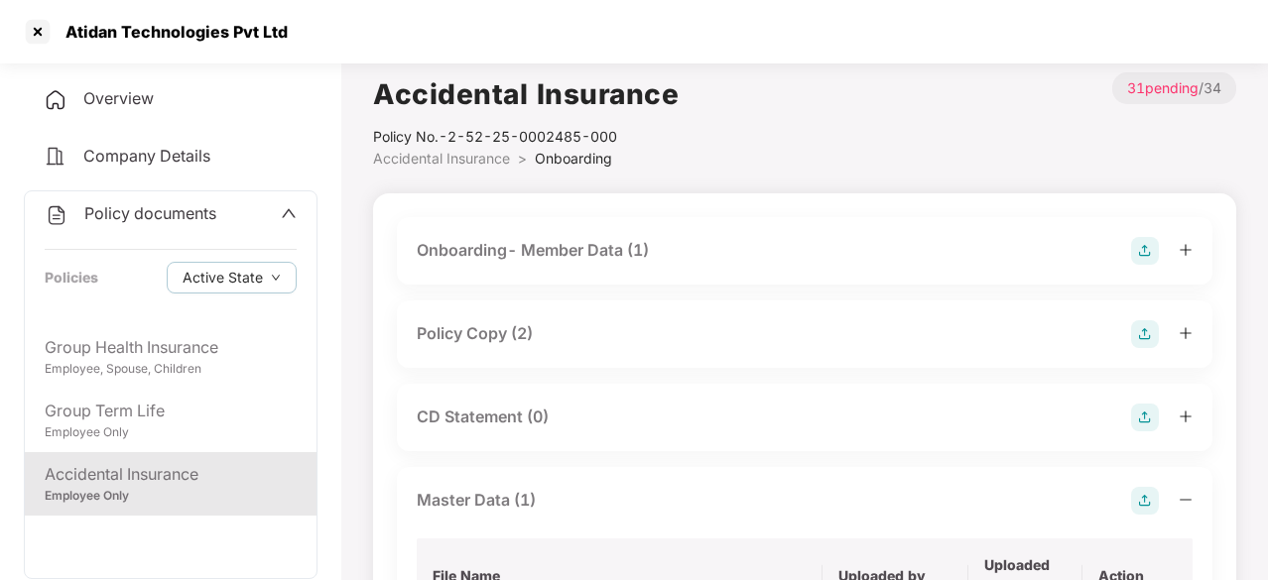
scroll to position [0, 0]
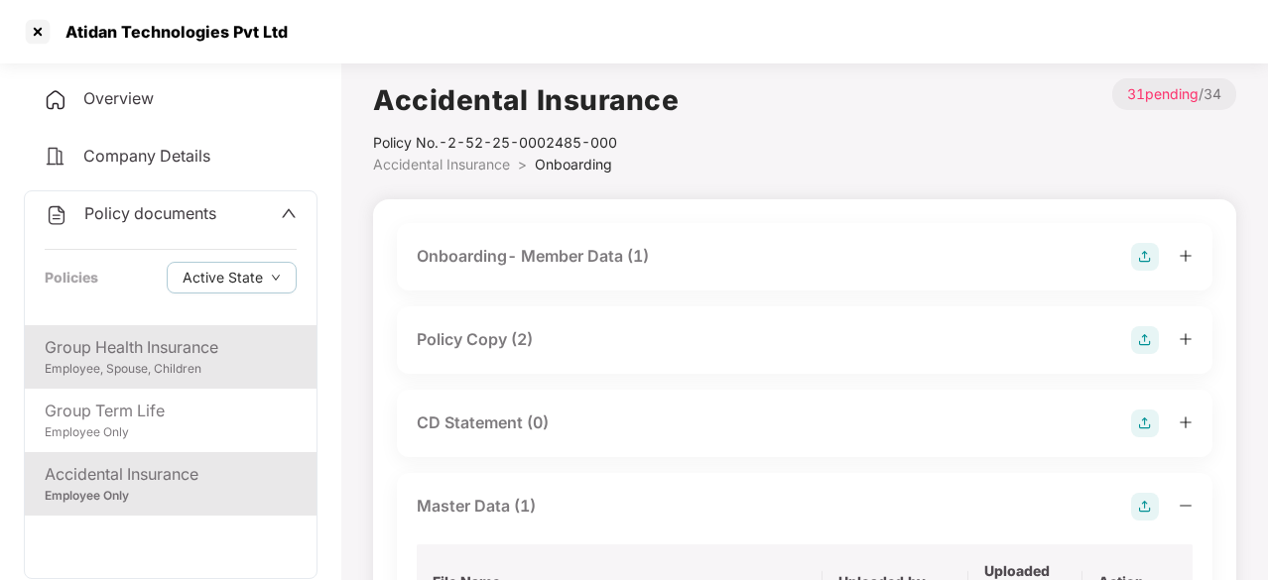
click at [176, 340] on div "Group Health Insurance" at bounding box center [171, 347] width 252 height 25
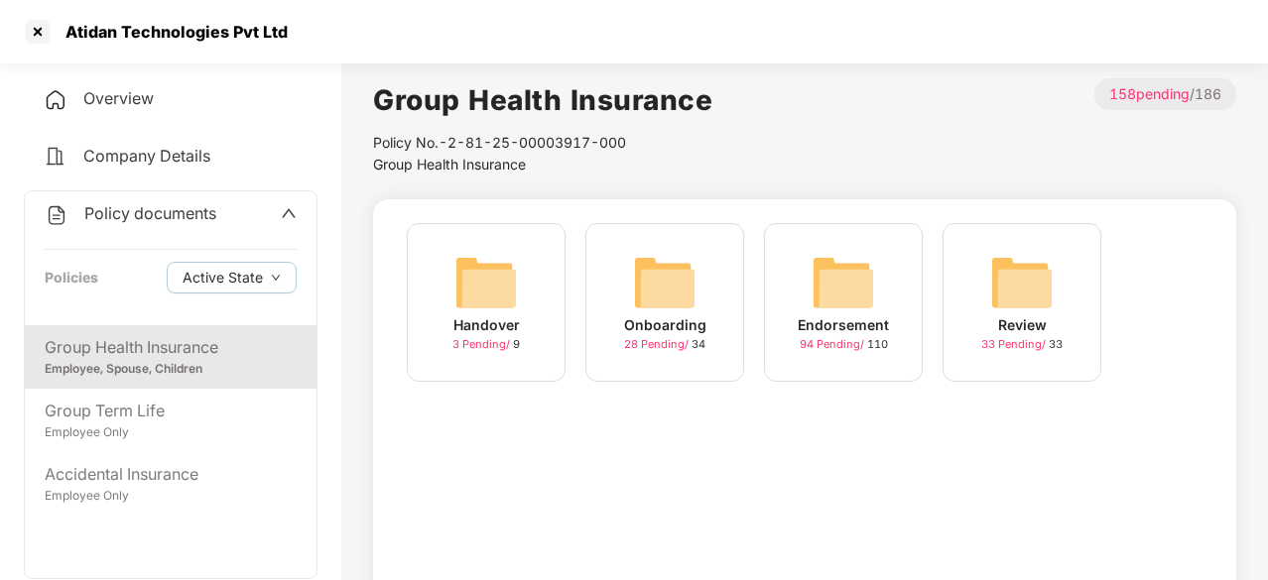
click at [685, 294] on img at bounding box center [664, 282] width 63 height 63
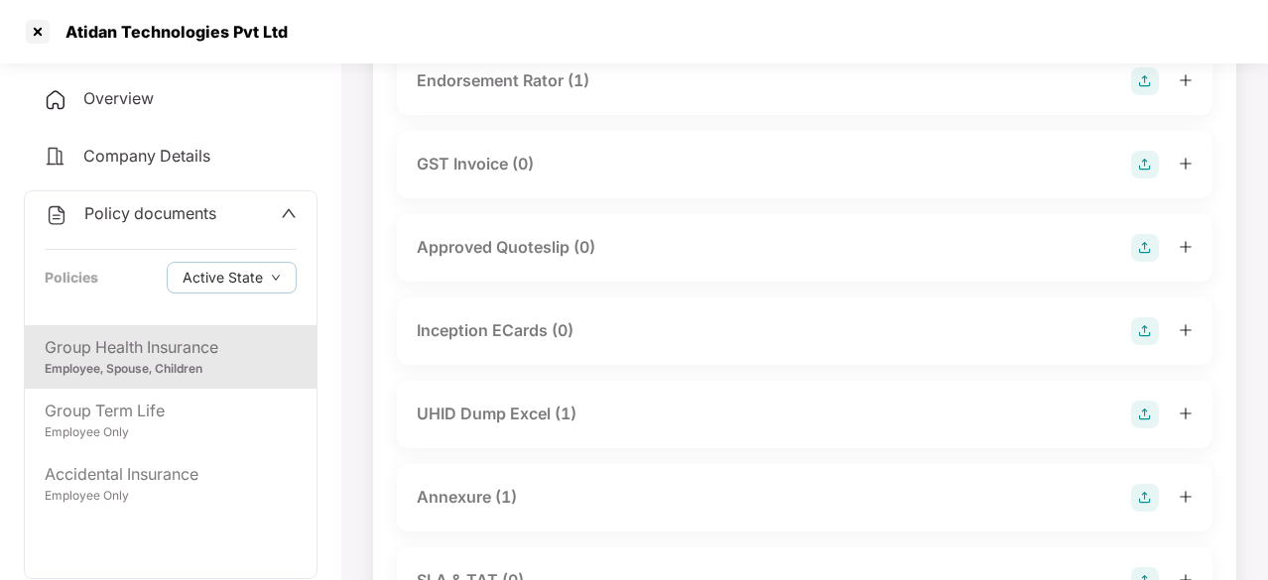
scroll to position [682, 0]
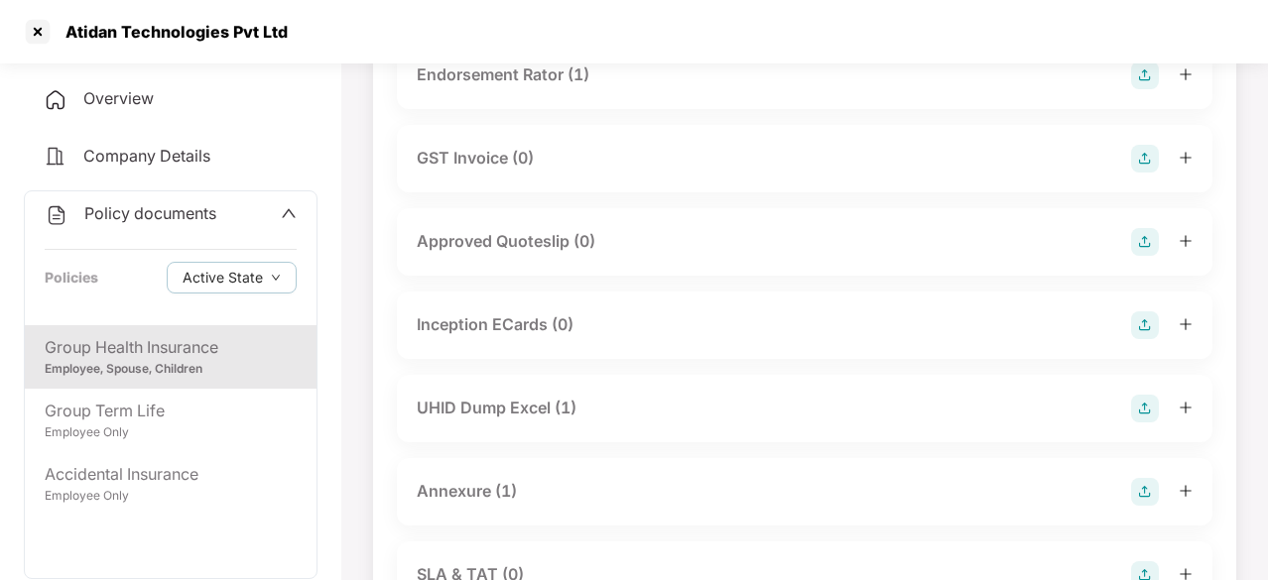
click at [182, 339] on div "Group Health Insurance" at bounding box center [171, 347] width 252 height 25
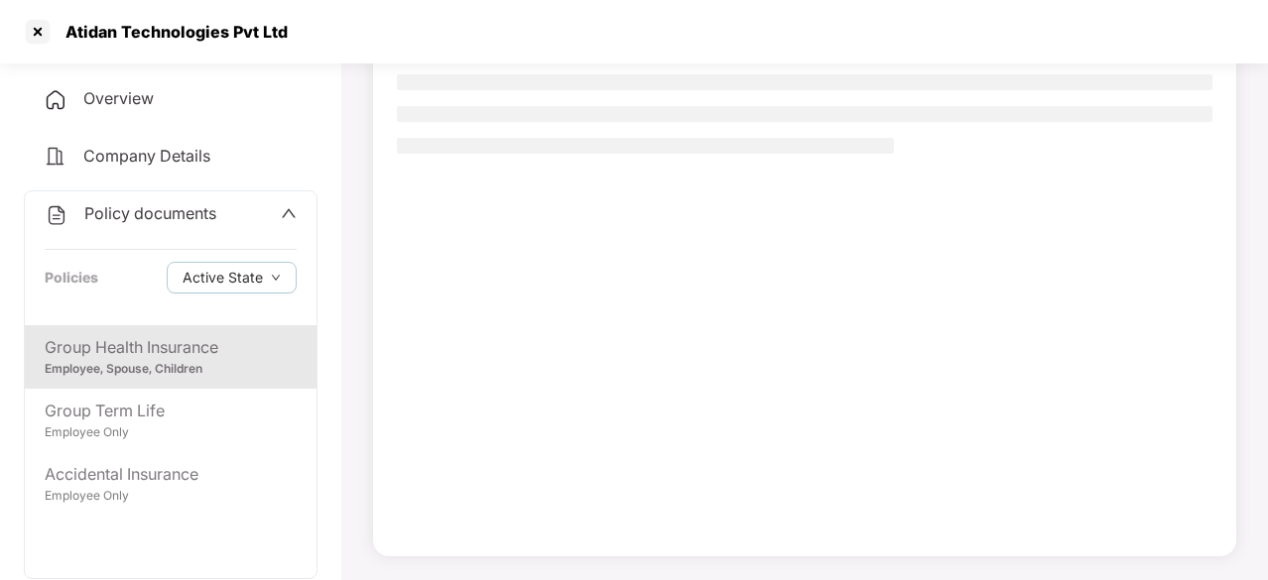
scroll to position [189, 0]
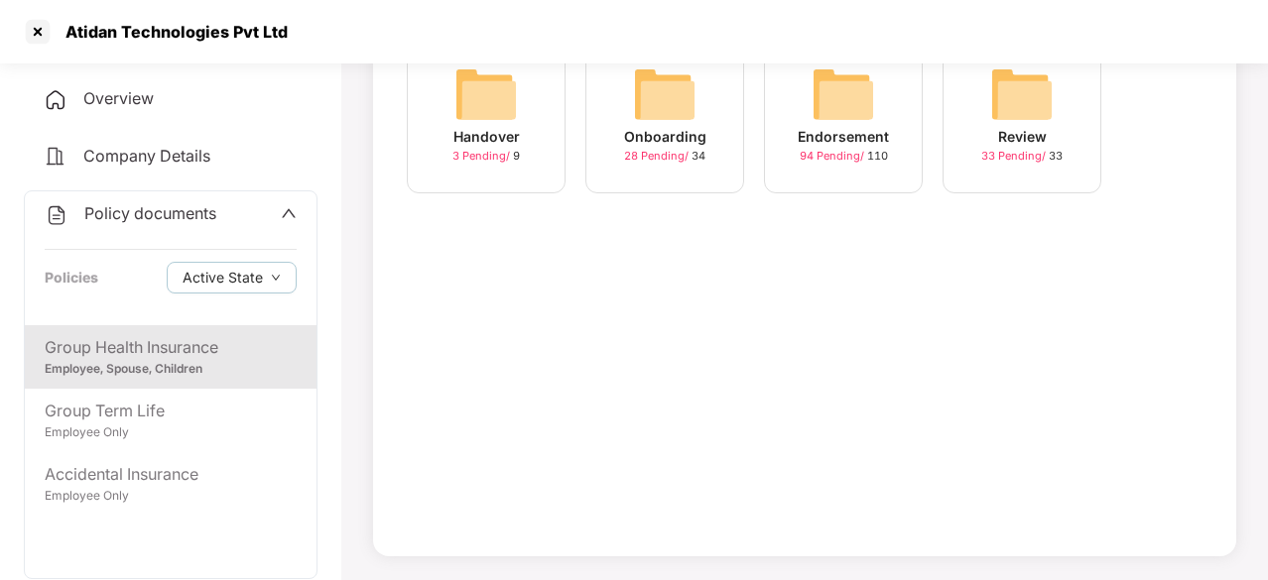
click at [830, 116] on img at bounding box center [843, 94] width 63 height 63
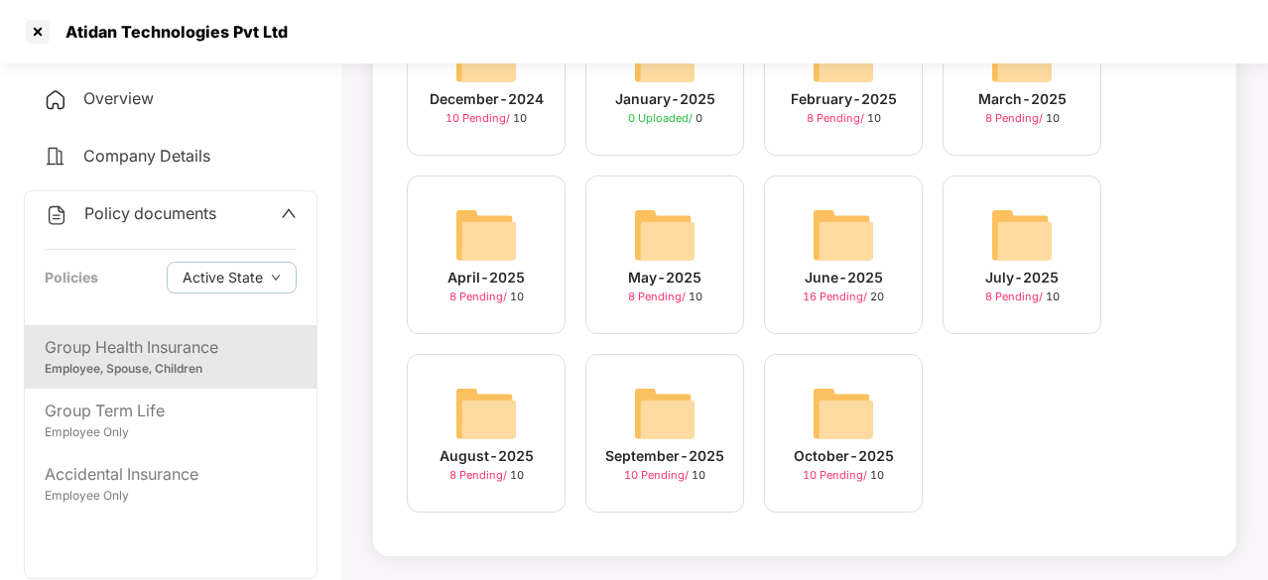
click at [498, 438] on img at bounding box center [485, 413] width 63 height 63
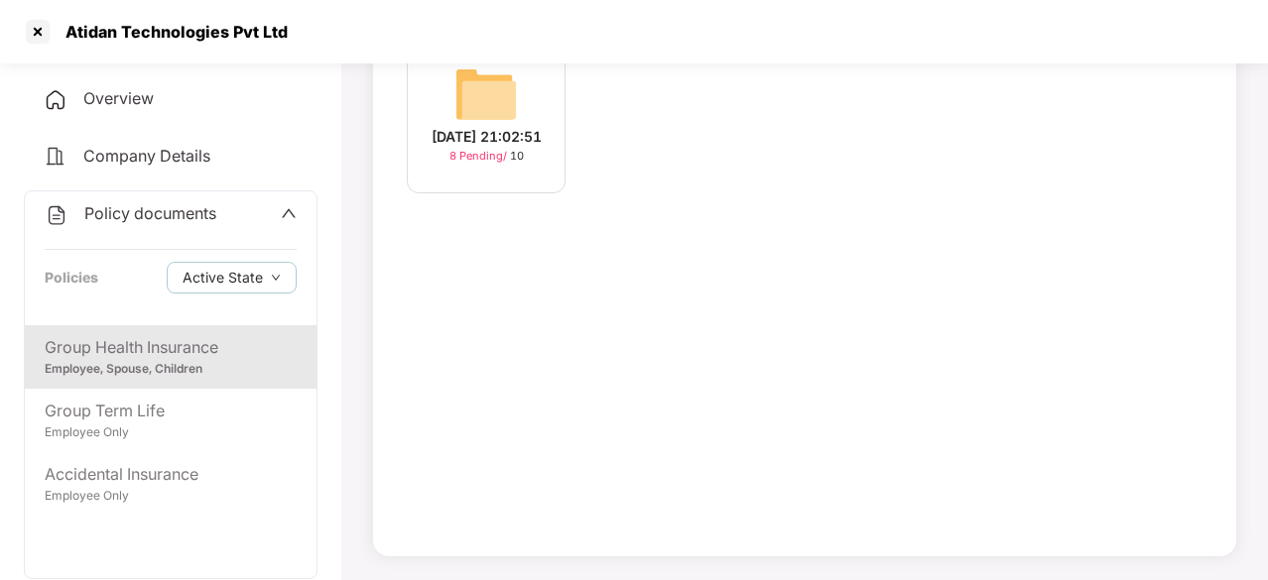
scroll to position [189, 0]
click at [507, 114] on img at bounding box center [485, 94] width 63 height 63
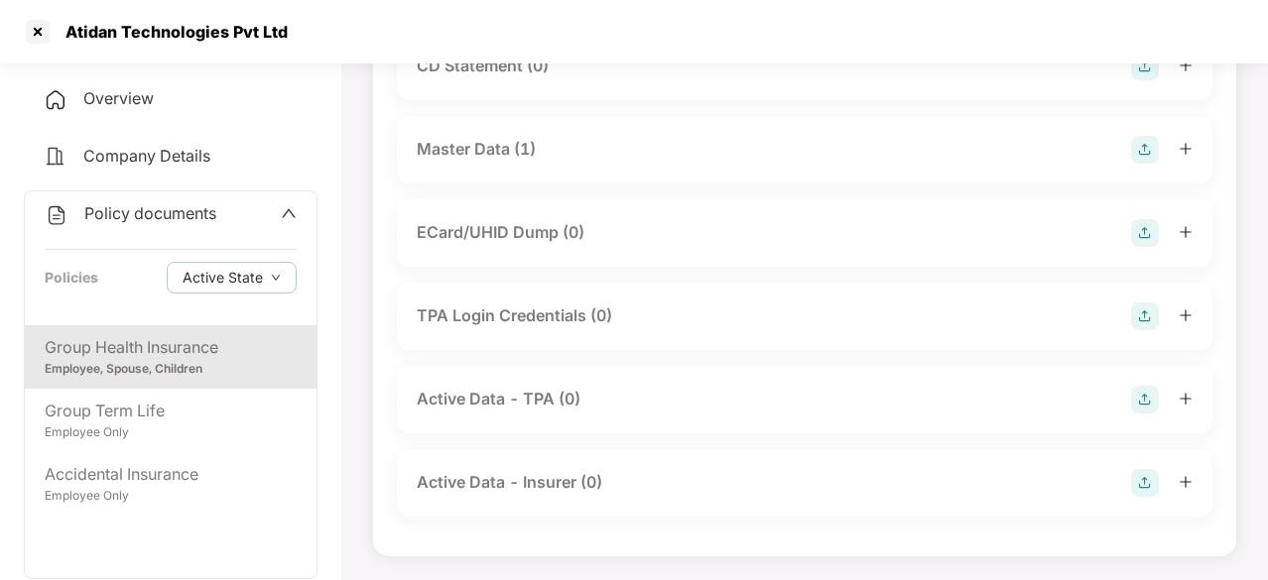
scroll to position [355, 0]
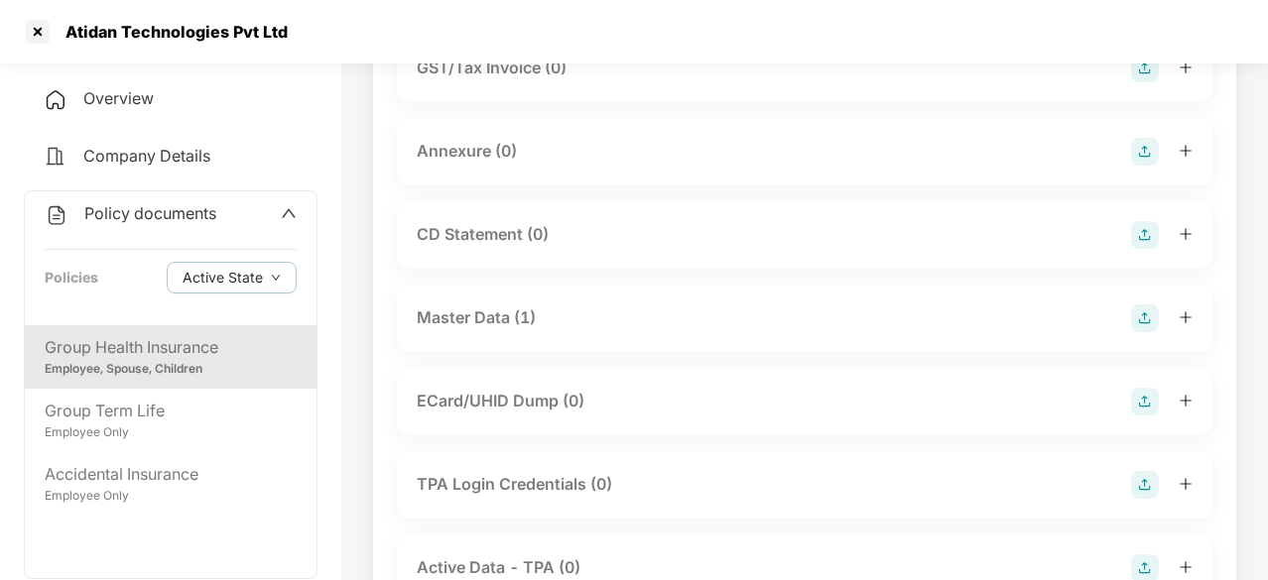
click at [512, 315] on div "Master Data (1)" at bounding box center [476, 318] width 119 height 25
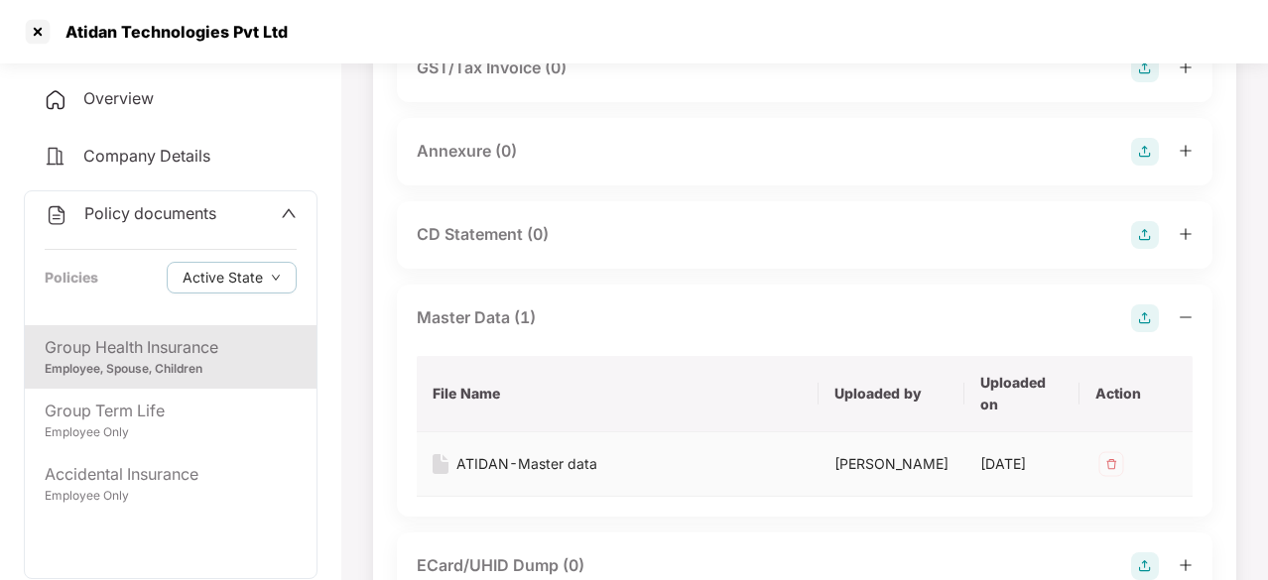
click at [528, 466] on div "ATIDAN-Master data" at bounding box center [526, 464] width 141 height 22
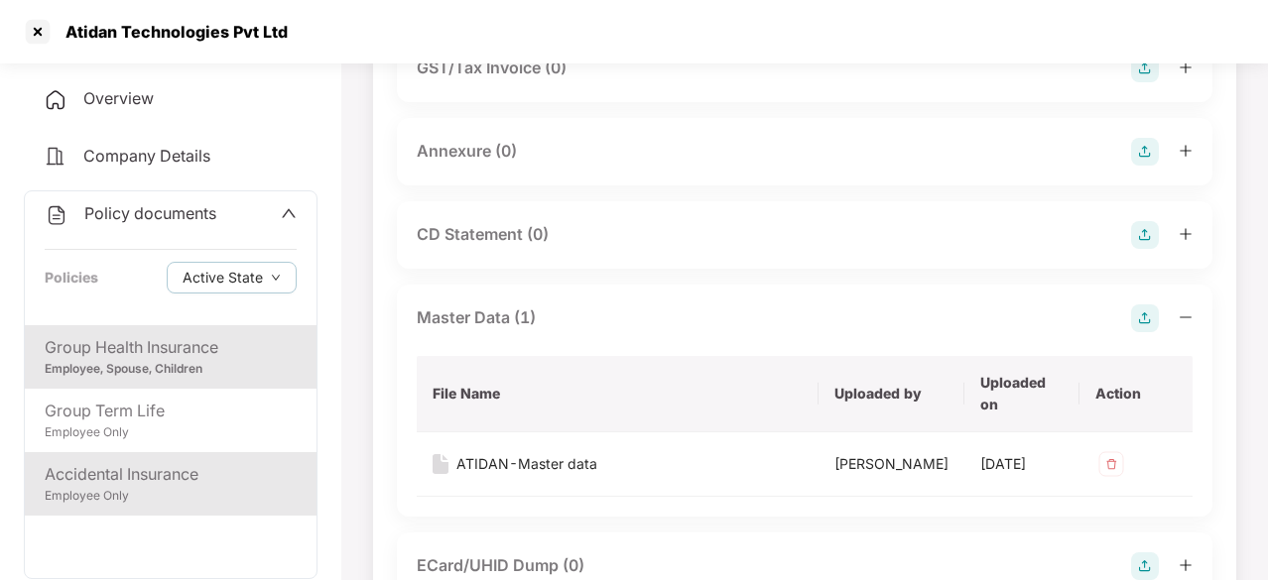
click at [116, 471] on div "Accidental Insurance" at bounding box center [171, 474] width 252 height 25
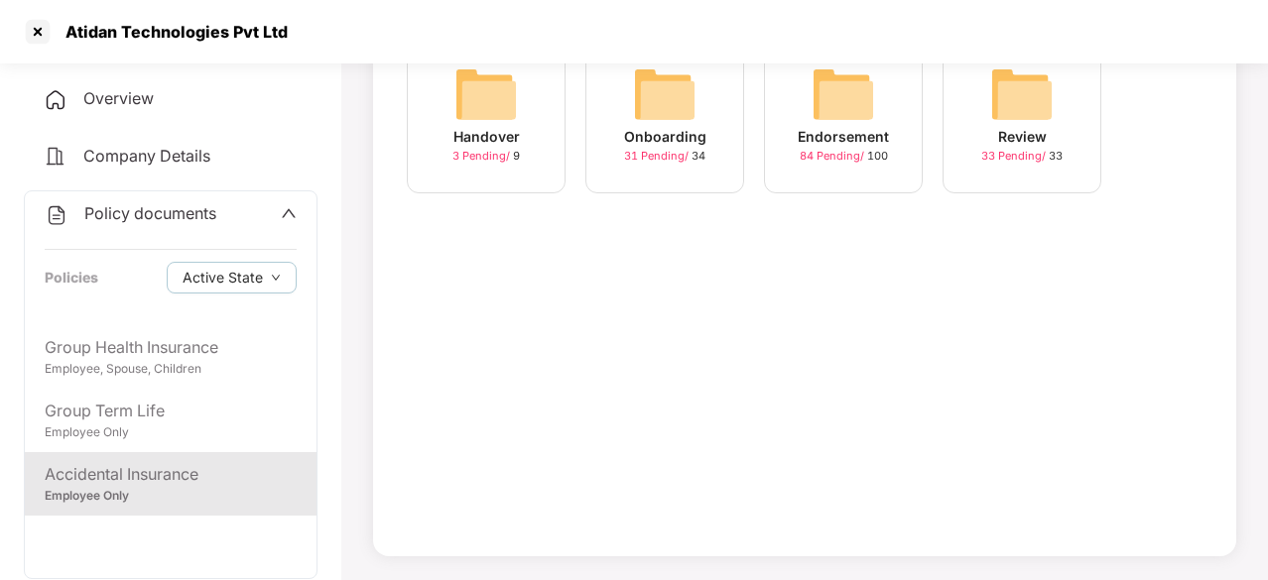
click at [828, 126] on div "Endorsement" at bounding box center [843, 137] width 91 height 22
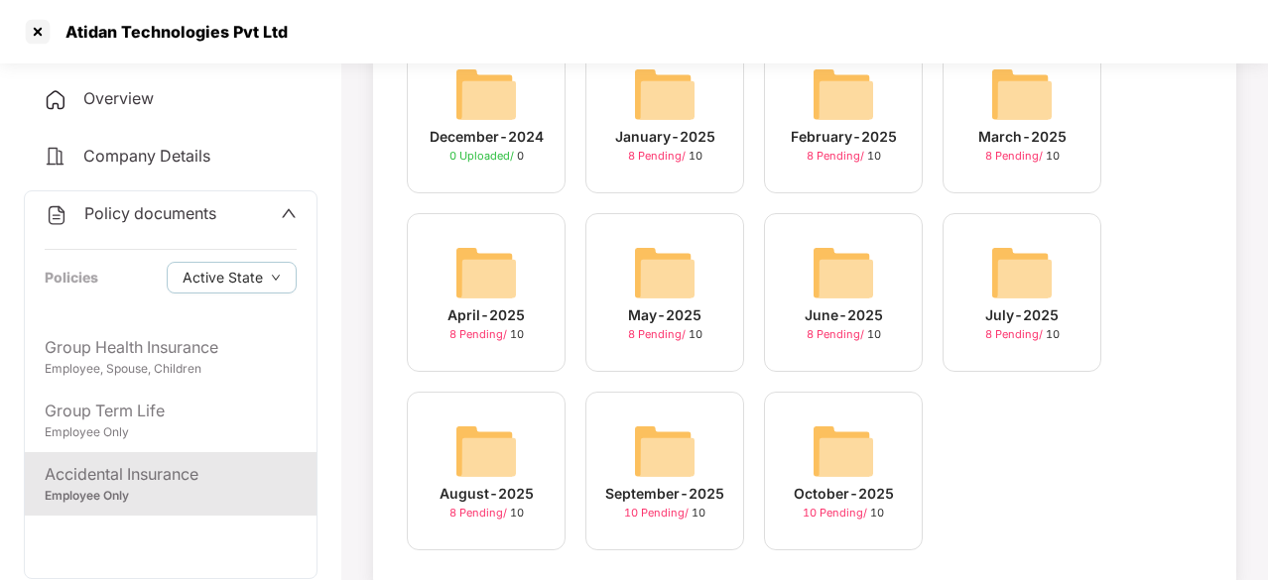
scroll to position [226, 0]
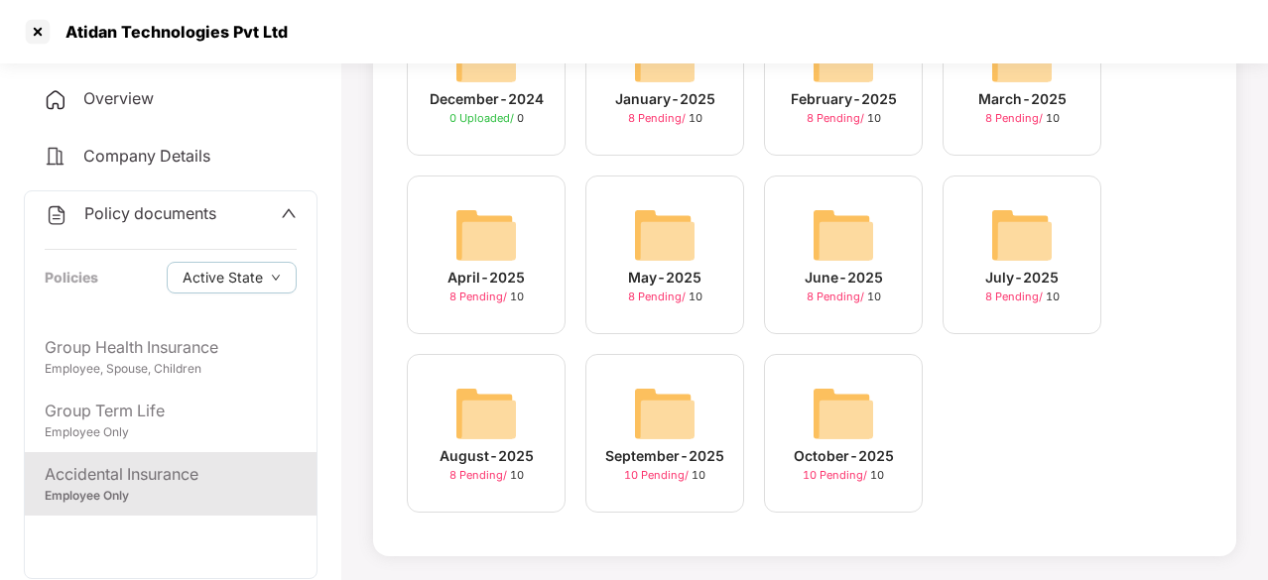
click at [525, 380] on div "August-2025 8 Pending / 10" at bounding box center [486, 433] width 159 height 159
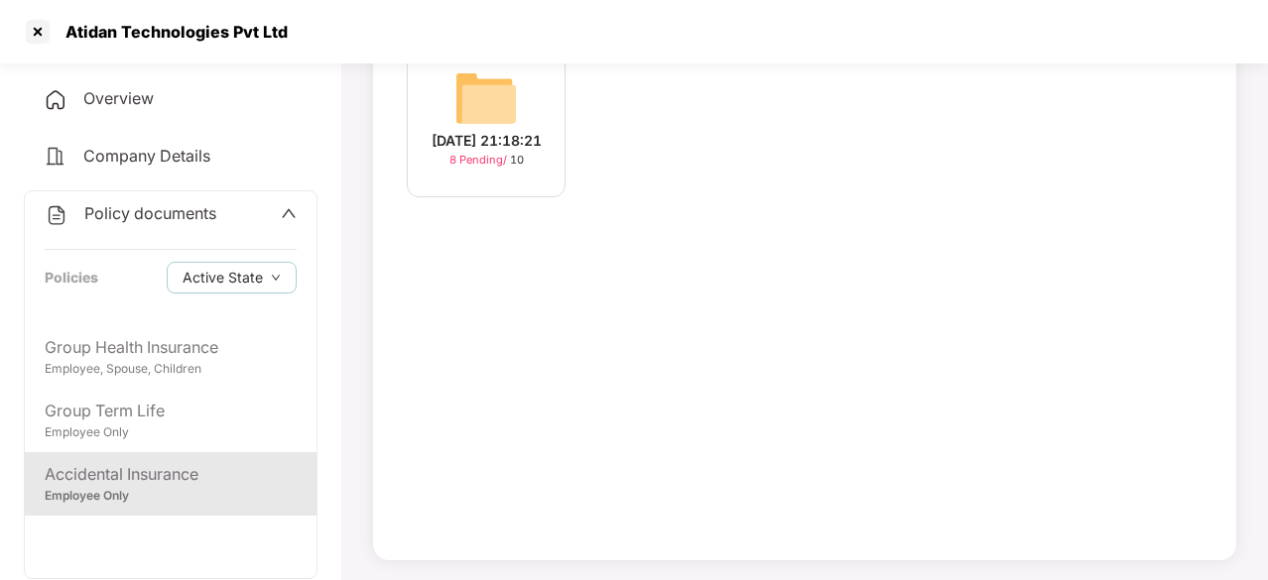
scroll to position [182, 0]
click at [528, 133] on div "11-Aug-2025 21:18:21" at bounding box center [487, 144] width 110 height 22
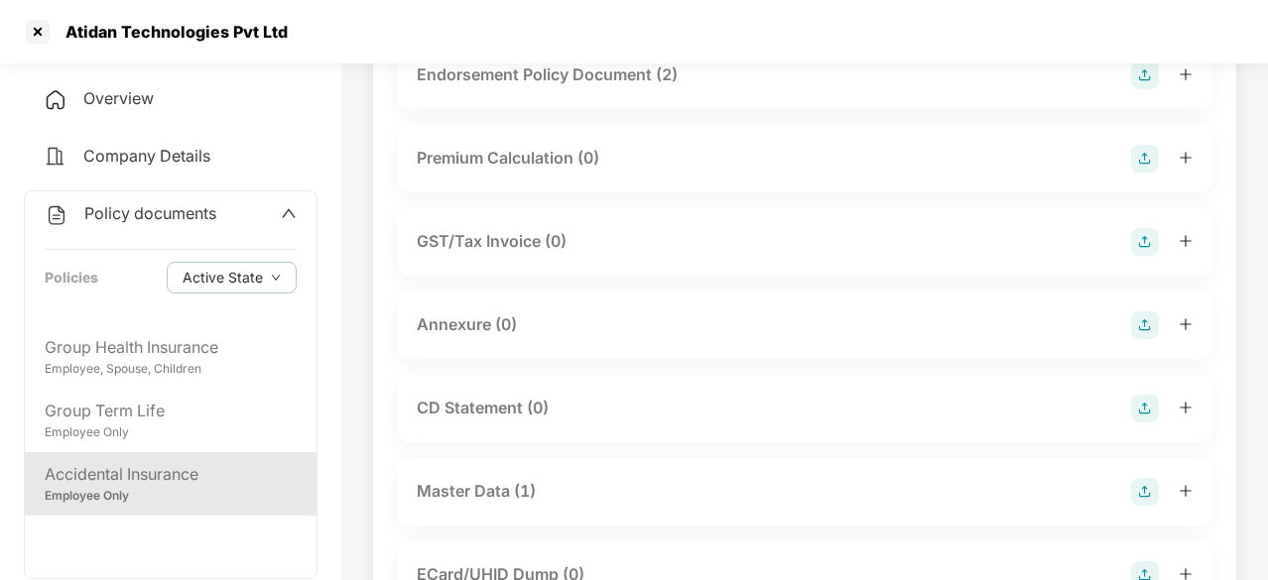
click at [476, 473] on div "Master Data (1)" at bounding box center [805, 491] width 816 height 67
click at [470, 494] on div "Master Data (1)" at bounding box center [476, 491] width 119 height 25
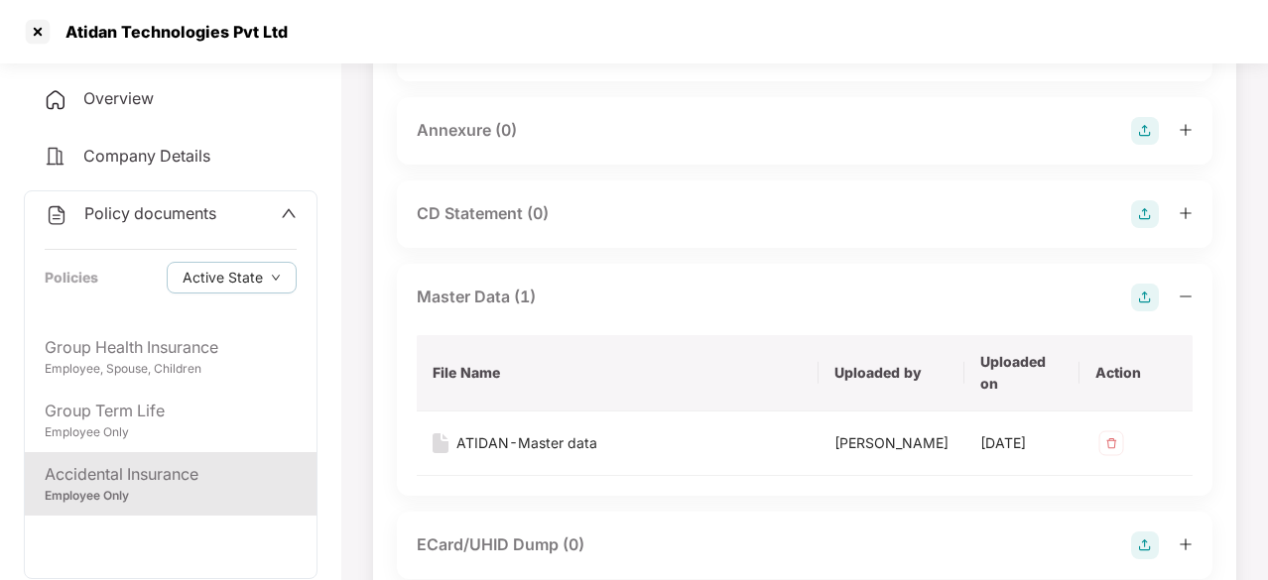
scroll to position [396, 0]
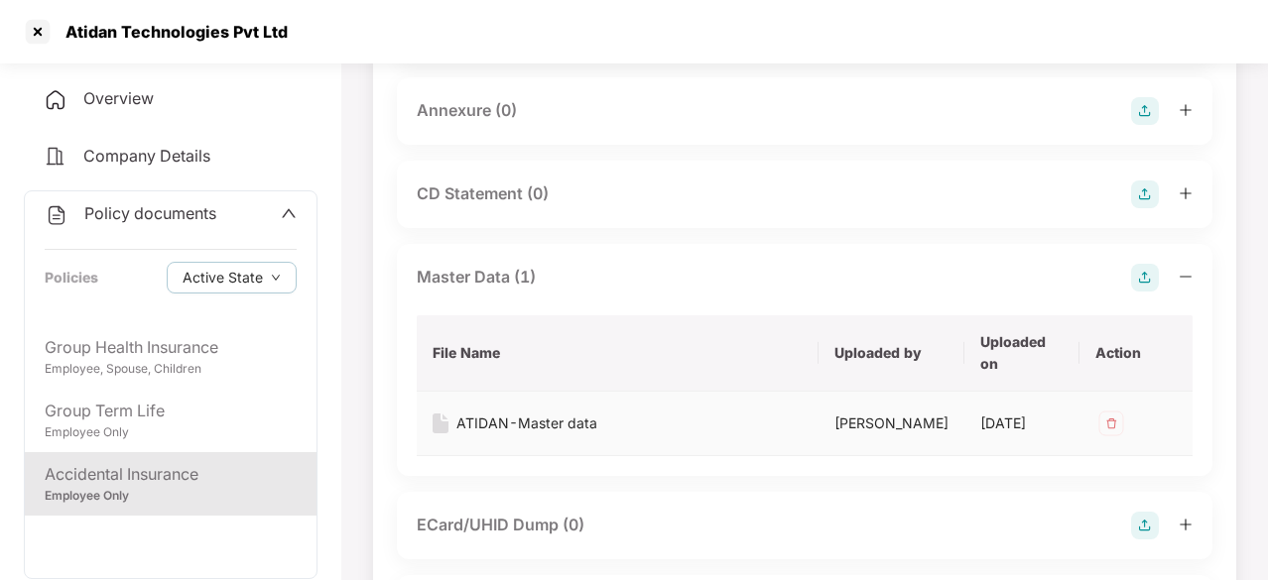
click at [559, 430] on div "ATIDAN-Master data" at bounding box center [526, 424] width 141 height 22
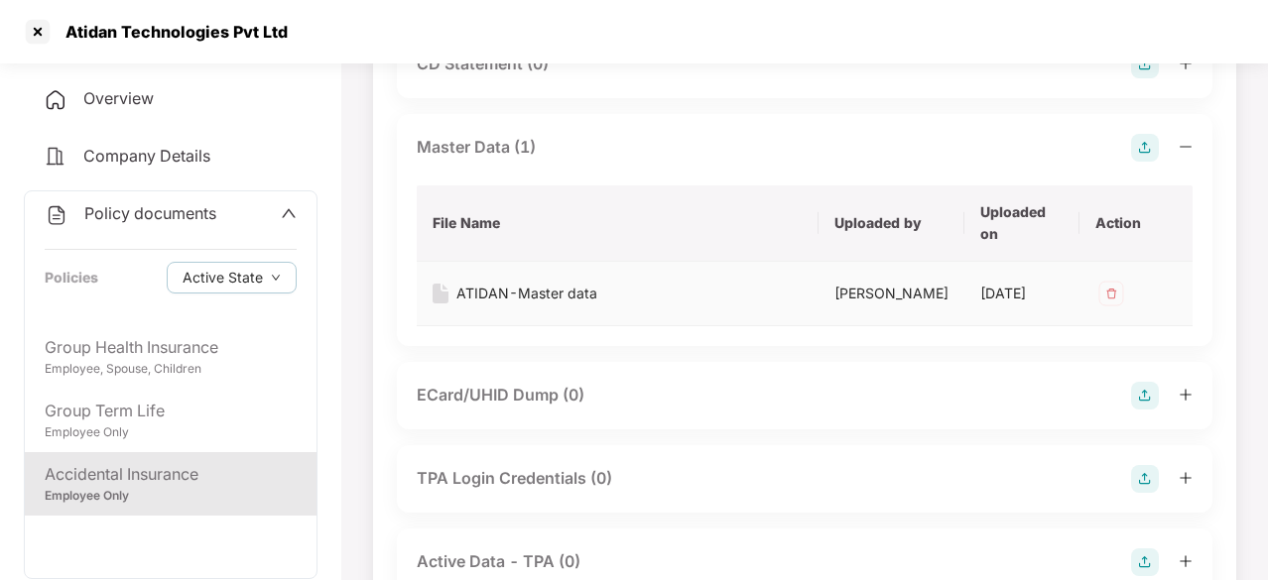
scroll to position [704, 0]
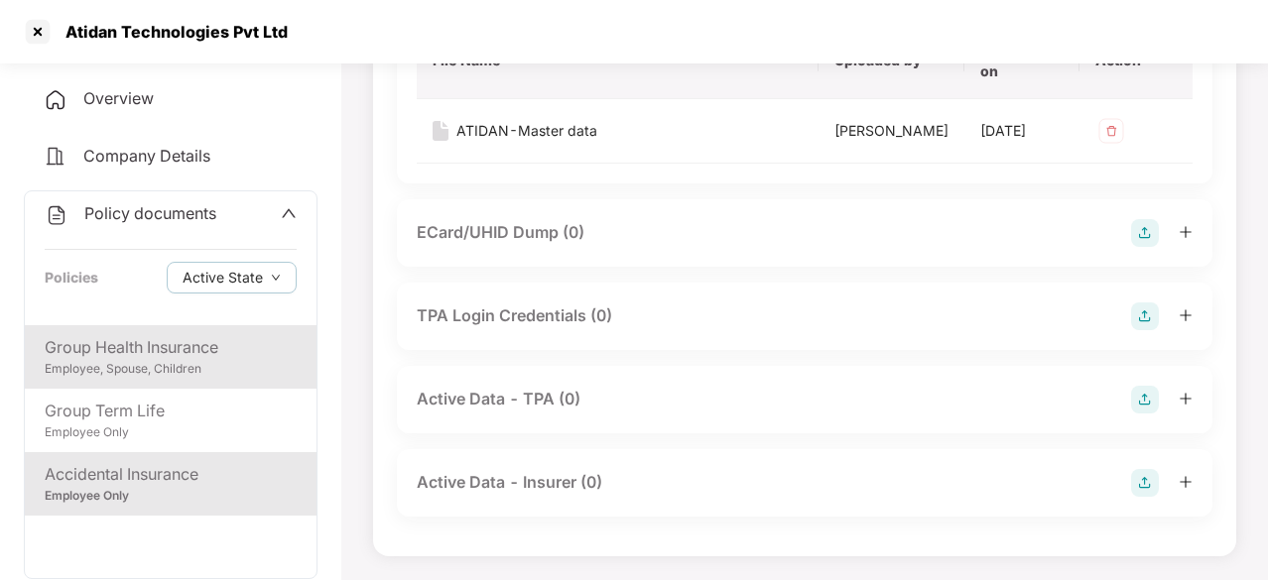
click at [182, 372] on div "Employee, Spouse, Children" at bounding box center [171, 369] width 252 height 19
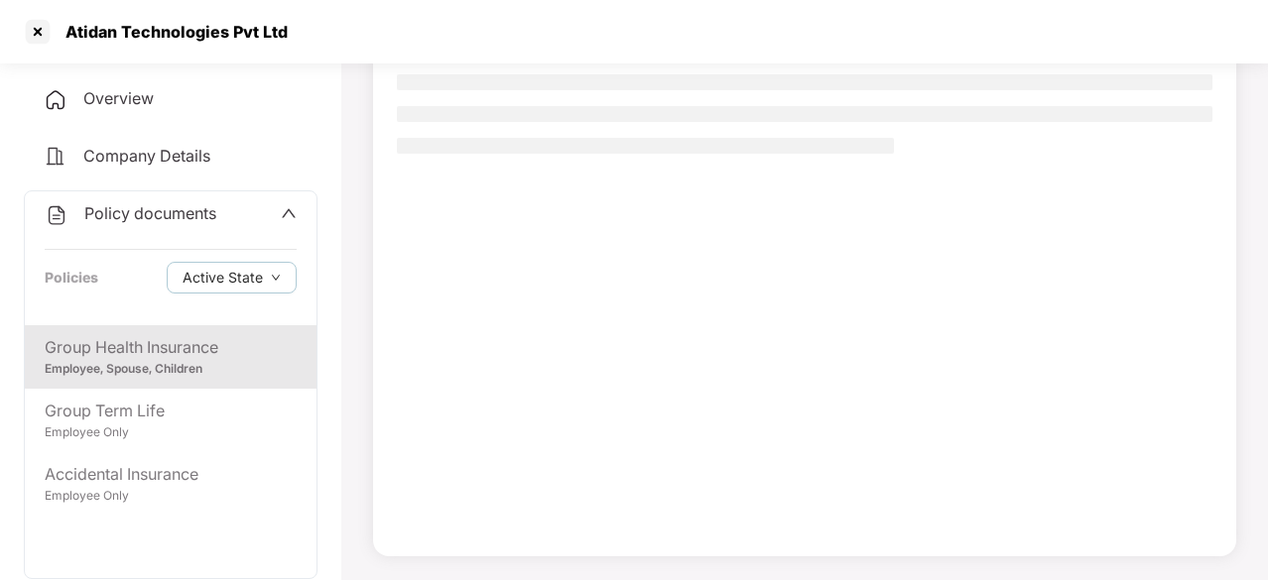
scroll to position [189, 0]
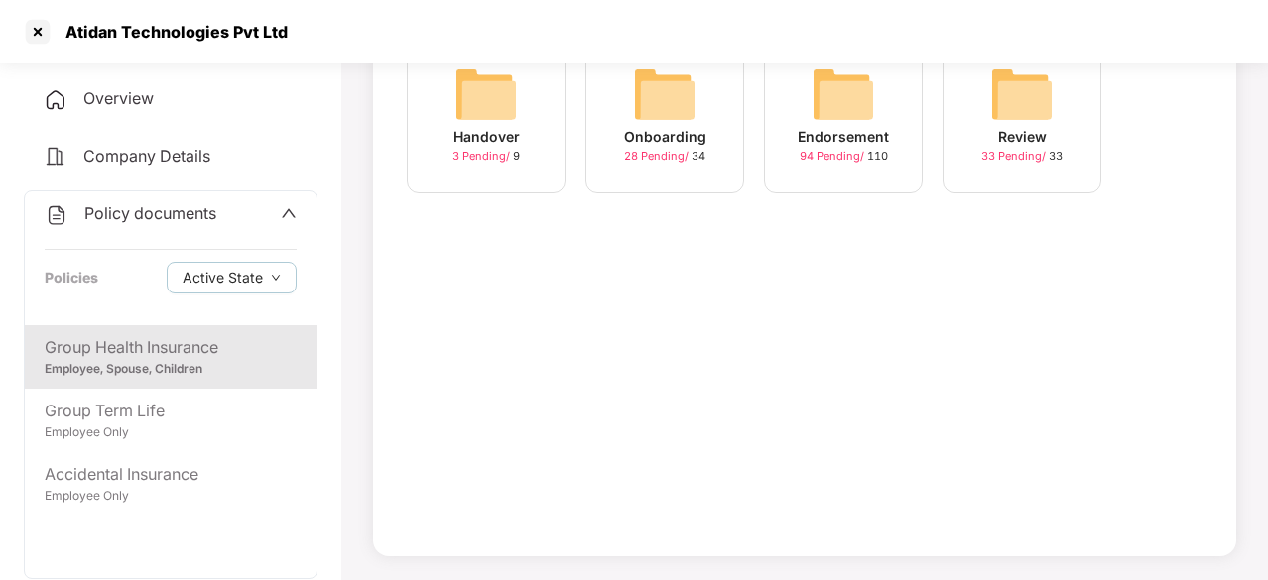
click at [819, 110] on img at bounding box center [843, 94] width 63 height 63
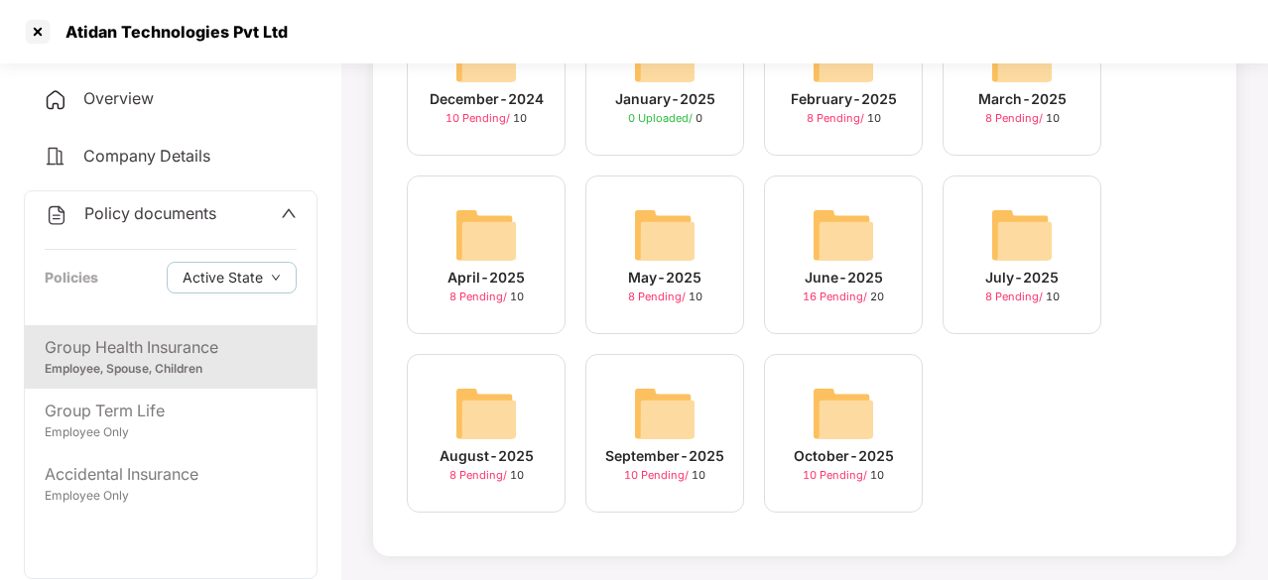
click at [656, 431] on img at bounding box center [664, 413] width 63 height 63
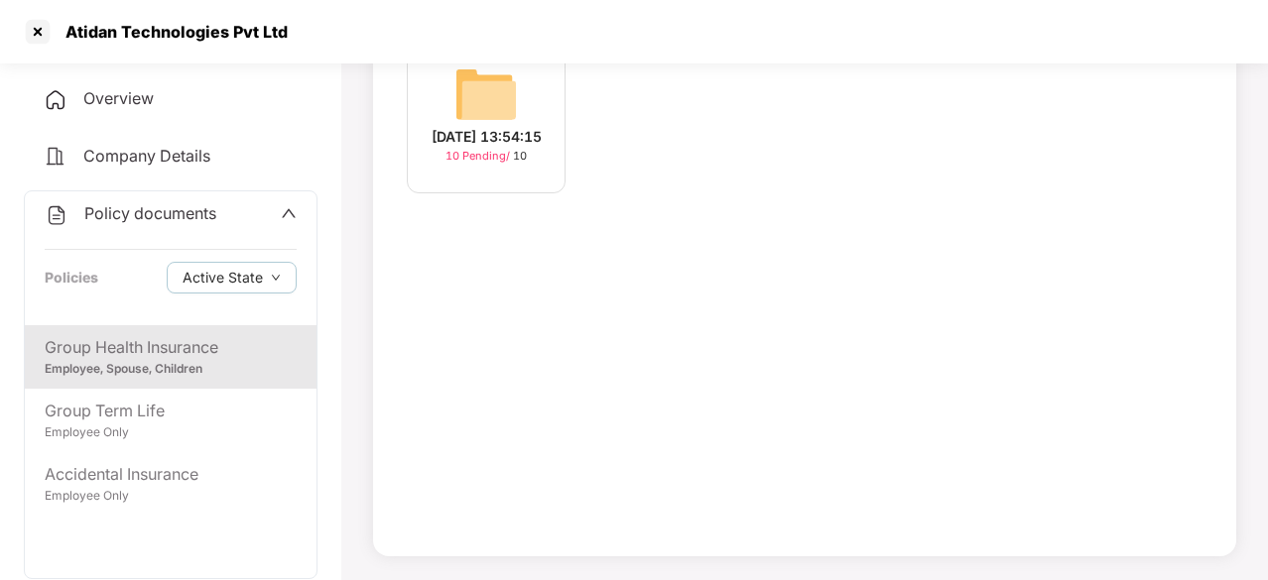
scroll to position [189, 0]
click at [488, 126] on div "08-Sep-2025 13:54:15" at bounding box center [487, 137] width 110 height 22
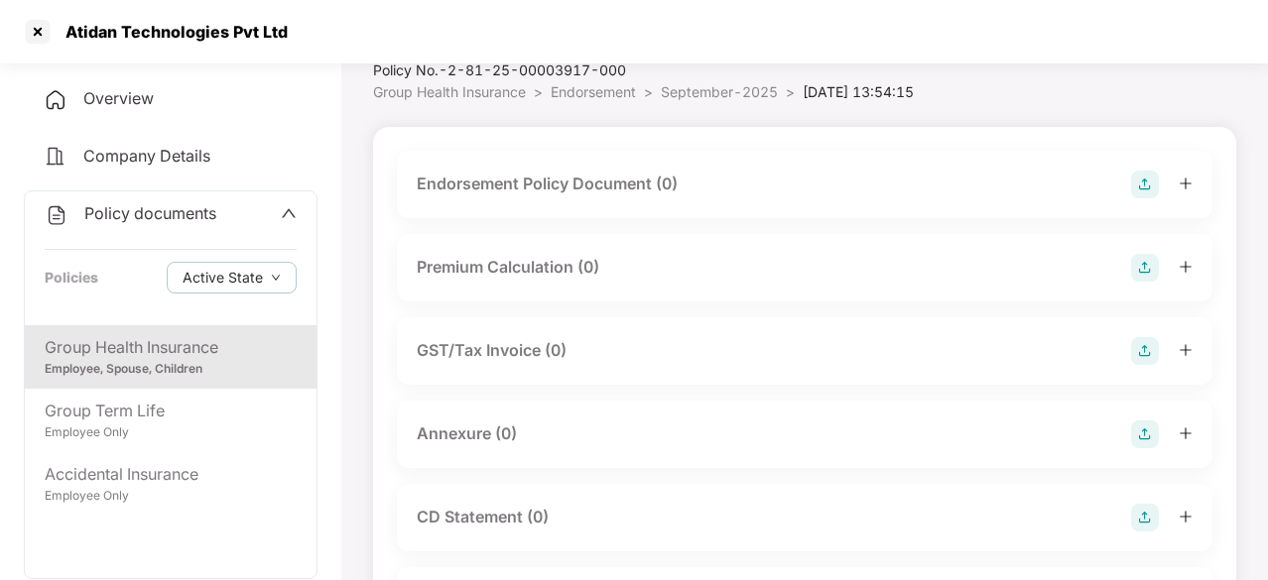
scroll to position [73, 0]
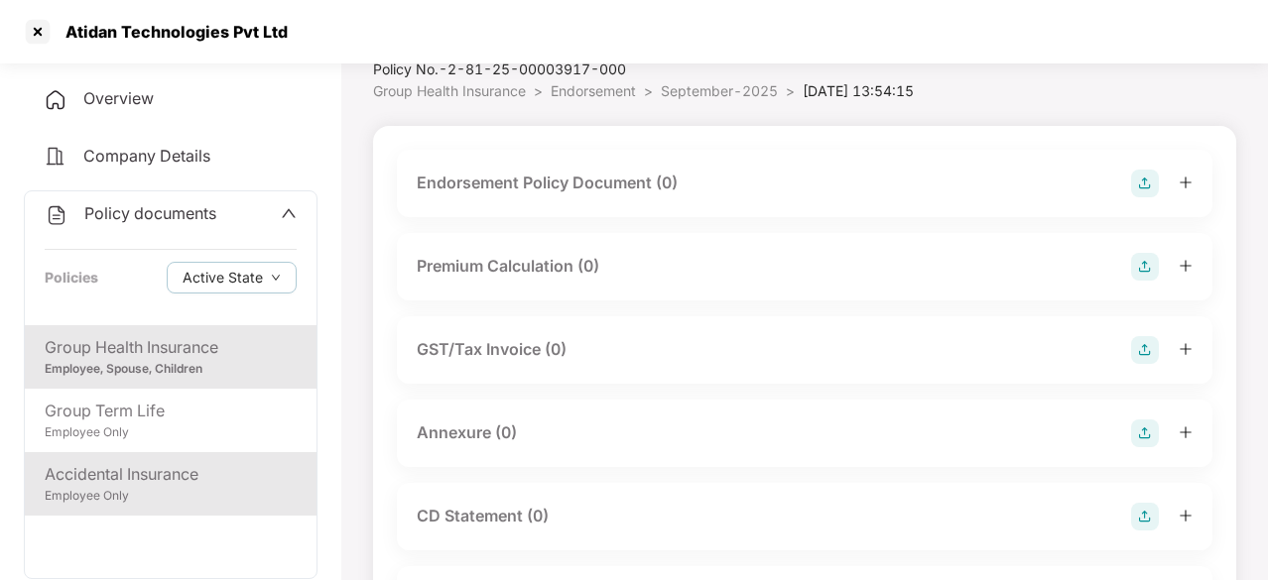
click at [107, 496] on div "Employee Only" at bounding box center [171, 496] width 252 height 19
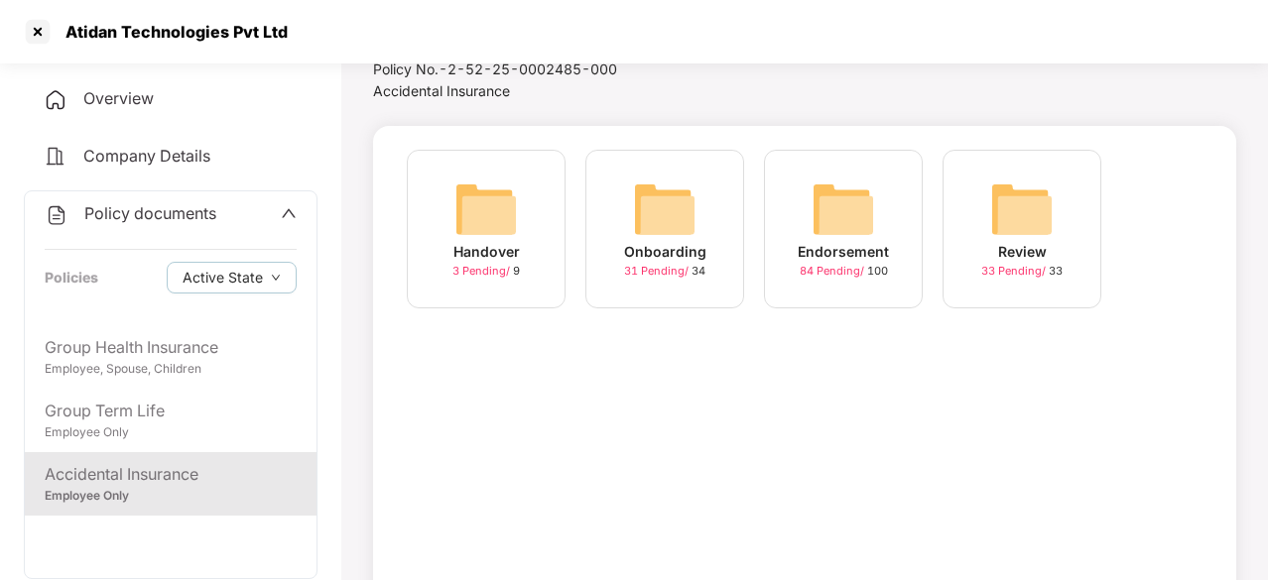
click at [808, 236] on div "Endorsement 84 Pending / 100" at bounding box center [843, 229] width 159 height 159
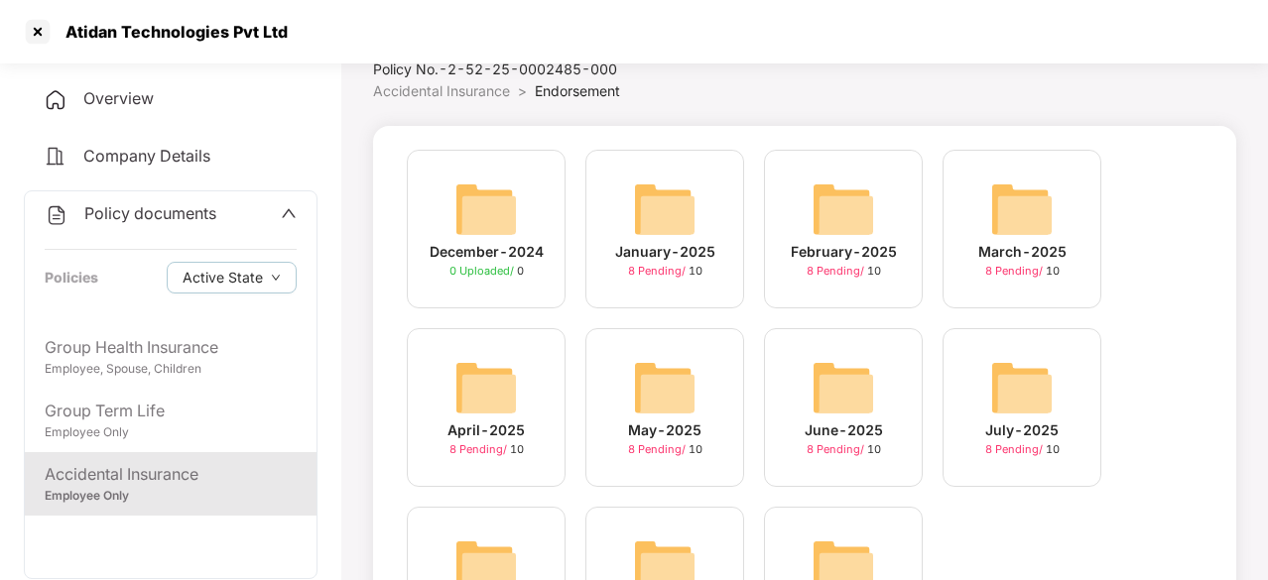
scroll to position [226, 0]
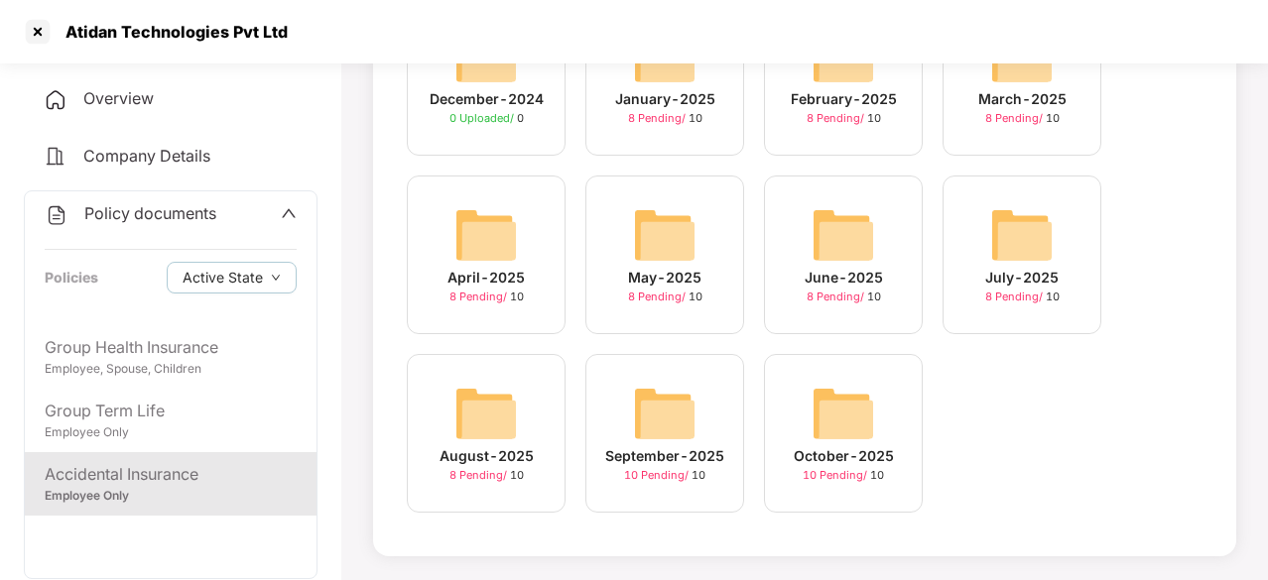
click at [489, 423] on img at bounding box center [485, 413] width 63 height 63
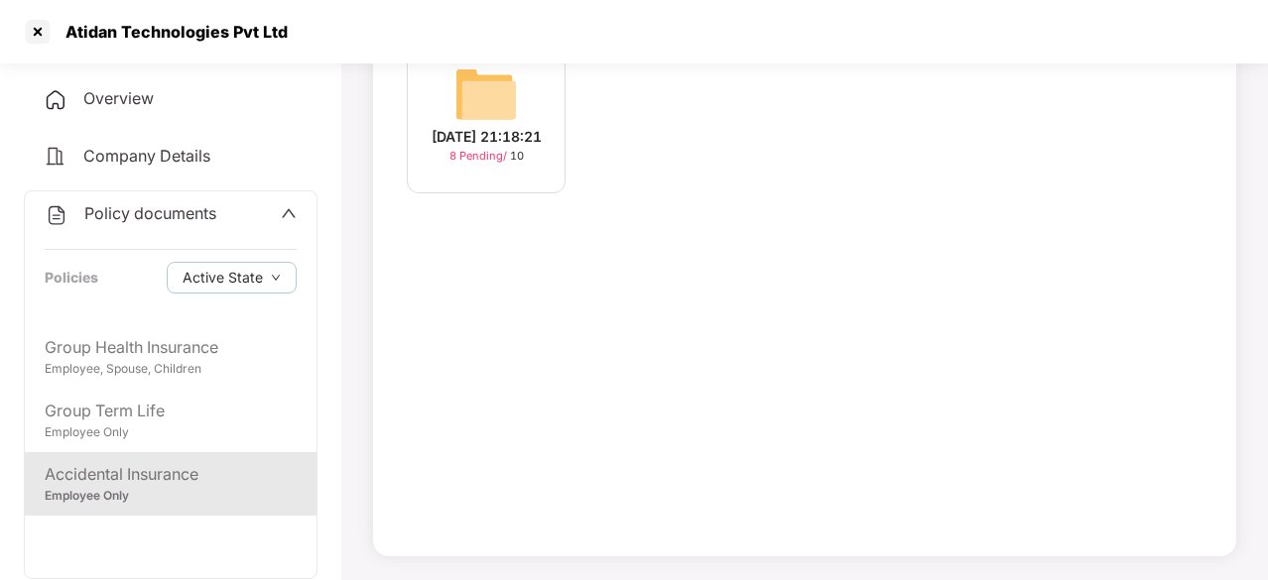
scroll to position [189, 0]
click at [485, 88] on img at bounding box center [485, 94] width 63 height 63
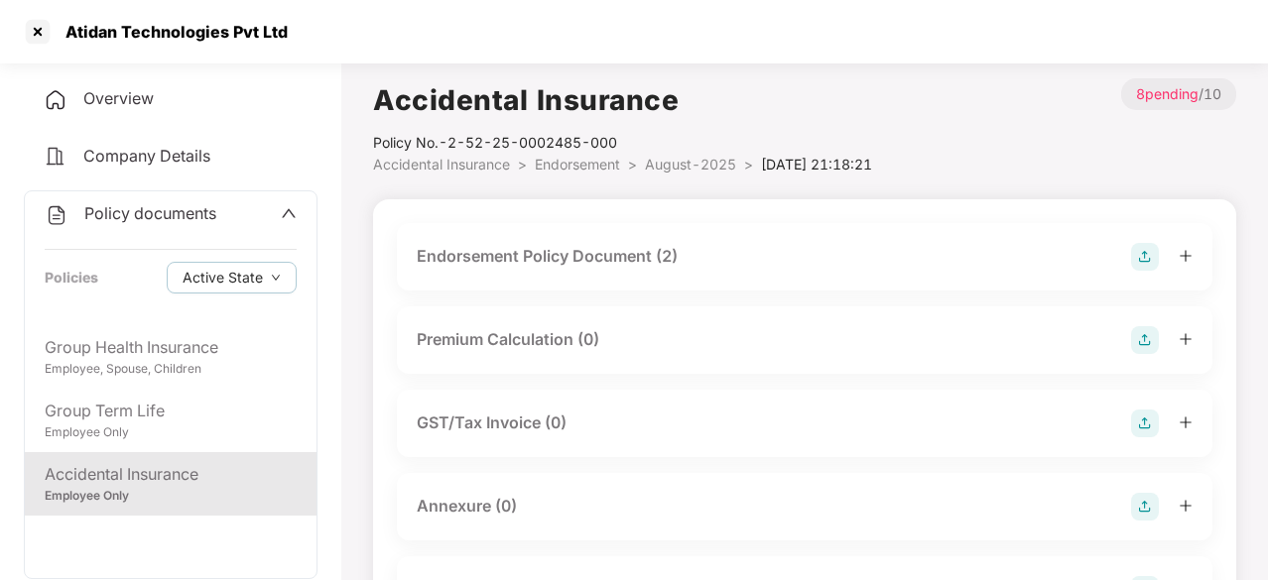
scroll to position [1, 0]
click at [607, 249] on div "Endorsement Policy Document (2)" at bounding box center [547, 255] width 261 height 25
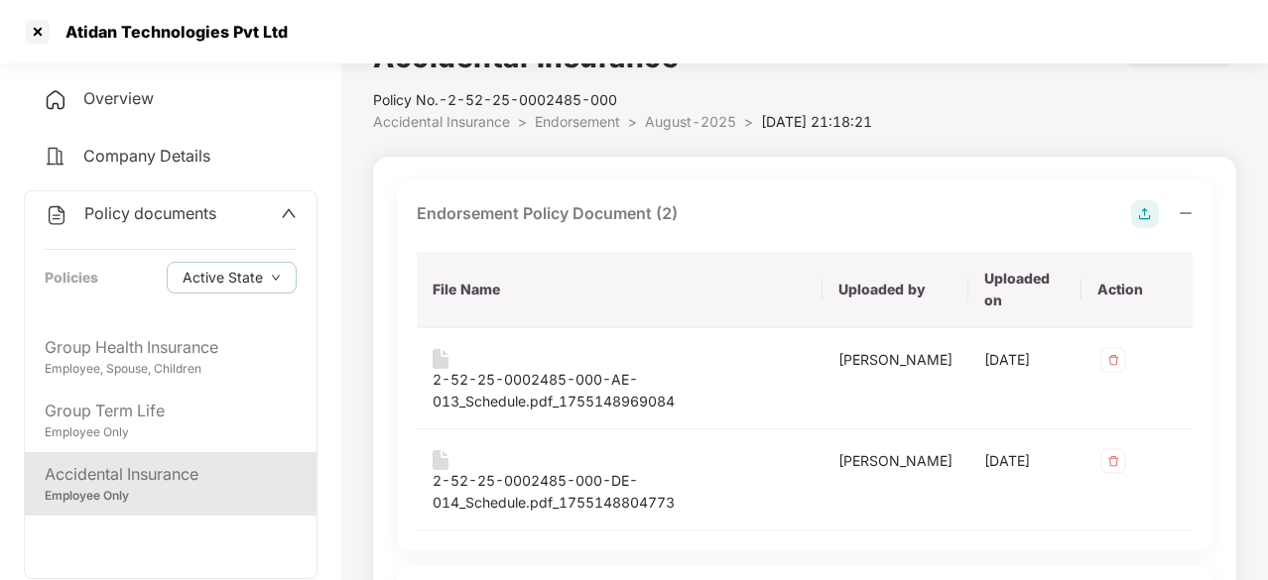
scroll to position [0, 0]
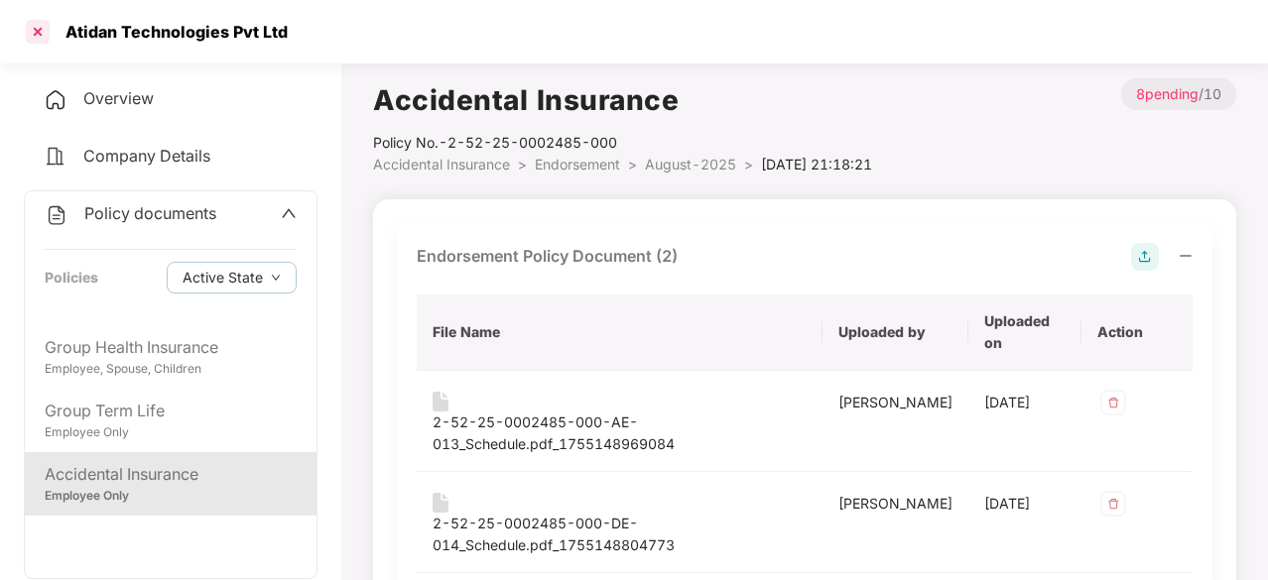
click at [34, 32] on div at bounding box center [38, 32] width 32 height 32
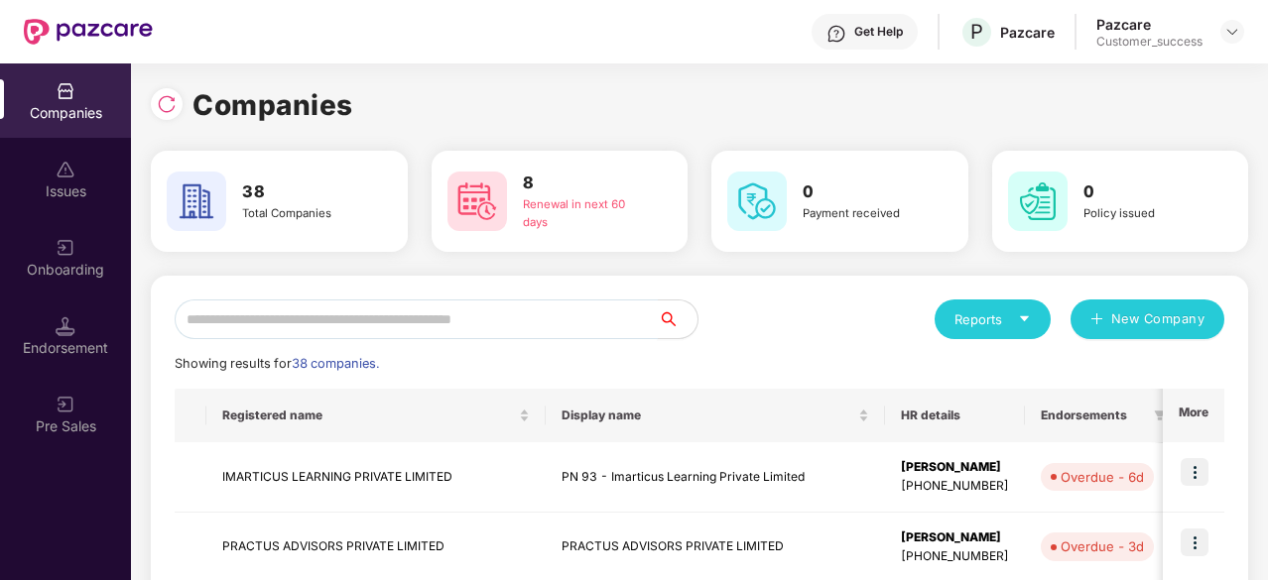
click at [476, 324] on input "text" at bounding box center [416, 320] width 483 height 40
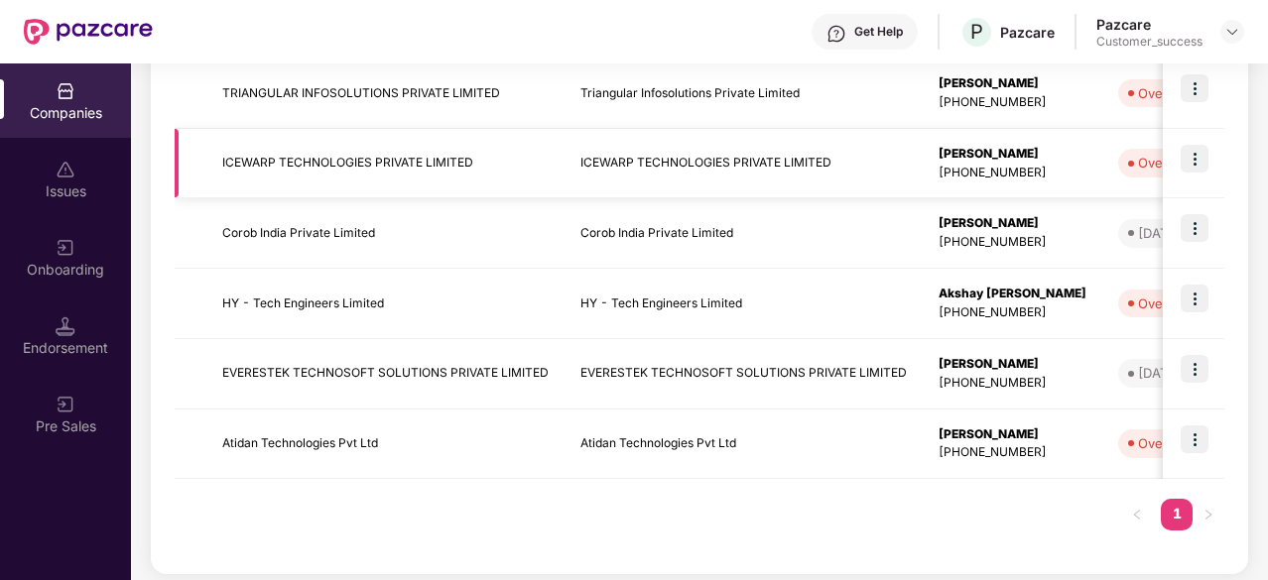
scroll to position [385, 0]
type input "***"
click at [1189, 435] on img at bounding box center [1195, 439] width 28 height 28
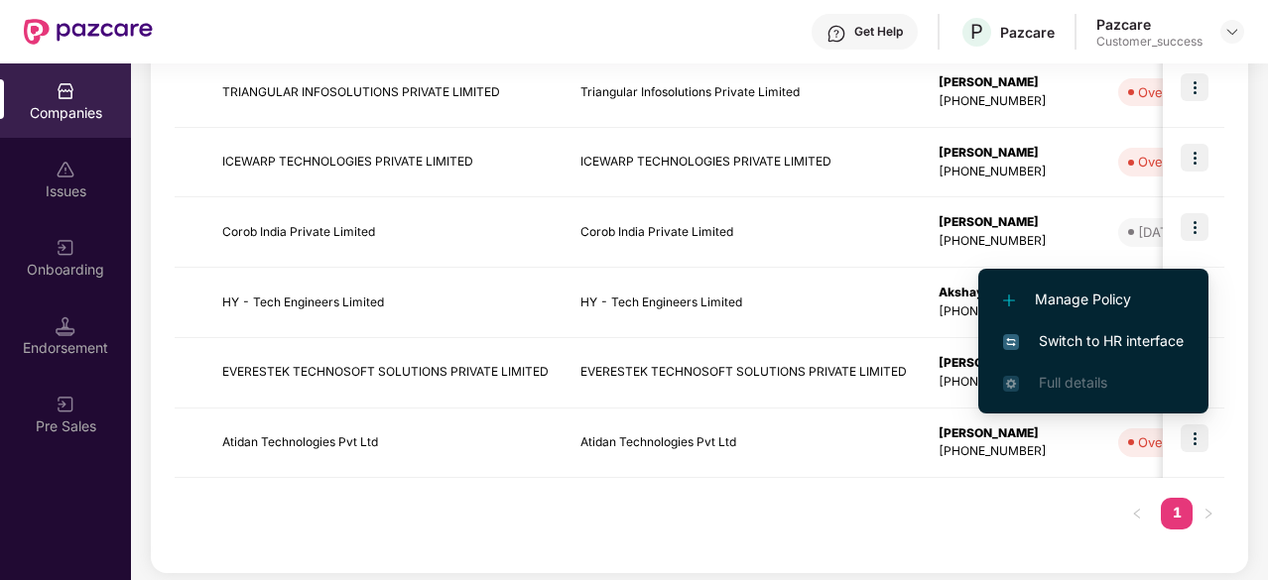
click at [1141, 344] on span "Switch to HR interface" at bounding box center [1093, 341] width 181 height 22
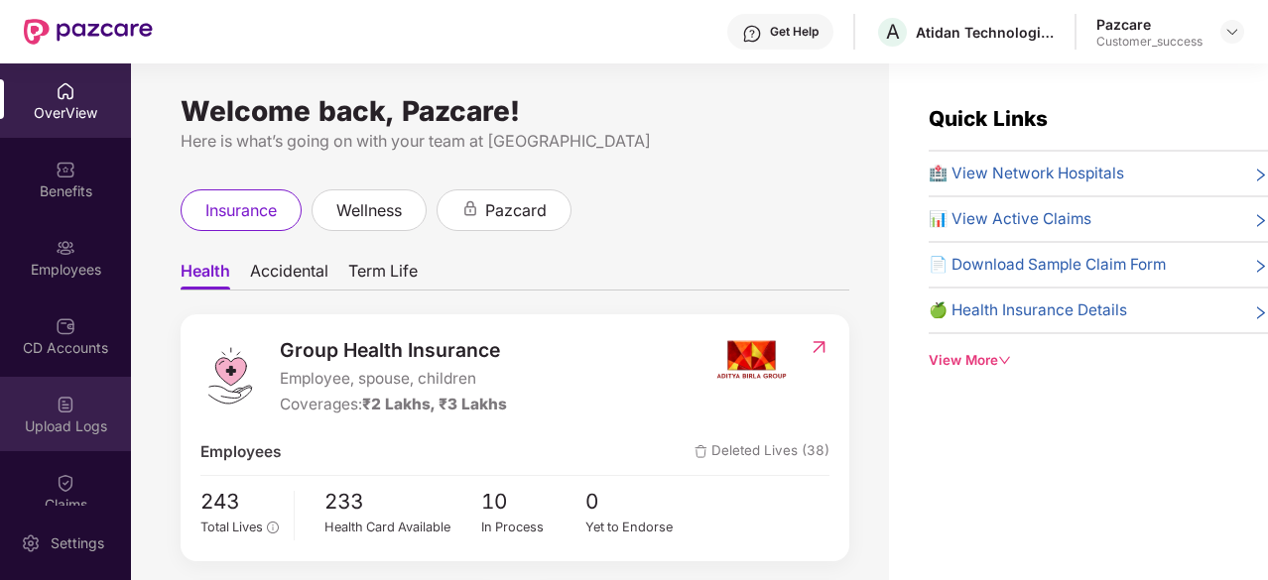
scroll to position [184, 0]
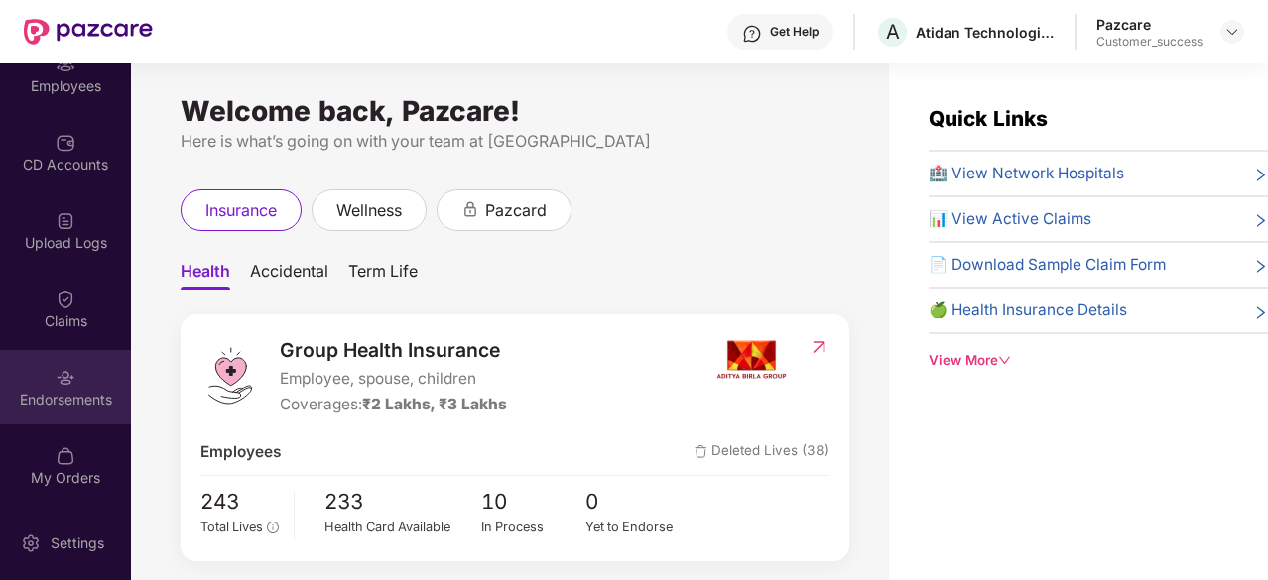
click at [57, 378] on img at bounding box center [66, 378] width 20 height 20
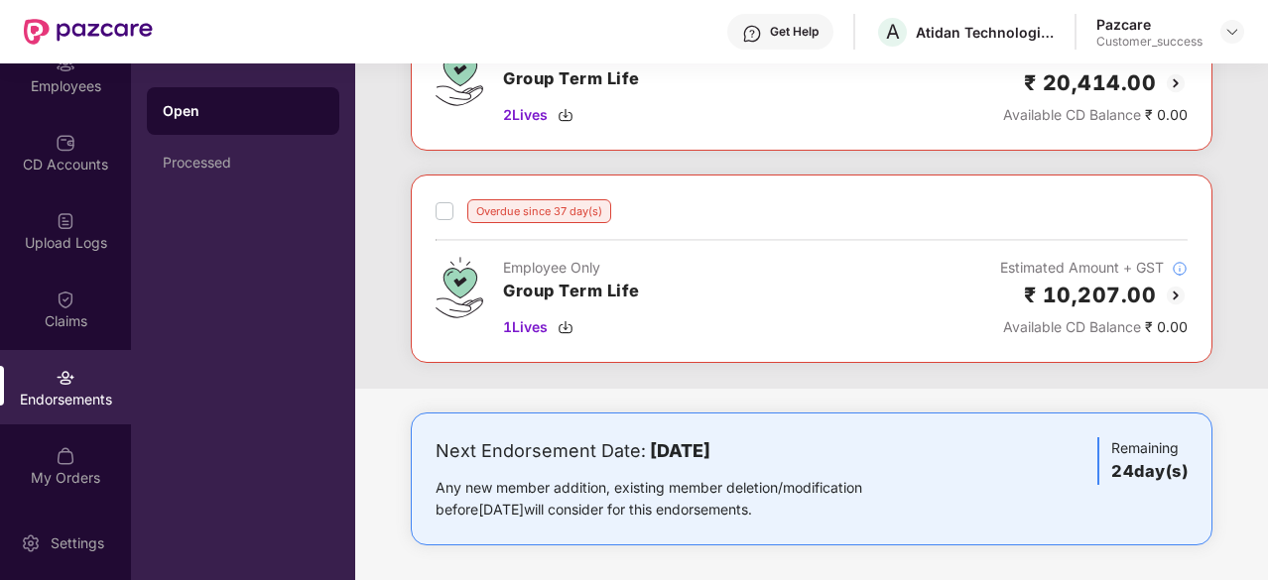
scroll to position [0, 0]
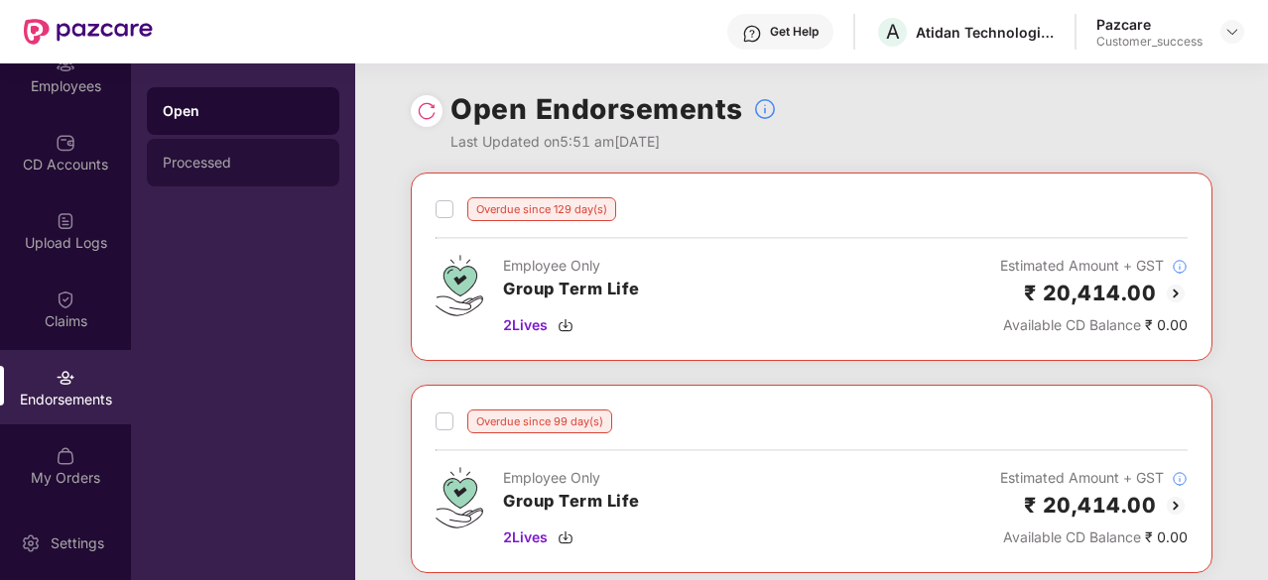
click at [250, 159] on div "Processed" at bounding box center [243, 163] width 161 height 16
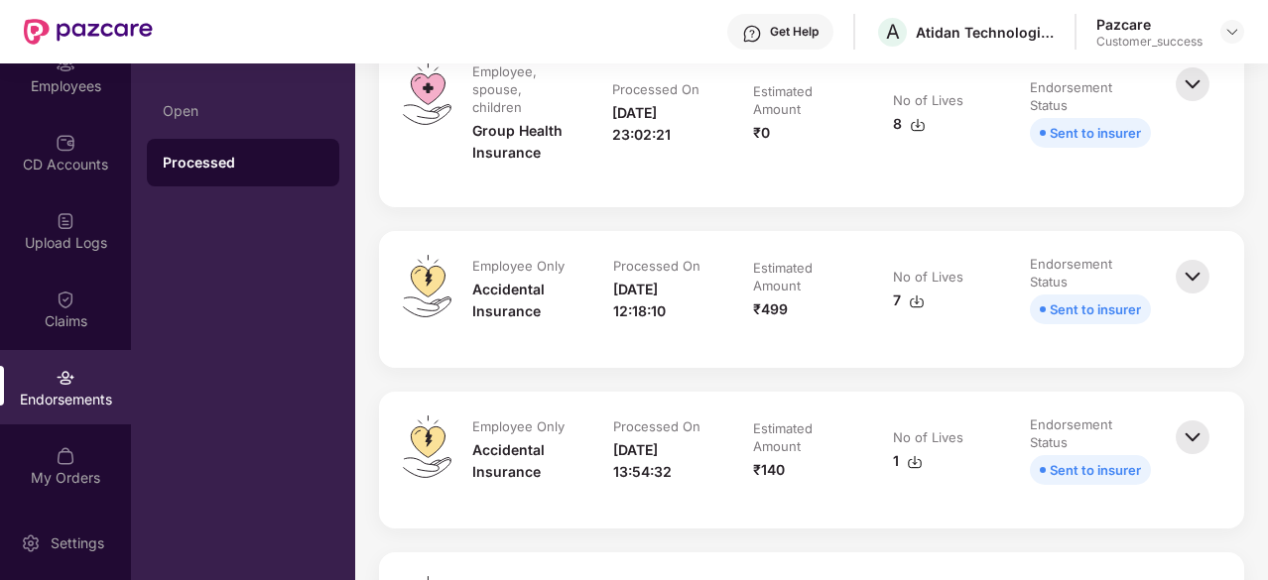
scroll to position [279, 0]
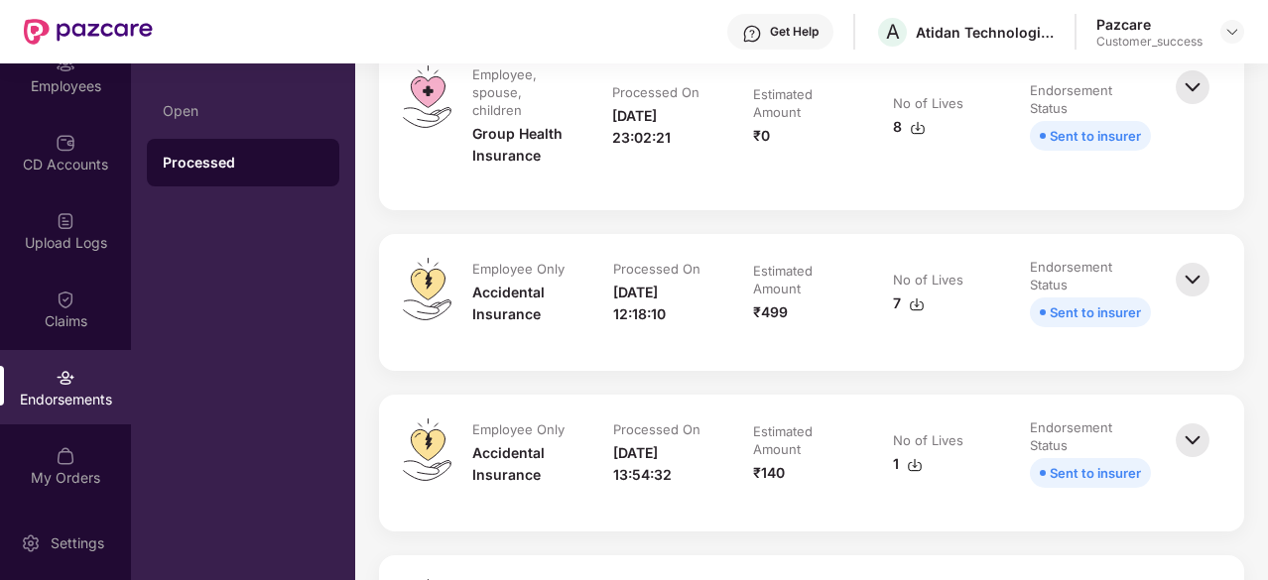
click at [1034, 258] on div "Endorsement Status" at bounding box center [1088, 276] width 117 height 36
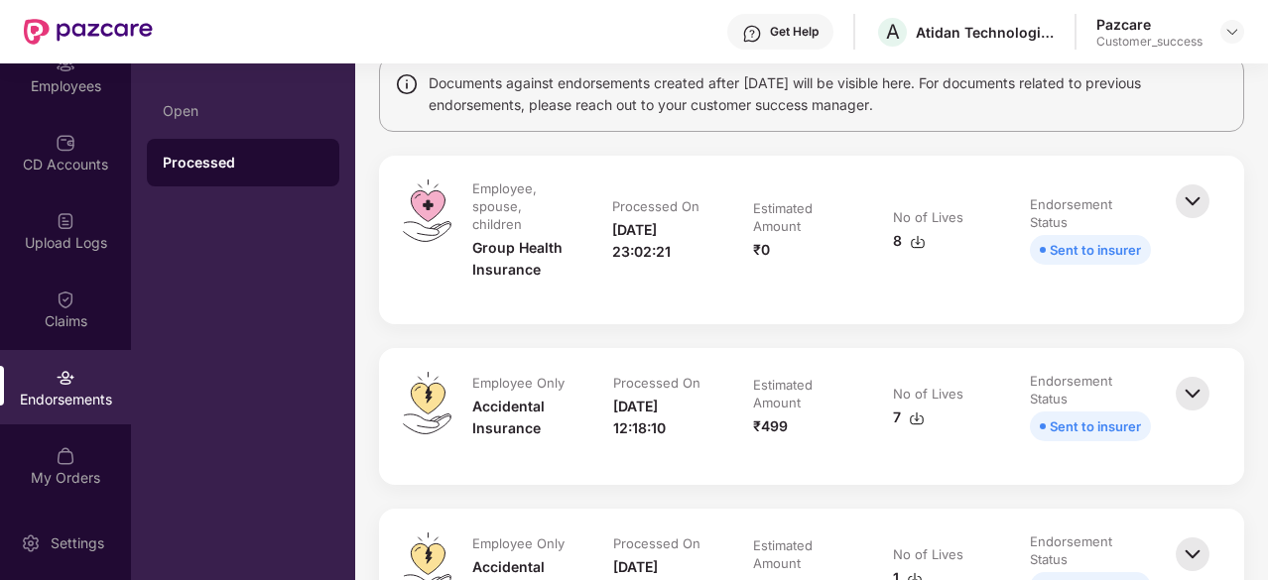
scroll to position [0, 0]
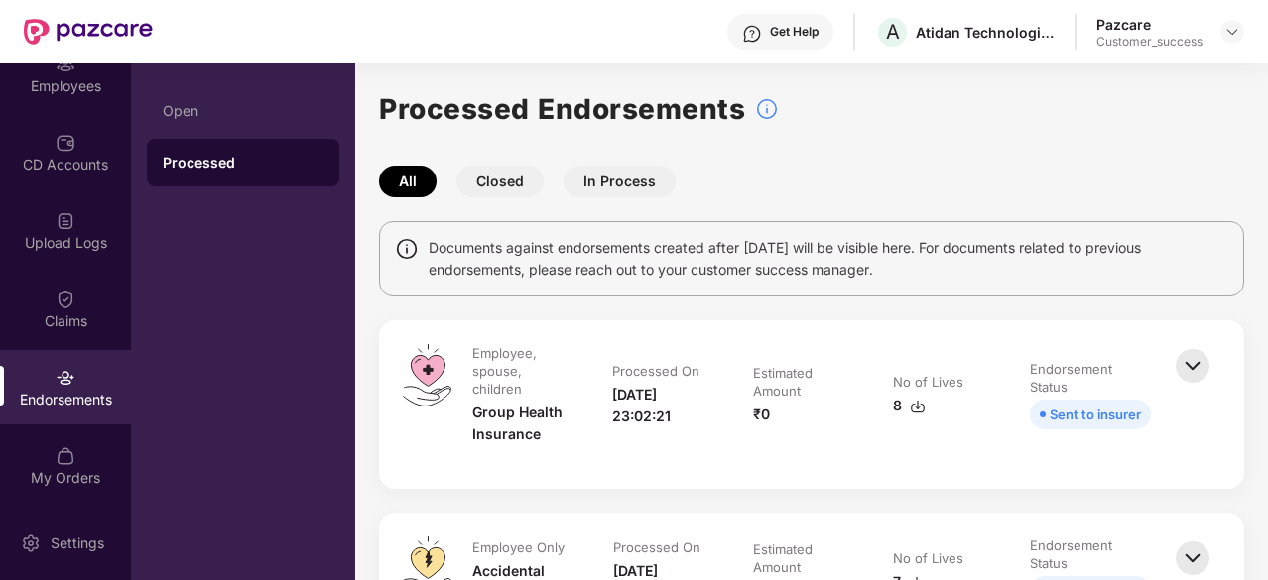
click at [521, 177] on button "Closed" at bounding box center [499, 182] width 87 height 32
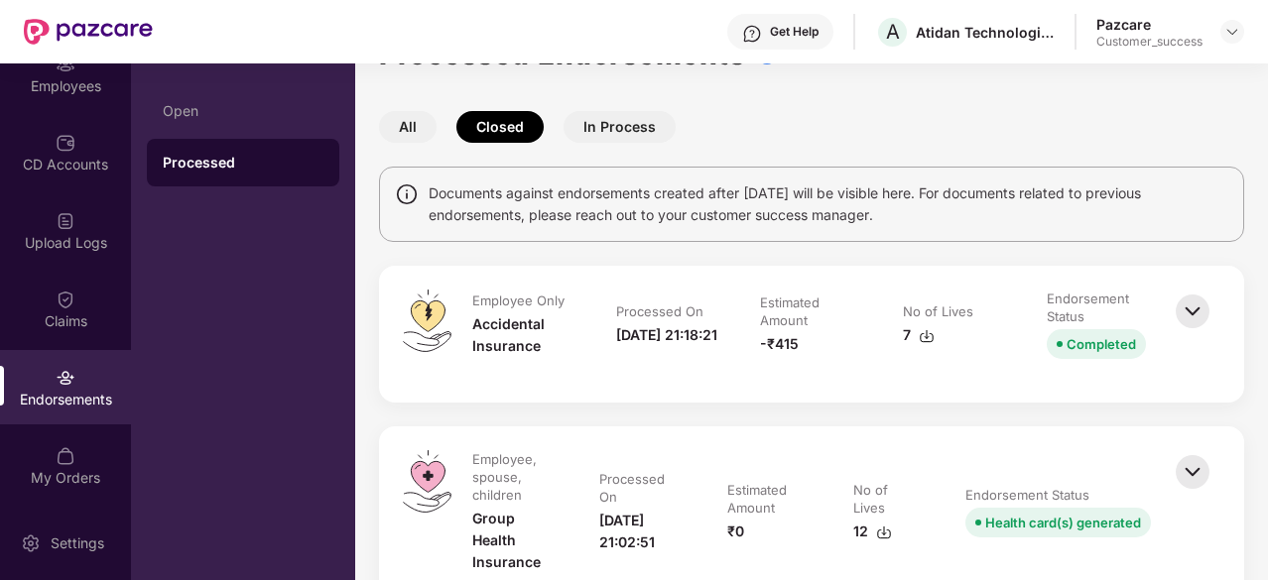
scroll to position [52, 0]
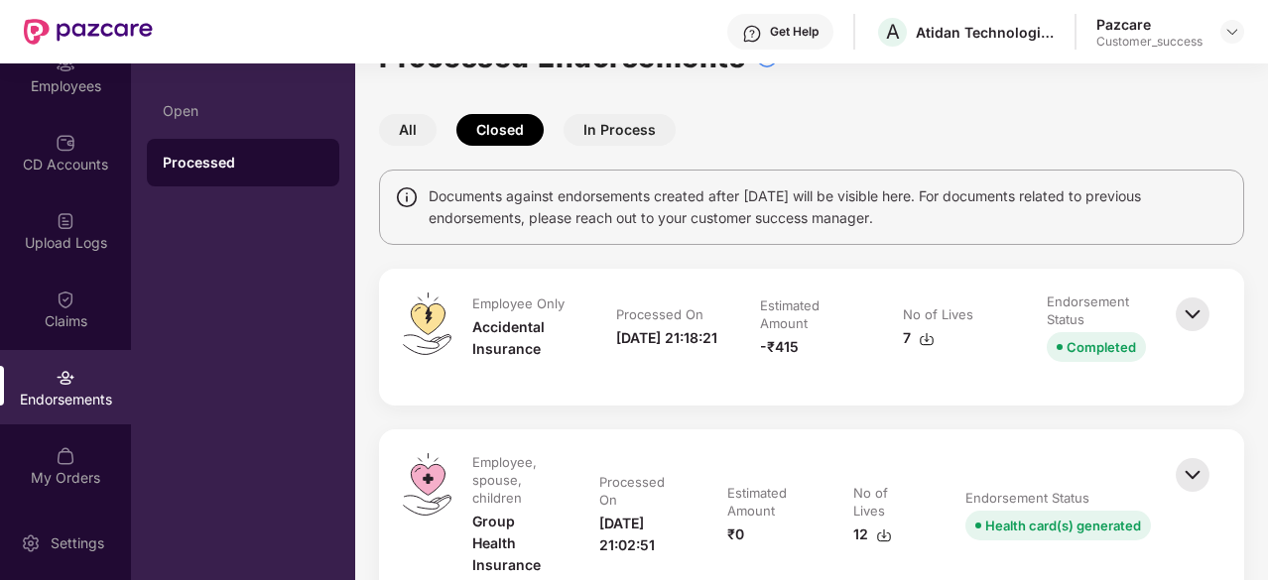
click at [923, 338] on img at bounding box center [927, 339] width 16 height 16
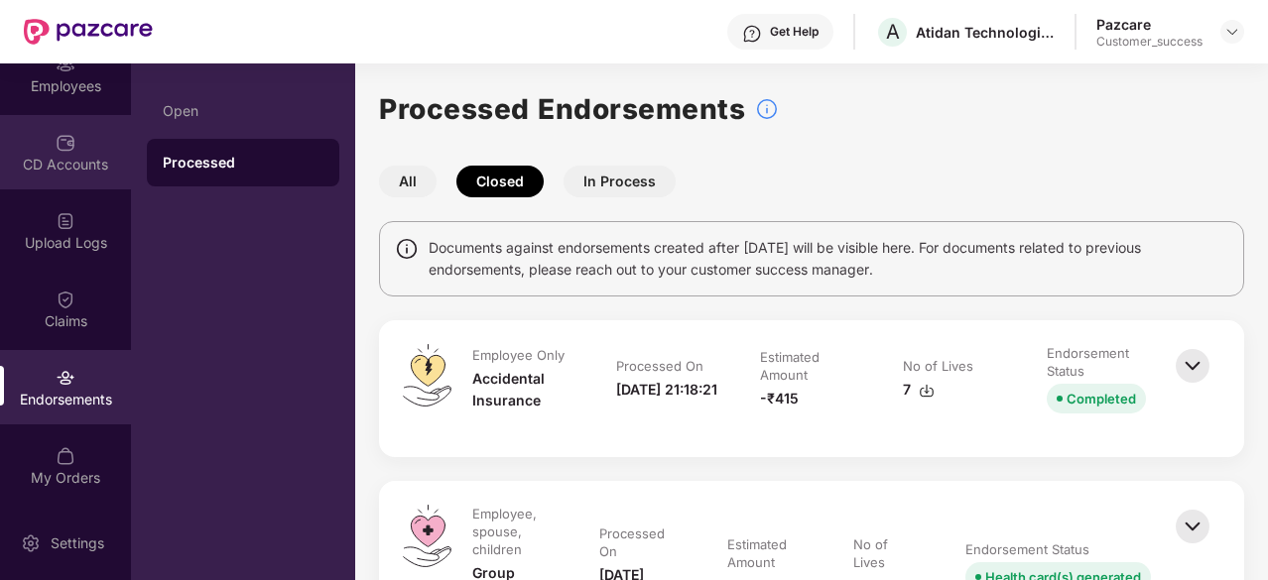
scroll to position [0, 0]
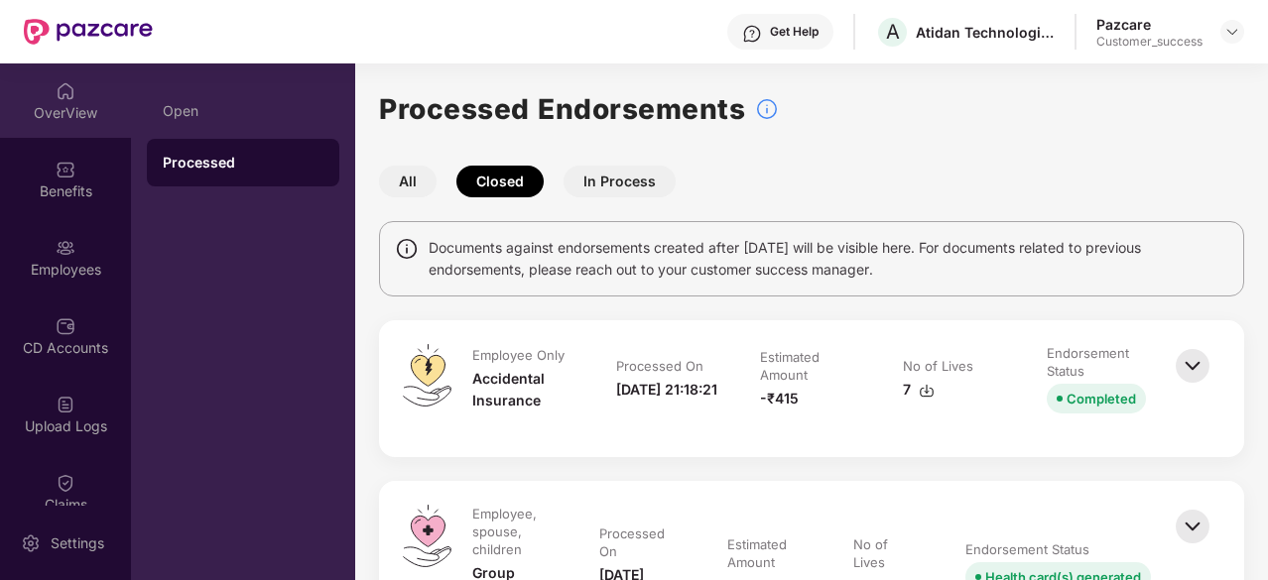
click at [61, 112] on div "OverView" at bounding box center [65, 113] width 131 height 20
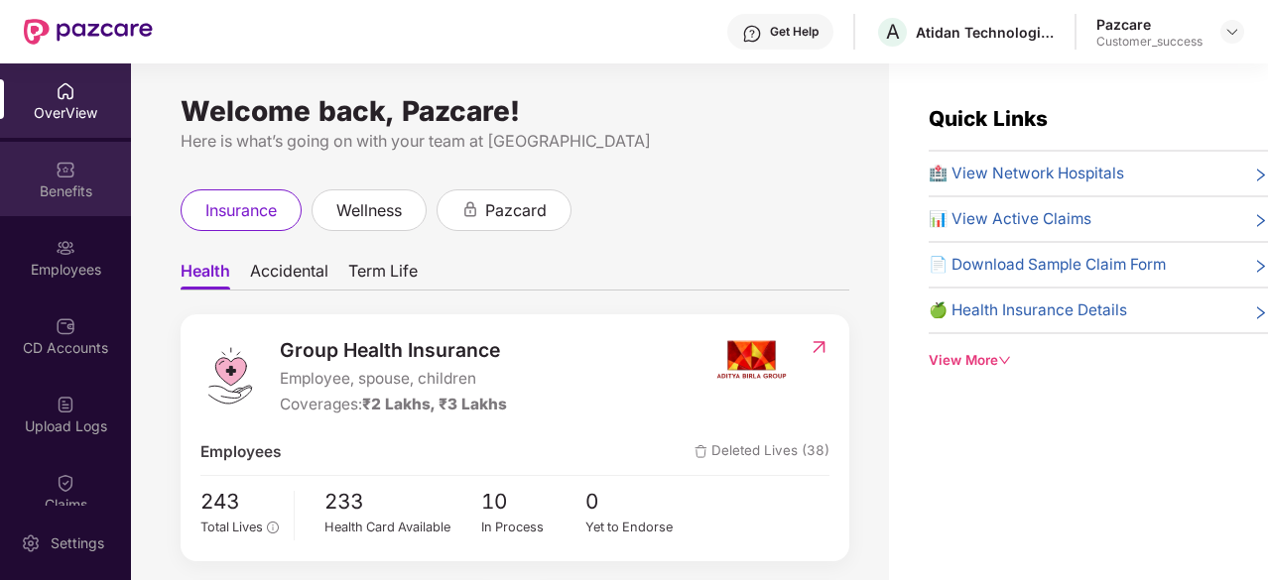
click at [52, 170] on div "Benefits" at bounding box center [65, 179] width 131 height 74
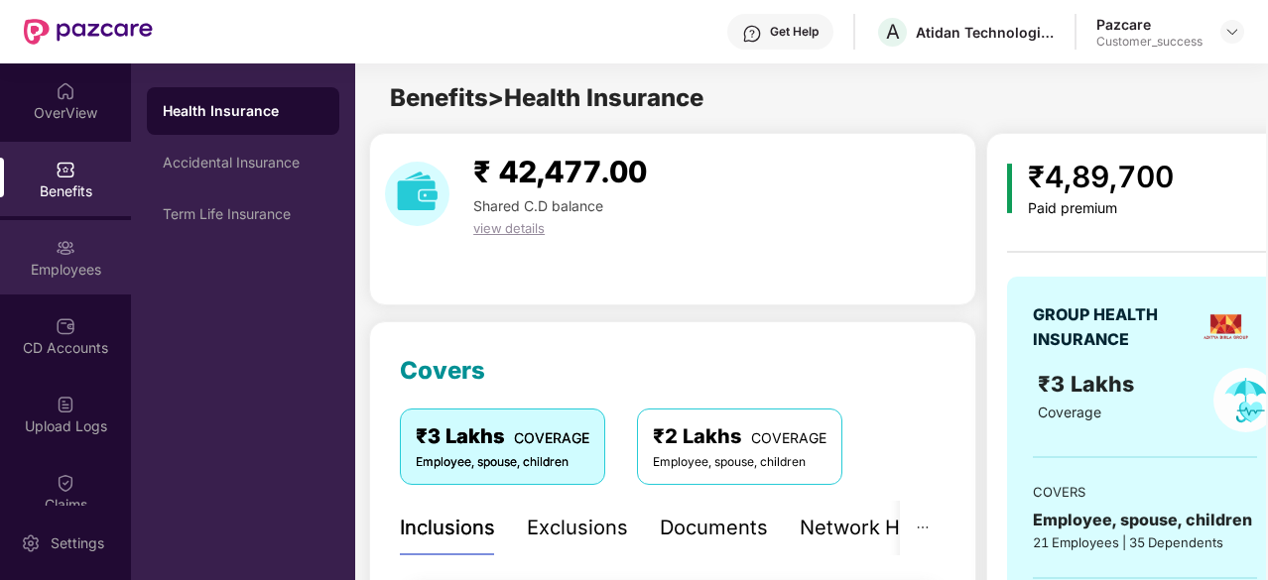
click at [93, 291] on div "Employees" at bounding box center [65, 257] width 131 height 74
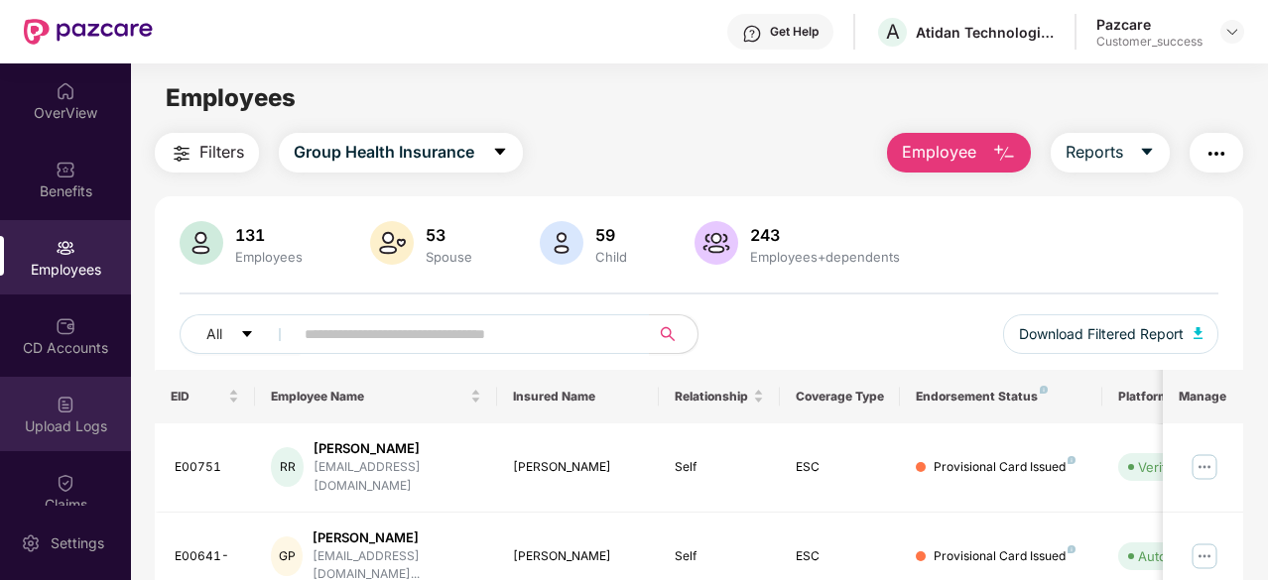
scroll to position [184, 0]
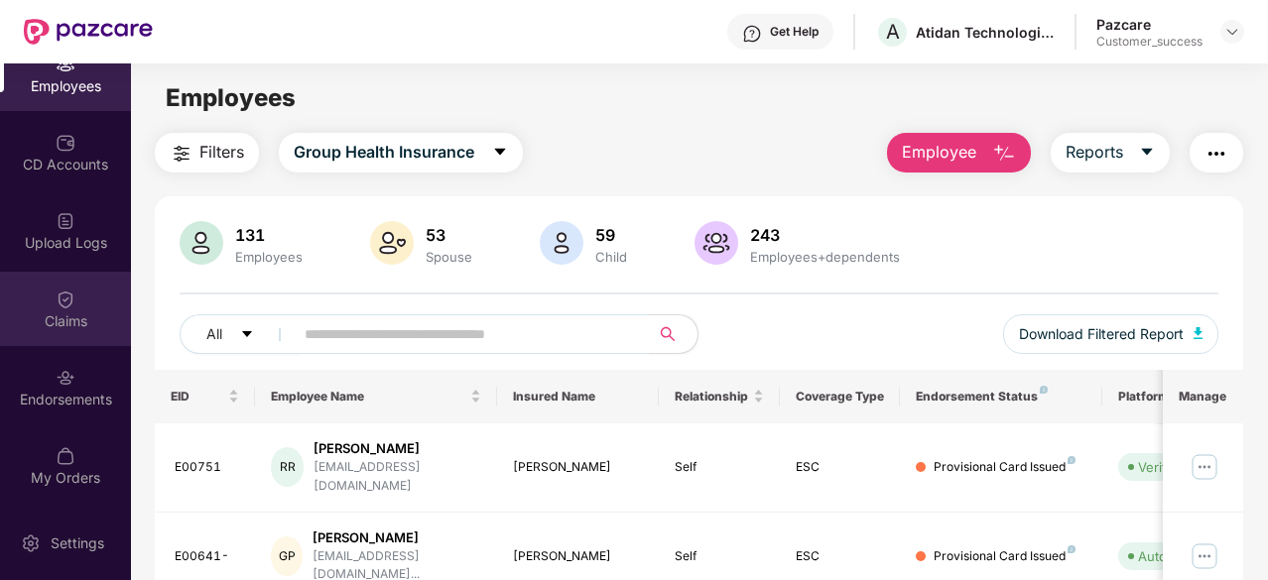
click at [60, 295] on img at bounding box center [66, 300] width 20 height 20
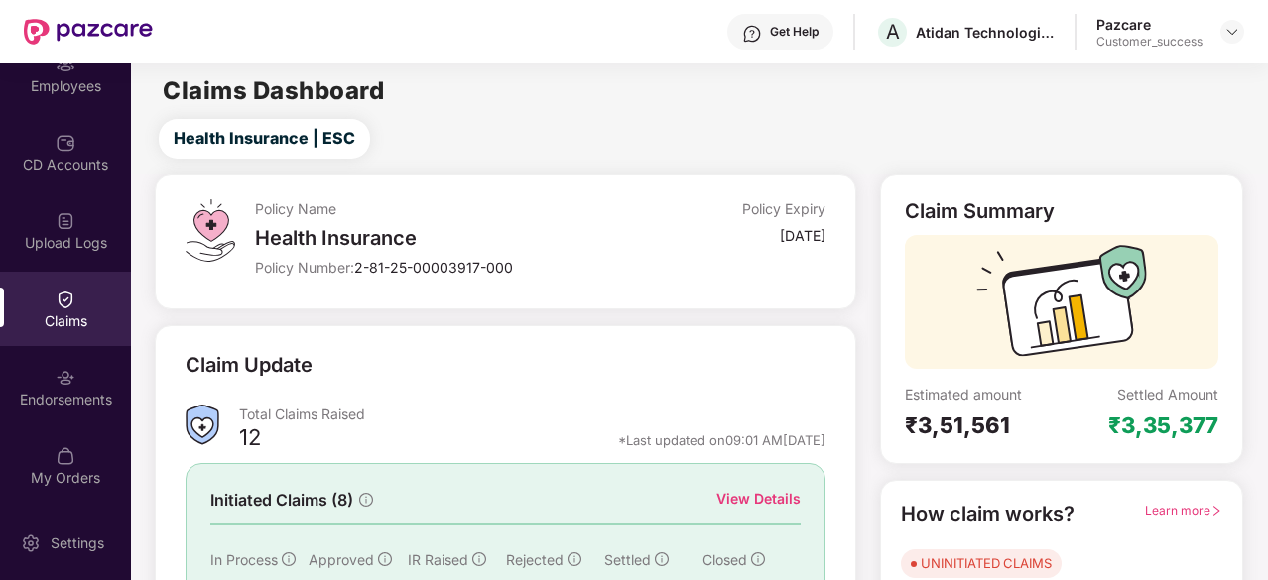
click at [63, 374] on img at bounding box center [66, 378] width 20 height 20
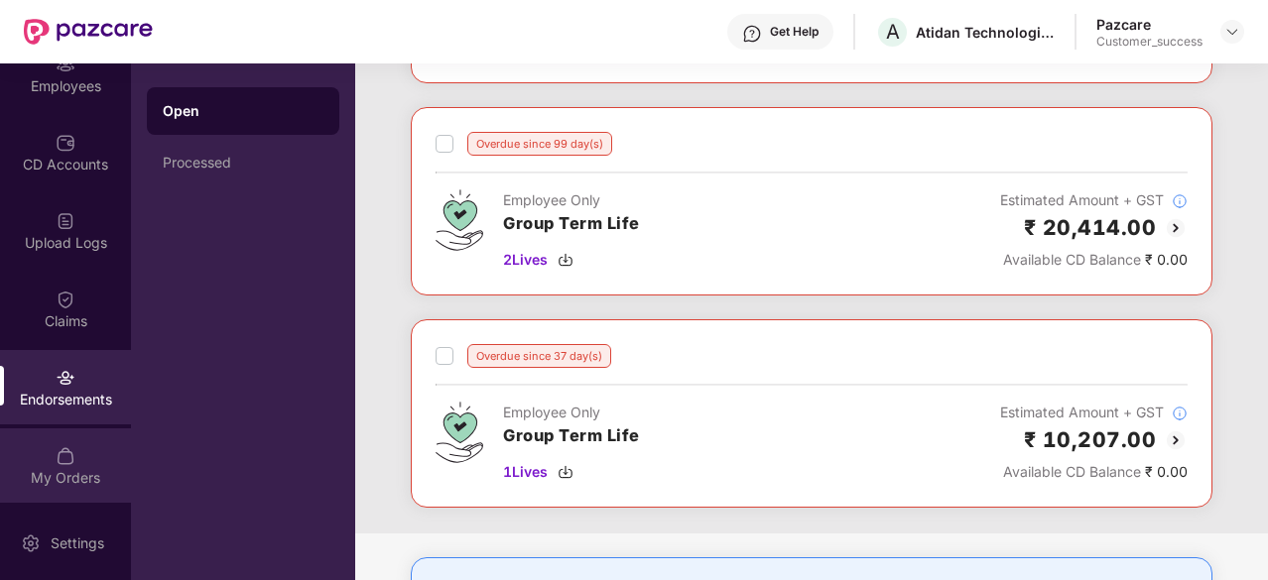
click at [58, 455] on img at bounding box center [66, 456] width 20 height 20
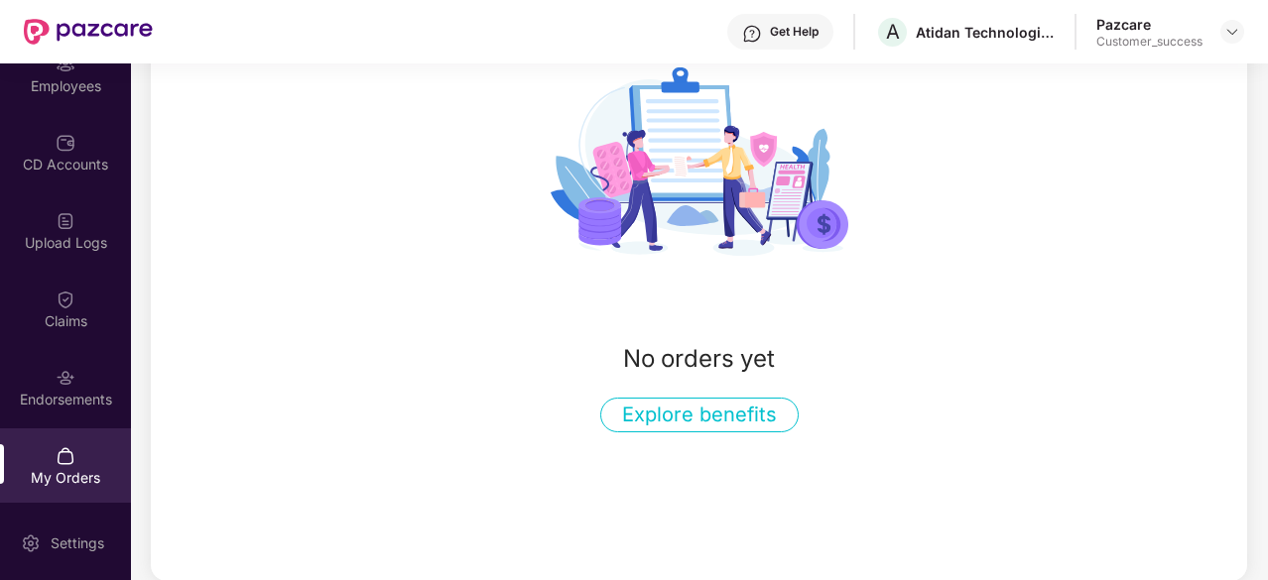
scroll to position [0, 0]
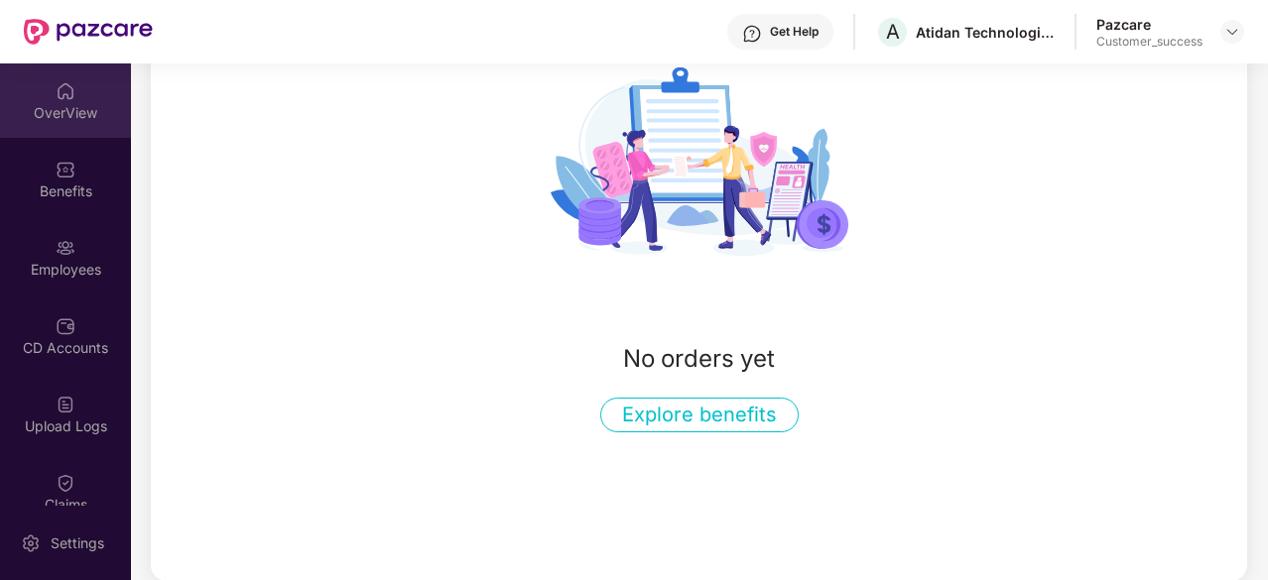
click at [76, 107] on div "OverView" at bounding box center [65, 113] width 131 height 20
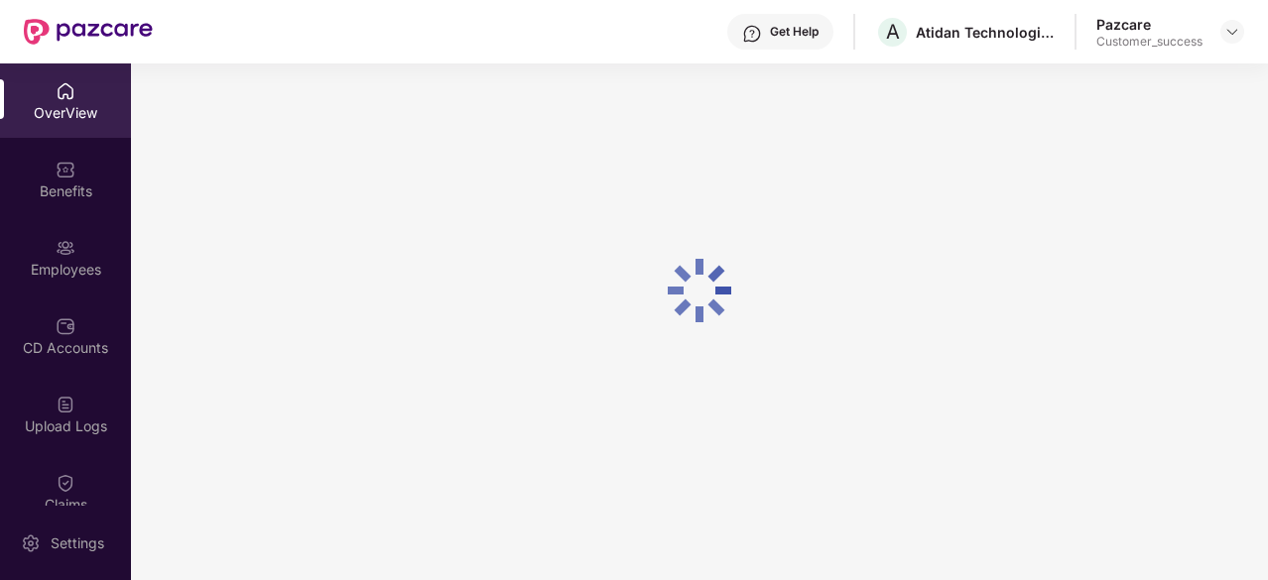
scroll to position [63, 0]
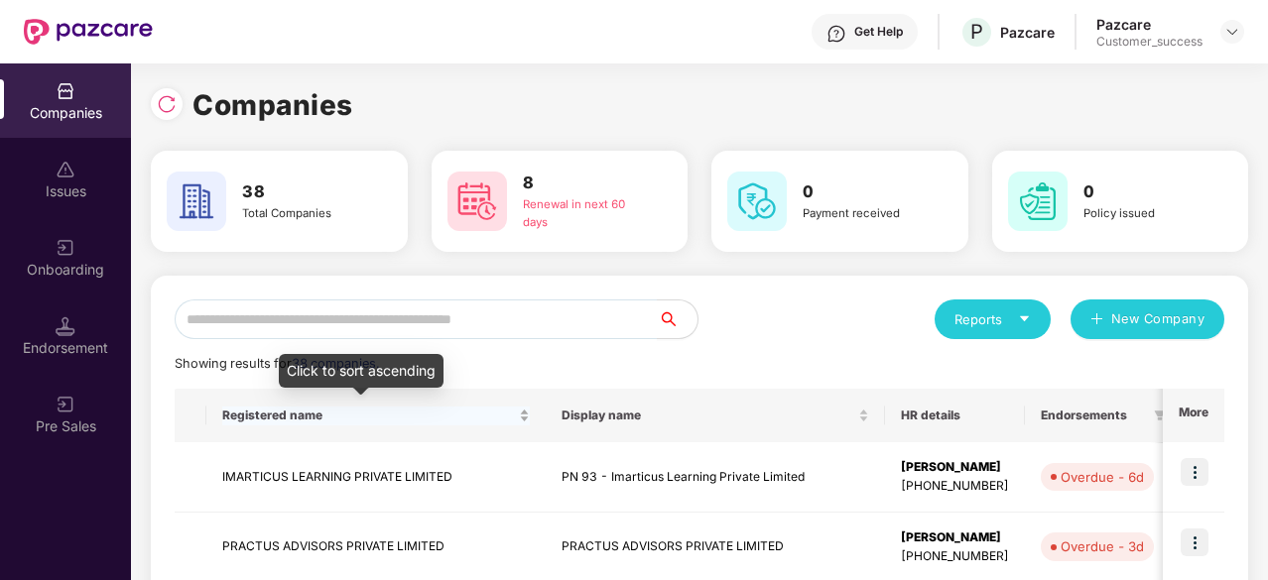
click at [358, 410] on span "Registered name" at bounding box center [368, 416] width 293 height 16
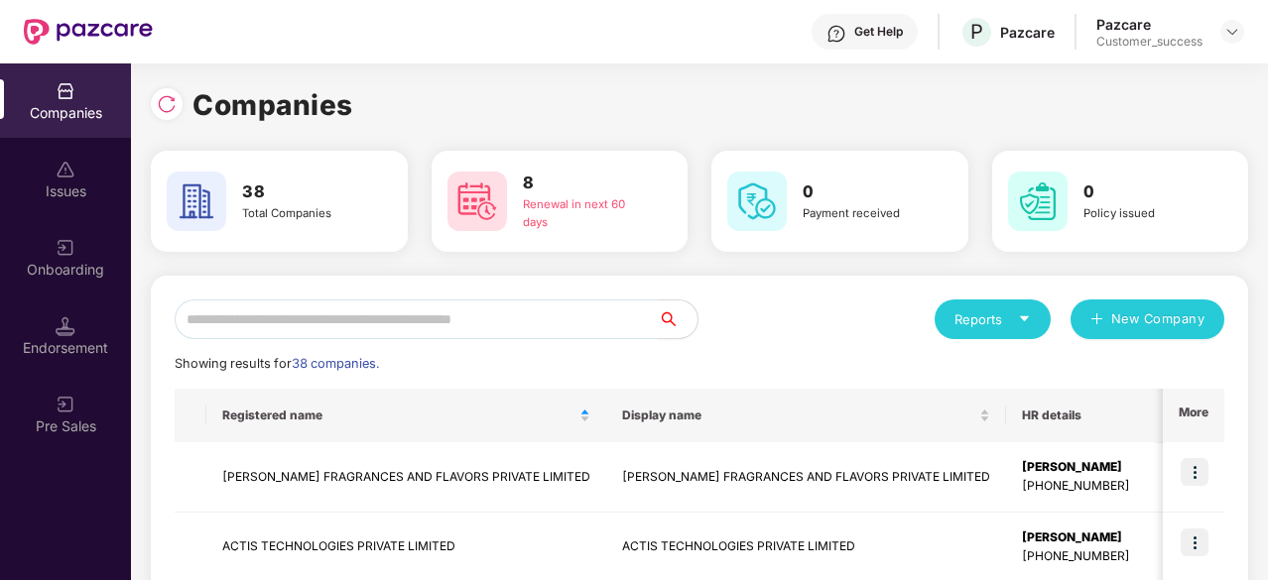
click at [456, 323] on input "text" at bounding box center [416, 320] width 483 height 40
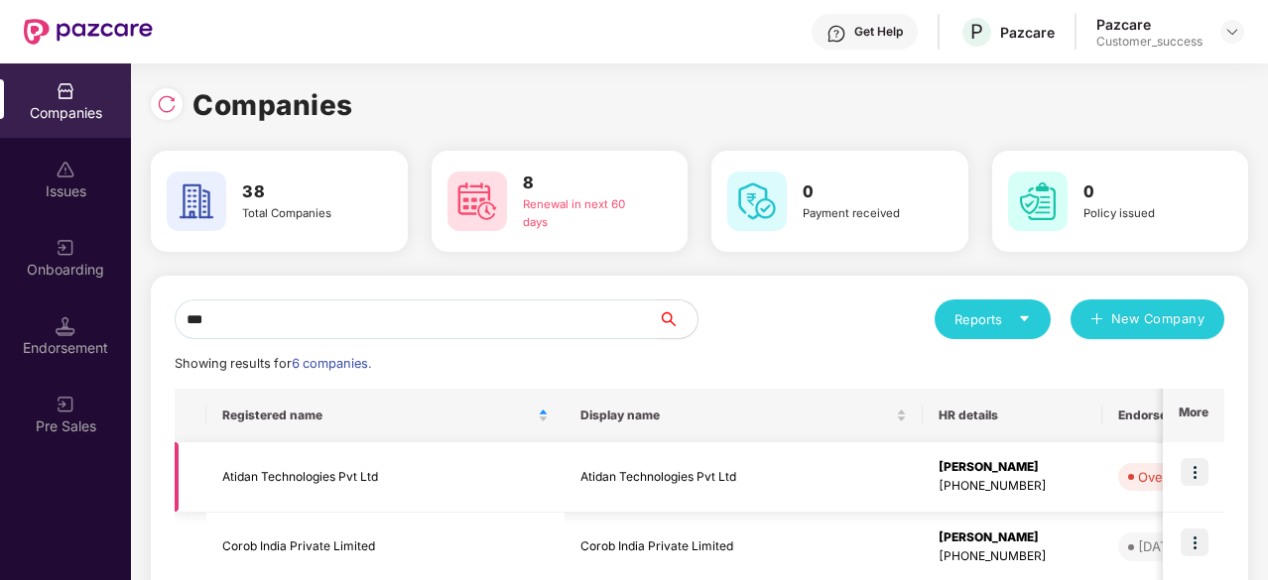
type input "***"
click at [578, 478] on td "Atidan Technologies Pvt Ltd" at bounding box center [744, 478] width 358 height 70
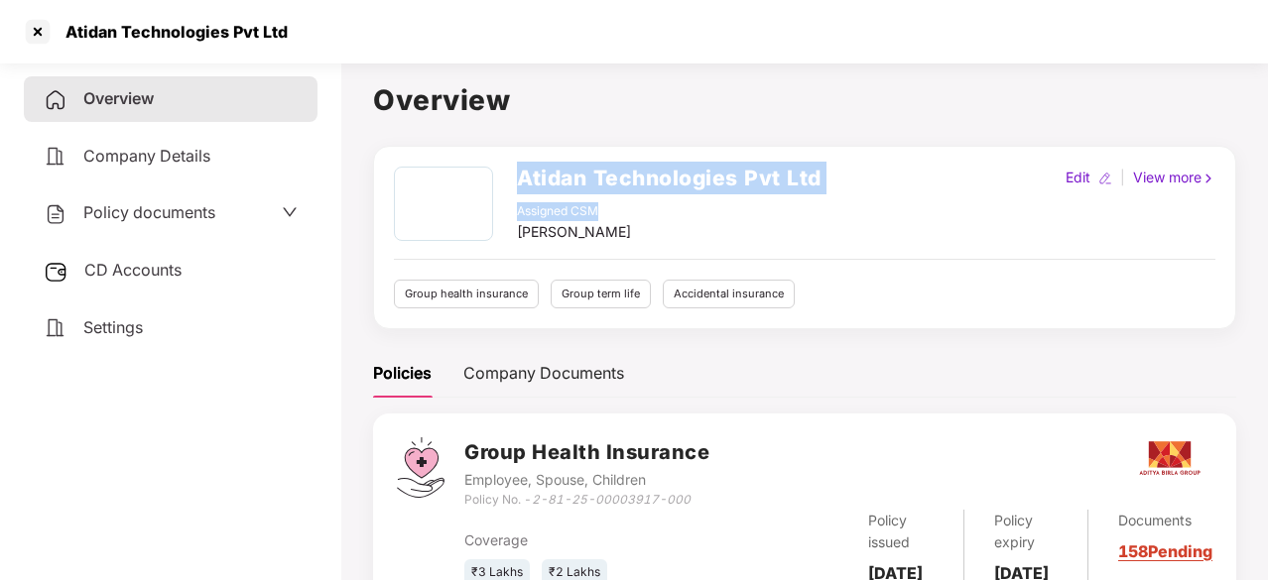
drag, startPoint x: 516, startPoint y: 182, endPoint x: 837, endPoint y: 202, distance: 322.1
click at [837, 202] on div "Atidan Technologies Pvt Ltd Assigned CSM Preetam Thapa Edit | View more" at bounding box center [805, 205] width 822 height 76
click at [839, 182] on div "Atidan Technologies Pvt Ltd Assigned CSM Preetam Thapa Edit | View more" at bounding box center [805, 205] width 822 height 76
drag, startPoint x: 839, startPoint y: 182, endPoint x: 514, endPoint y: 189, distance: 325.5
click at [514, 189] on div "Atidan Technologies Pvt Ltd Assigned CSM Preetam Thapa Edit | View more" at bounding box center [805, 205] width 822 height 76
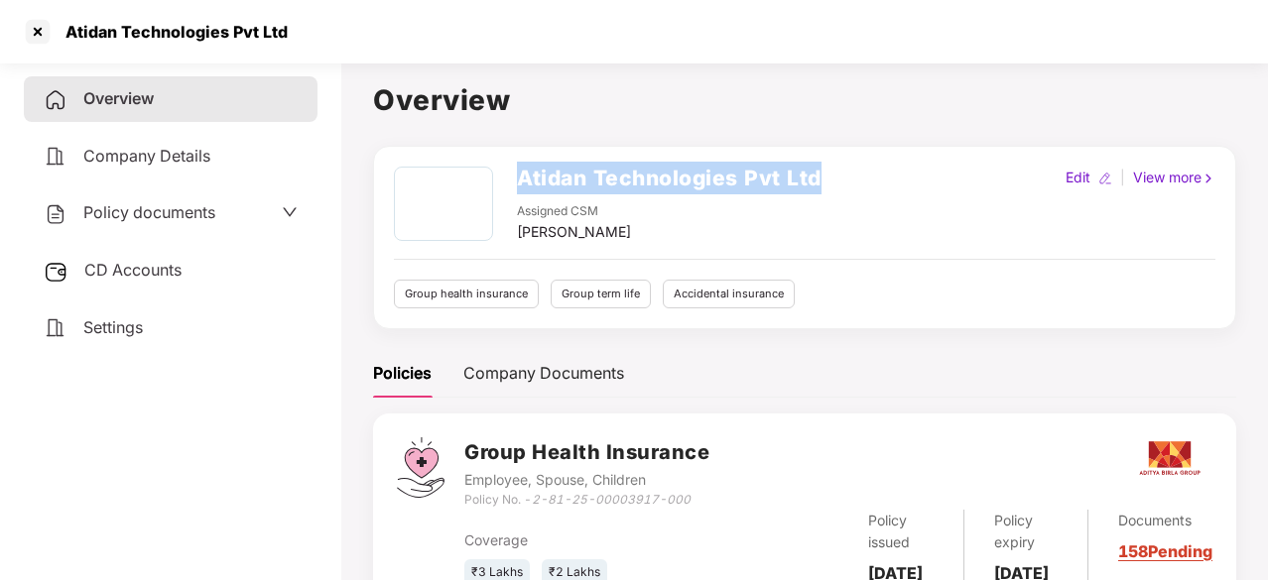
copy h2 "Atidan Technologies Pvt Ltd"
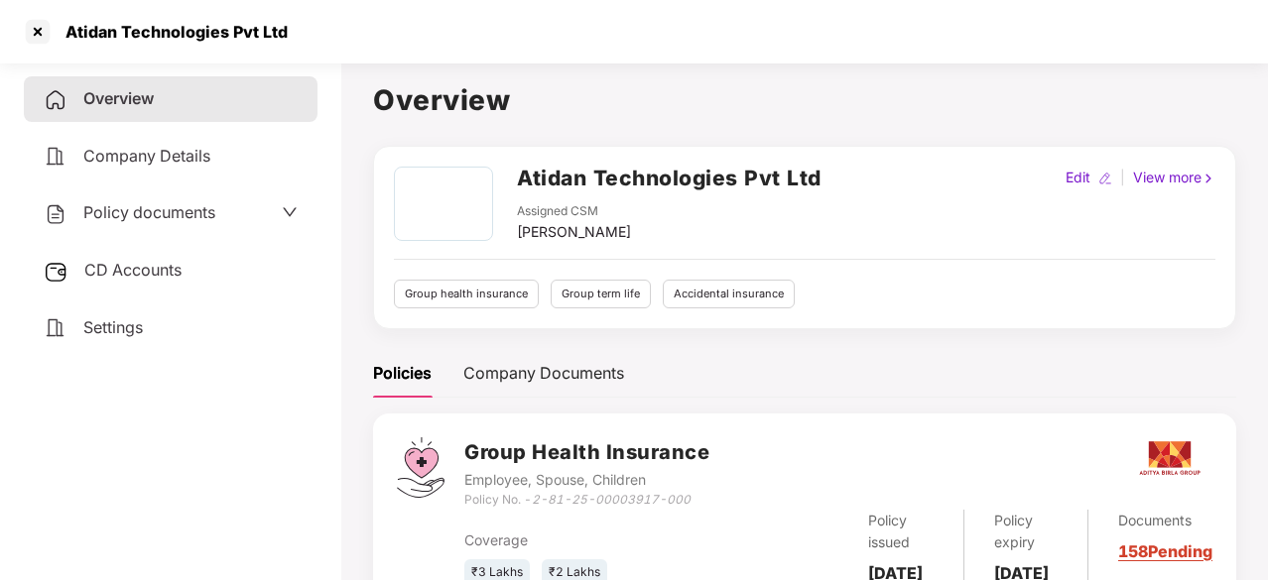
click at [160, 199] on div "Policy documents" at bounding box center [171, 213] width 294 height 46
click at [167, 210] on span "Policy documents" at bounding box center [149, 212] width 132 height 20
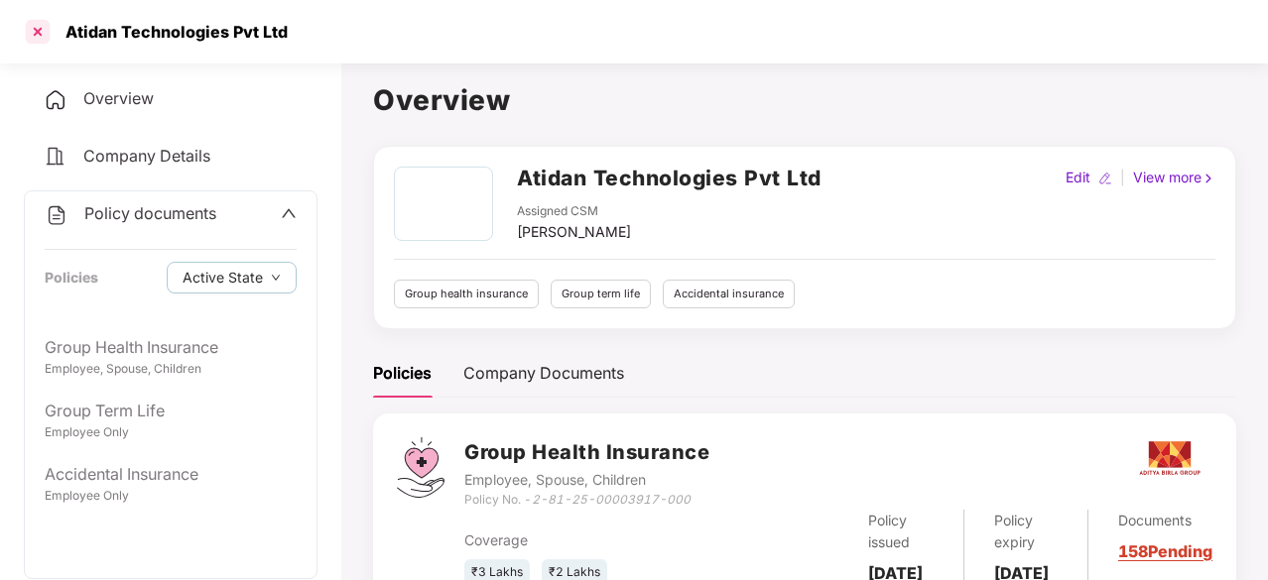
click at [42, 31] on div at bounding box center [38, 32] width 32 height 32
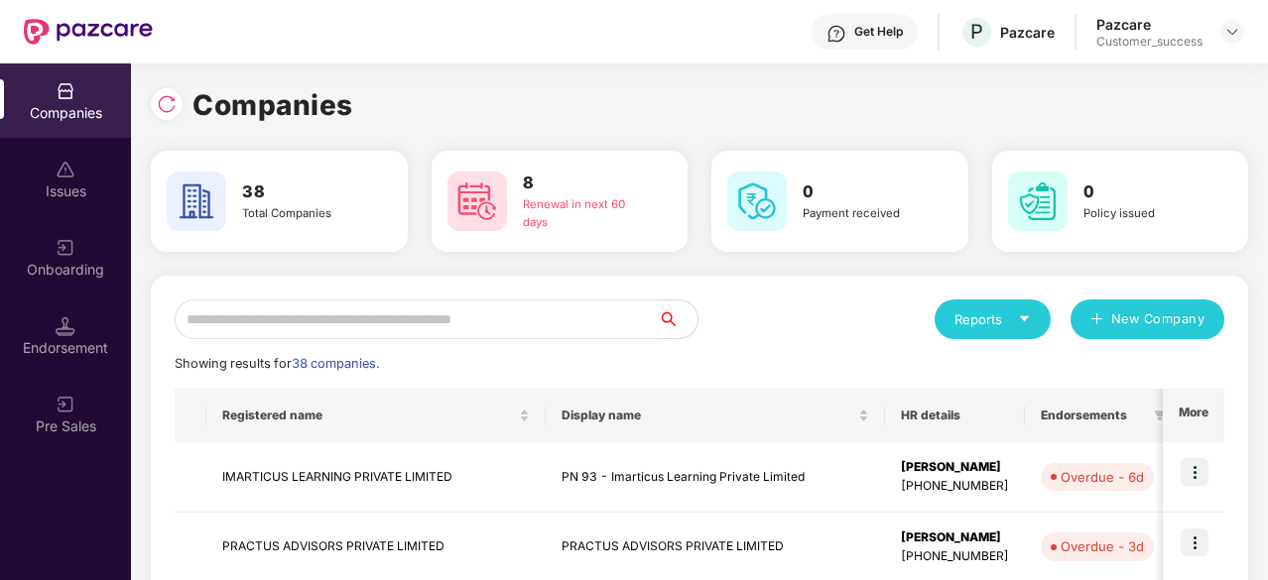
click at [329, 325] on input "text" at bounding box center [416, 320] width 483 height 40
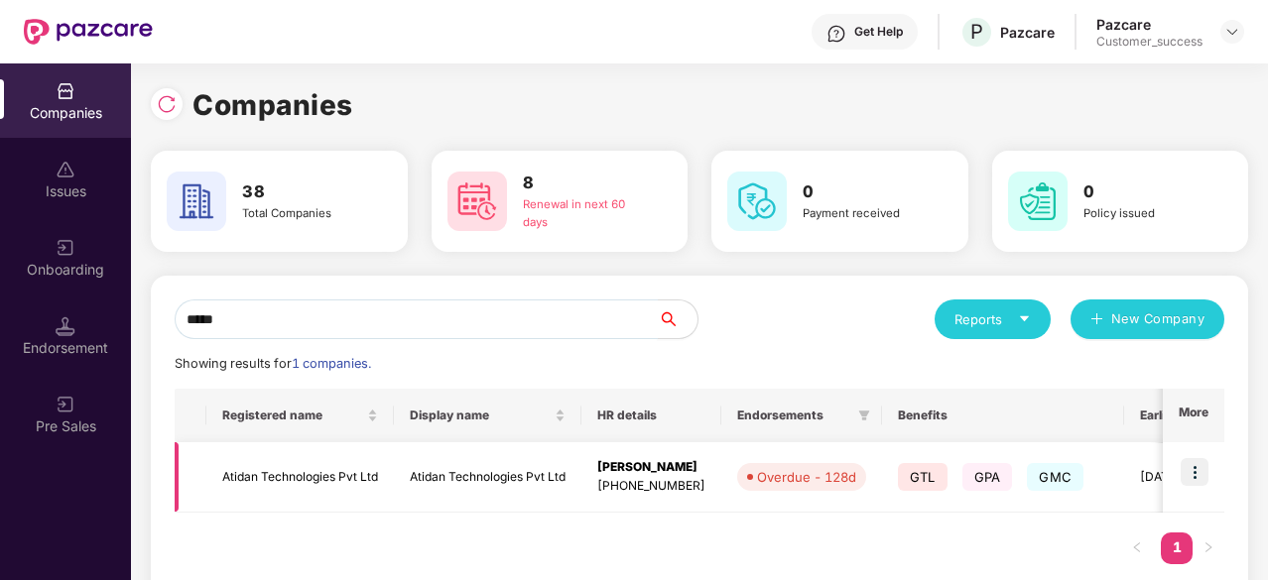
type input "*****"
click at [1204, 475] on img at bounding box center [1195, 472] width 28 height 28
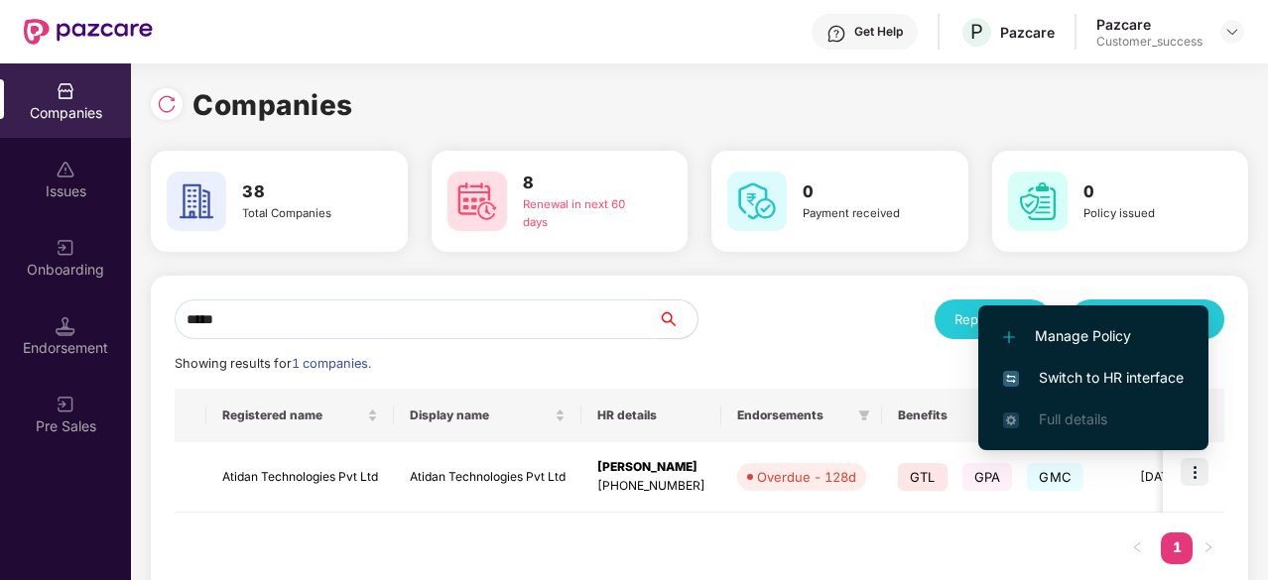
click at [1123, 376] on span "Switch to HR interface" at bounding box center [1093, 378] width 181 height 22
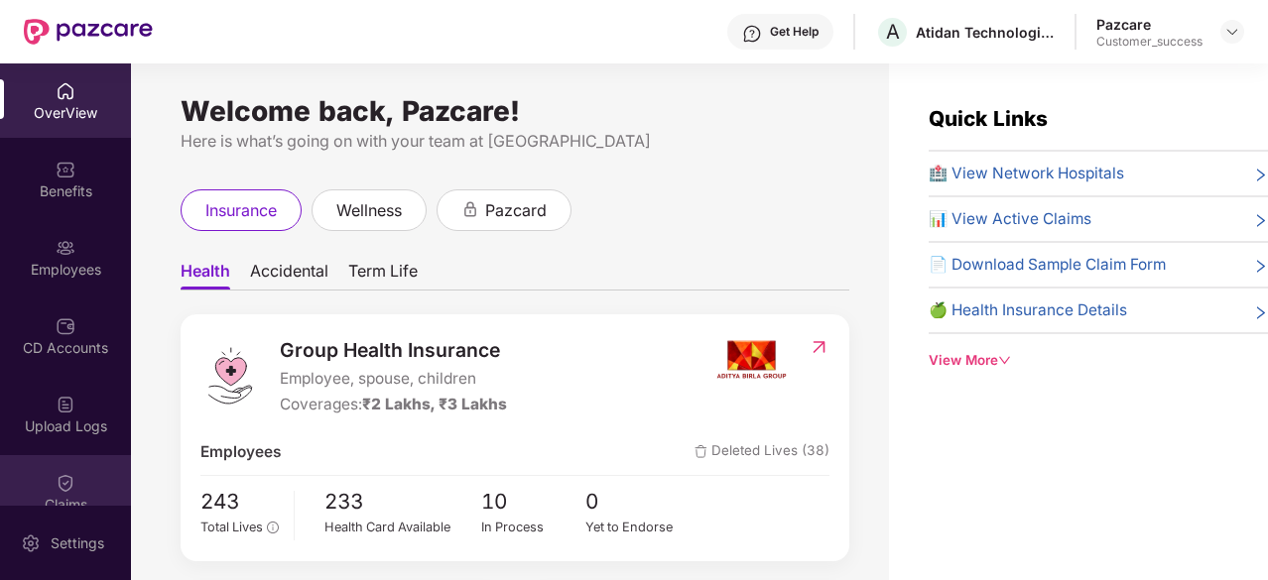
scroll to position [184, 0]
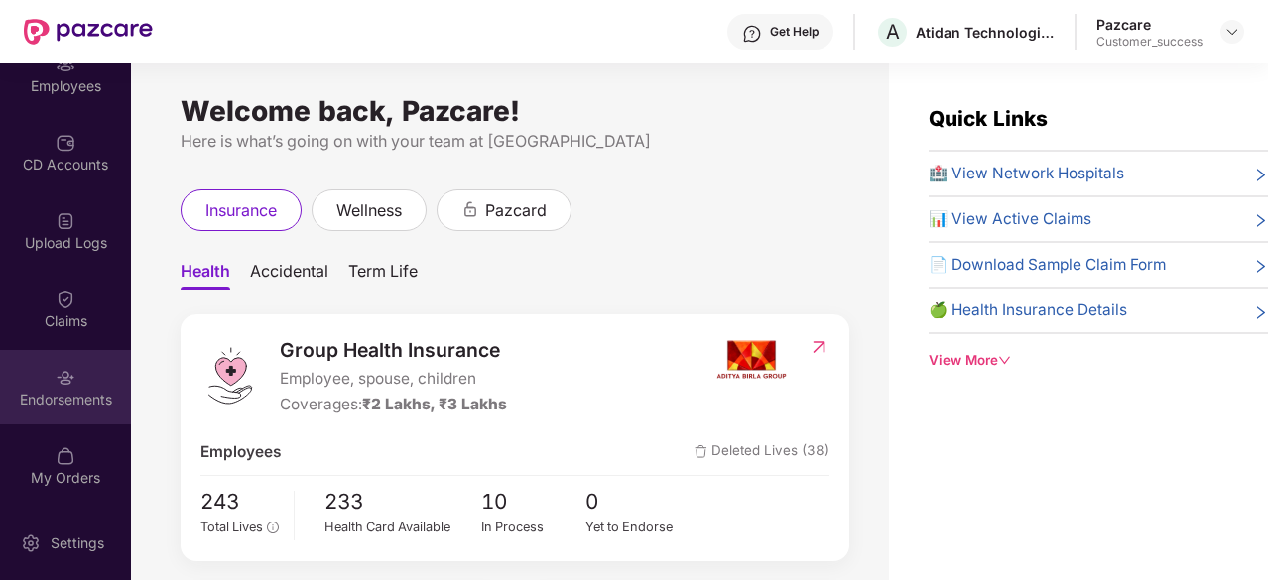
click at [67, 386] on img at bounding box center [66, 378] width 20 height 20
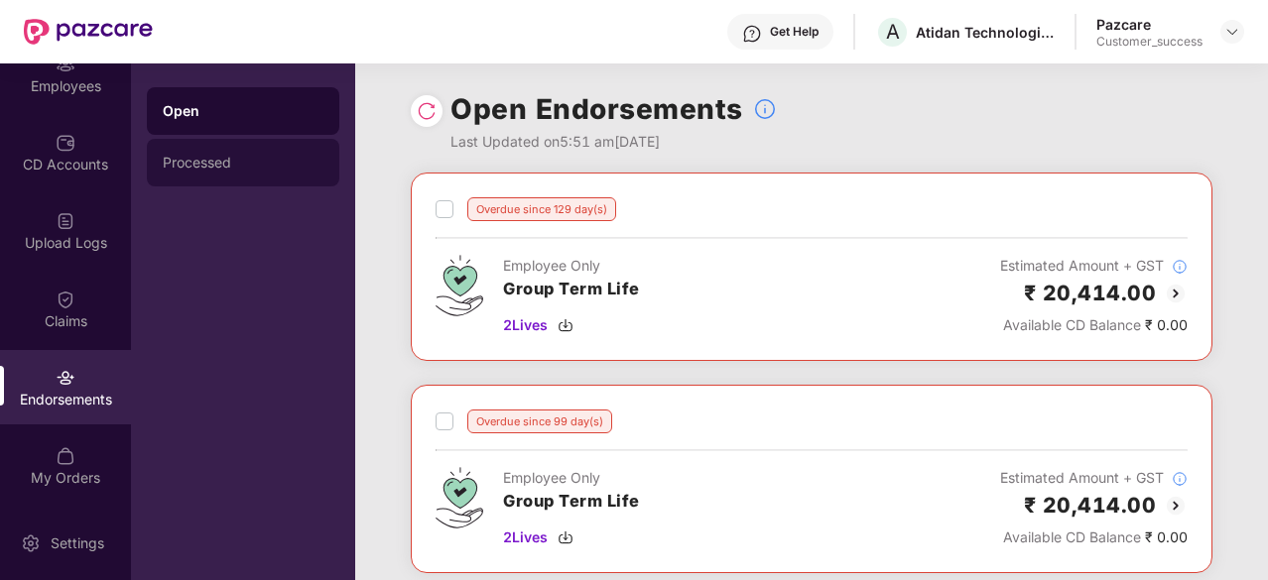
click at [240, 152] on div "Processed" at bounding box center [243, 163] width 192 height 48
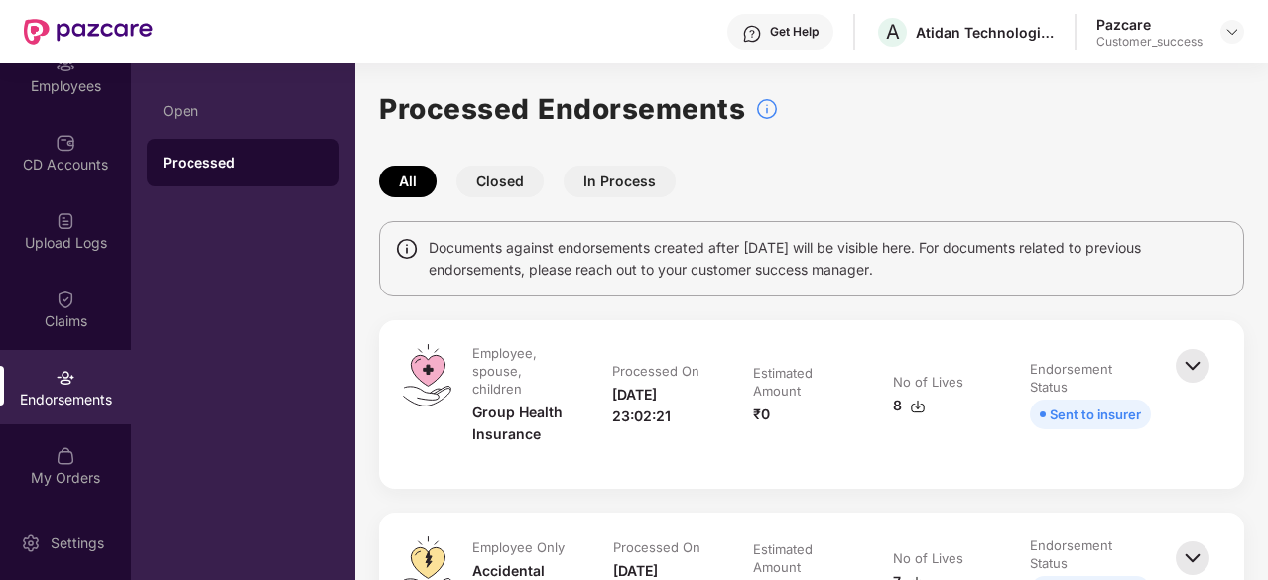
click at [508, 177] on button "Closed" at bounding box center [499, 182] width 87 height 32
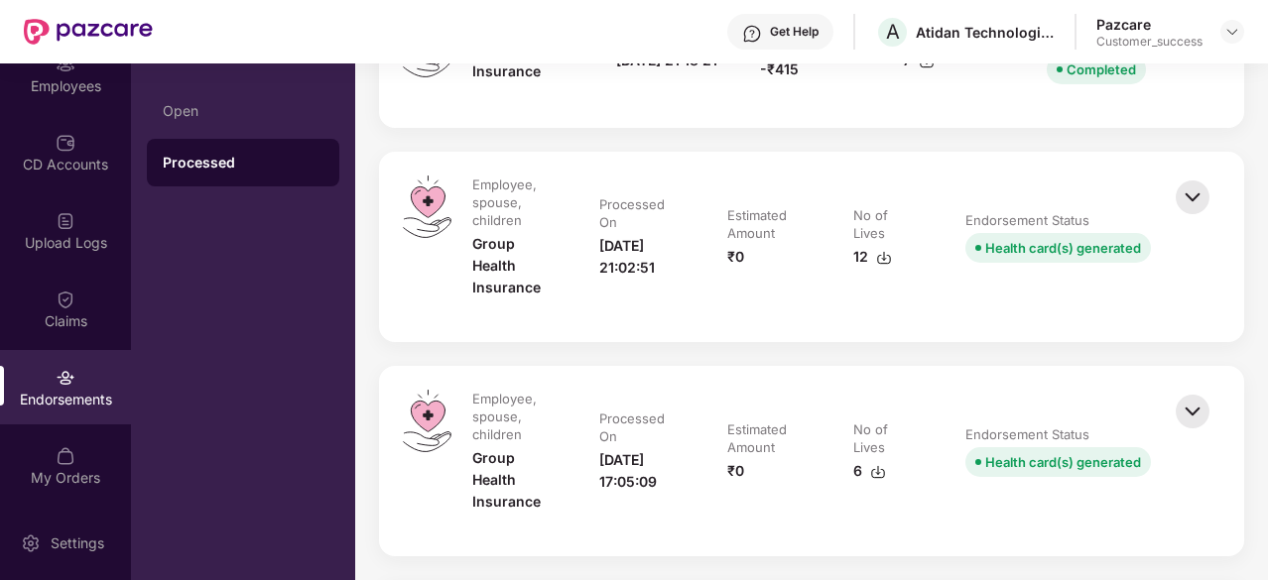
scroll to position [226, 0]
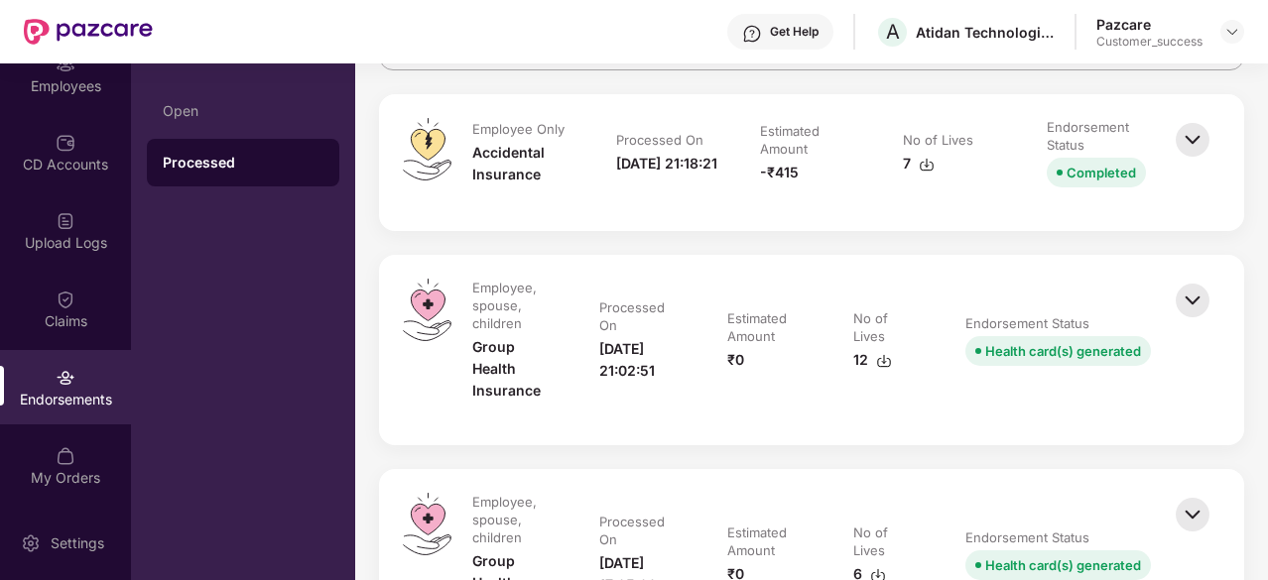
click at [872, 354] on div "12" at bounding box center [872, 360] width 39 height 22
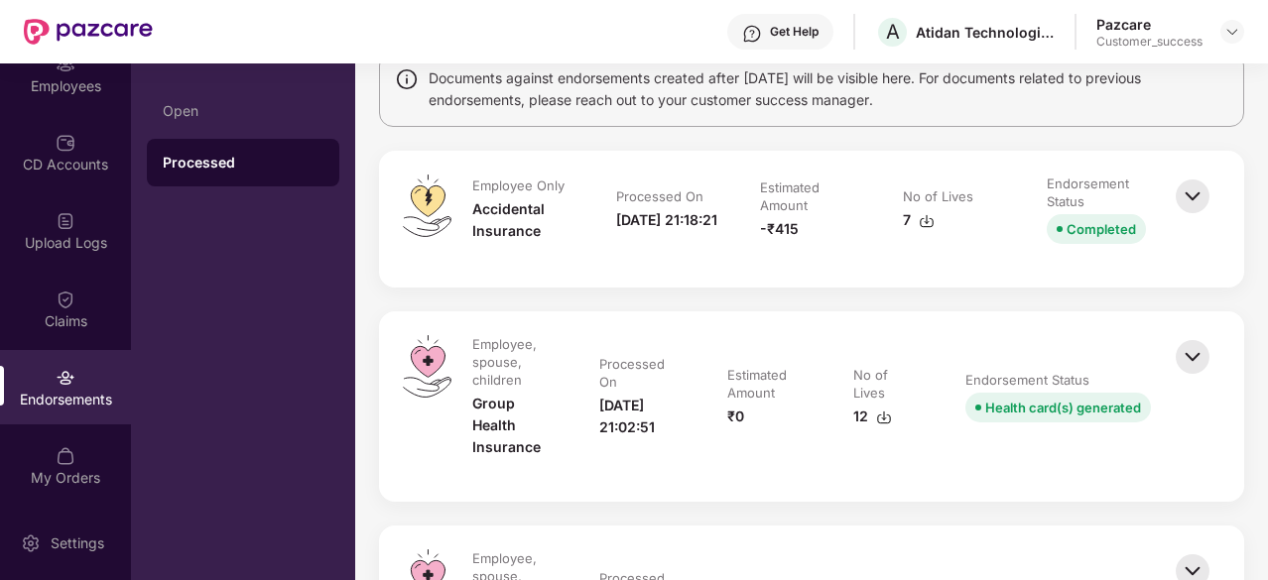
scroll to position [0, 0]
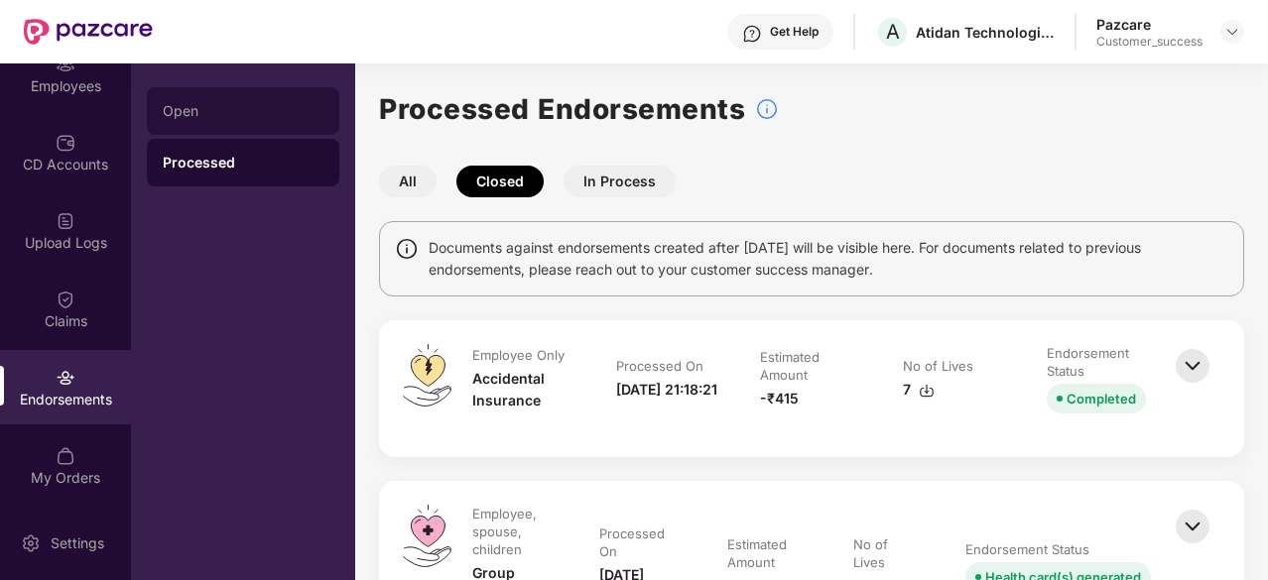
click at [268, 104] on div "Open" at bounding box center [243, 111] width 161 height 16
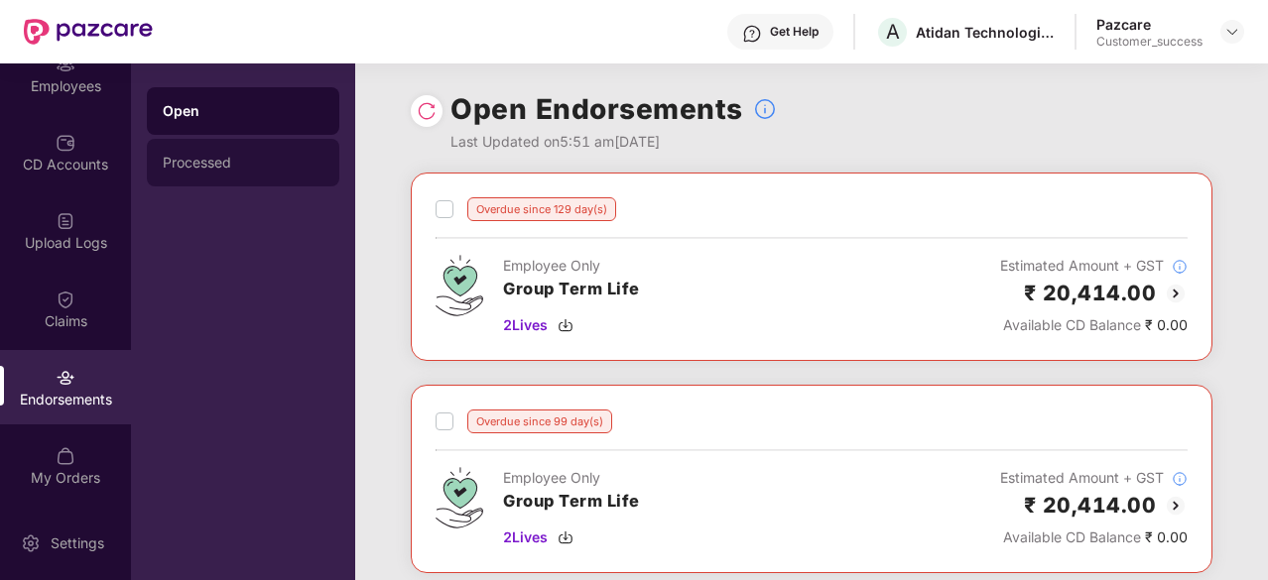
click at [222, 173] on div "Processed" at bounding box center [243, 163] width 192 height 48
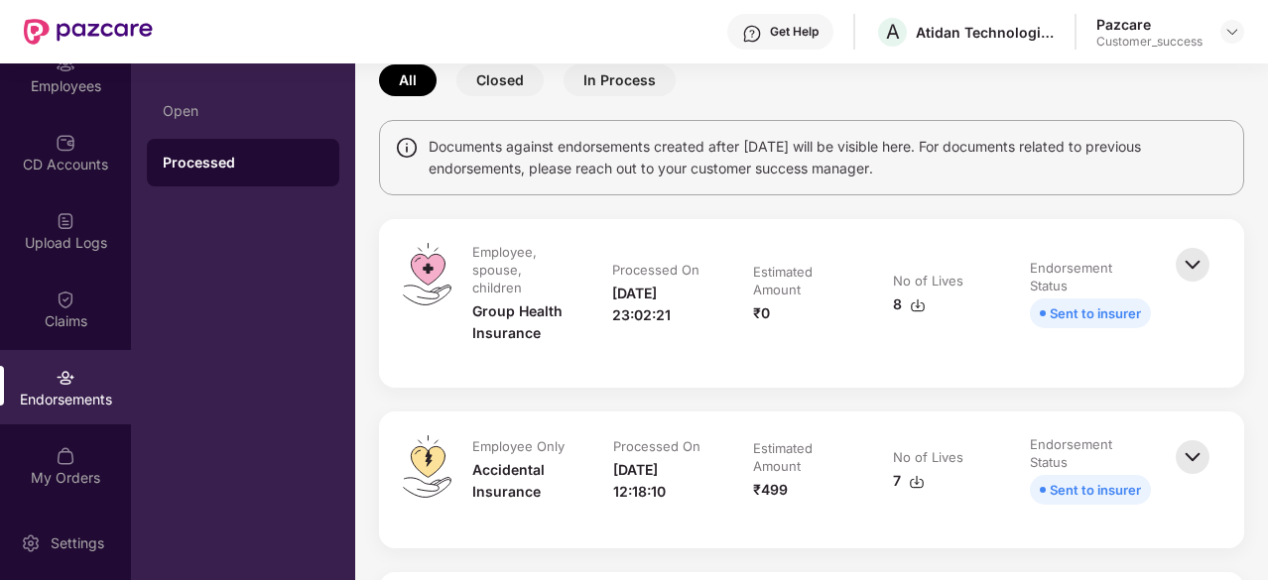
scroll to position [102, 0]
click at [605, 84] on button "In Process" at bounding box center [620, 79] width 112 height 32
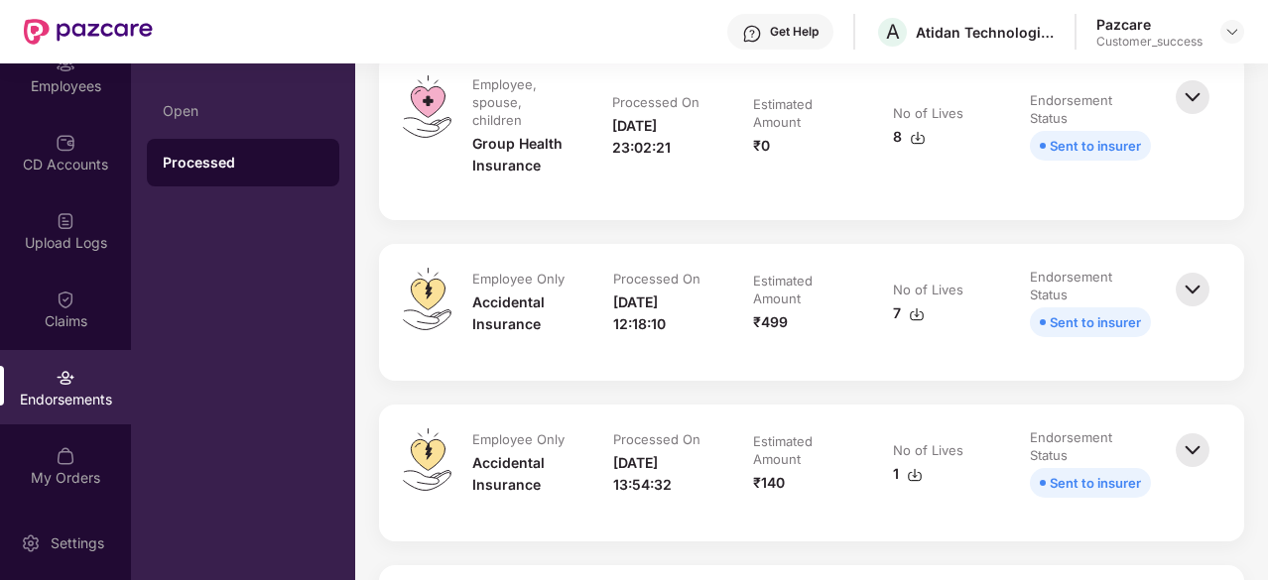
scroll to position [270, 0]
click at [909, 307] on img at bounding box center [917, 314] width 16 height 16
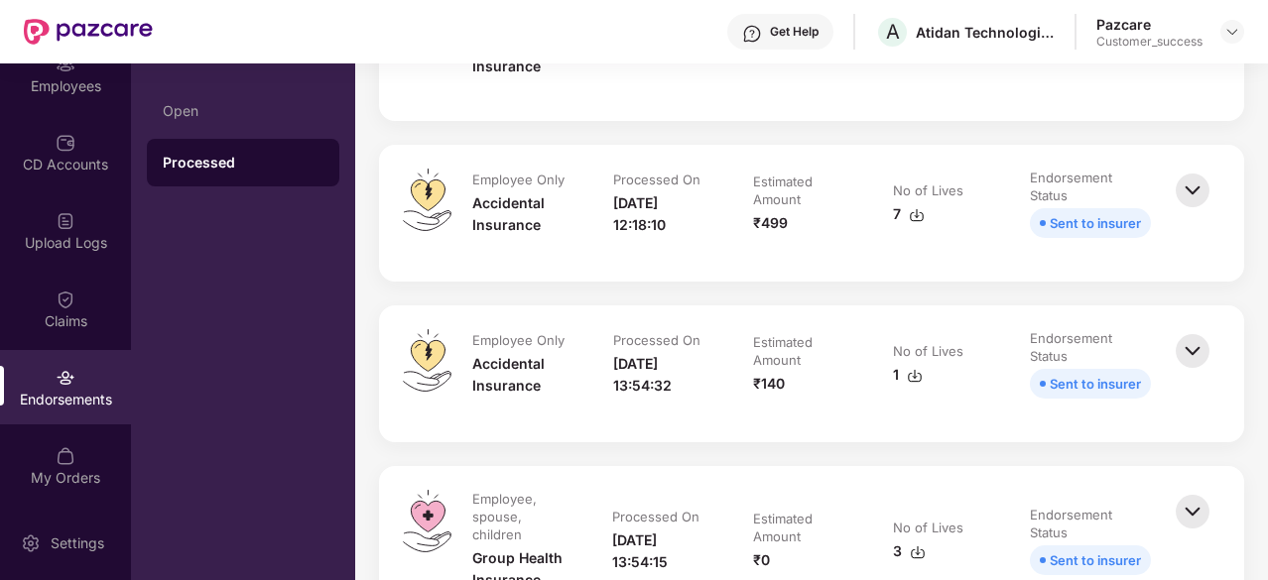
scroll to position [369, 0]
click at [909, 372] on img at bounding box center [915, 375] width 16 height 16
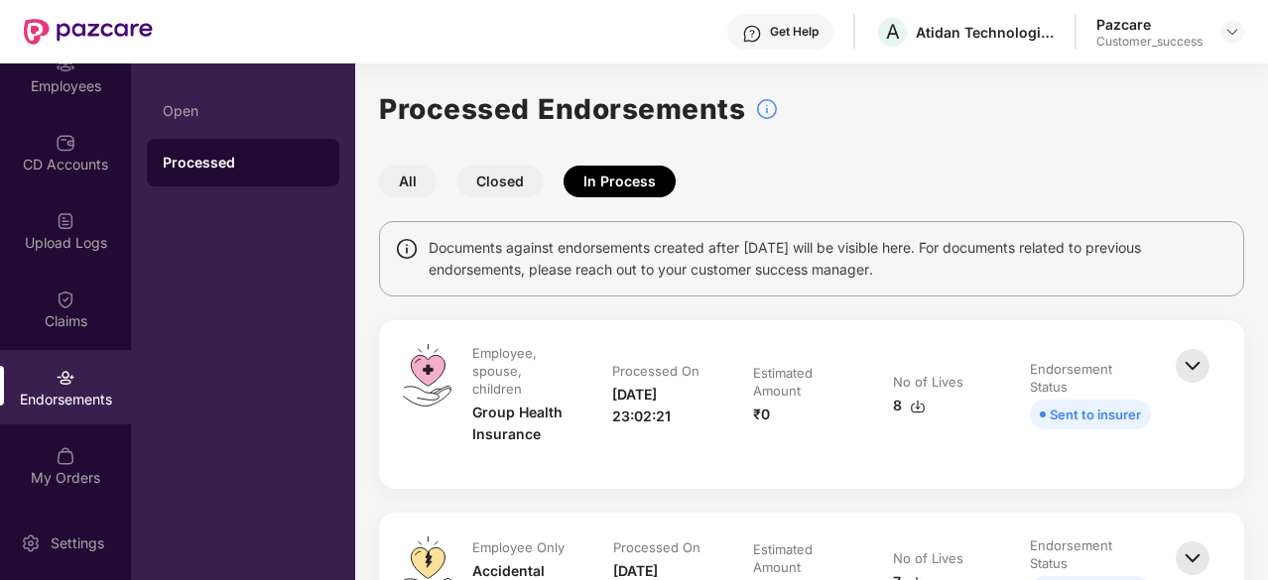
scroll to position [0, 0]
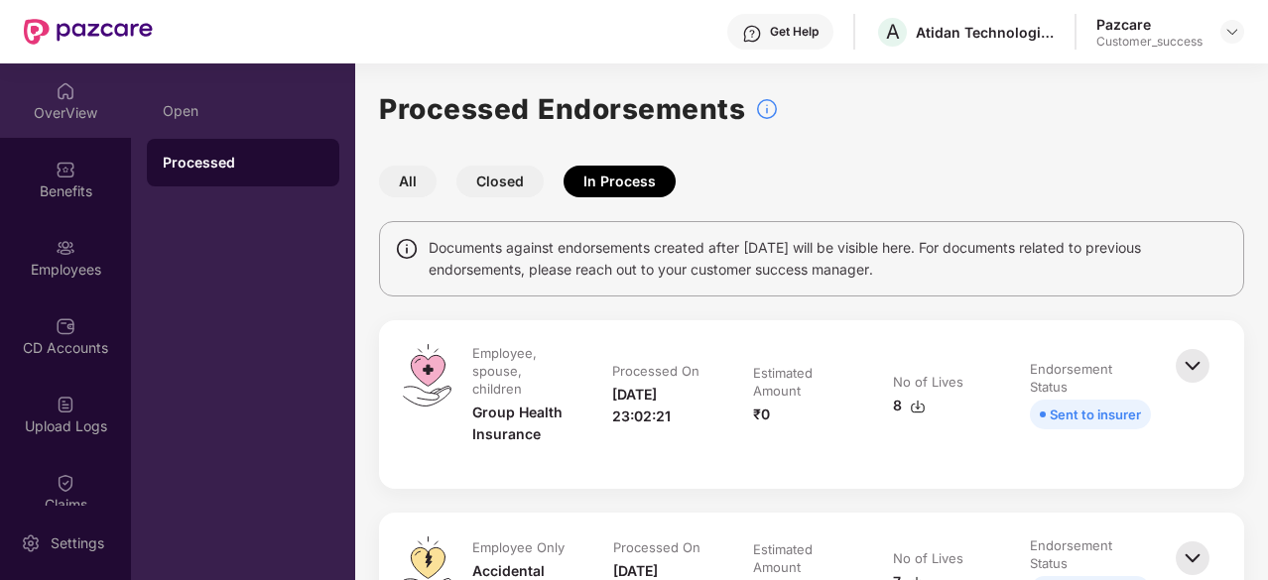
click at [62, 97] on img at bounding box center [66, 91] width 20 height 20
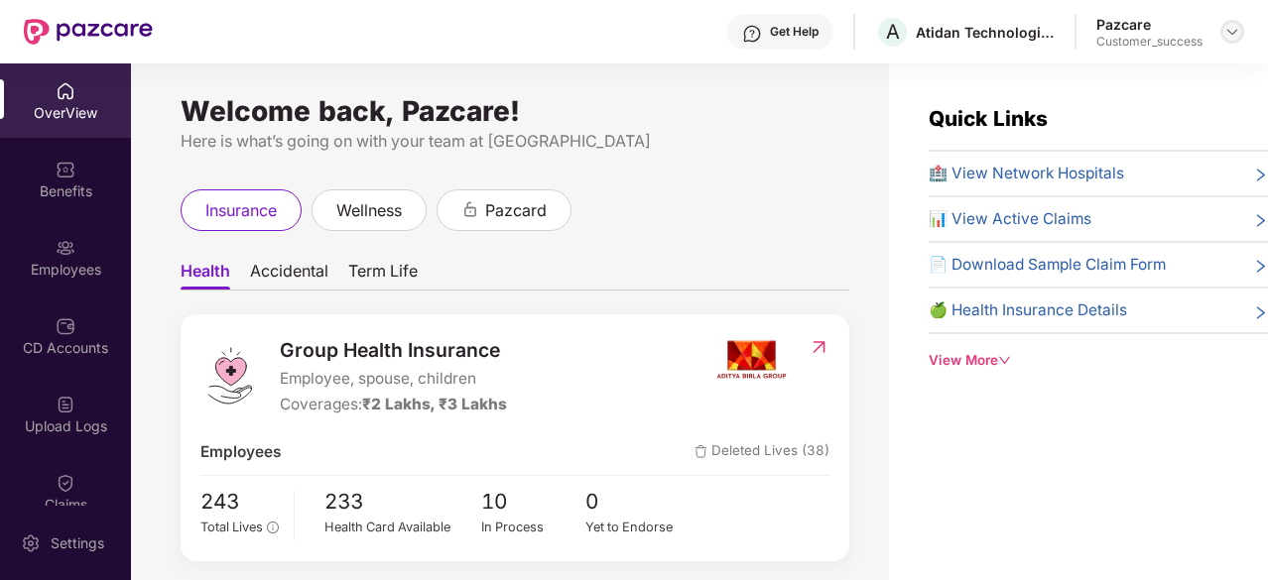
click at [1238, 33] on img at bounding box center [1232, 32] width 16 height 16
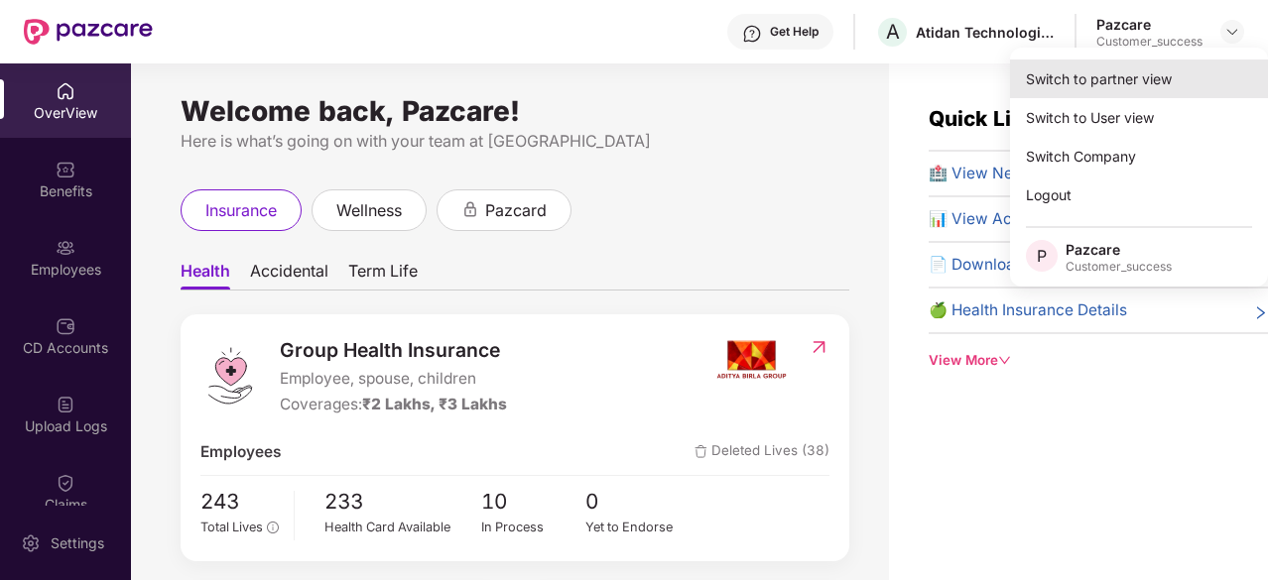
click at [1143, 64] on div "Switch to partner view" at bounding box center [1139, 79] width 258 height 39
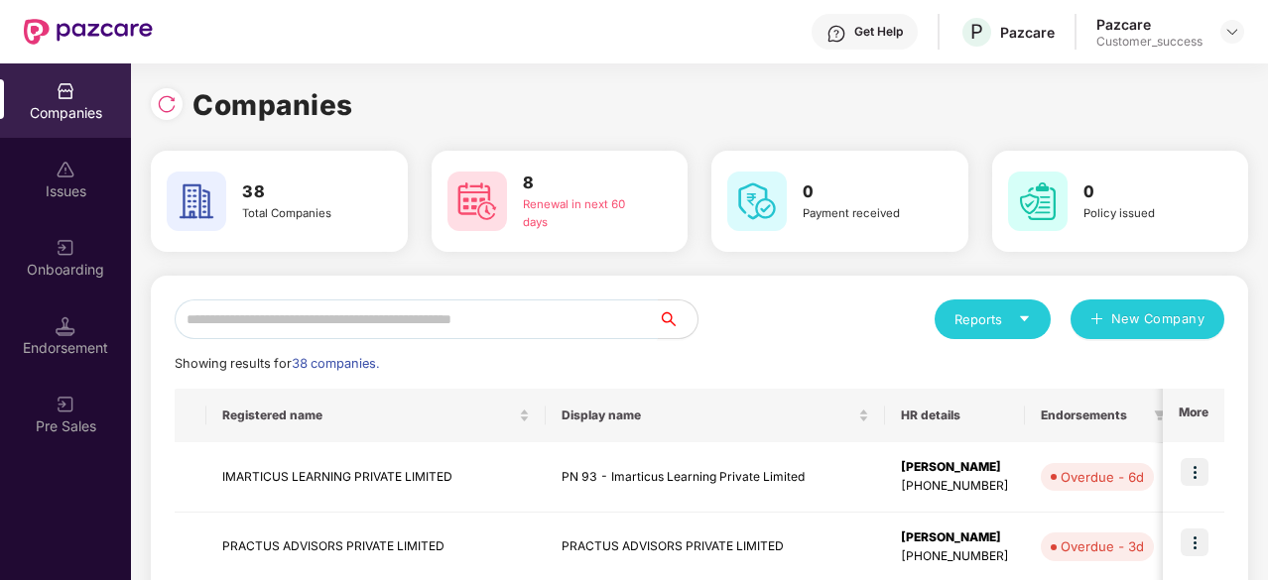
click at [406, 311] on input "text" at bounding box center [416, 320] width 483 height 40
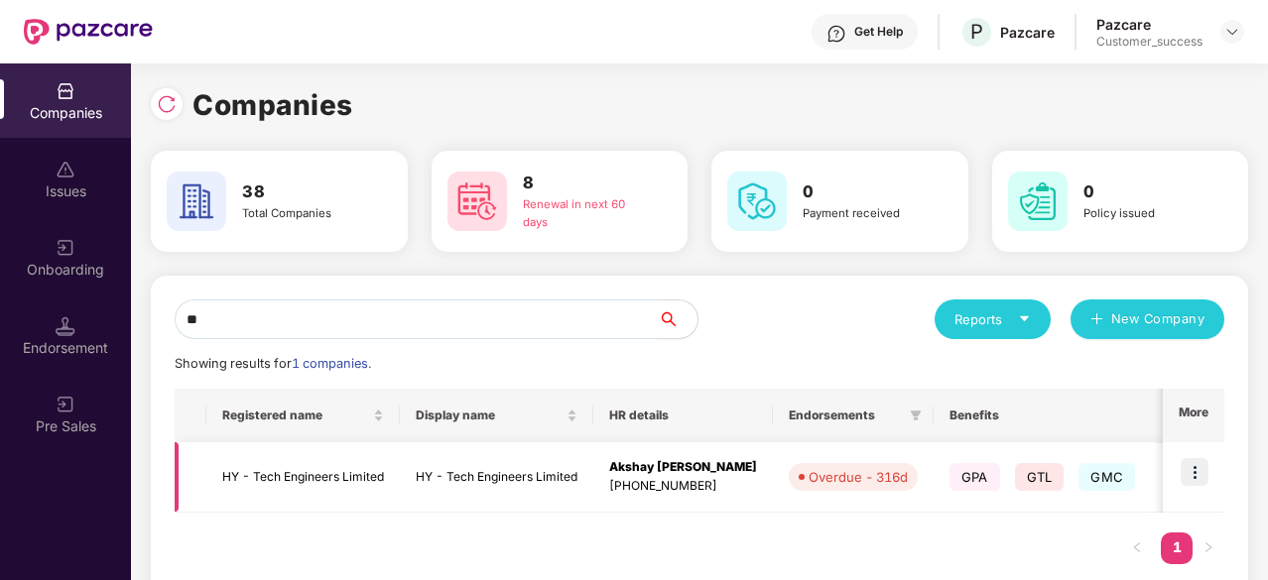
type input "**"
click at [543, 484] on td "HY - Tech Engineers Limited" at bounding box center [496, 478] width 193 height 70
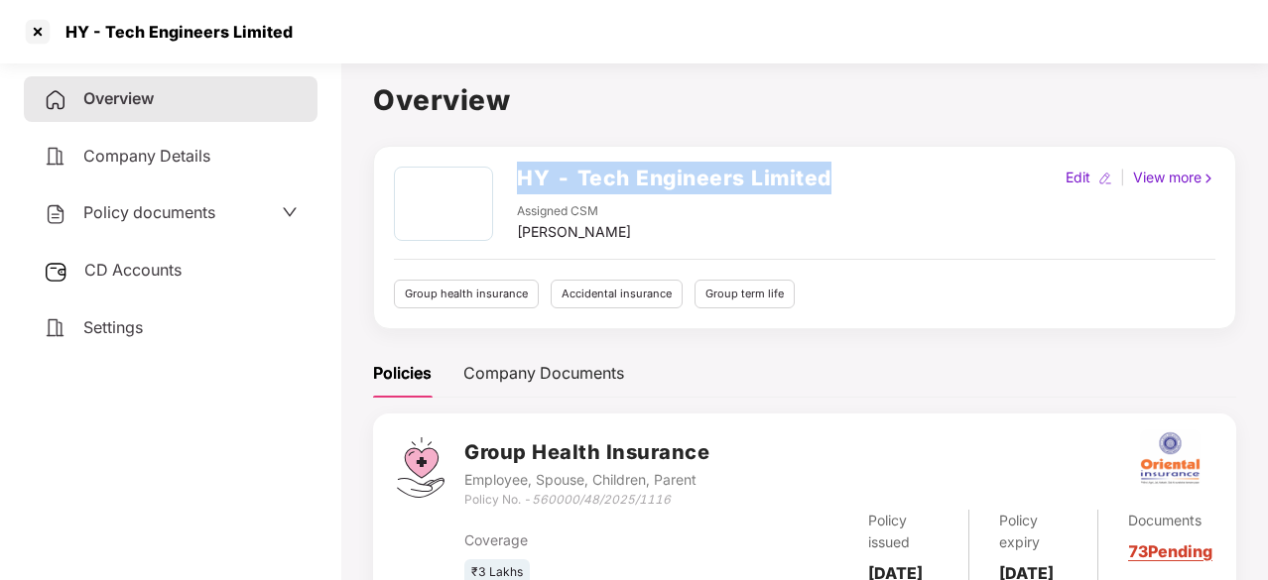
drag, startPoint x: 842, startPoint y: 175, endPoint x: 503, endPoint y: 184, distance: 339.4
click at [503, 184] on div "HY - Tech Engineers Limited Assigned CSM Preetam Thapa Edit | View more" at bounding box center [805, 205] width 822 height 76
copy div "HY - Tech Engineers Limited"
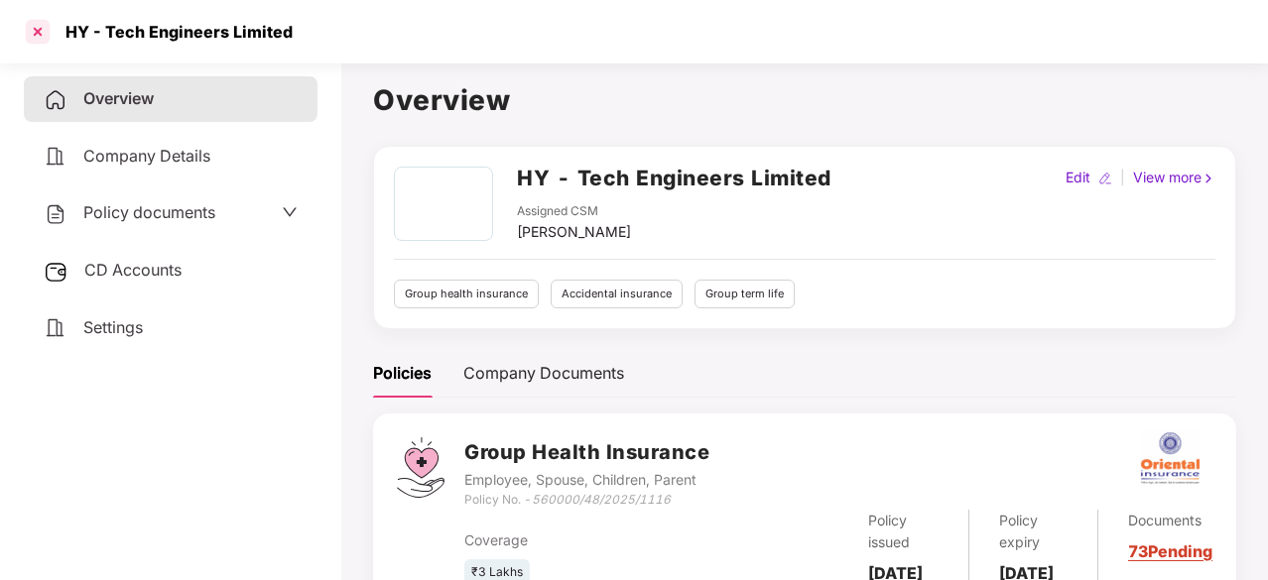
click at [41, 31] on div at bounding box center [38, 32] width 32 height 32
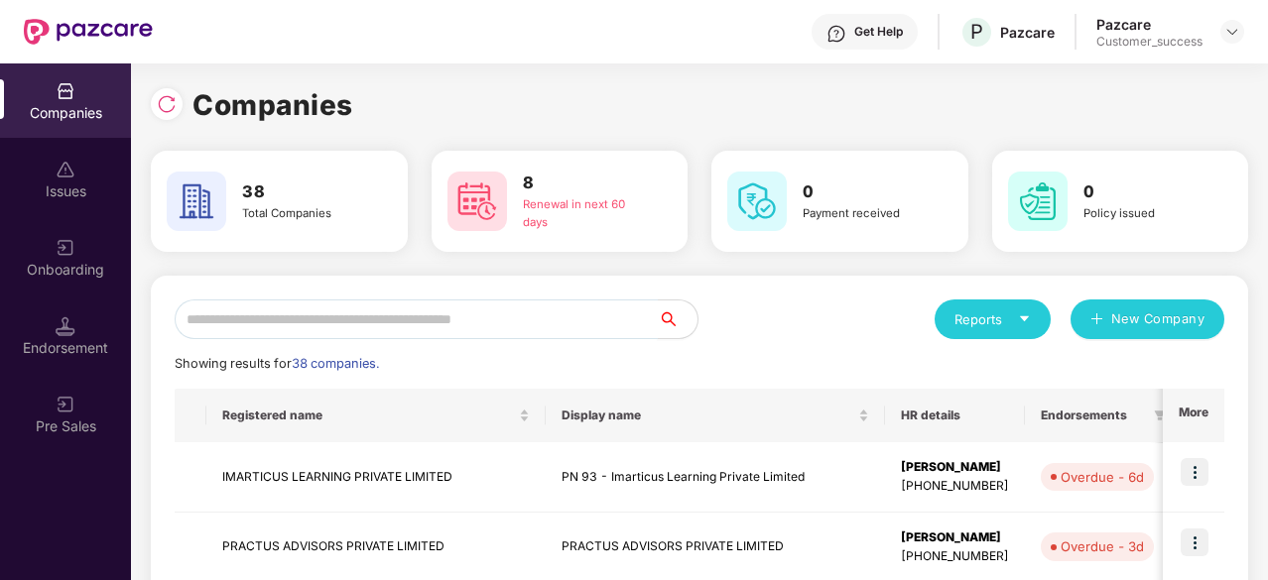
click at [345, 305] on input "text" at bounding box center [416, 320] width 483 height 40
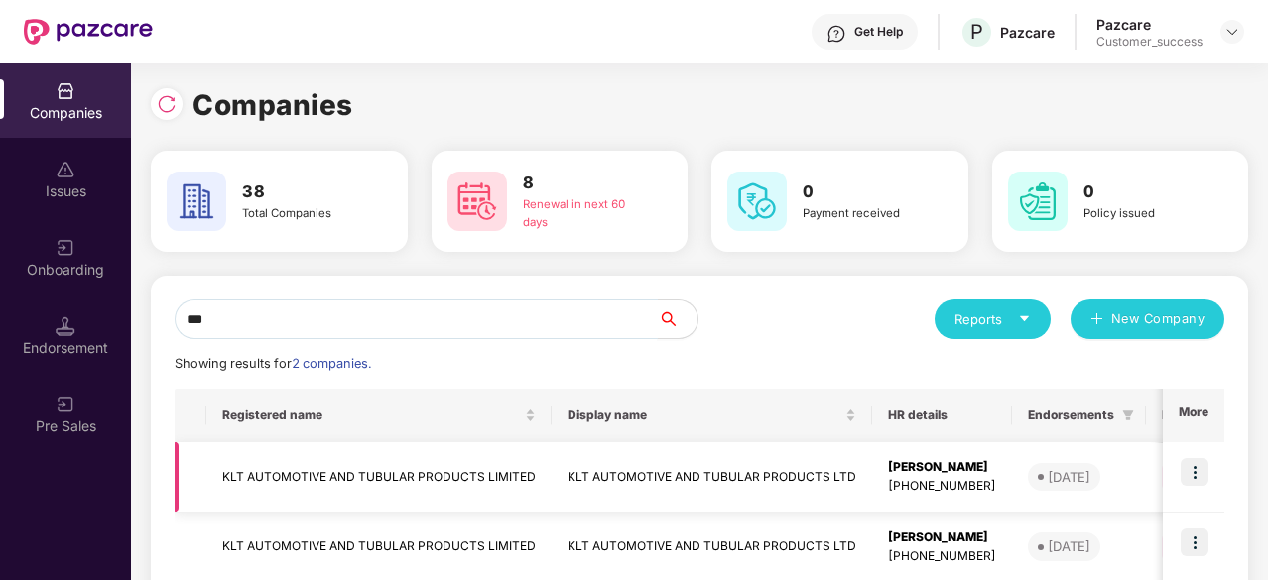
type input "***"
click at [659, 463] on td "KLT AUTOMOTIVE AND TUBULAR PRODUCTS LTD" at bounding box center [712, 478] width 320 height 70
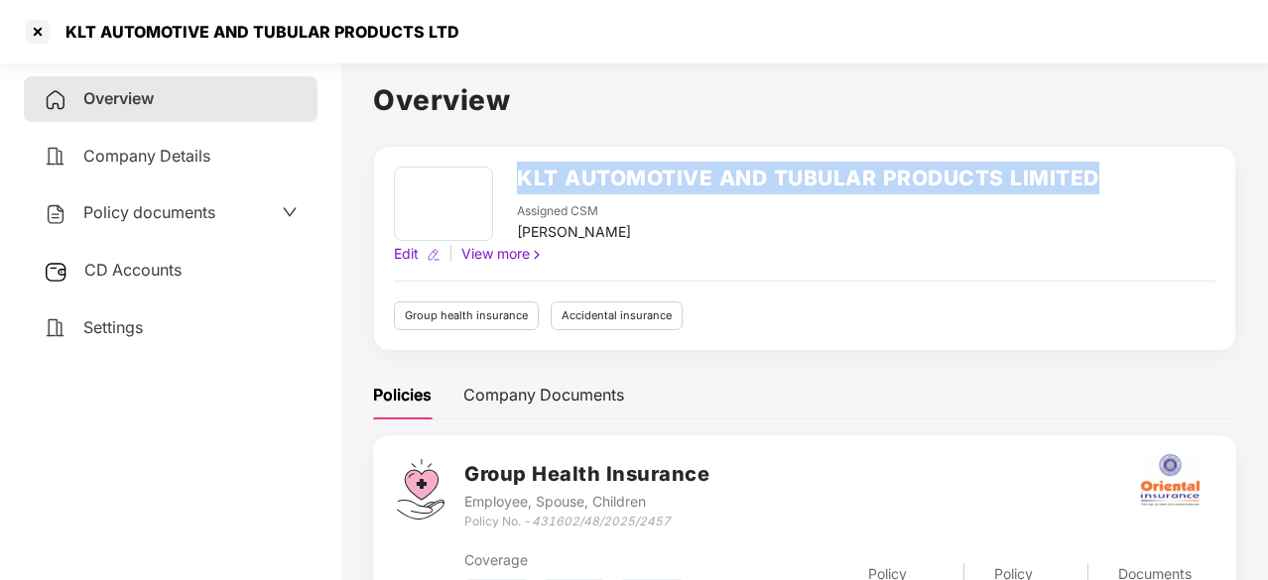
drag, startPoint x: 517, startPoint y: 175, endPoint x: 1169, endPoint y: 185, distance: 651.9
click at [1169, 185] on div "KLT AUTOMOTIVE AND TUBULAR PRODUCTS LIMITED Assigned CSM Preetam Thapa Edit | V…" at bounding box center [805, 216] width 822 height 98
copy h2 "KLT AUTOMOTIVE AND TUBULAR PRODUCTS LIMITED"
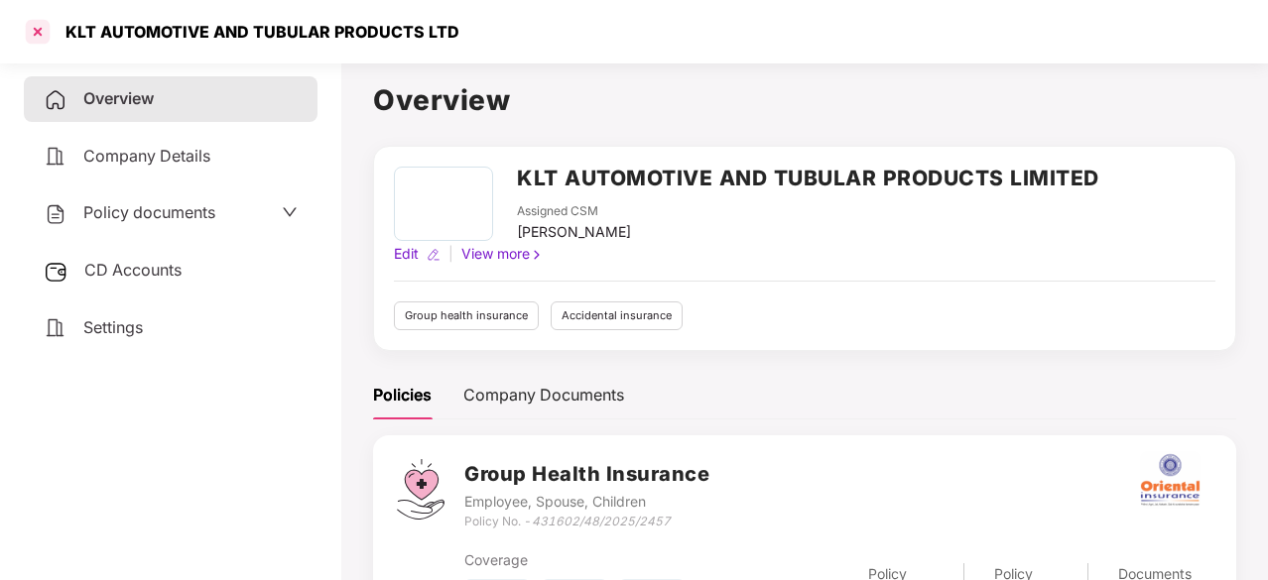
click at [36, 38] on div at bounding box center [38, 32] width 32 height 32
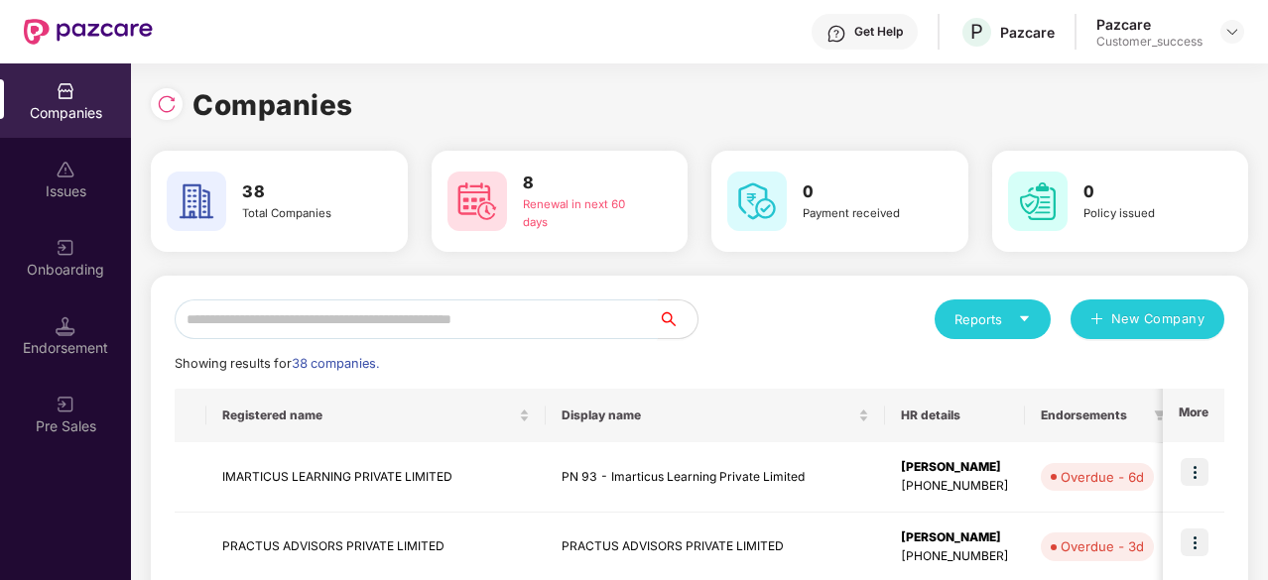
click at [294, 311] on input "text" at bounding box center [416, 320] width 483 height 40
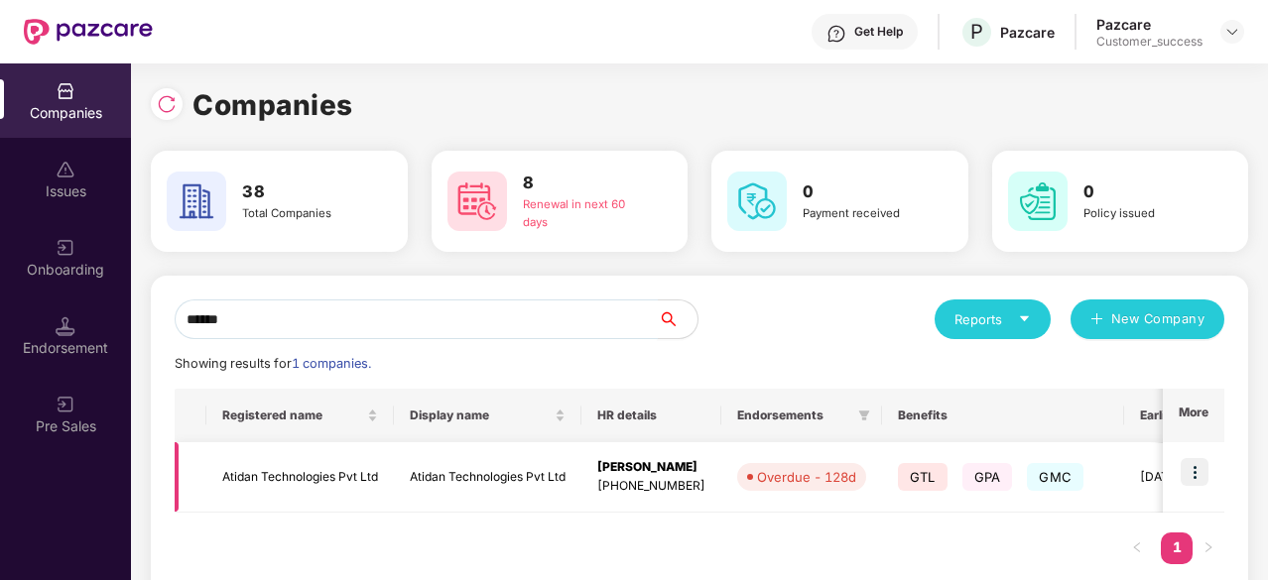
type input "******"
click at [1193, 470] on img at bounding box center [1195, 472] width 28 height 28
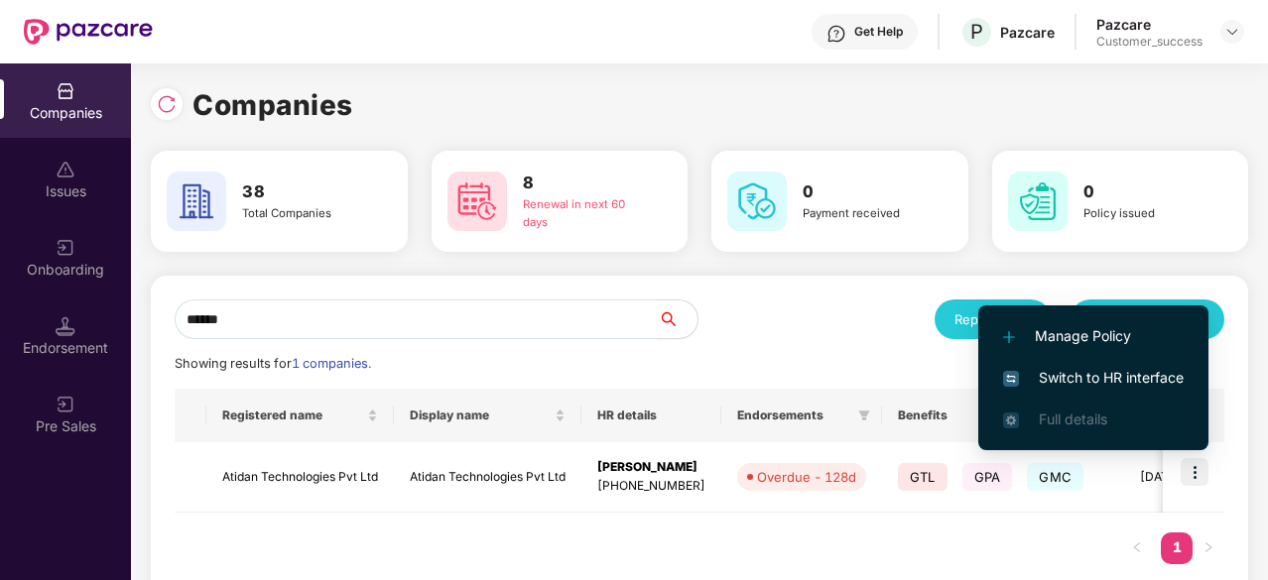
click at [1144, 370] on span "Switch to HR interface" at bounding box center [1093, 378] width 181 height 22
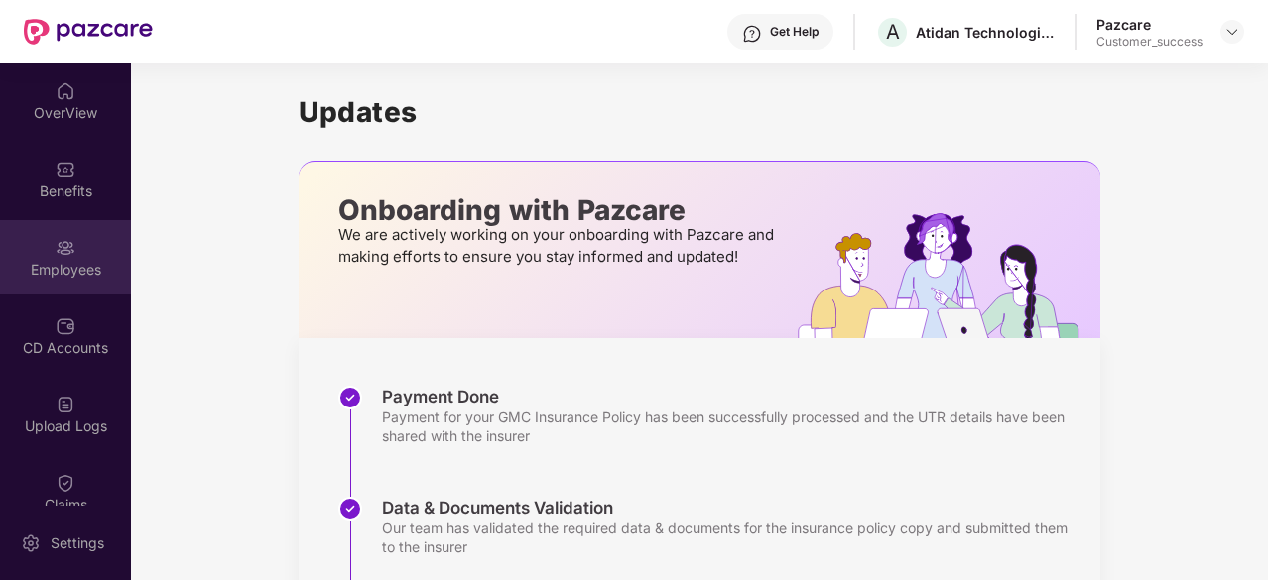
click at [54, 260] on div "Employees" at bounding box center [65, 270] width 131 height 20
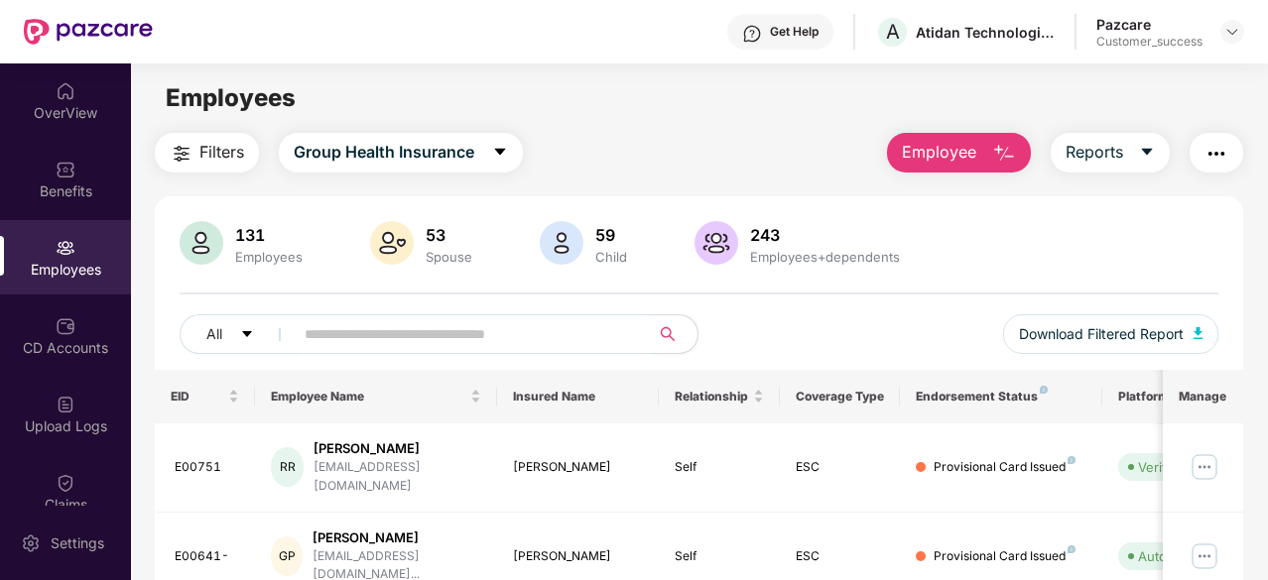
click at [394, 329] on input "text" at bounding box center [464, 334] width 318 height 30
paste input "*********"
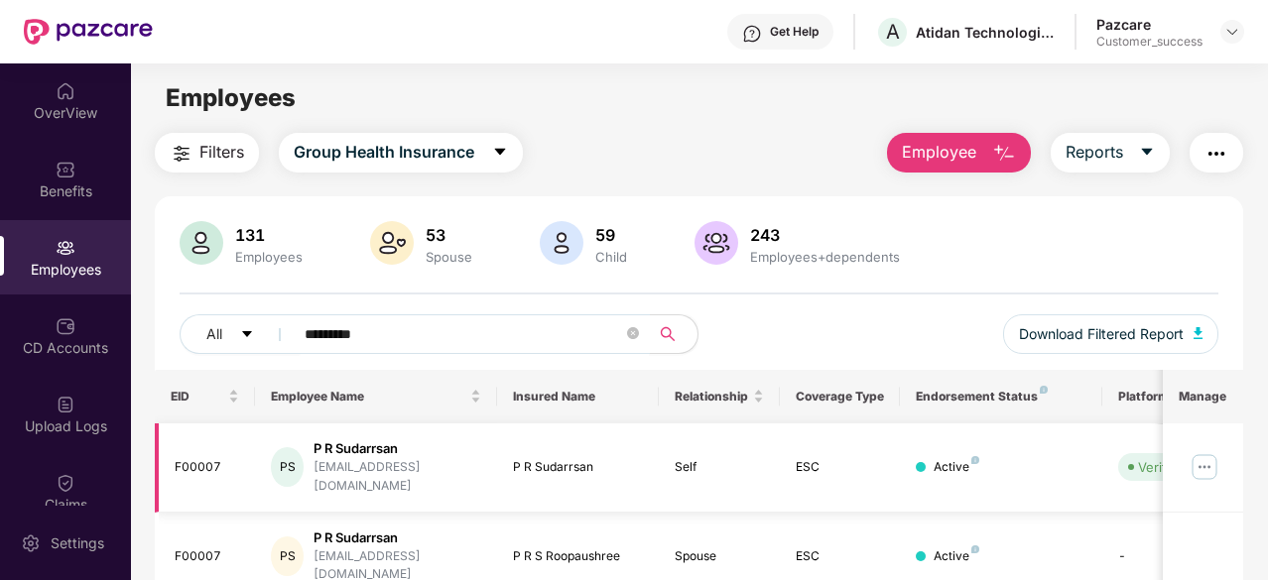
scroll to position [63, 0]
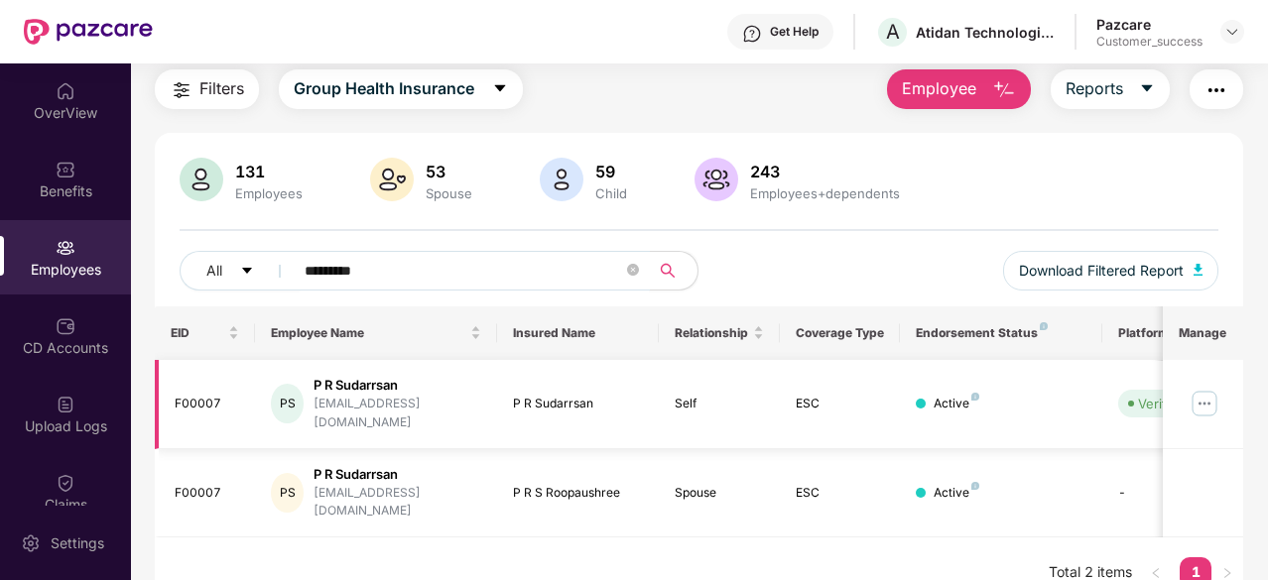
type input "*********"
click at [1206, 391] on img at bounding box center [1205, 404] width 32 height 32
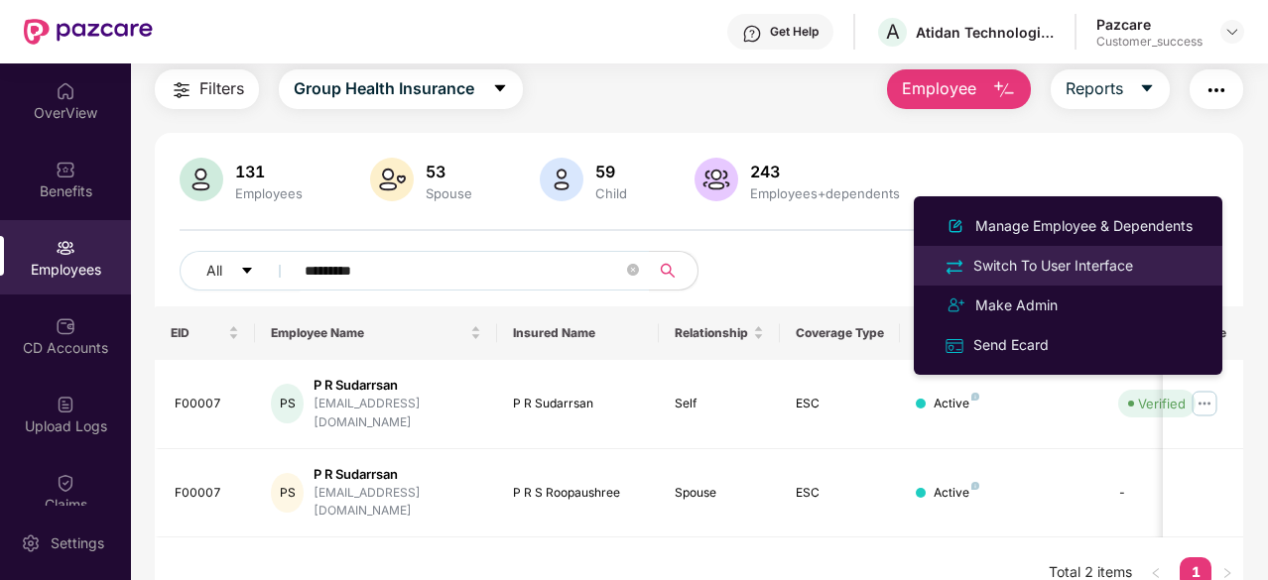
click at [1079, 263] on div "Switch To User Interface" at bounding box center [1053, 266] width 168 height 22
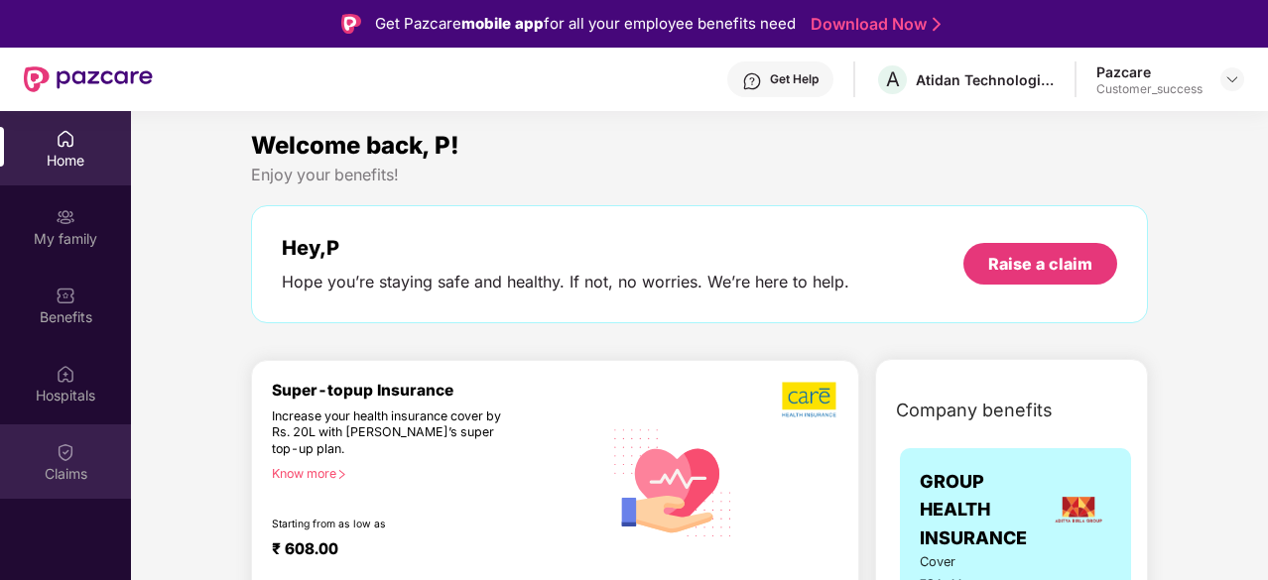
click at [68, 455] on img at bounding box center [66, 453] width 20 height 20
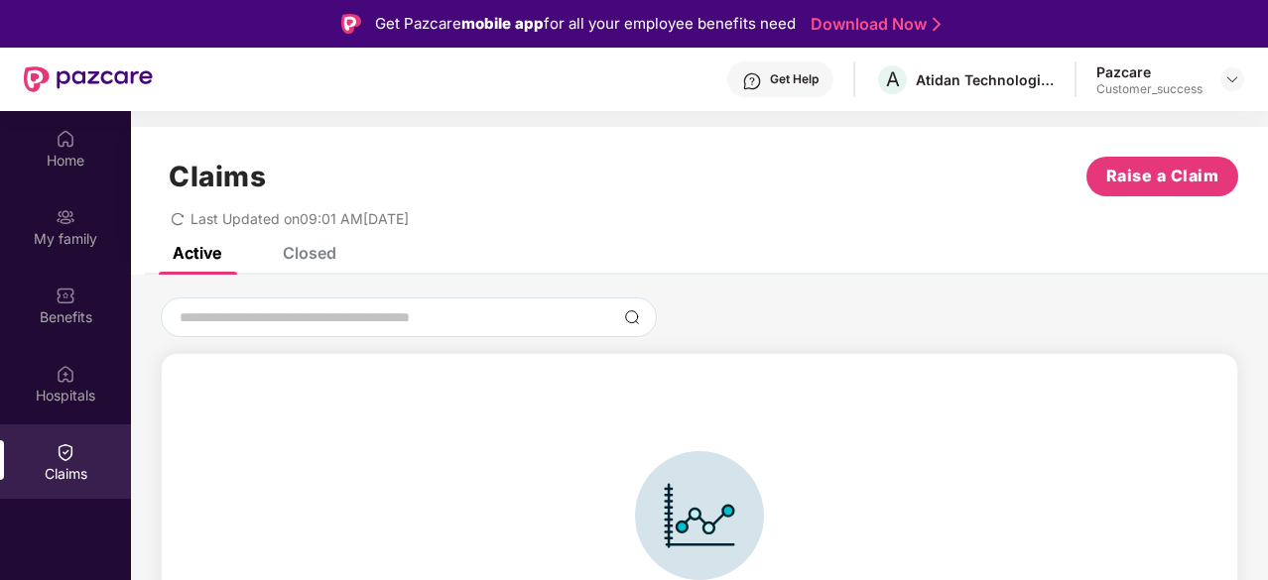
click at [306, 244] on div "Claims Raise a Claim Last Updated on 09:01 AM, 14 Oct 2025" at bounding box center [699, 187] width 1137 height 120
click at [312, 255] on div "Closed" at bounding box center [310, 253] width 54 height 20
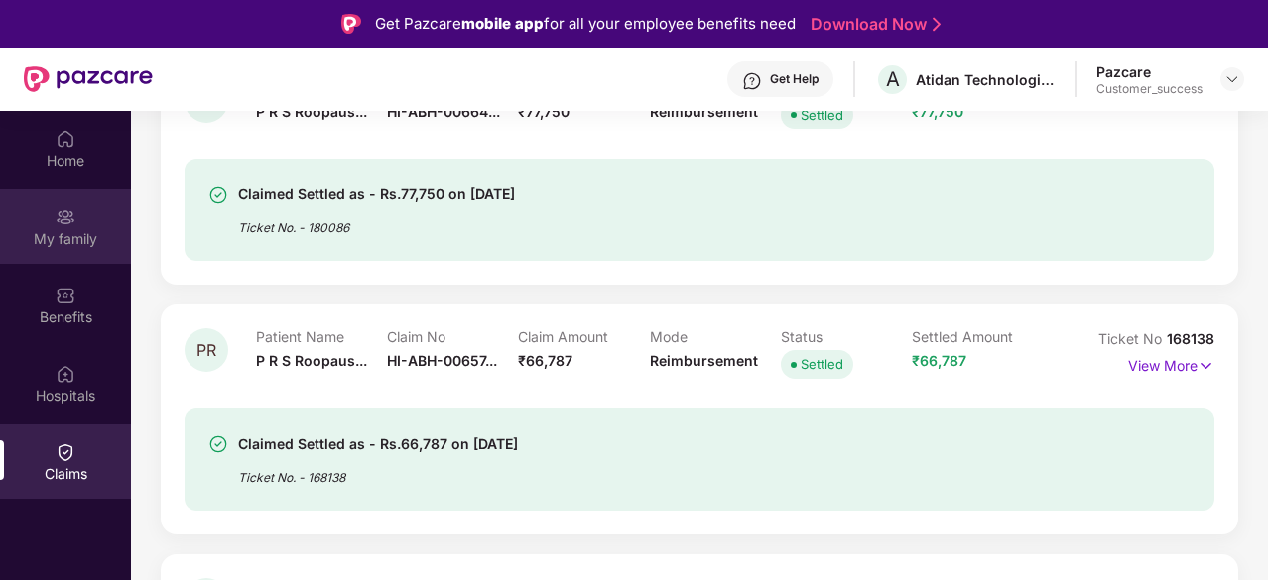
scroll to position [0, 0]
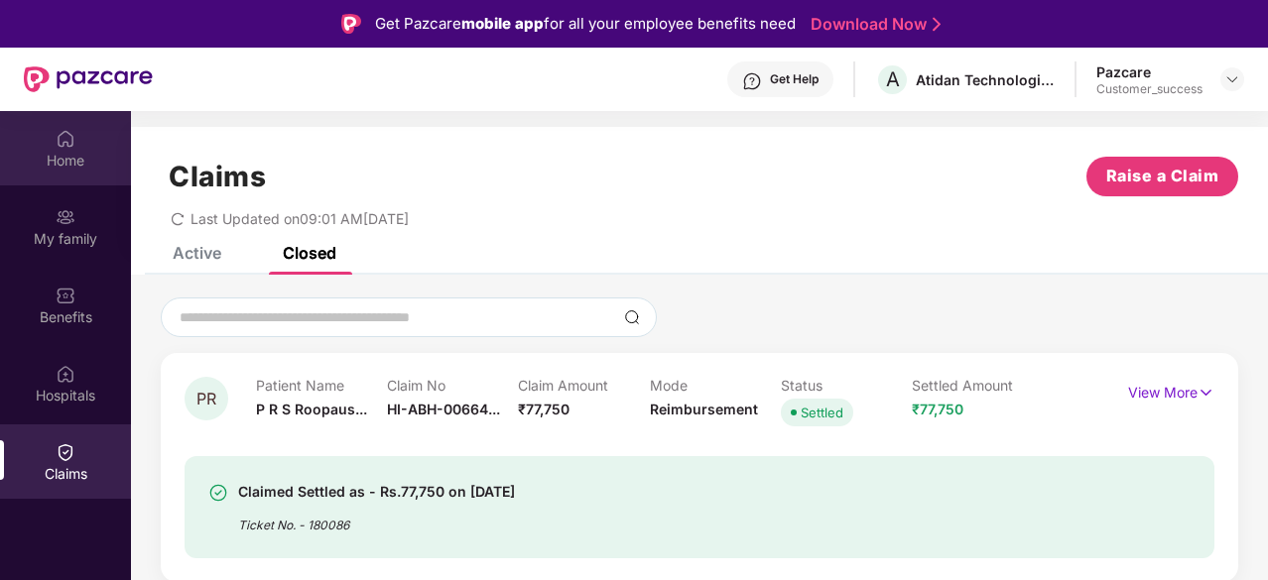
click at [71, 136] on img at bounding box center [66, 139] width 20 height 20
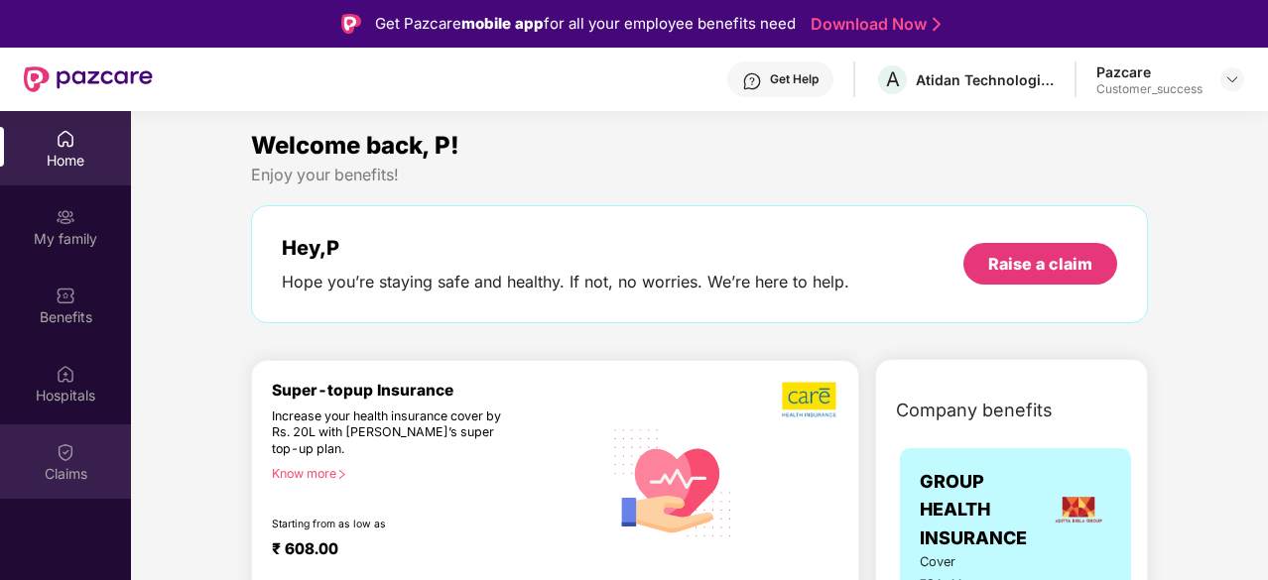
click at [69, 473] on div "Claims" at bounding box center [65, 474] width 131 height 20
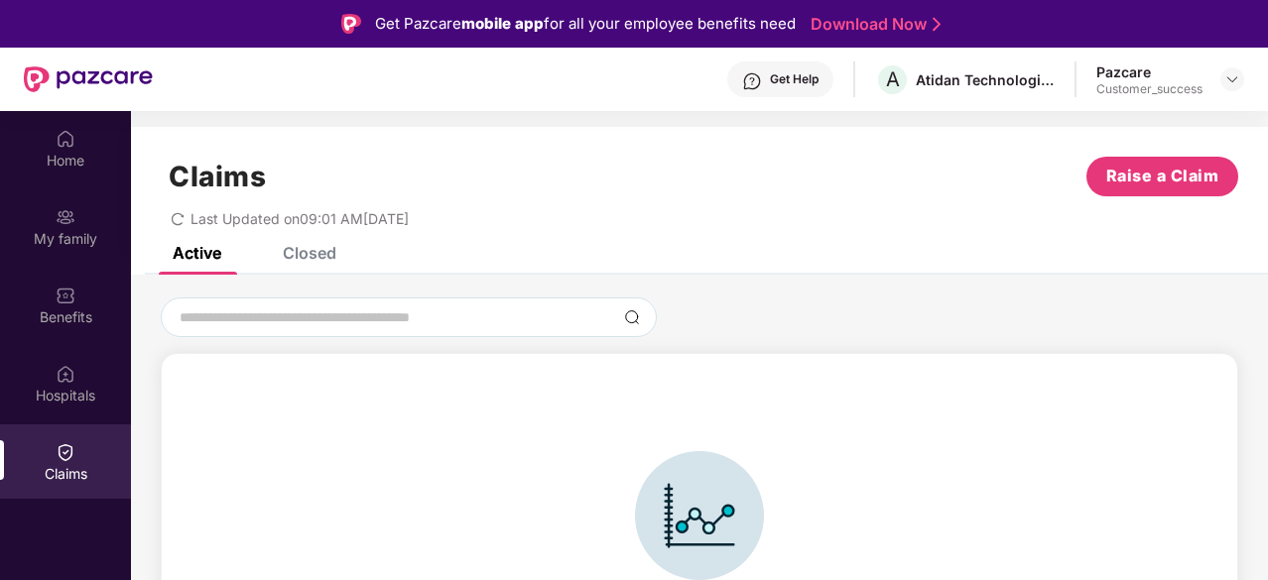
click at [305, 263] on div "Closed" at bounding box center [294, 253] width 83 height 44
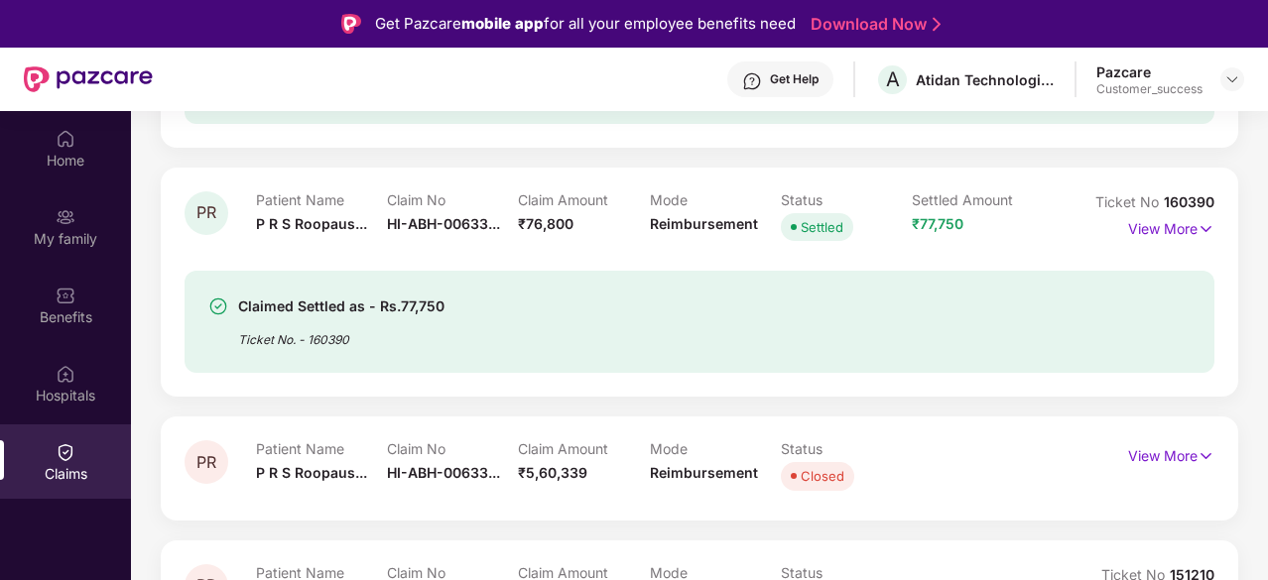
scroll to position [876, 0]
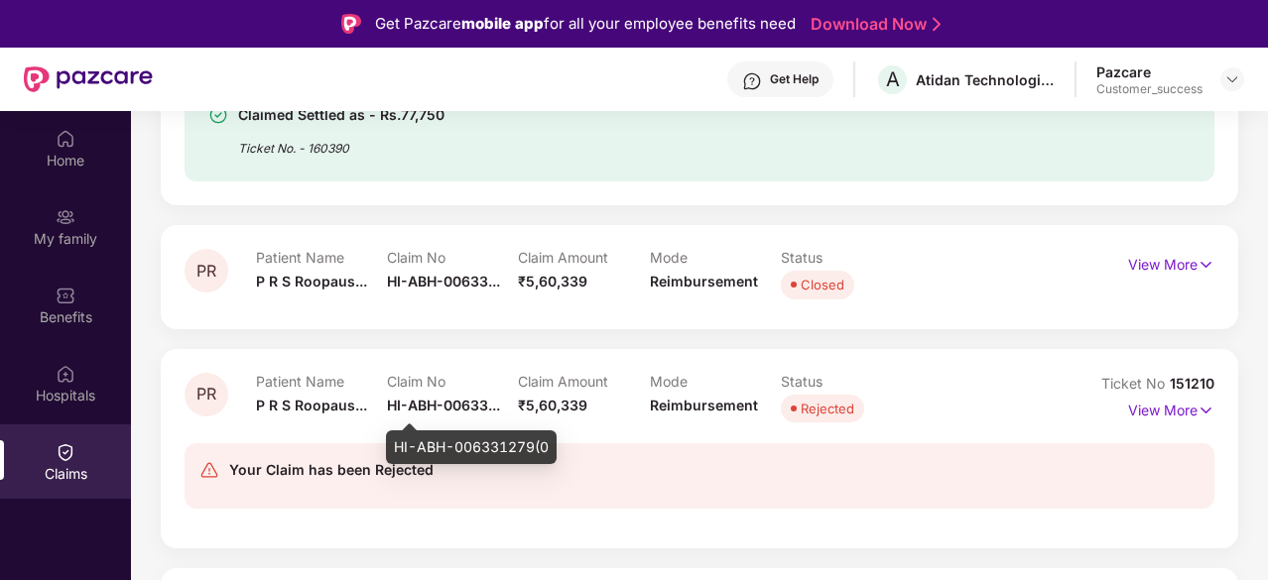
click at [481, 409] on span "HI-ABH-00633..." at bounding box center [443, 405] width 113 height 17
click at [1204, 412] on img at bounding box center [1206, 411] width 17 height 22
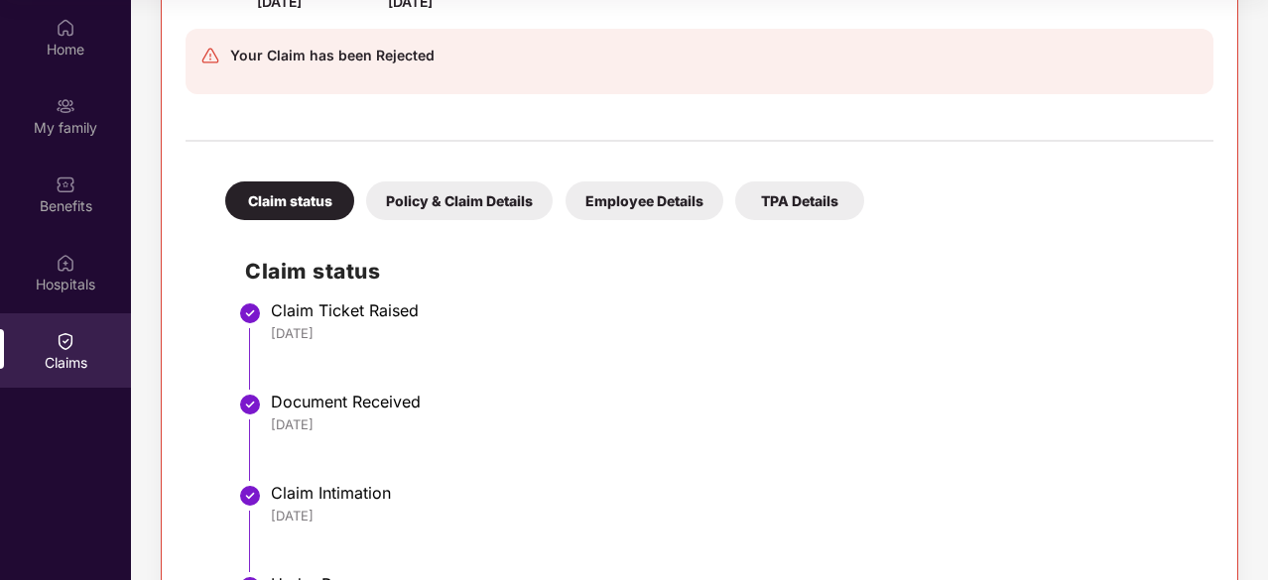
scroll to position [1228, 0]
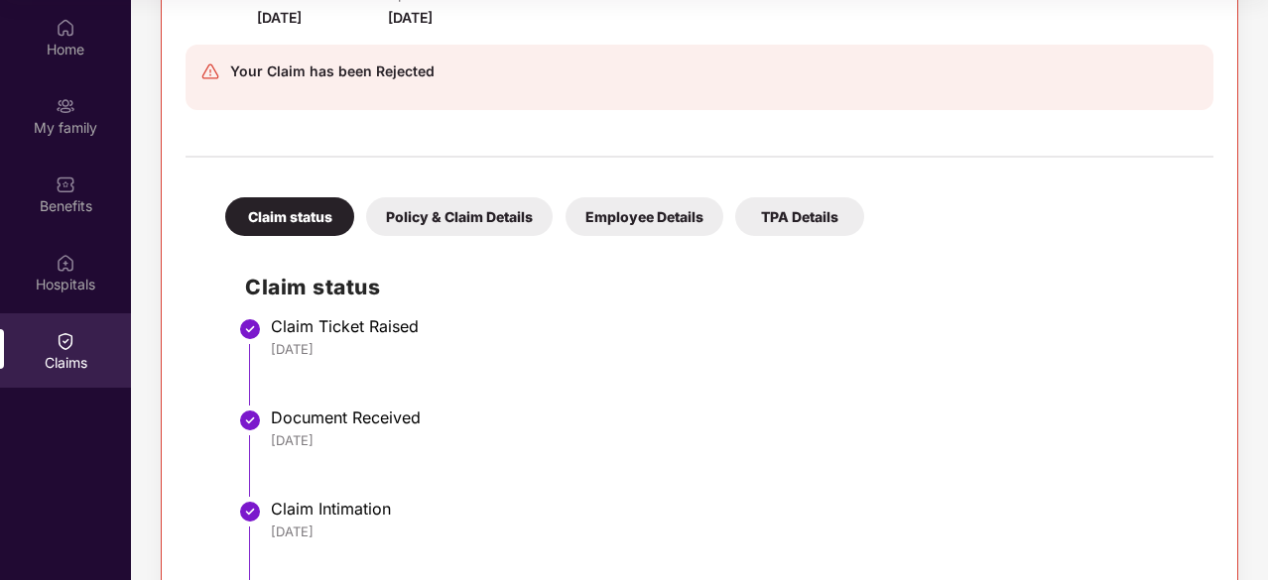
click at [444, 203] on div "Policy & Claim Details" at bounding box center [459, 216] width 187 height 39
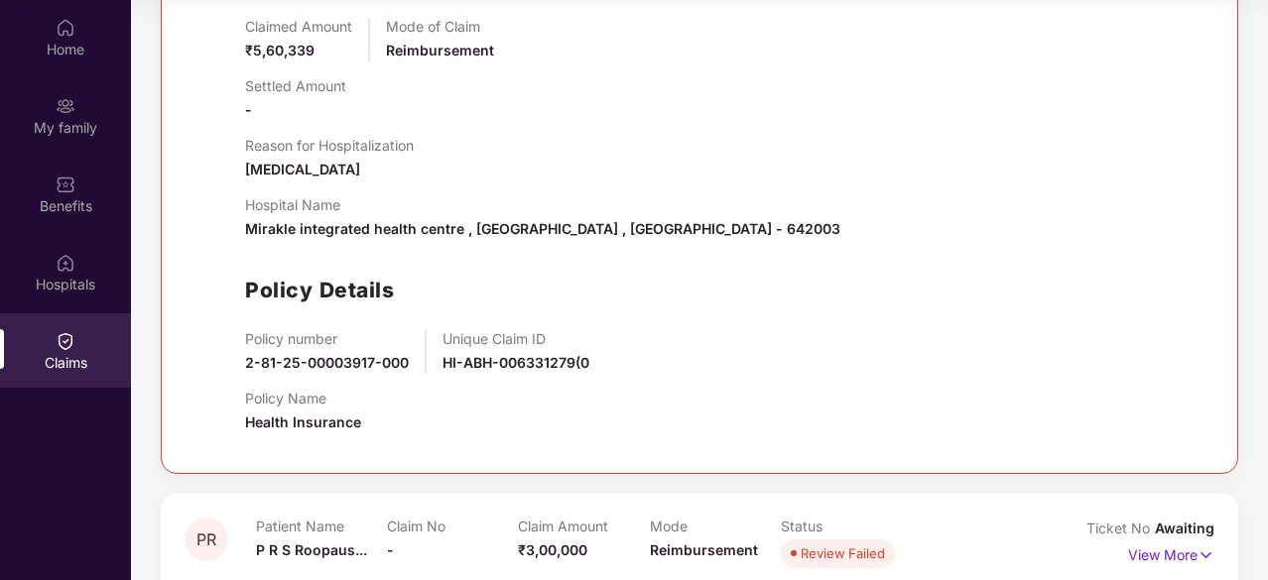
scroll to position [1633, 0]
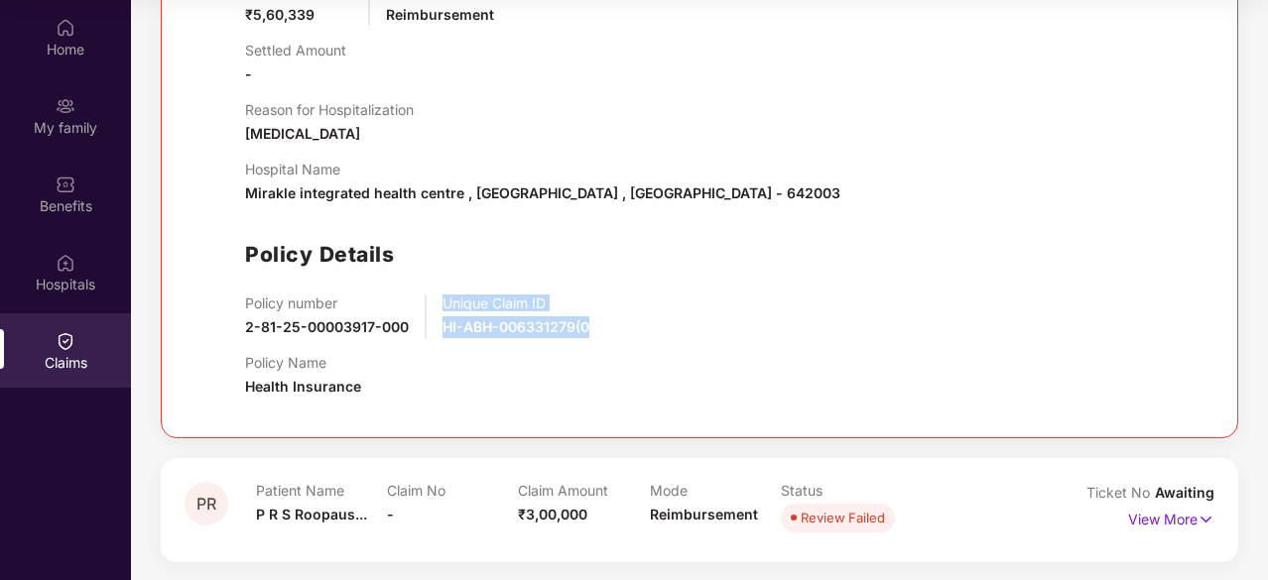
drag, startPoint x: 633, startPoint y: 328, endPoint x: 425, endPoint y: 297, distance: 210.8
click at [425, 297] on div "Policy number 2-81-25-00003917-000 Unique Claim ID HI-ABH-006331279(0" at bounding box center [719, 317] width 949 height 44
copy div "Unique Claim ID HI-ABH-006331279(0"
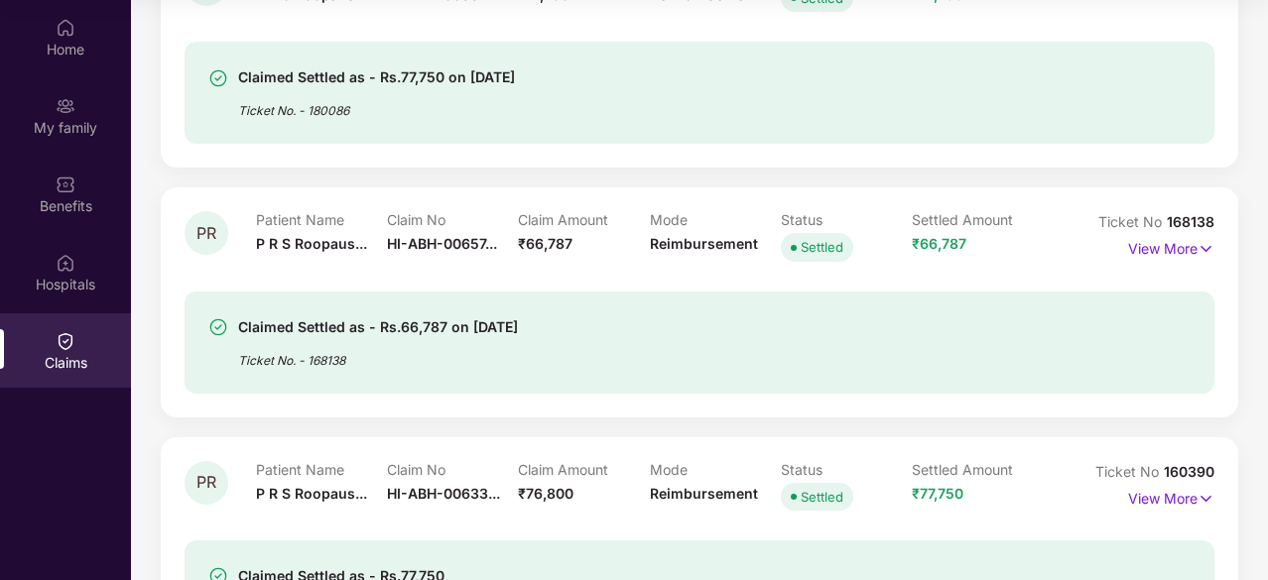
scroll to position [0, 0]
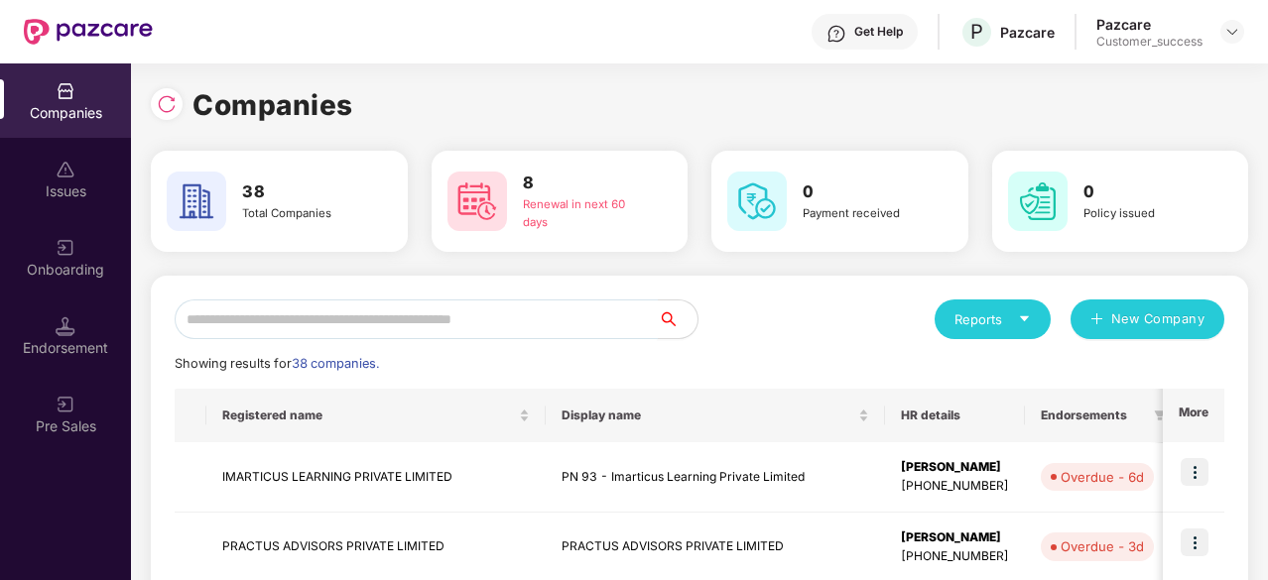
click at [350, 314] on input "text" at bounding box center [416, 320] width 483 height 40
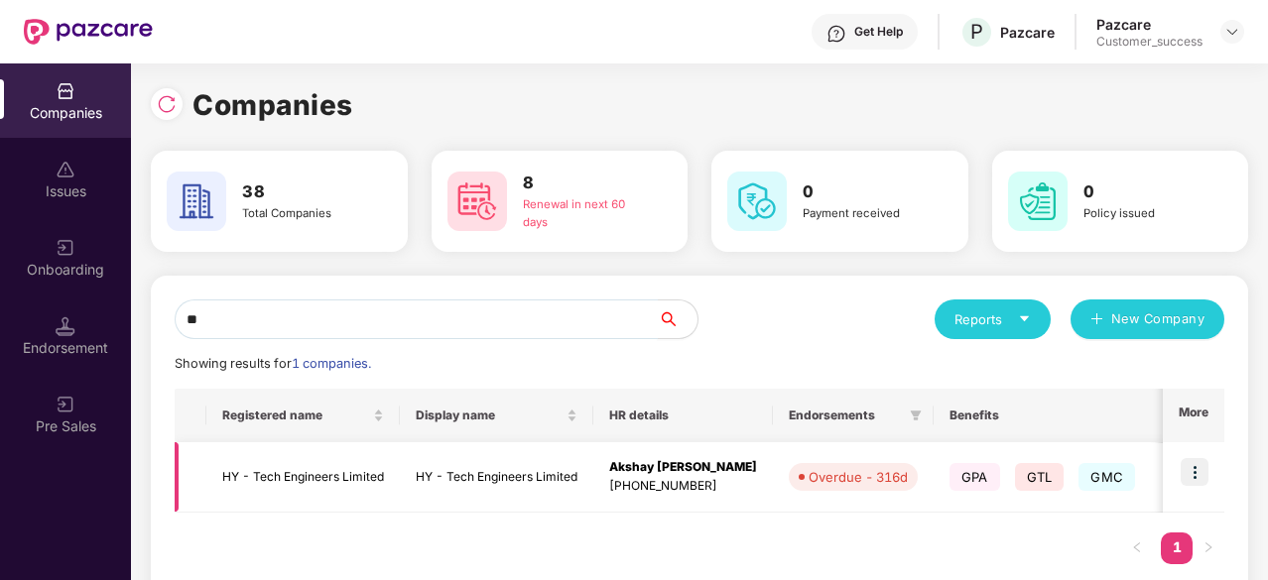
type input "**"
click at [594, 465] on td "Akshay Bapu Patil +917977695293" at bounding box center [683, 478] width 180 height 70
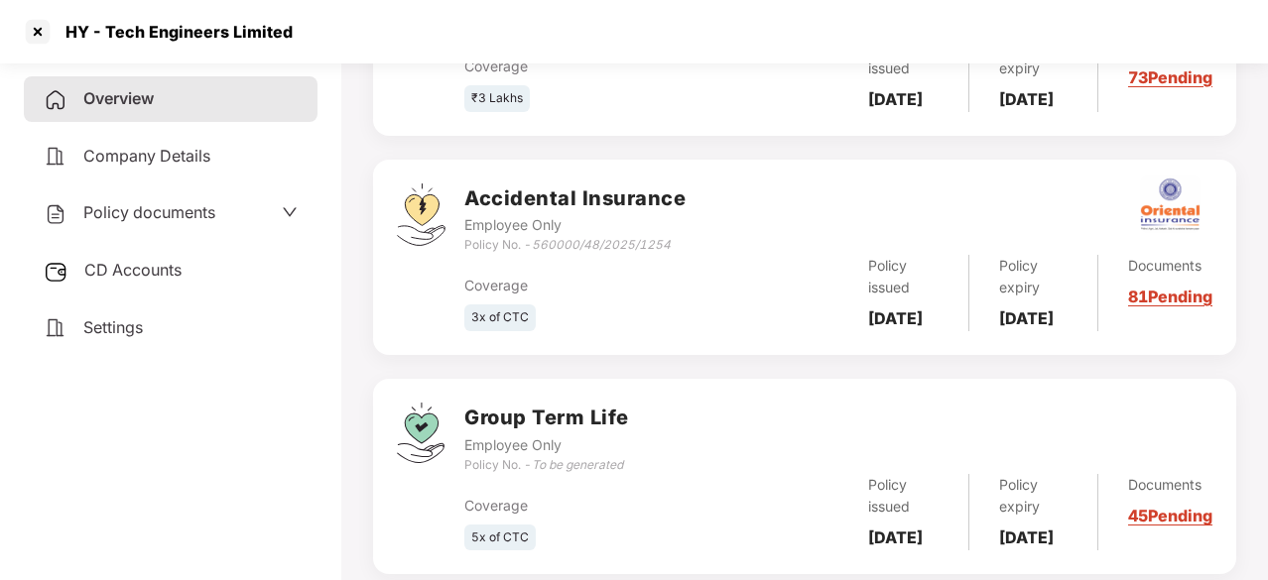
scroll to position [478, 0]
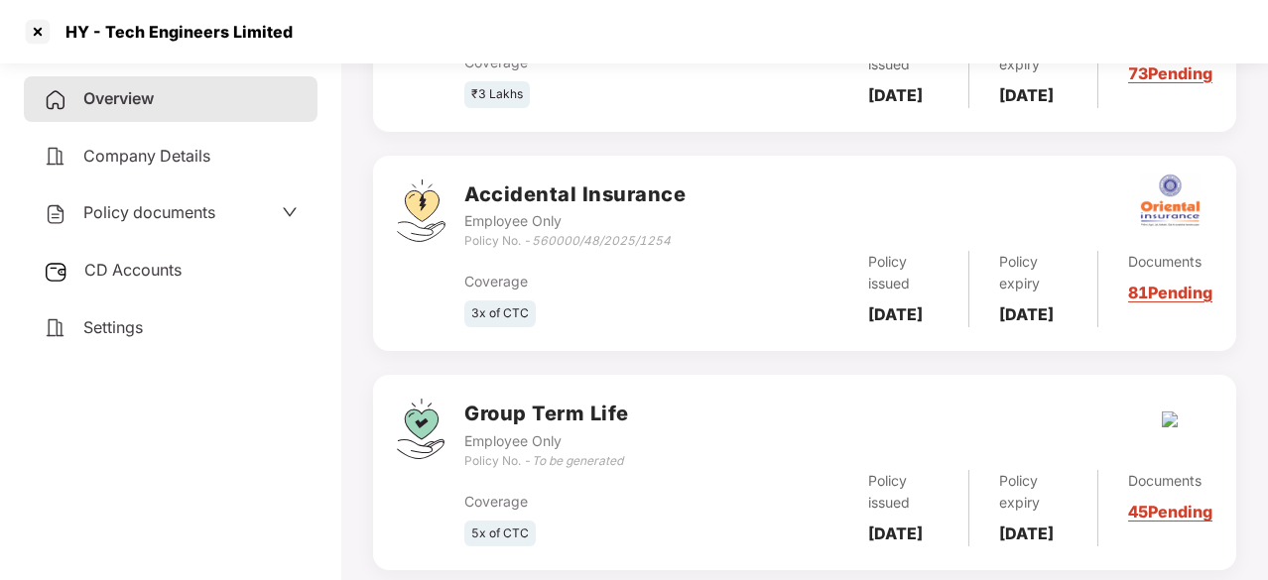
click at [186, 208] on span "Policy documents" at bounding box center [149, 212] width 132 height 20
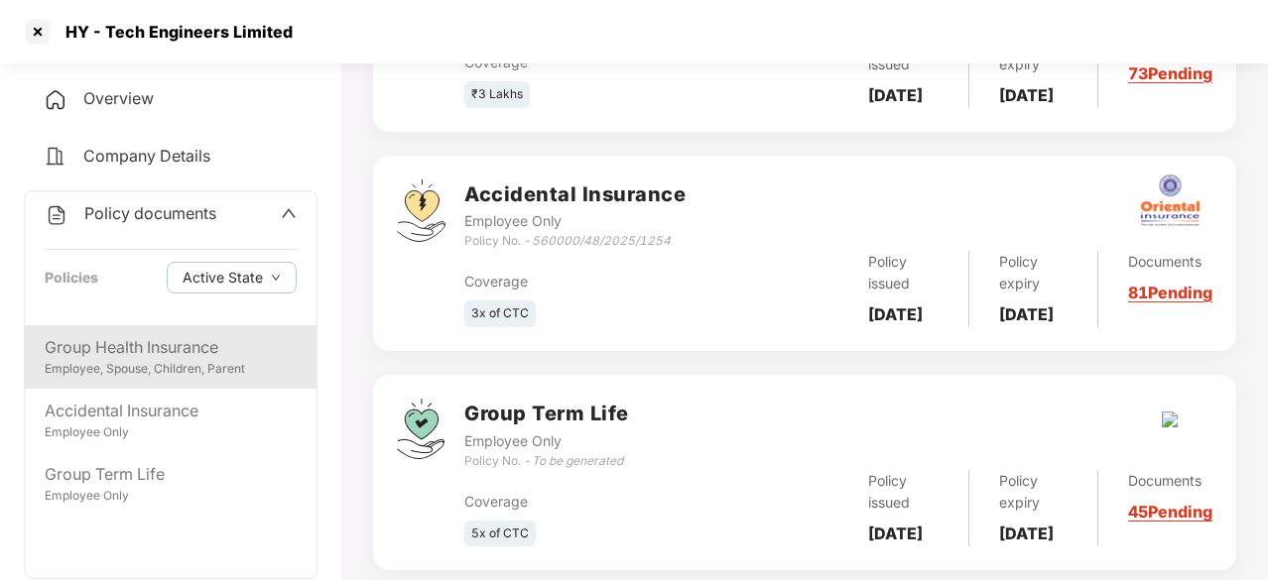
click at [134, 342] on div "Group Health Insurance" at bounding box center [171, 347] width 252 height 25
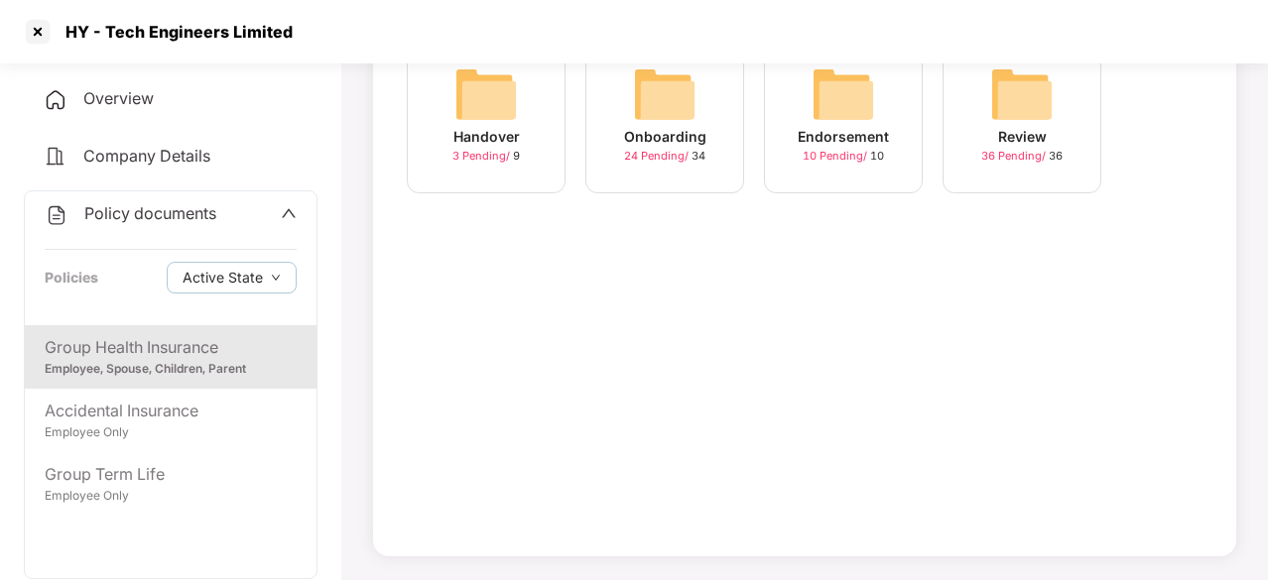
click at [869, 108] on img at bounding box center [843, 94] width 63 height 63
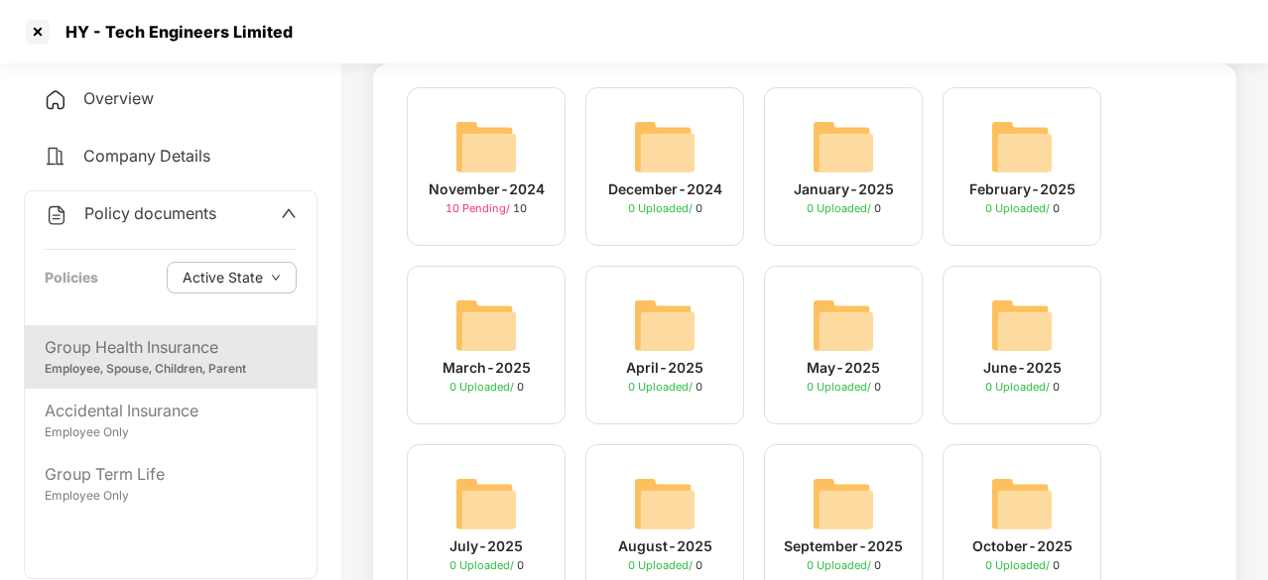
scroll to position [135, 0]
click at [501, 150] on img at bounding box center [485, 147] width 63 height 63
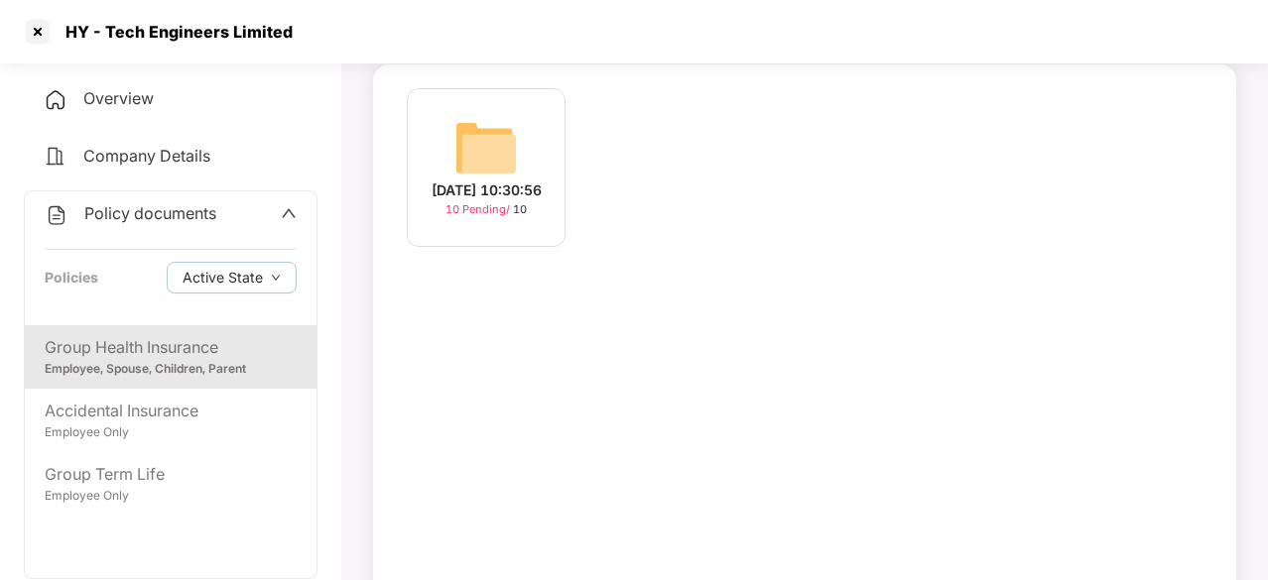
click at [501, 150] on img at bounding box center [485, 147] width 63 height 63
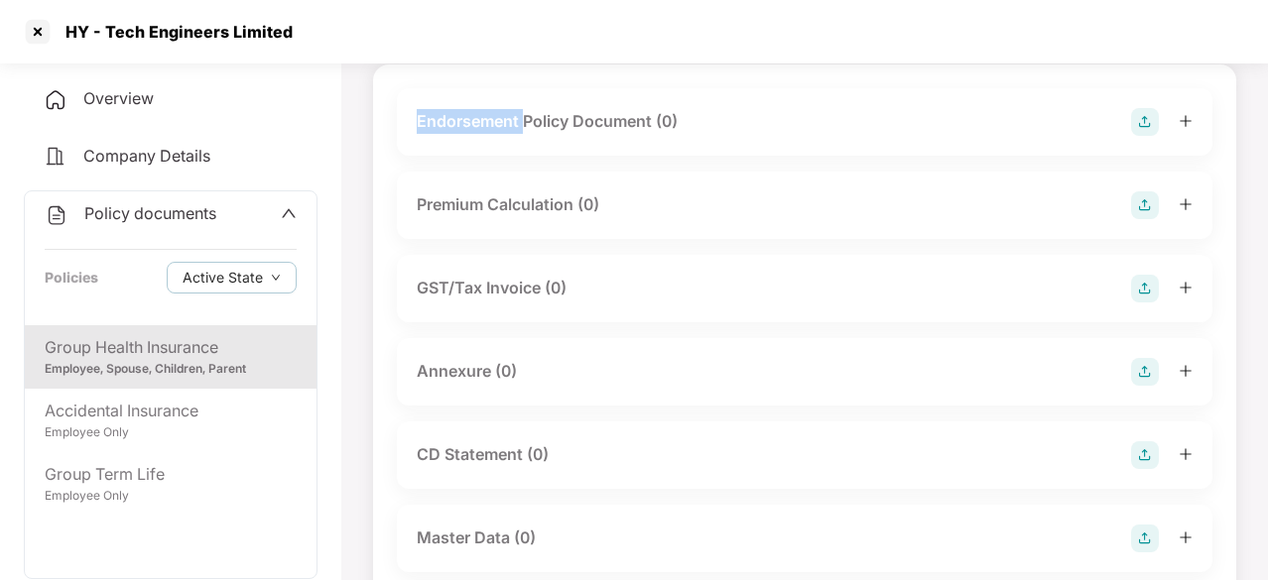
click at [501, 150] on div "Endorsement Policy Document (0)" at bounding box center [805, 121] width 816 height 67
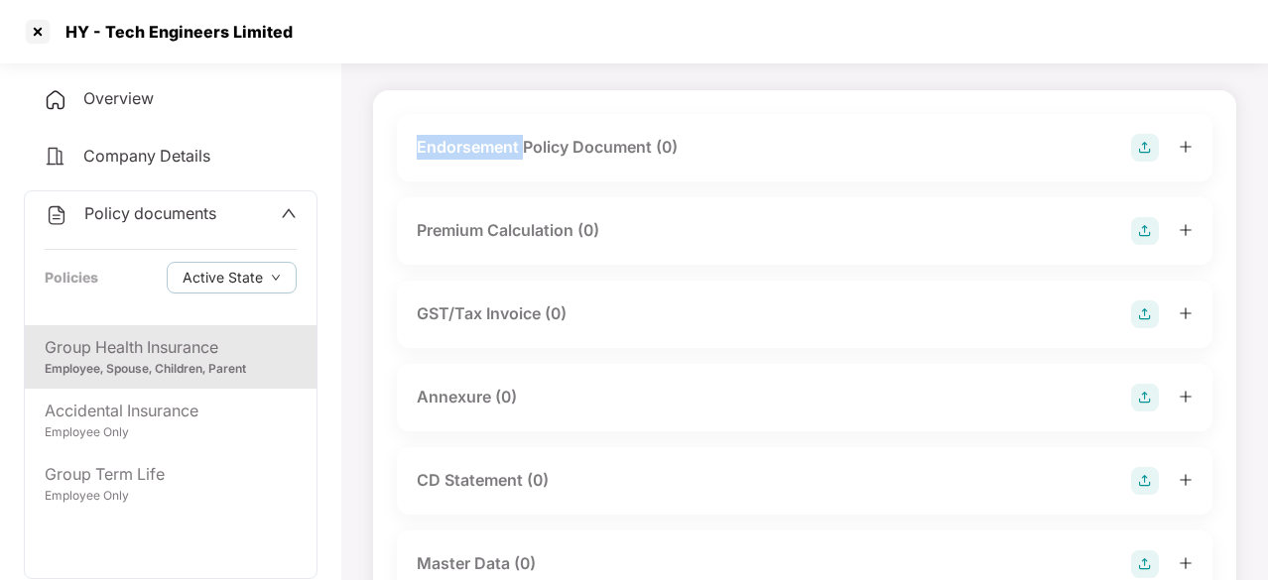
scroll to position [0, 0]
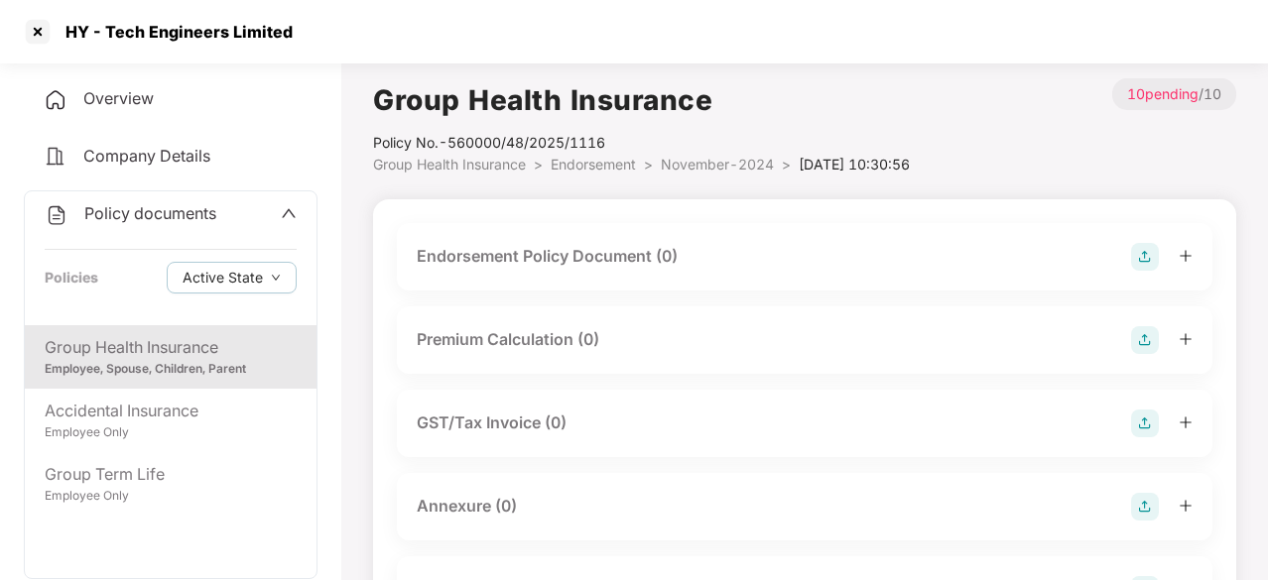
click at [178, 348] on div "Group Health Insurance" at bounding box center [171, 347] width 252 height 25
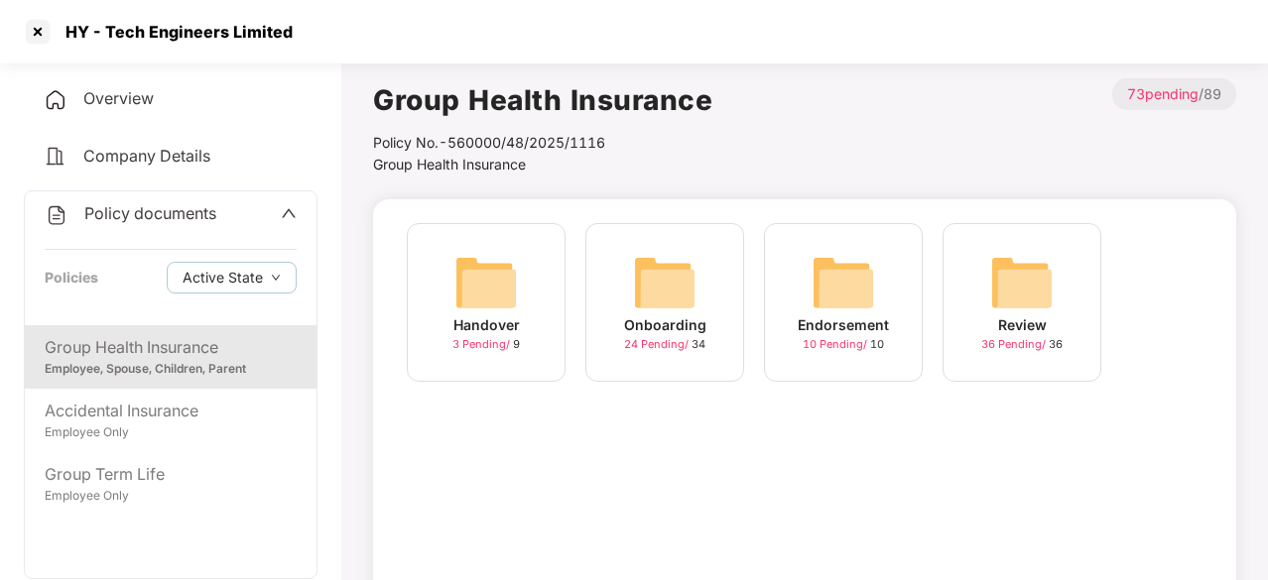
click at [649, 313] on img at bounding box center [664, 282] width 63 height 63
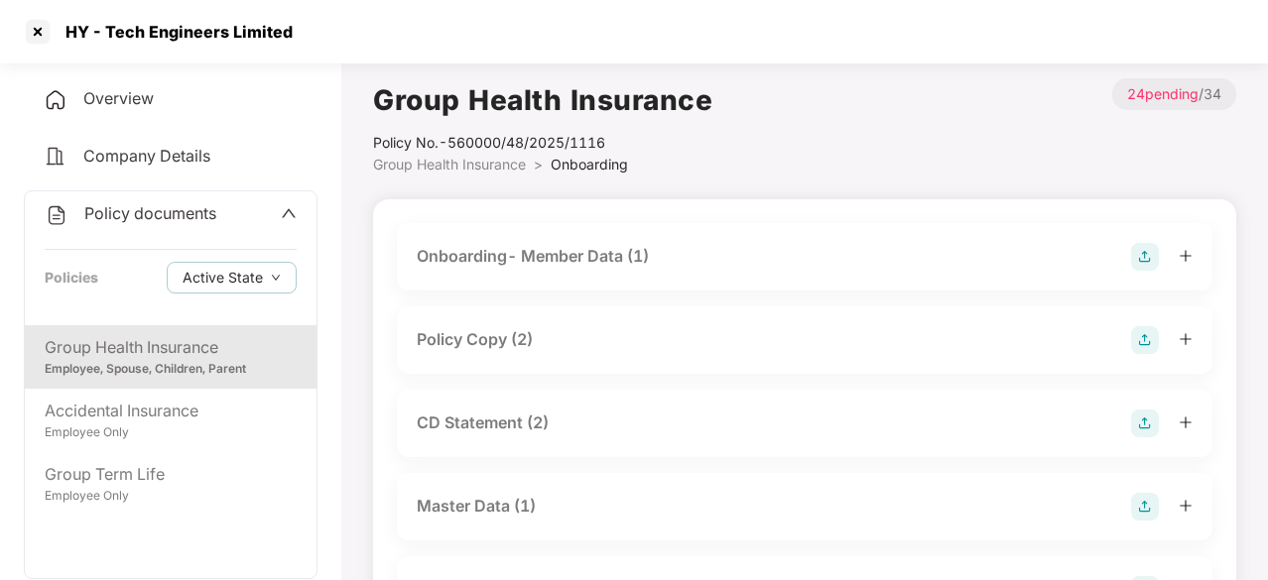
click at [581, 251] on div "Onboarding- Member Data (1)" at bounding box center [533, 256] width 232 height 25
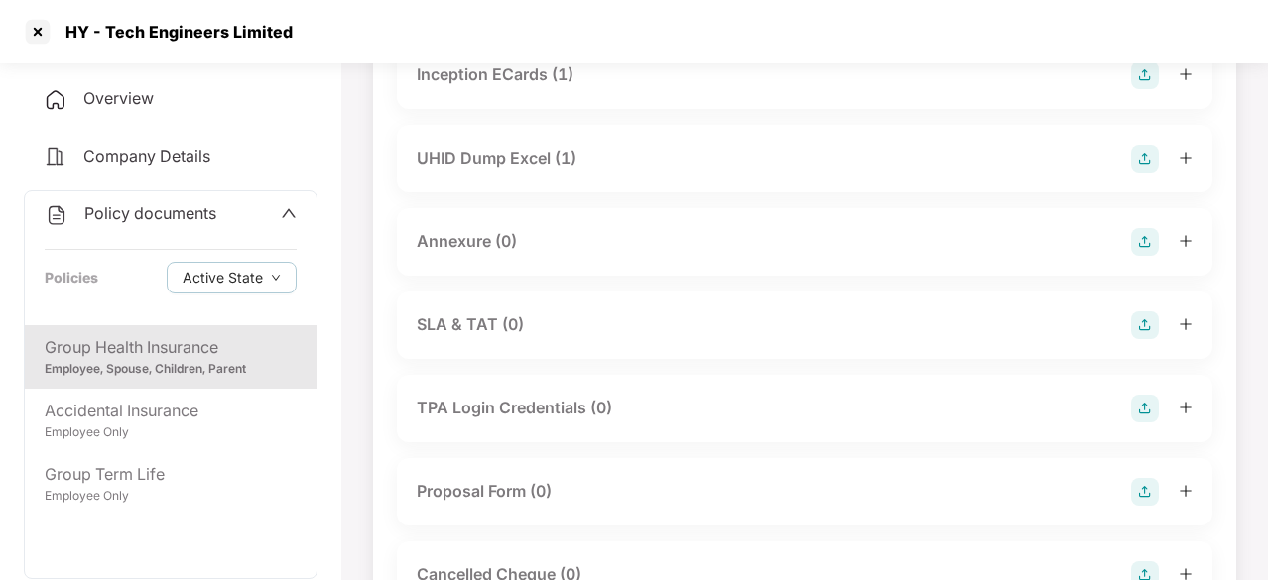
scroll to position [1128, 0]
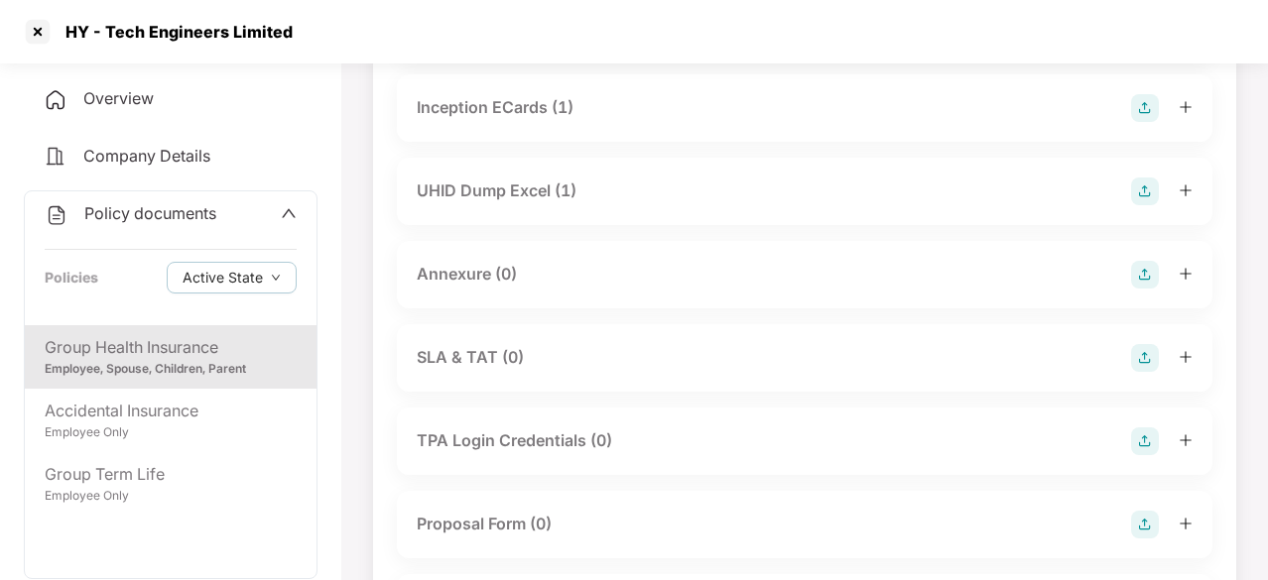
click at [502, 203] on div "UHID Dump Excel (1)" at bounding box center [497, 191] width 160 height 25
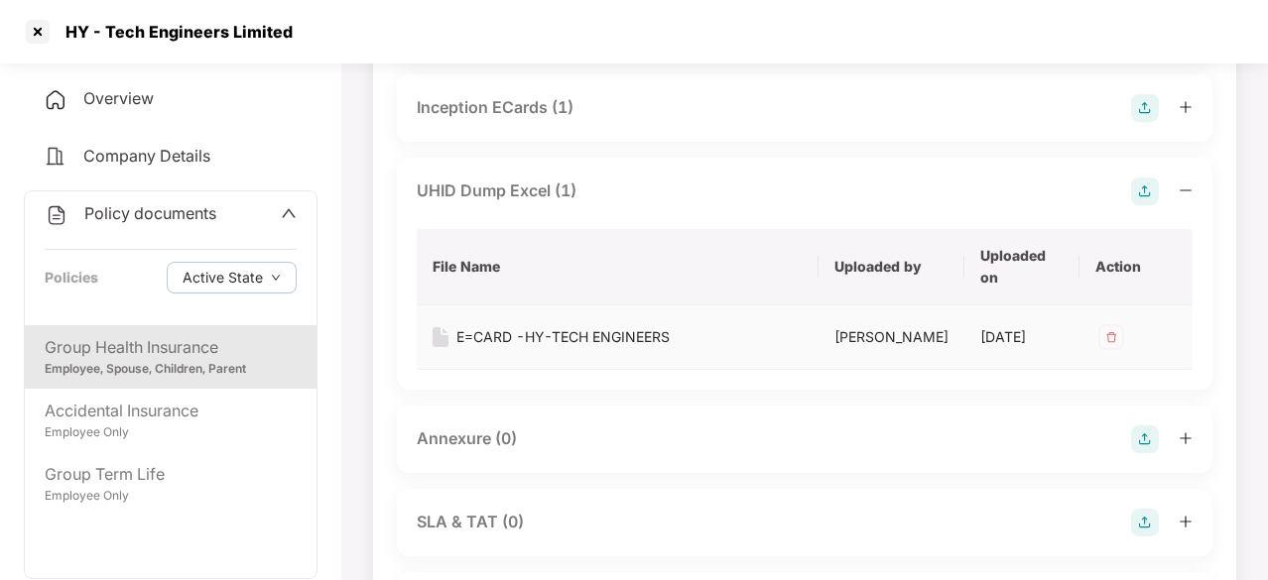
click at [612, 348] on div "E=CARD -HY-TECH ENGINEERS" at bounding box center [562, 337] width 213 height 22
click at [32, 33] on div at bounding box center [38, 32] width 32 height 32
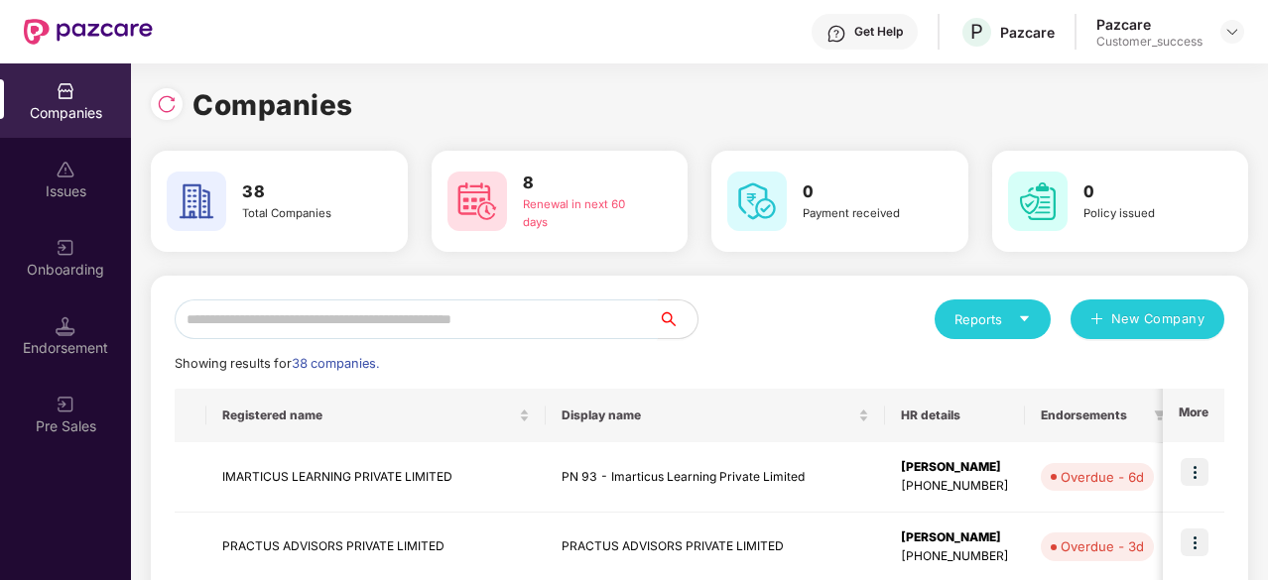
click at [320, 326] on input "text" at bounding box center [416, 320] width 483 height 40
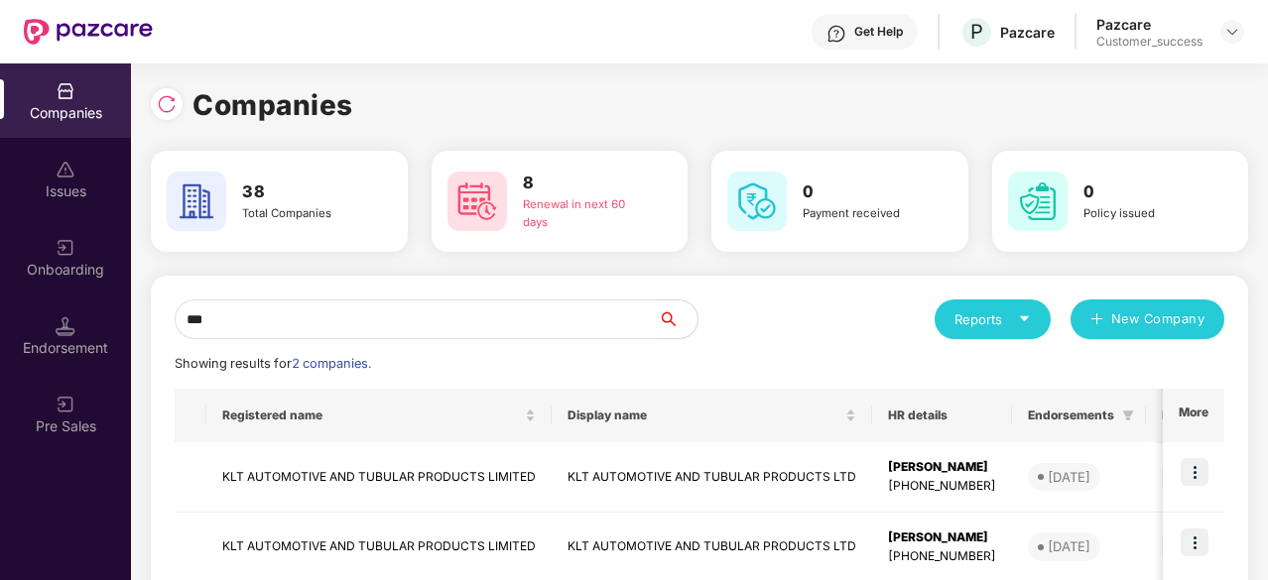
type input "***"
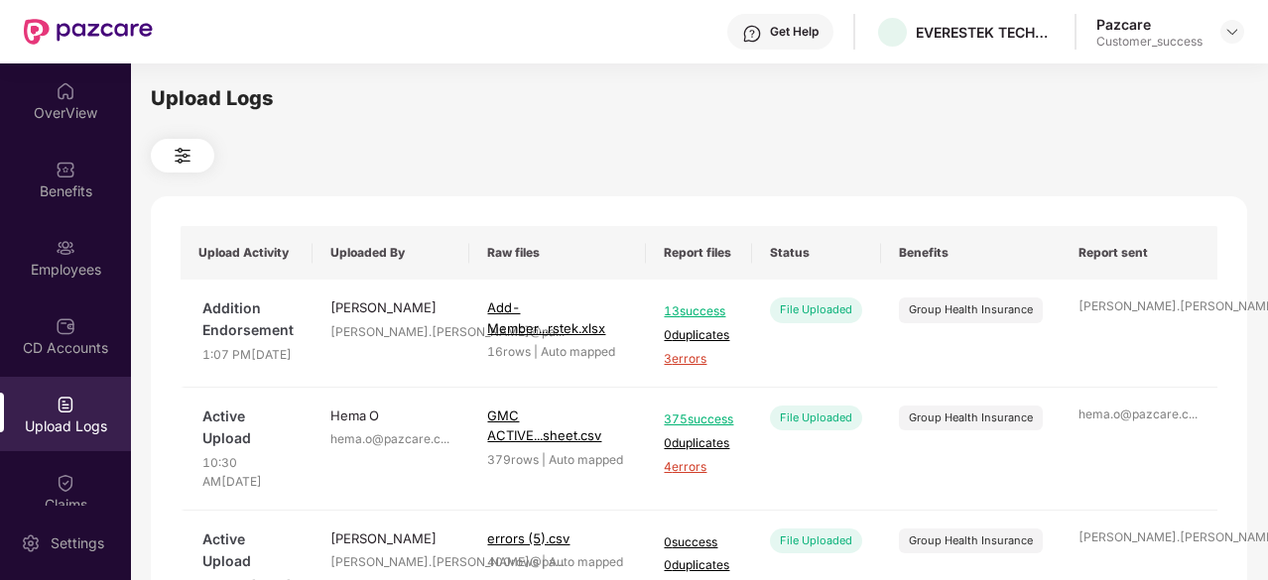
scroll to position [92, 0]
